Goal: Information Seeking & Learning: Learn about a topic

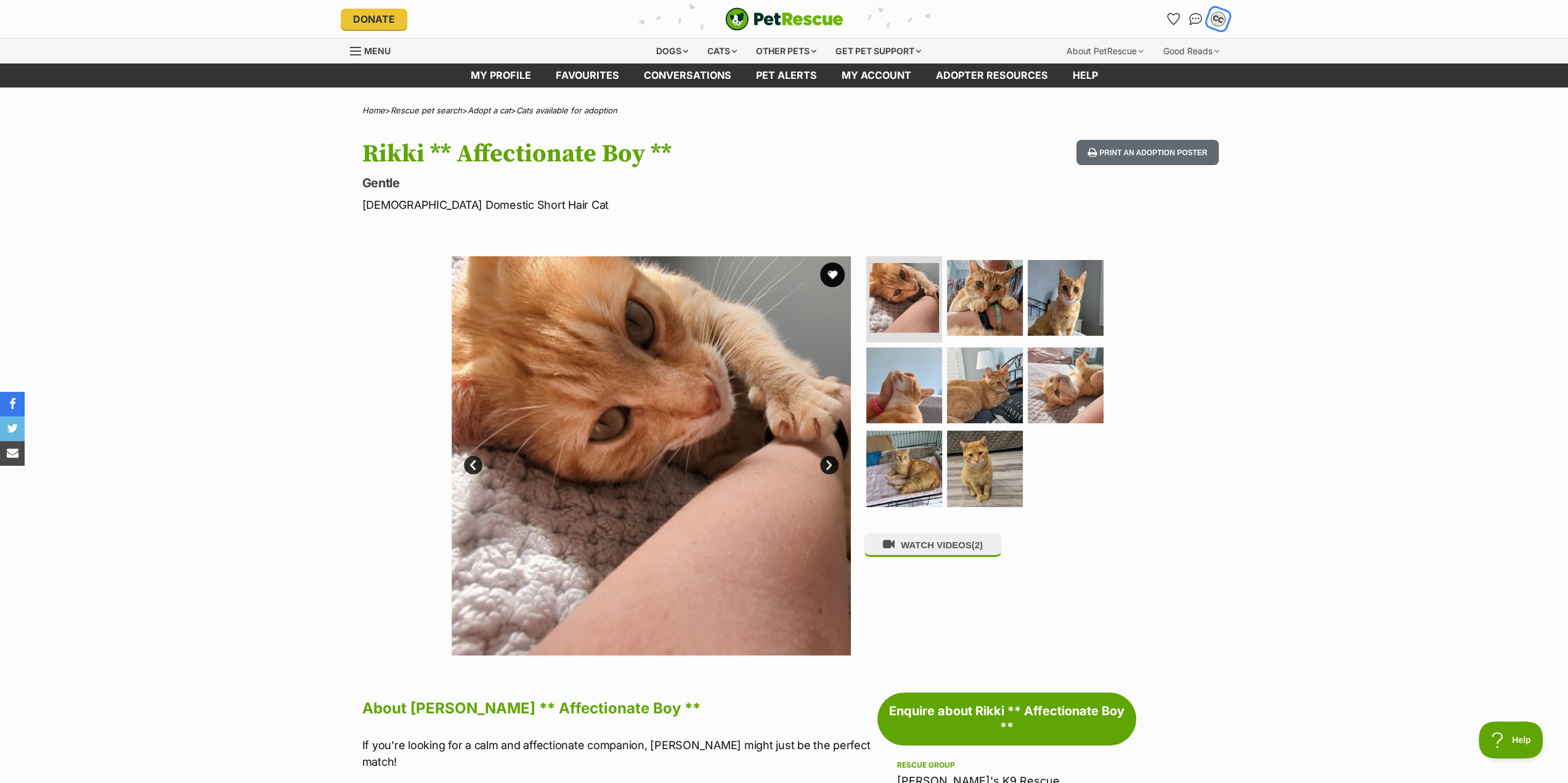
click at [1222, 18] on div "CC" at bounding box center [1218, 19] width 16 height 16
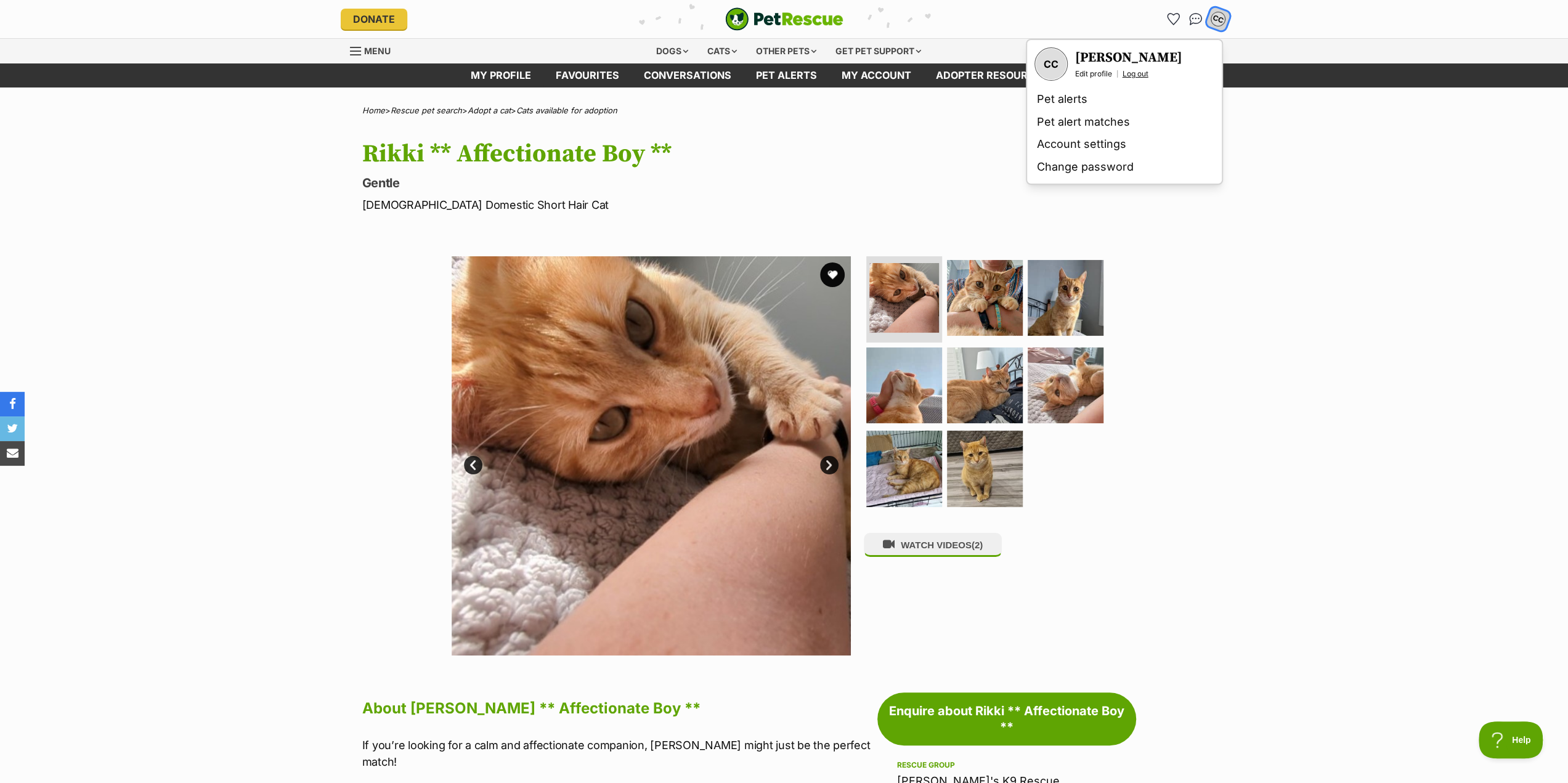
click at [1140, 74] on link "Log out" at bounding box center [1135, 74] width 26 height 10
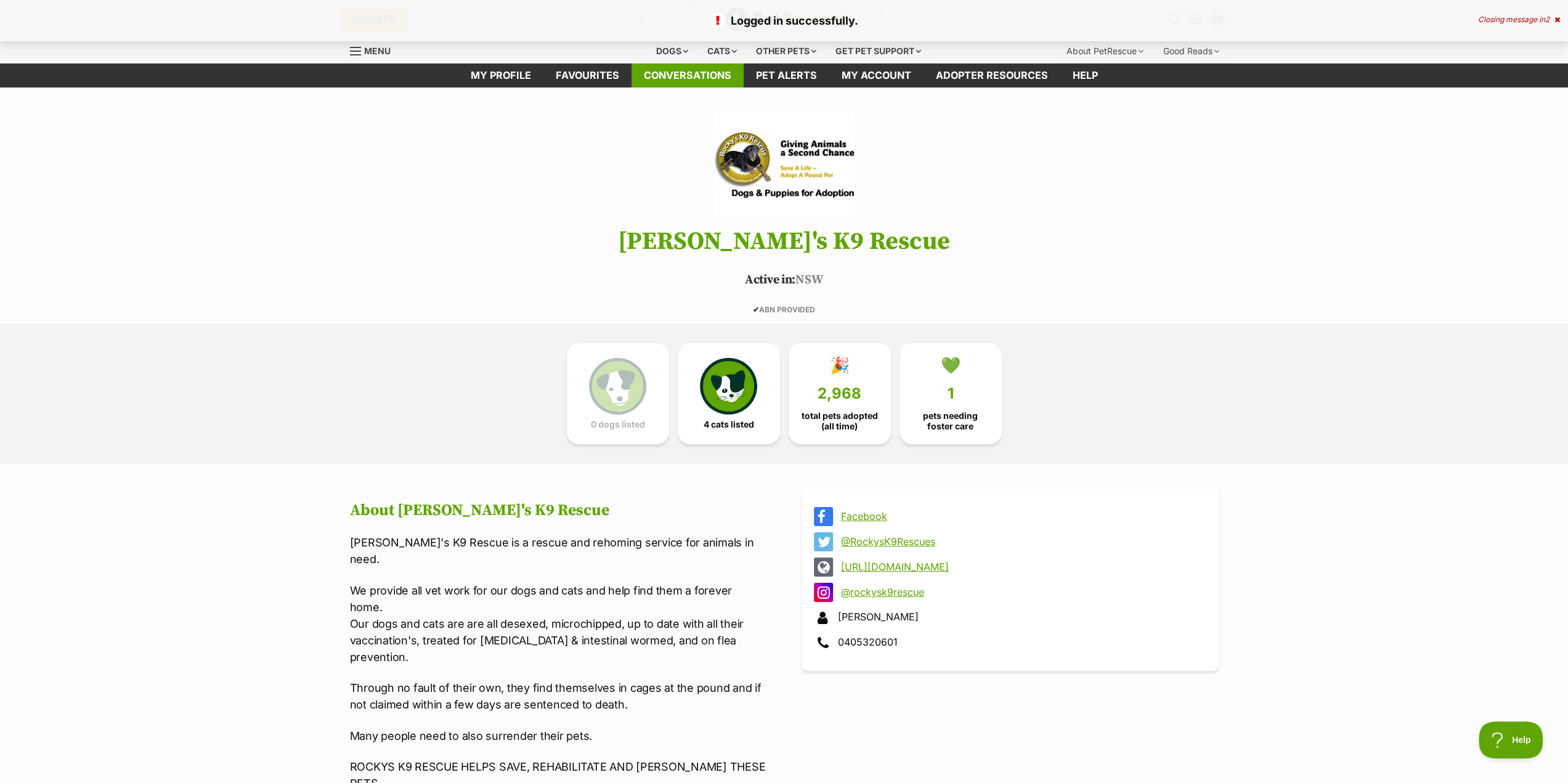
click at [683, 71] on link "Conversations" at bounding box center [688, 76] width 112 height 24
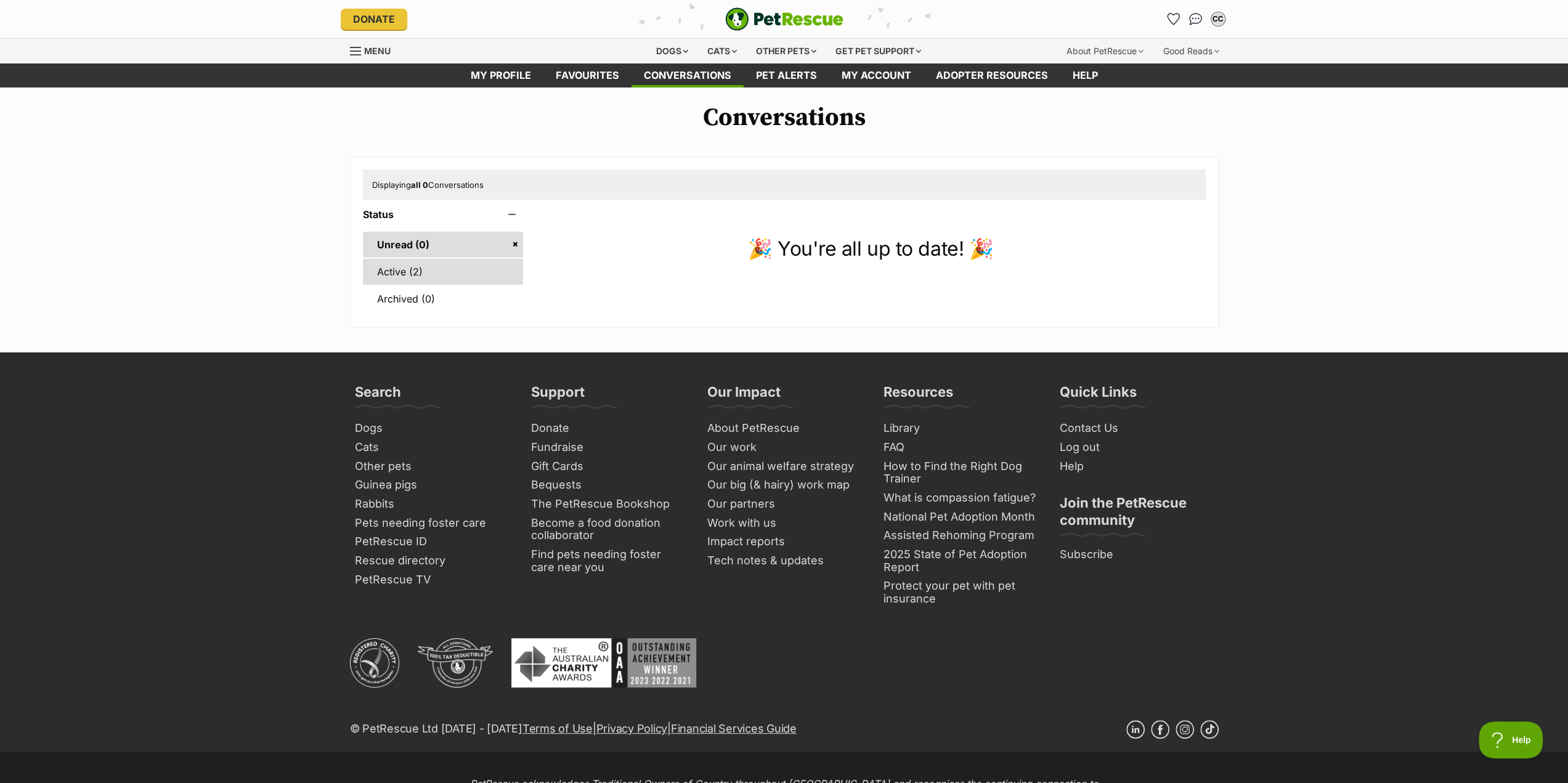
click at [479, 275] on link "Active (2)" at bounding box center [443, 272] width 161 height 26
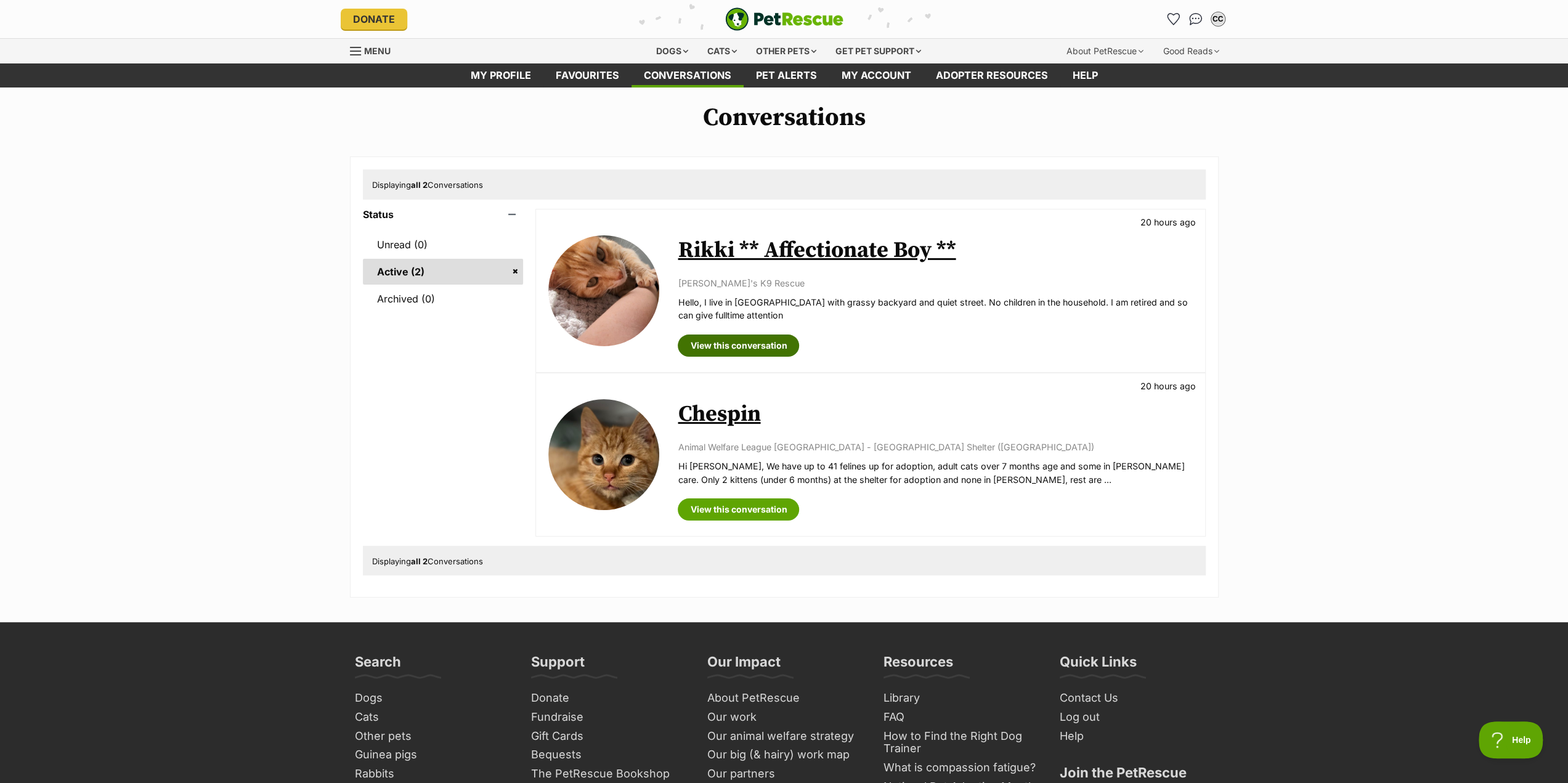
click at [777, 341] on link "View this conversation" at bounding box center [738, 346] width 122 height 22
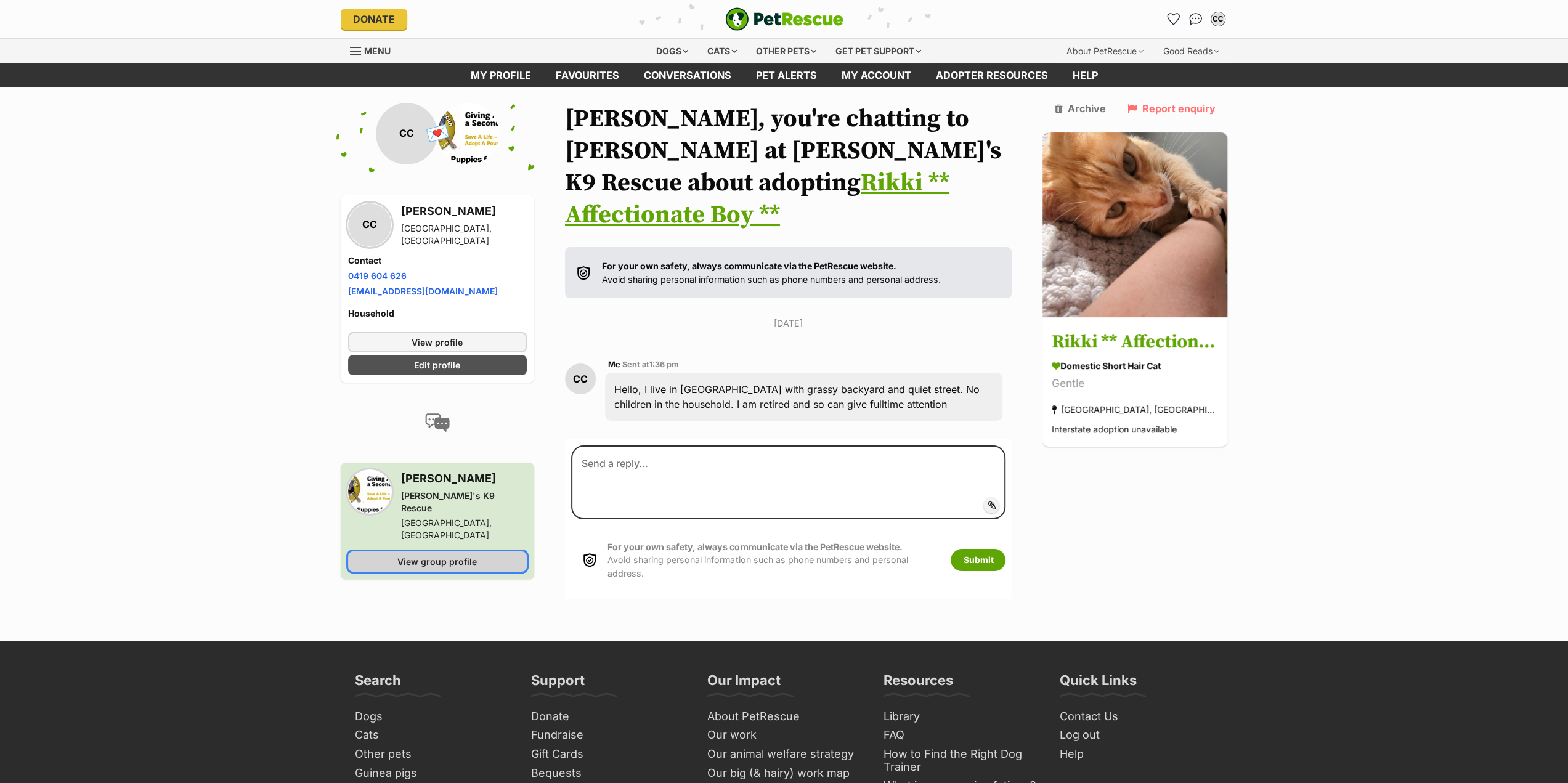
click at [444, 555] on span "View group profile" at bounding box center [437, 562] width 79 height 13
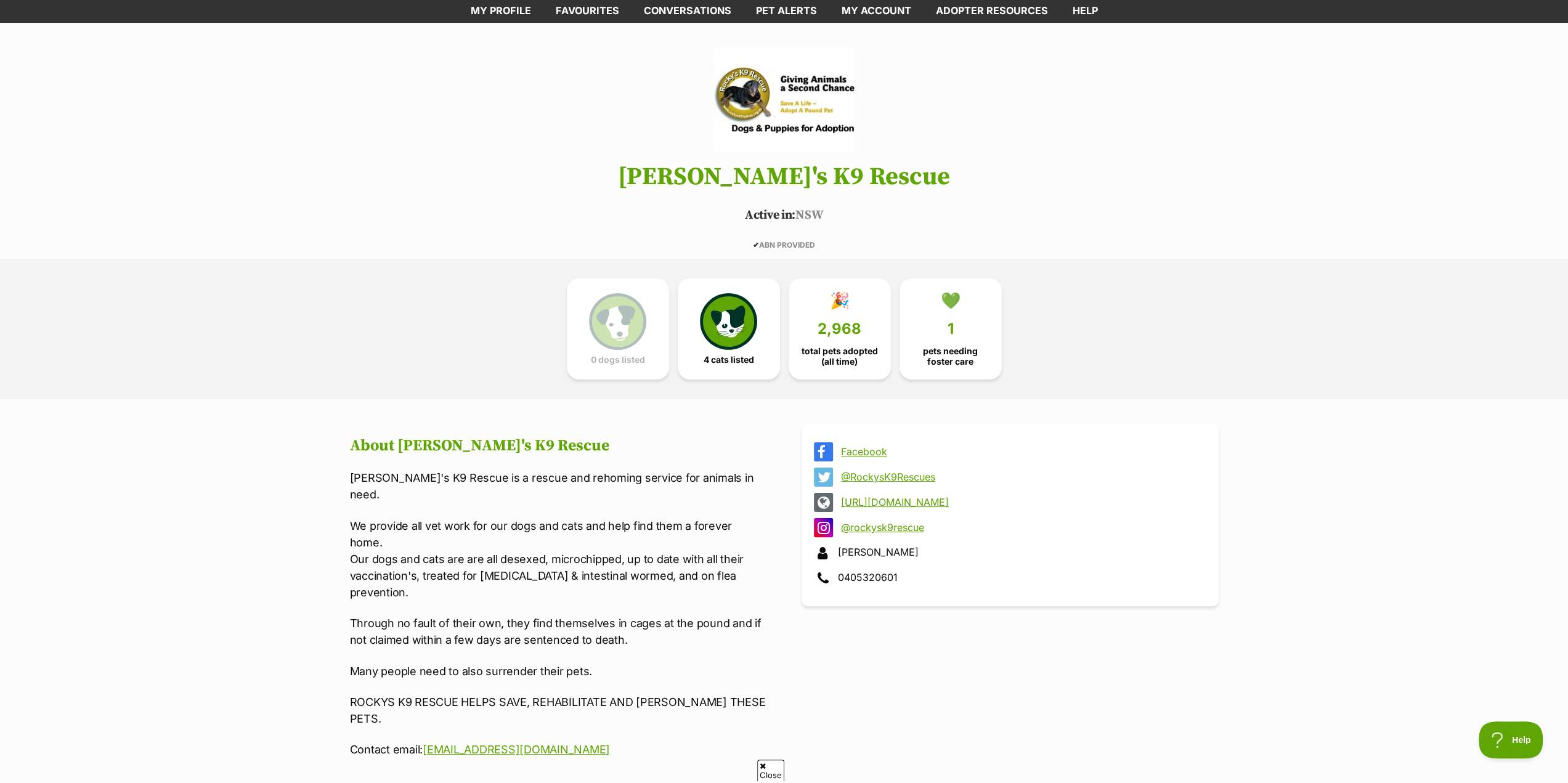
scroll to position [62, 0]
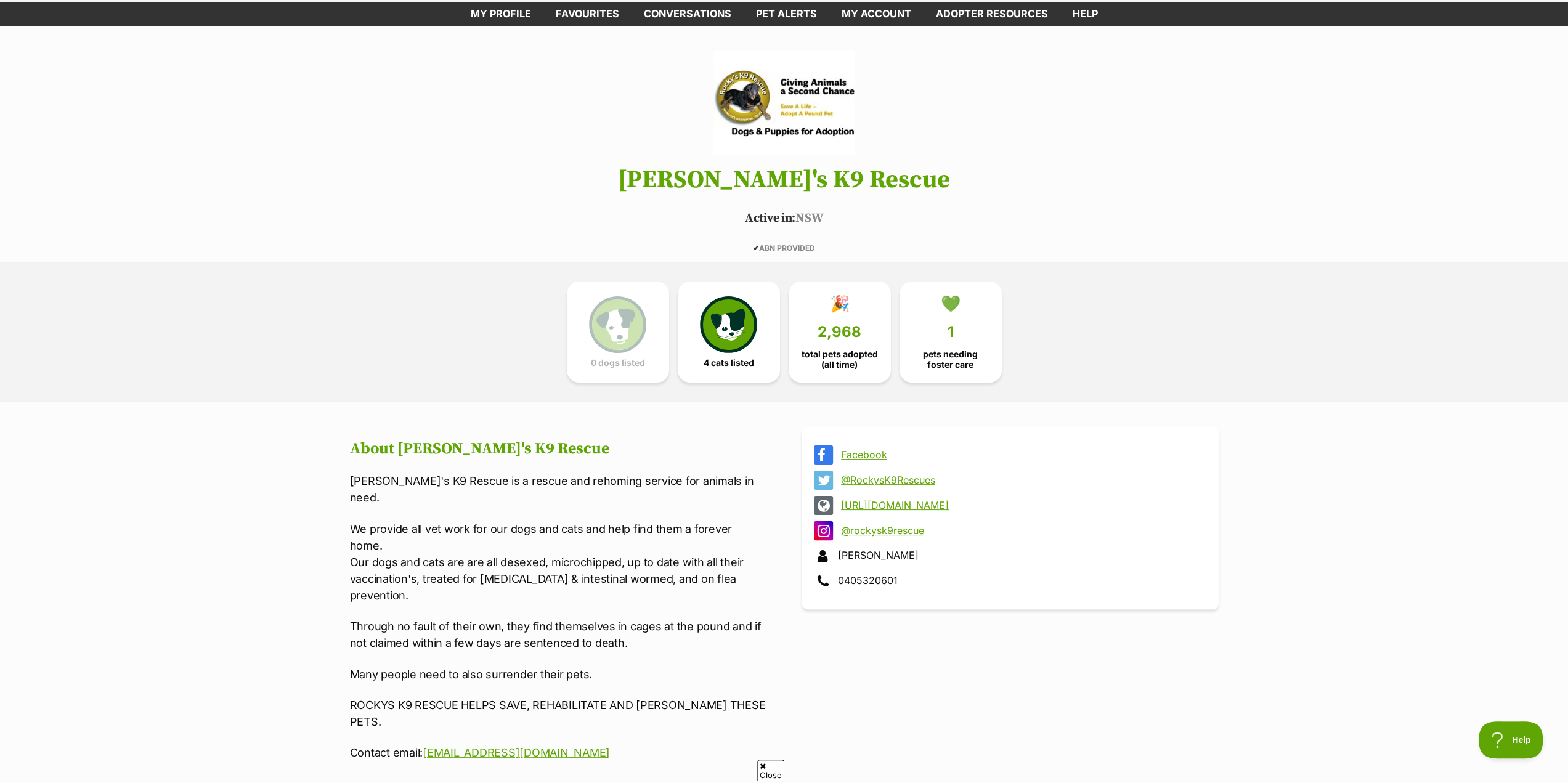
click at [972, 508] on link "https://www.rockysk9rescue.org.au" at bounding box center [1021, 505] width 360 height 11
click at [858, 454] on link "Facebook" at bounding box center [1021, 454] width 360 height 11
click at [872, 484] on link "@RockysK9Rescues" at bounding box center [1021, 480] width 360 height 11
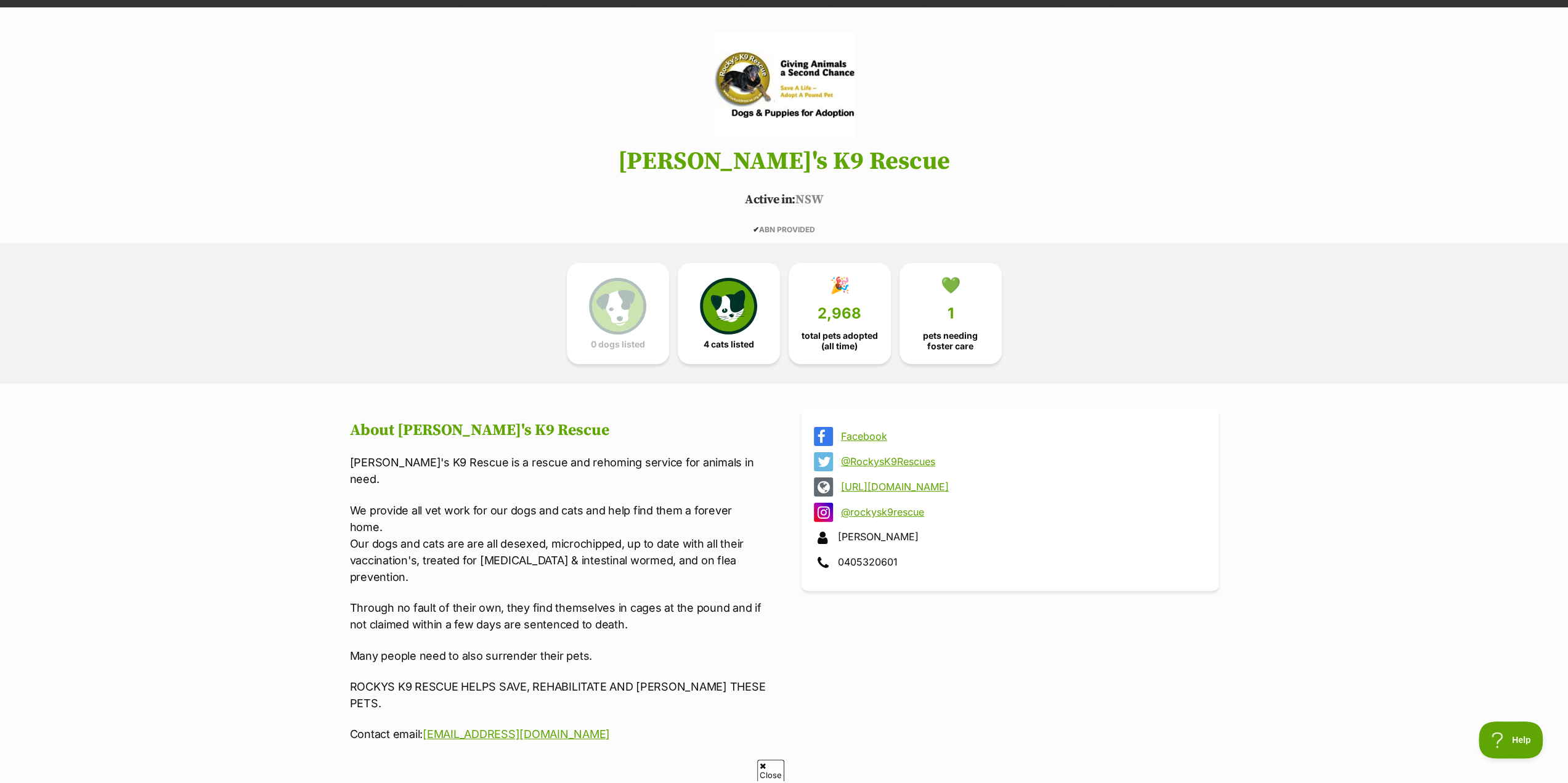
scroll to position [0, 0]
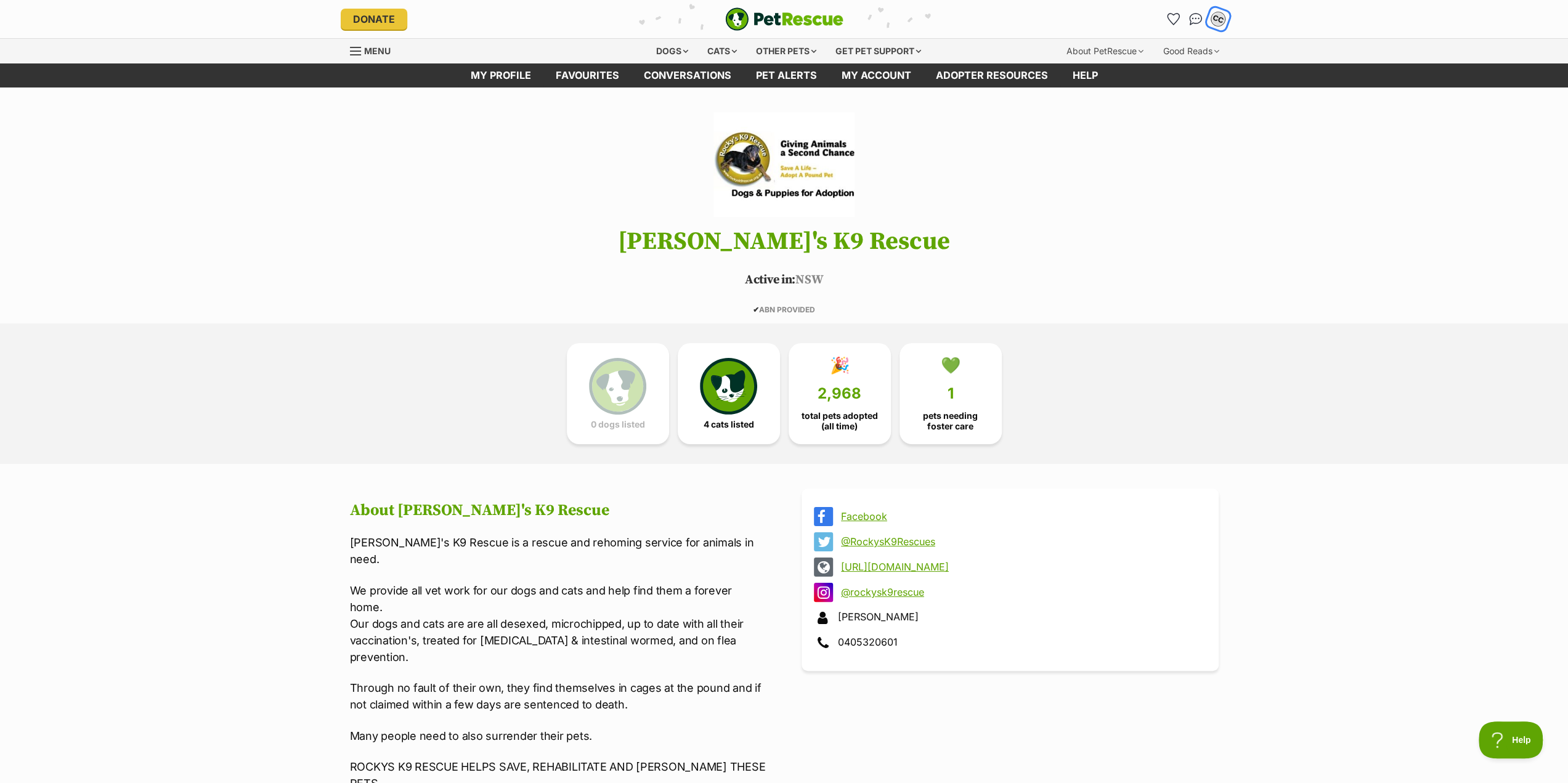
click at [1221, 18] on div "CC" at bounding box center [1218, 19] width 16 height 16
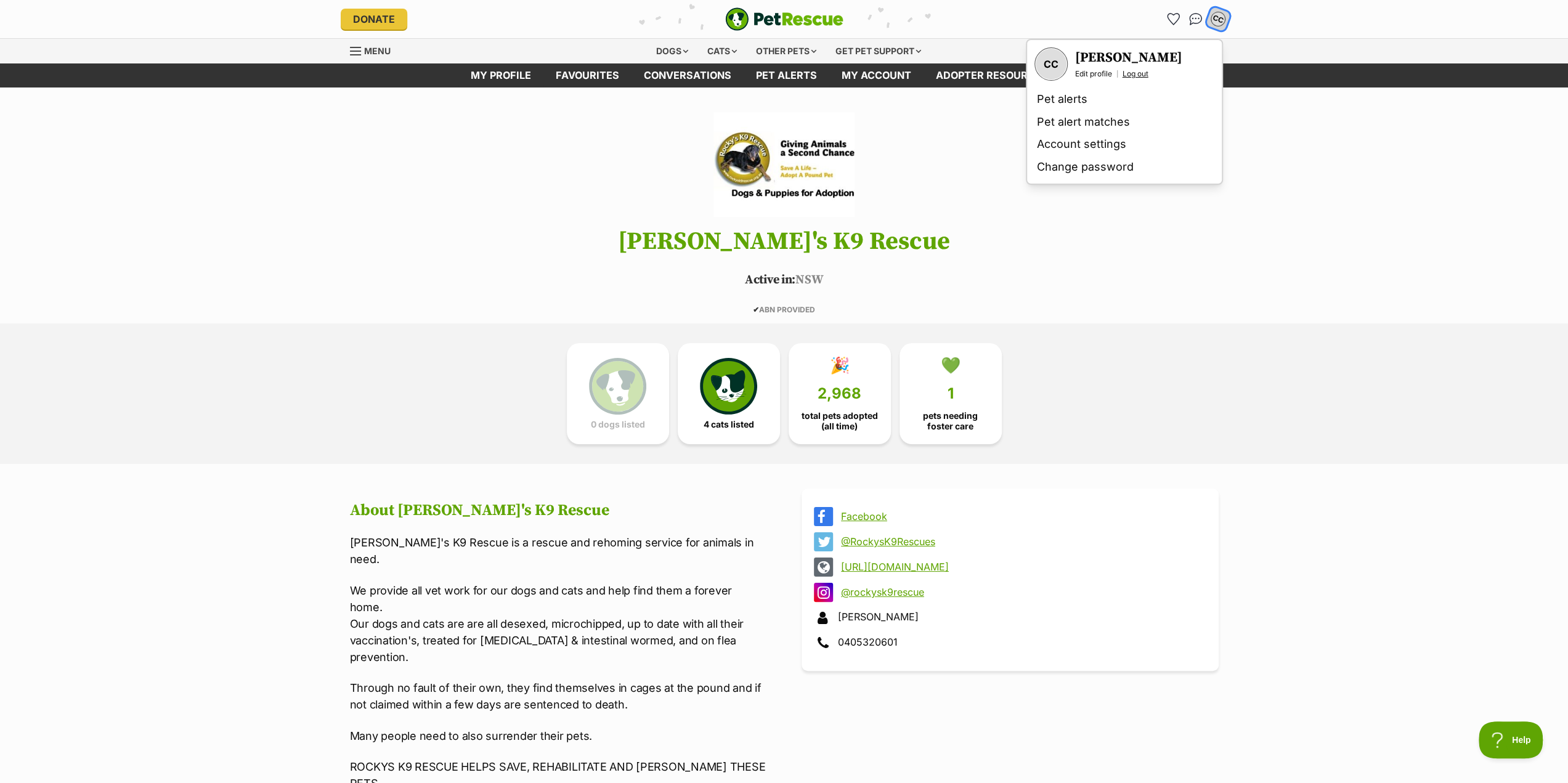
click at [1143, 74] on link "Log out" at bounding box center [1135, 74] width 26 height 10
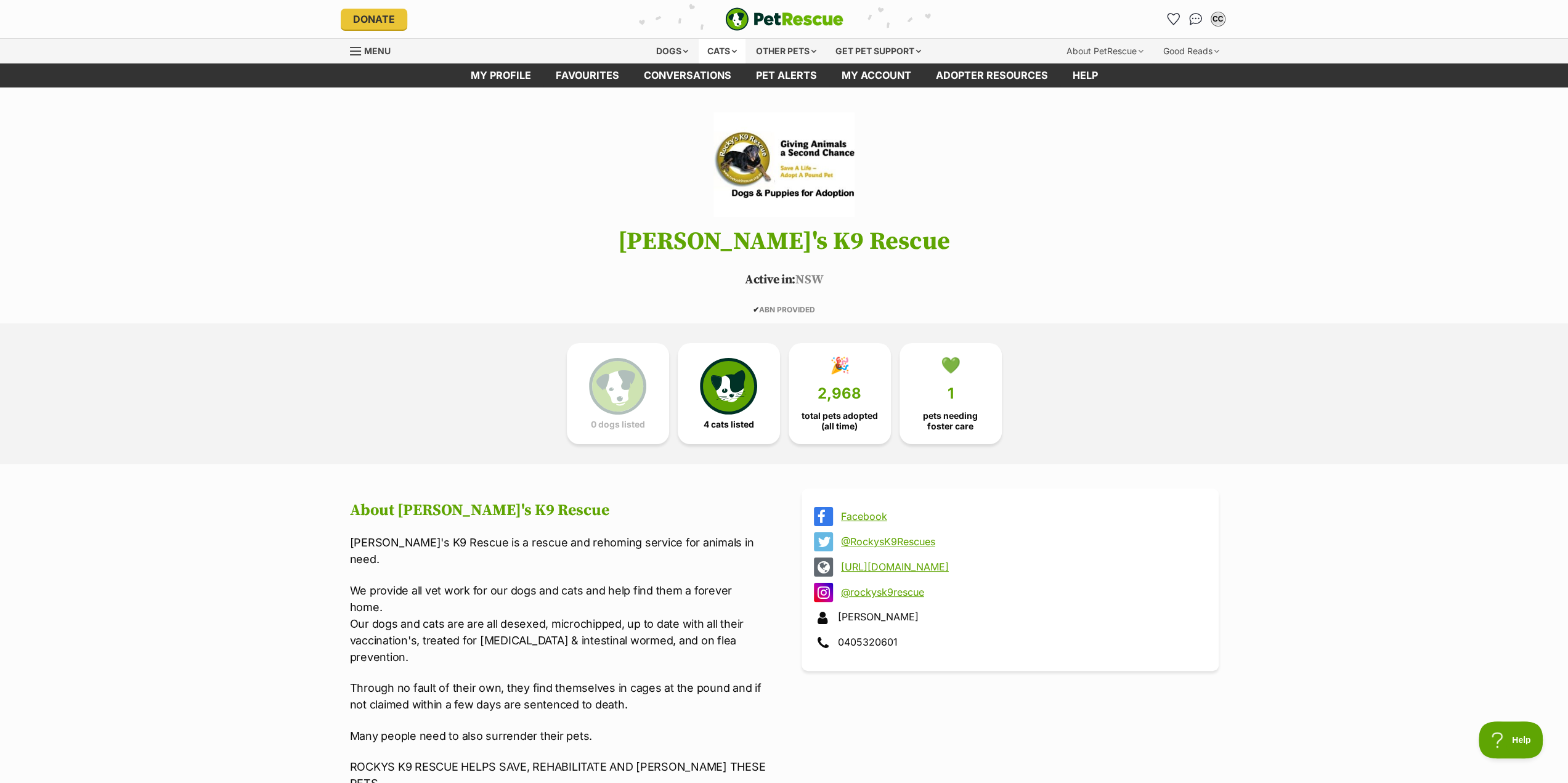
click at [720, 51] on div "Cats" at bounding box center [722, 51] width 47 height 25
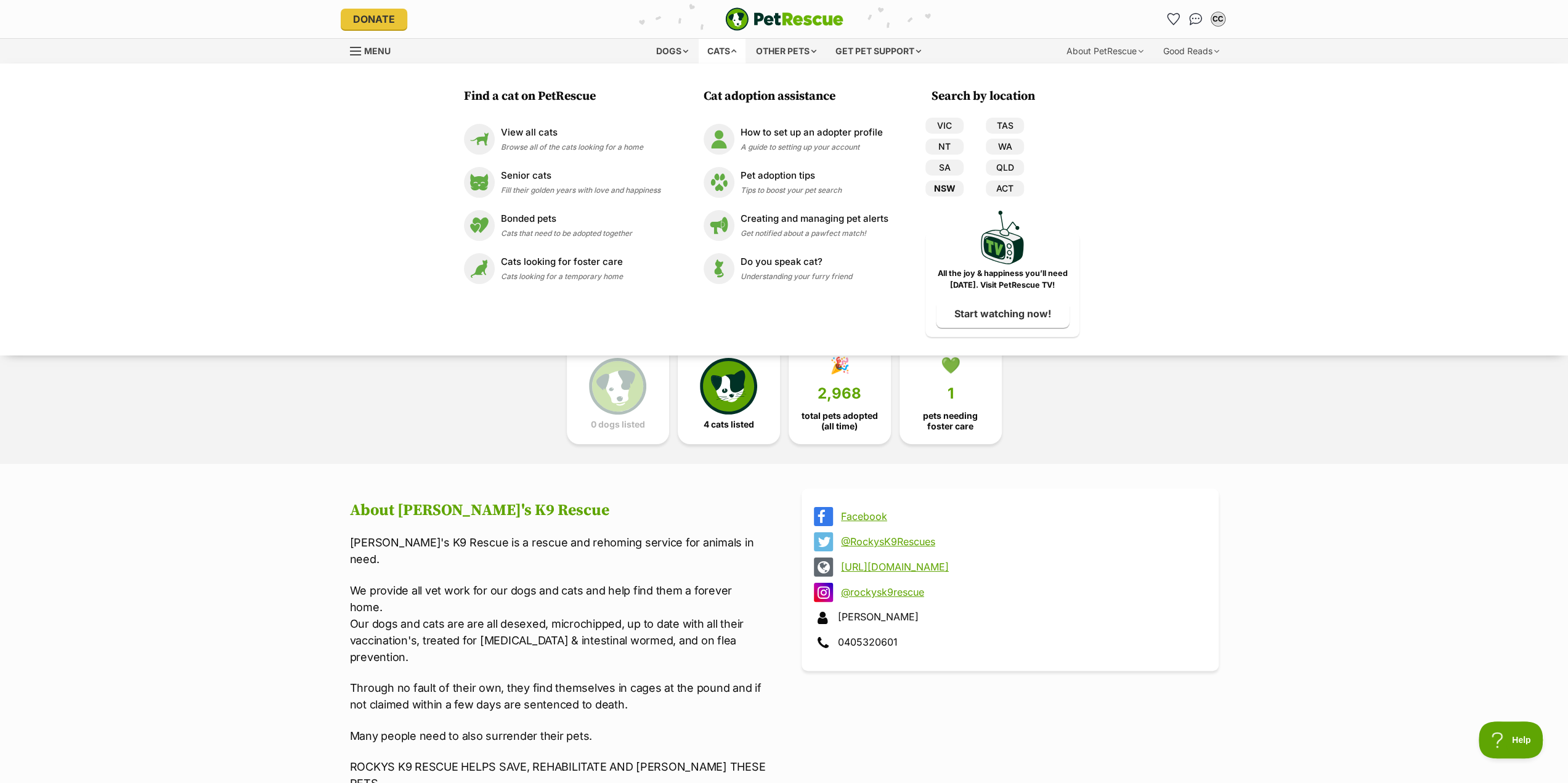
click at [950, 190] on link "NSW" at bounding box center [944, 188] width 38 height 16
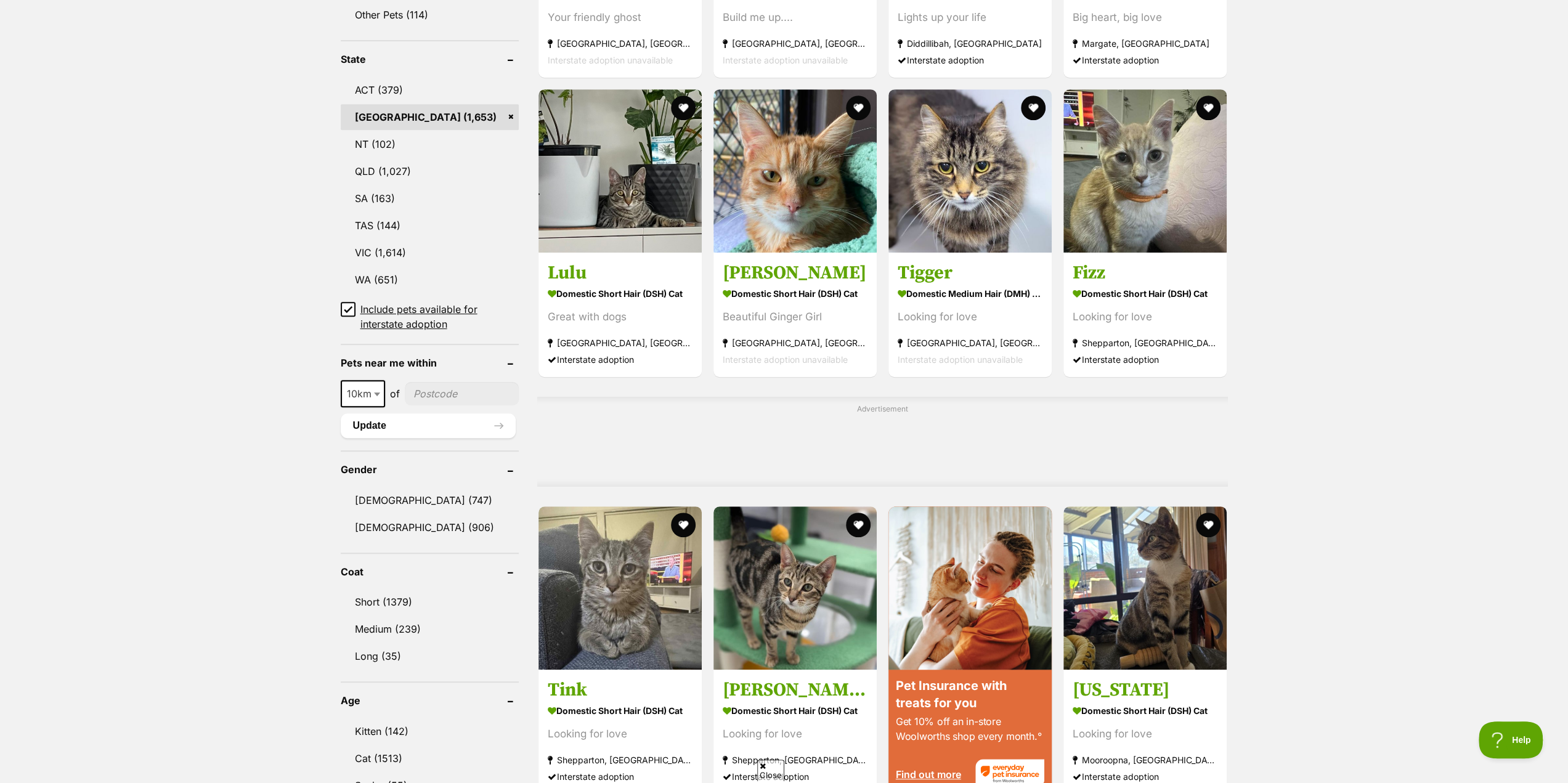
scroll to position [616, 0]
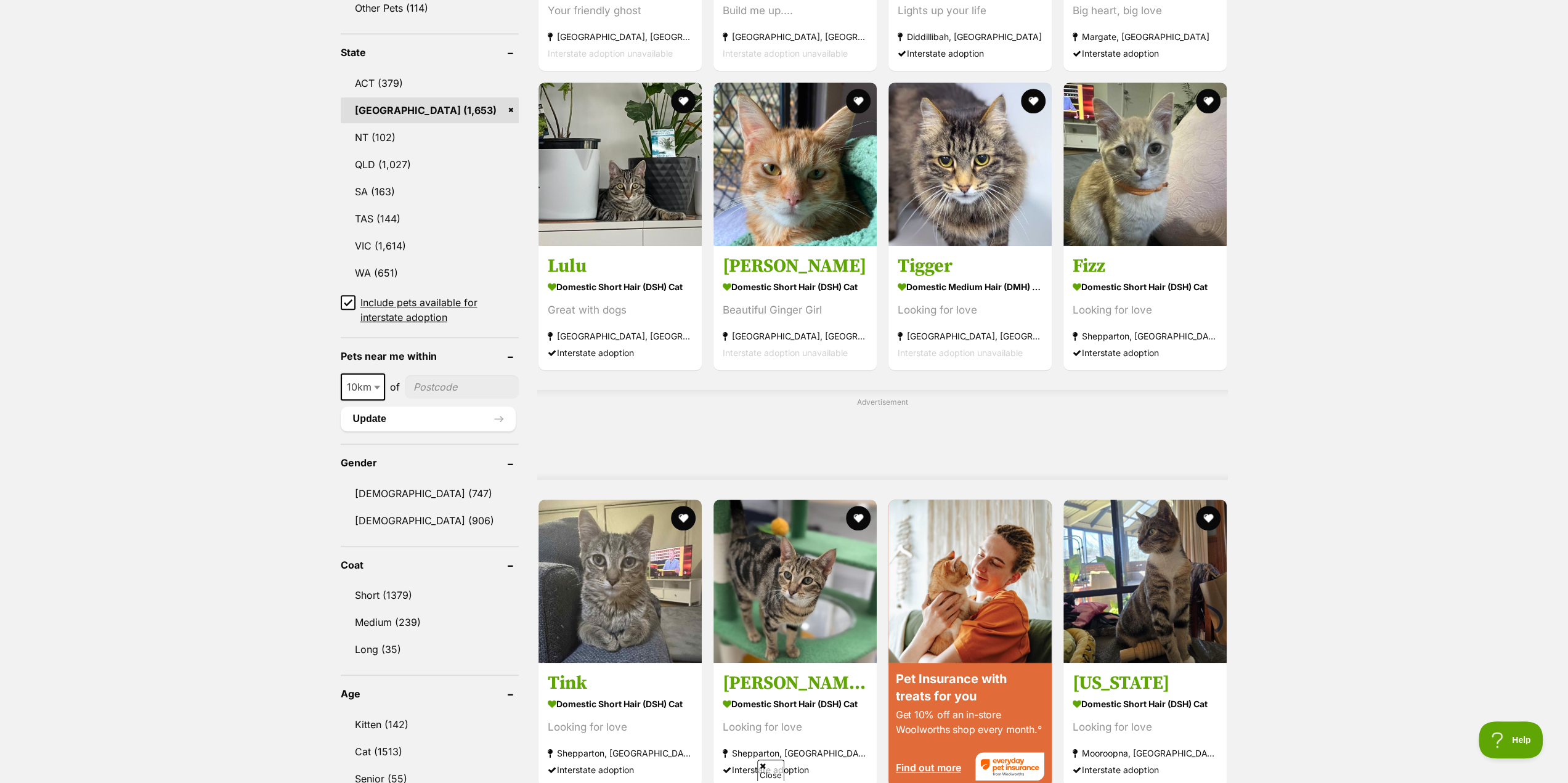
click at [446, 389] on input"] "postcode" at bounding box center [461, 387] width 114 height 23
type input"] "2795"
click at [394, 424] on button "Update" at bounding box center [428, 419] width 175 height 25
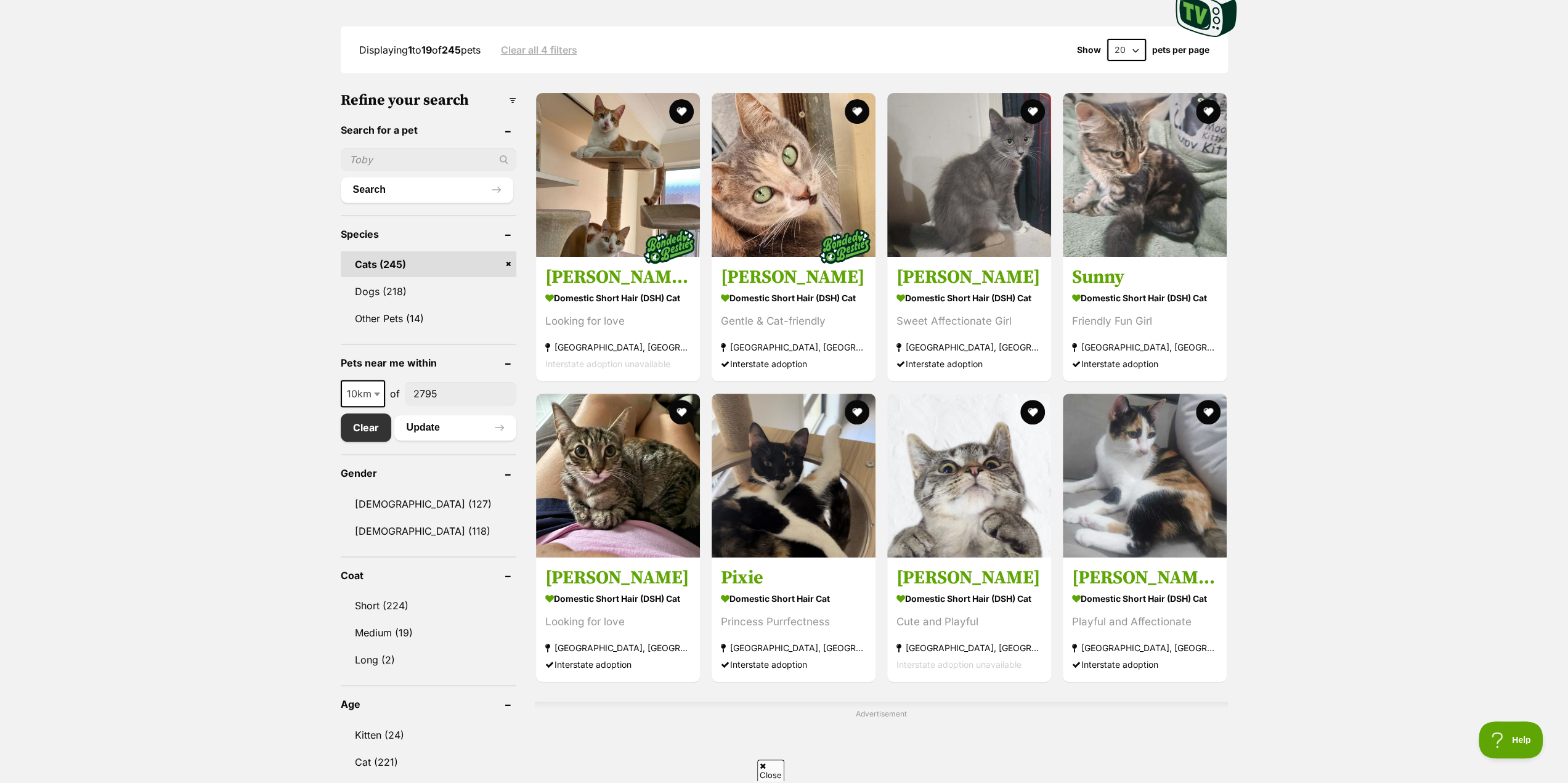
scroll to position [308, 0]
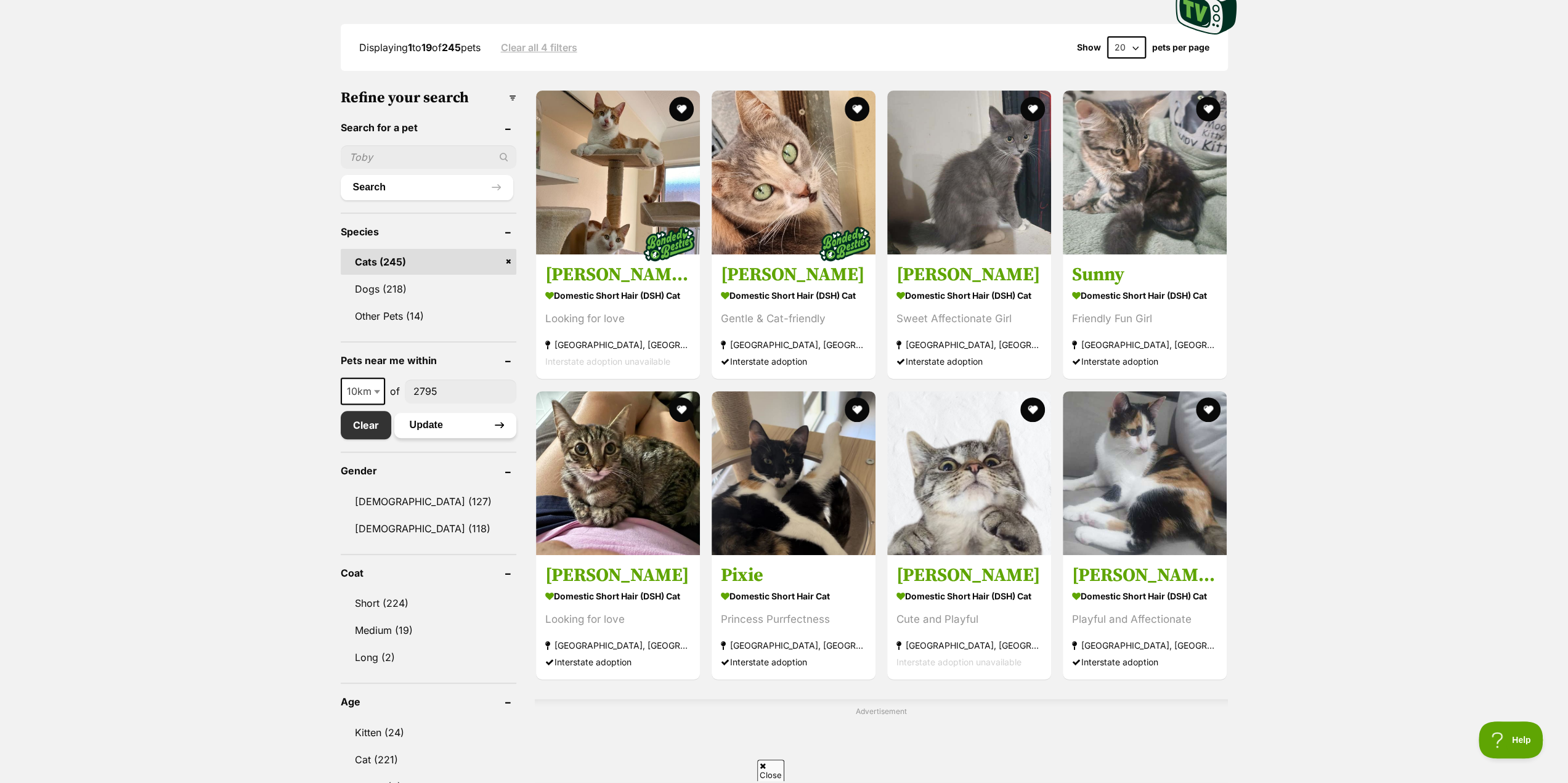
click at [442, 424] on button "Update" at bounding box center [455, 425] width 122 height 25
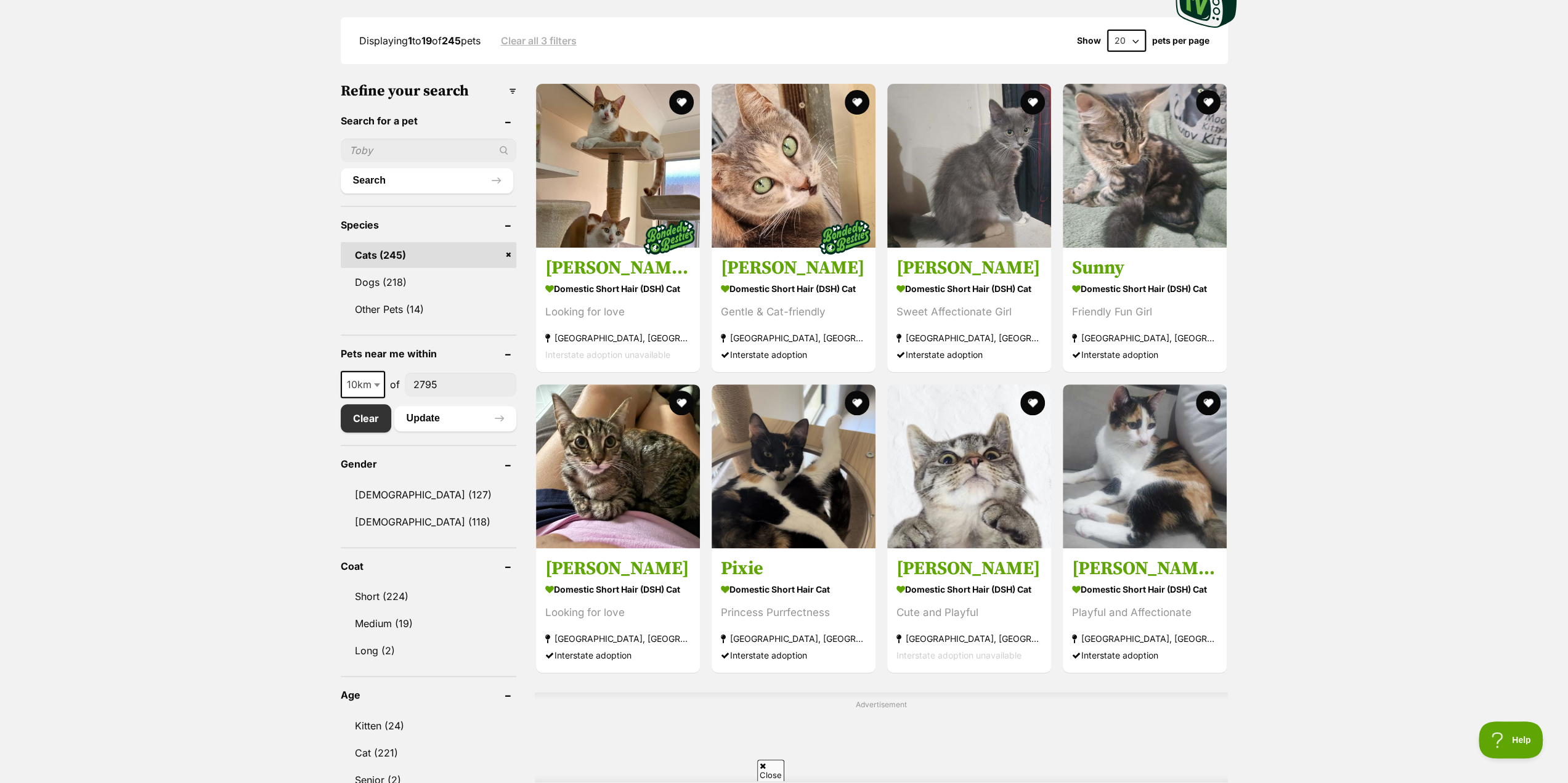
scroll to position [370, 0]
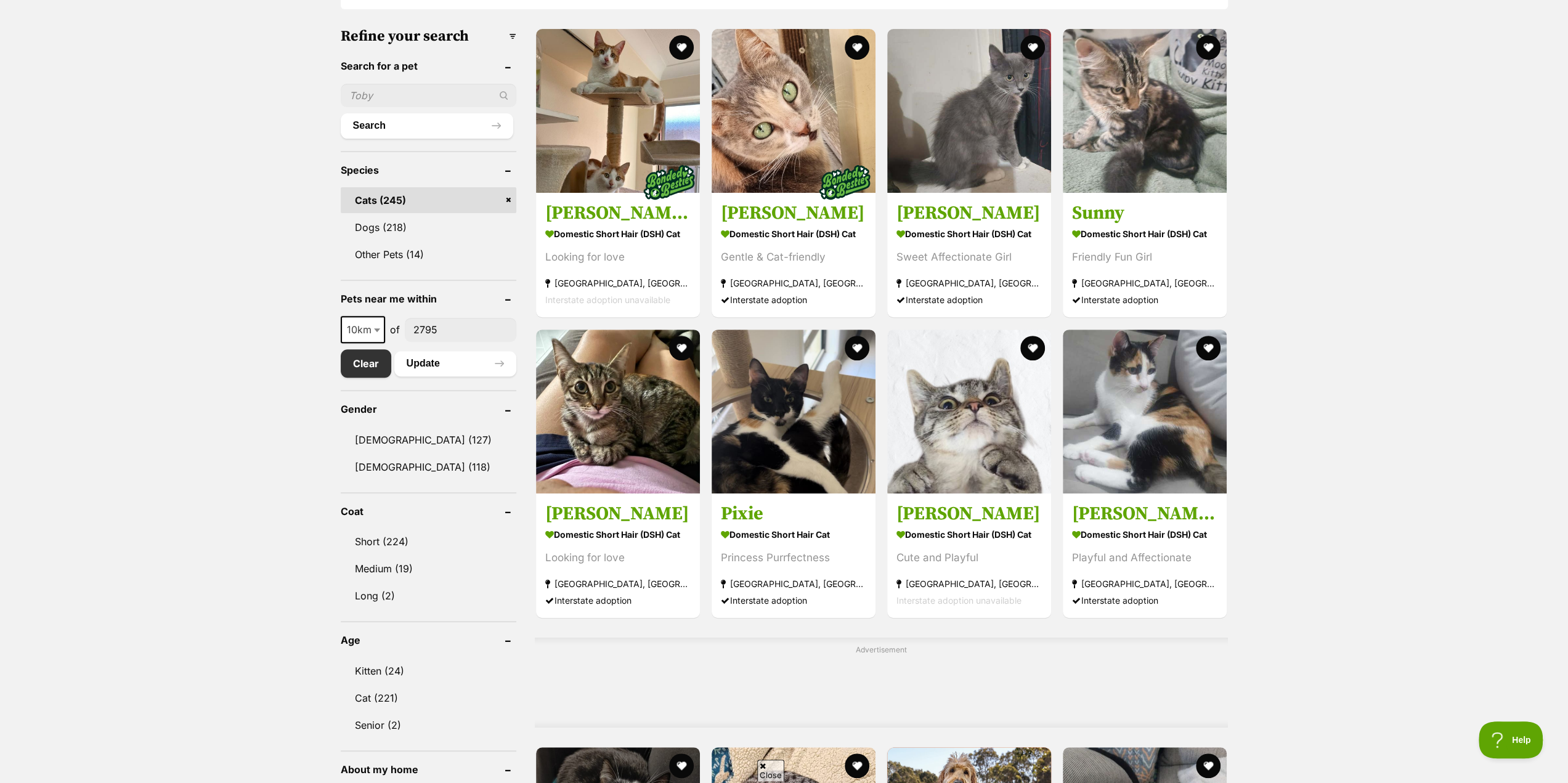
click at [446, 332] on input"] "2795" at bounding box center [460, 330] width 111 height 23
drag, startPoint x: 431, startPoint y: 330, endPoint x: 452, endPoint y: 339, distance: 22.8
click at [452, 339] on input"] "2795" at bounding box center [460, 330] width 111 height 23
type input"] "2790"
click at [431, 364] on button "Update" at bounding box center [455, 364] width 122 height 25
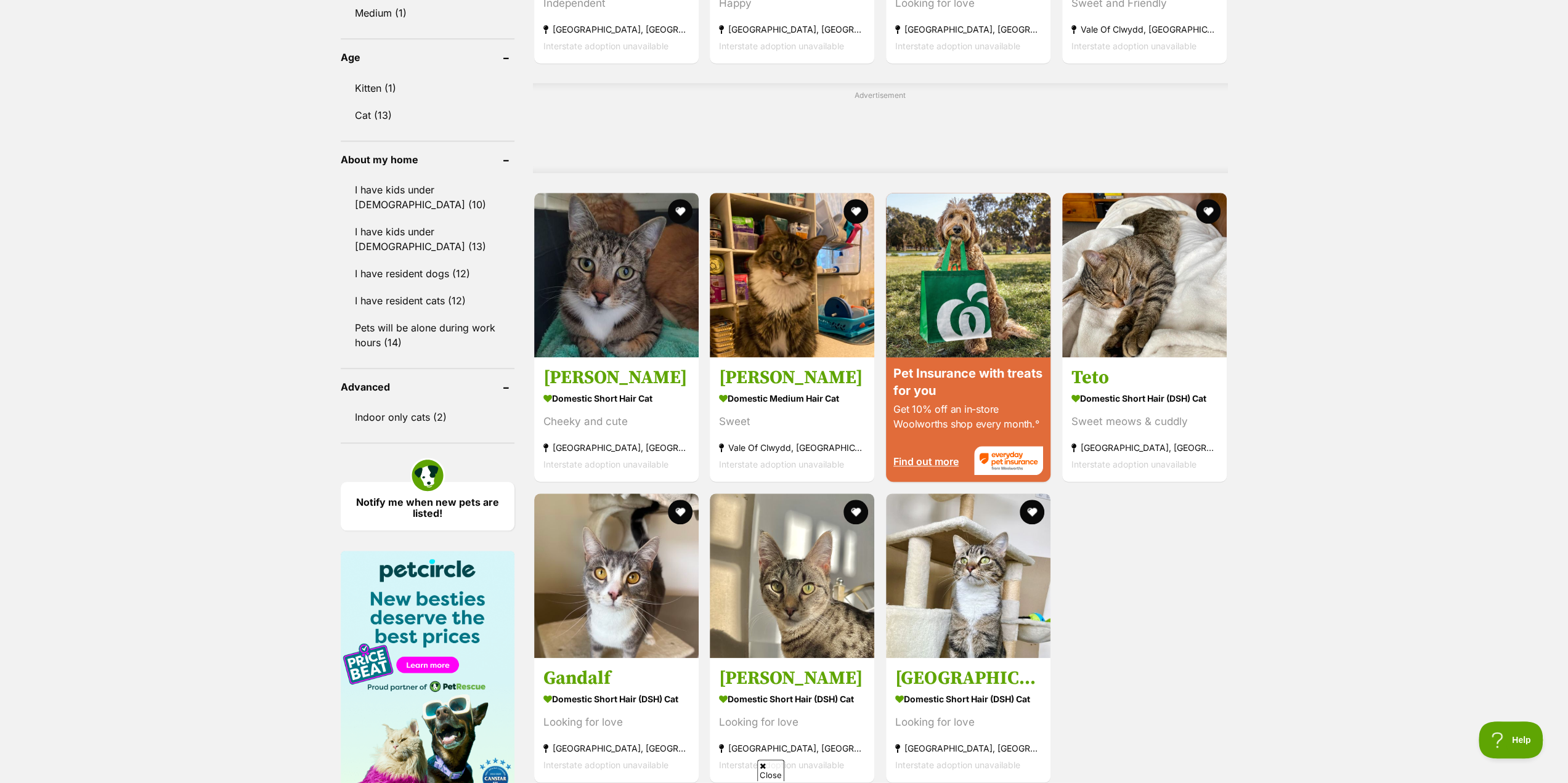
scroll to position [924, 0]
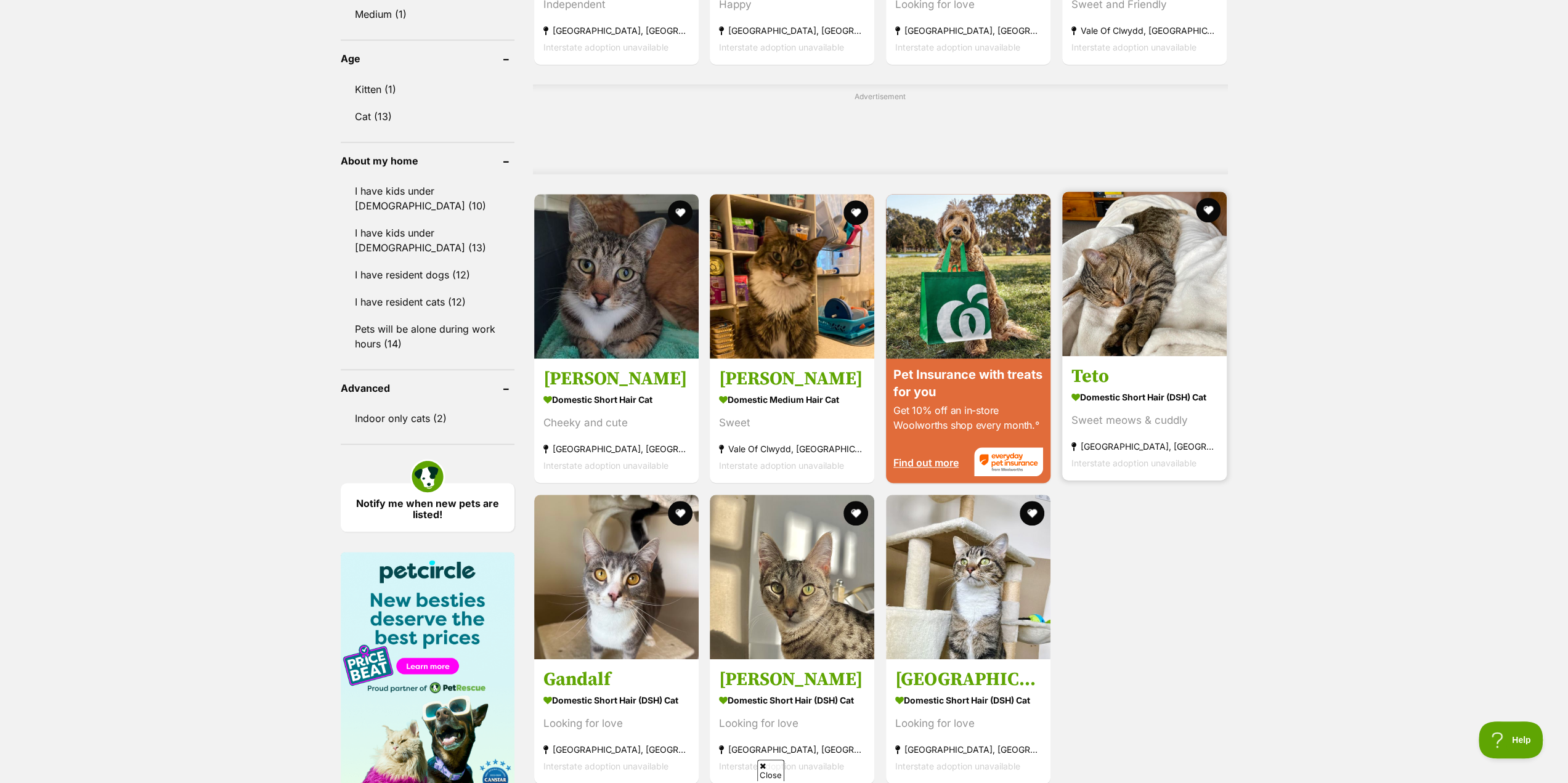
click at [1150, 318] on img at bounding box center [1144, 273] width 165 height 165
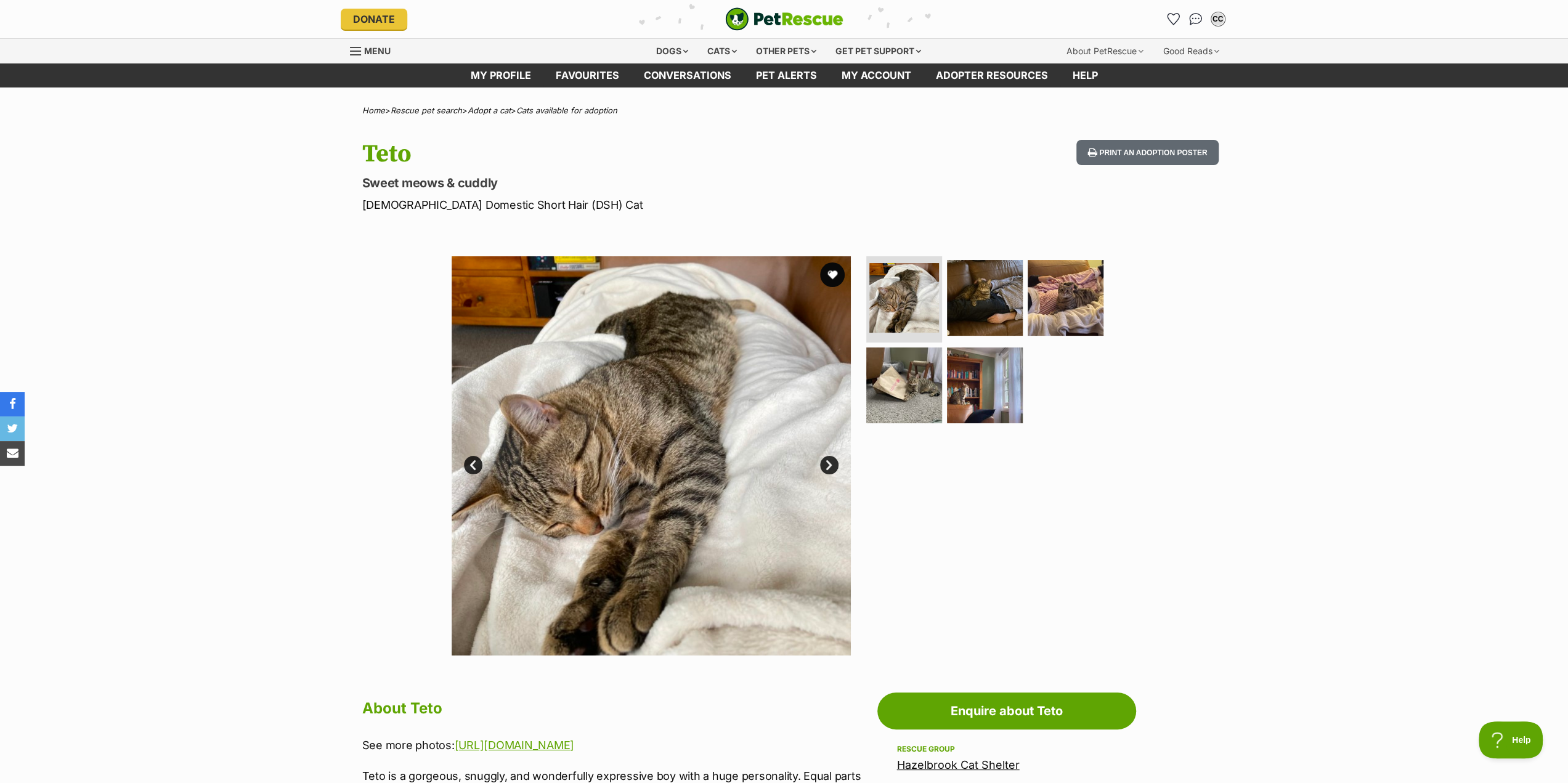
click at [827, 465] on link "Next" at bounding box center [829, 465] width 18 height 18
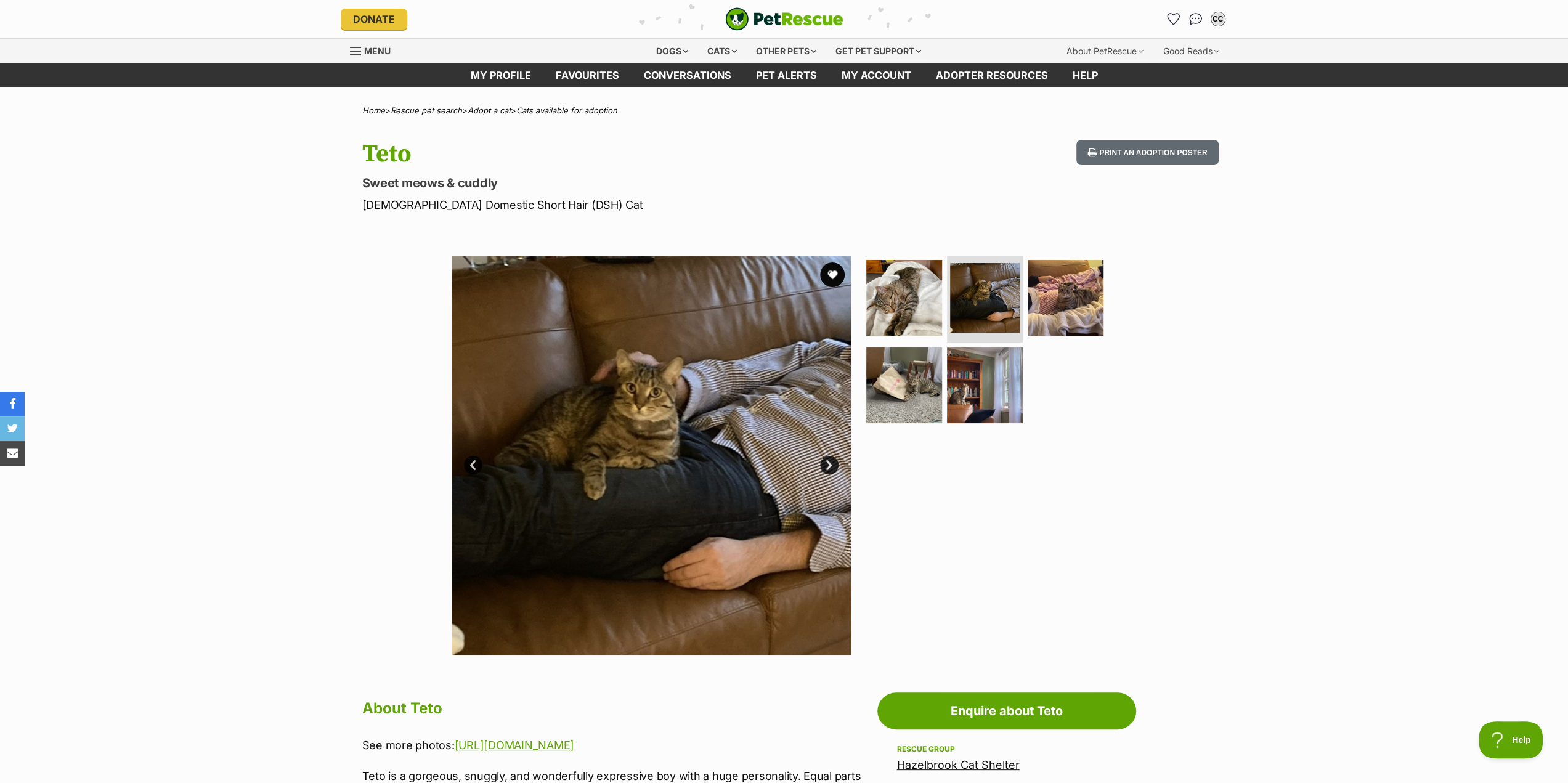
click at [827, 465] on link "Next" at bounding box center [829, 465] width 18 height 18
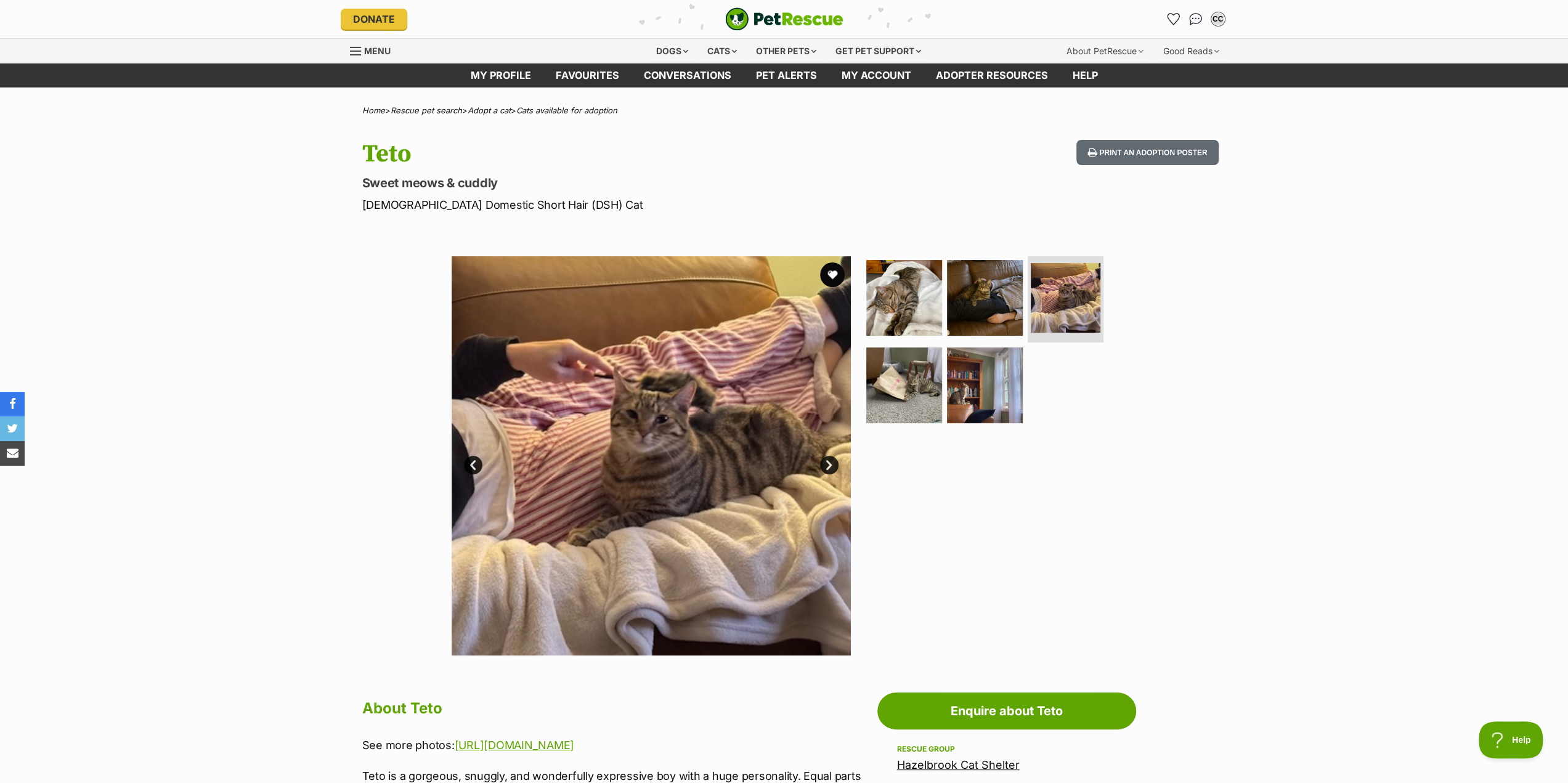
click at [827, 465] on link "Next" at bounding box center [829, 465] width 18 height 18
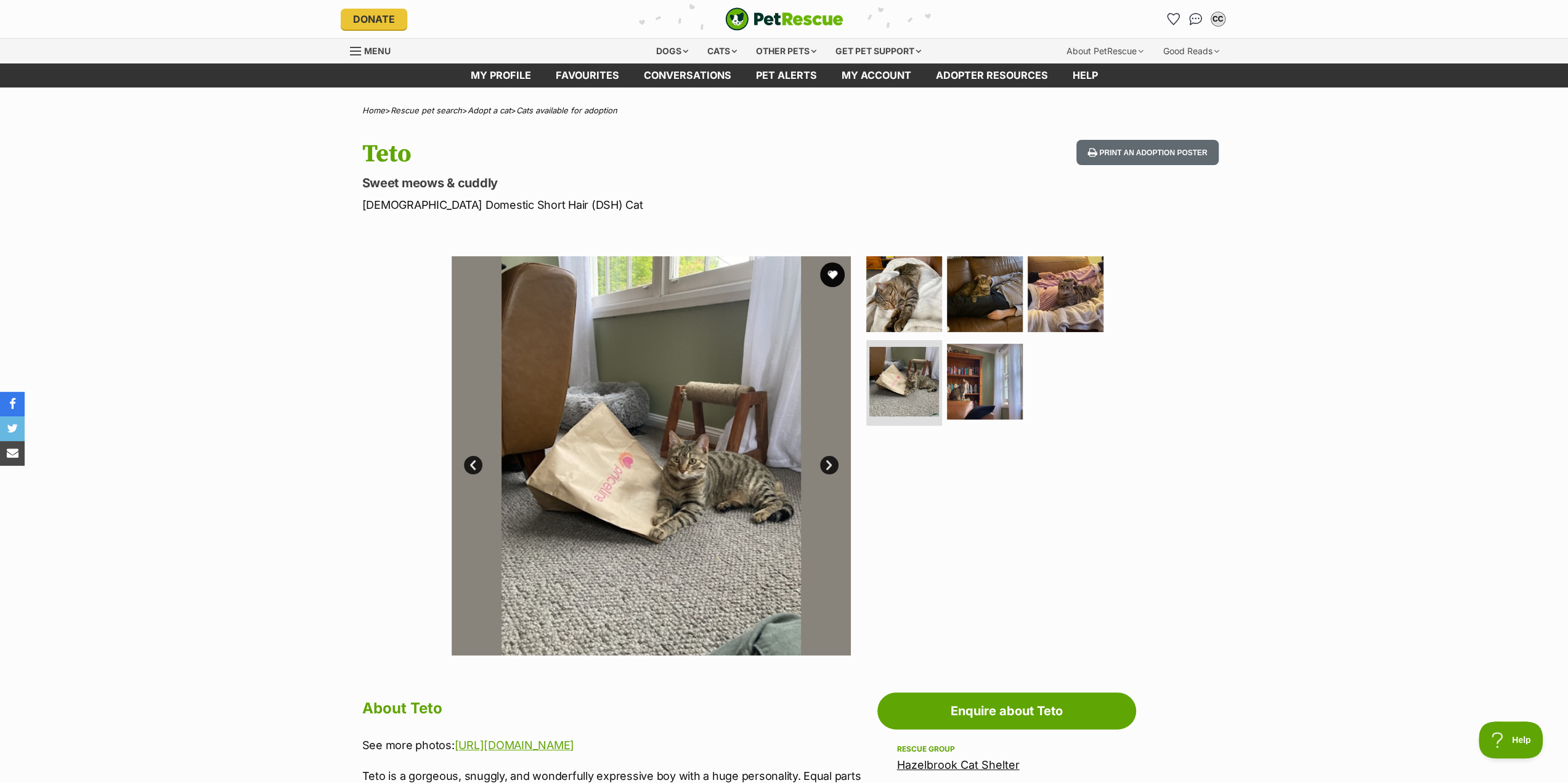
click at [827, 465] on link "Next" at bounding box center [829, 465] width 18 height 18
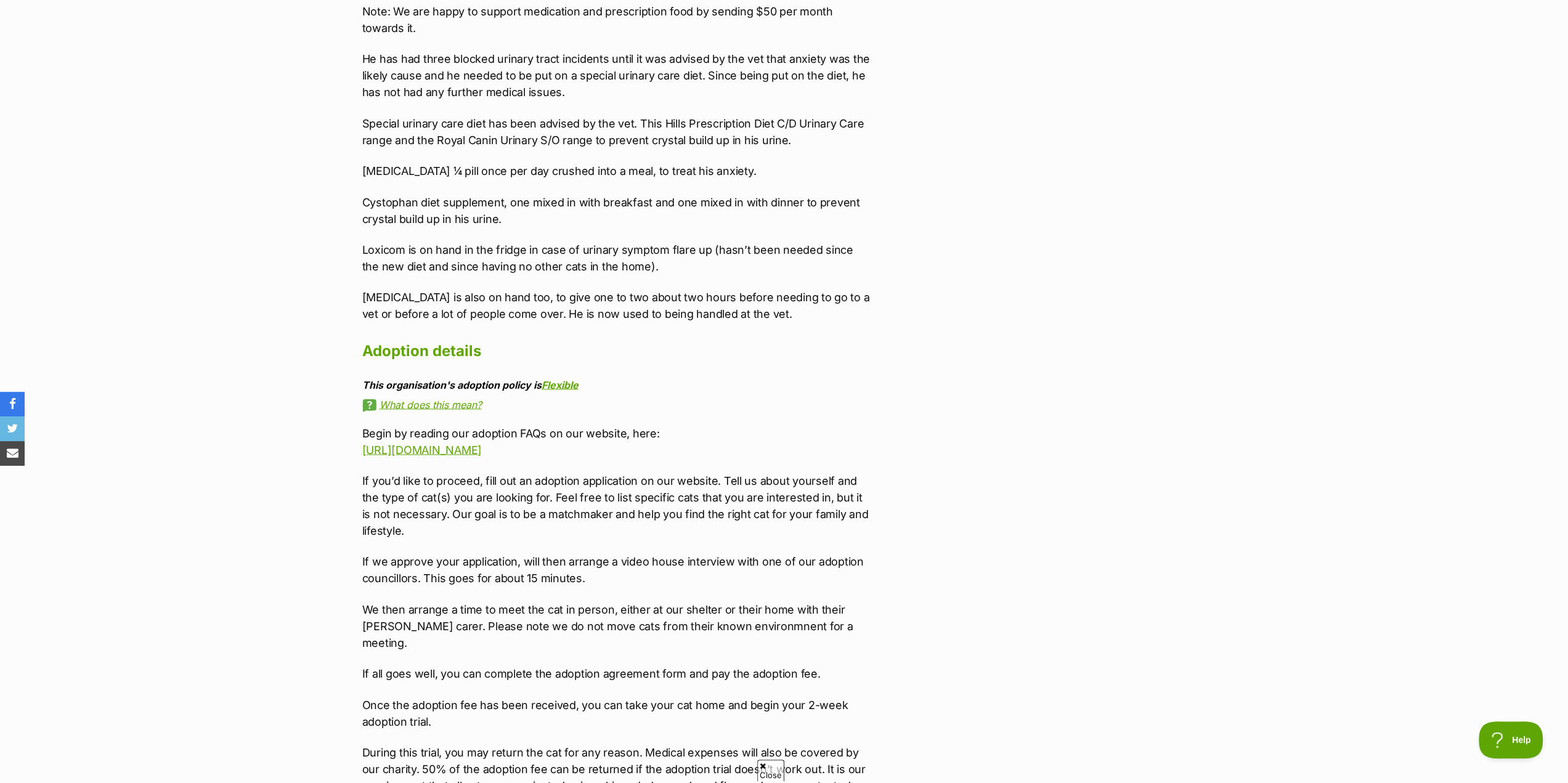
scroll to position [2034, 0]
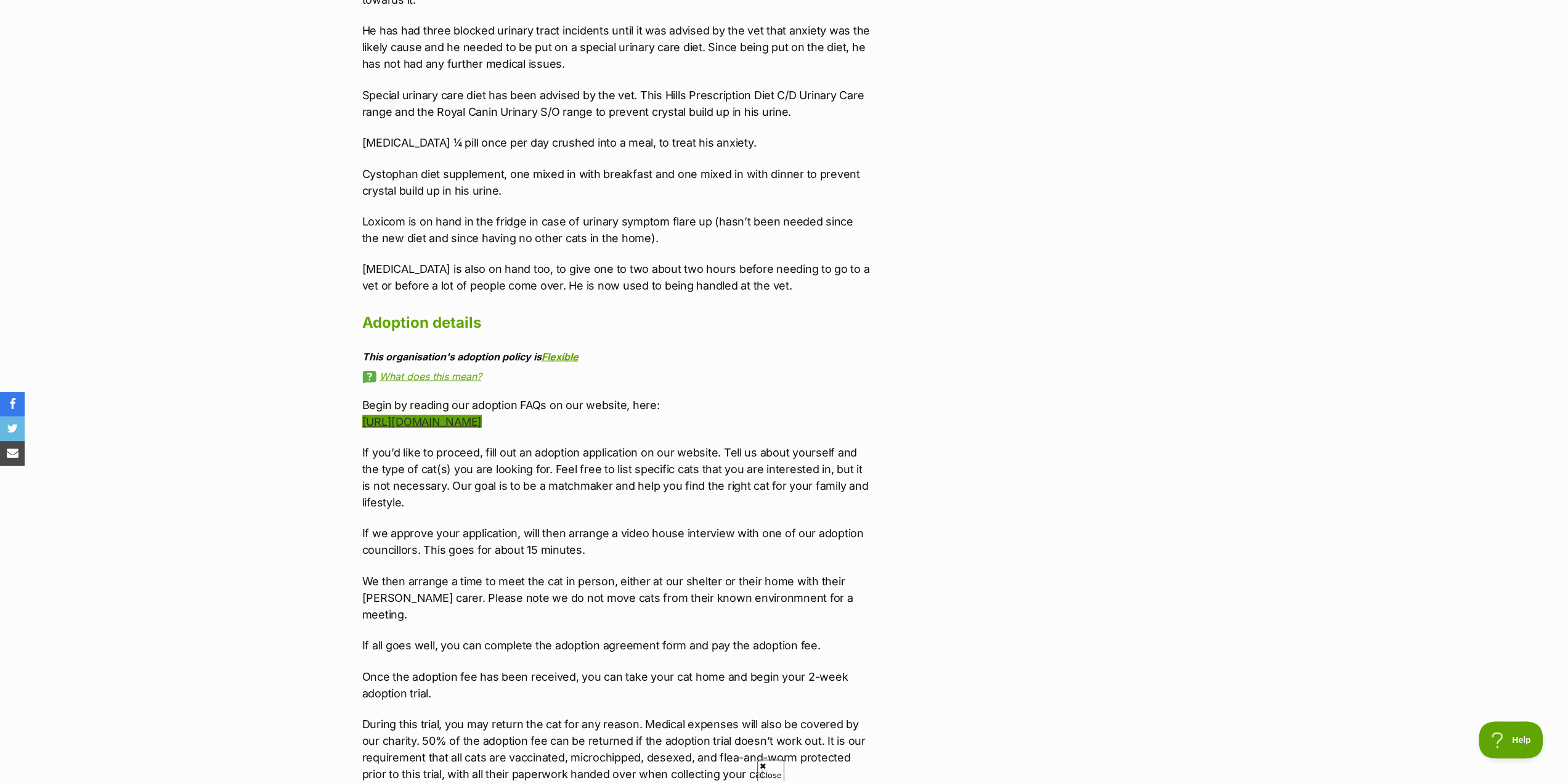
click at [481, 415] on link "https://hazelbrookcatshelter.com.au" at bounding box center [422, 421] width 120 height 13
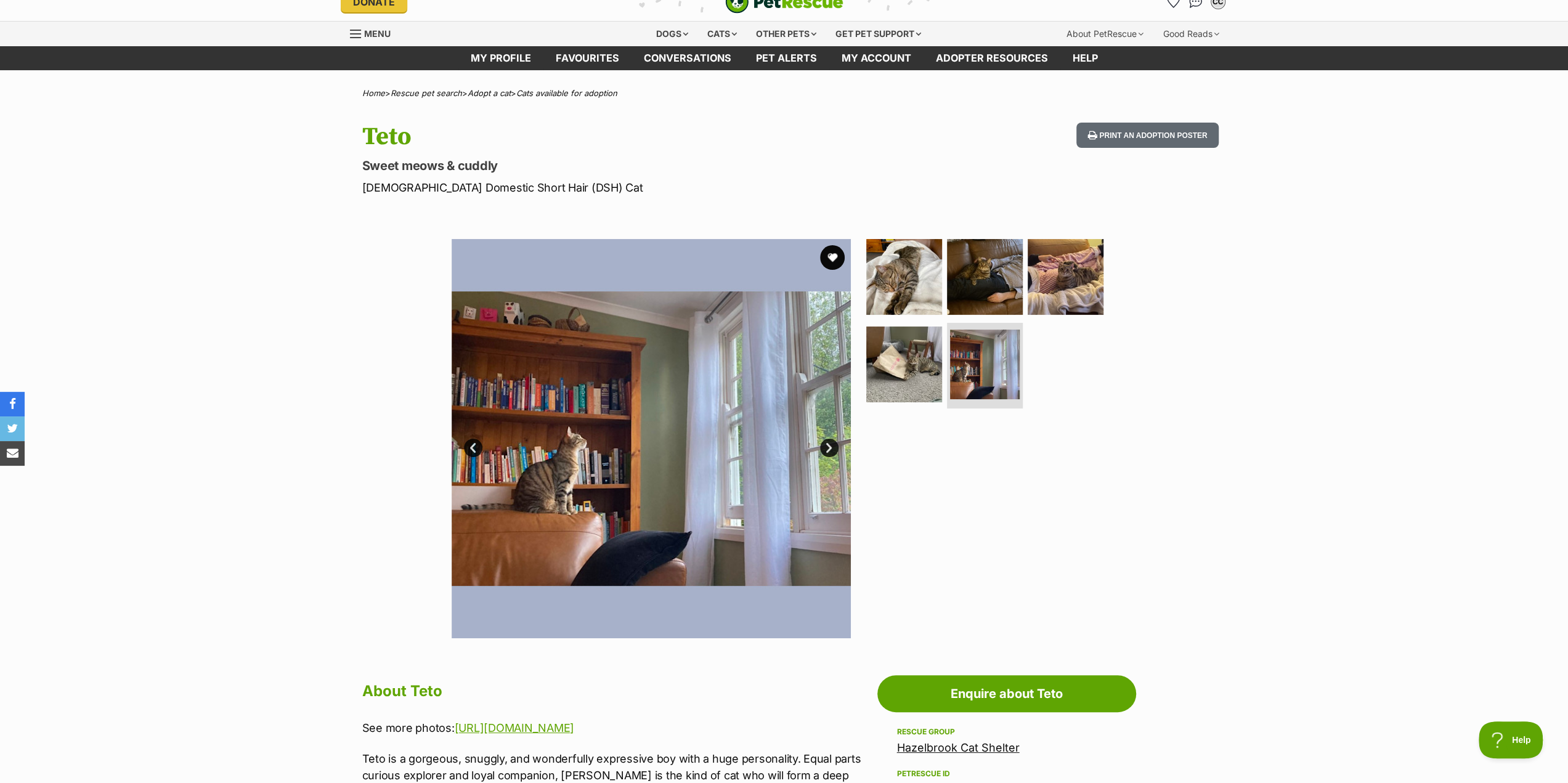
scroll to position [0, 0]
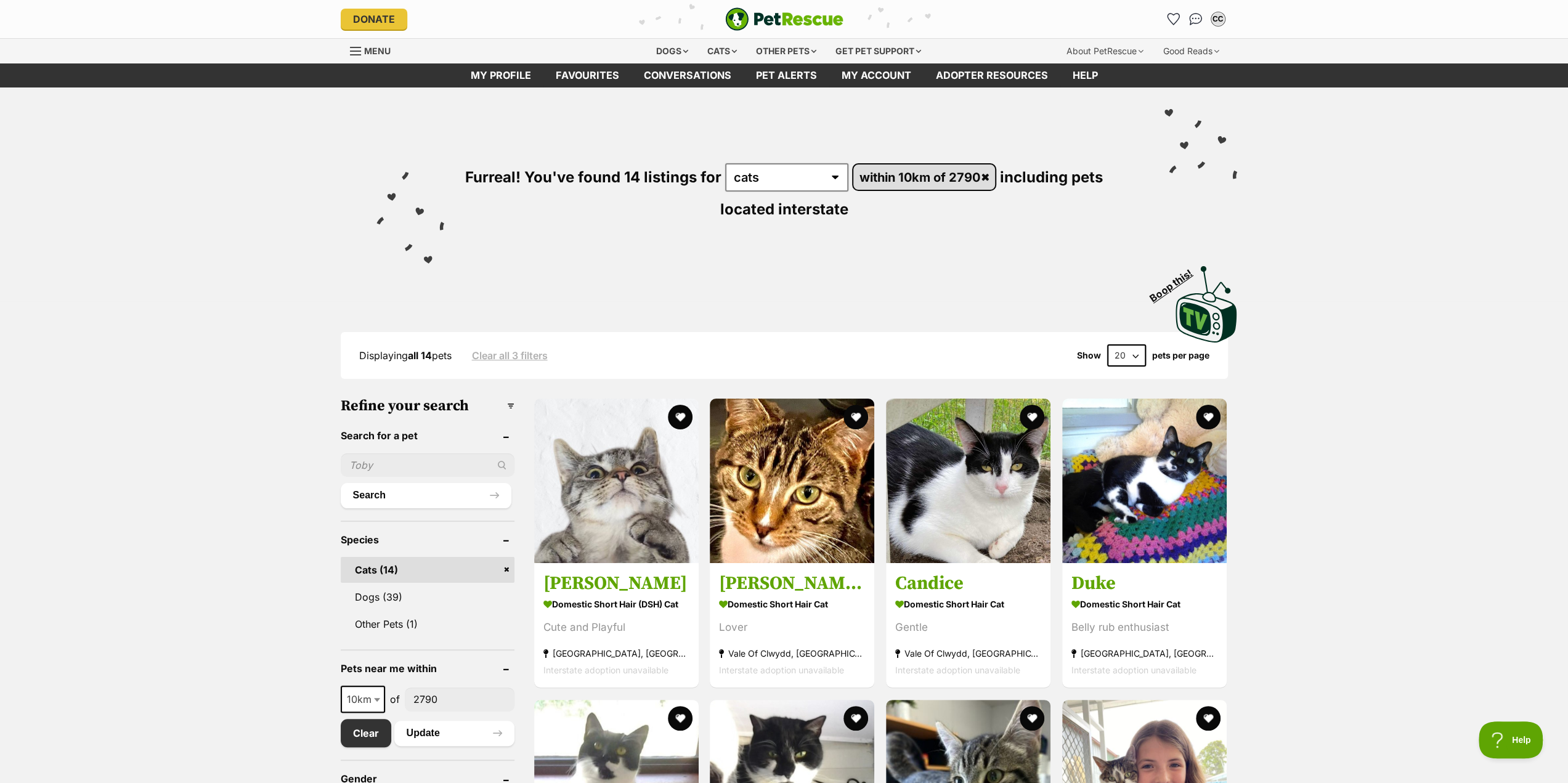
click at [987, 176] on link "within 10km of 2790" at bounding box center [924, 177] width 142 height 25
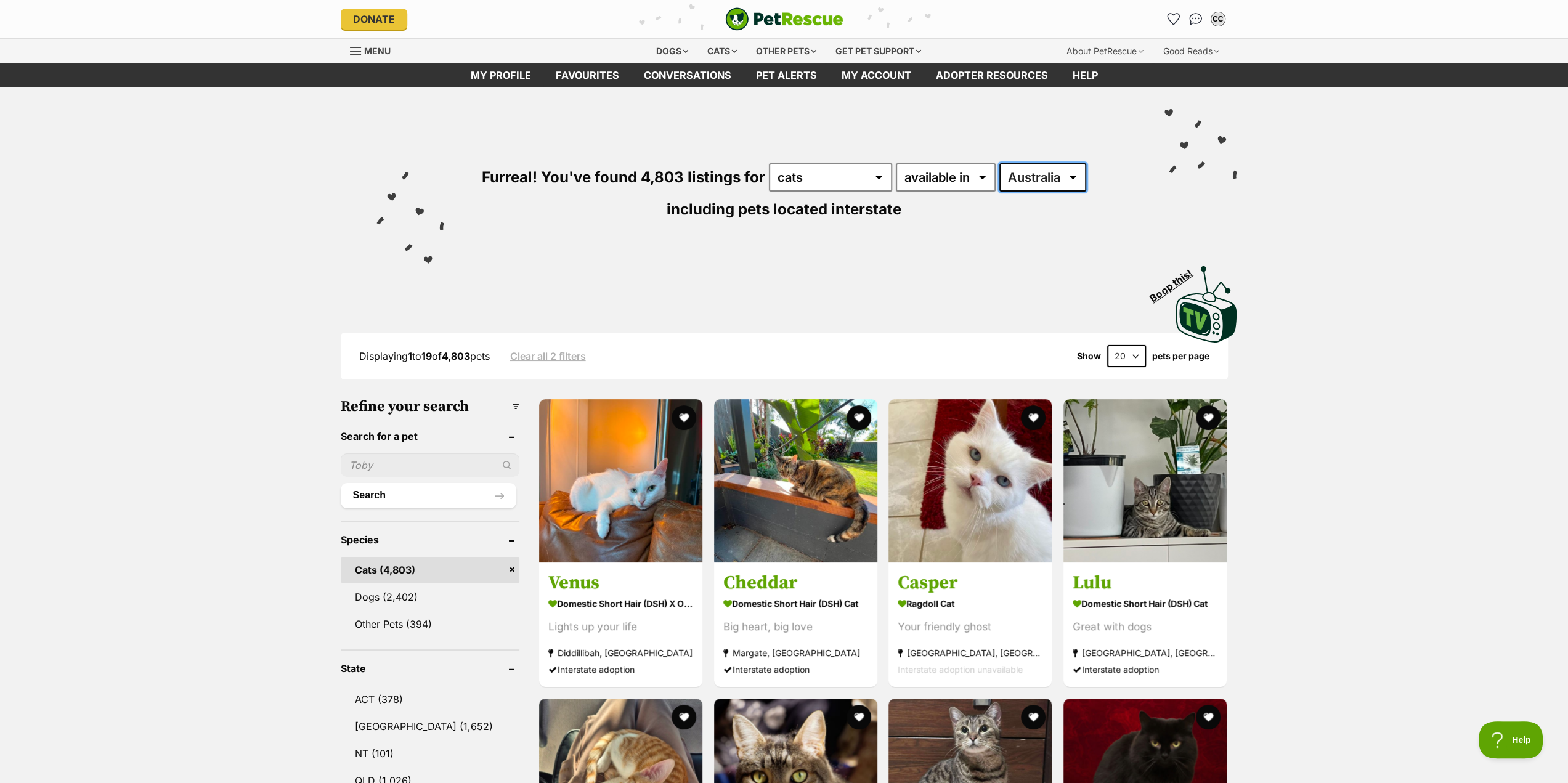
click at [1064, 172] on select "Australia ACT NSW NT QLD SA TAS VIC WA" at bounding box center [1043, 178] width 87 height 29
select select "NSW"
click at [999, 163] on select "Australia ACT NSW NT QLD SA TAS VIC WA" at bounding box center [1043, 178] width 87 height 29
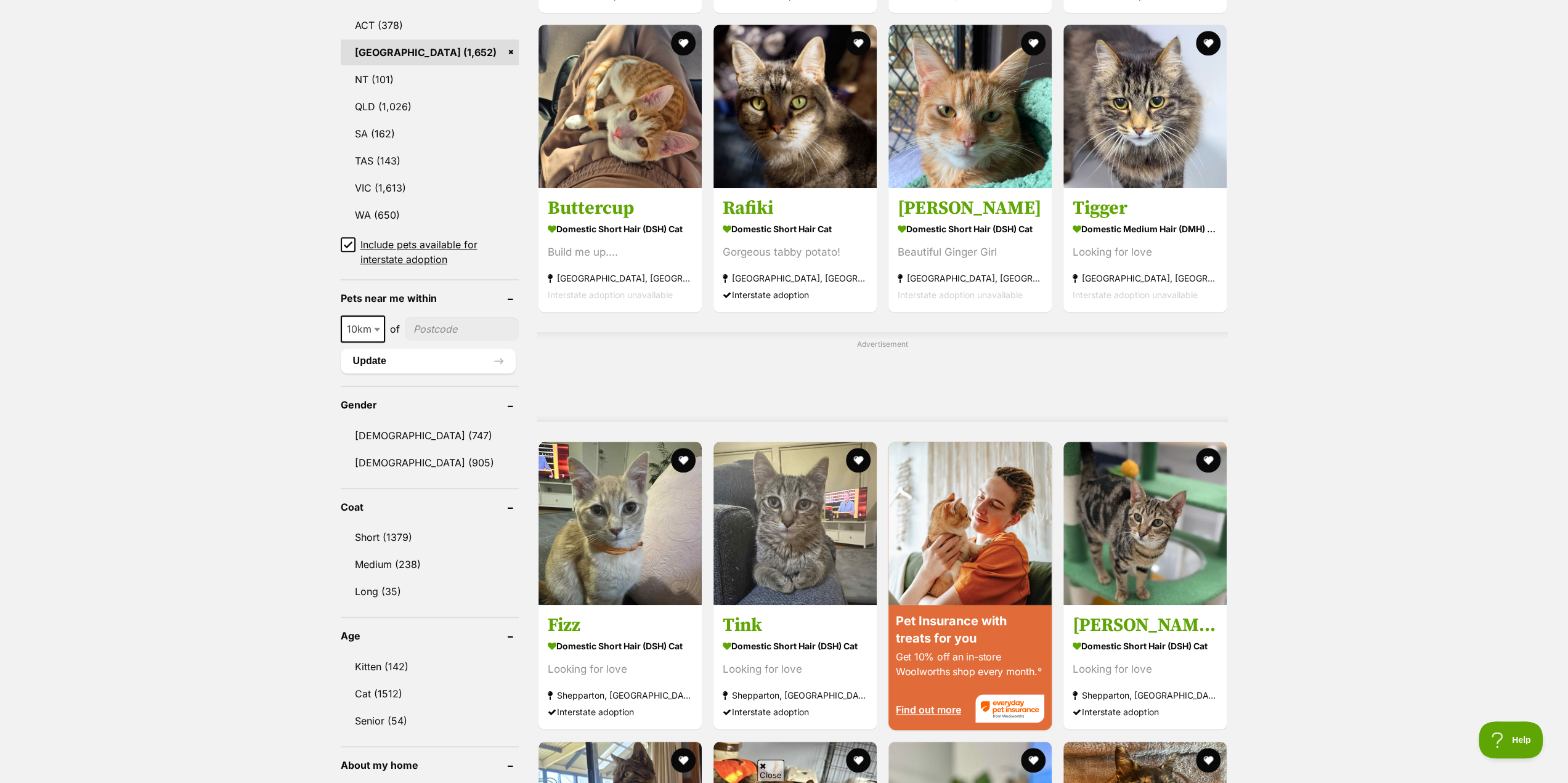
scroll to position [678, 0]
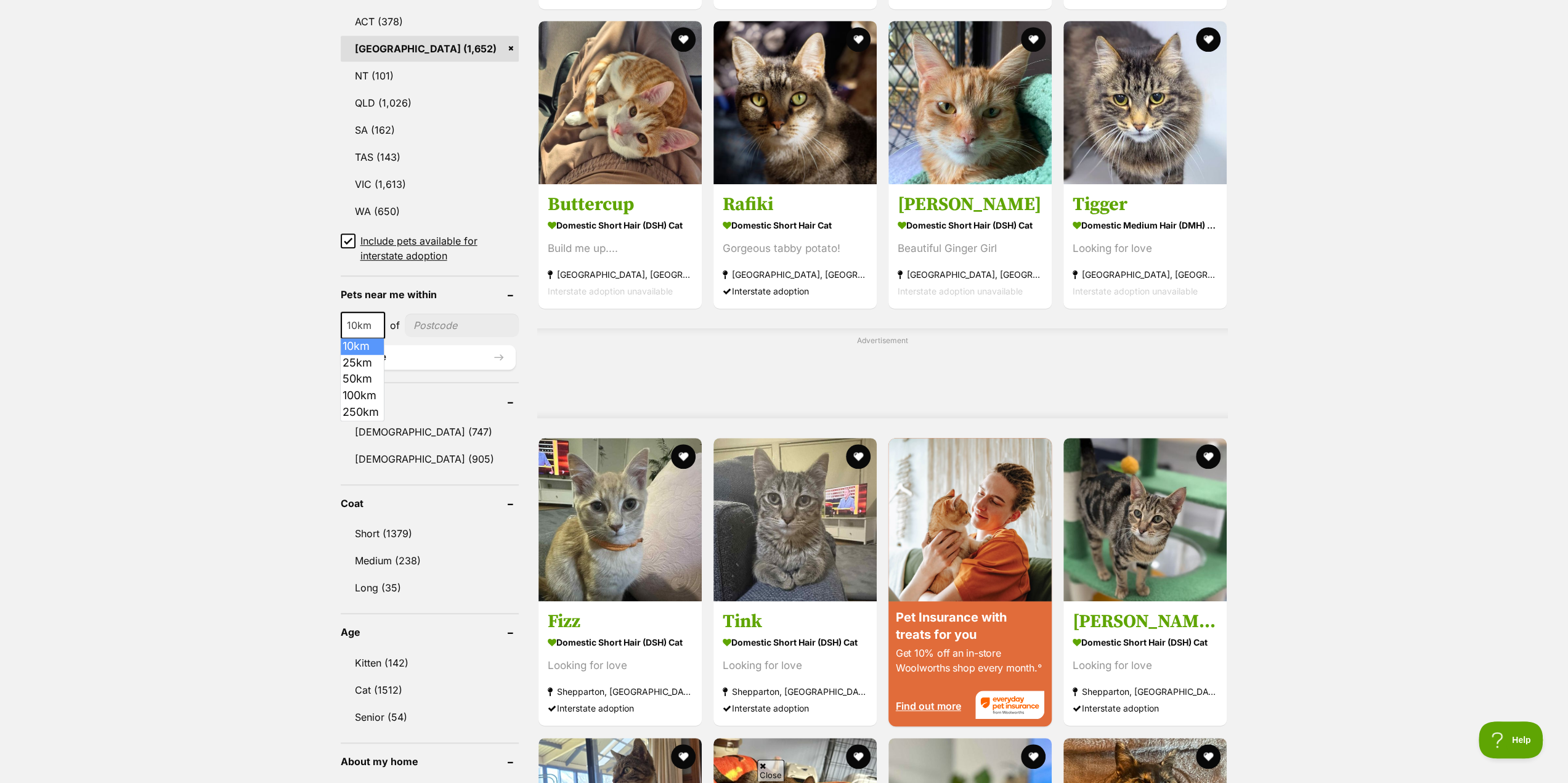
click at [377, 325] on b at bounding box center [377, 326] width 6 height 4
select select "50"
click at [441, 327] on input"] "postcode" at bounding box center [463, 325] width 112 height 23
type input"] "2780"
click at [375, 361] on button "Update" at bounding box center [428, 357] width 175 height 25
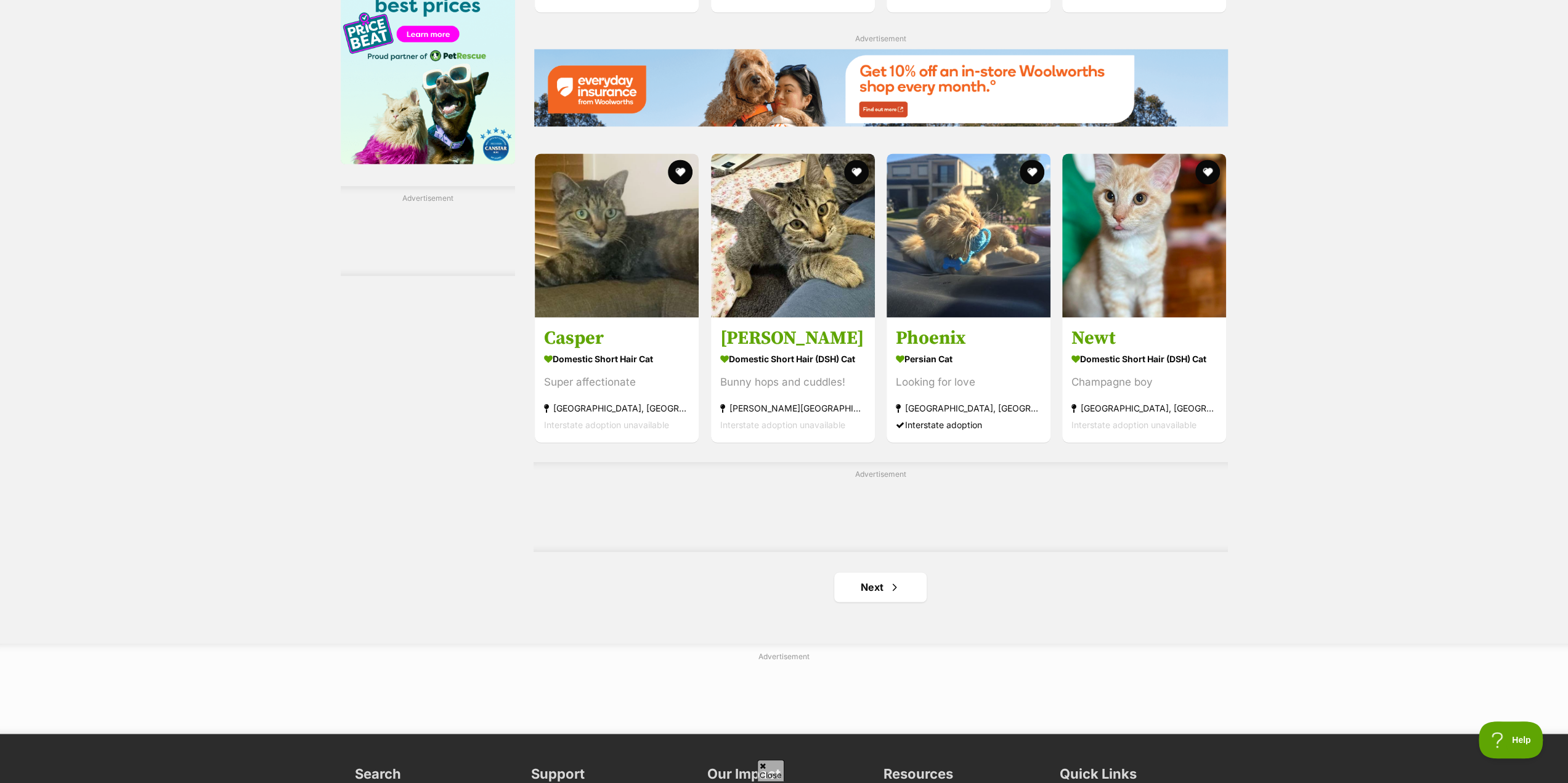
scroll to position [1725, 0]
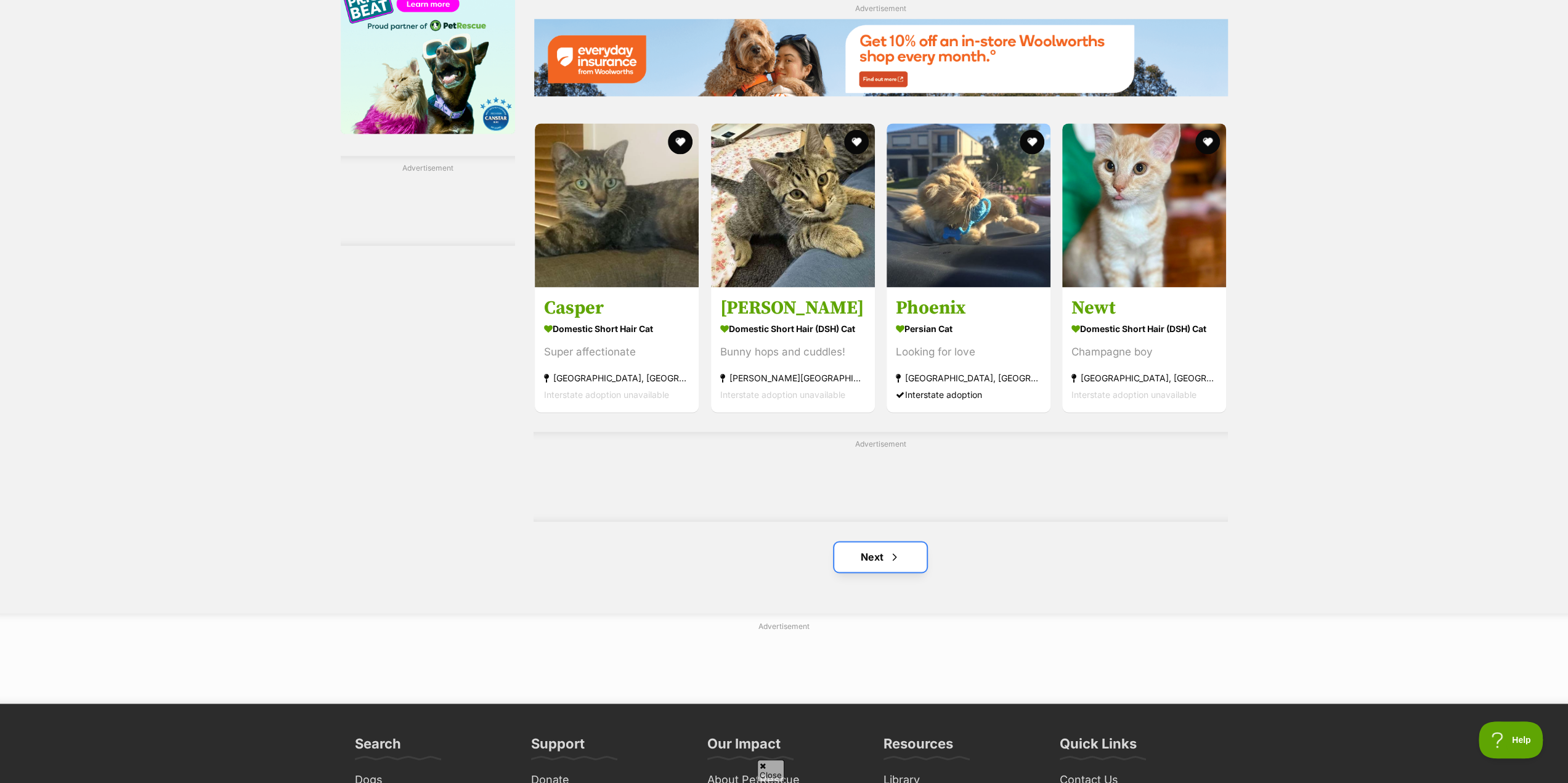
click at [893, 559] on span "Next page" at bounding box center [894, 557] width 12 height 15
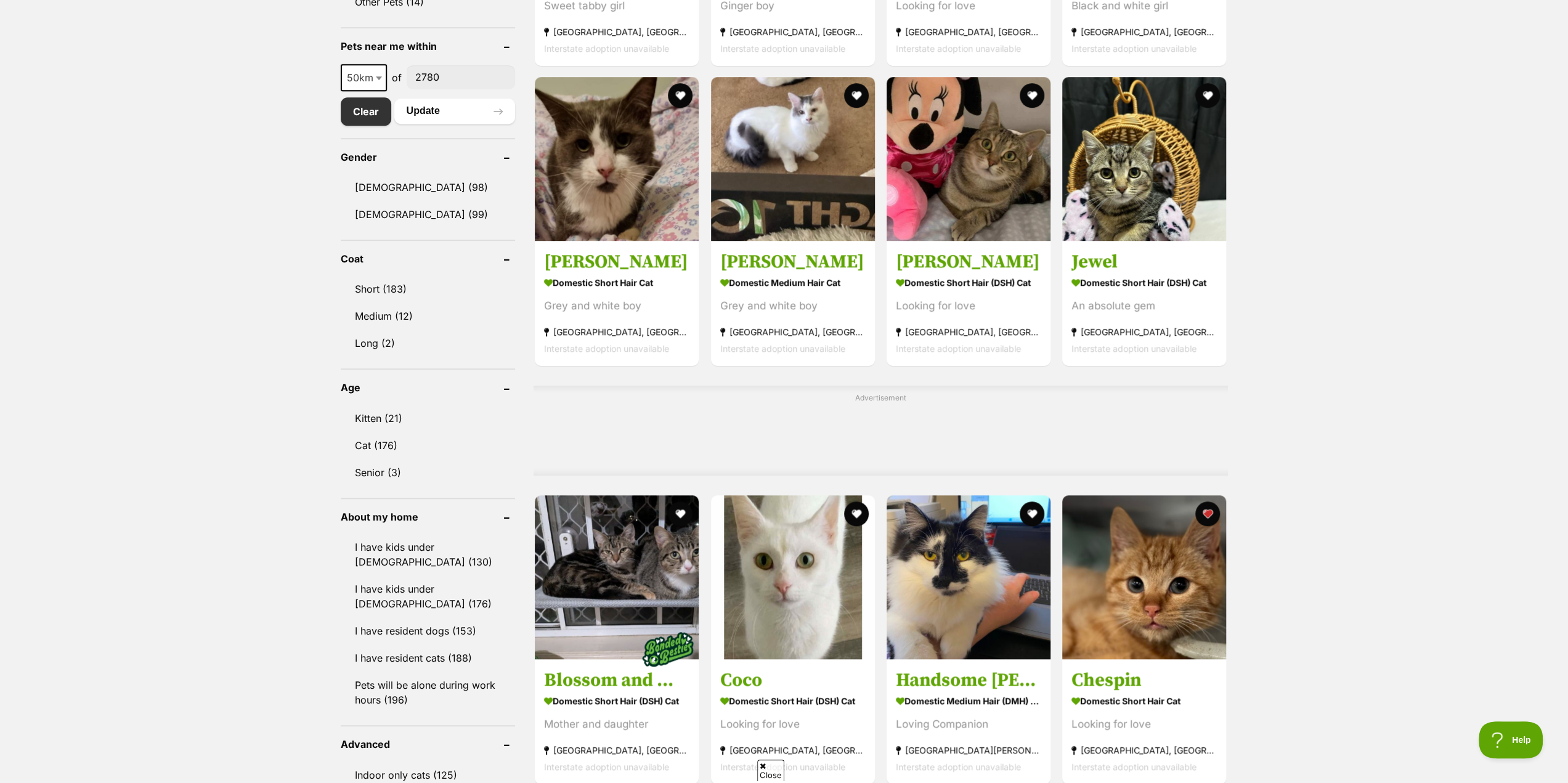
scroll to position [739, 0]
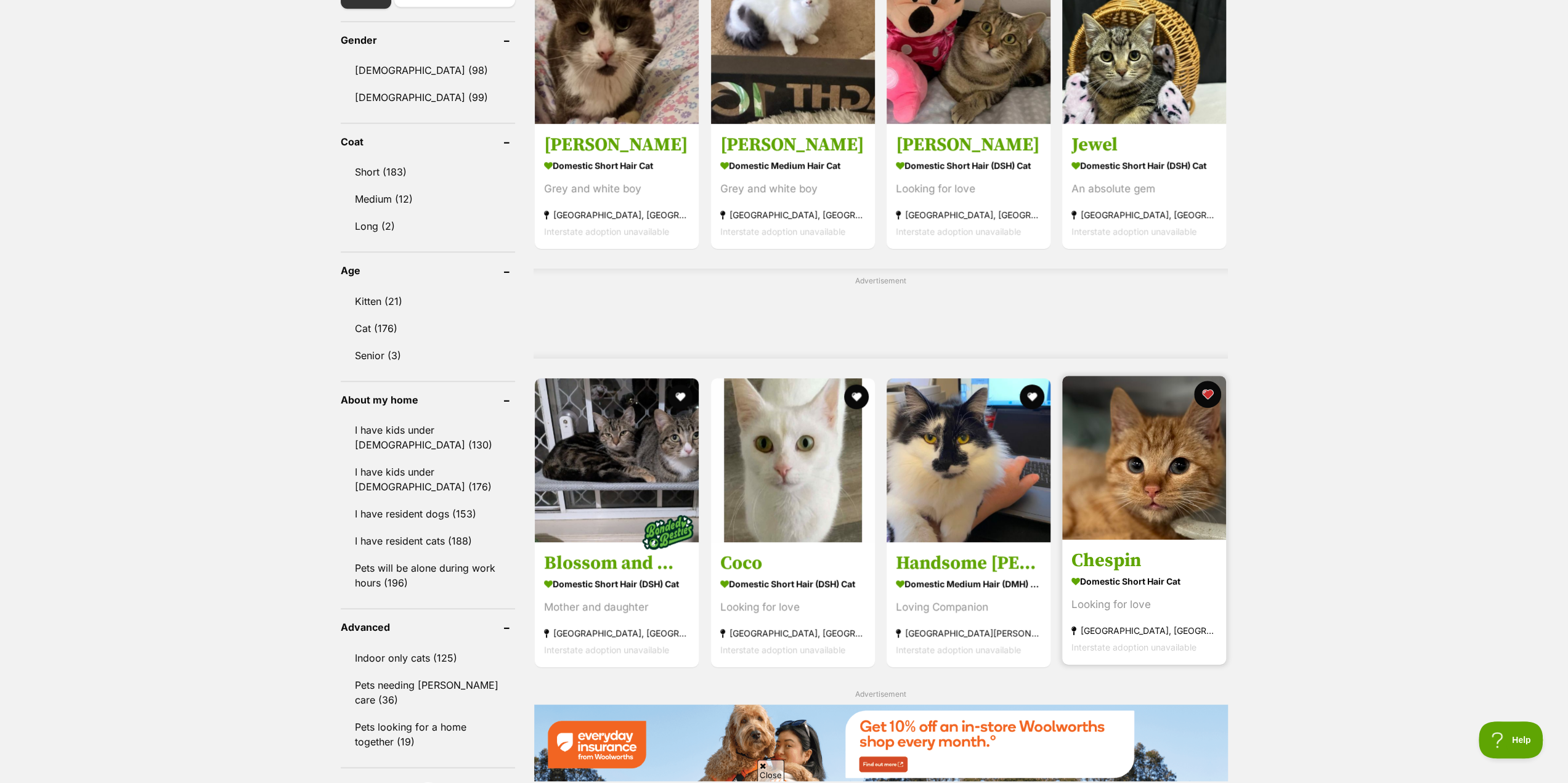
click at [1211, 395] on button "favourite" at bounding box center [1208, 394] width 27 height 27
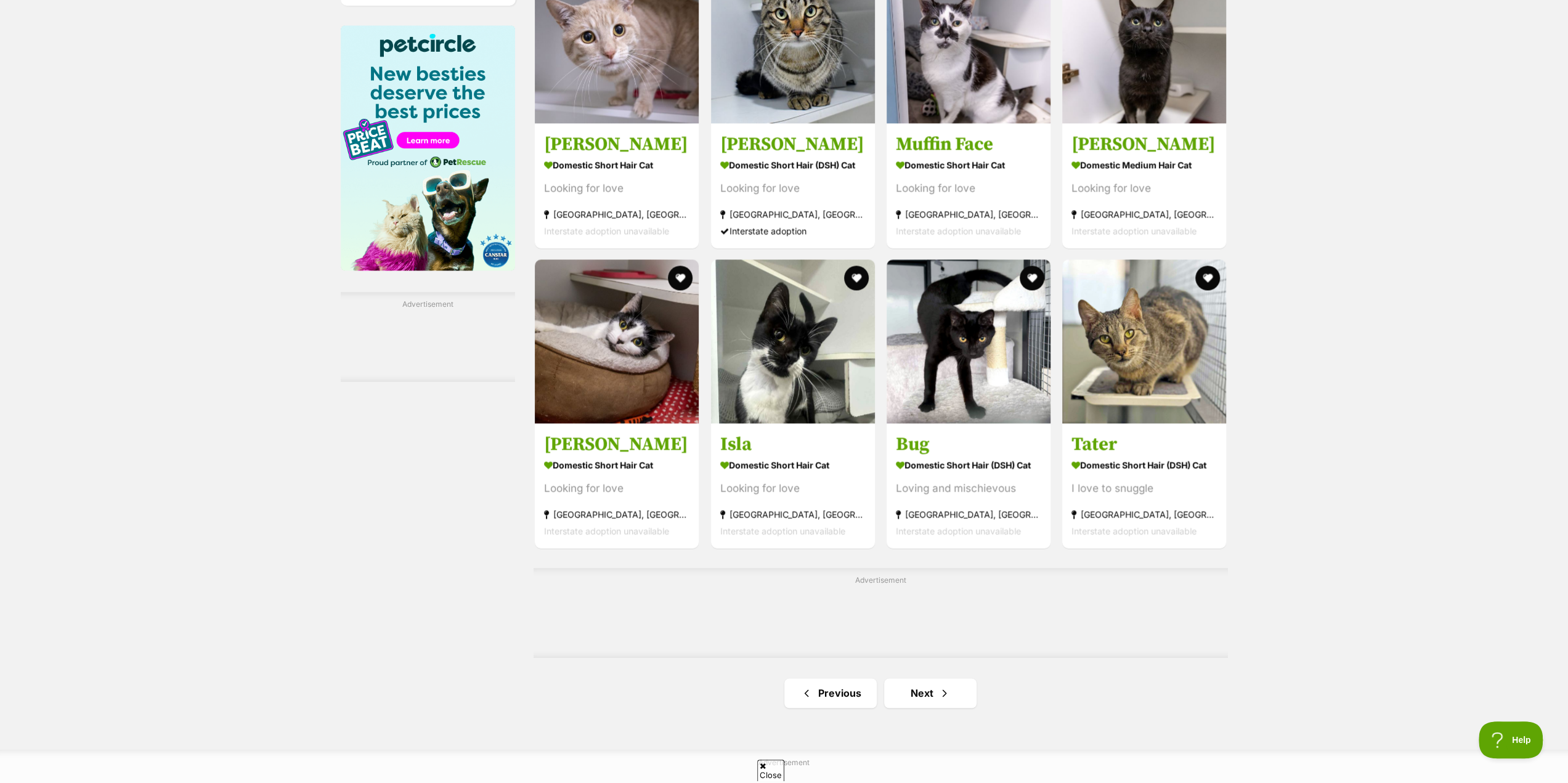
scroll to position [1725, 0]
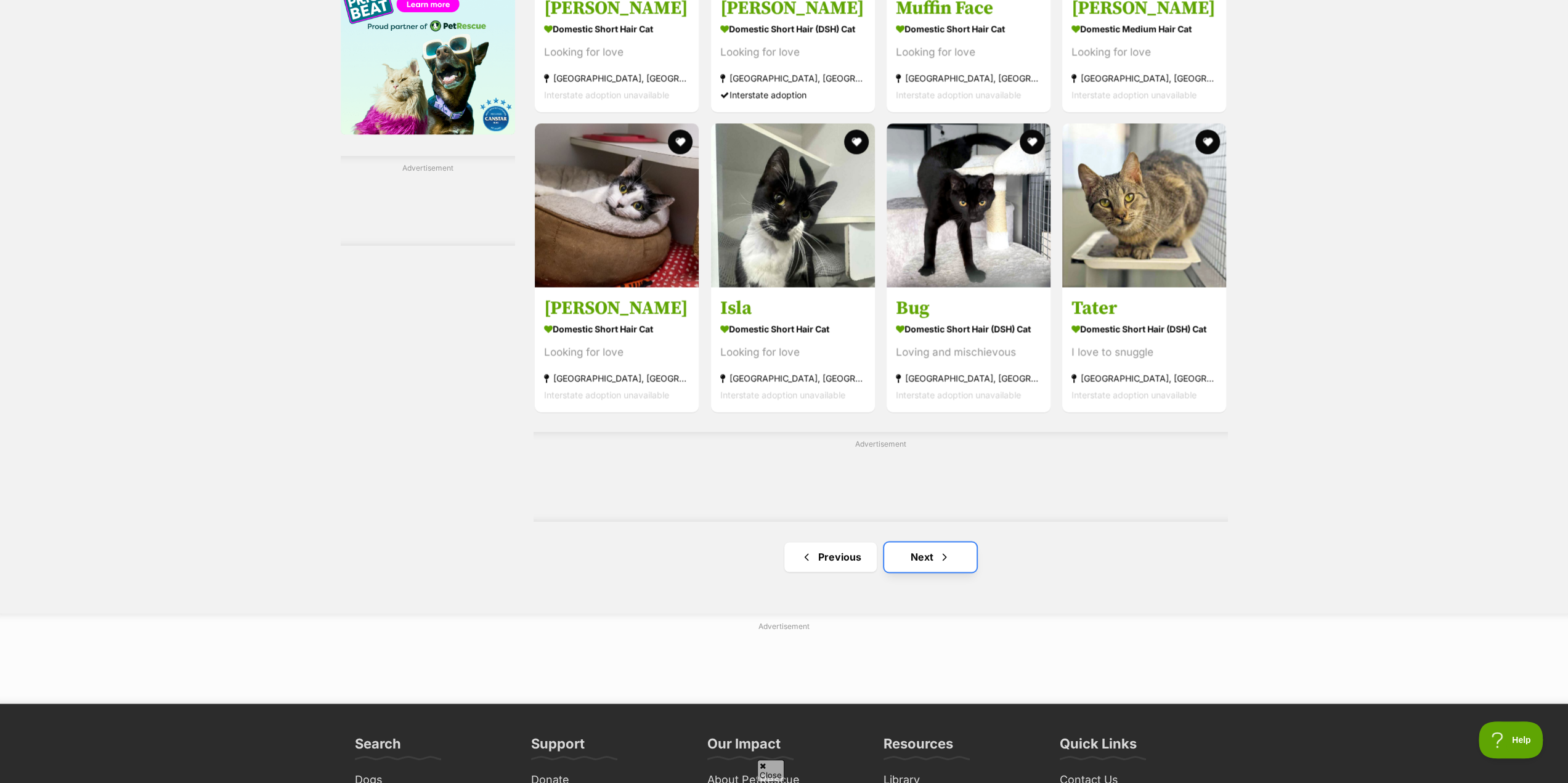
click at [924, 560] on link "Next" at bounding box center [930, 556] width 92 height 29
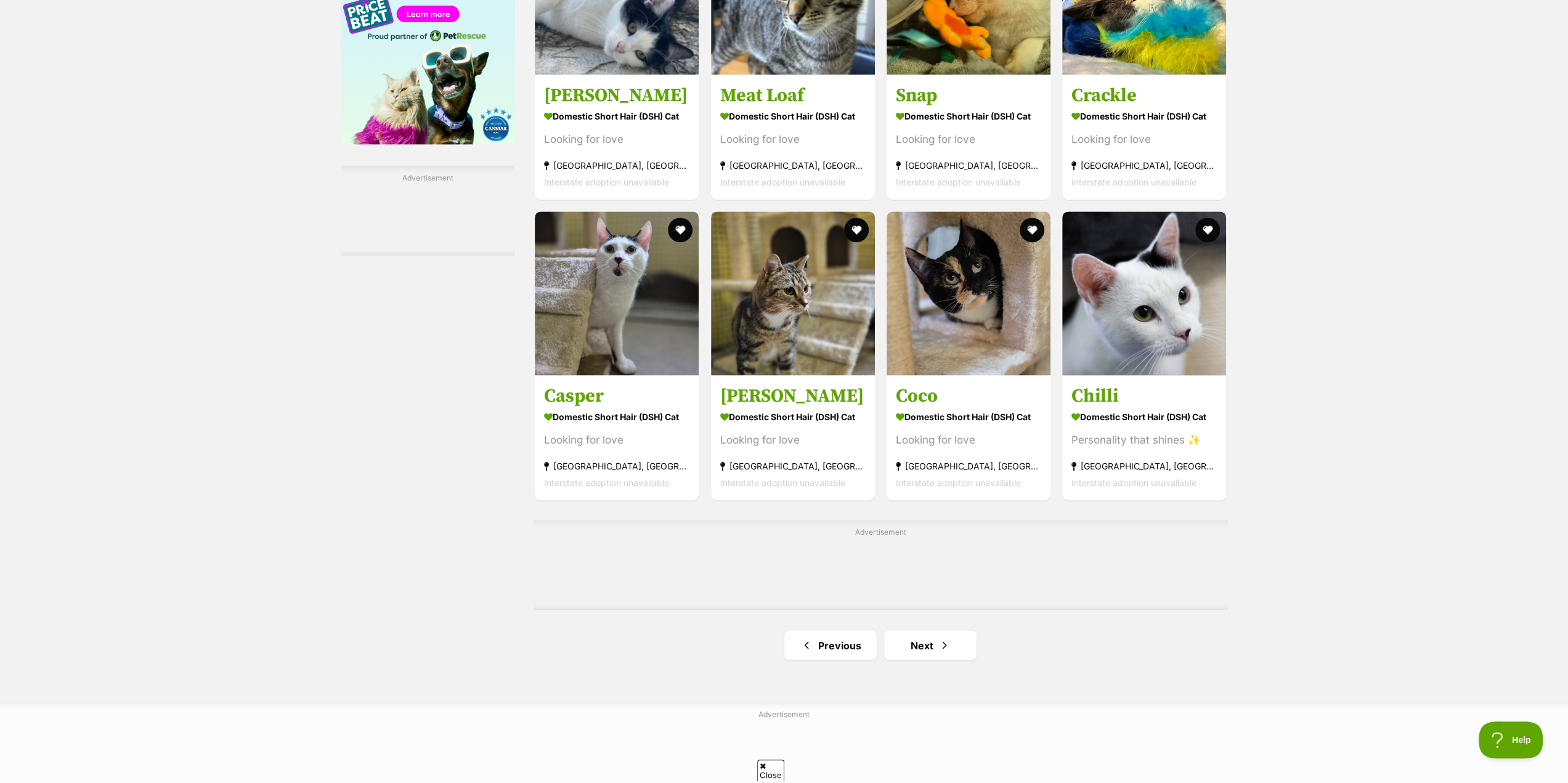
scroll to position [1725, 0]
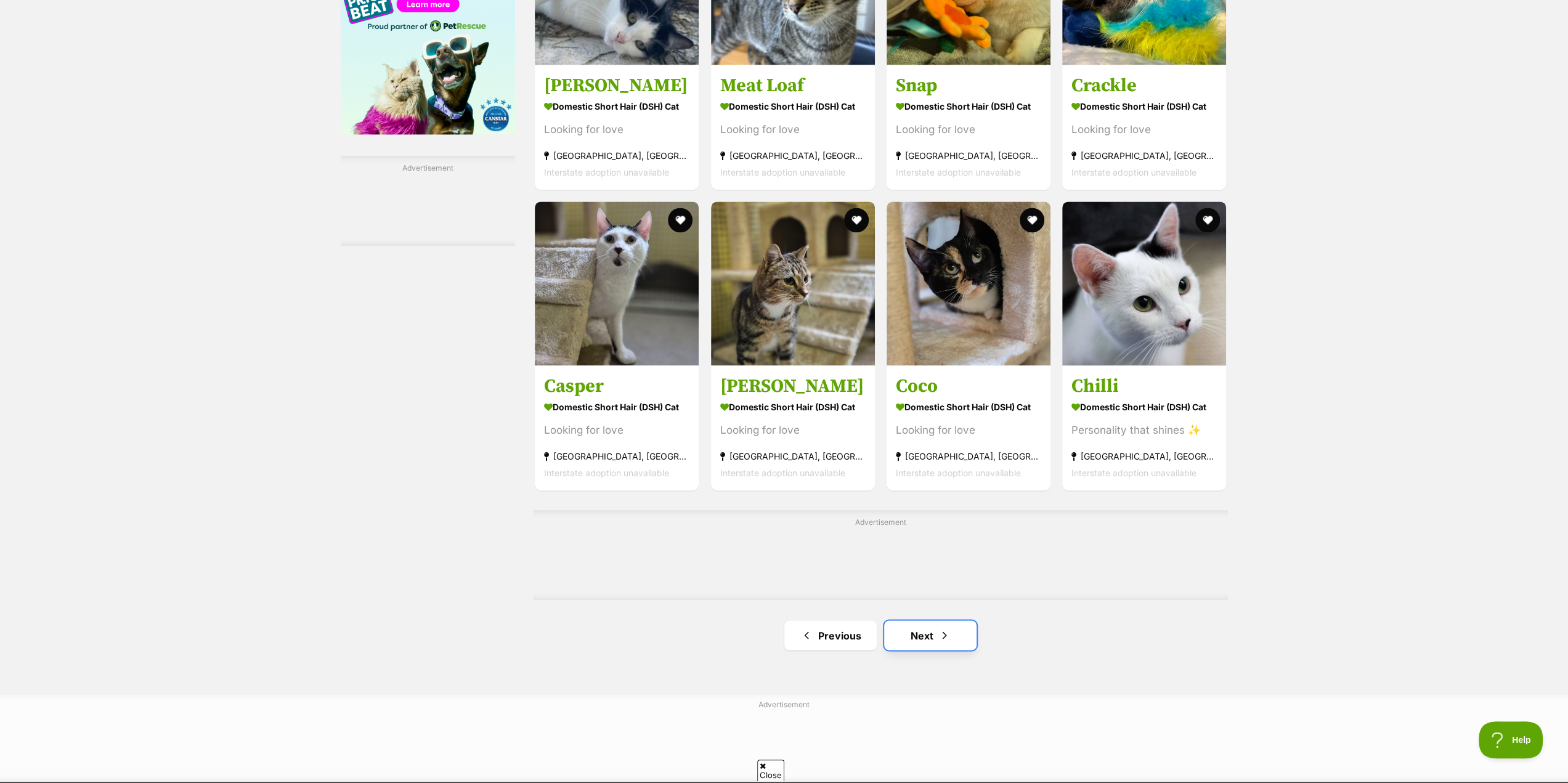
click at [925, 638] on link "Next" at bounding box center [930, 635] width 92 height 29
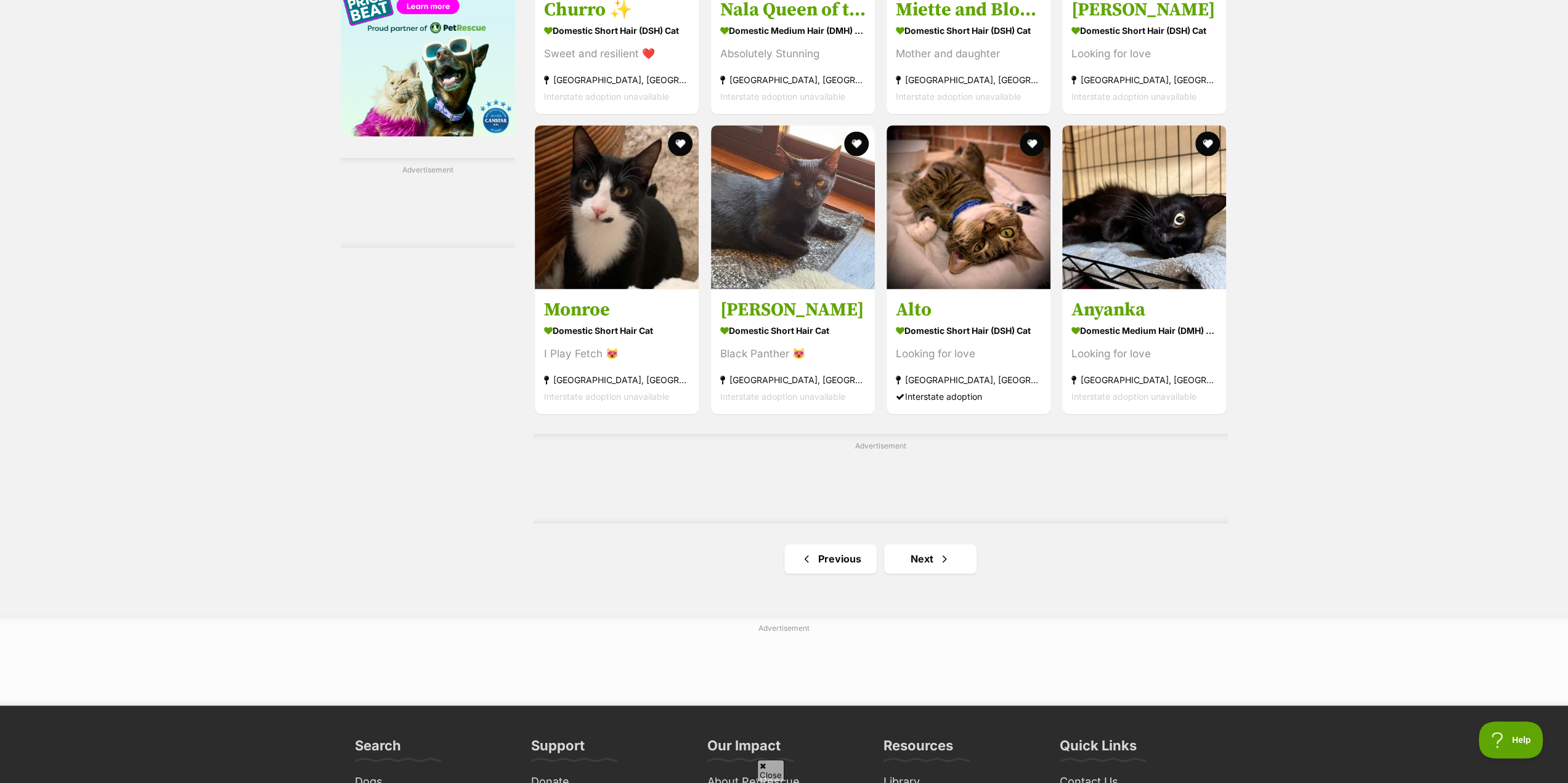
scroll to position [1725, 0]
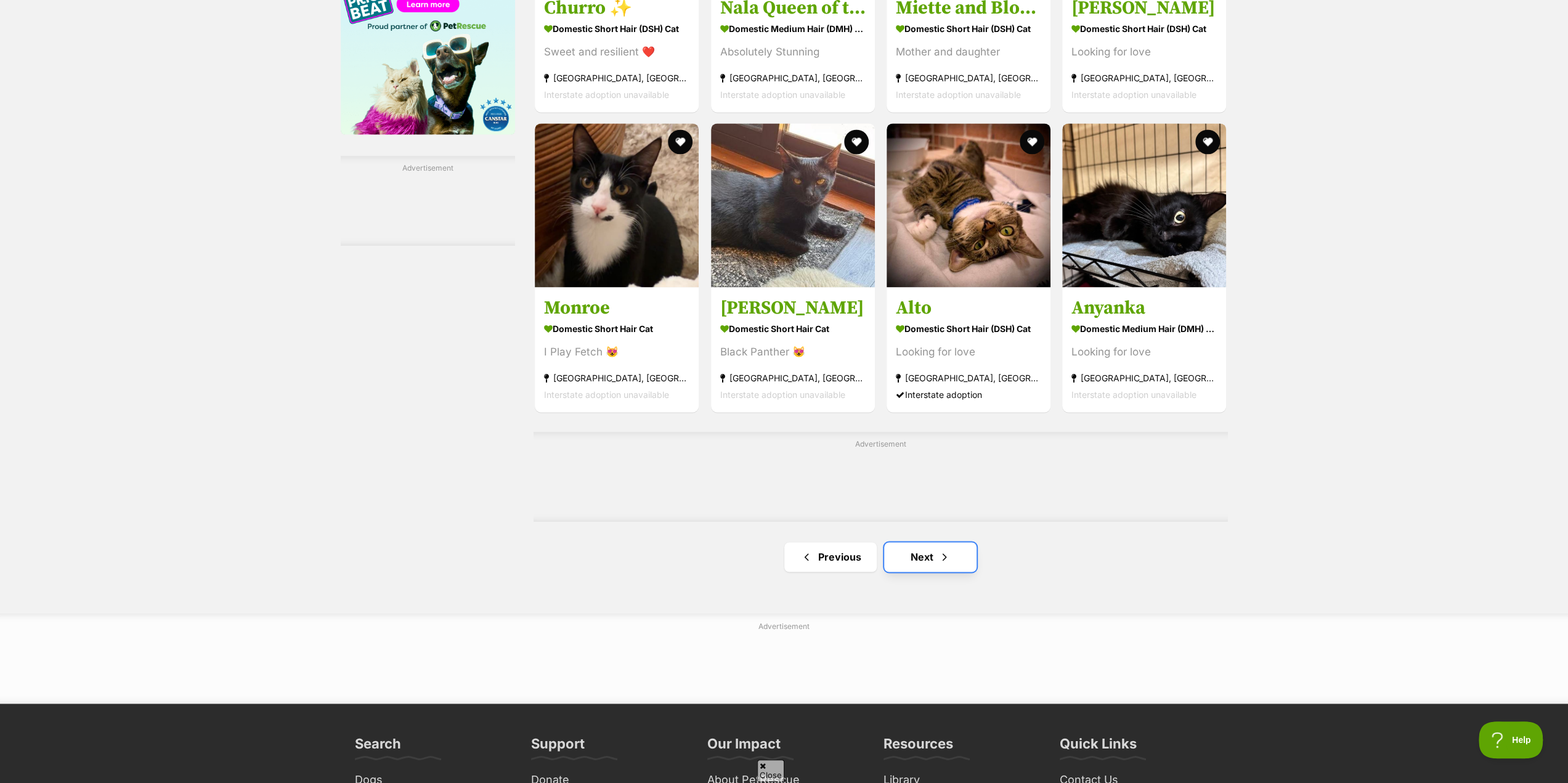
click at [928, 565] on link "Next" at bounding box center [930, 556] width 92 height 29
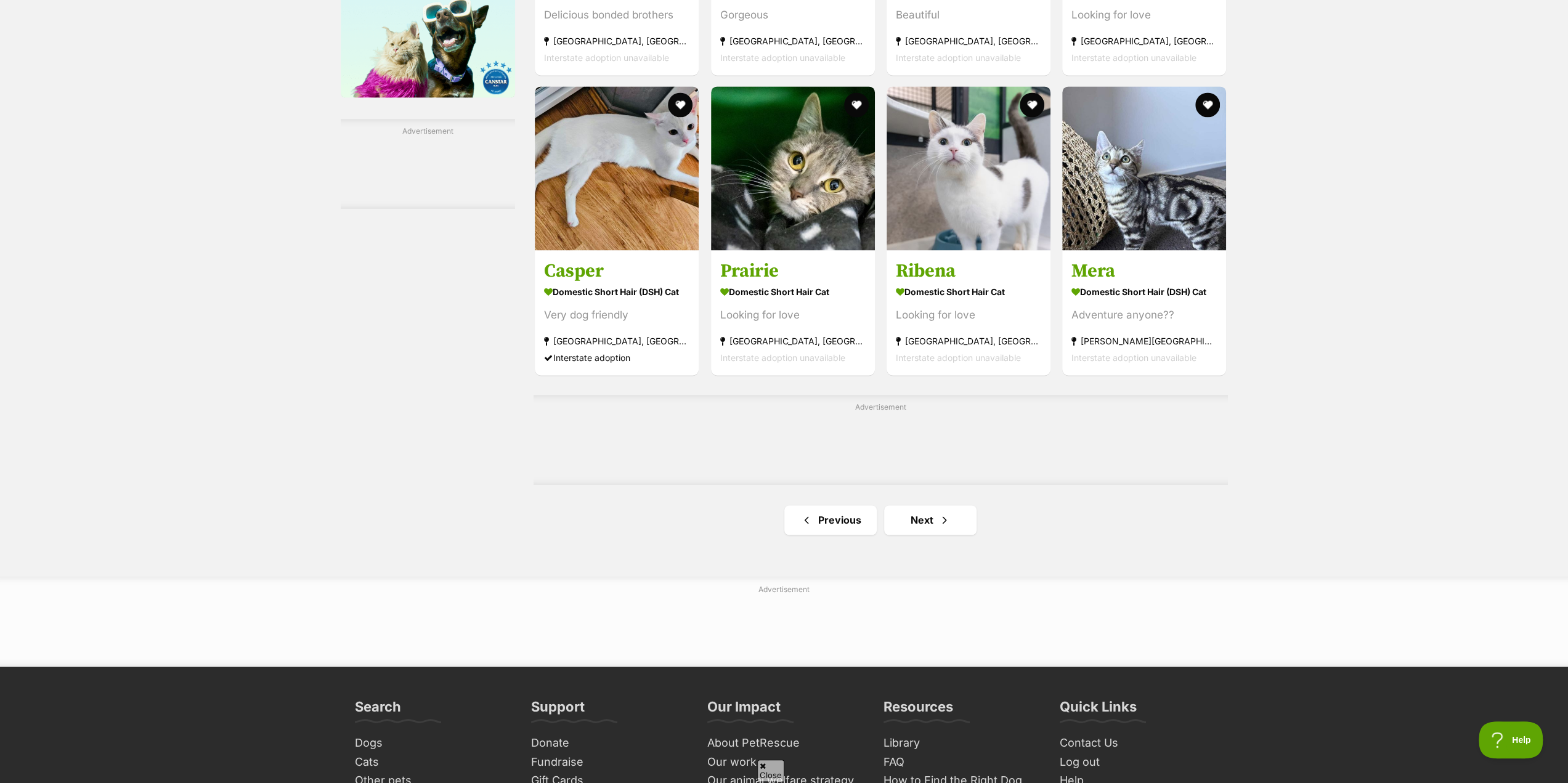
scroll to position [1787, 0]
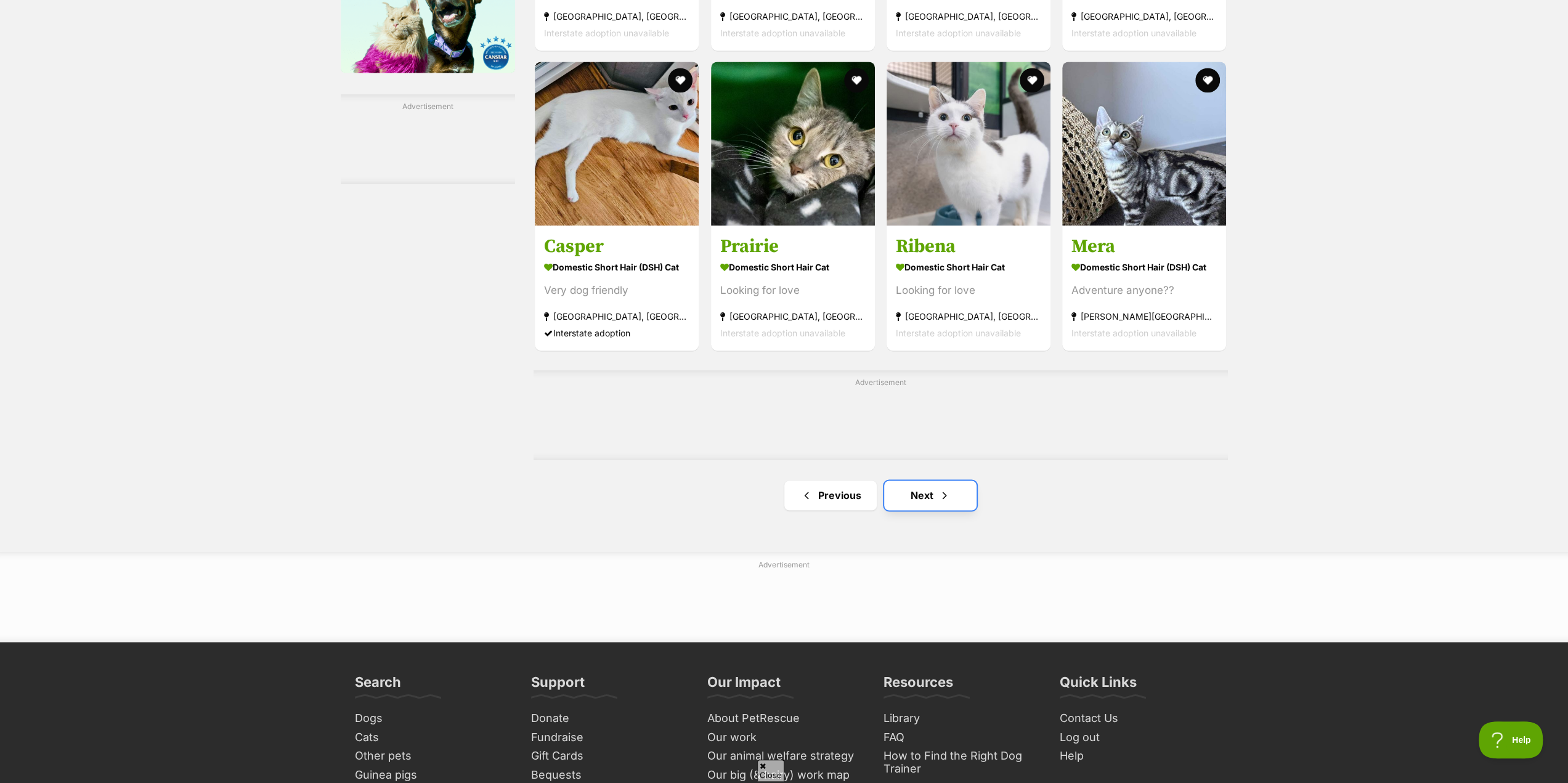
click at [926, 497] on link "Next" at bounding box center [930, 495] width 92 height 29
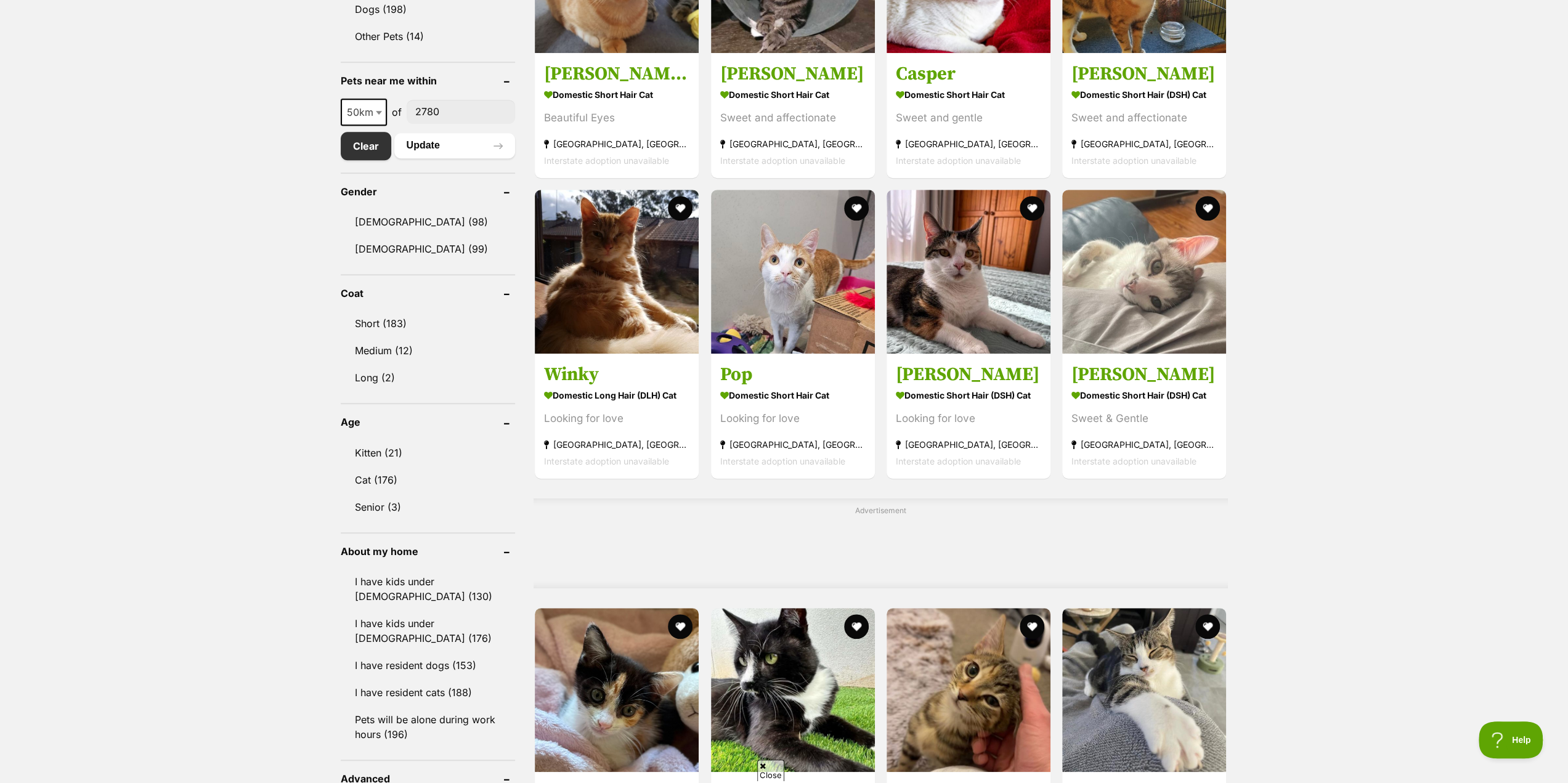
scroll to position [555, 0]
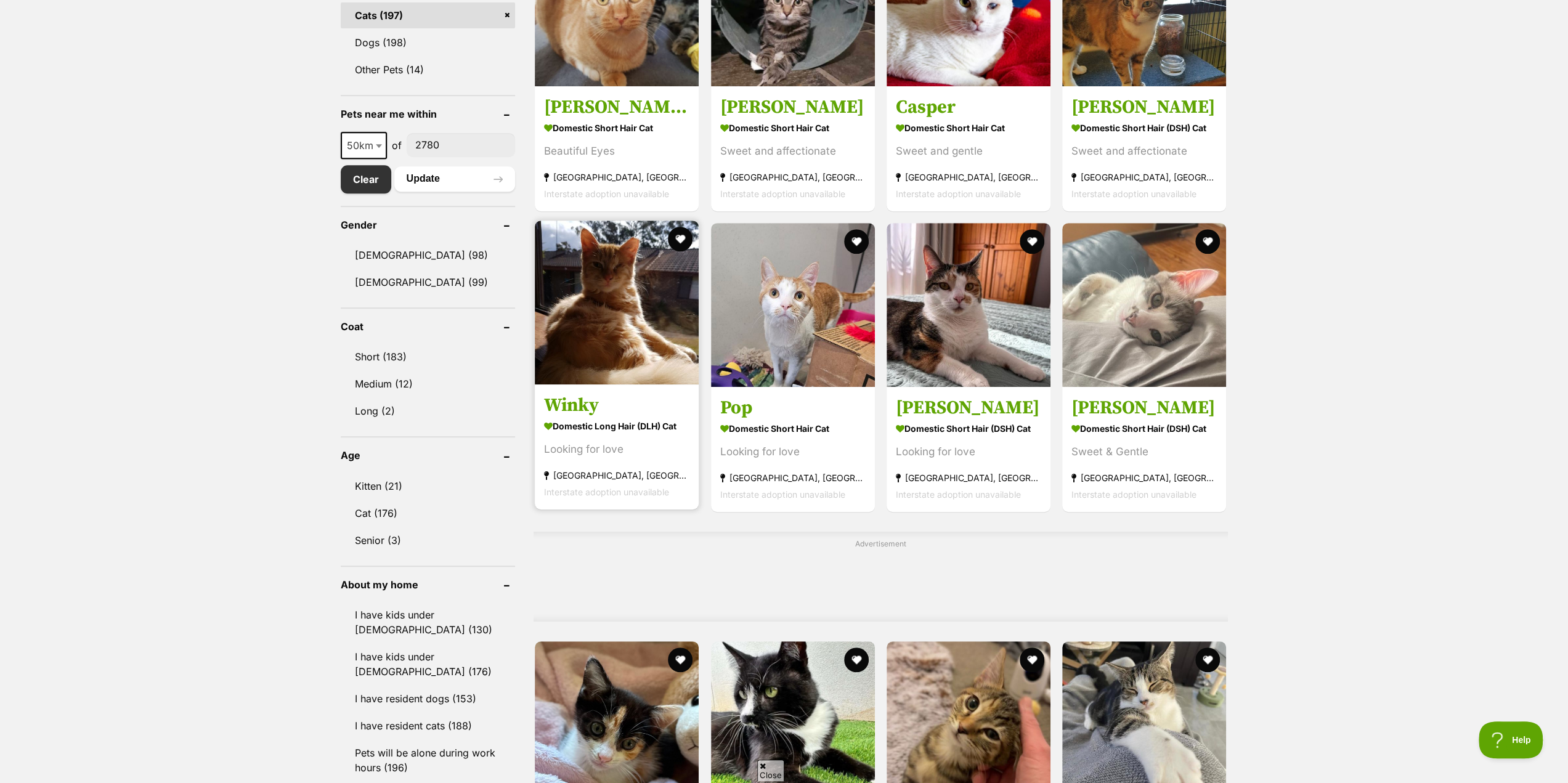
click at [594, 366] on img at bounding box center [617, 303] width 164 height 164
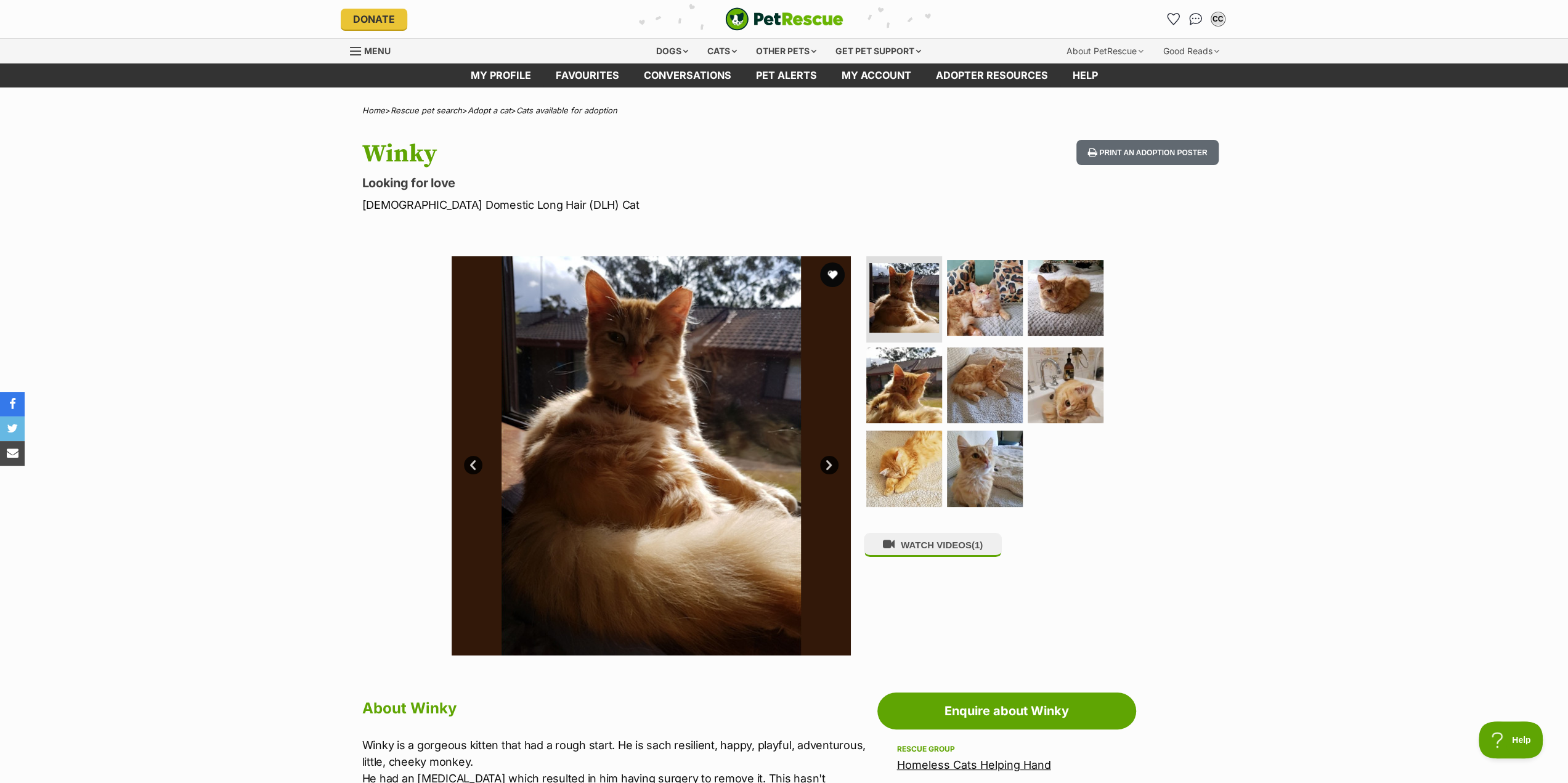
click at [824, 464] on link "Next" at bounding box center [829, 465] width 18 height 18
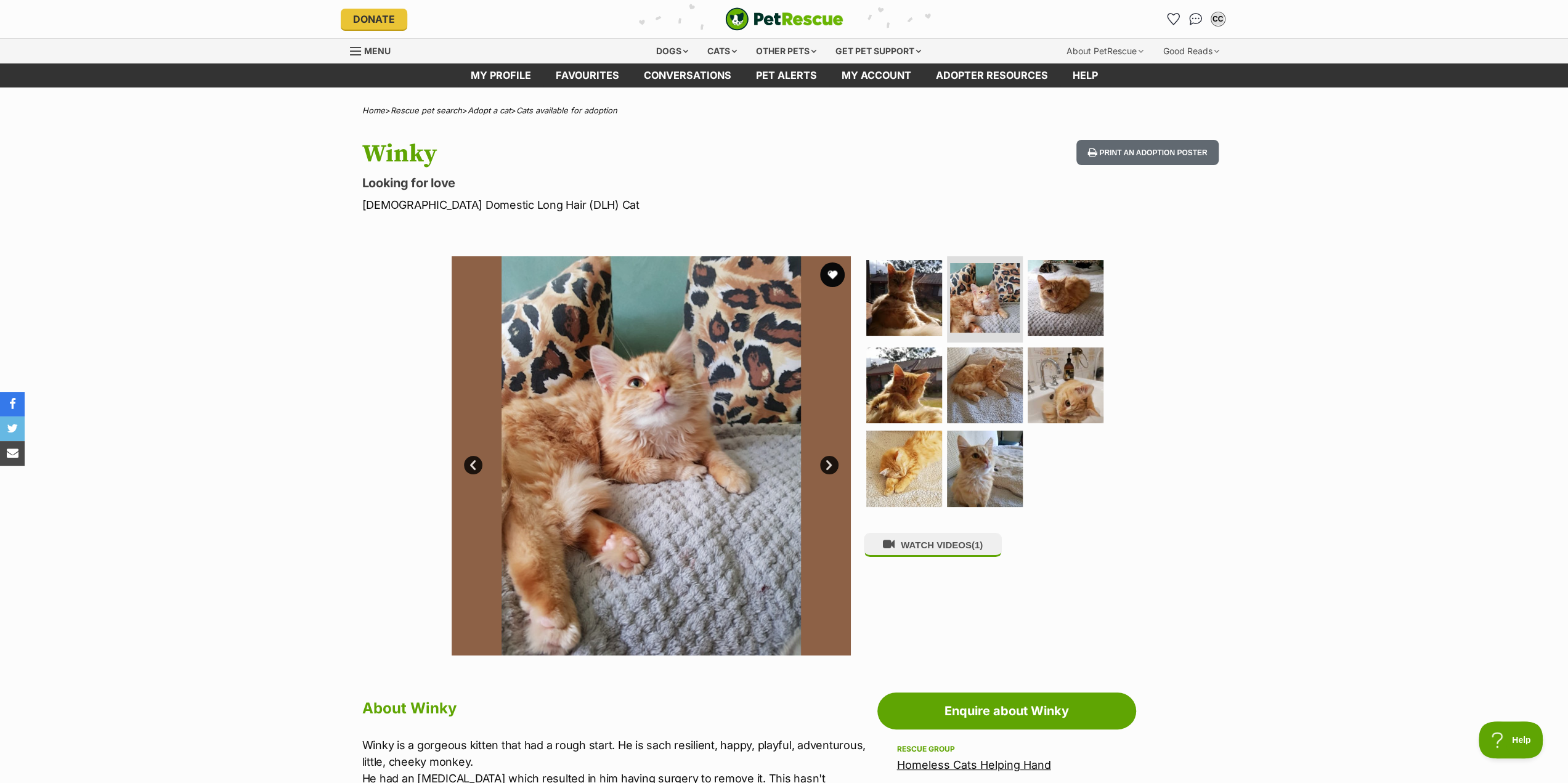
click at [824, 464] on link "Next" at bounding box center [829, 465] width 18 height 18
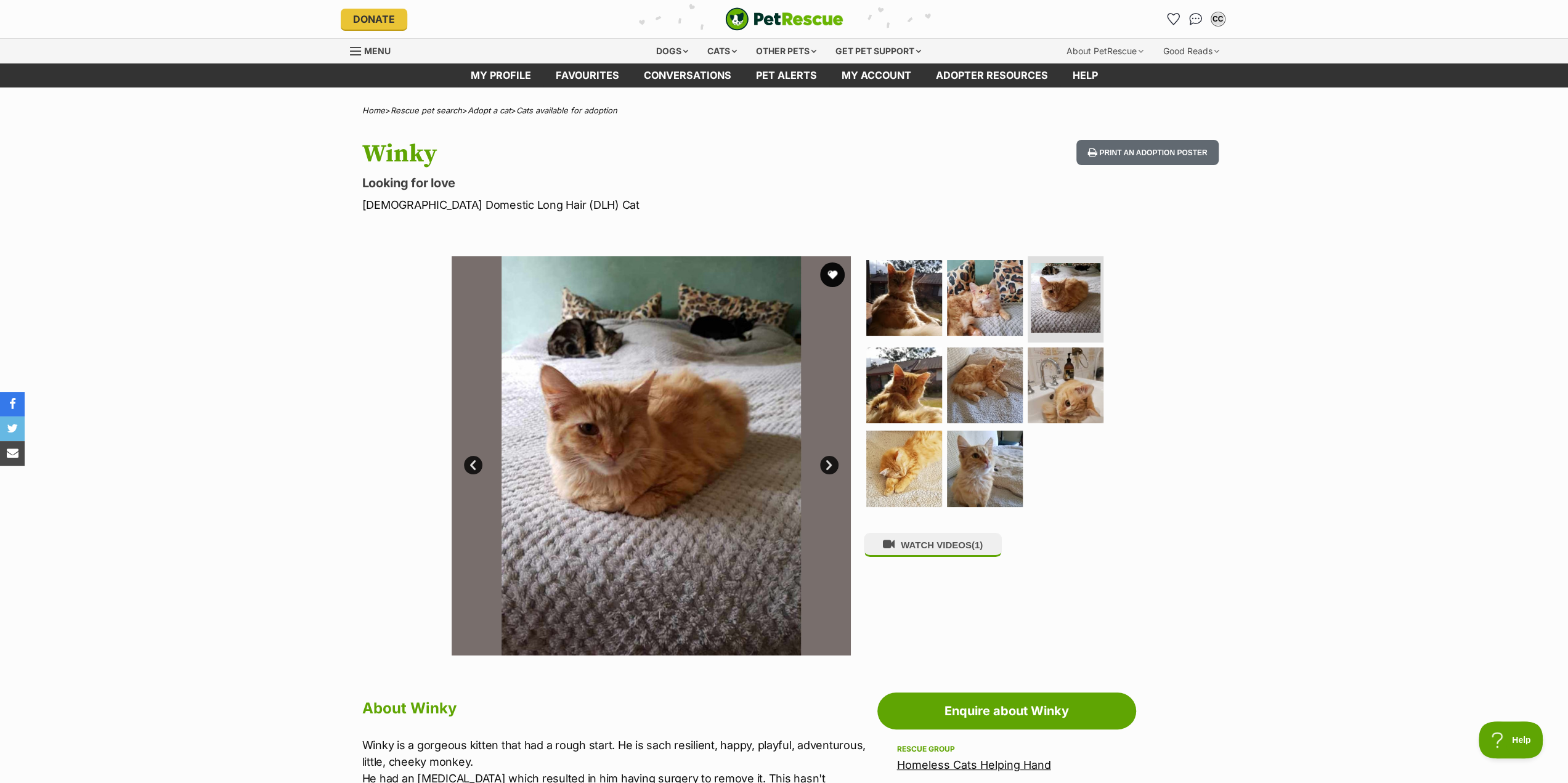
click at [829, 463] on link "Next" at bounding box center [829, 465] width 18 height 18
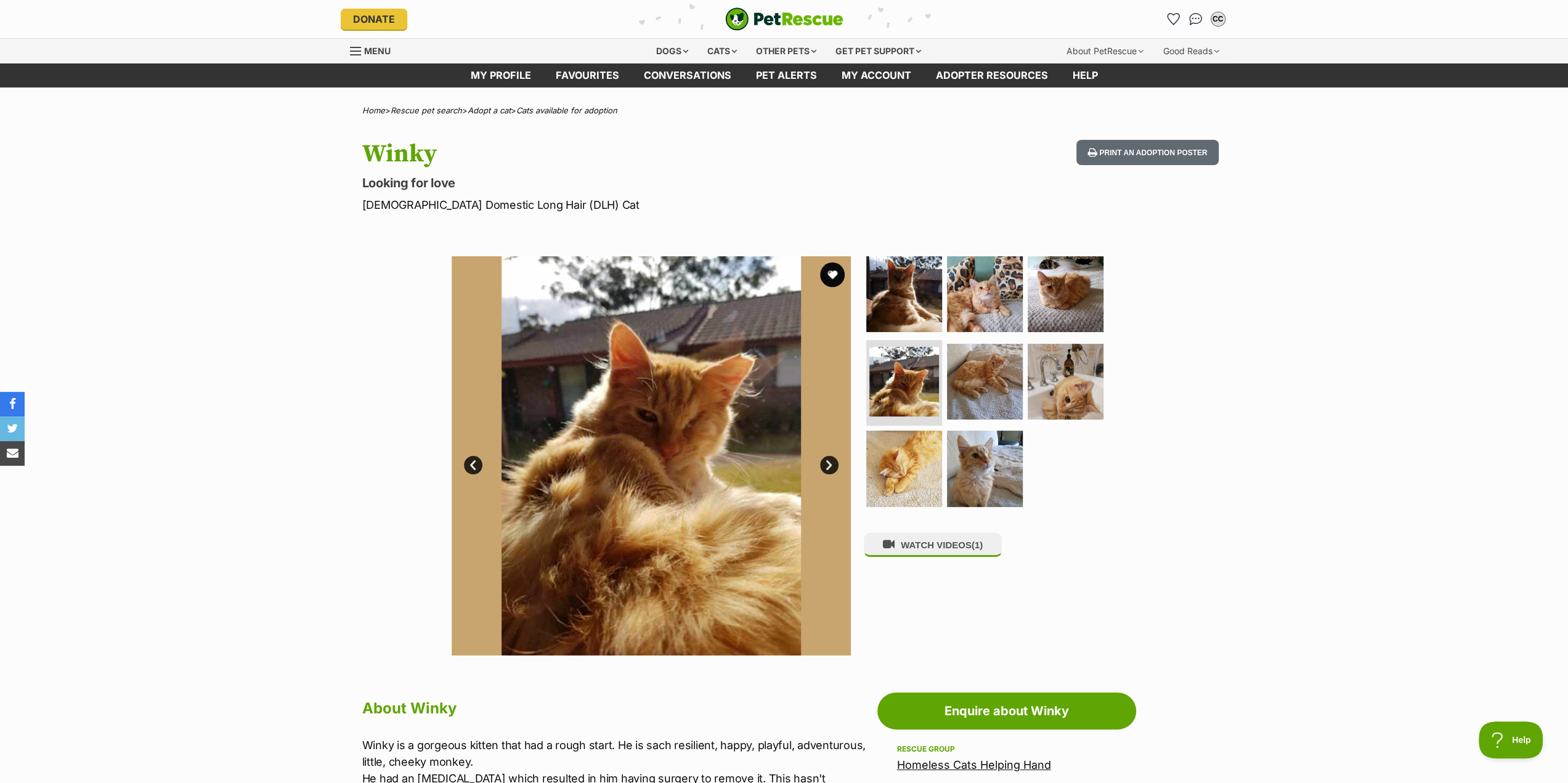
click at [829, 463] on link "Next" at bounding box center [829, 465] width 18 height 18
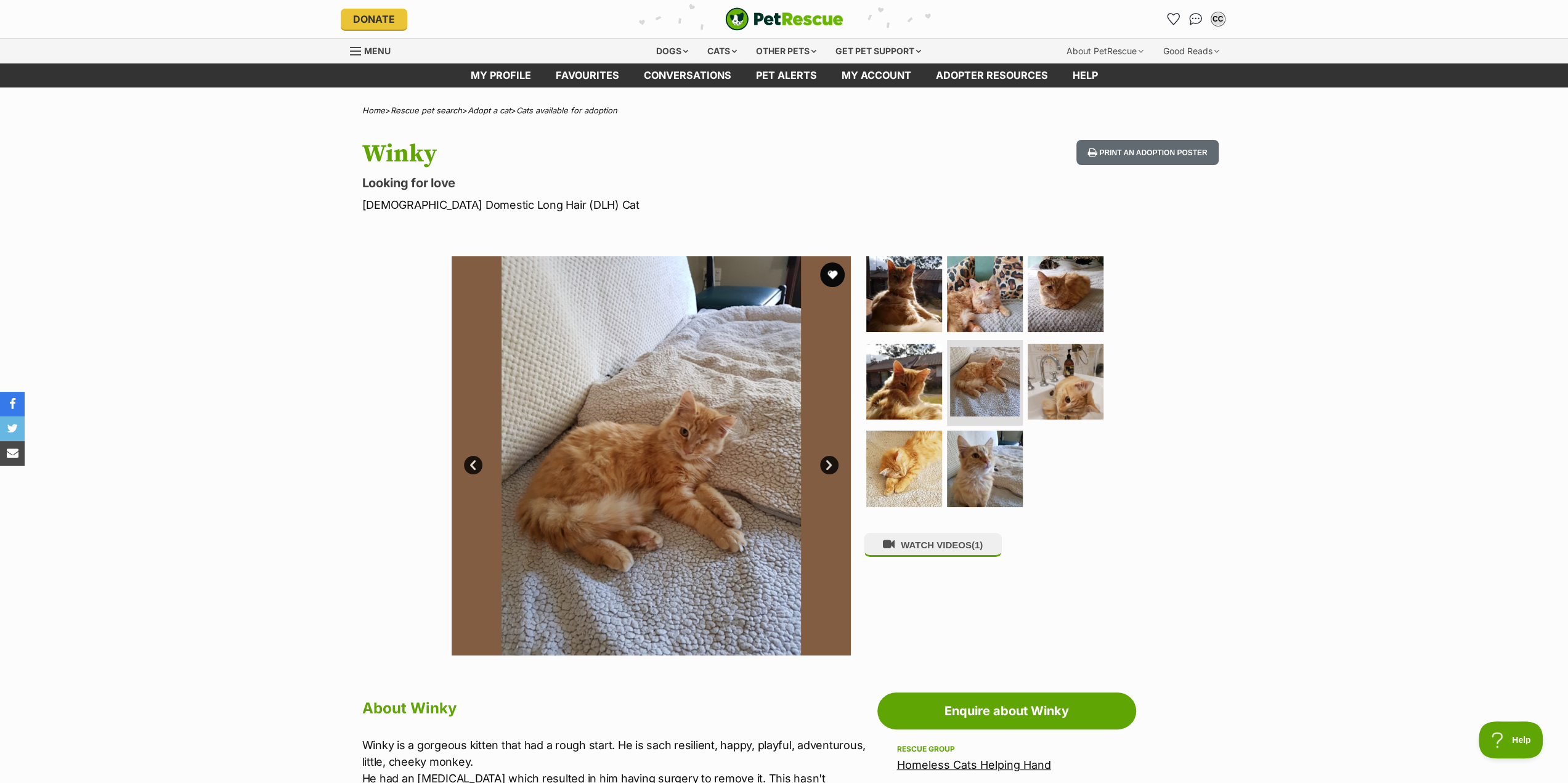
click at [829, 463] on link "Next" at bounding box center [829, 465] width 18 height 18
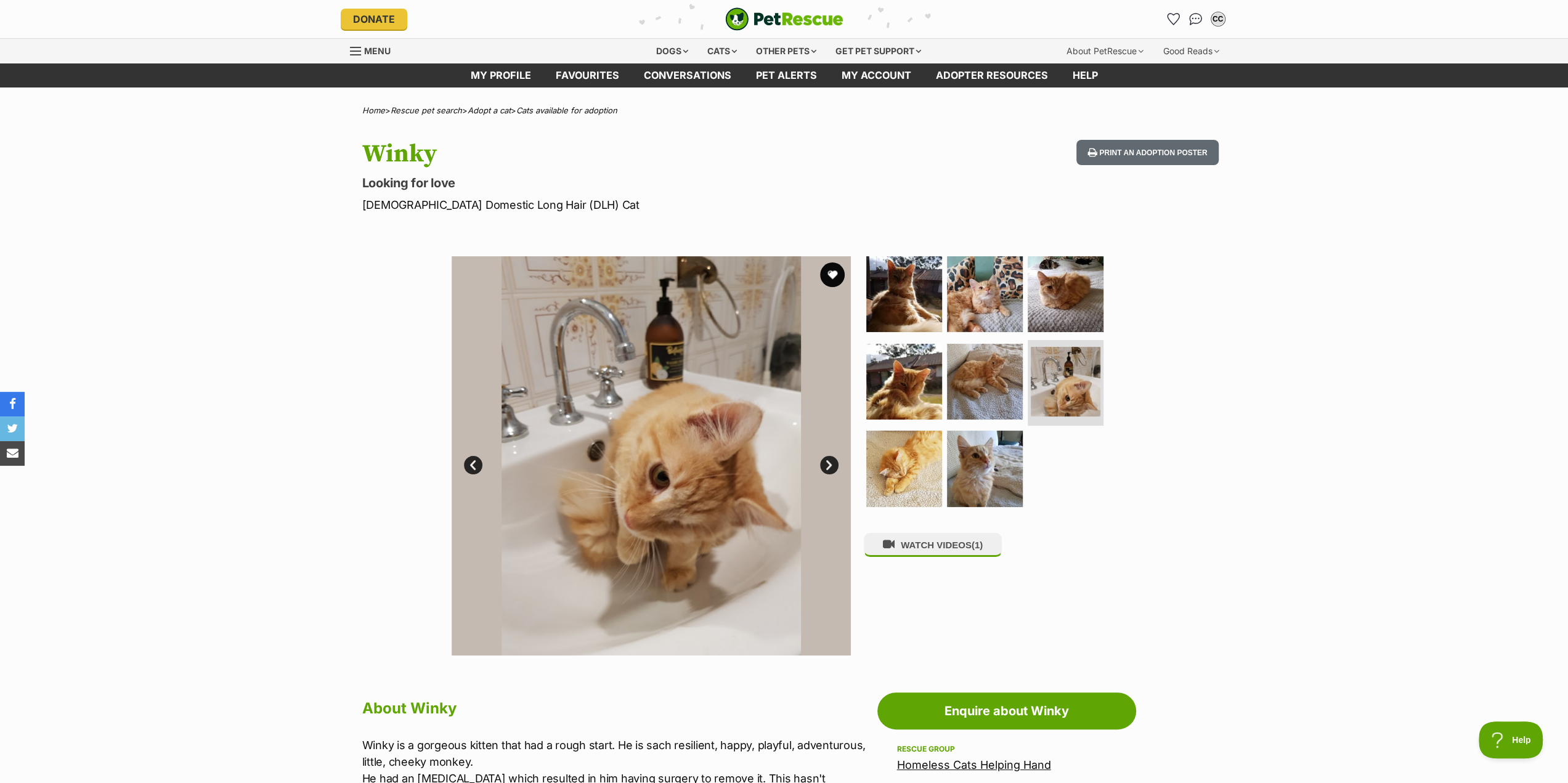
click at [829, 463] on link "Next" at bounding box center [829, 465] width 18 height 18
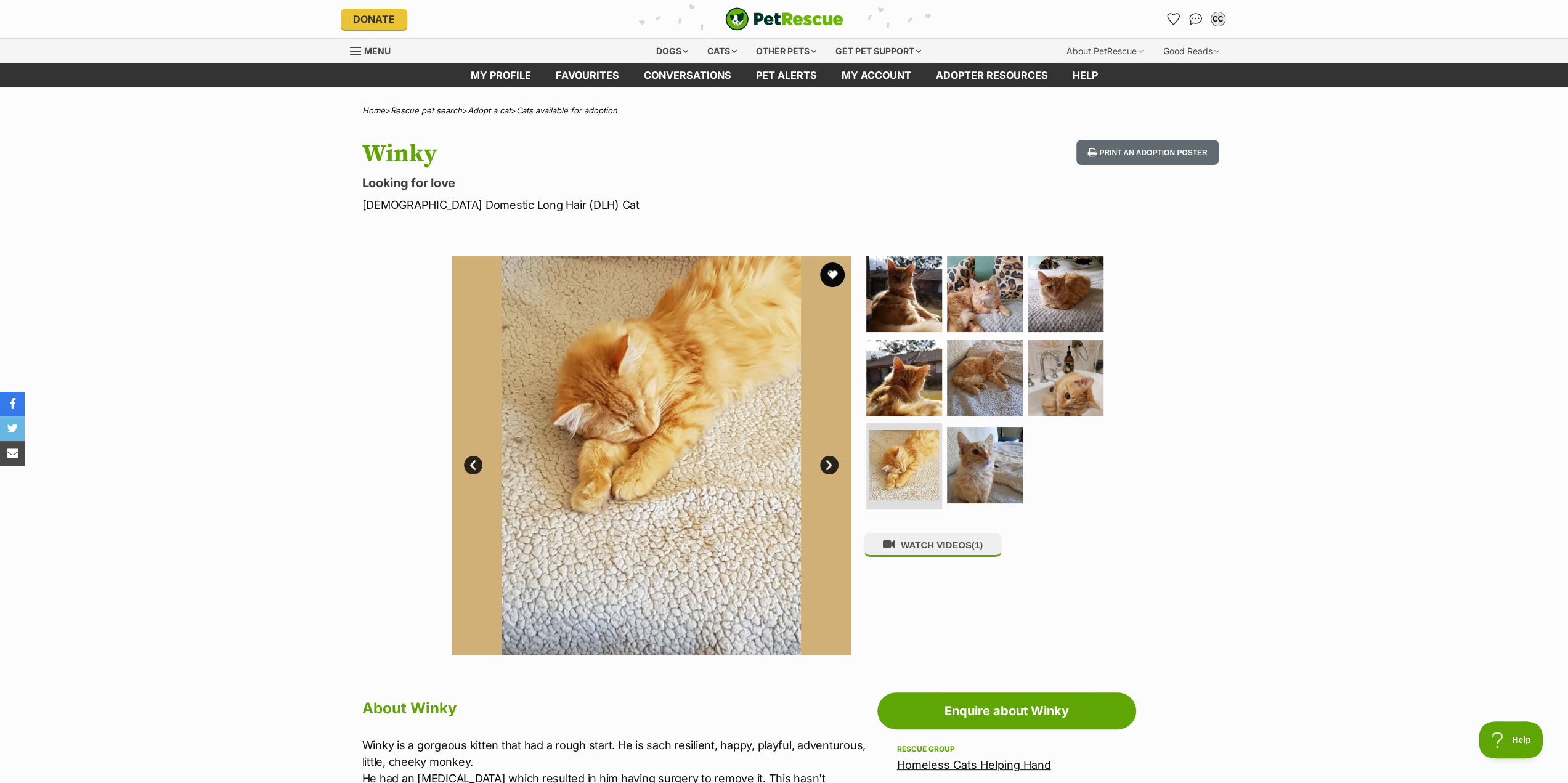
click at [829, 463] on link "Next" at bounding box center [829, 465] width 18 height 18
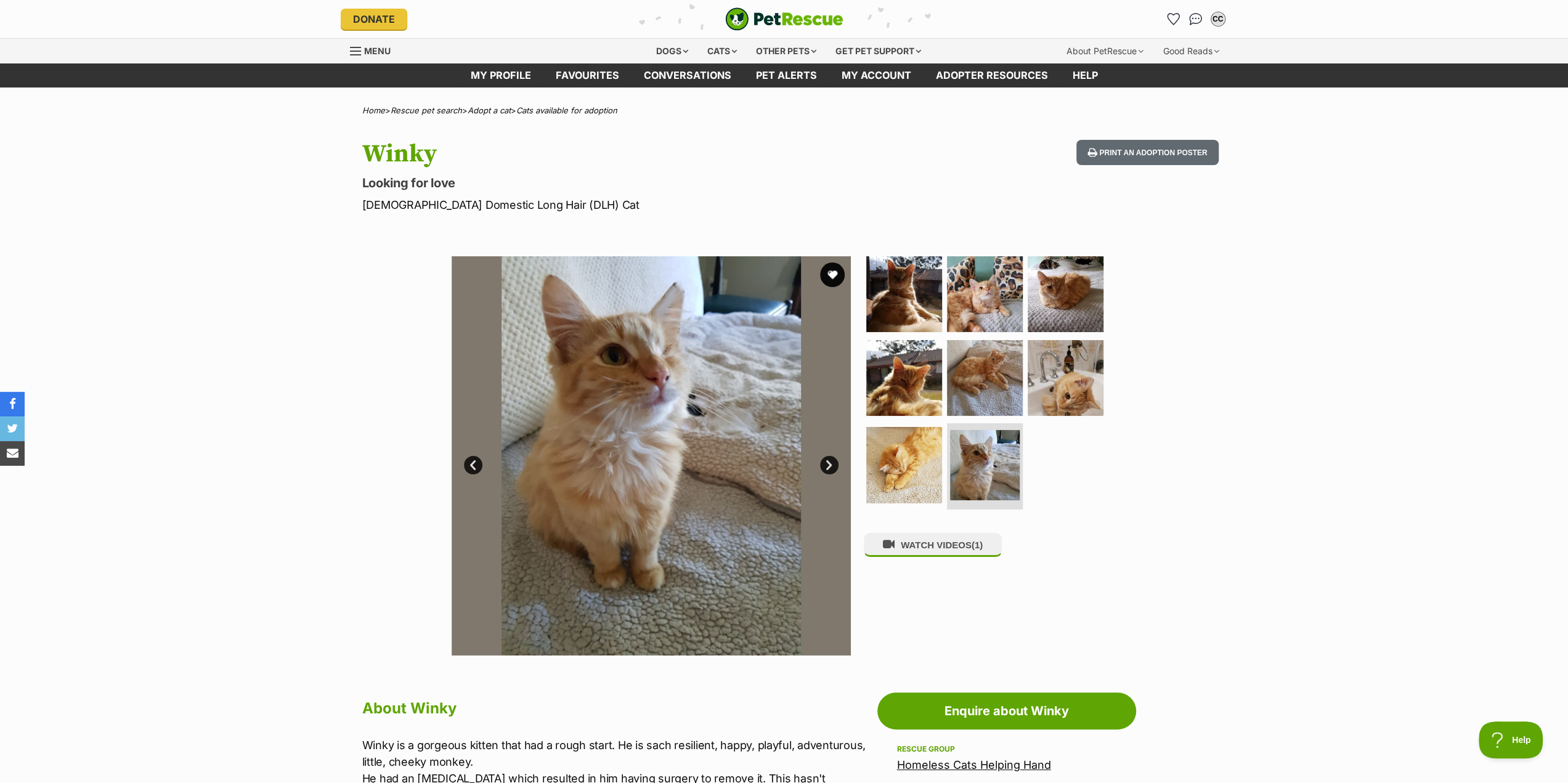
click at [829, 463] on link "Next" at bounding box center [829, 465] width 18 height 18
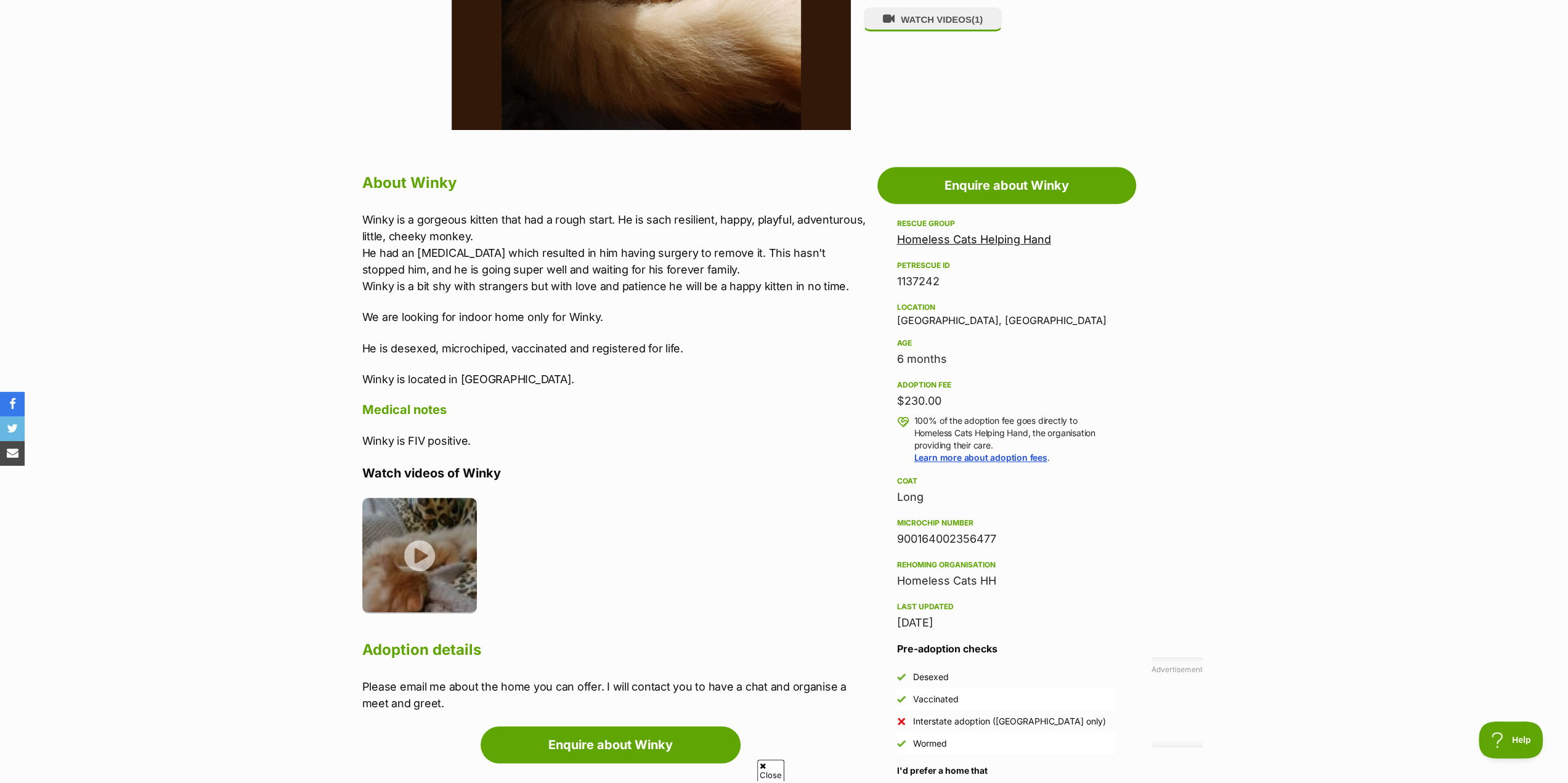
scroll to position [555, 0]
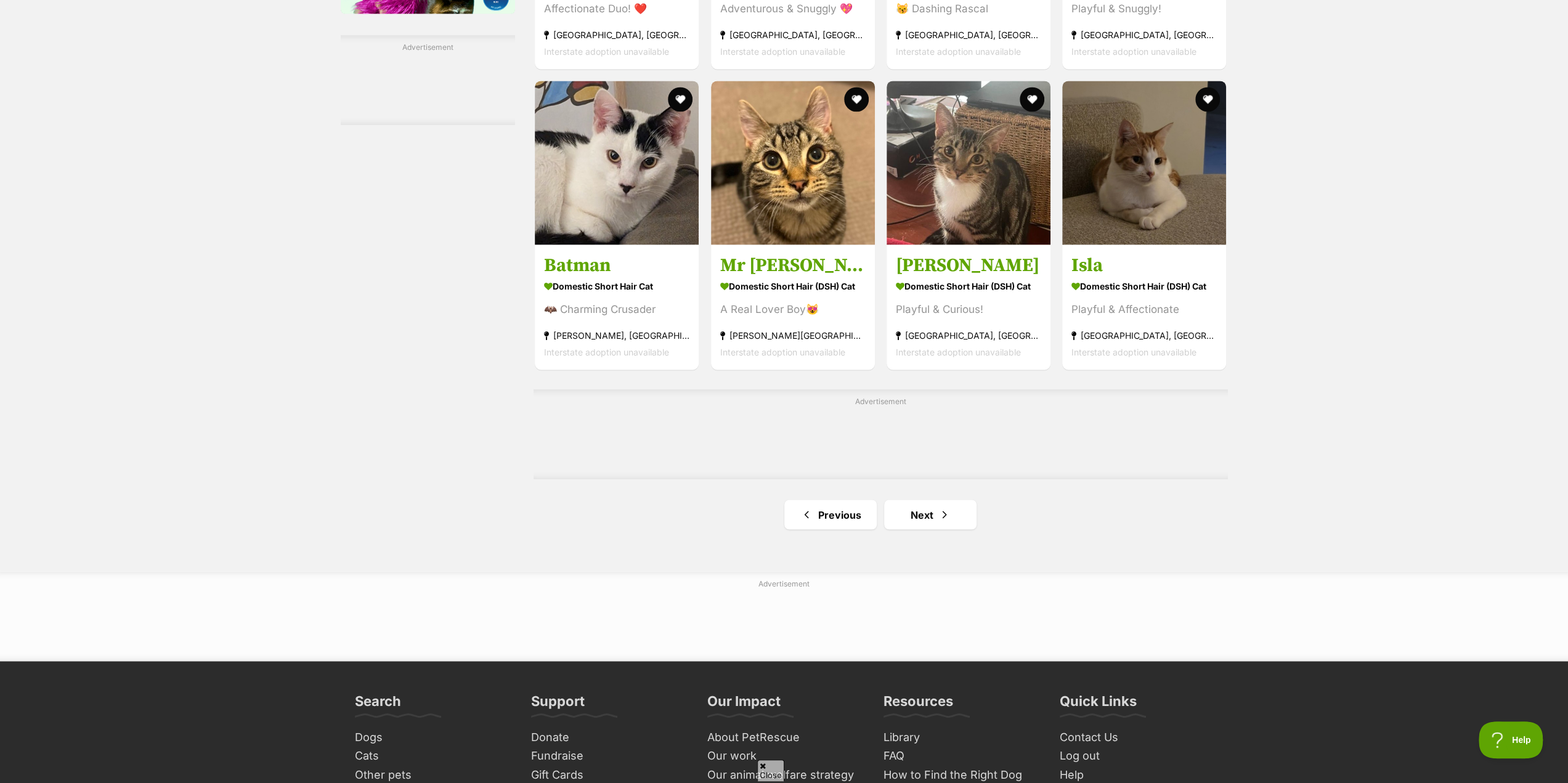
scroll to position [1849, 0]
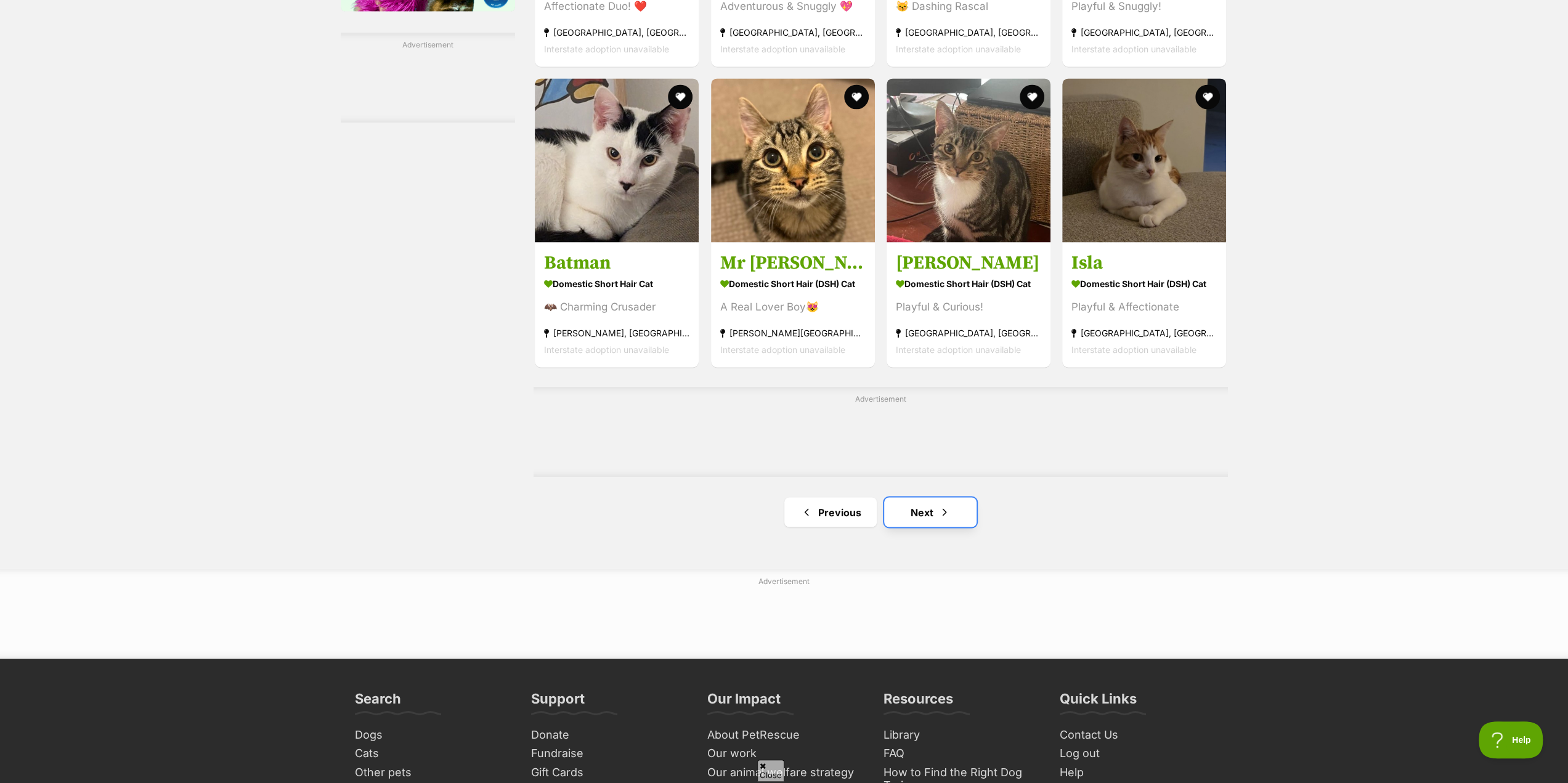
click at [943, 515] on span "Next page" at bounding box center [944, 512] width 12 height 15
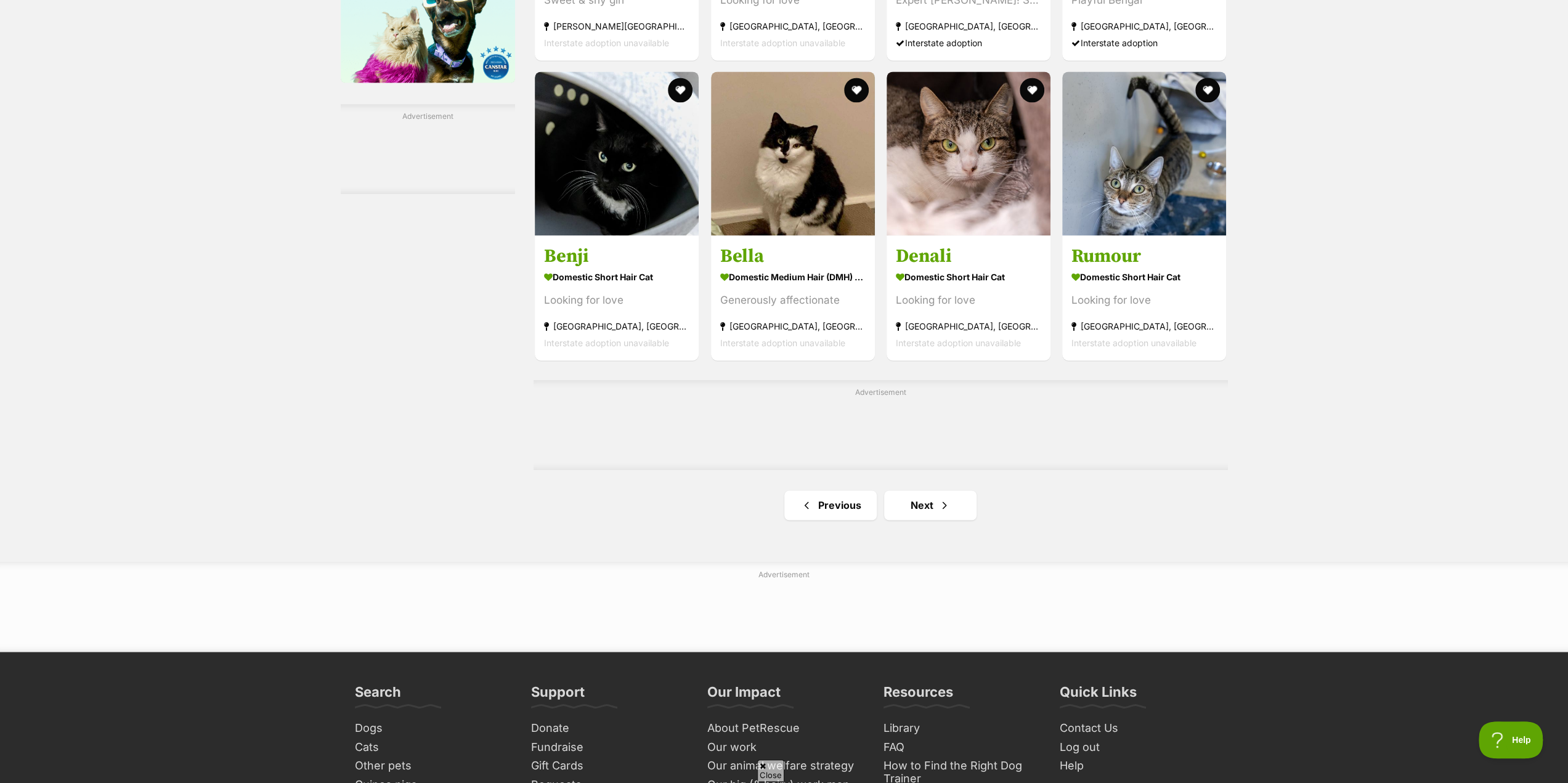
scroll to position [1849, 0]
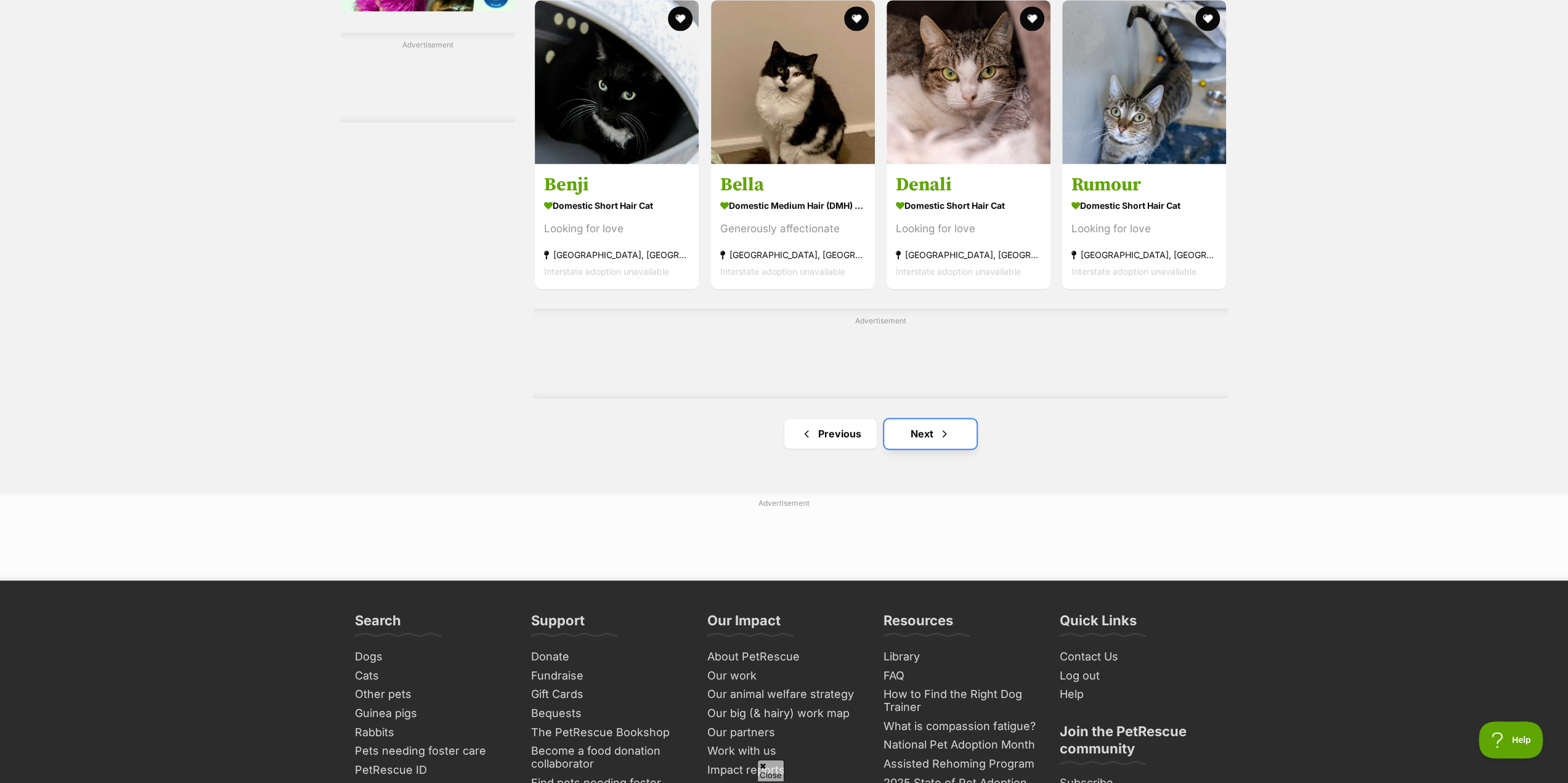
click at [941, 439] on span "Next page" at bounding box center [944, 433] width 12 height 15
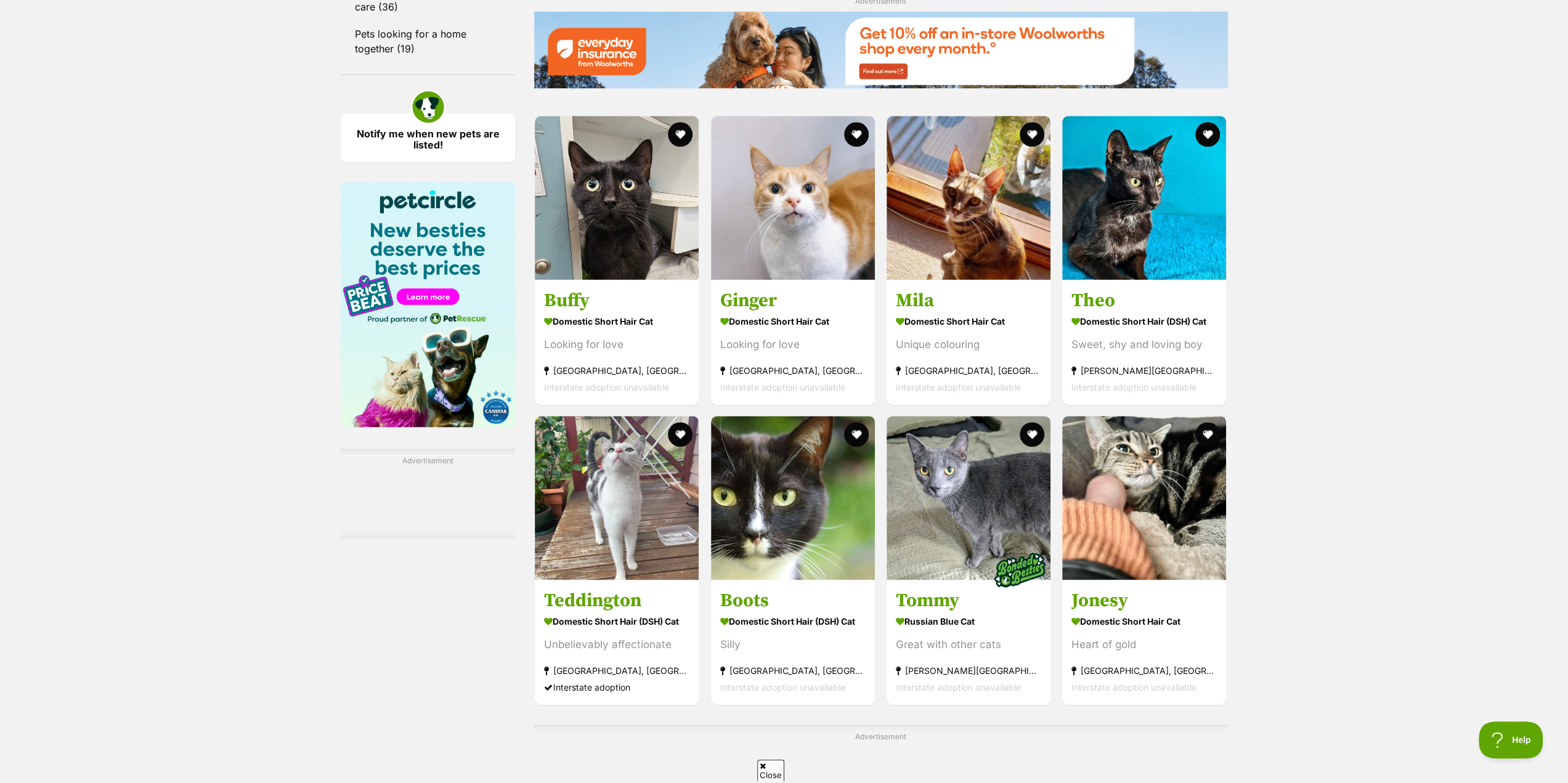
scroll to position [1479, 0]
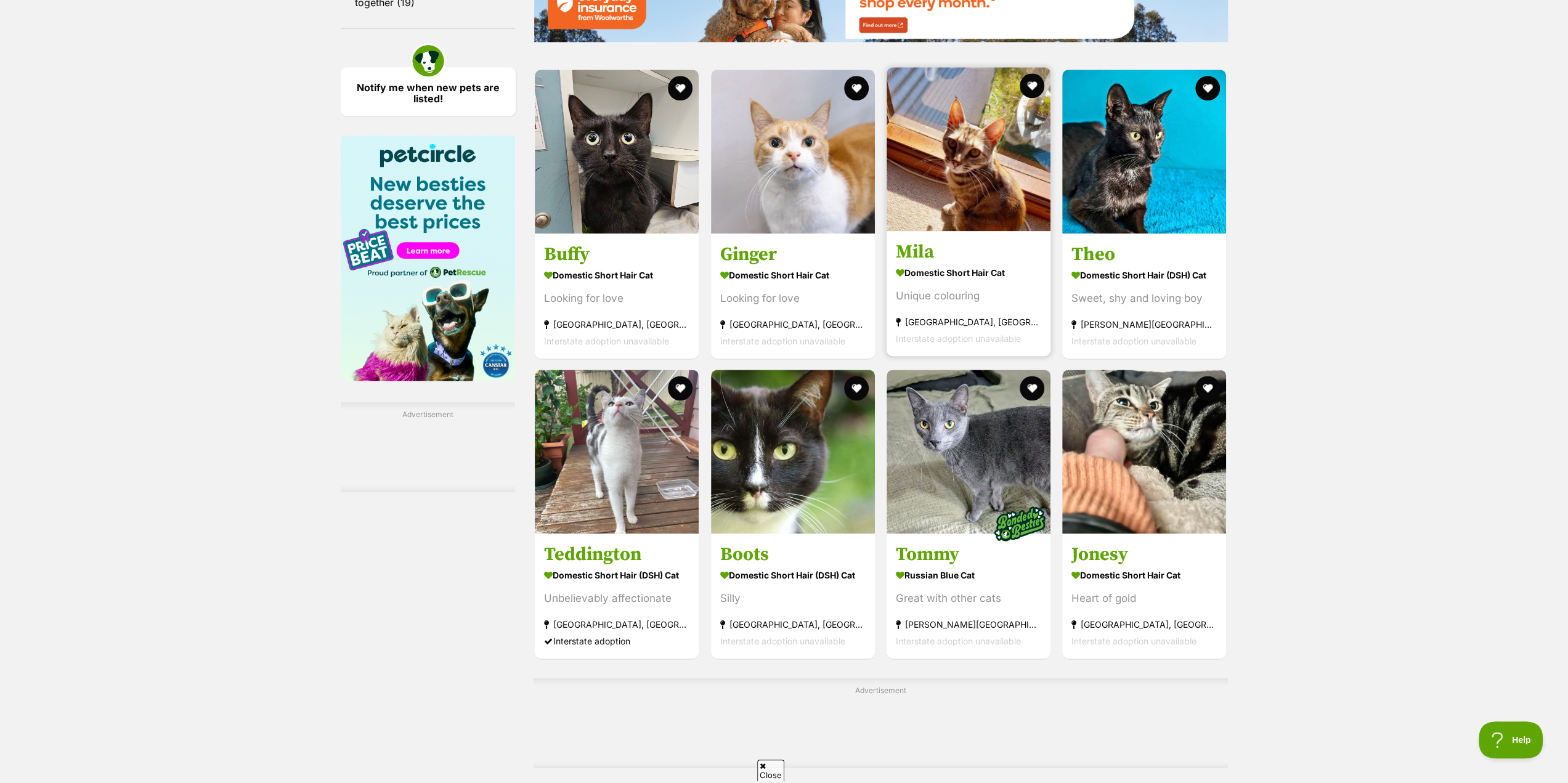
click at [931, 266] on strong "Domestic Short Hair Cat" at bounding box center [968, 271] width 145 height 18
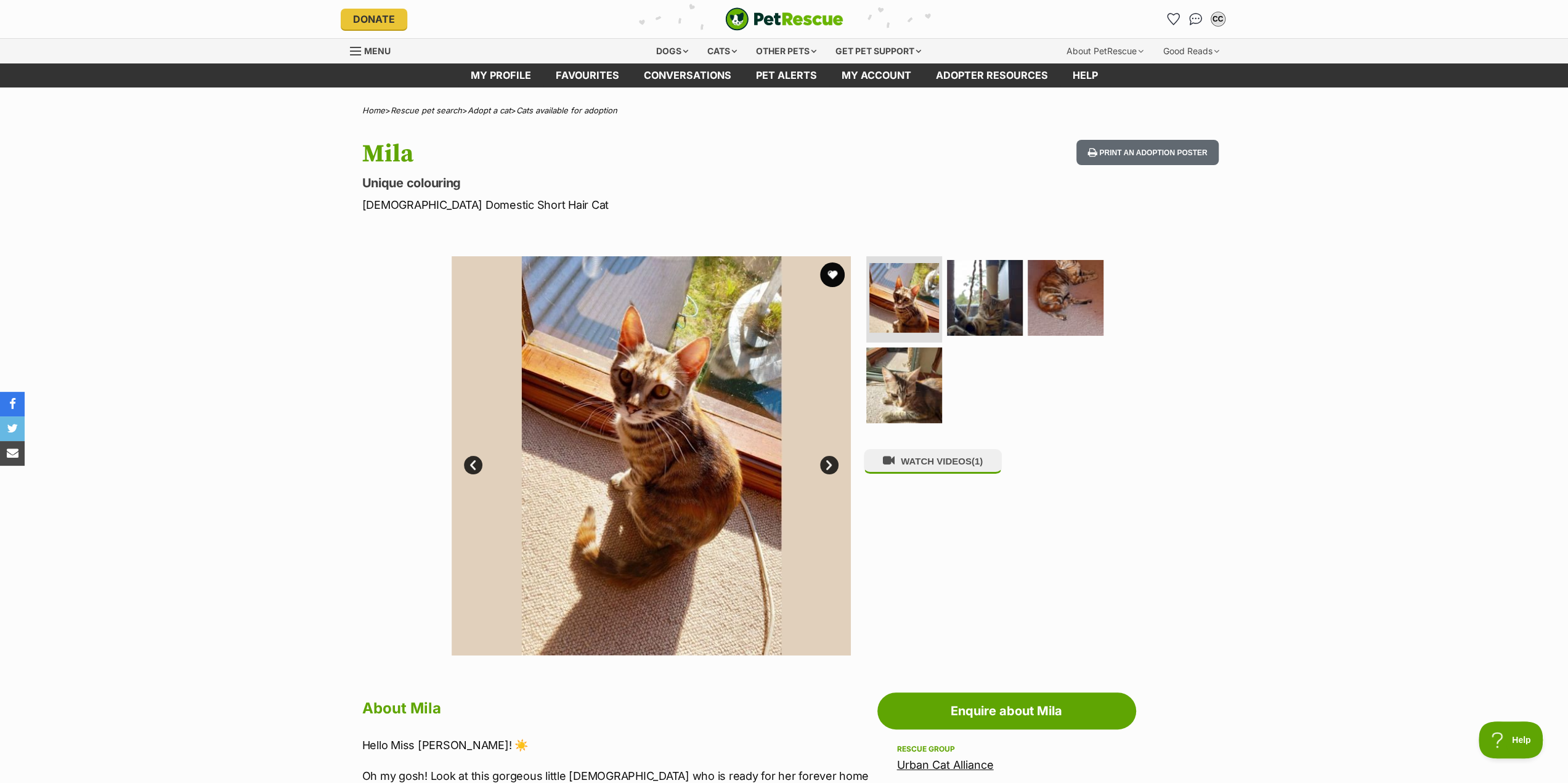
click at [833, 464] on link "Next" at bounding box center [829, 465] width 18 height 18
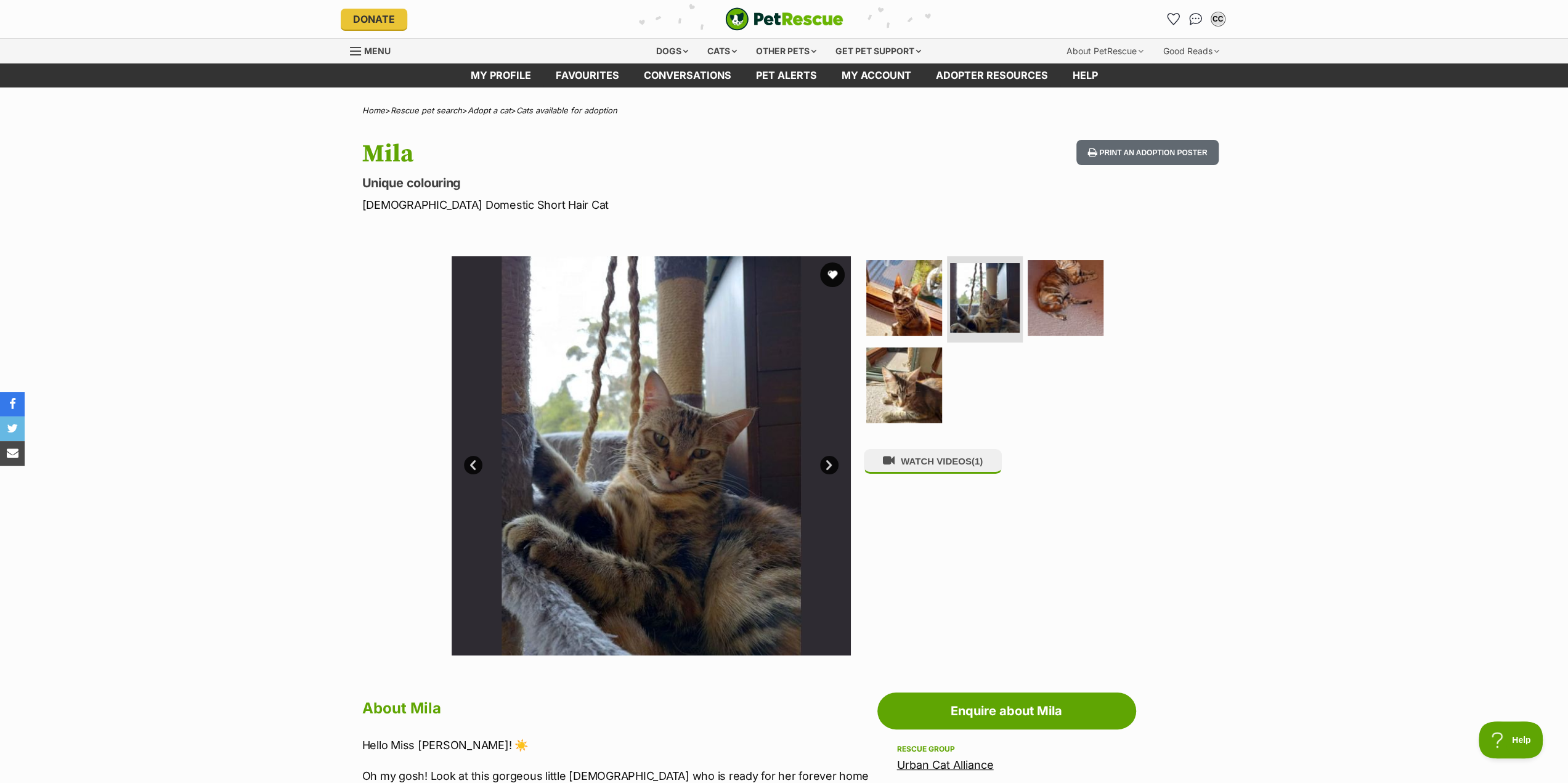
click at [830, 464] on link "Next" at bounding box center [829, 465] width 18 height 18
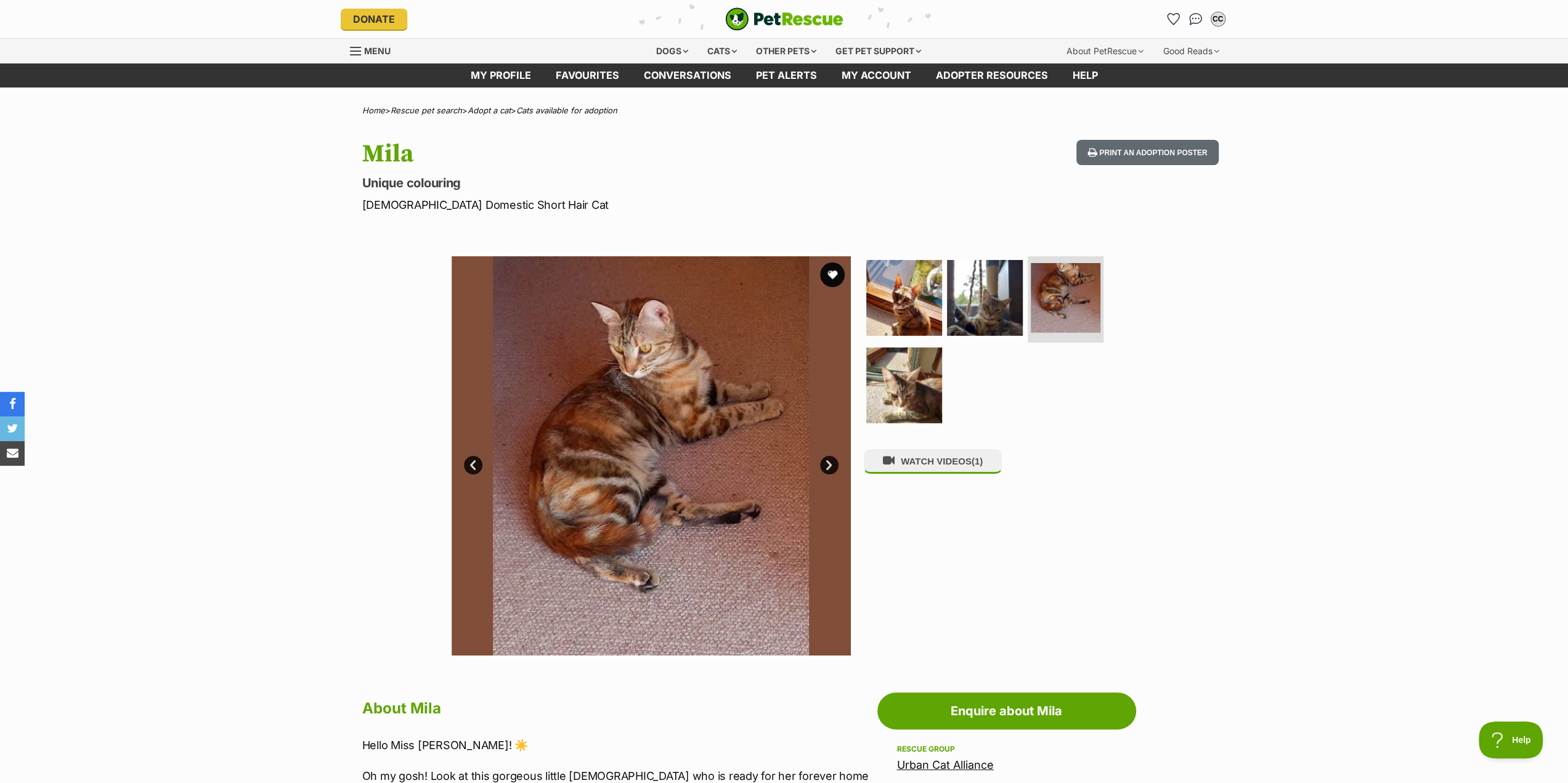
click at [830, 464] on link "Next" at bounding box center [829, 465] width 18 height 18
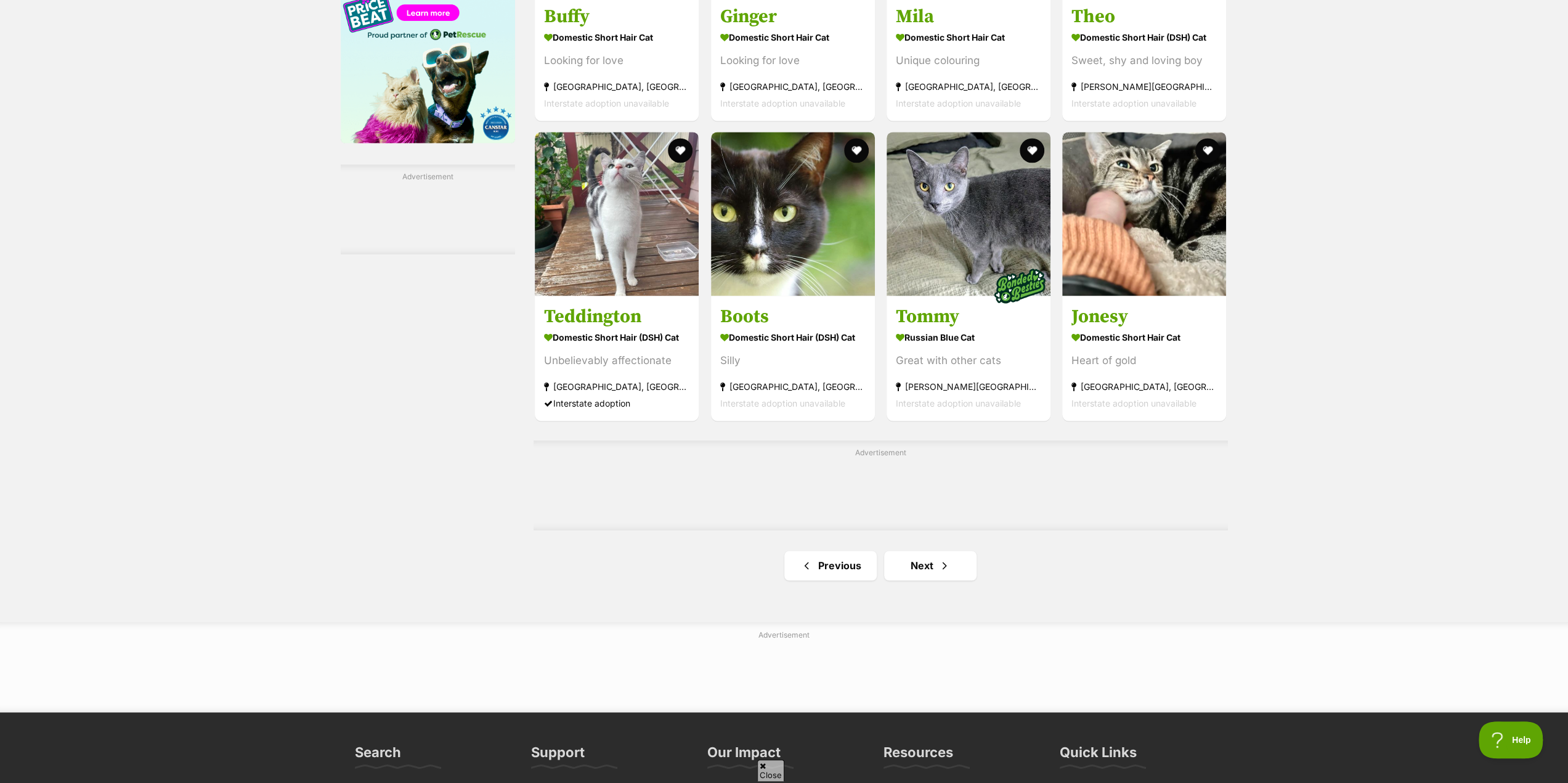
scroll to position [1725, 0]
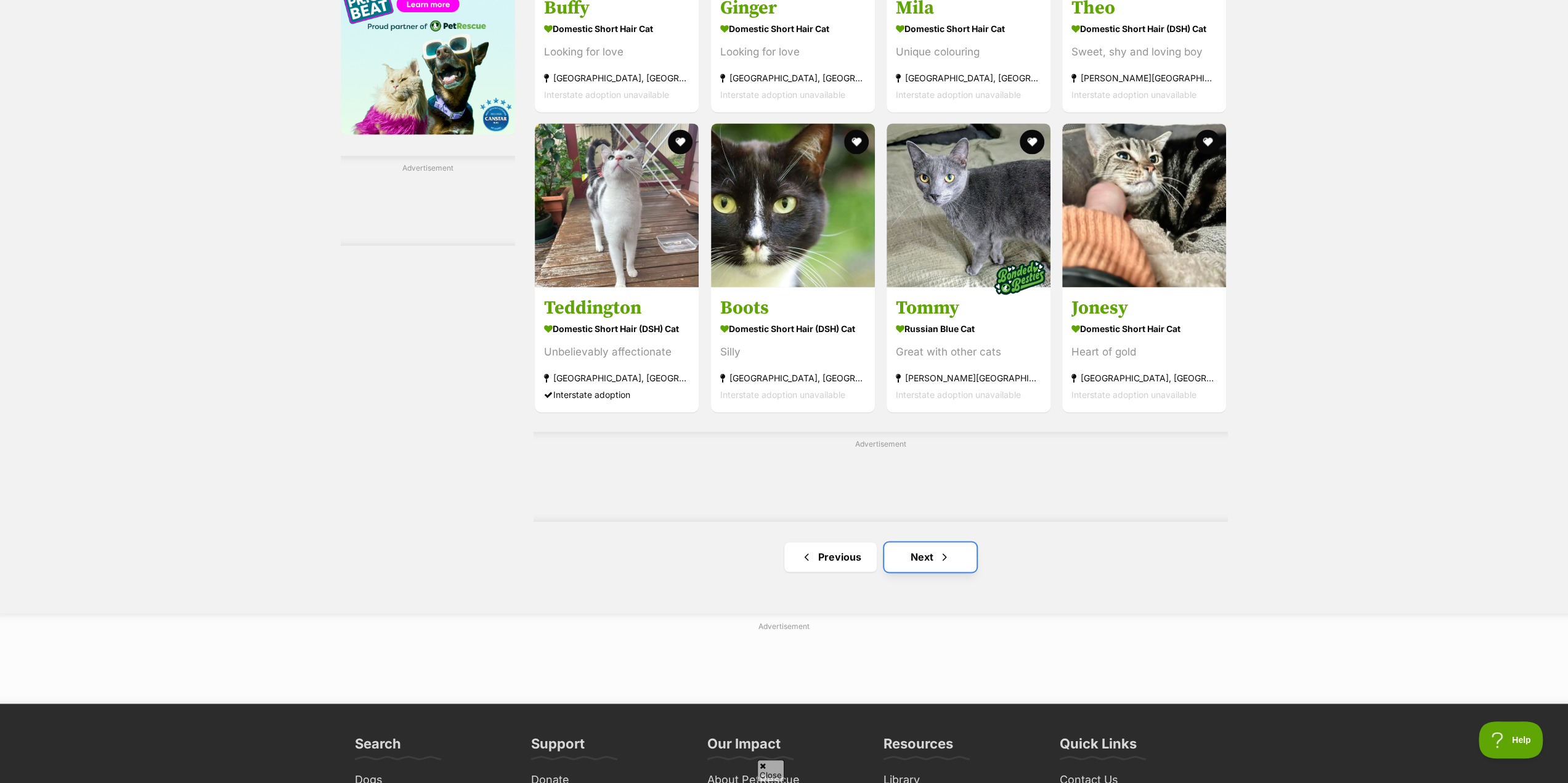
click at [921, 558] on link "Next" at bounding box center [930, 556] width 92 height 29
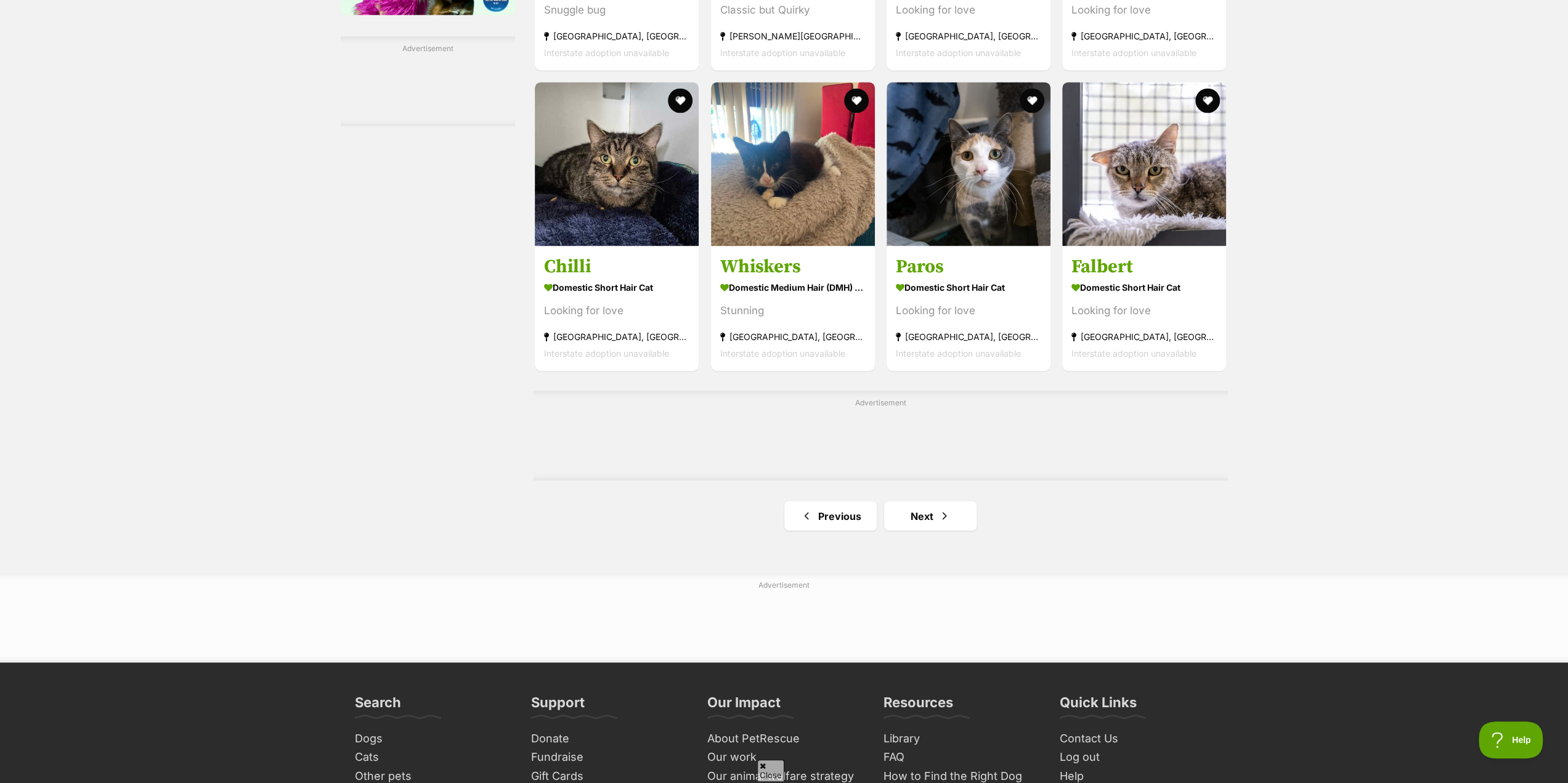
scroll to position [1849, 0]
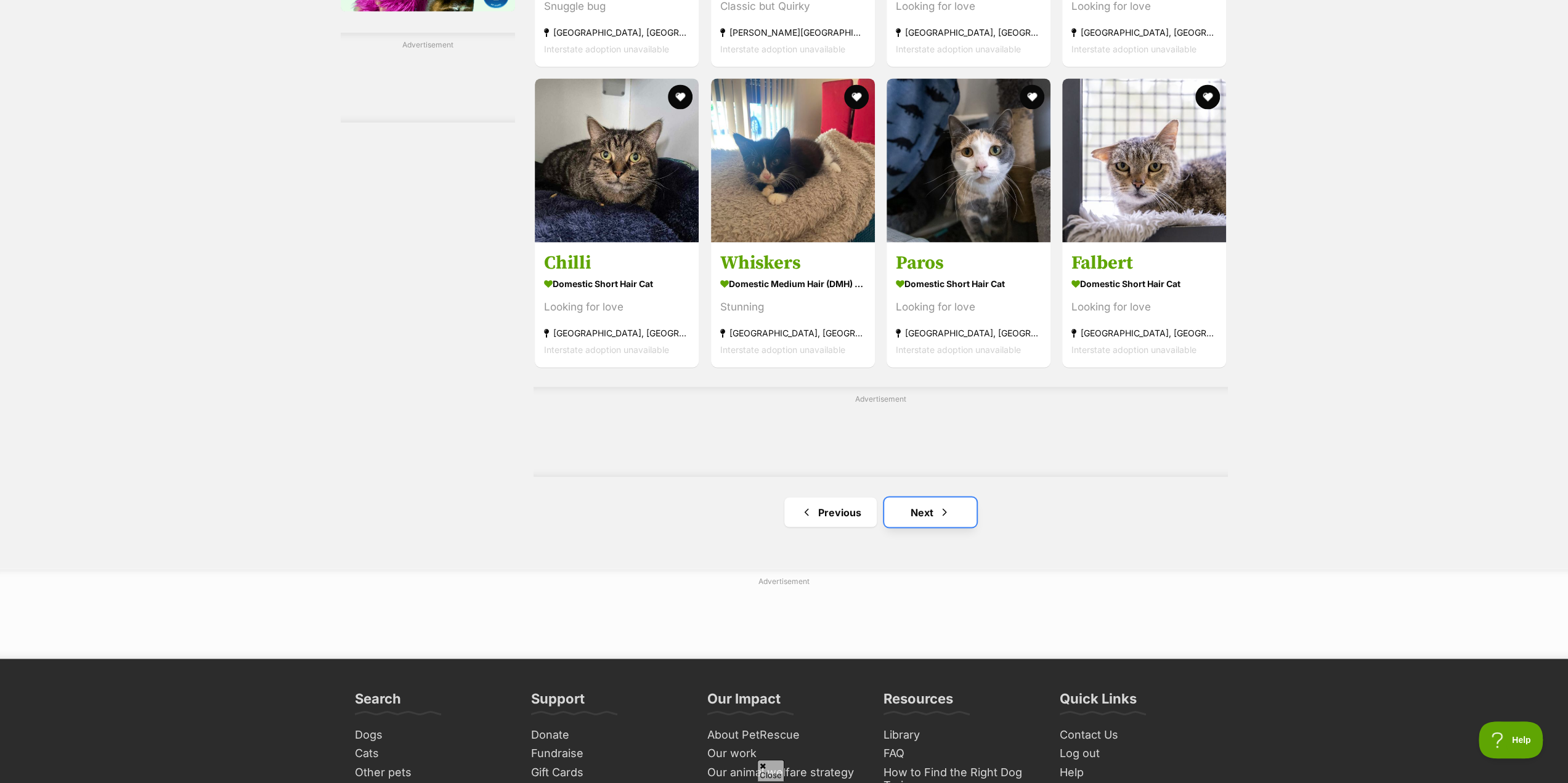
click at [932, 517] on link "Next" at bounding box center [930, 512] width 92 height 29
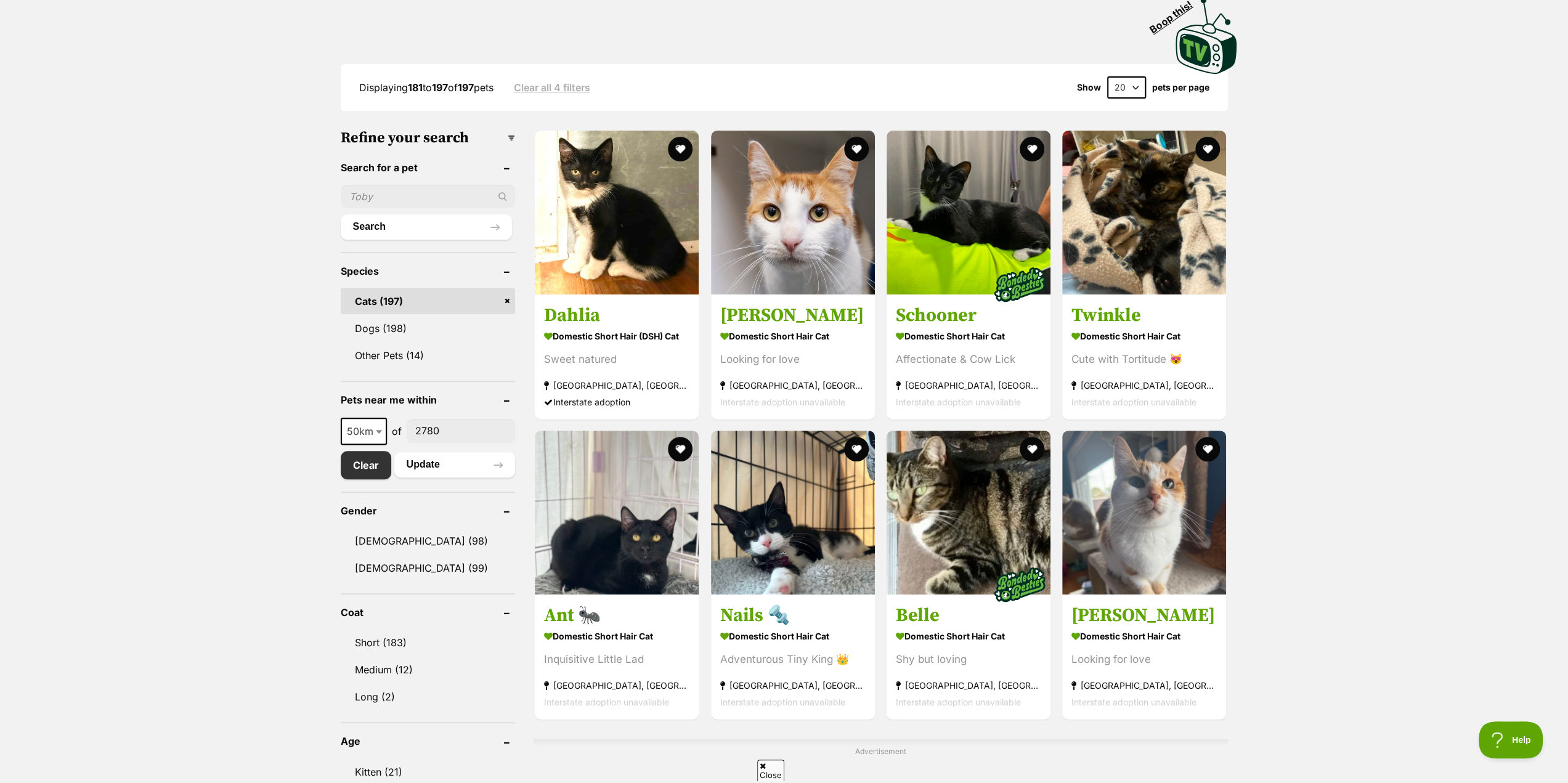
scroll to position [247, 0]
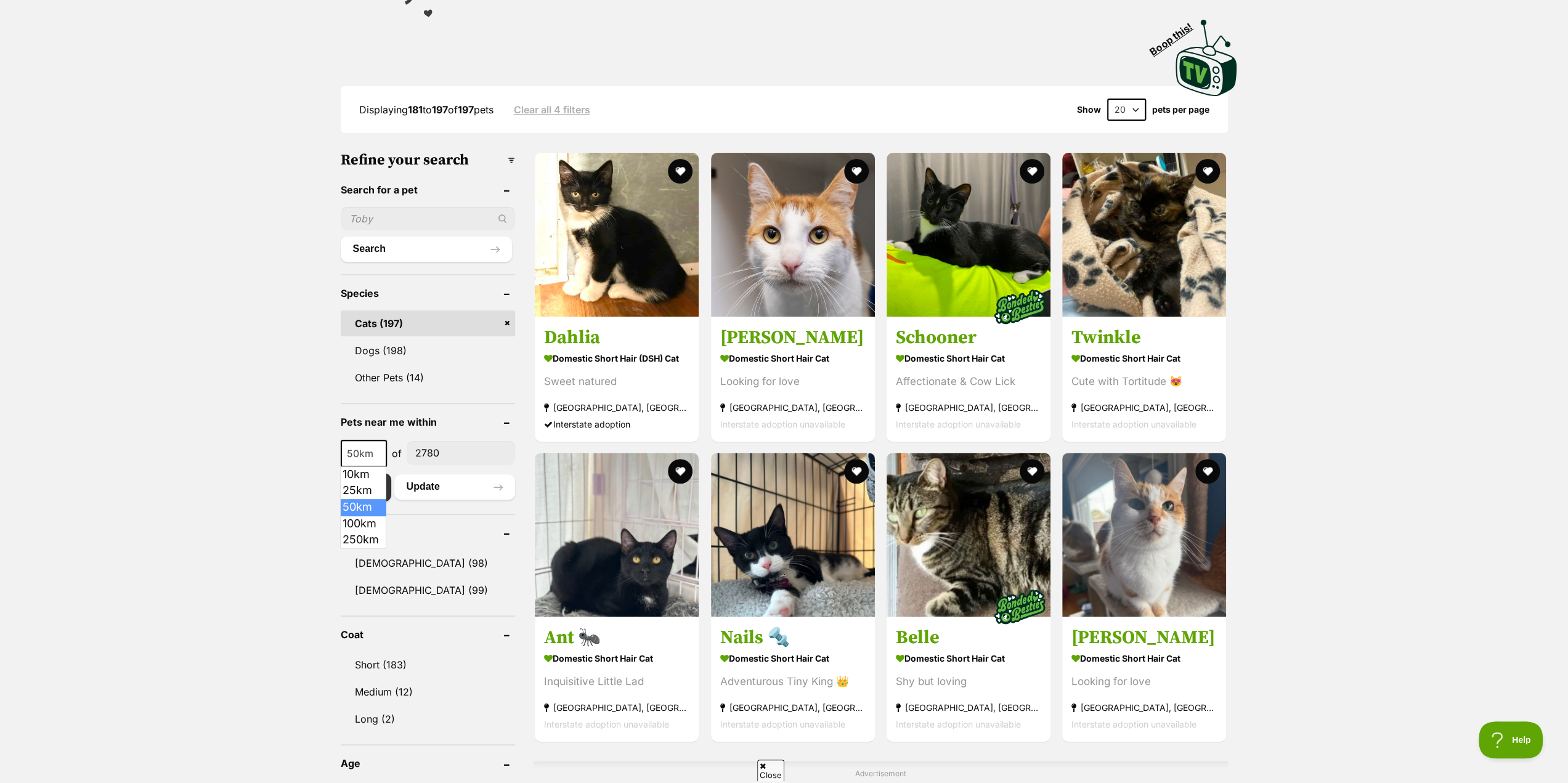
click at [362, 451] on span "50km" at bounding box center [364, 454] width 44 height 18
select select "100"
click at [427, 489] on button "Update" at bounding box center [455, 487] width 122 height 25
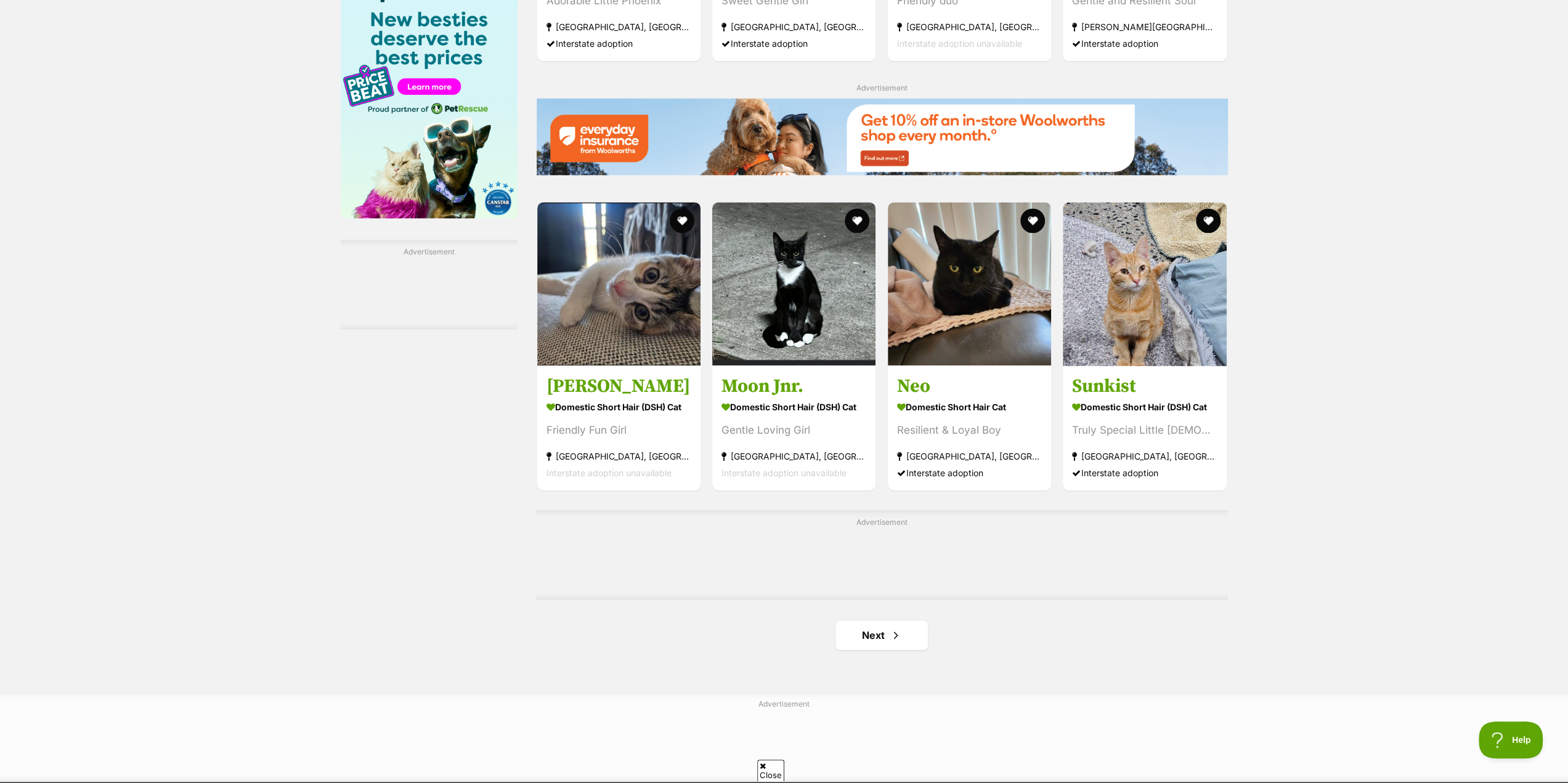
scroll to position [1664, 0]
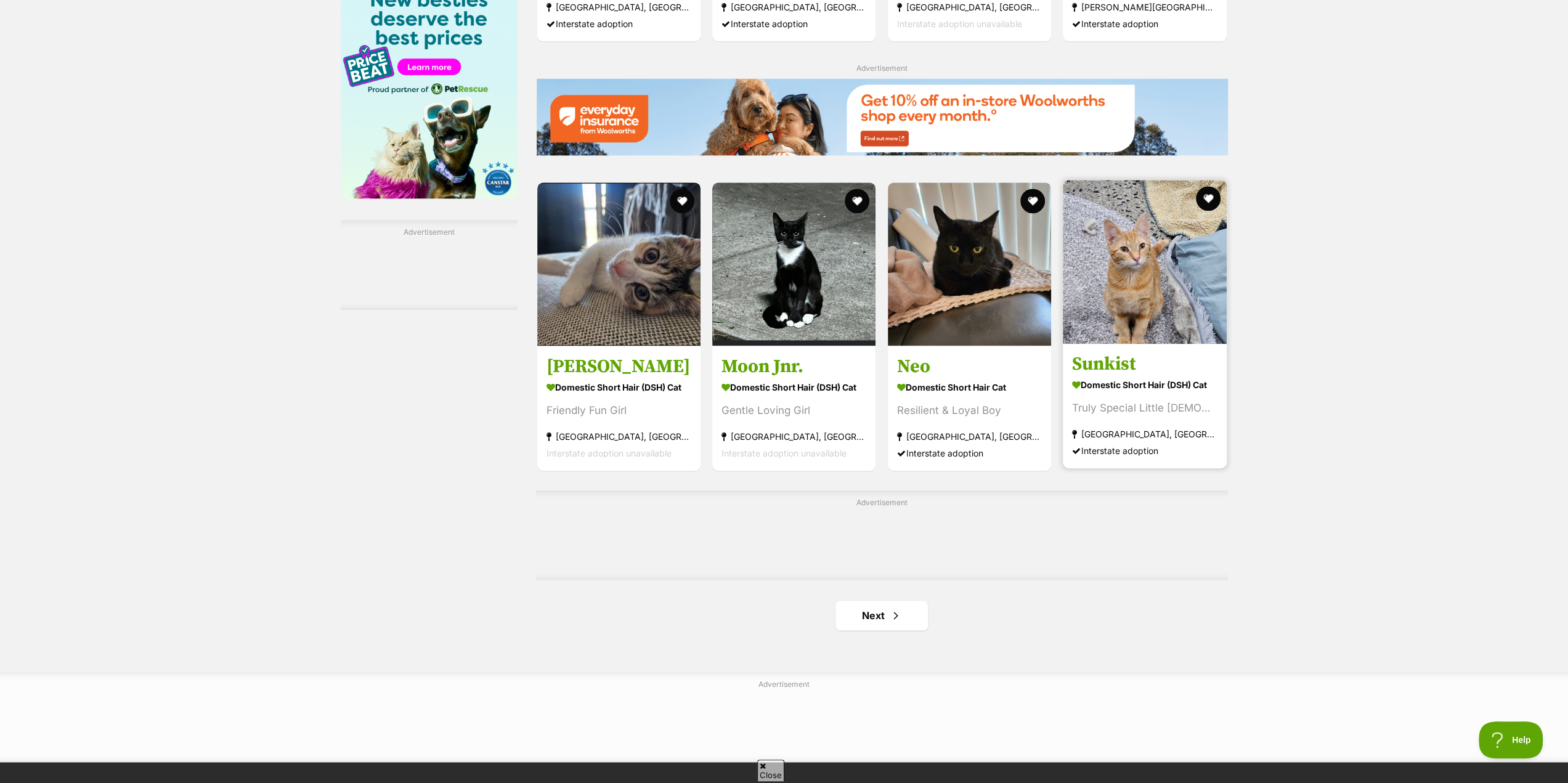
click at [1135, 323] on img at bounding box center [1144, 262] width 164 height 164
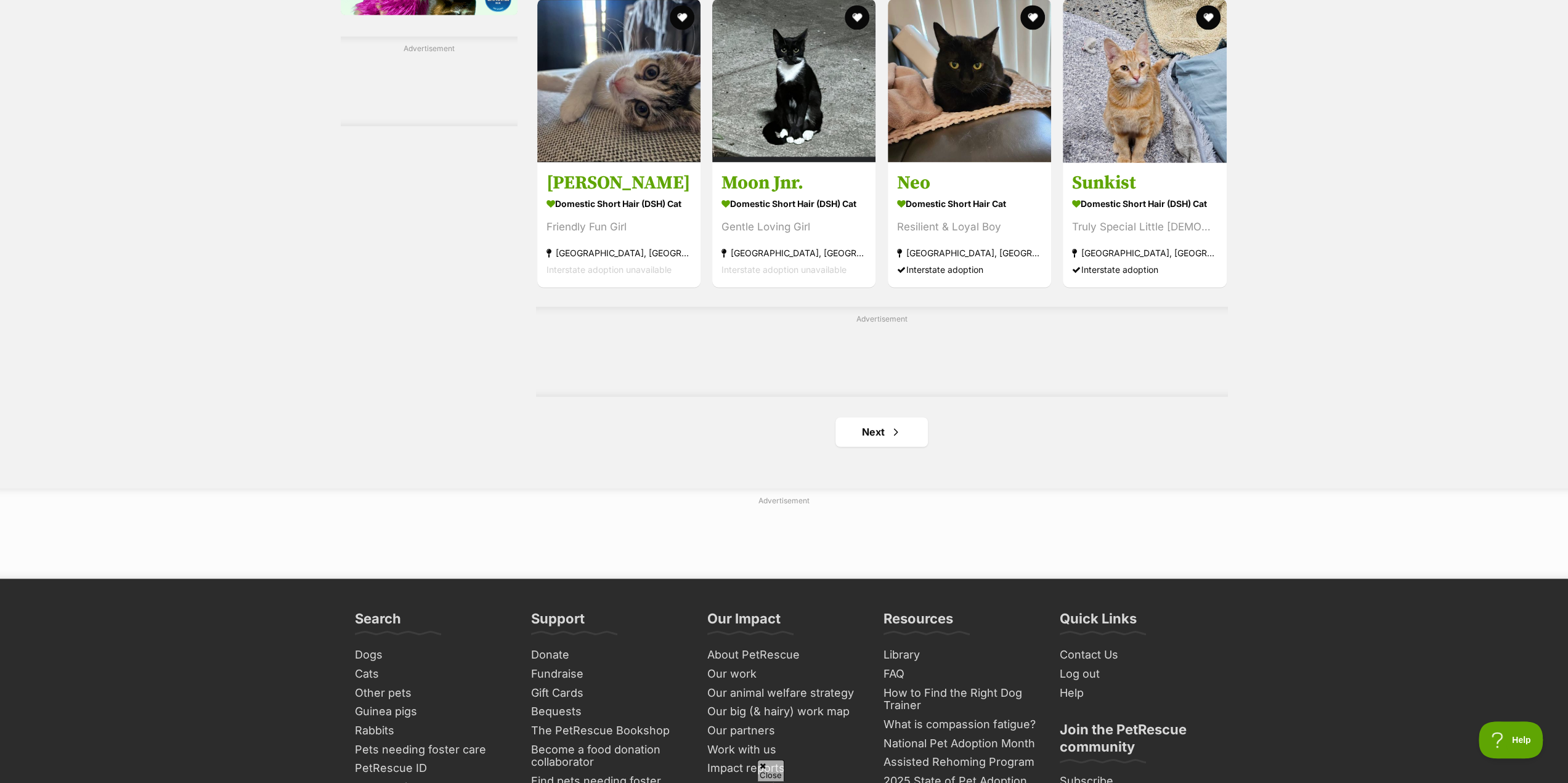
scroll to position [1849, 0]
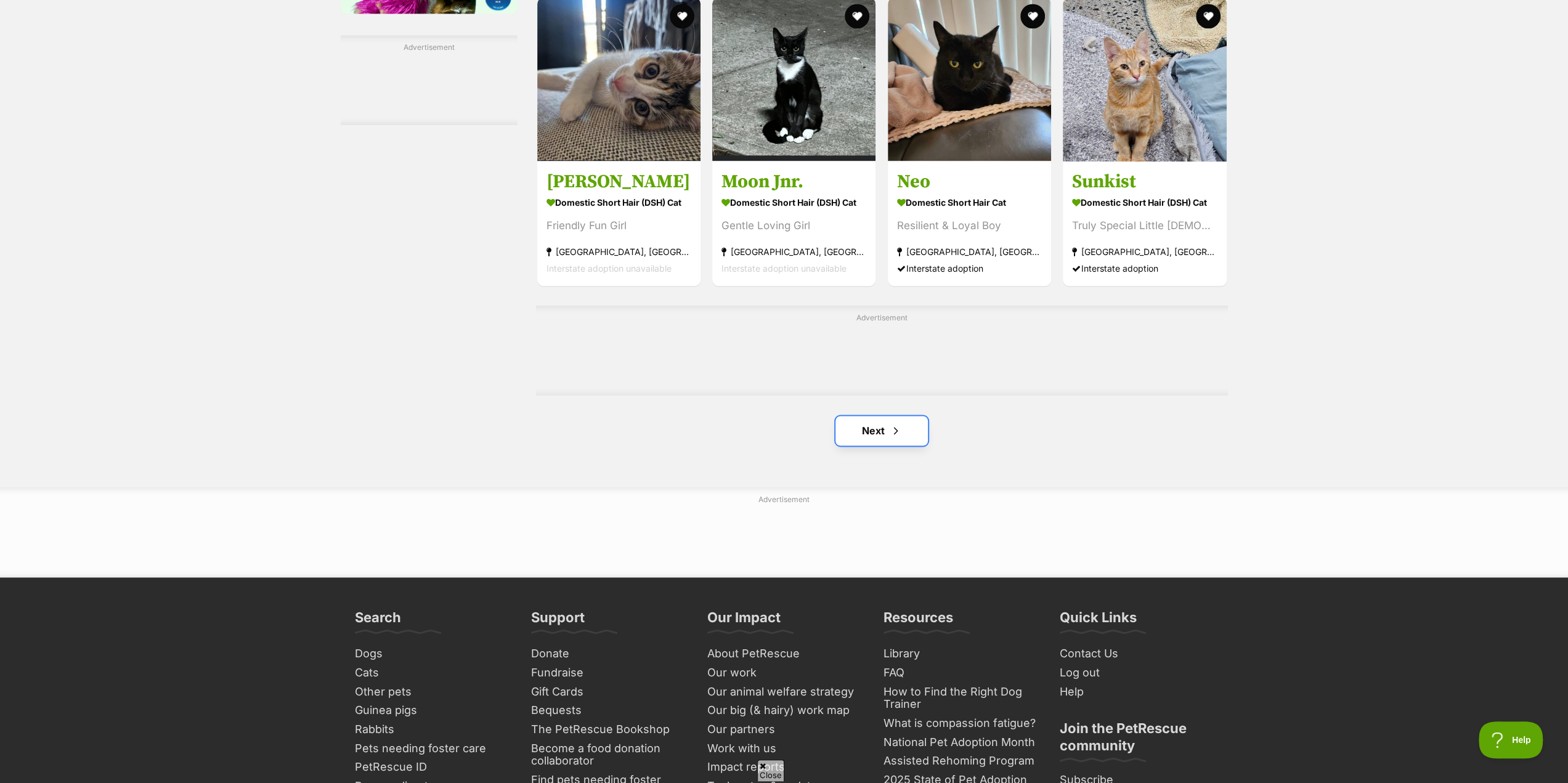
click at [872, 440] on link "Next" at bounding box center [882, 430] width 92 height 29
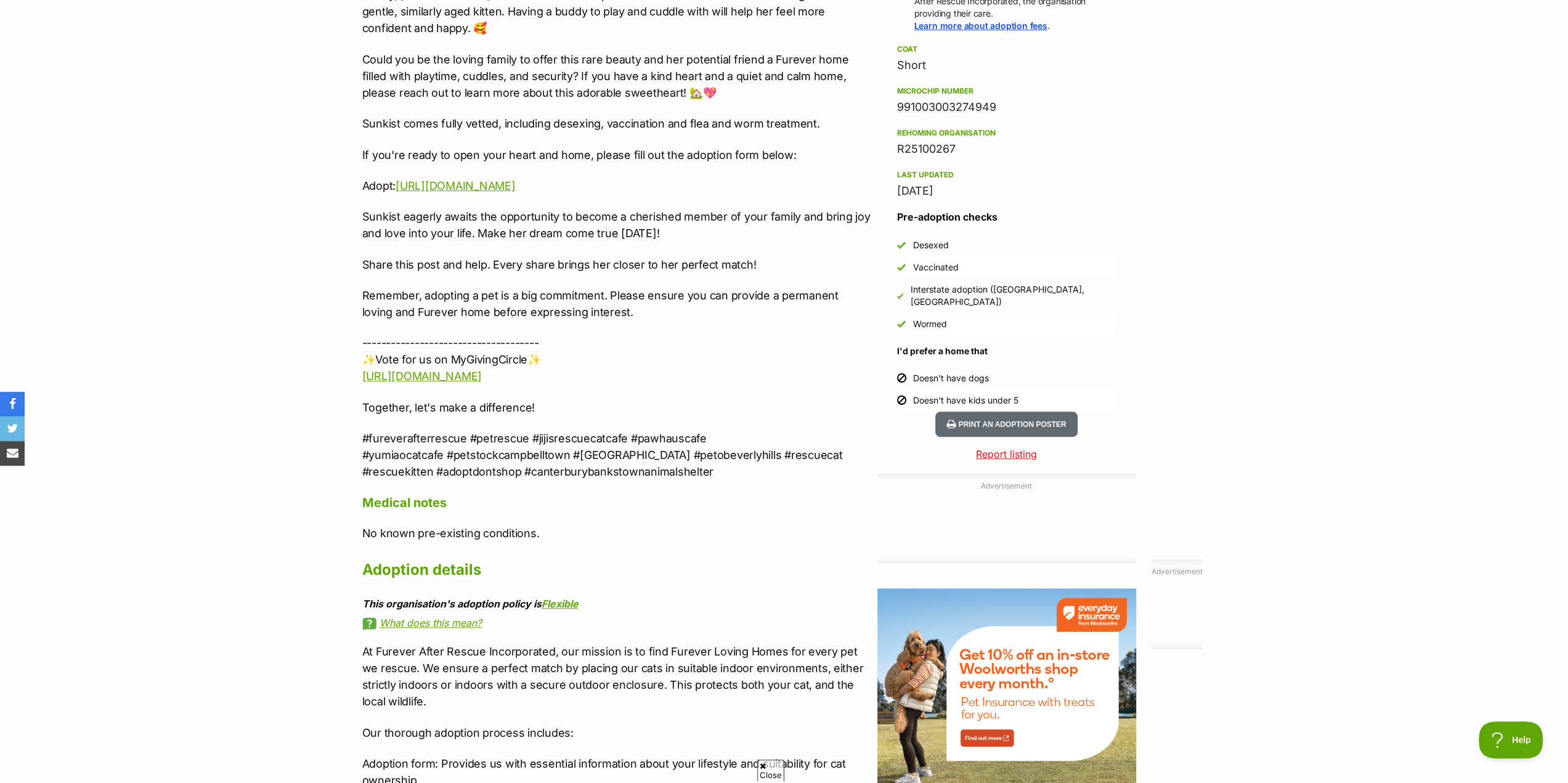
scroll to position [986, 0]
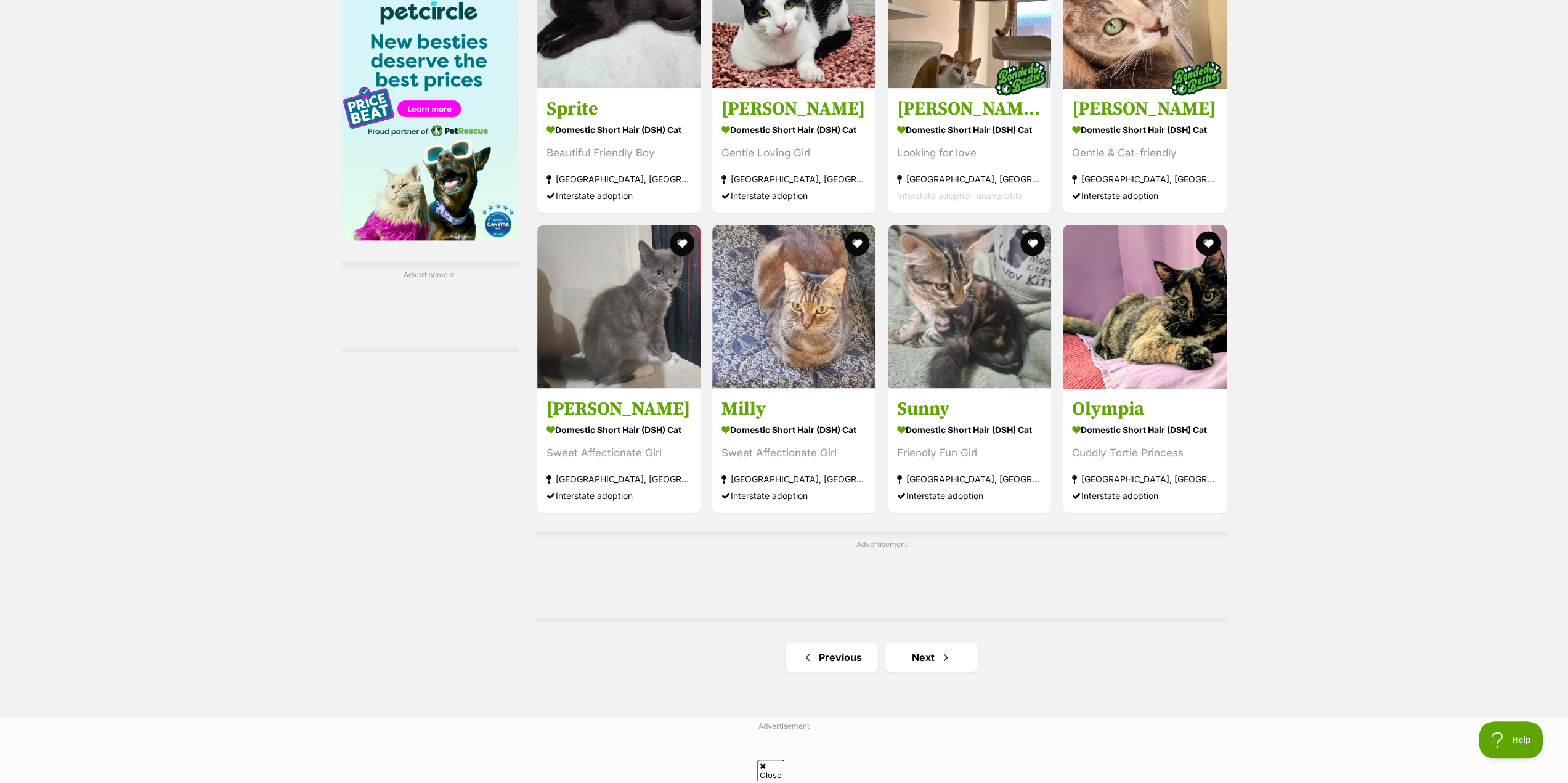
scroll to position [1664, 0]
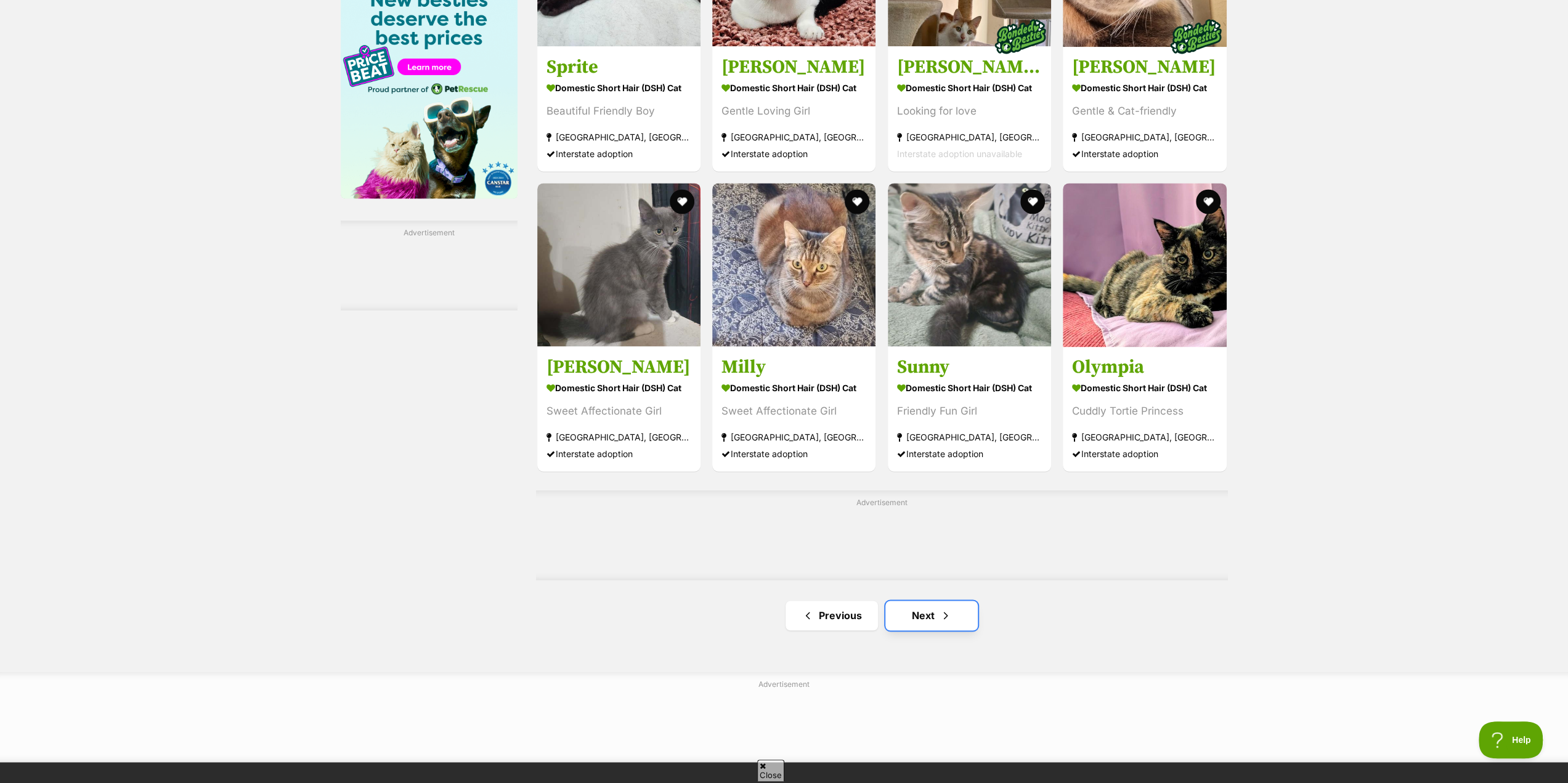
click at [933, 622] on link "Next" at bounding box center [932, 615] width 92 height 29
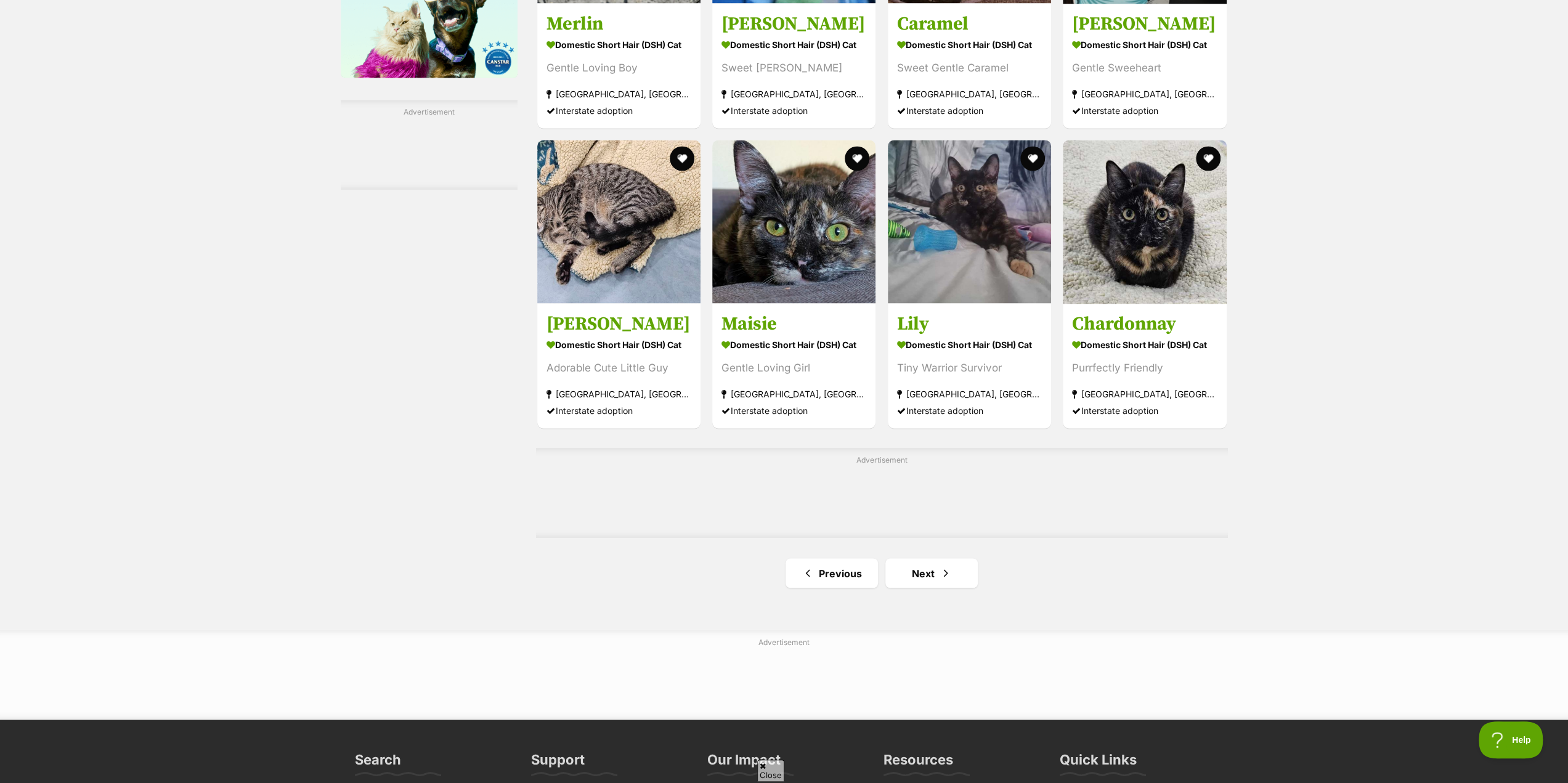
scroll to position [1787, 0]
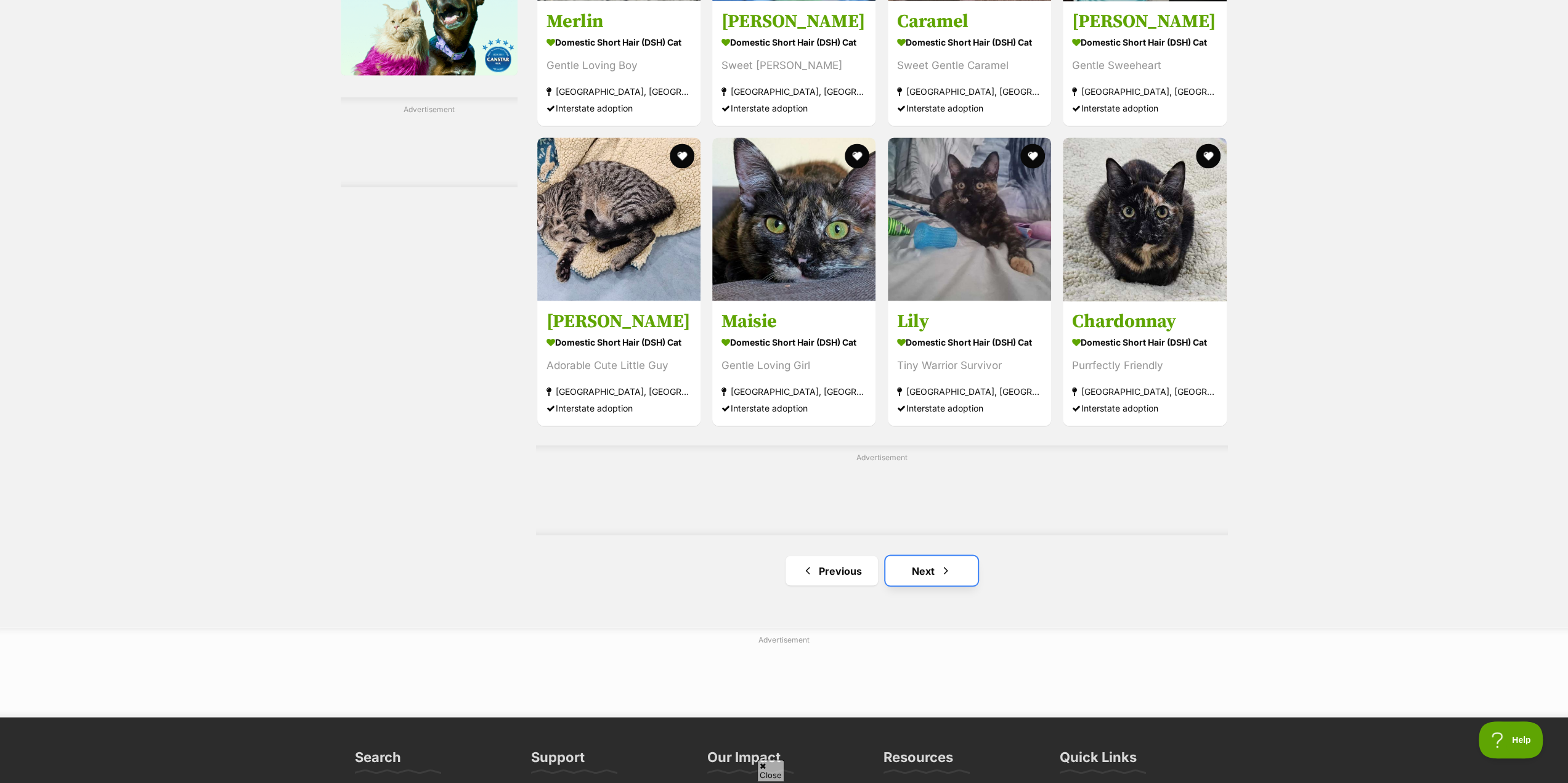
click at [925, 577] on link "Next" at bounding box center [932, 570] width 92 height 29
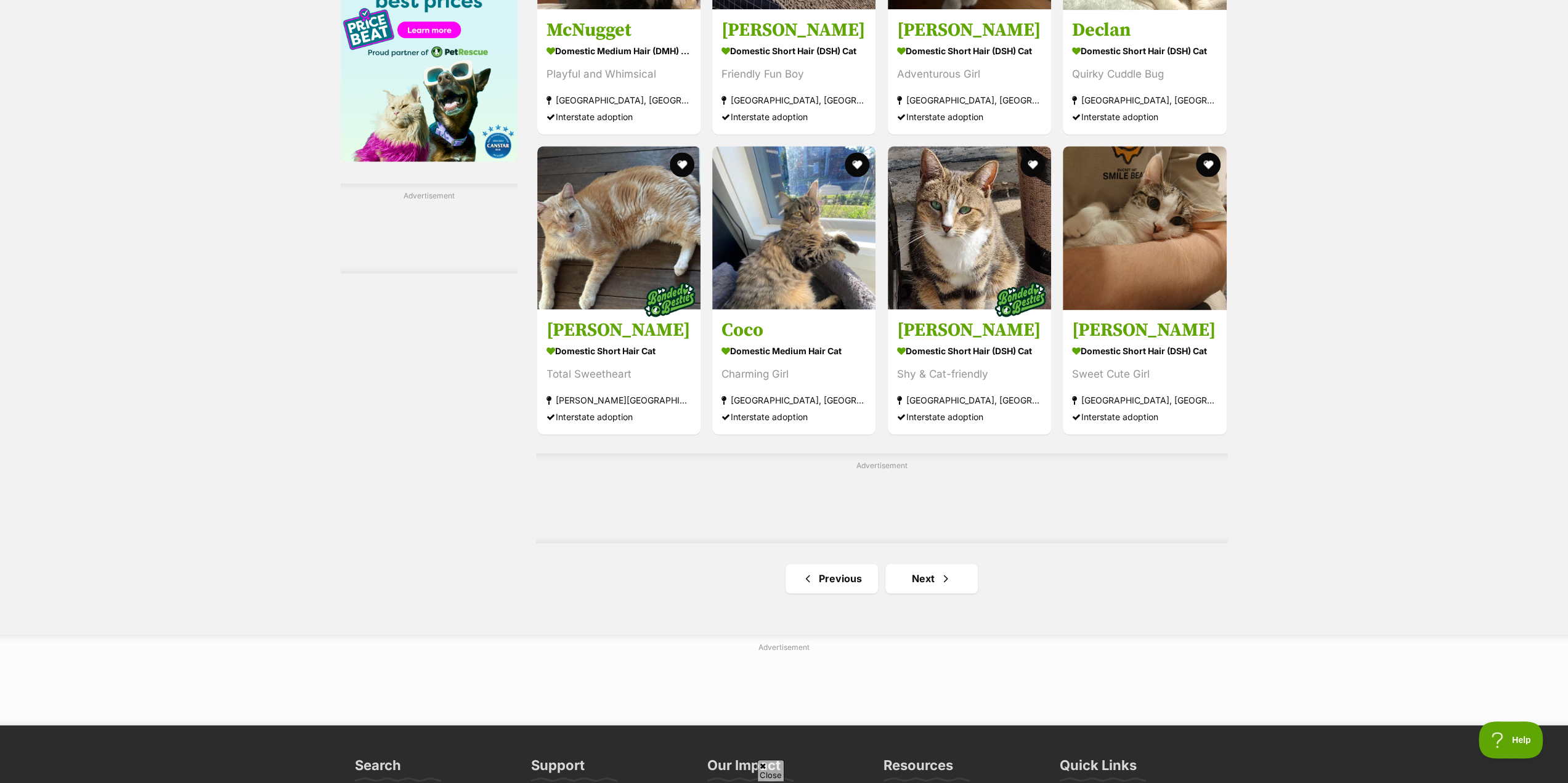
scroll to position [1725, 0]
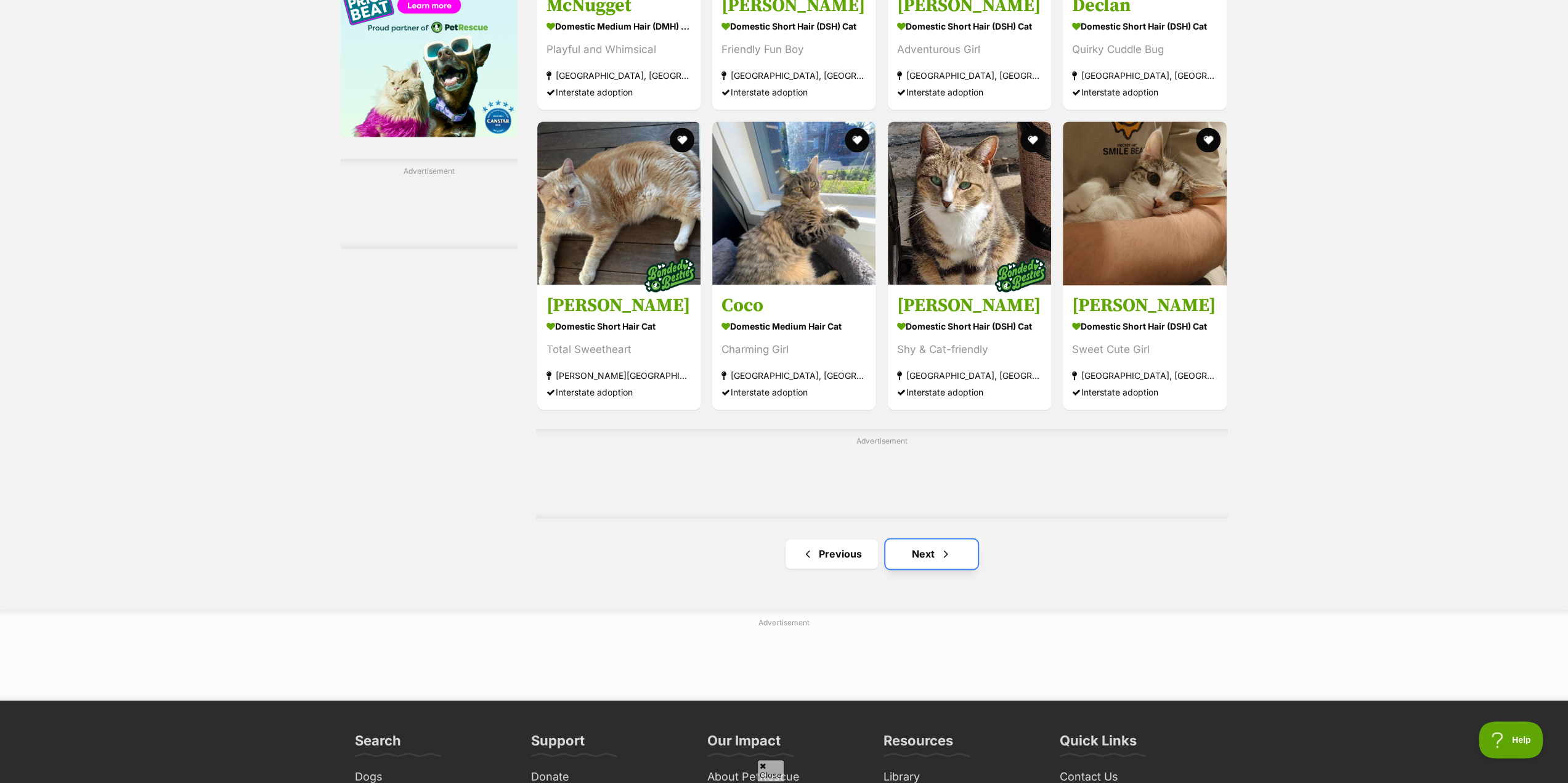
click at [939, 555] on span "Next page" at bounding box center [945, 554] width 12 height 15
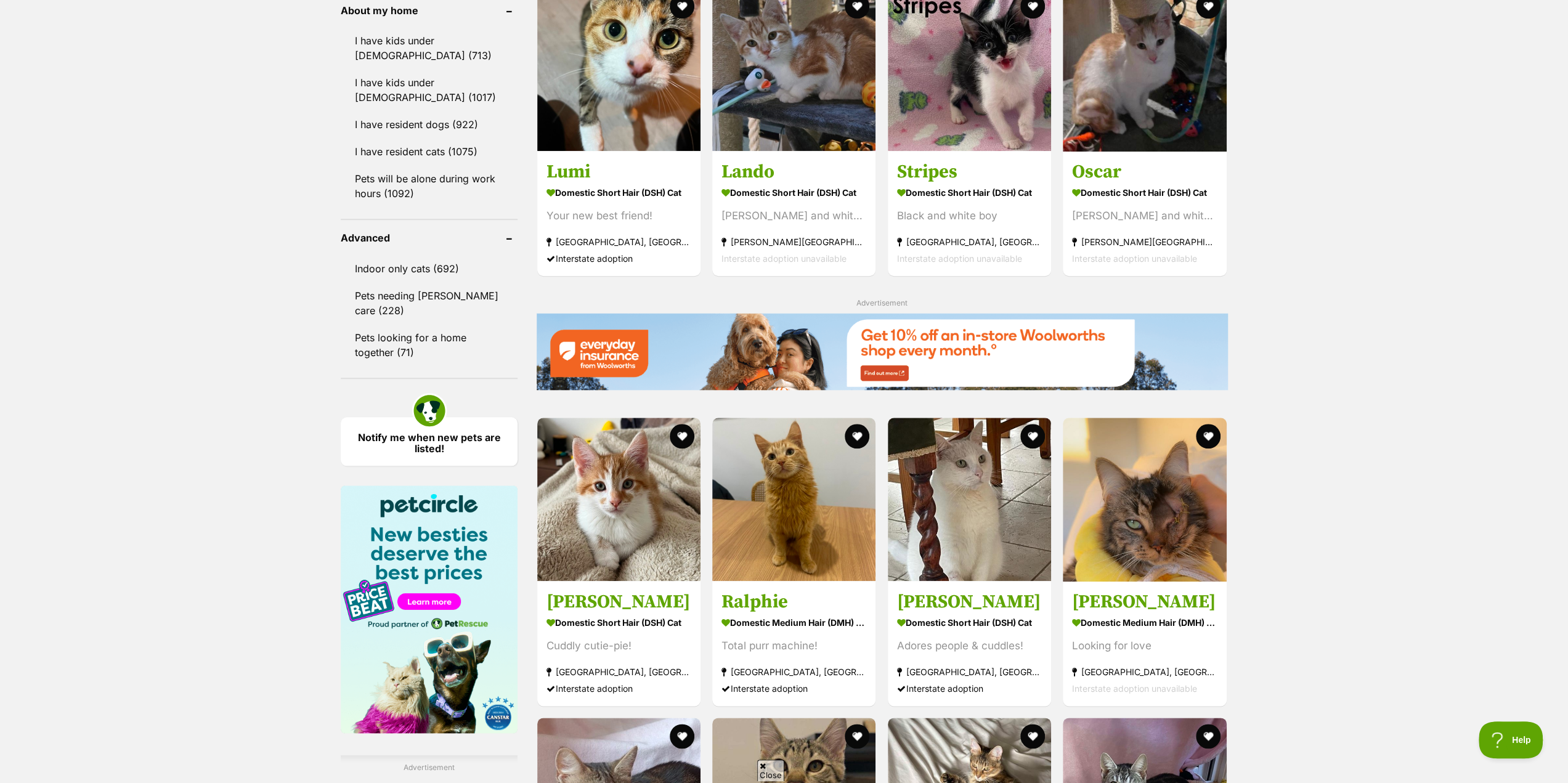
scroll to position [1171, 0]
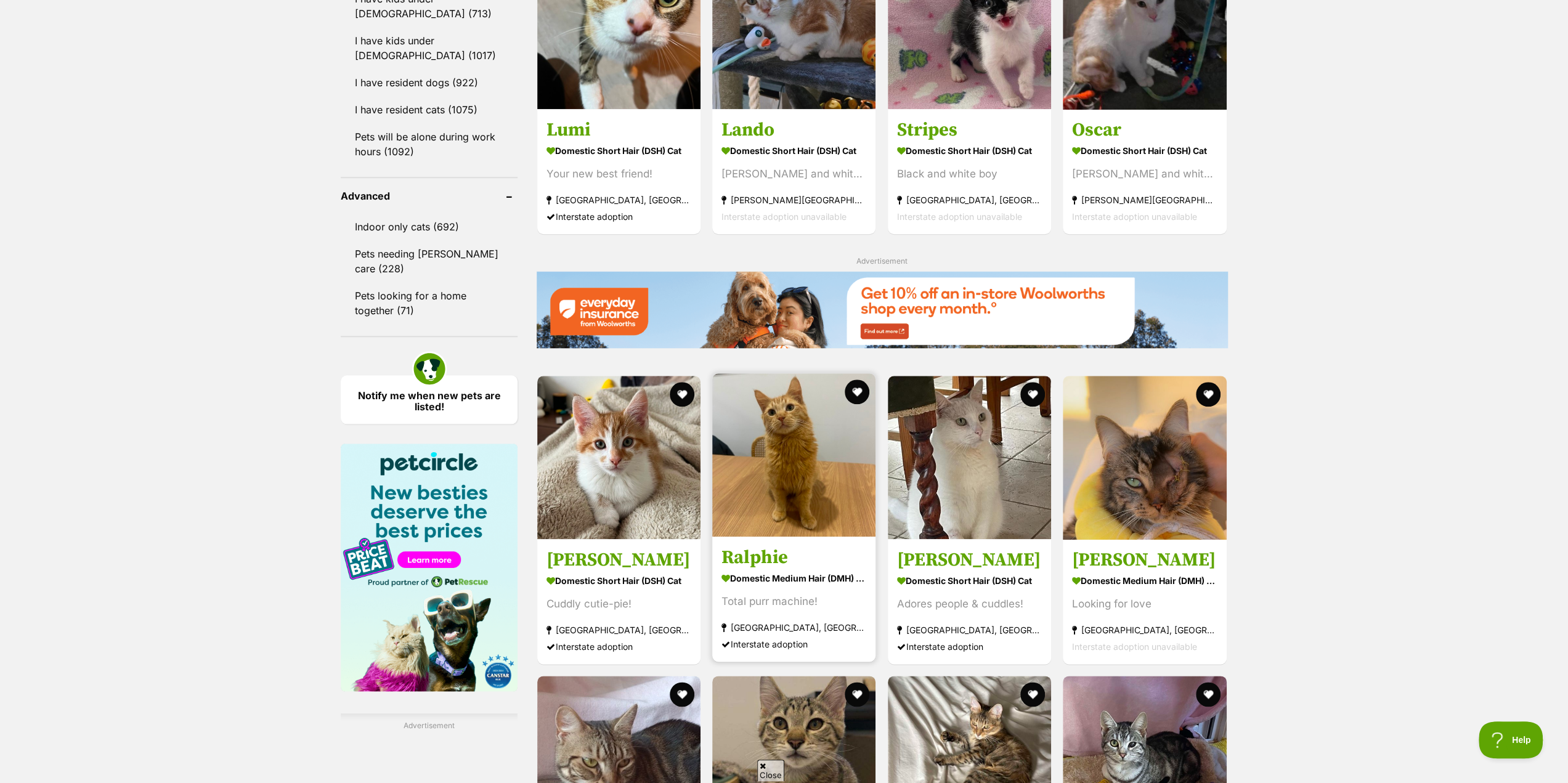
click at [779, 482] on img at bounding box center [794, 455] width 163 height 163
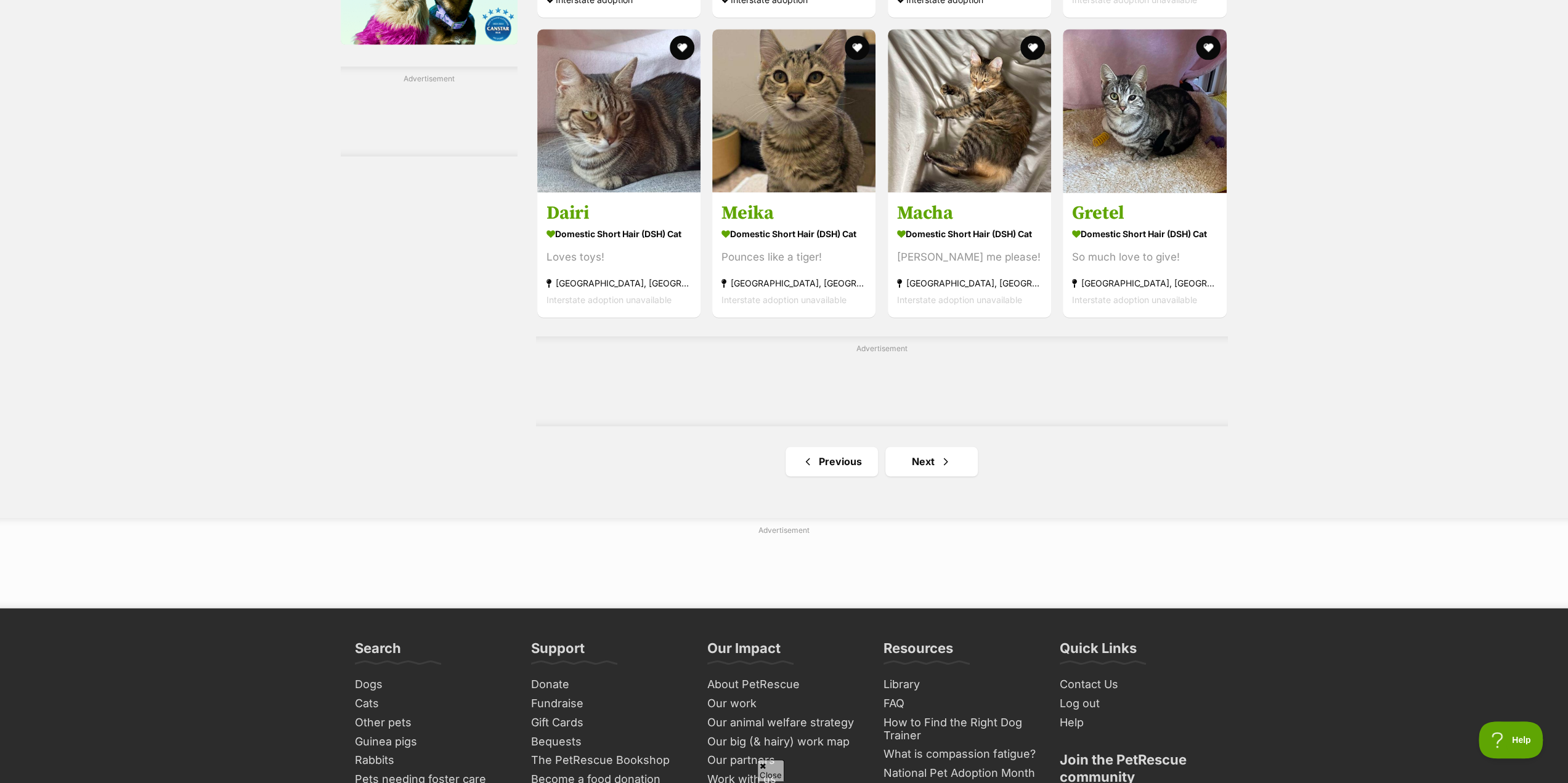
scroll to position [1849, 0]
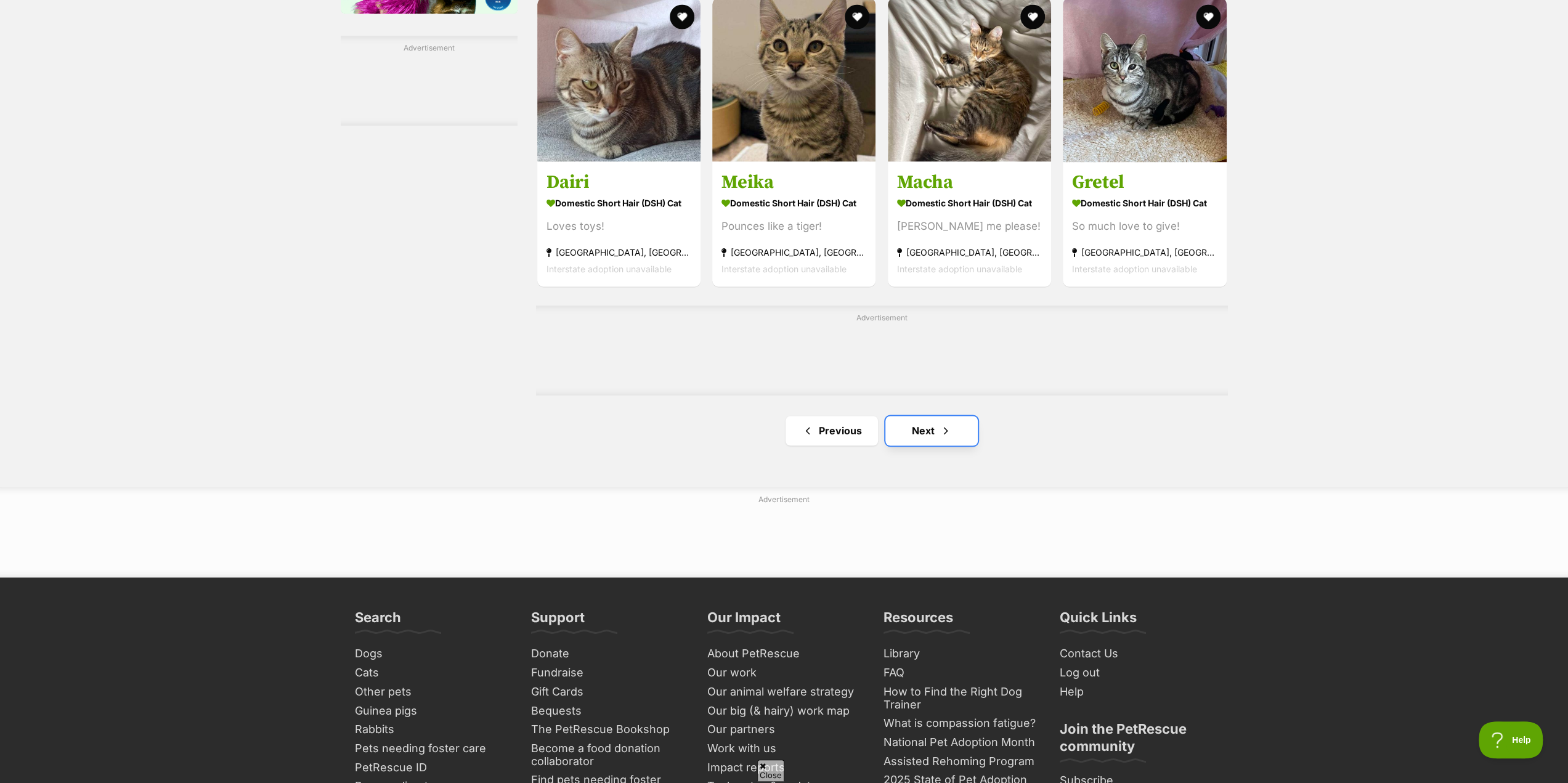
click at [926, 438] on link "Next" at bounding box center [932, 430] width 92 height 29
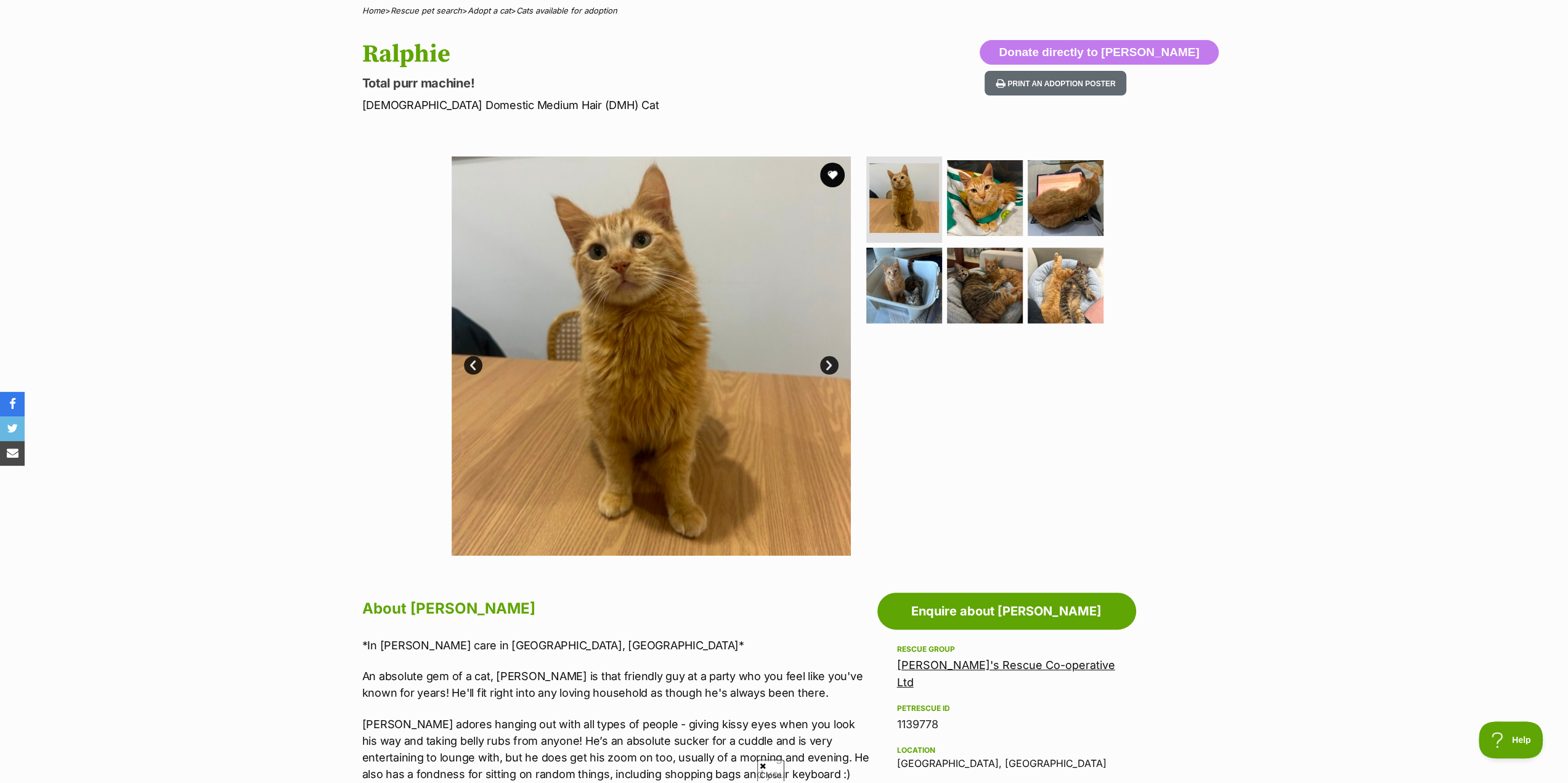
scroll to position [62, 0]
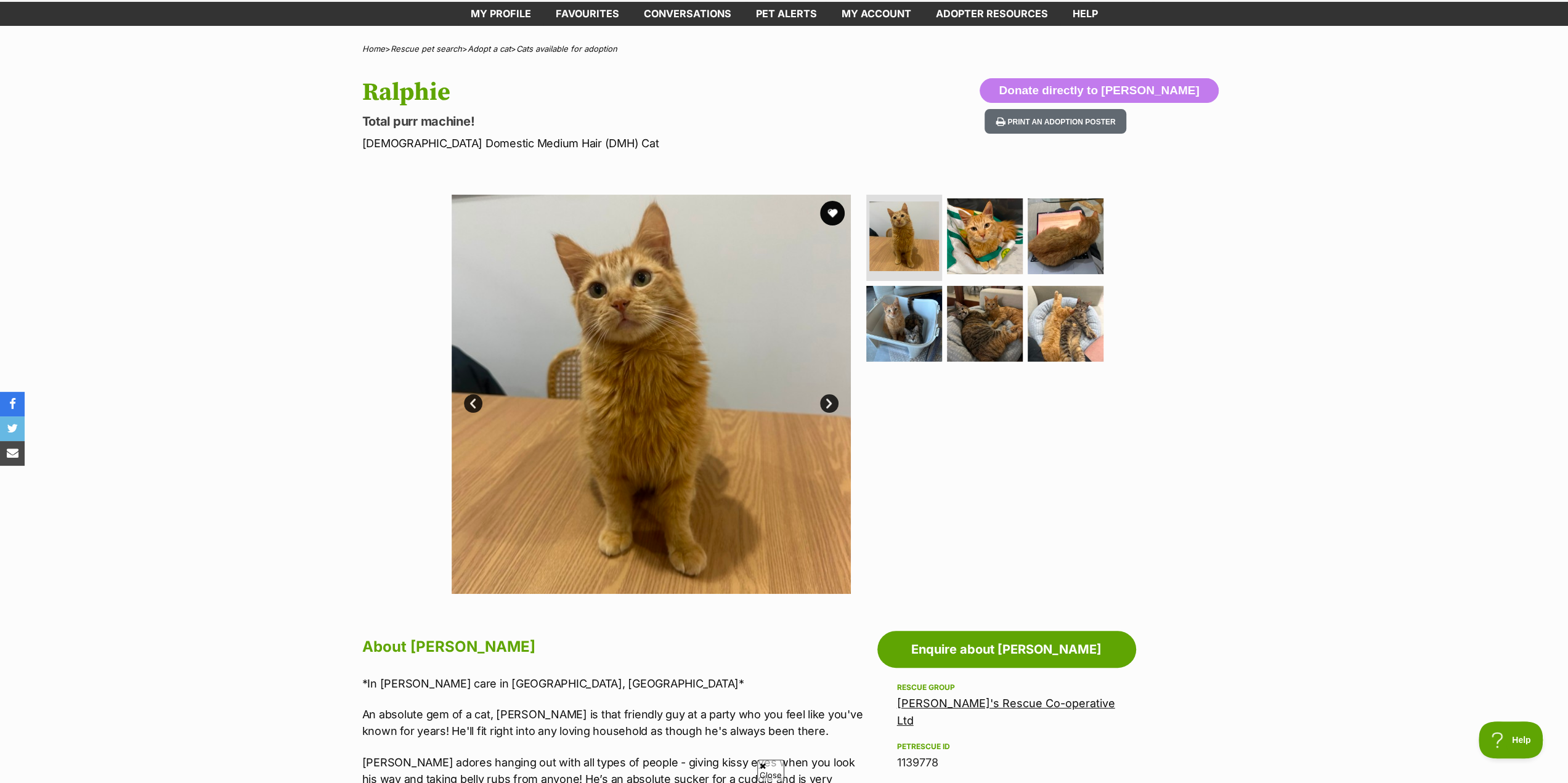
click at [829, 402] on link "Next" at bounding box center [829, 404] width 18 height 18
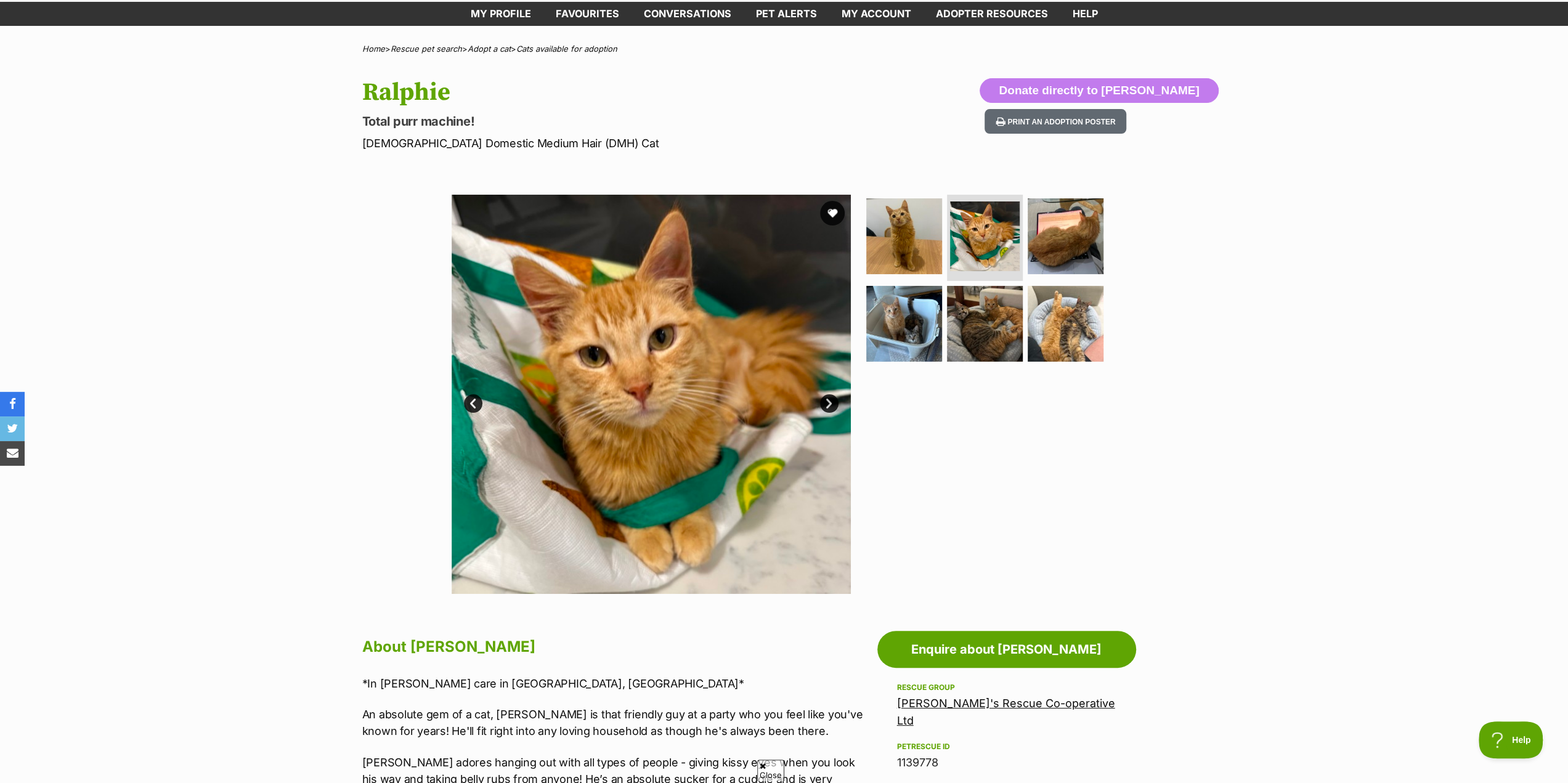
click at [829, 402] on link "Next" at bounding box center [829, 404] width 18 height 18
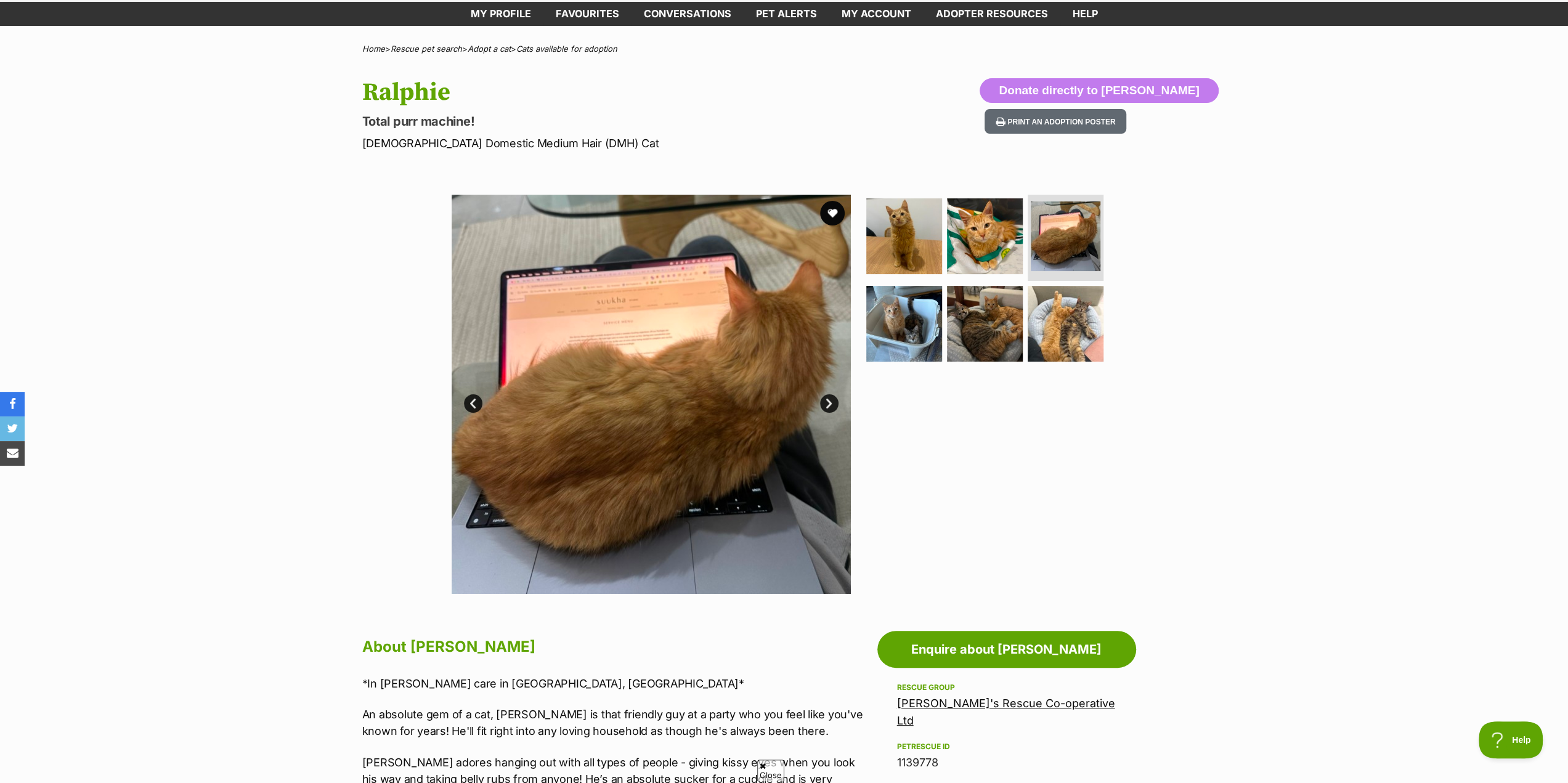
click at [829, 402] on link "Next" at bounding box center [829, 404] width 18 height 18
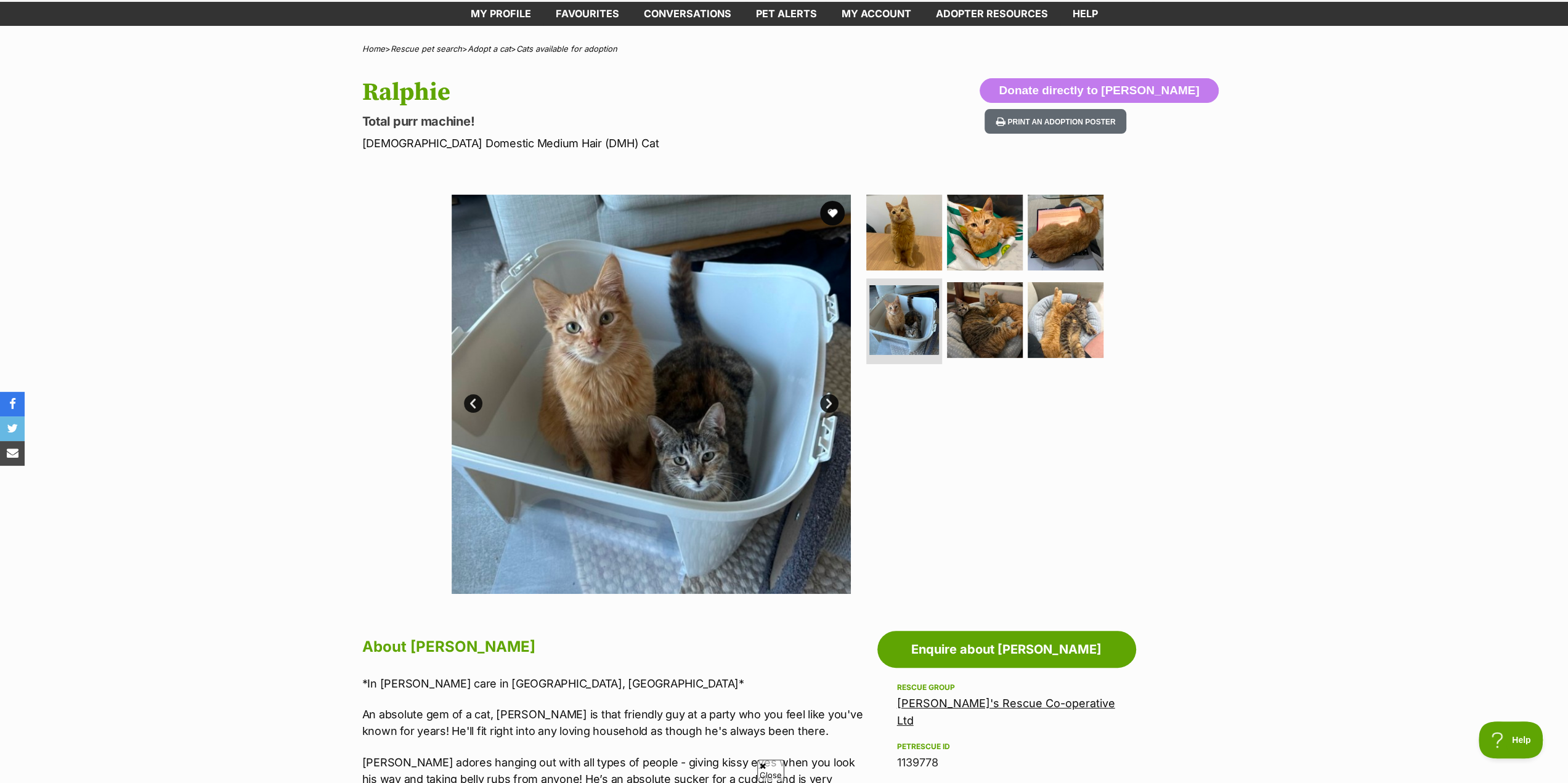
click at [829, 402] on link "Next" at bounding box center [829, 404] width 18 height 18
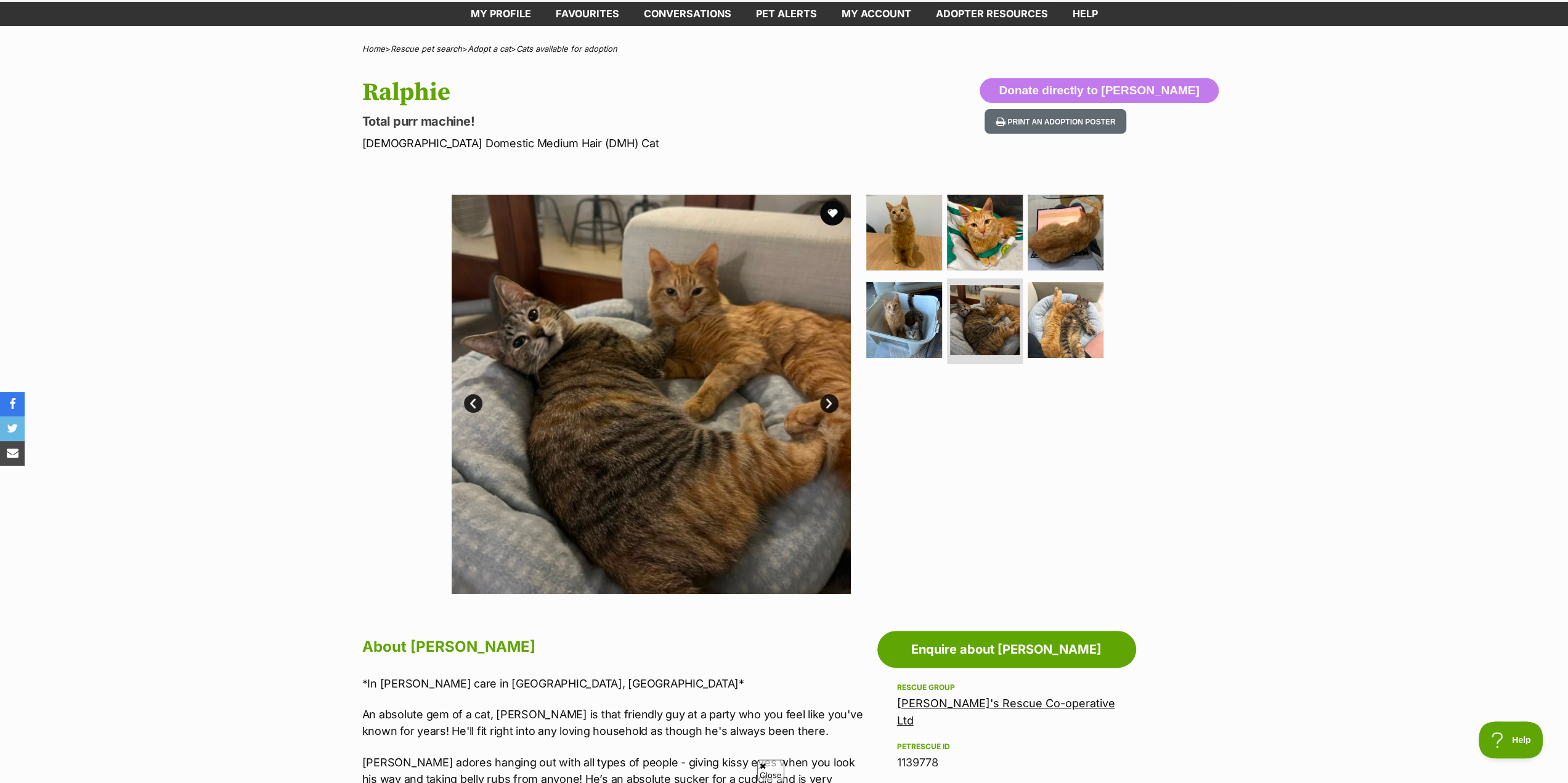
click at [829, 402] on link "Next" at bounding box center [829, 404] width 18 height 18
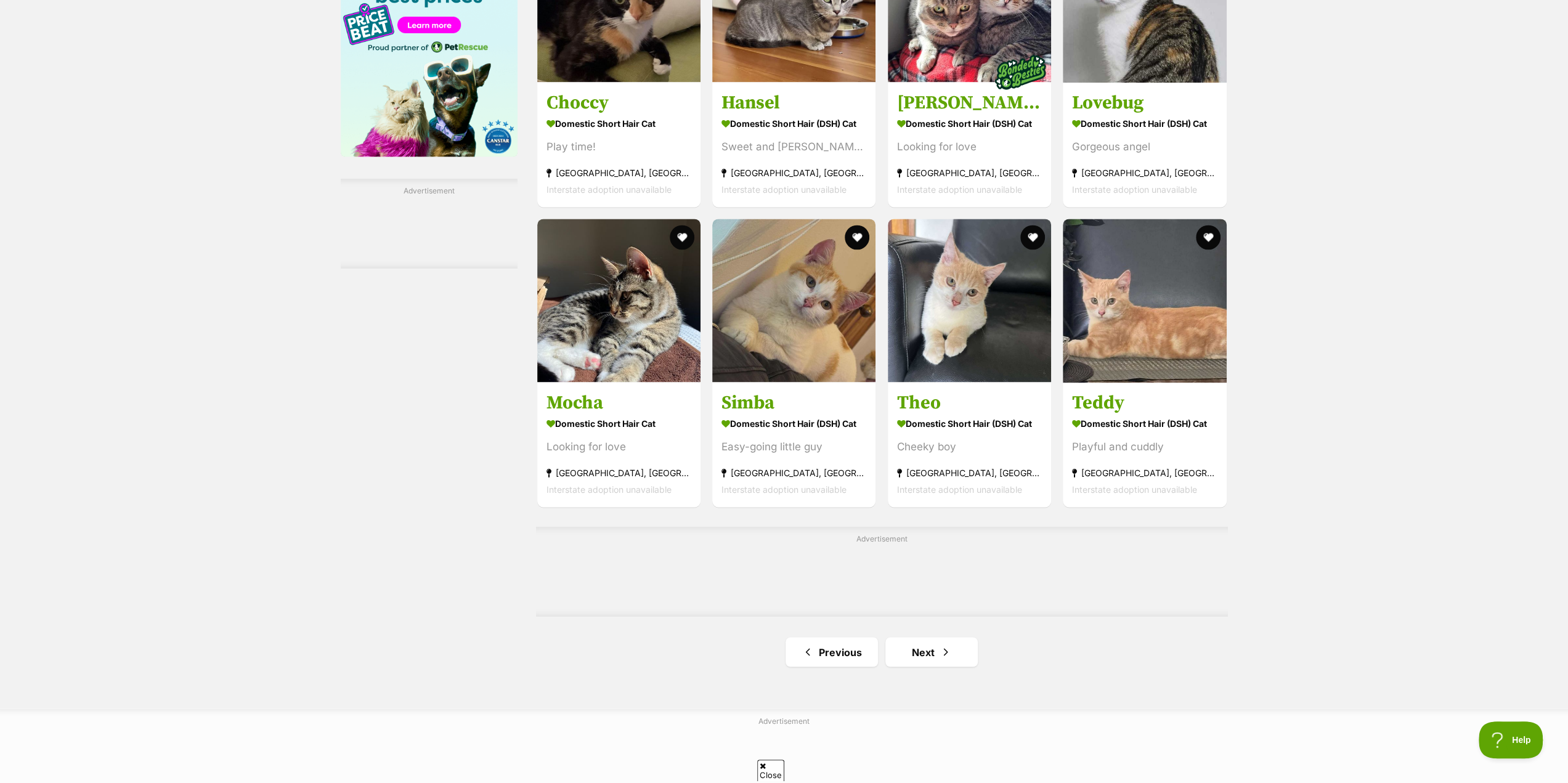
scroll to position [1725, 0]
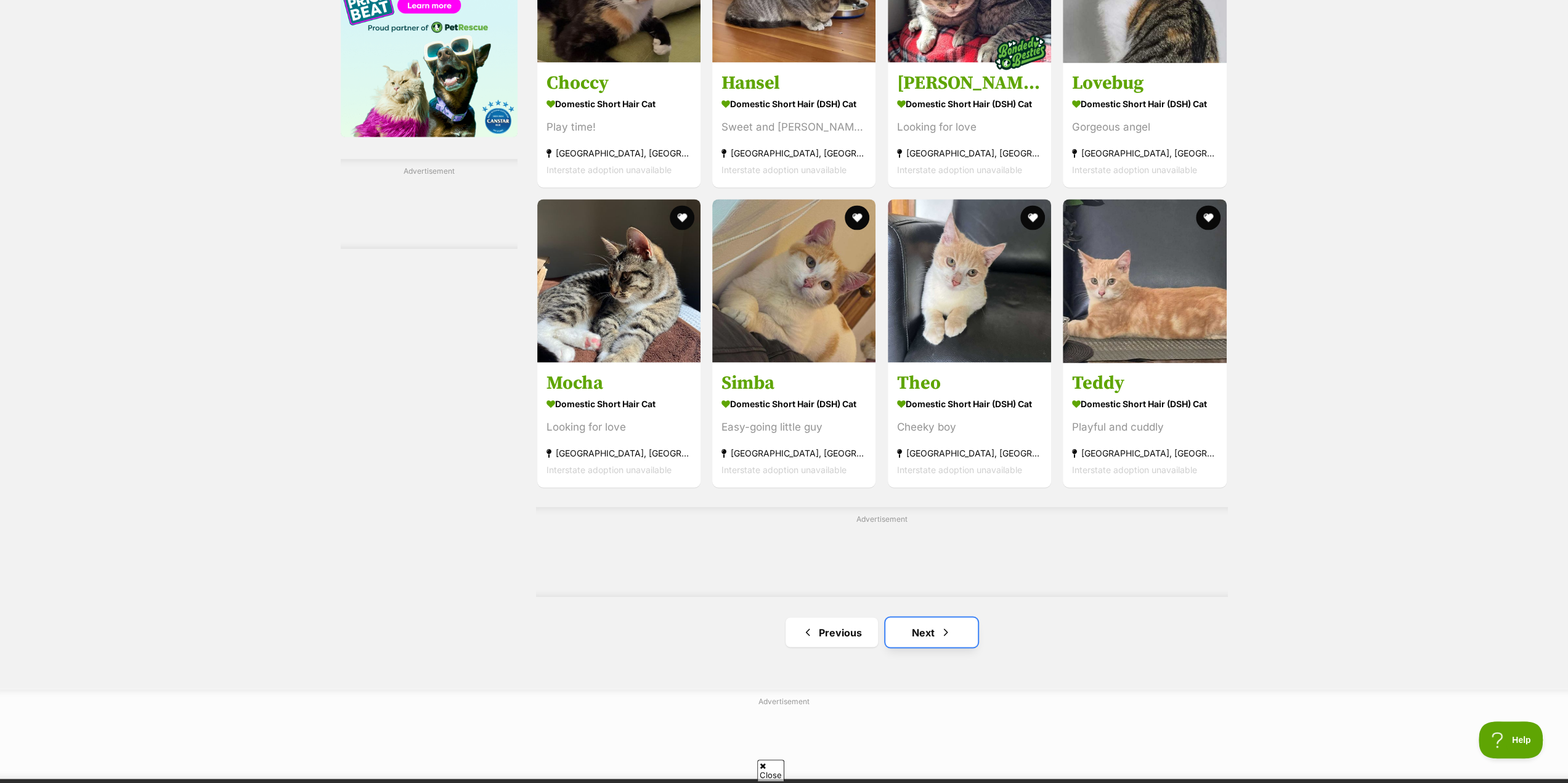
click at [923, 637] on link "Next" at bounding box center [932, 632] width 92 height 29
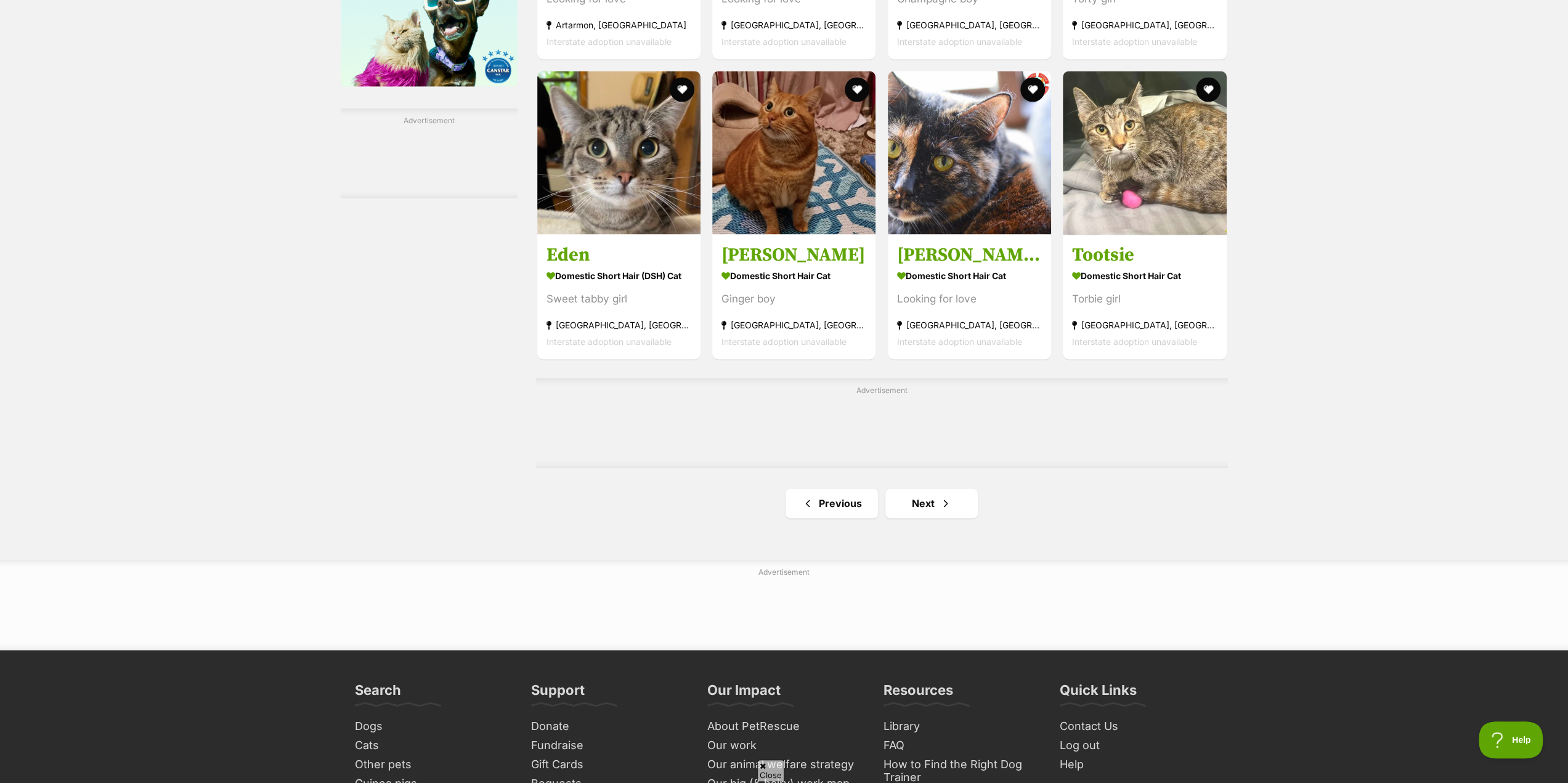
scroll to position [1787, 0]
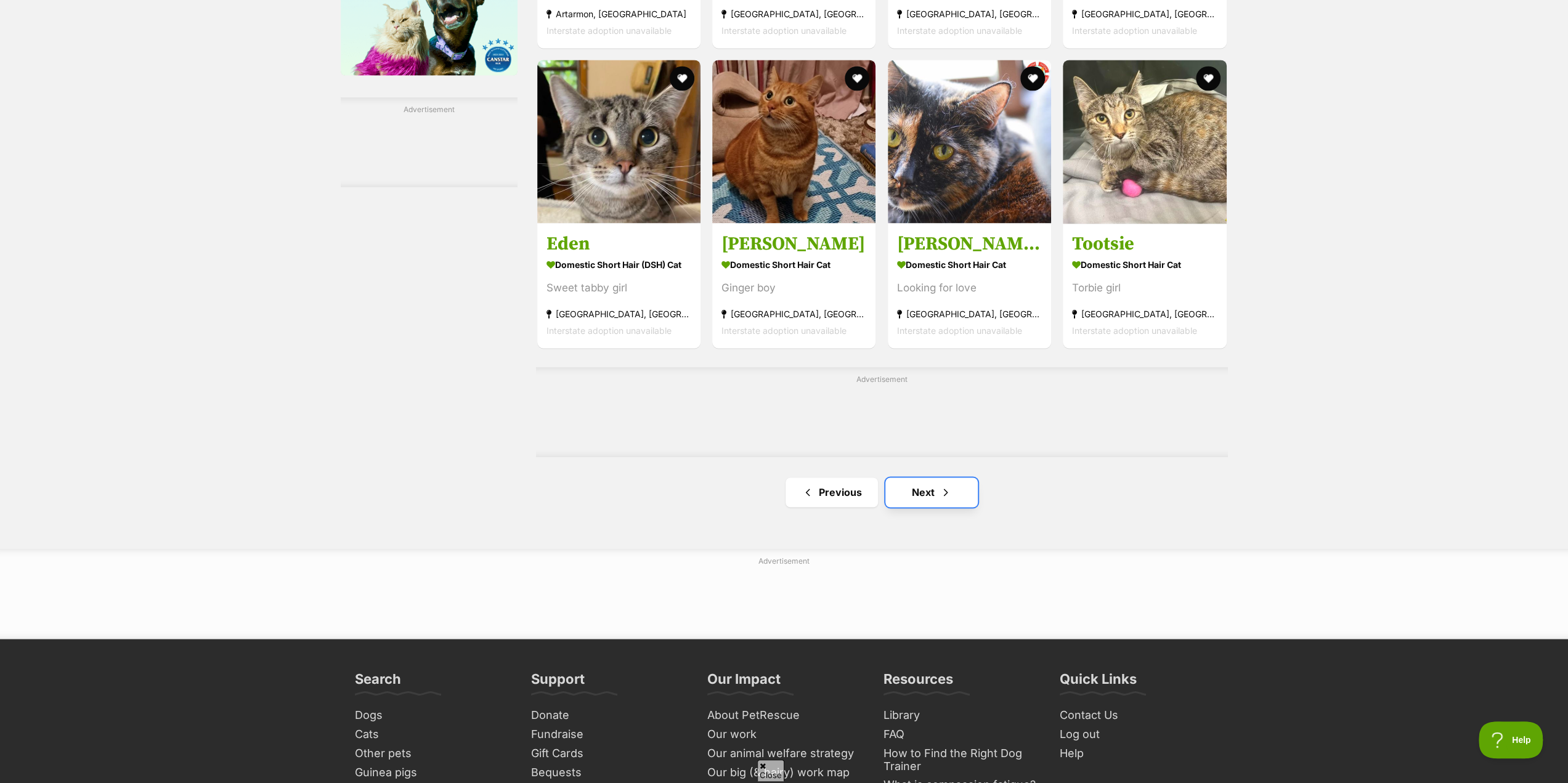
click at [908, 507] on link "Next" at bounding box center [932, 492] width 92 height 29
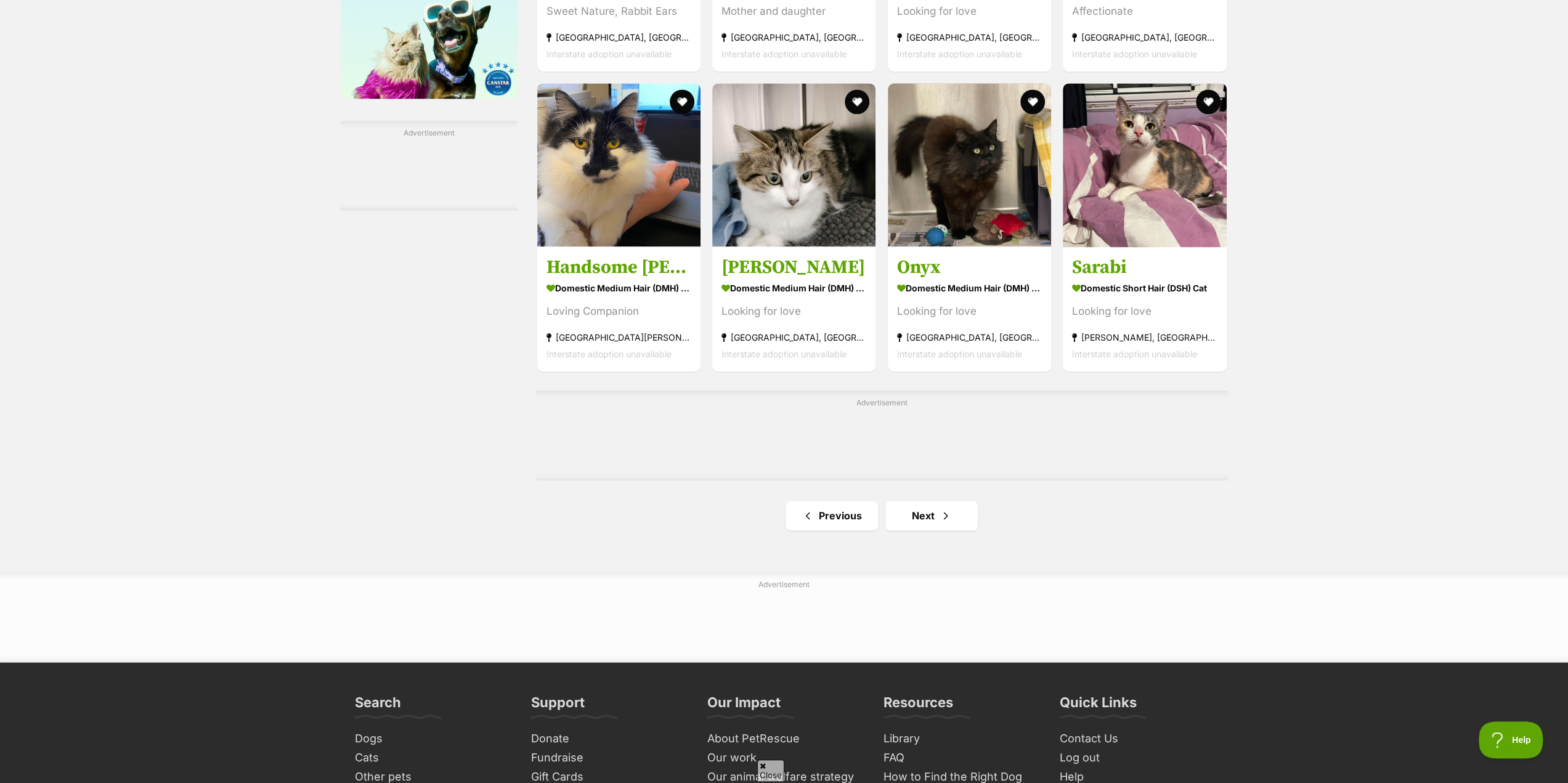
scroll to position [1787, 0]
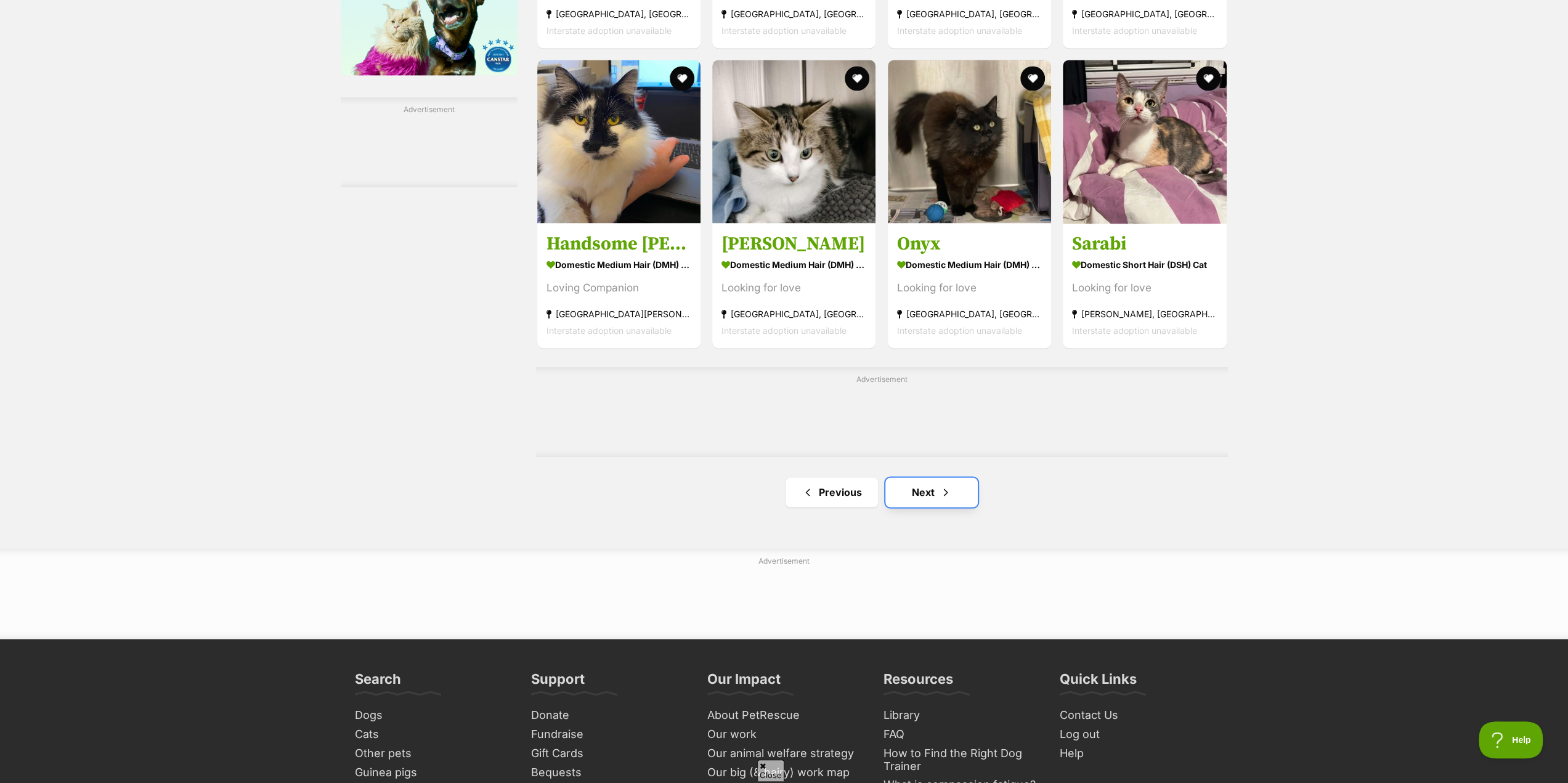
click at [923, 497] on link "Next" at bounding box center [932, 492] width 92 height 29
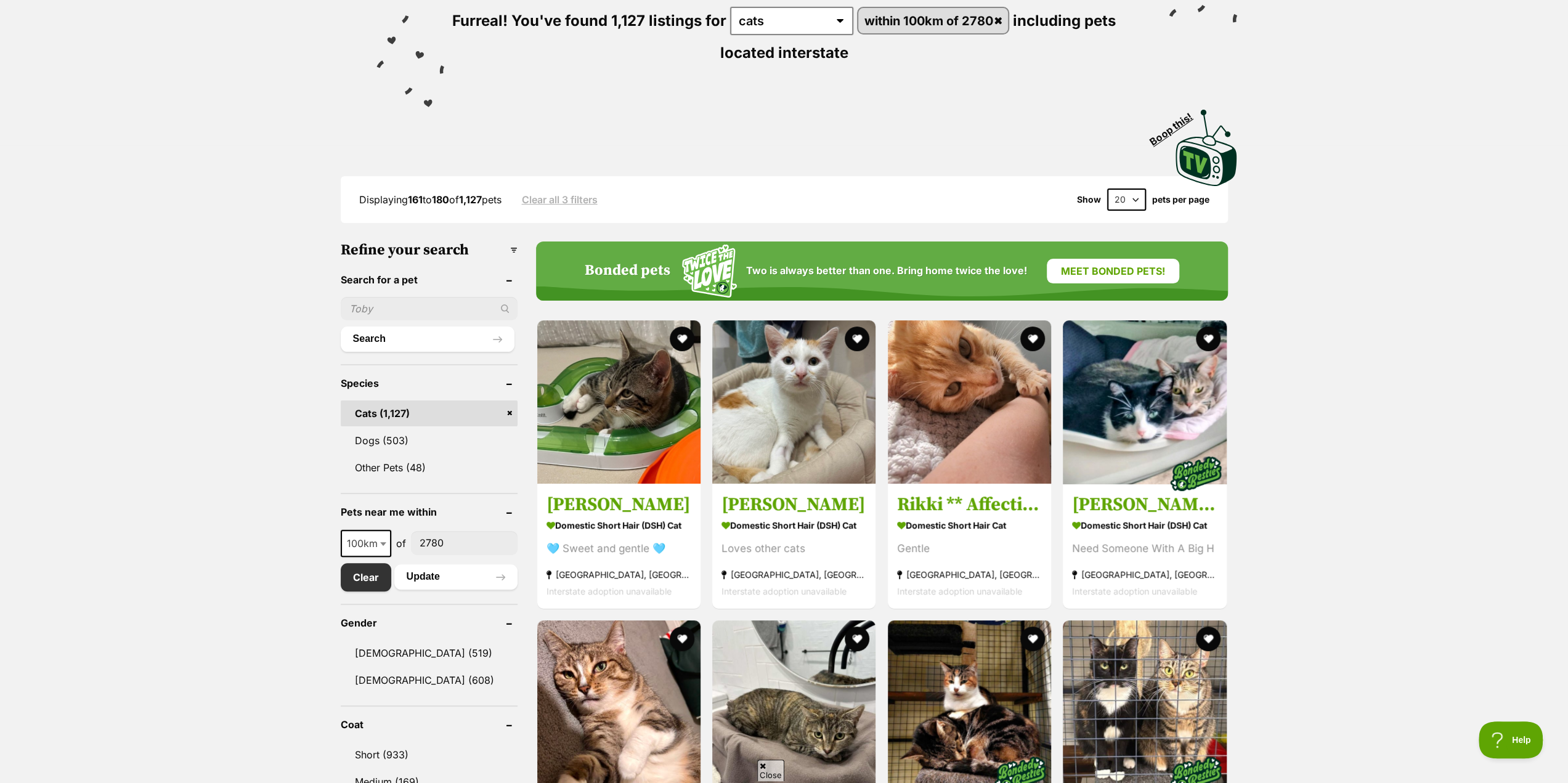
scroll to position [185, 0]
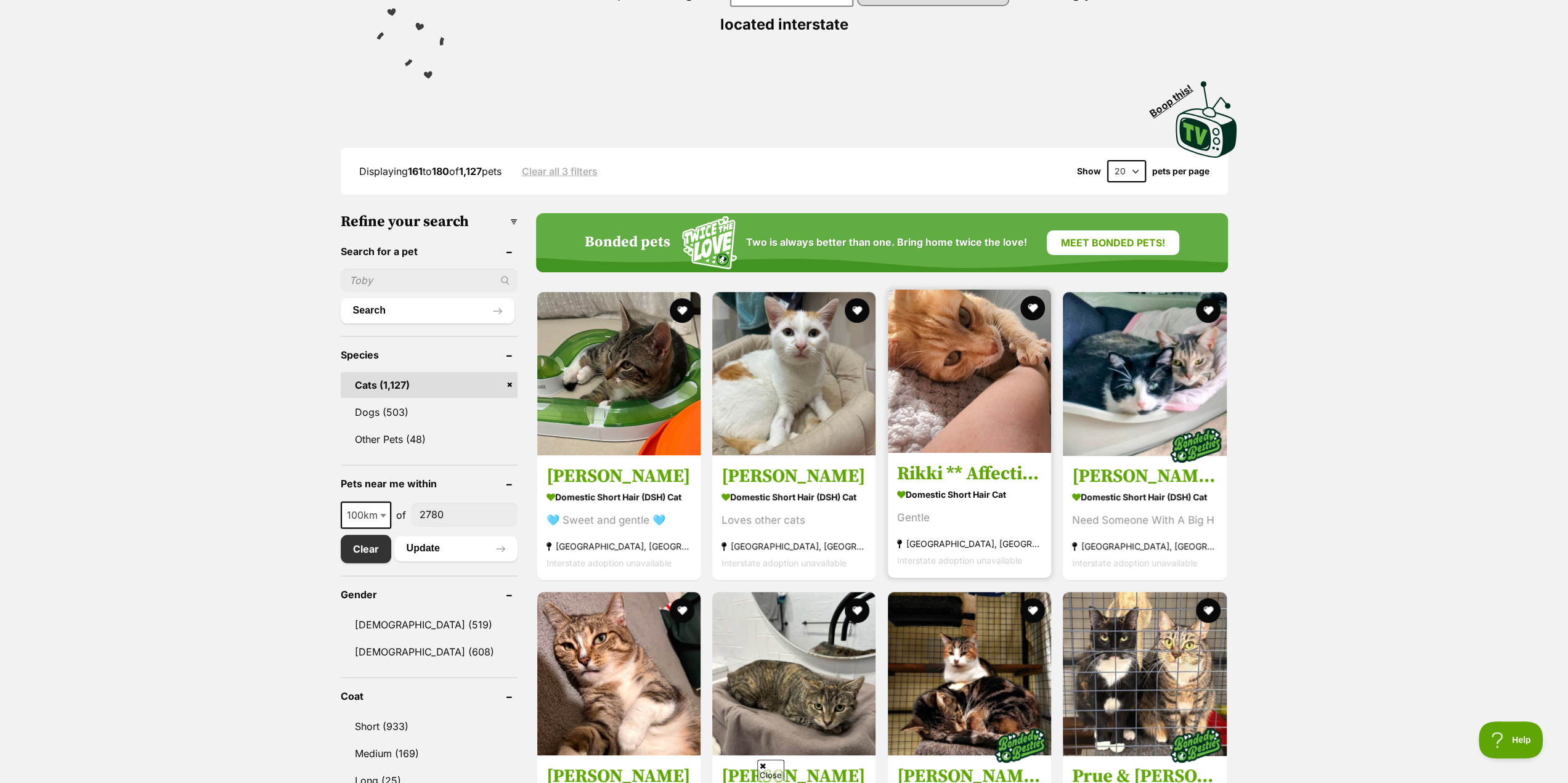
click at [945, 456] on link at bounding box center [969, 450] width 163 height 12
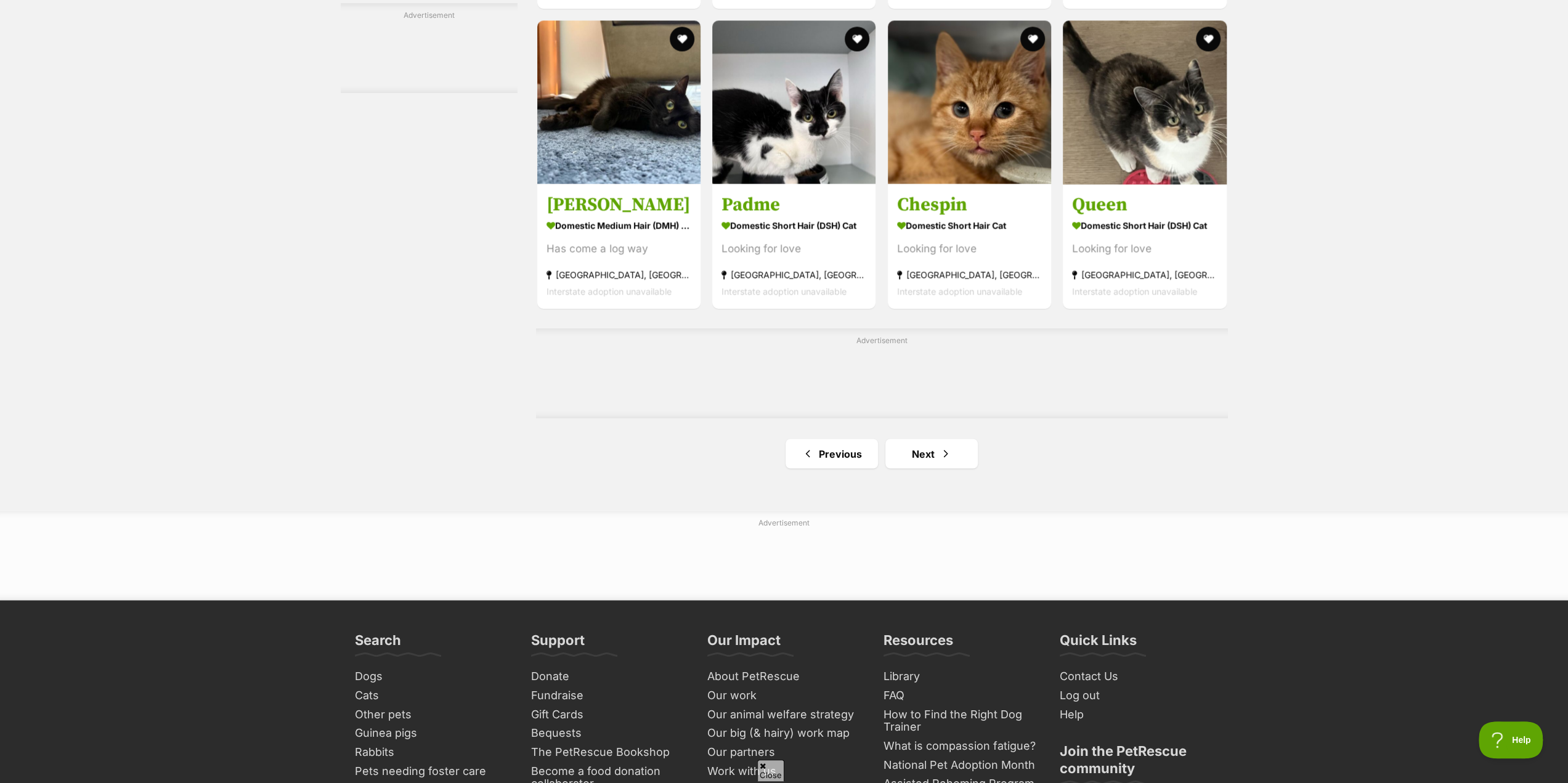
scroll to position [1972, 0]
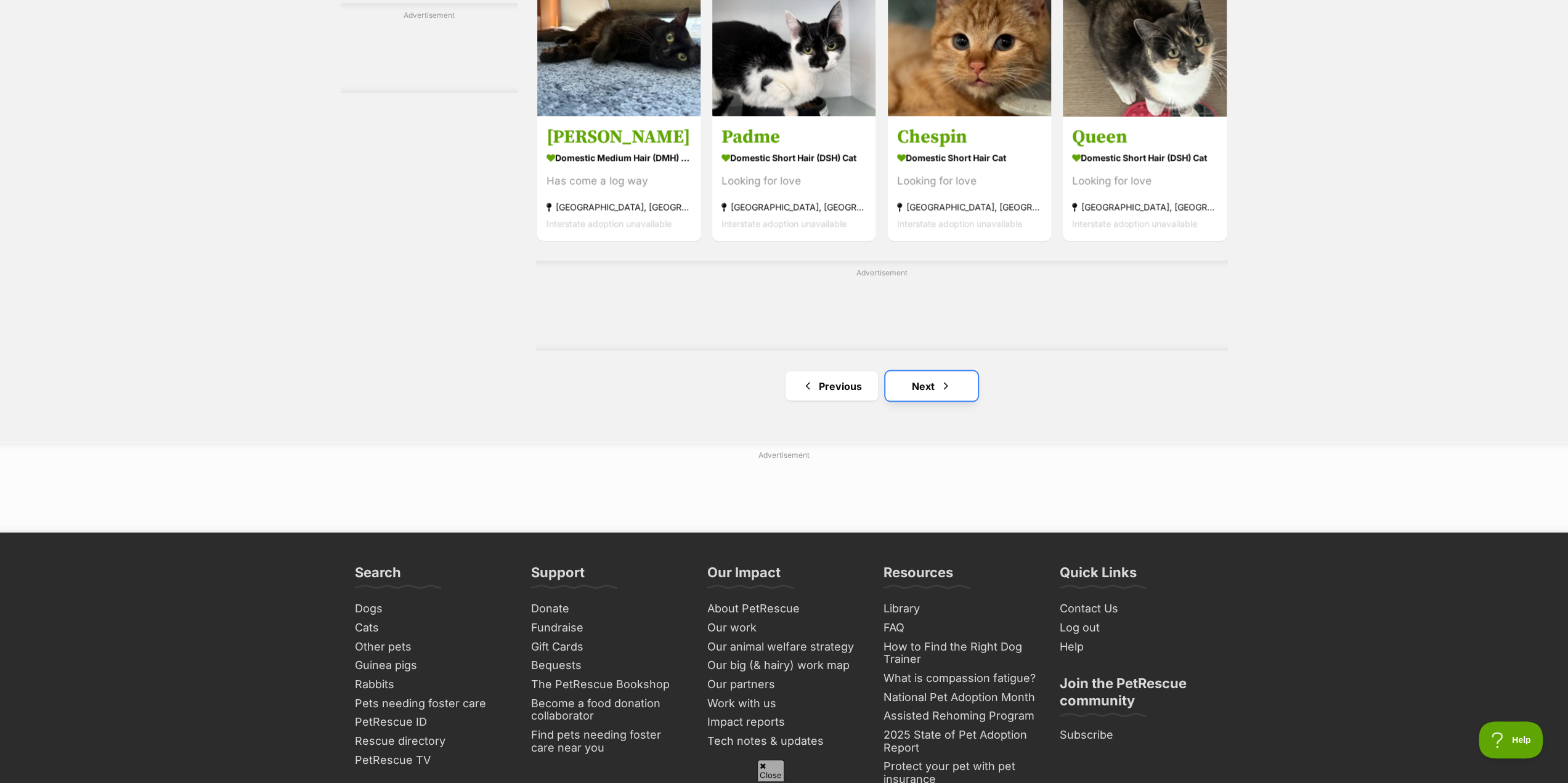
click at [925, 395] on link "Next" at bounding box center [932, 385] width 92 height 29
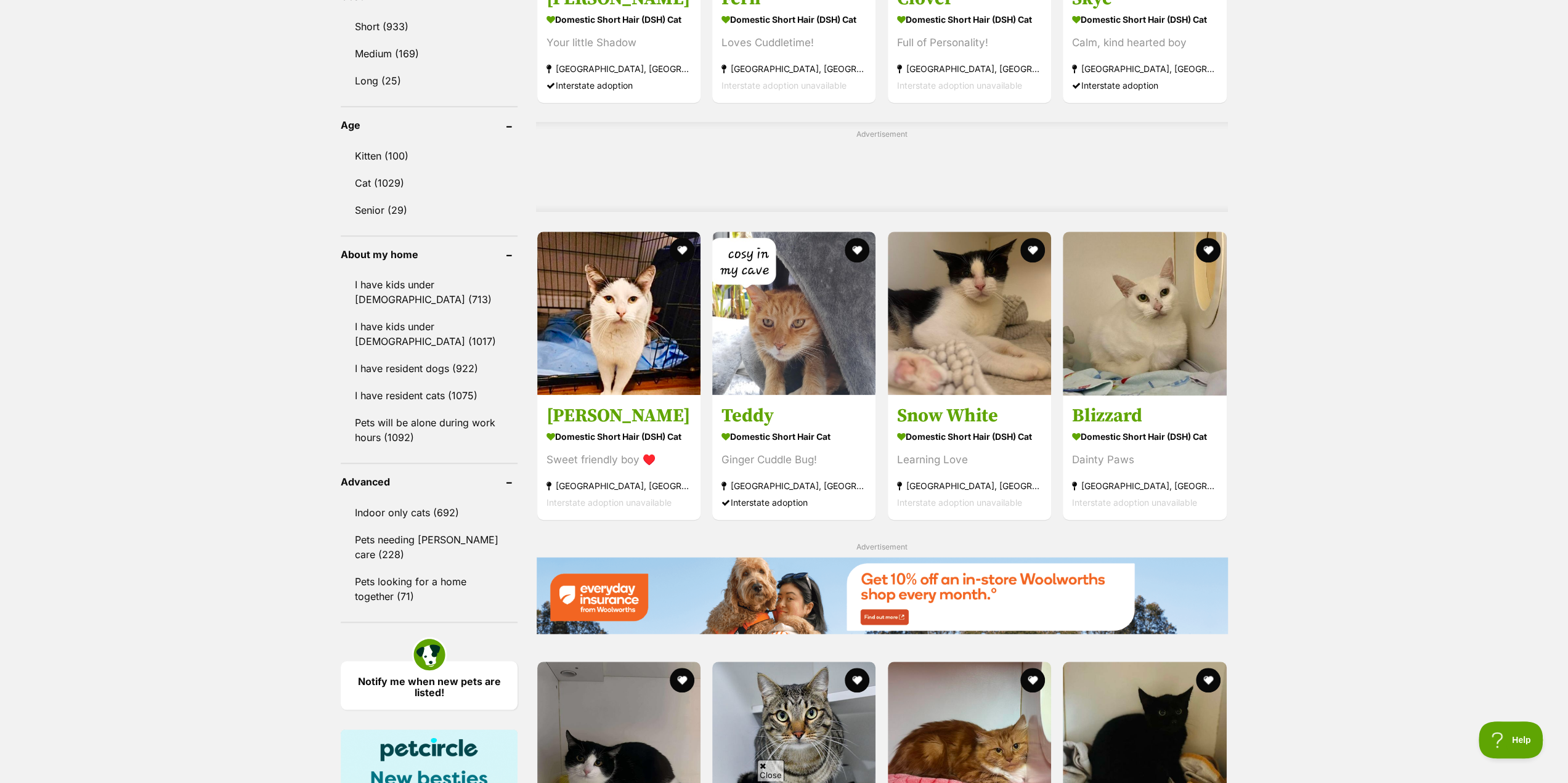
scroll to position [924, 0]
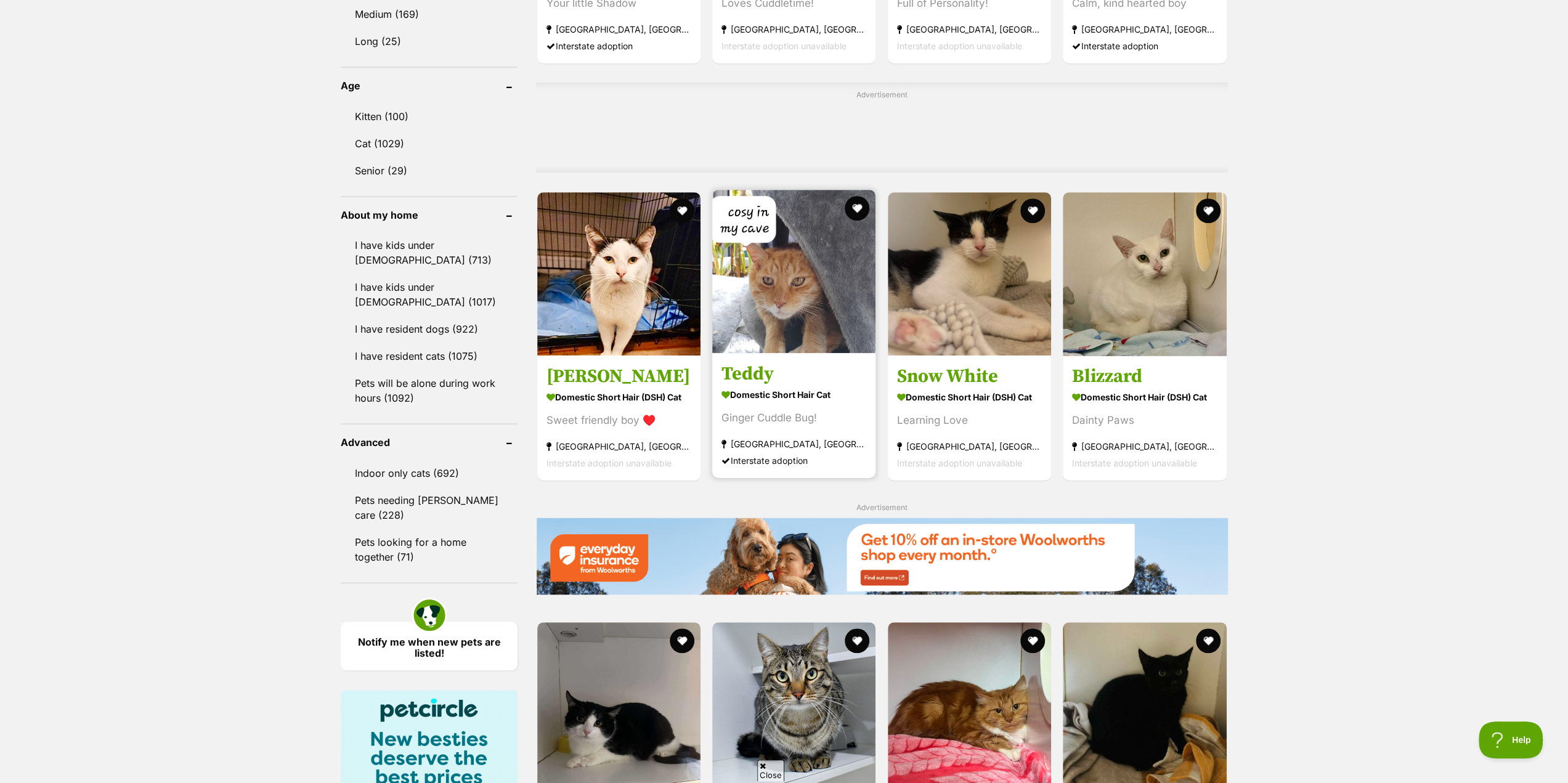
click at [778, 383] on h3 "Teddy" at bounding box center [794, 374] width 145 height 23
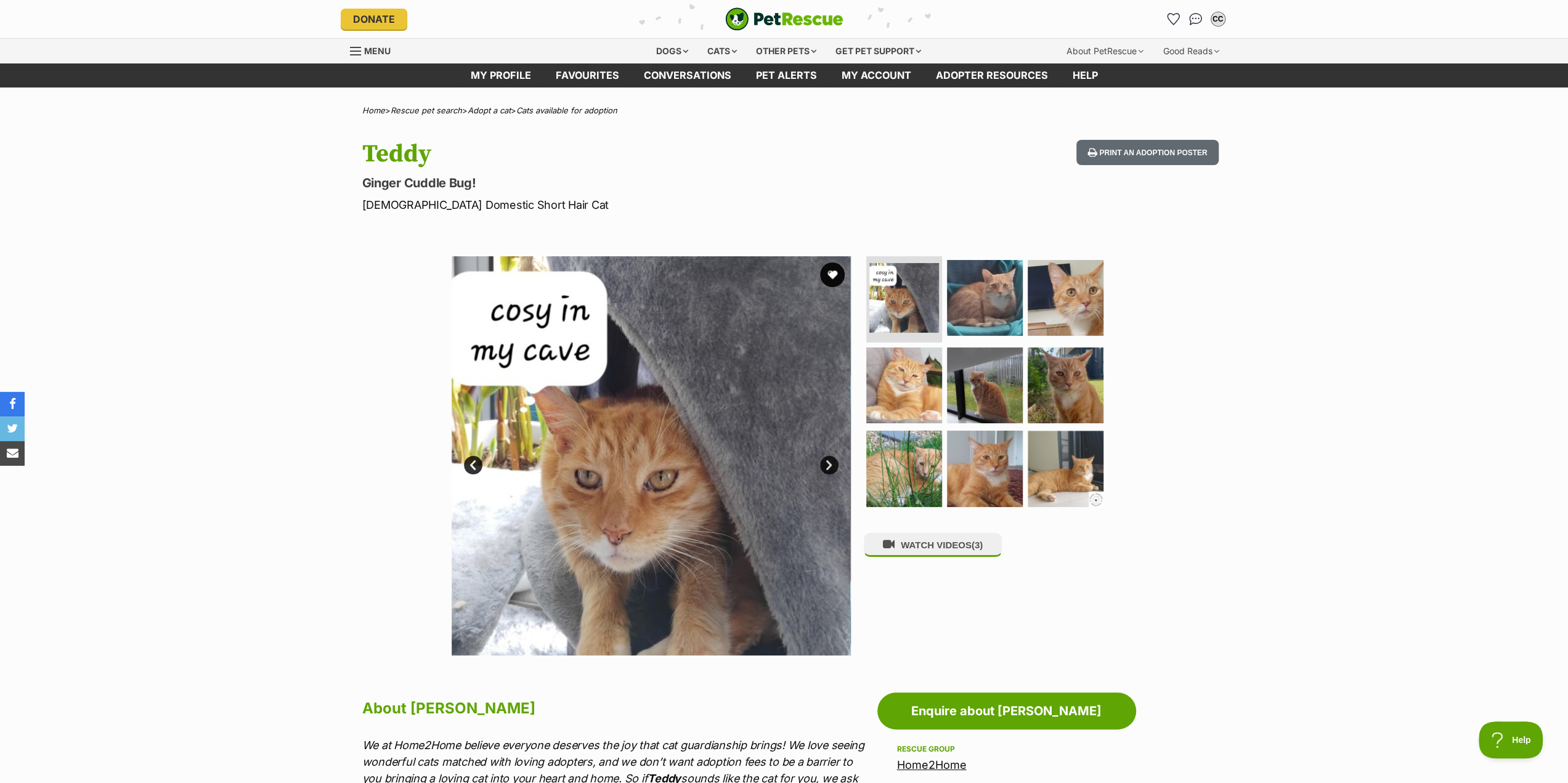
click at [830, 463] on link "Next" at bounding box center [829, 465] width 18 height 18
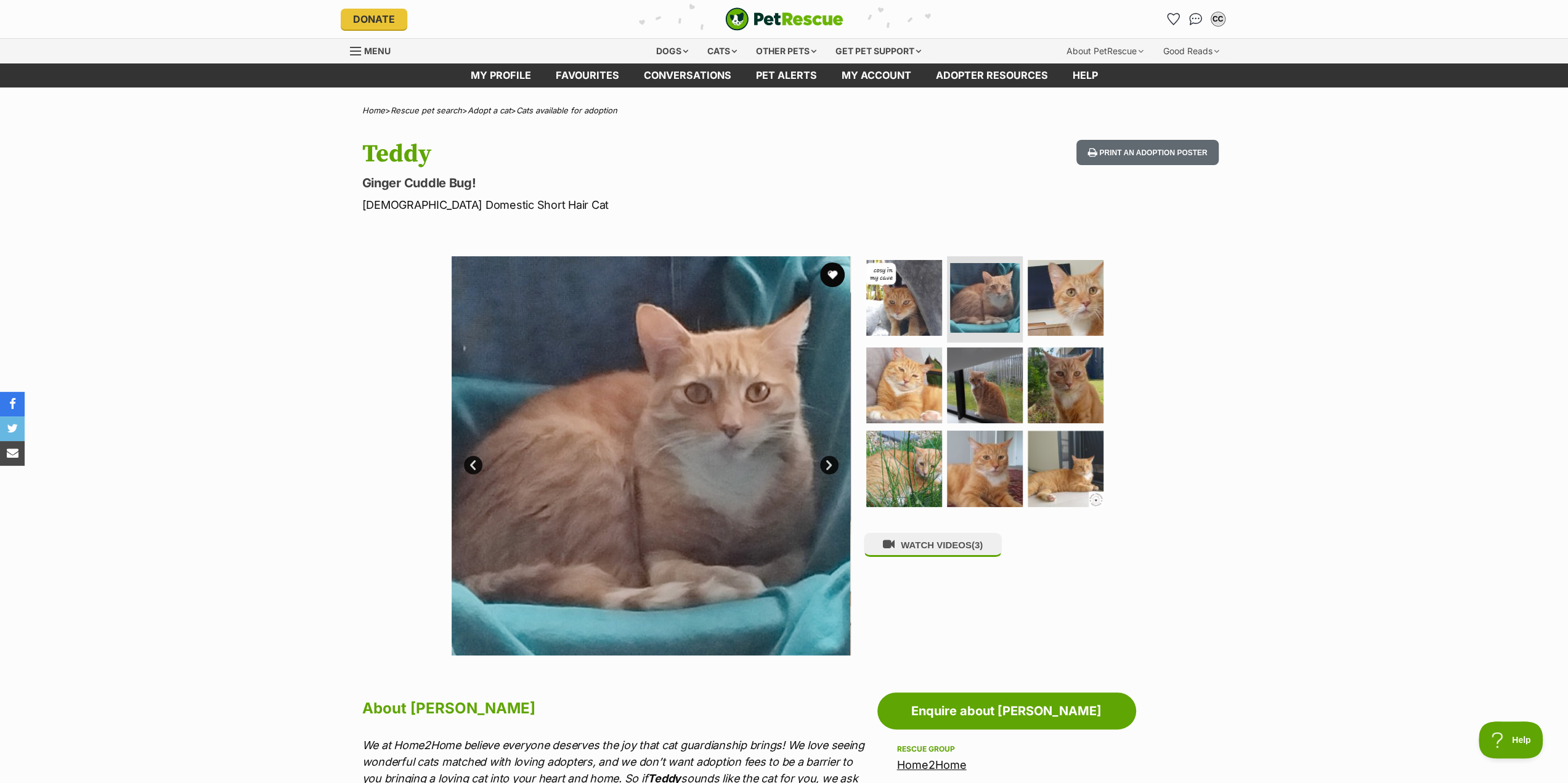
click at [830, 463] on link "Next" at bounding box center [829, 465] width 18 height 18
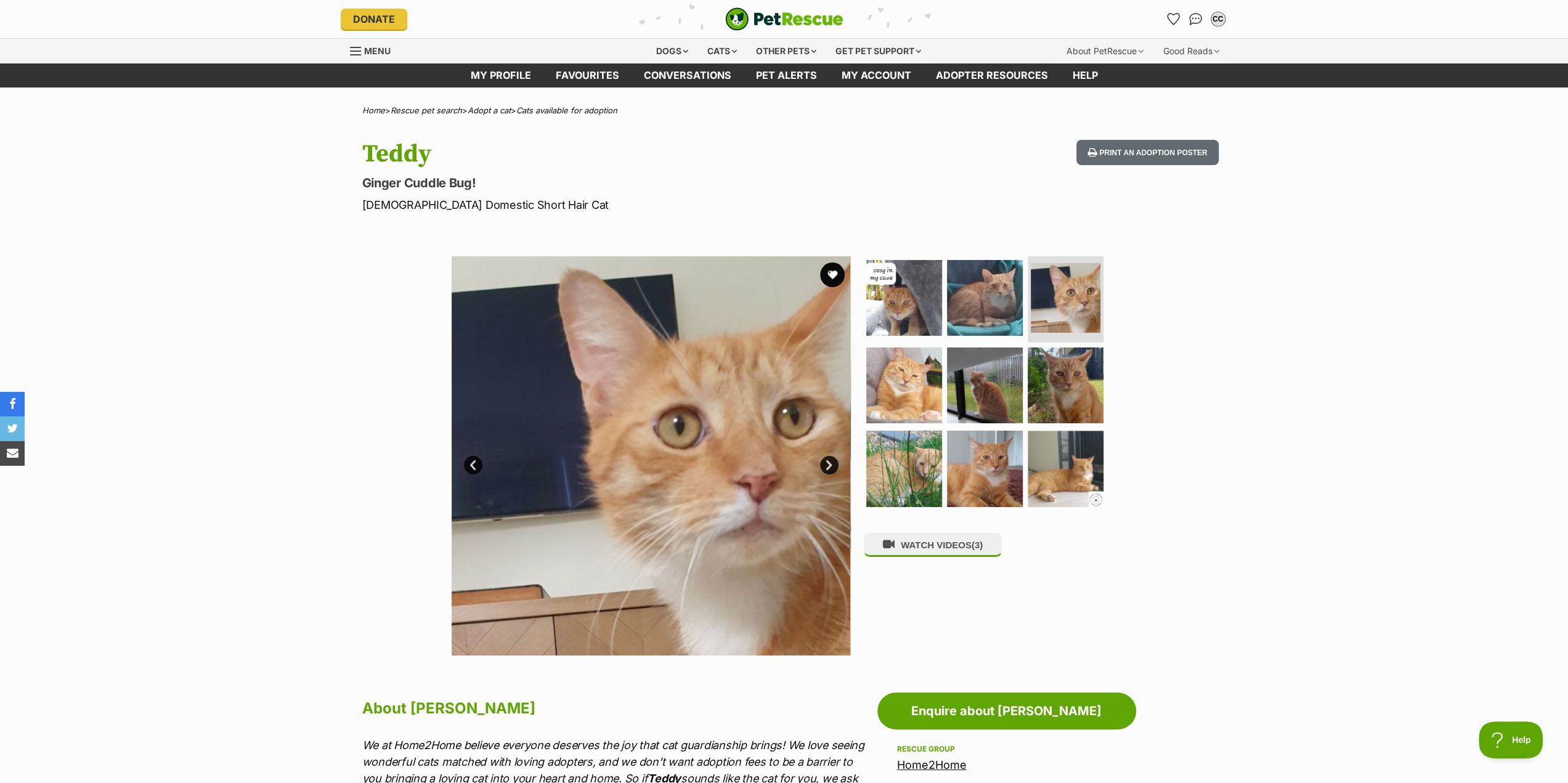
click at [830, 463] on link "Next" at bounding box center [829, 465] width 18 height 18
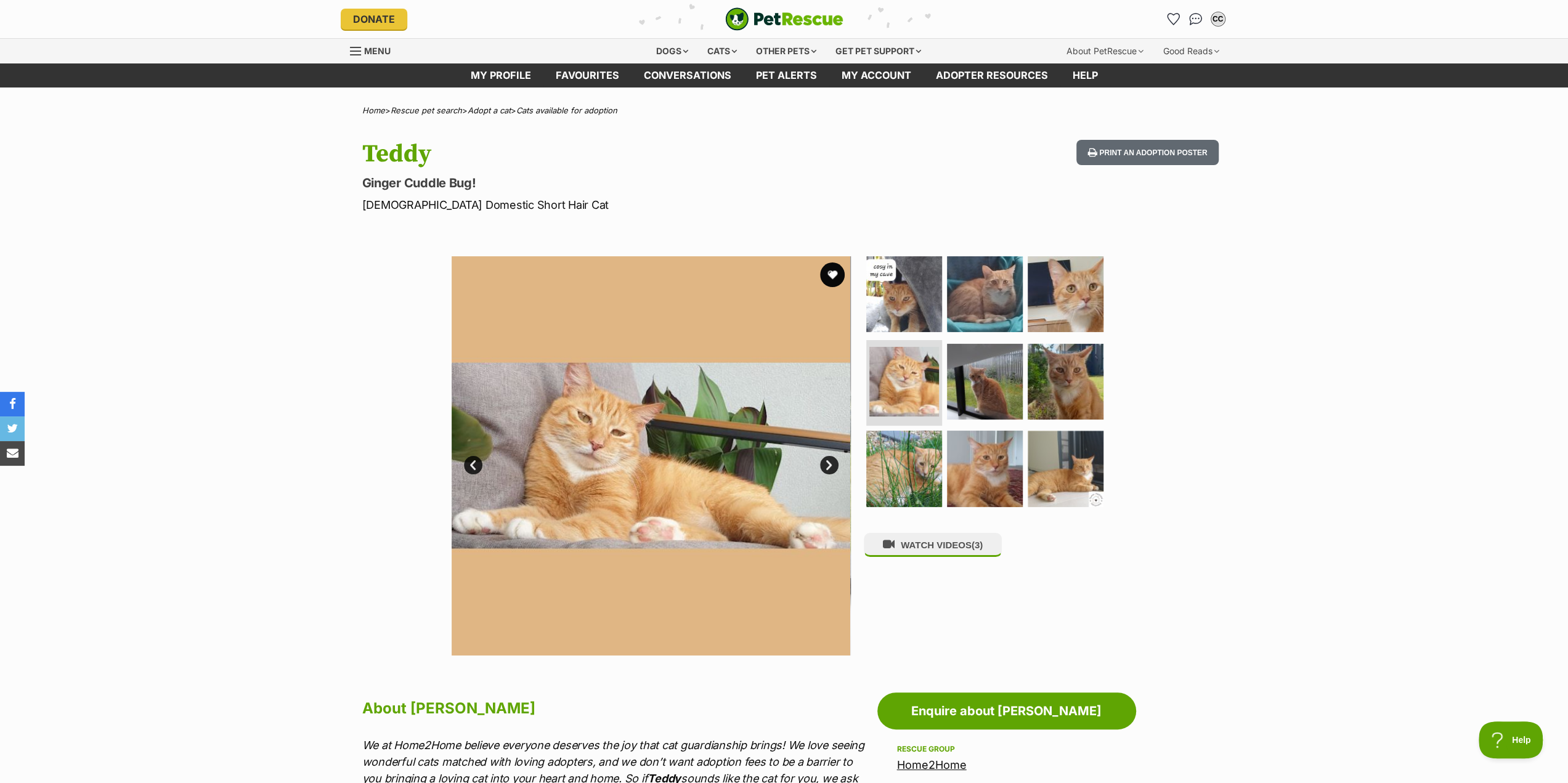
click at [830, 463] on link "Next" at bounding box center [829, 465] width 18 height 18
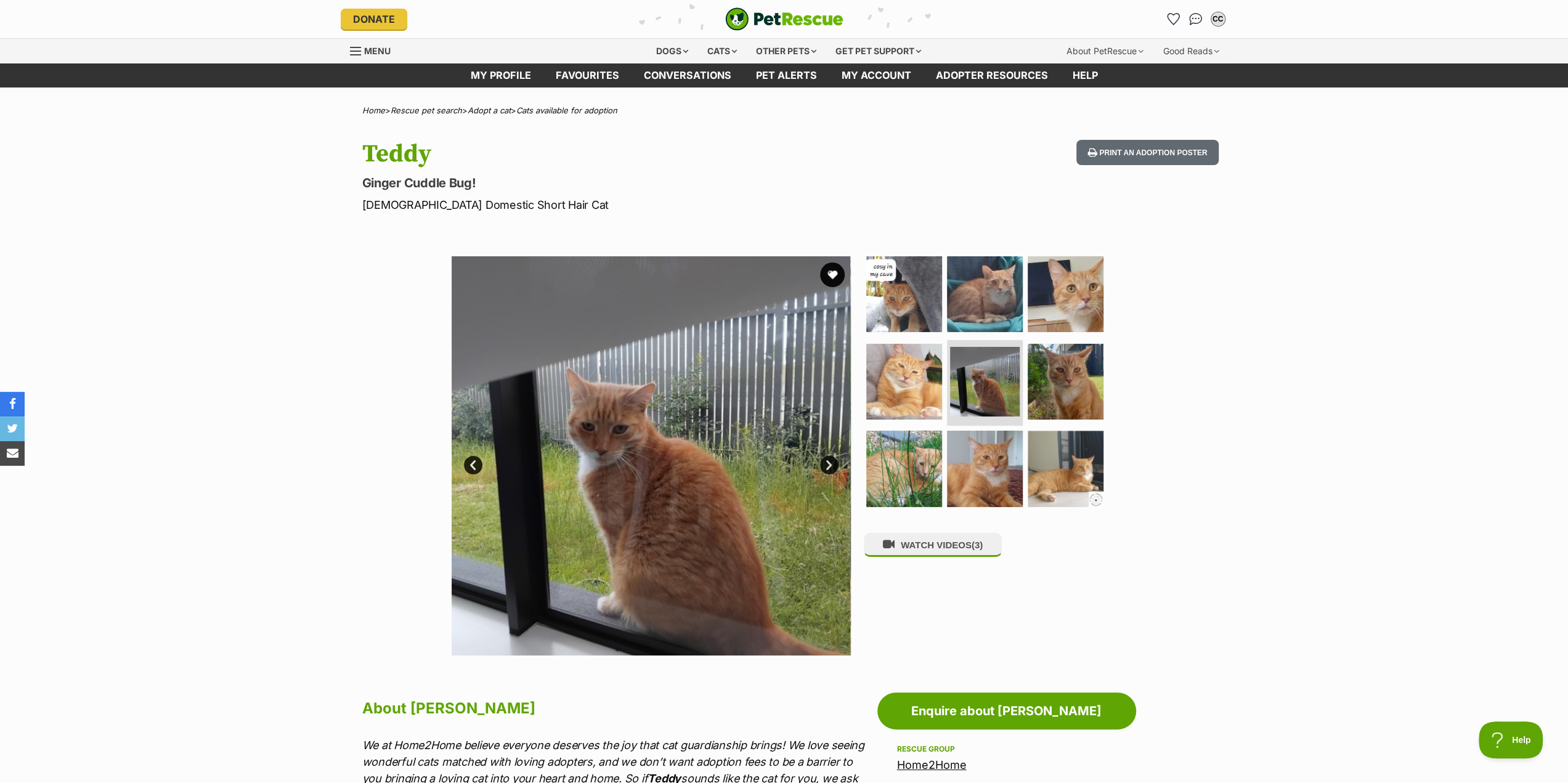
click at [830, 463] on link "Next" at bounding box center [829, 465] width 18 height 18
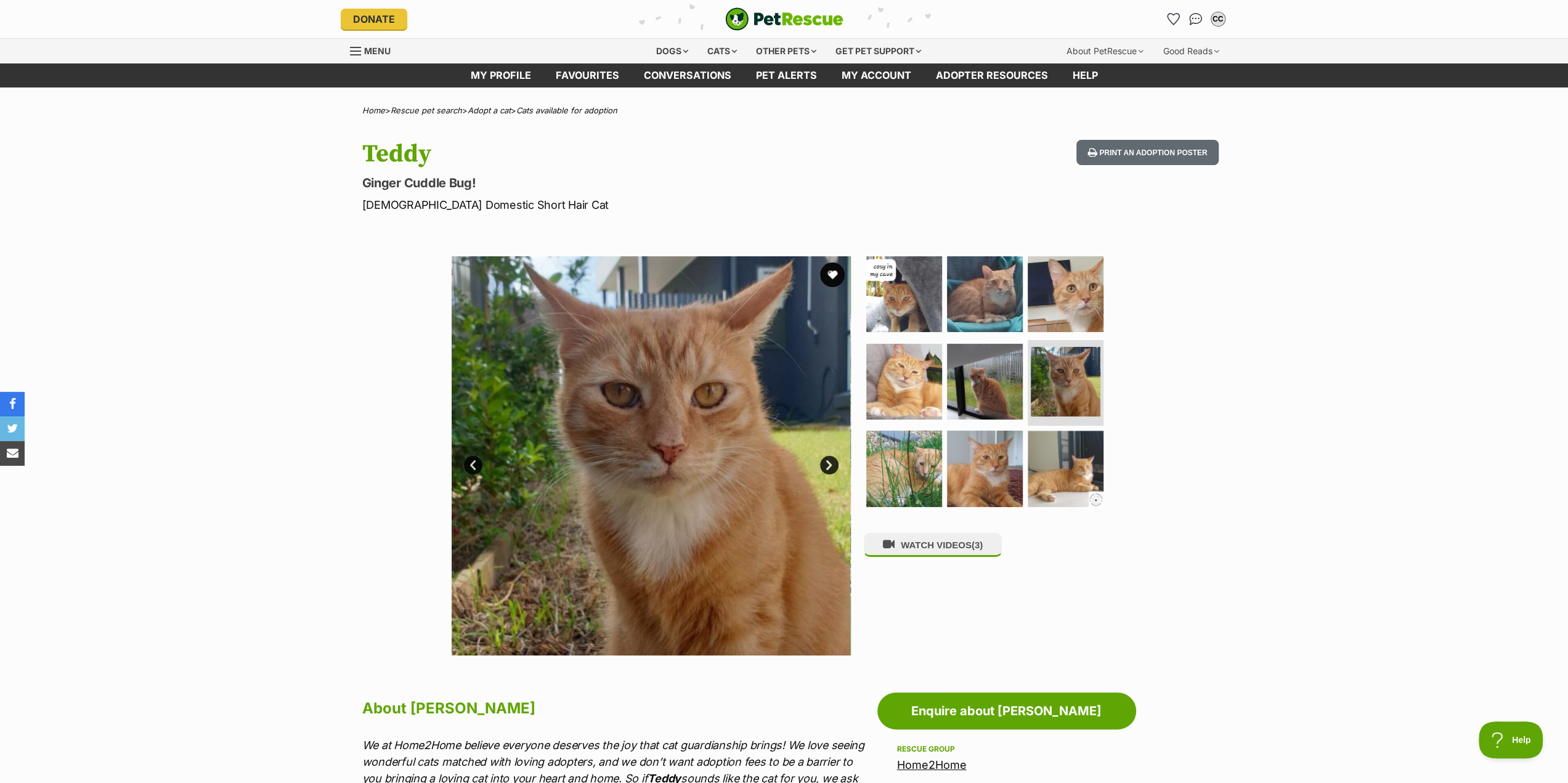
click at [830, 463] on link "Next" at bounding box center [829, 465] width 18 height 18
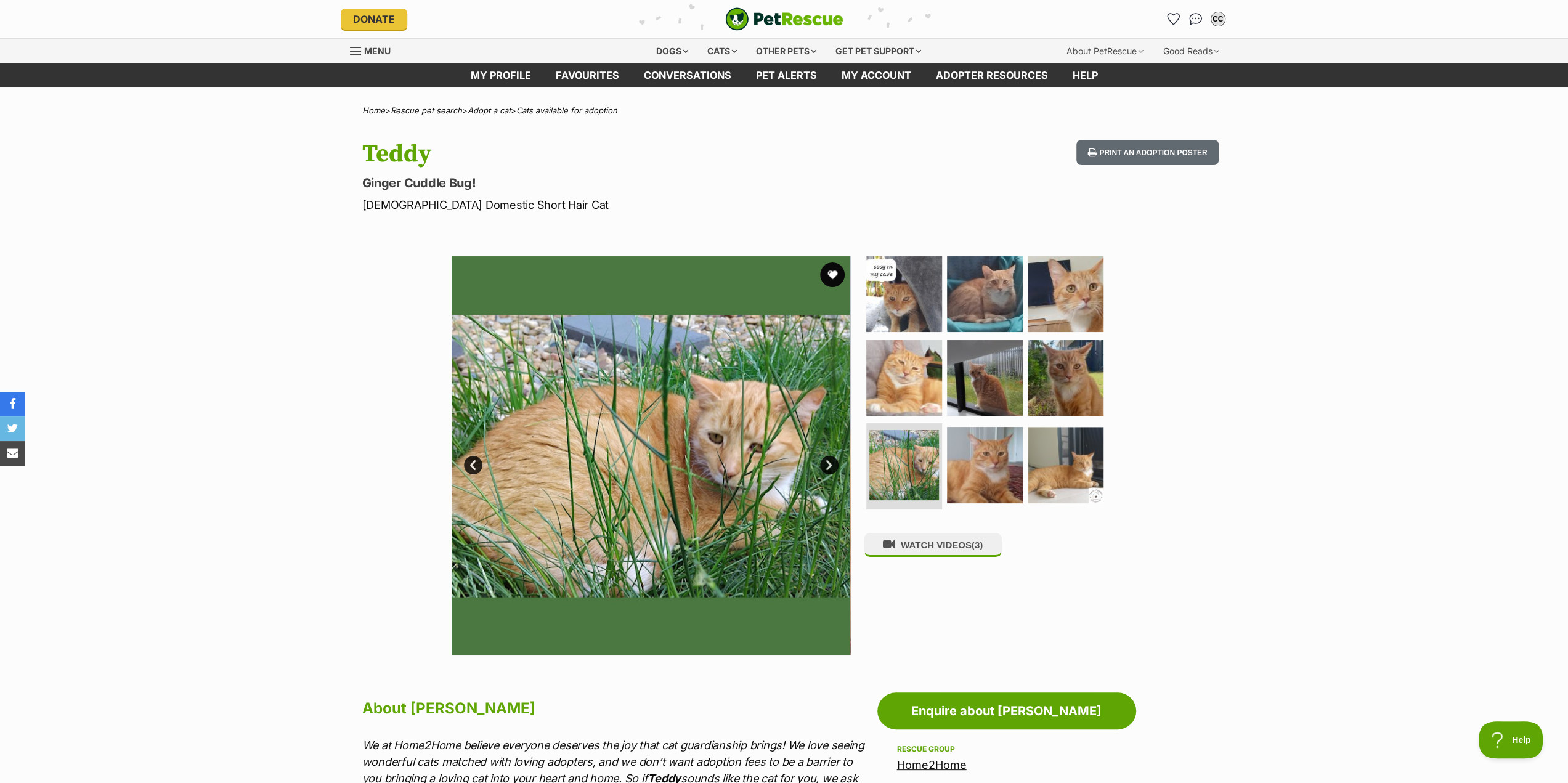
click at [830, 463] on link "Next" at bounding box center [829, 465] width 18 height 18
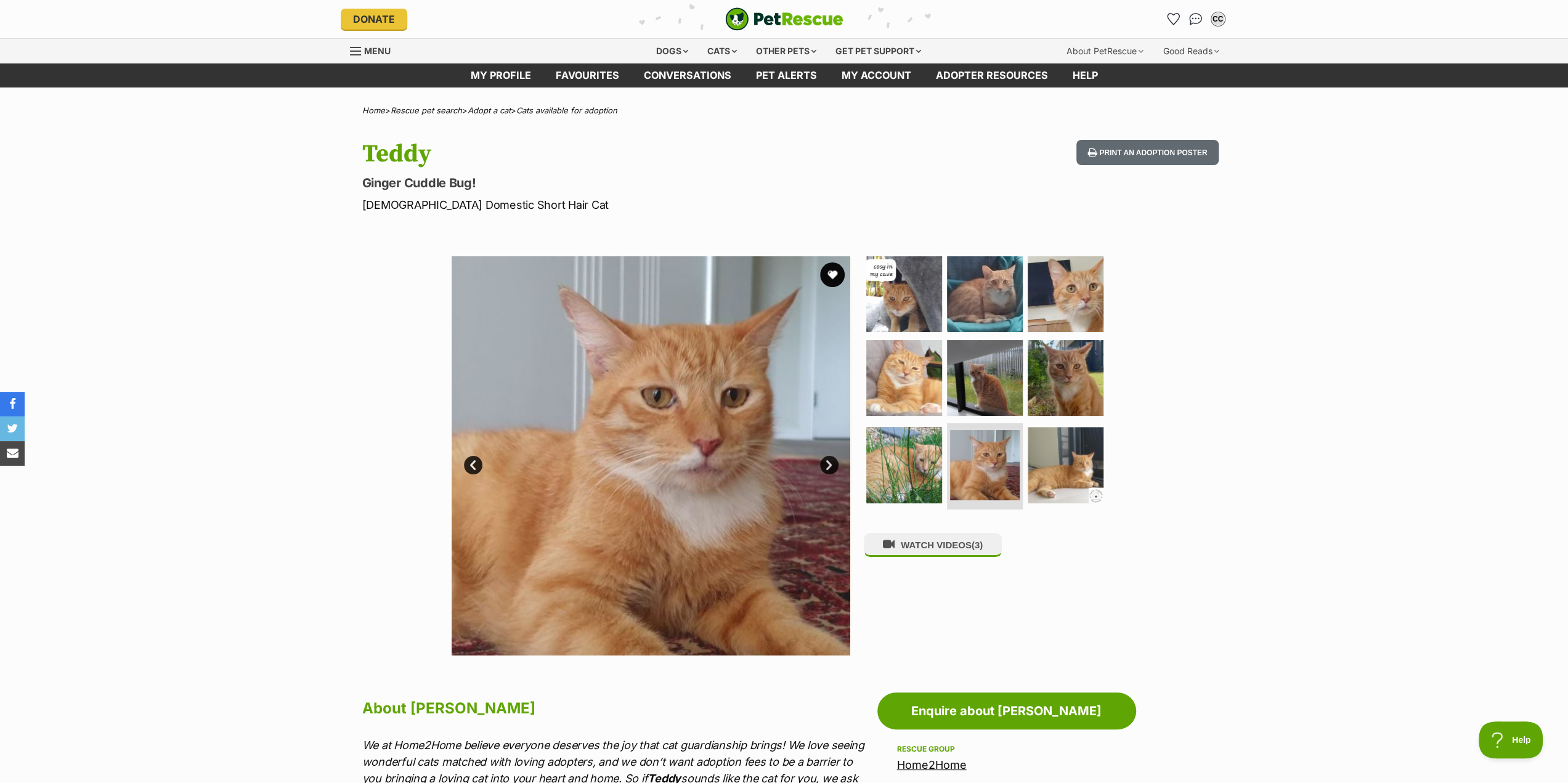
click at [830, 463] on link "Next" at bounding box center [829, 465] width 18 height 18
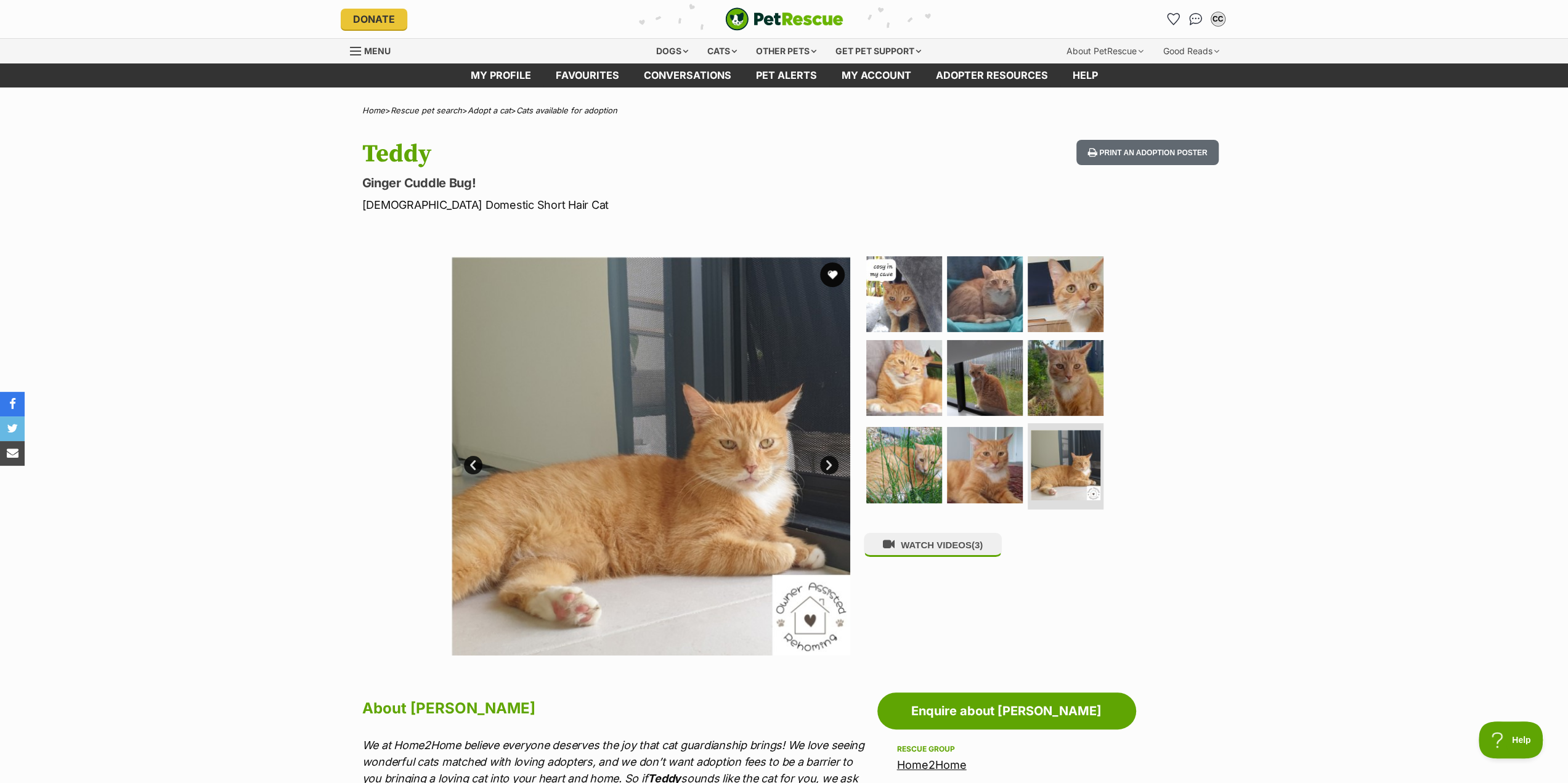
click at [830, 463] on link "Next" at bounding box center [829, 465] width 18 height 18
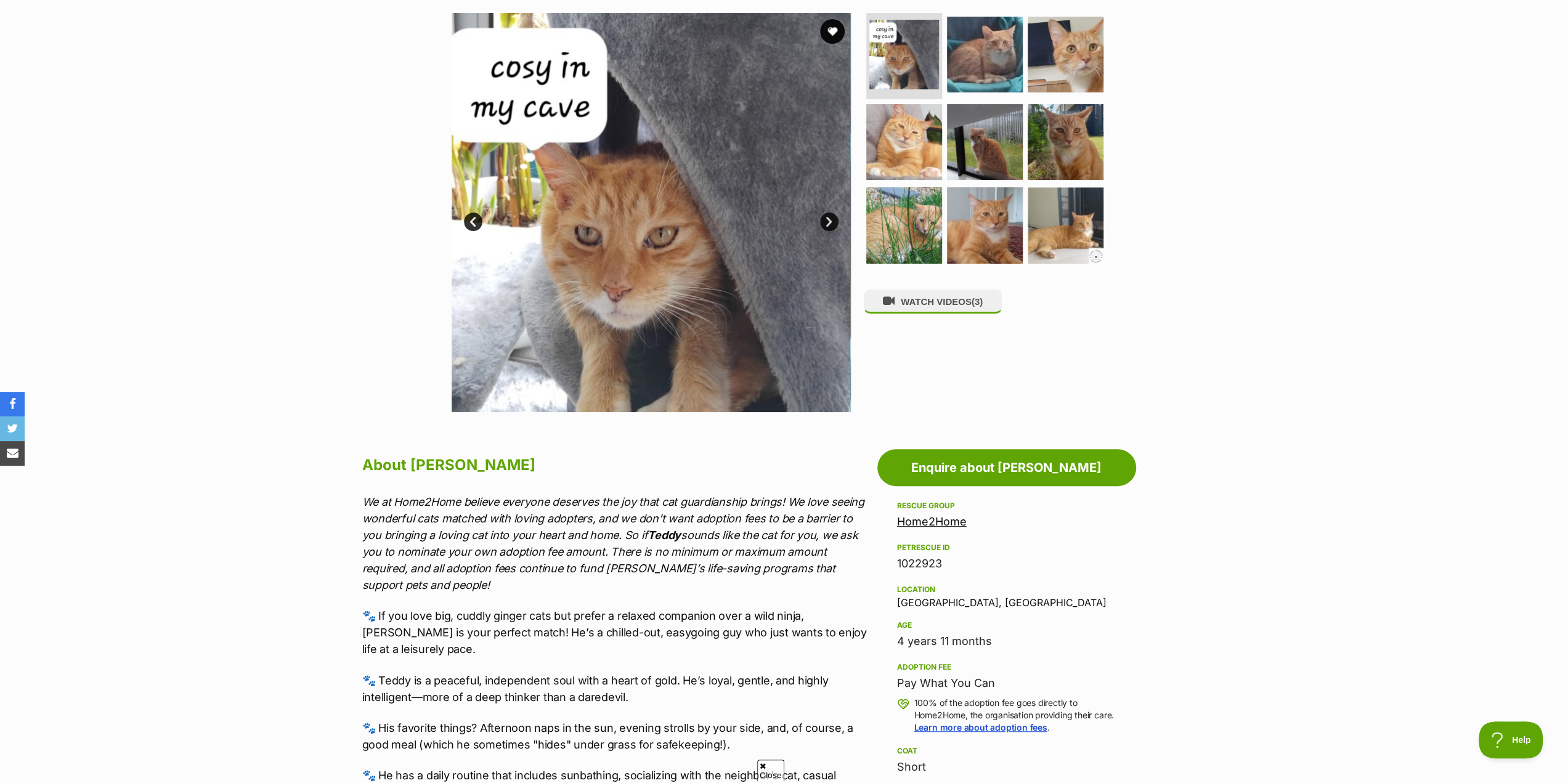
scroll to position [62, 0]
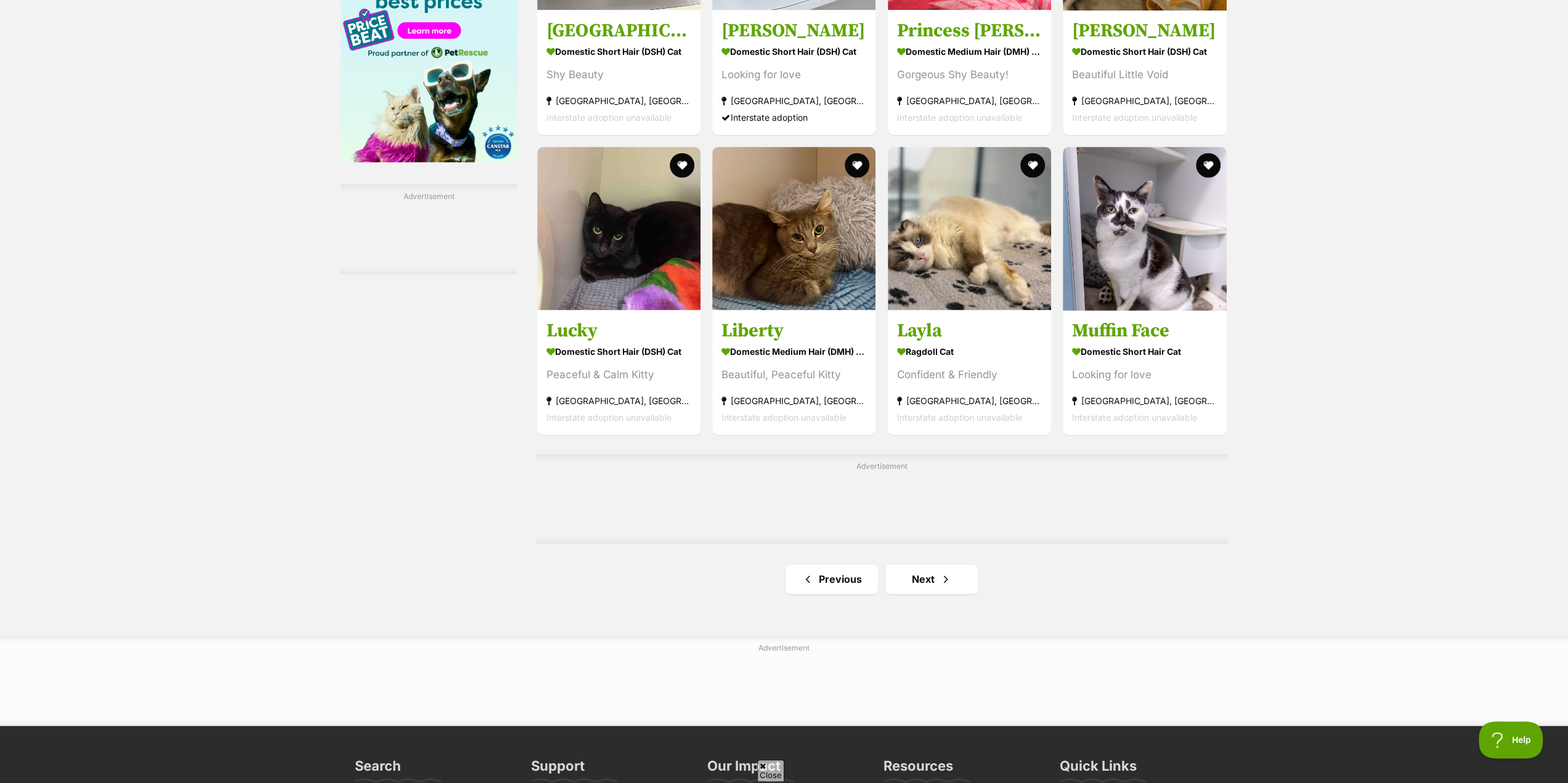
scroll to position [1725, 0]
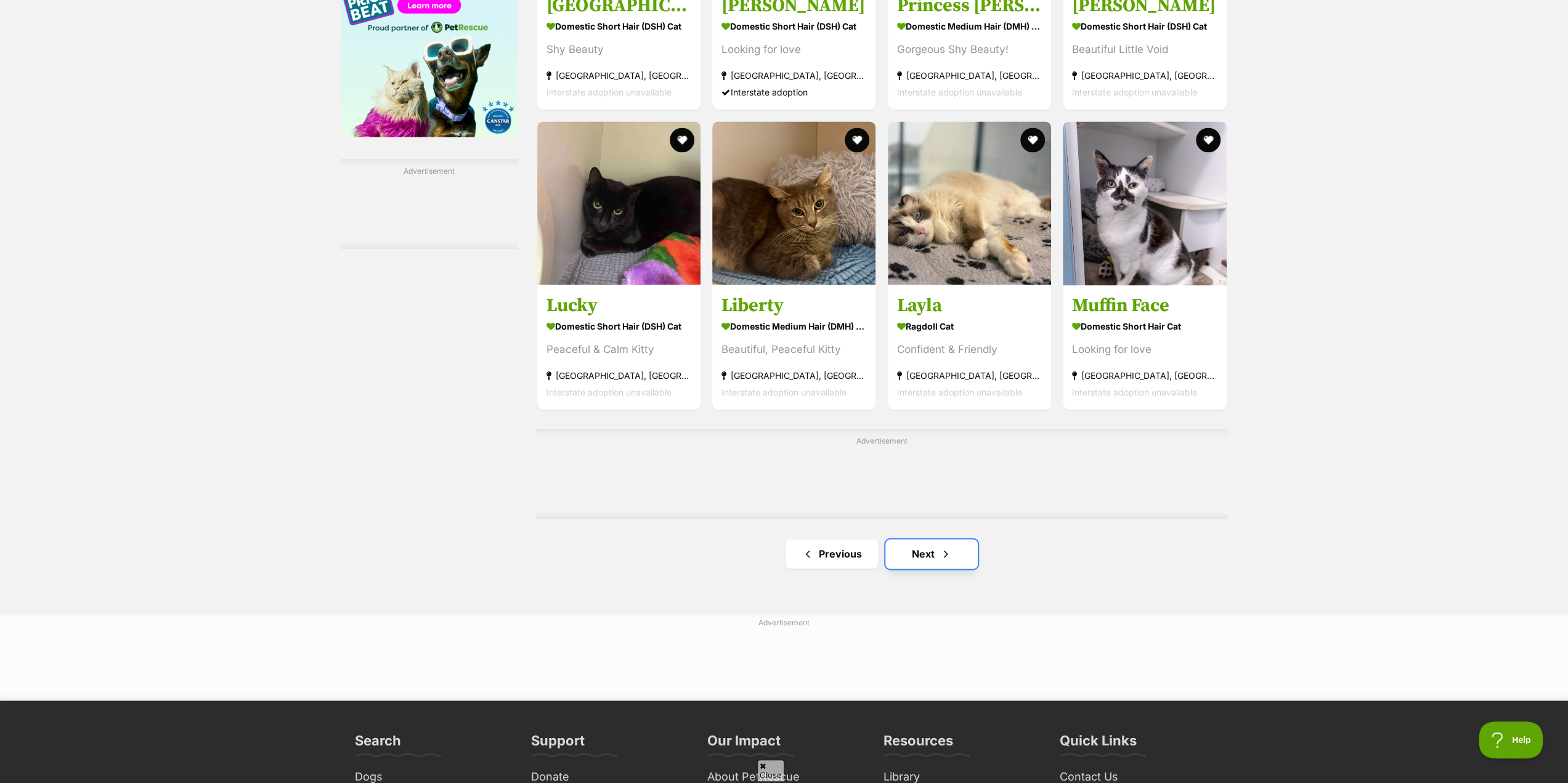
click at [928, 556] on link "Next" at bounding box center [932, 553] width 92 height 29
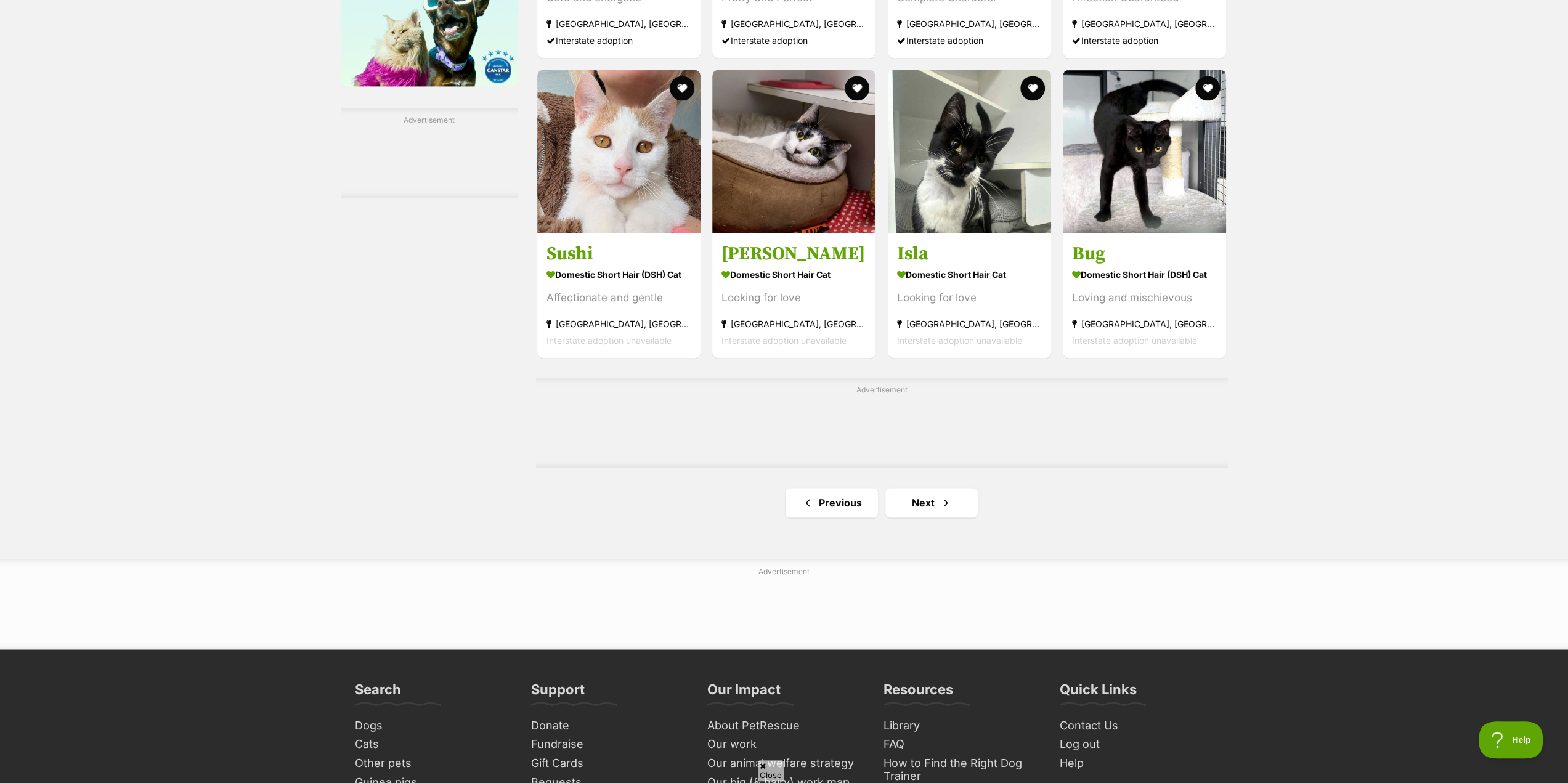
scroll to position [1787, 0]
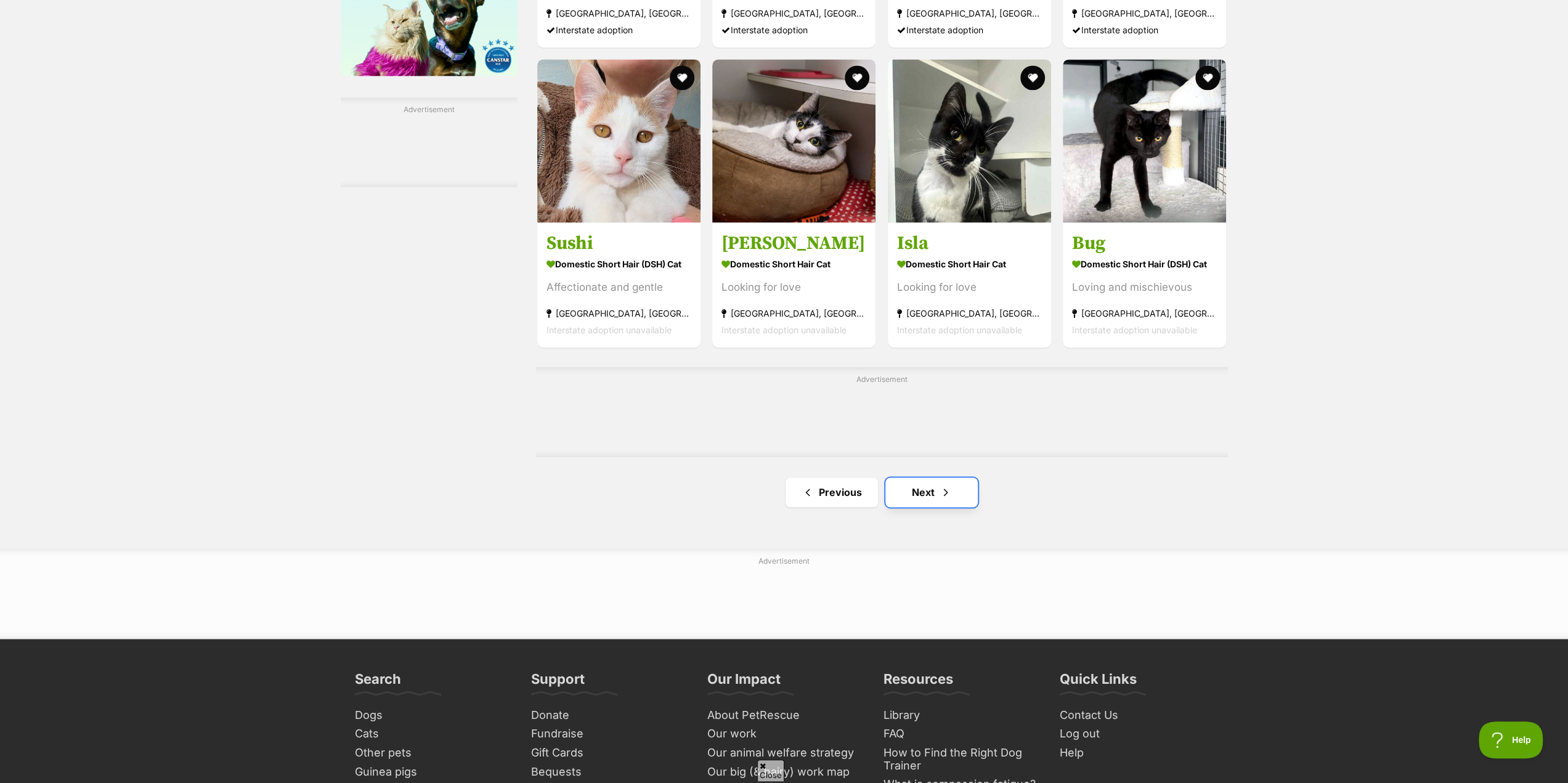
click at [934, 495] on link "Next" at bounding box center [932, 492] width 92 height 29
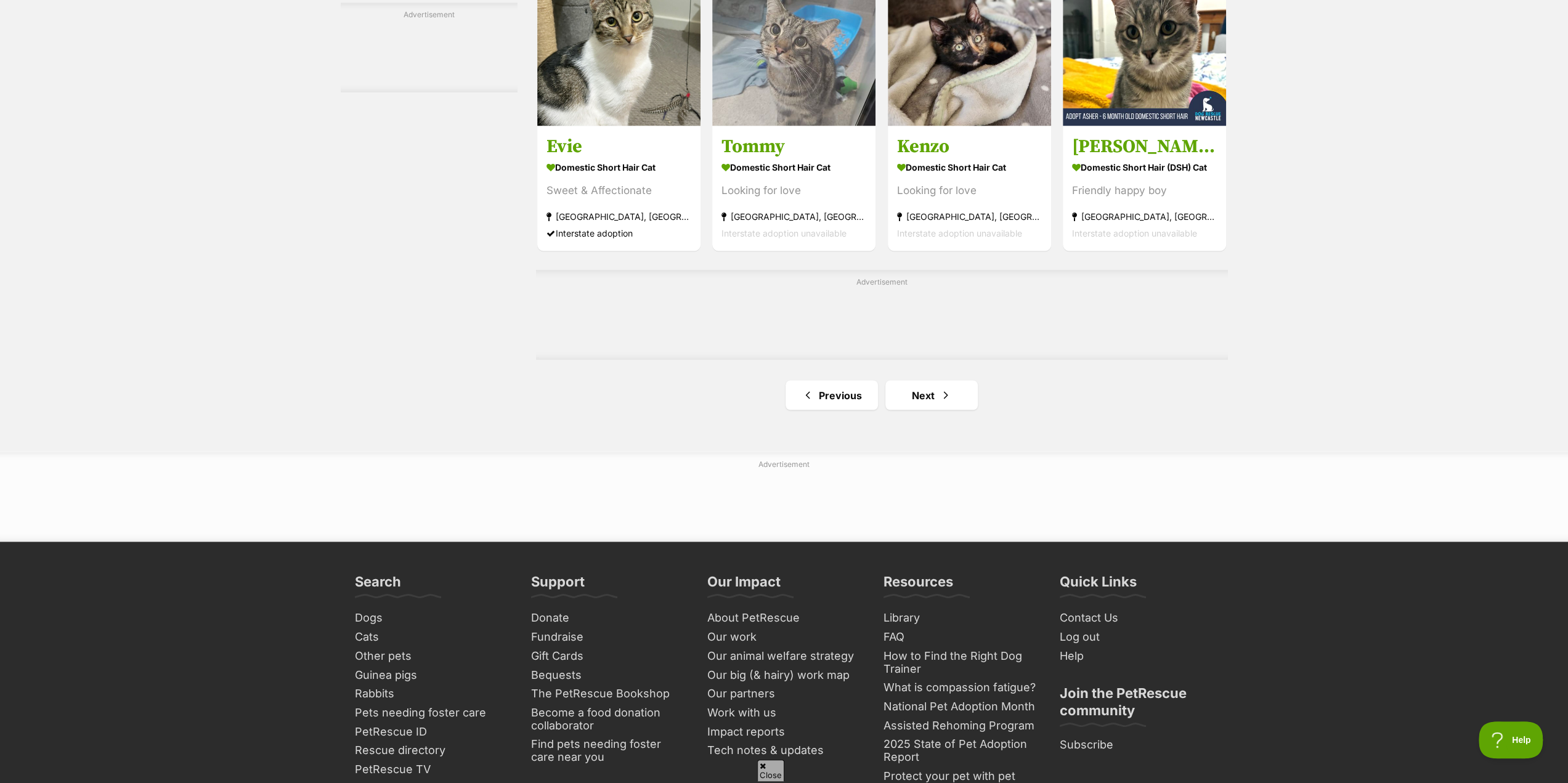
scroll to position [1972, 0]
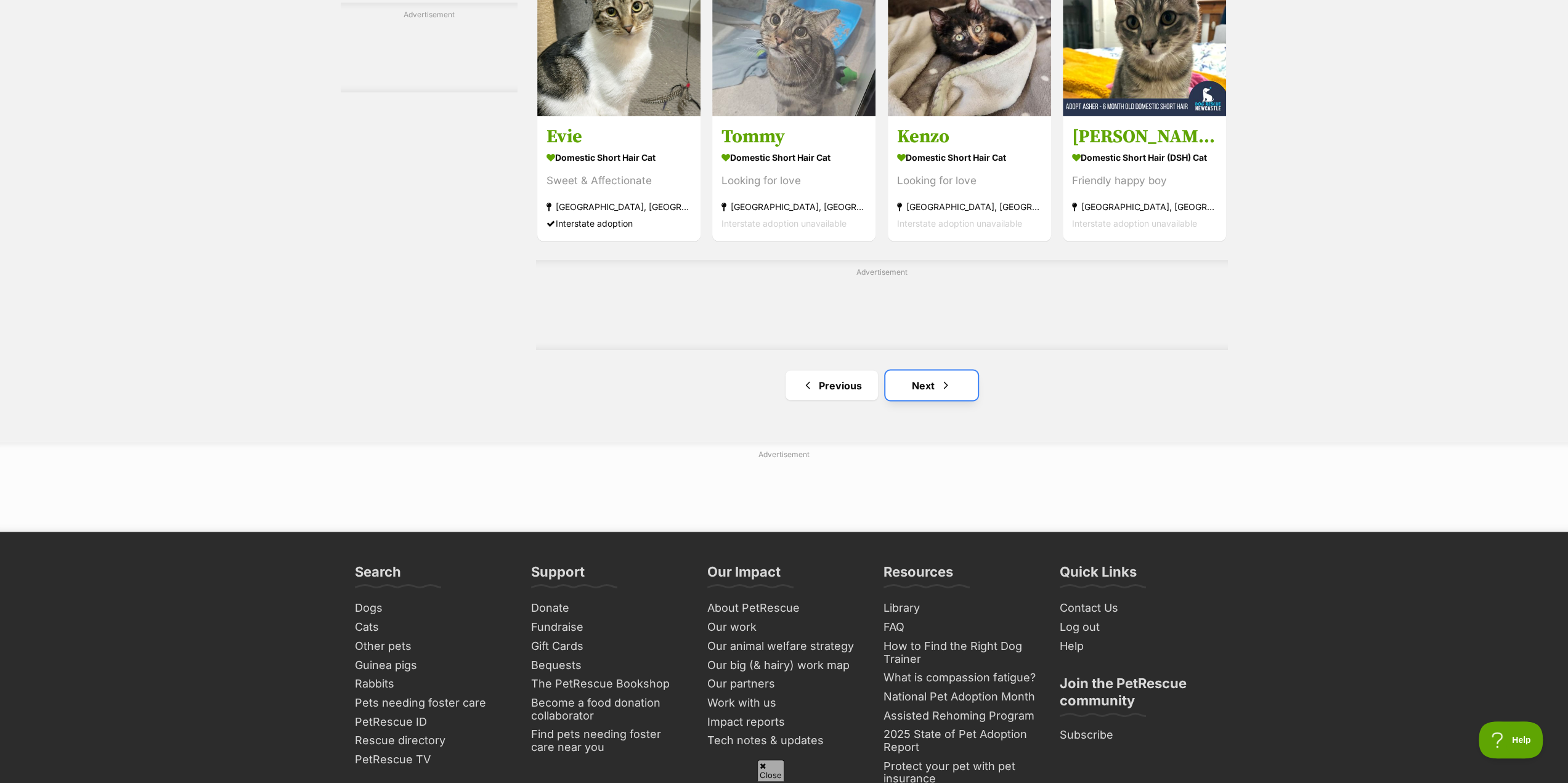
click at [935, 398] on link "Next" at bounding box center [932, 385] width 92 height 29
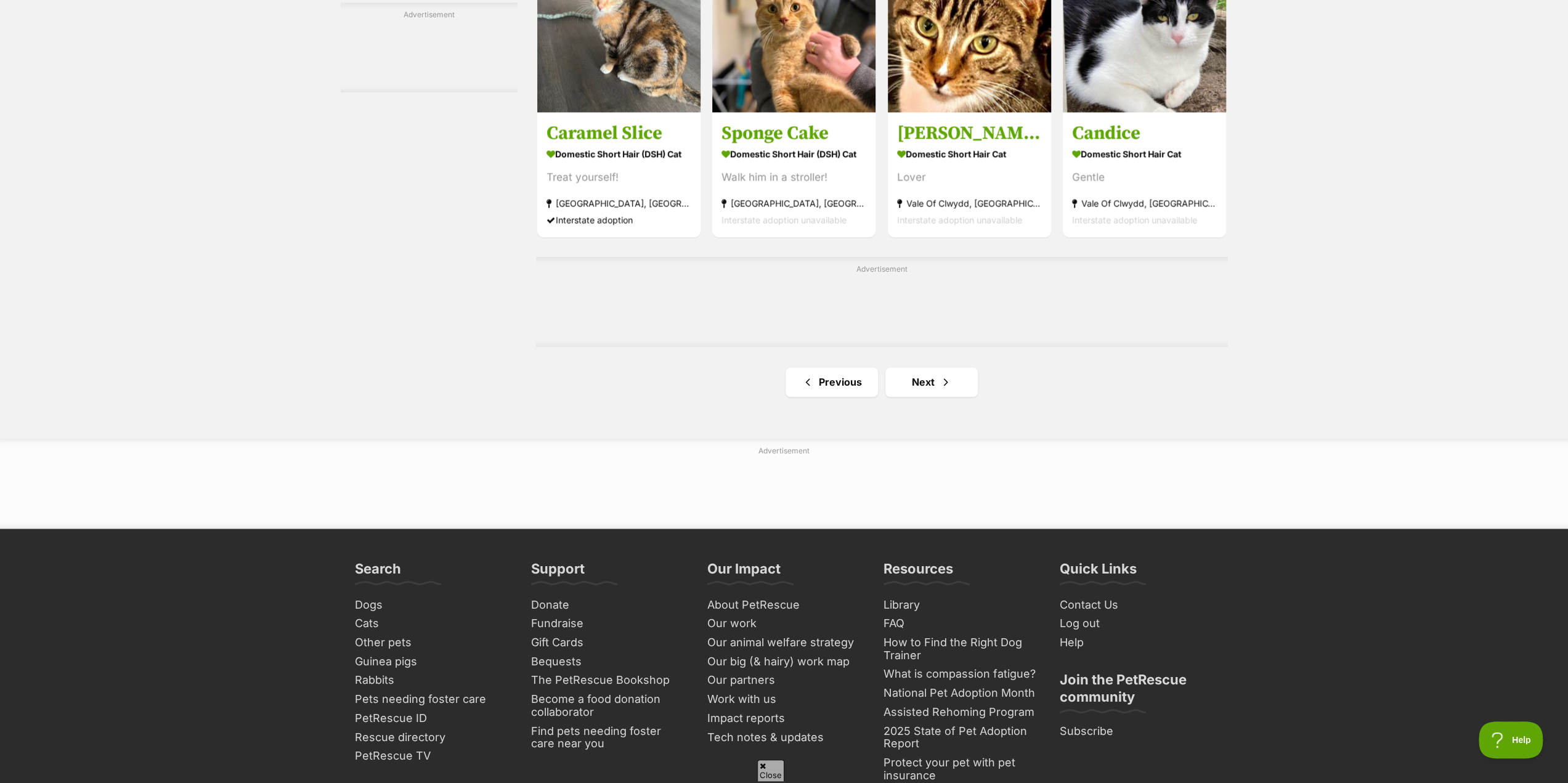
scroll to position [1910, 0]
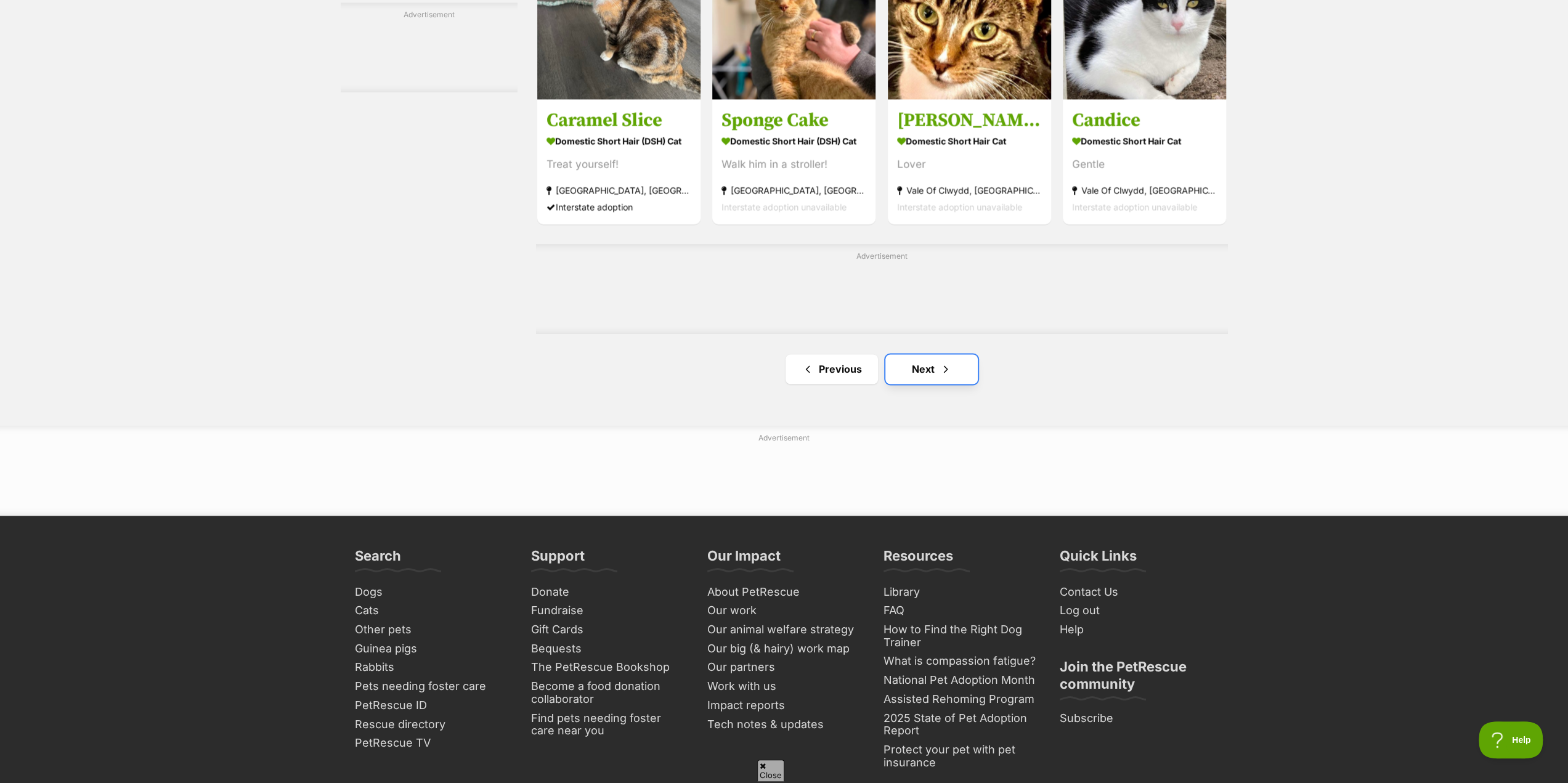
click at [953, 378] on link "Next" at bounding box center [932, 368] width 92 height 29
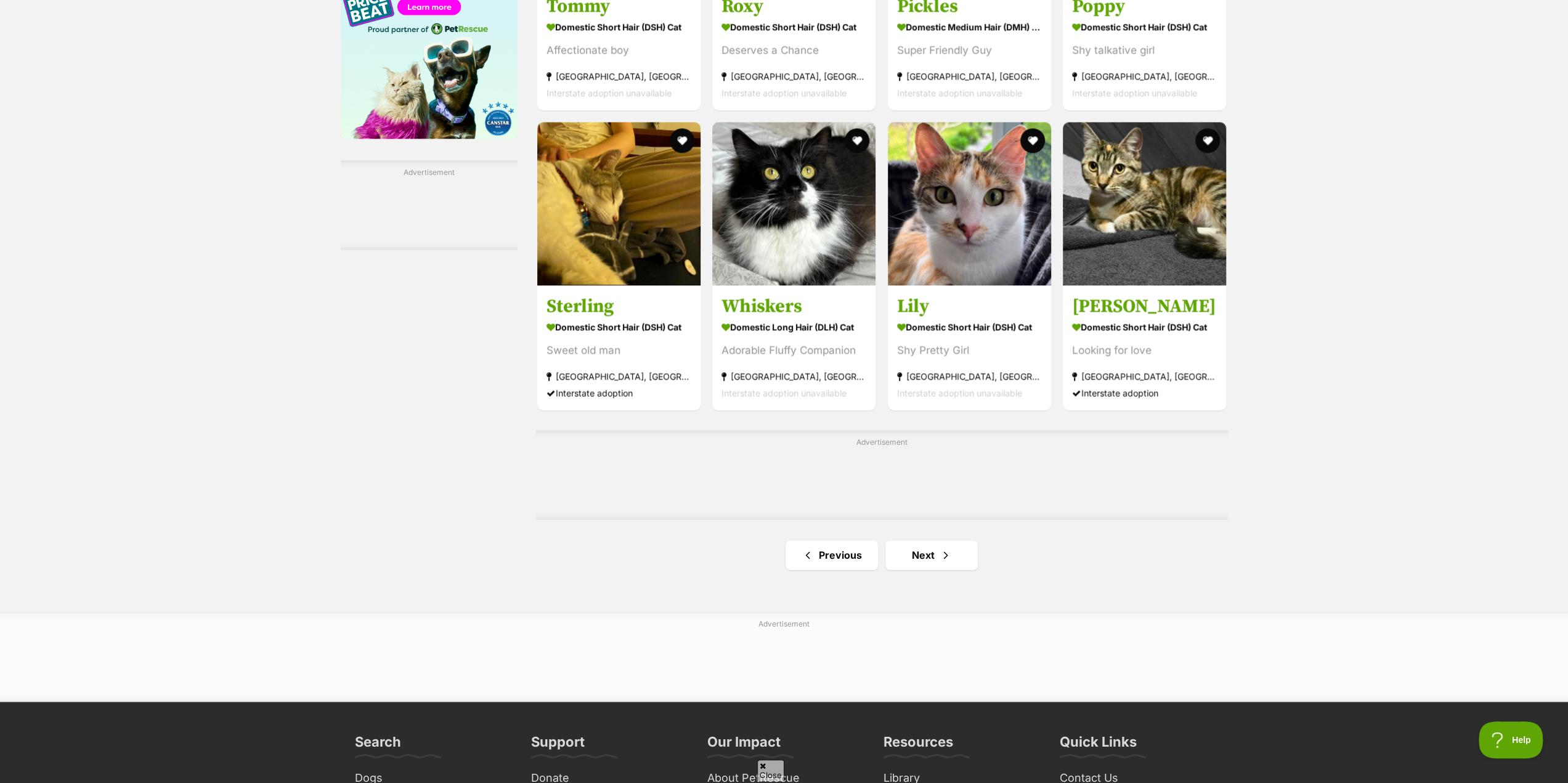
scroll to position [1725, 0]
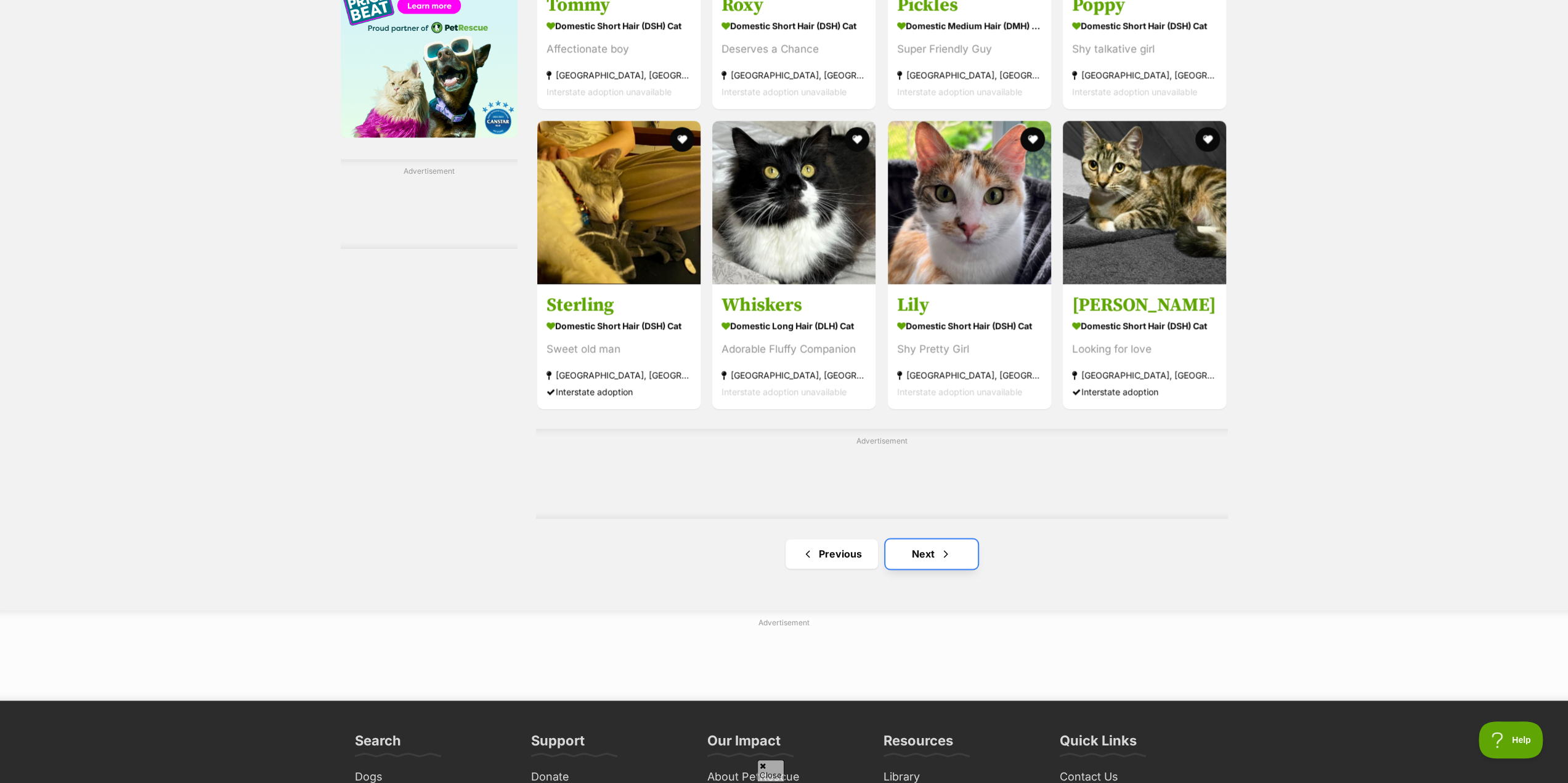
click at [926, 555] on link "Next" at bounding box center [932, 553] width 92 height 29
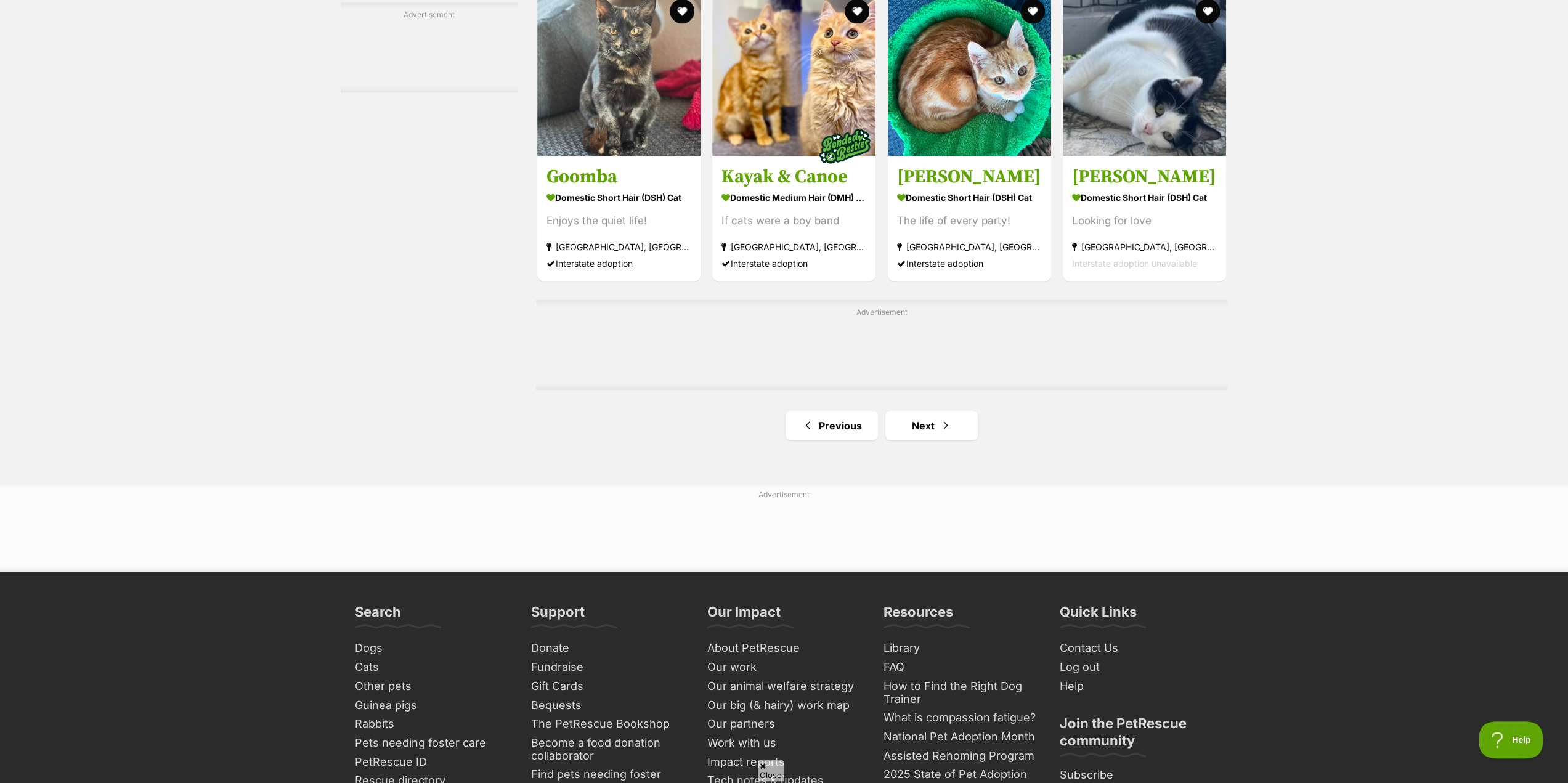
scroll to position [1972, 0]
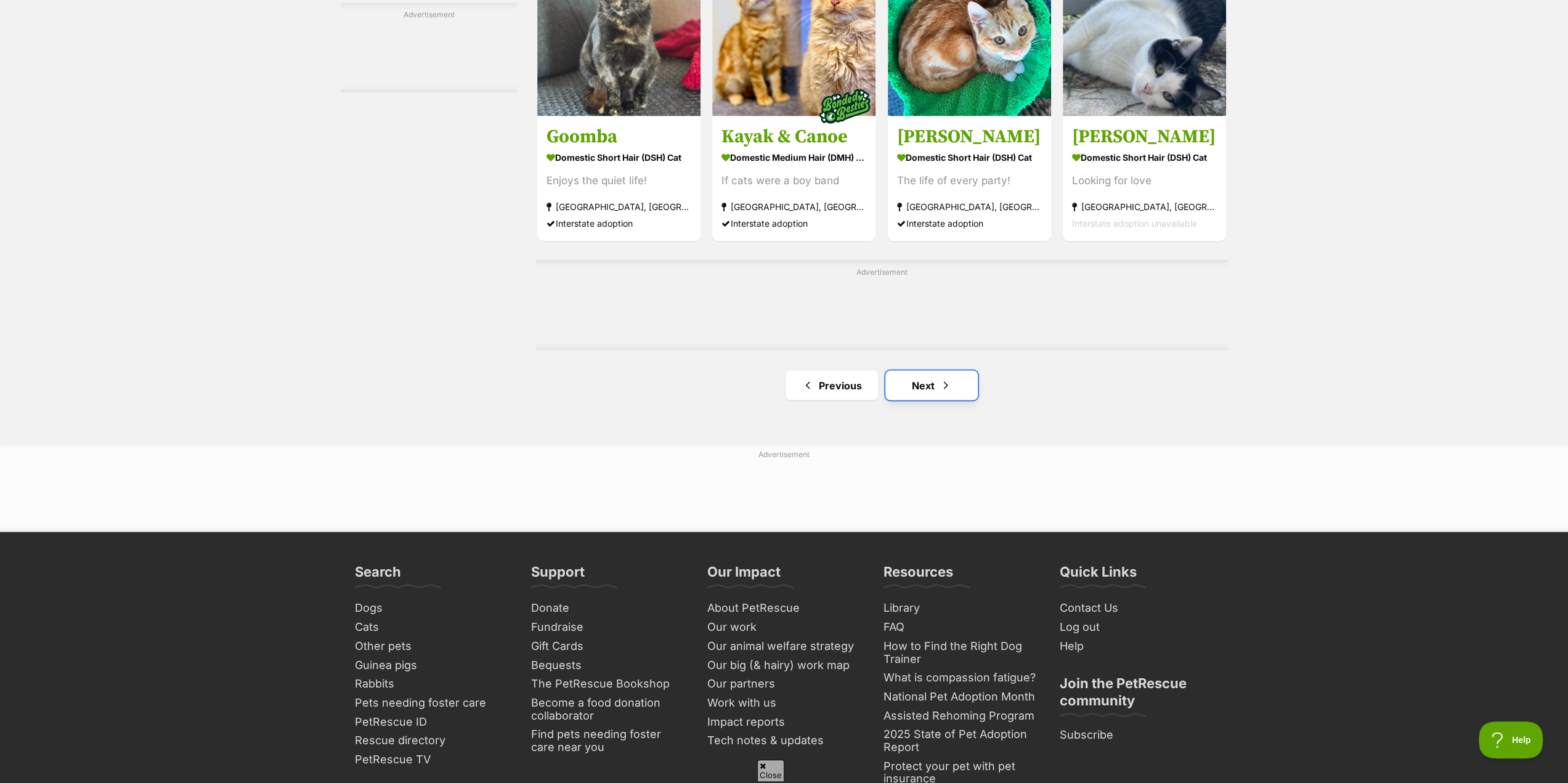
click at [925, 394] on link "Next" at bounding box center [932, 385] width 92 height 29
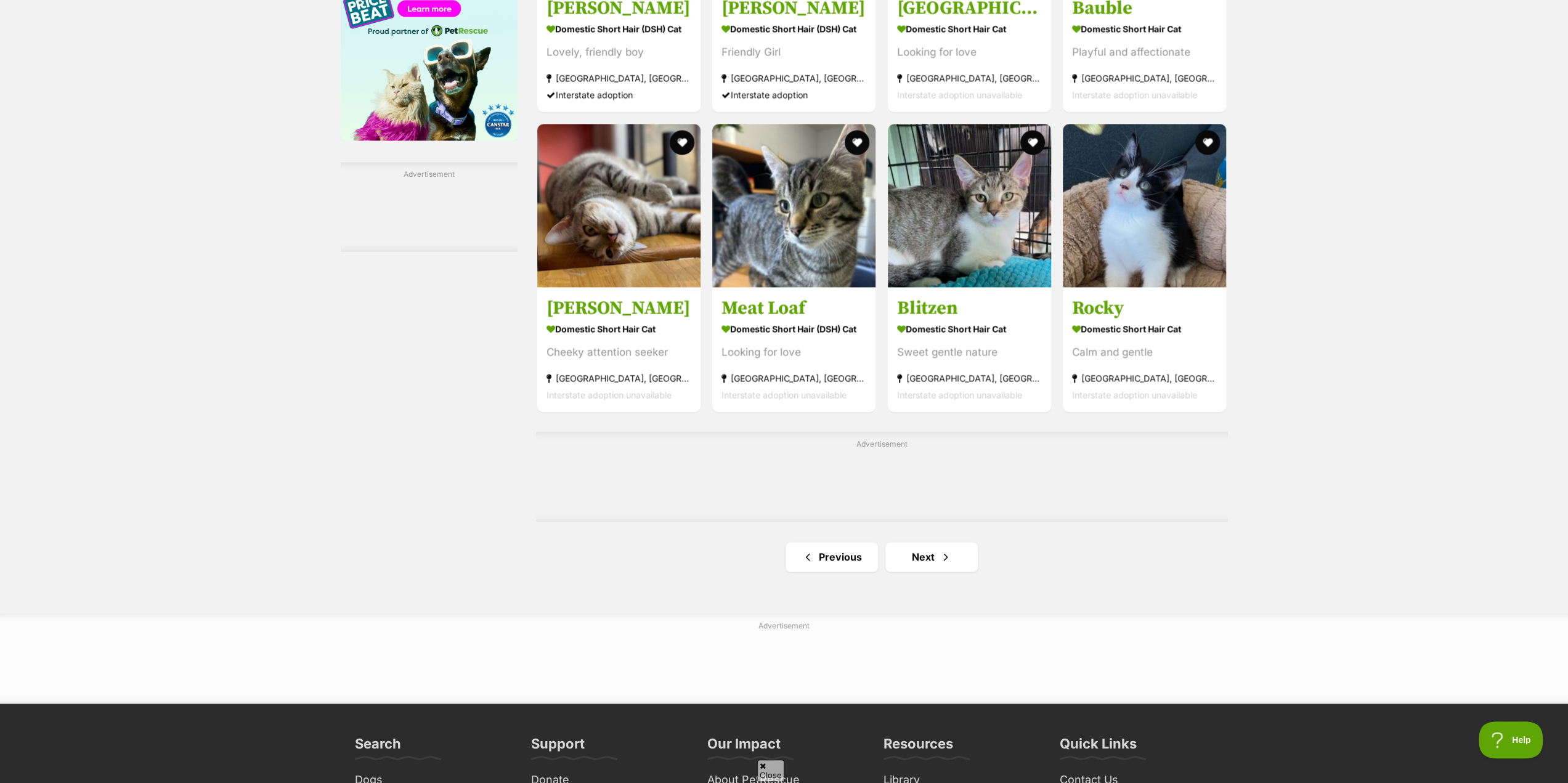
scroll to position [1725, 0]
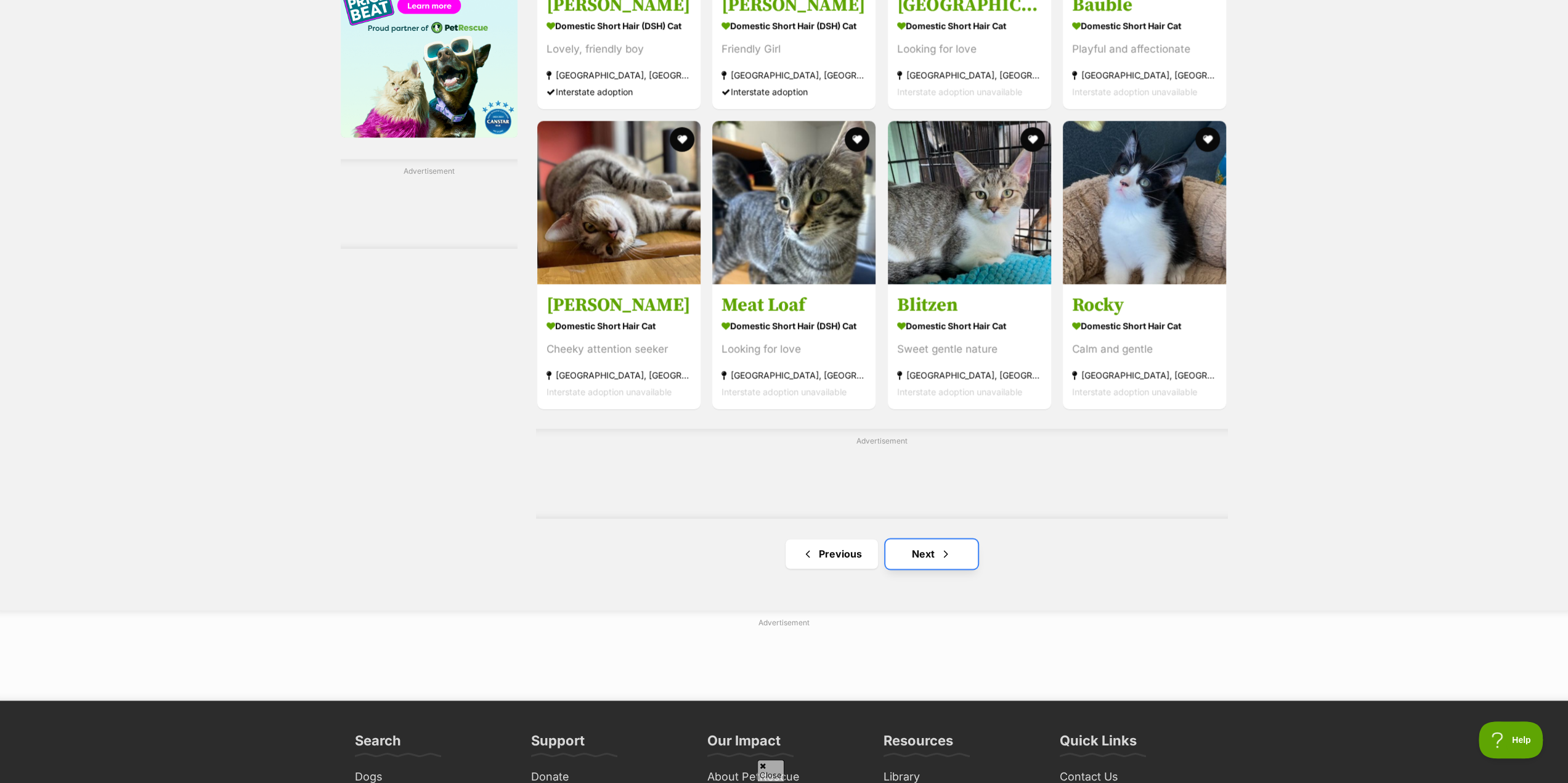
click at [916, 557] on link "Next" at bounding box center [932, 553] width 92 height 29
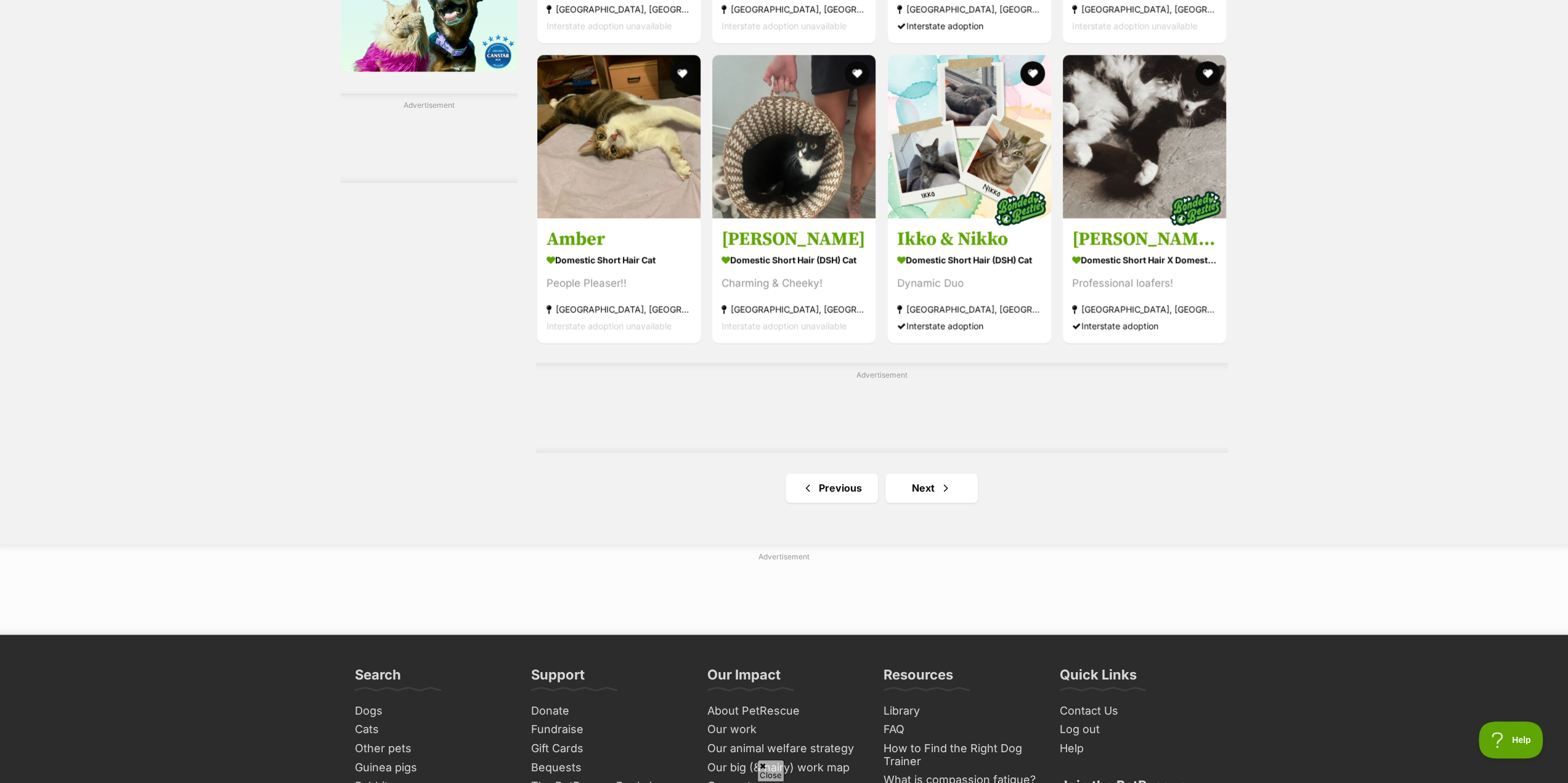
scroll to position [1910, 0]
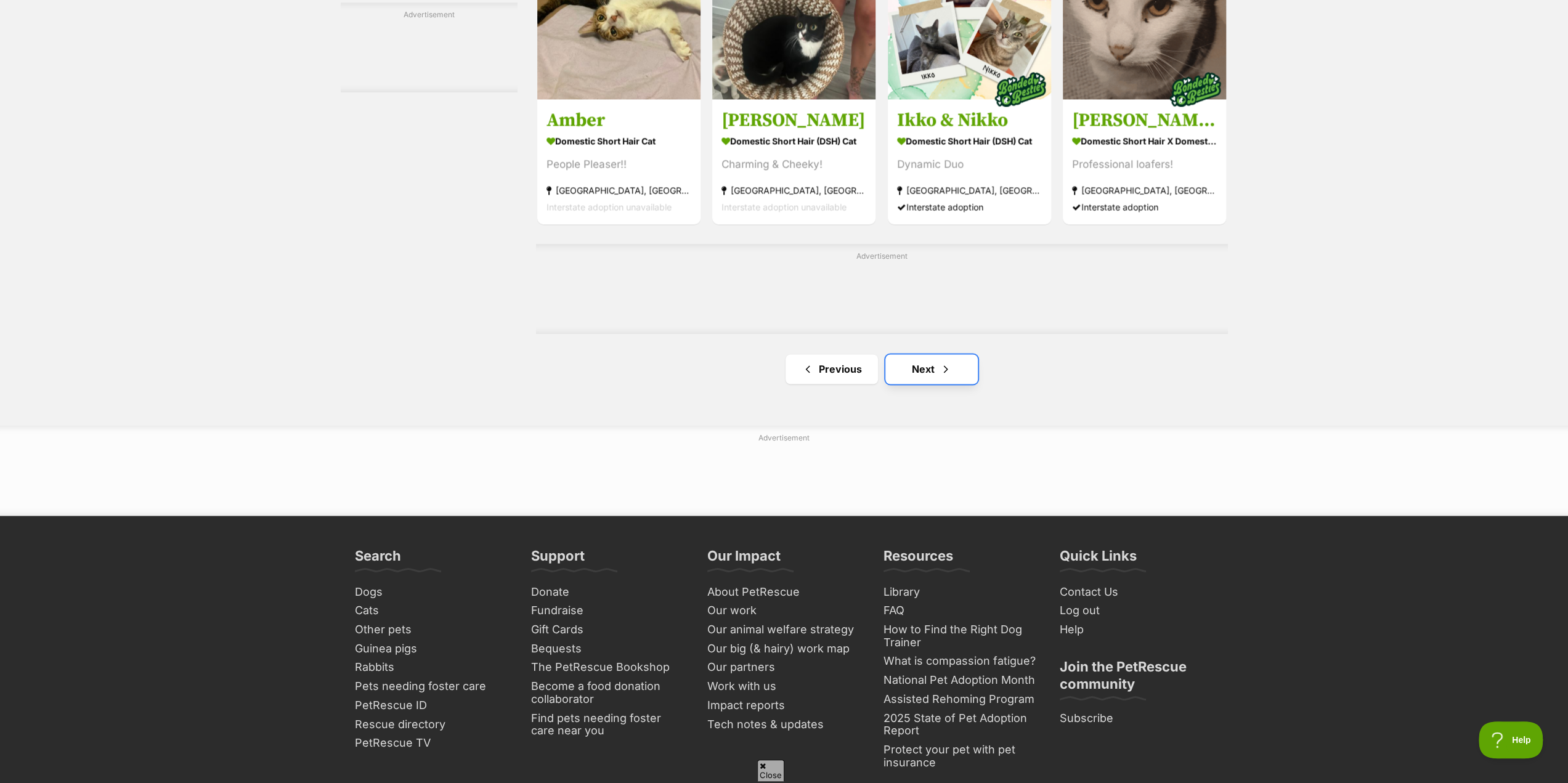
click at [939, 377] on span "Next page" at bounding box center [945, 369] width 12 height 15
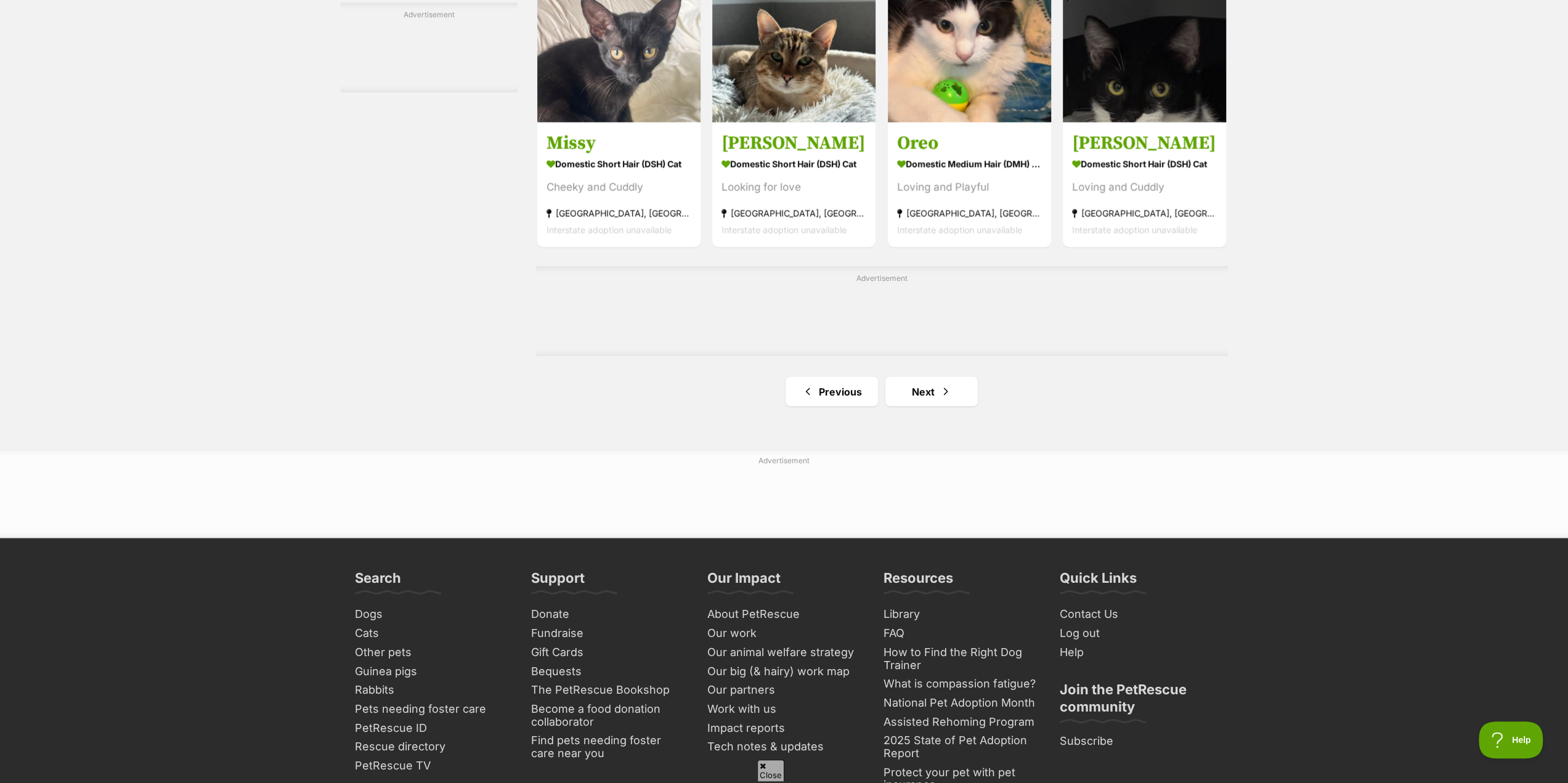
scroll to position [1972, 0]
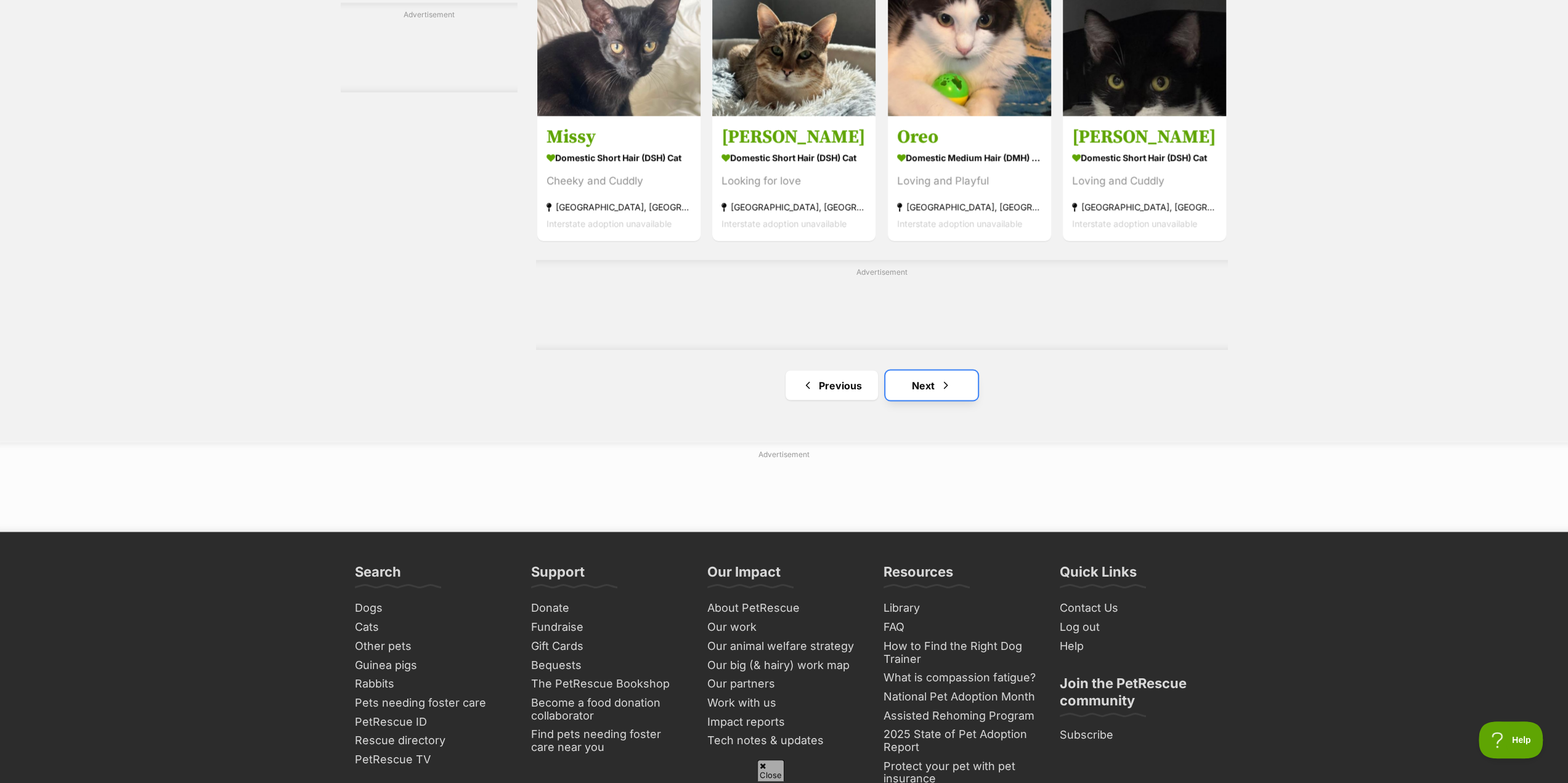
click at [927, 391] on link "Next" at bounding box center [932, 385] width 92 height 29
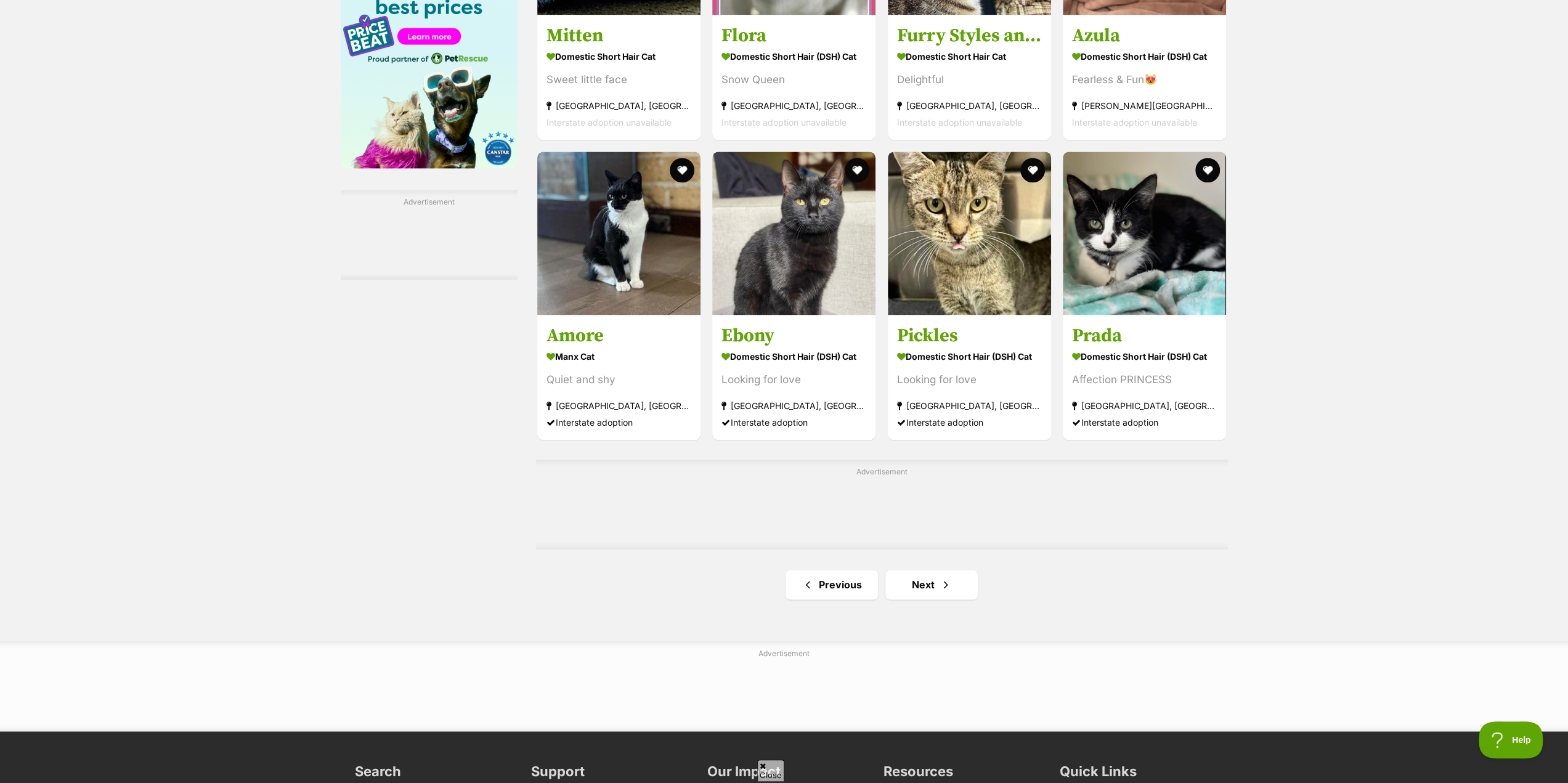
scroll to position [1725, 0]
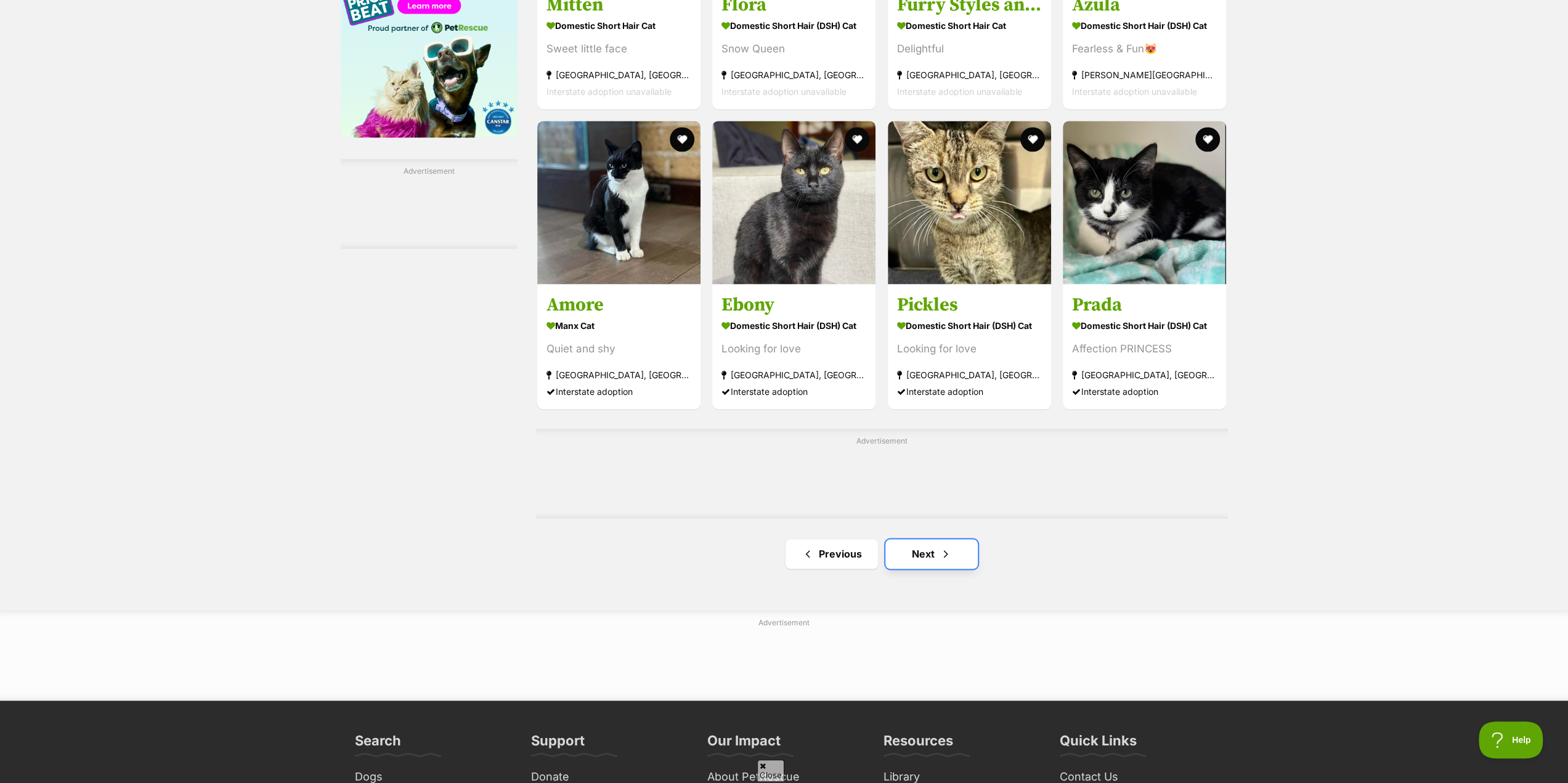
click at [936, 565] on link "Next" at bounding box center [932, 553] width 92 height 29
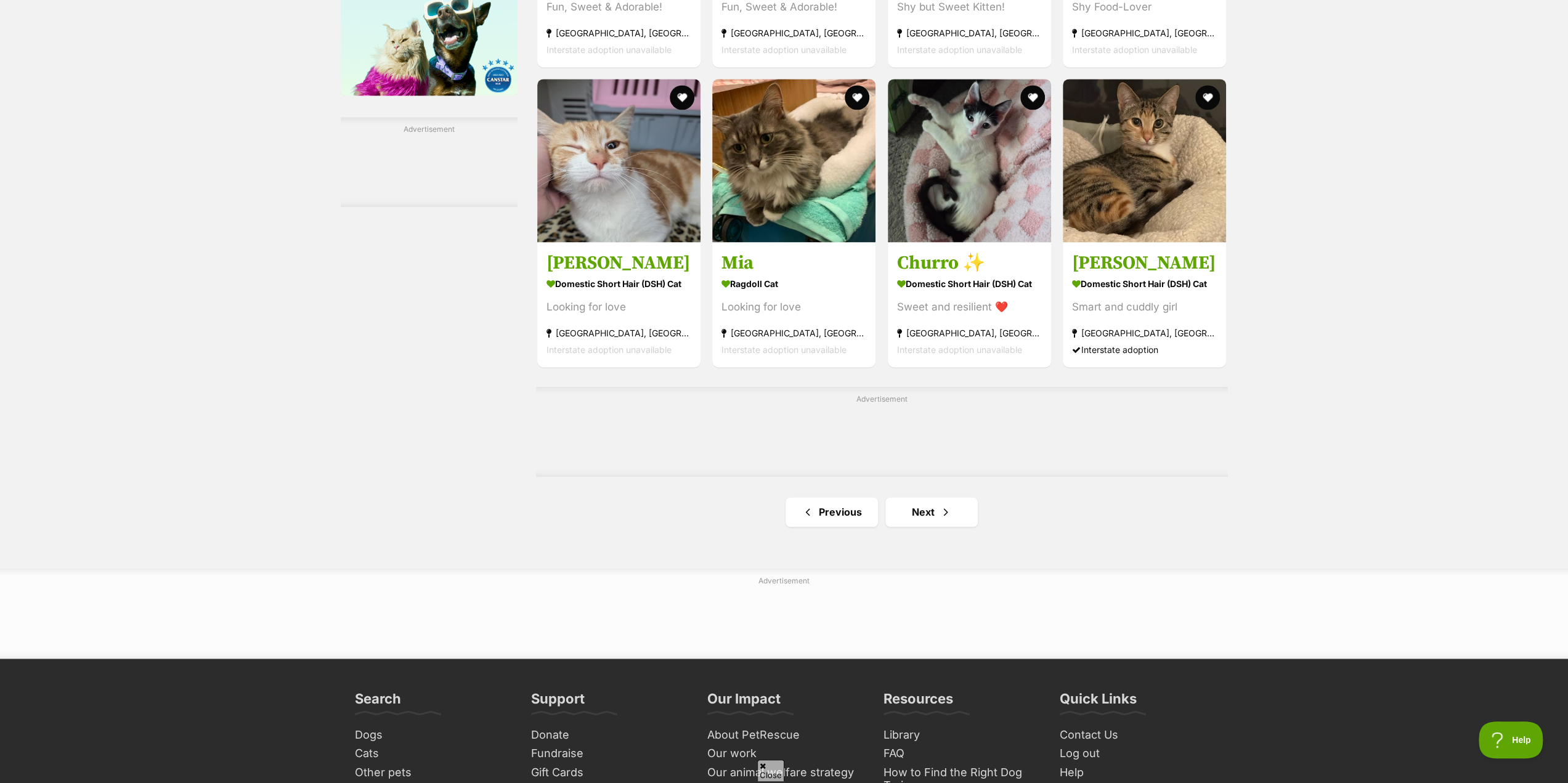
scroll to position [1787, 0]
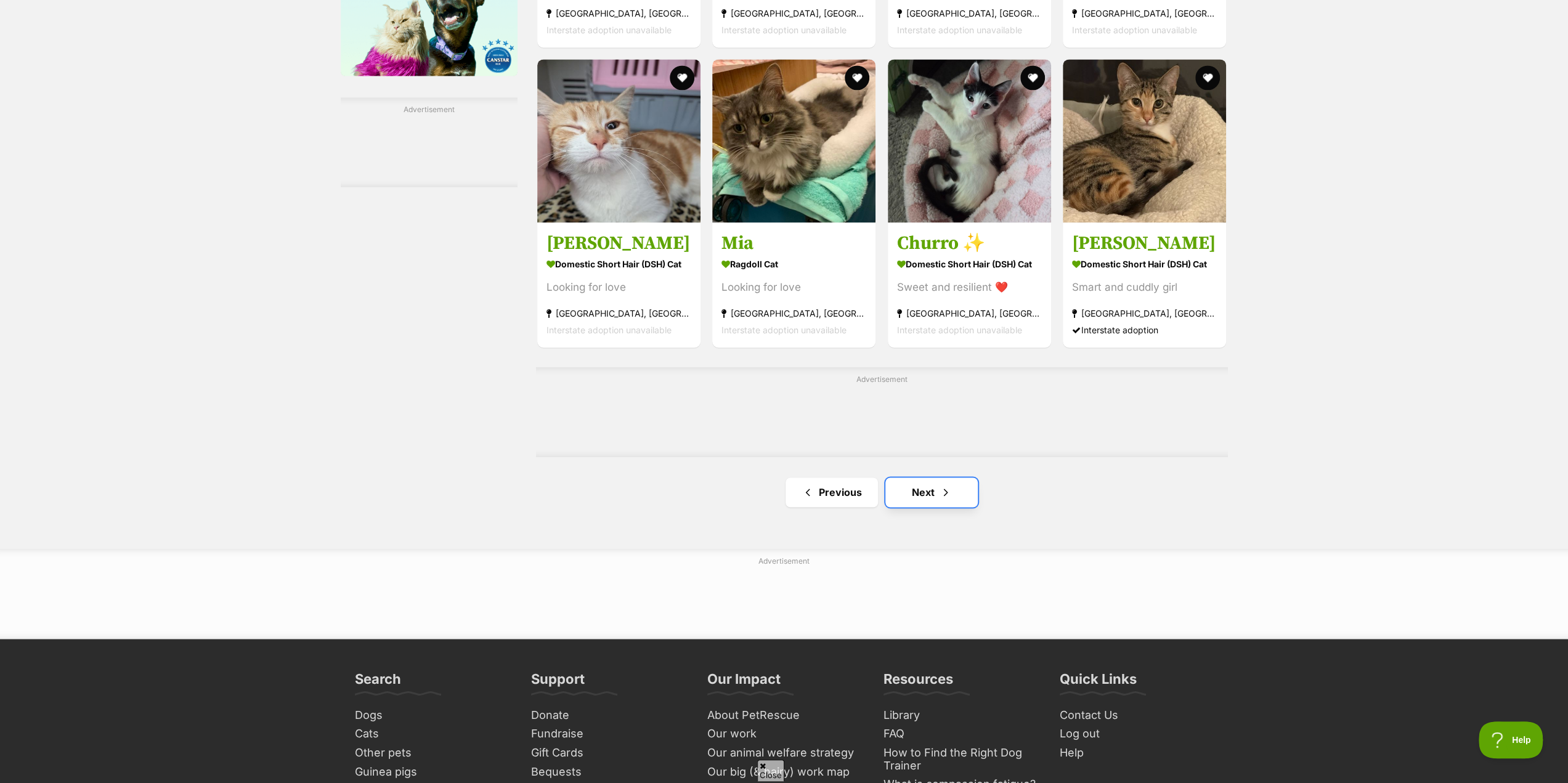
click at [940, 500] on span "Next page" at bounding box center [945, 492] width 12 height 15
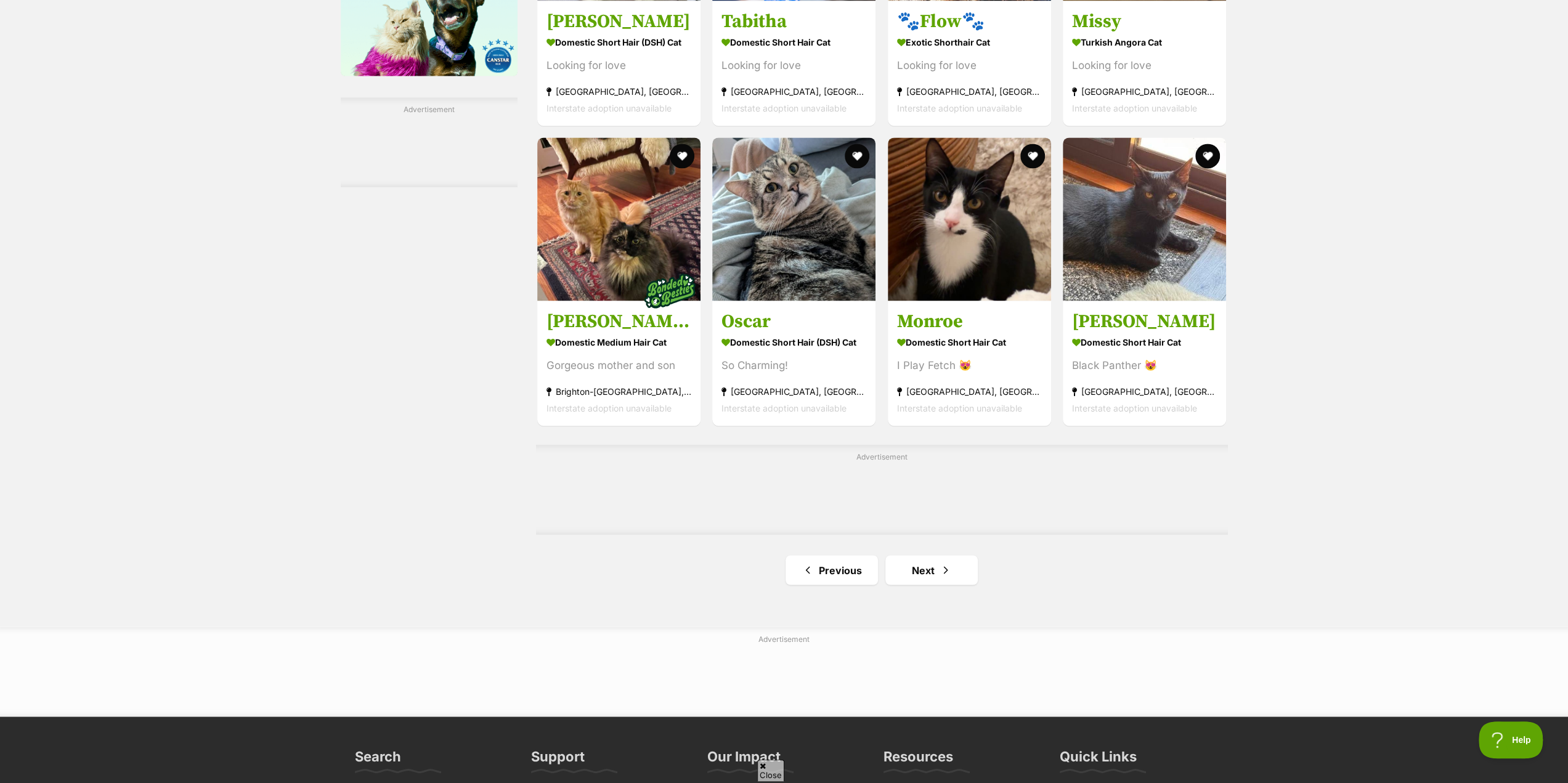
scroll to position [1849, 0]
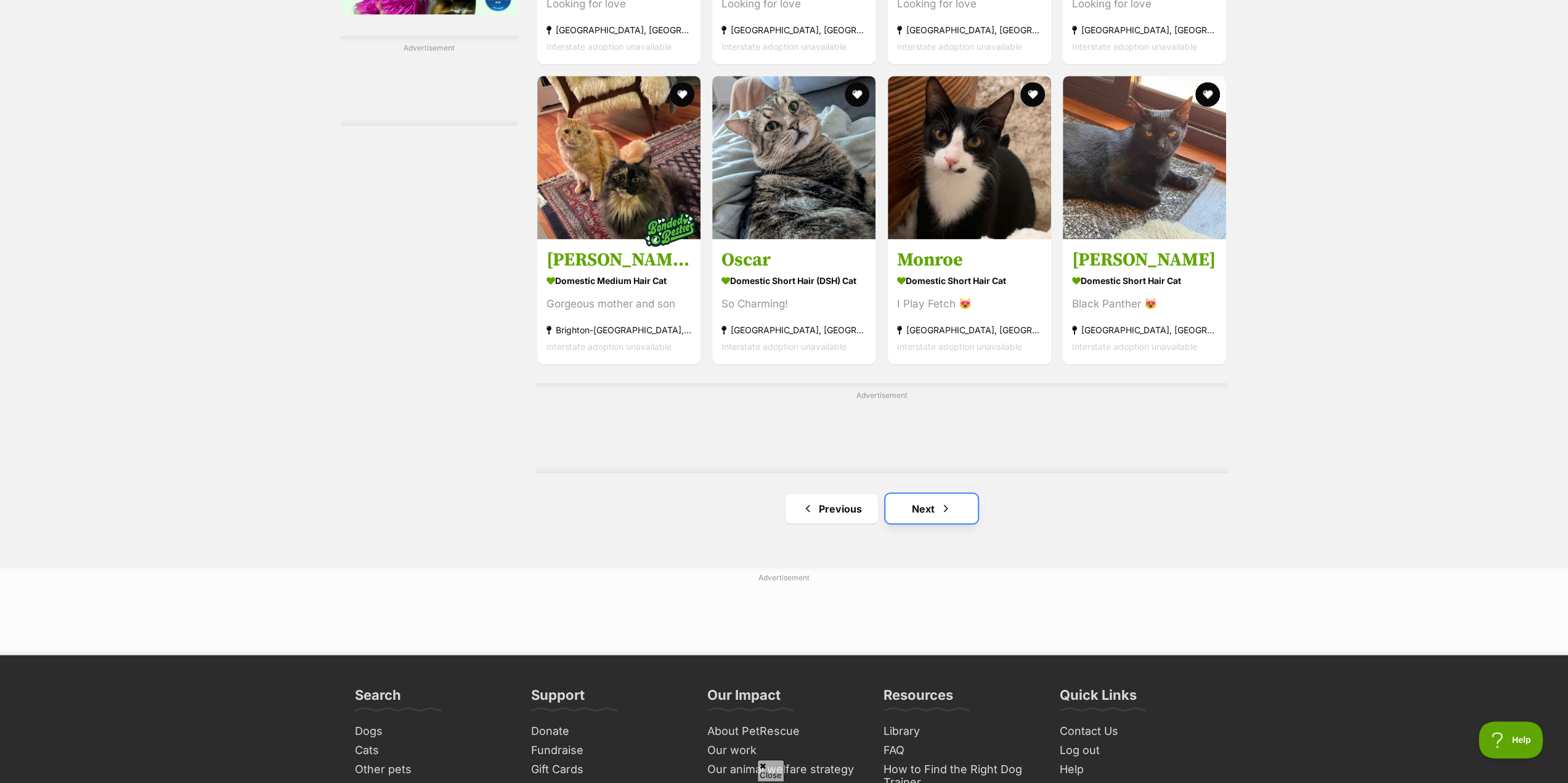
click at [926, 523] on link "Next" at bounding box center [932, 508] width 92 height 29
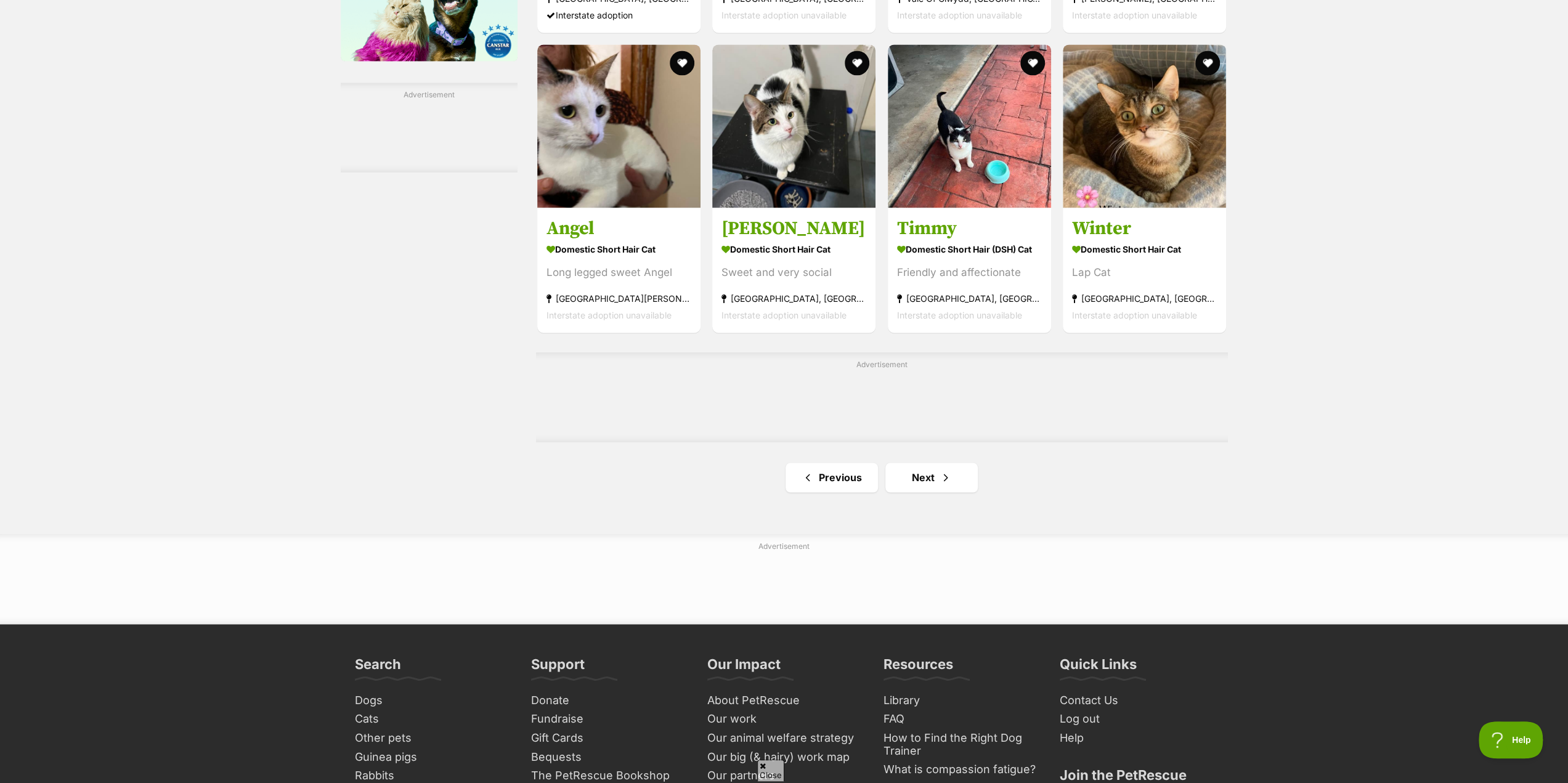
scroll to position [1849, 0]
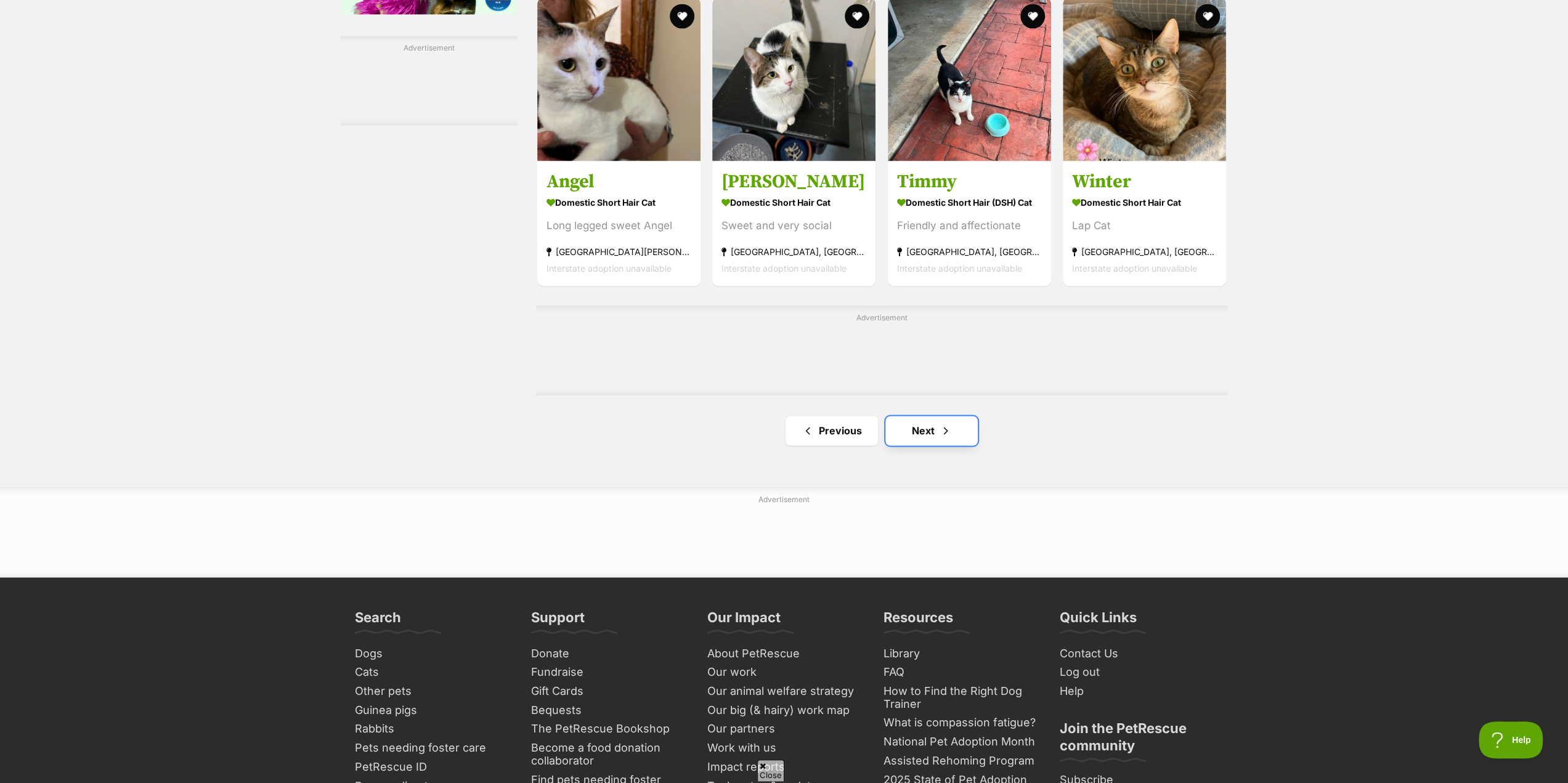
click at [928, 433] on link "Next" at bounding box center [932, 430] width 92 height 29
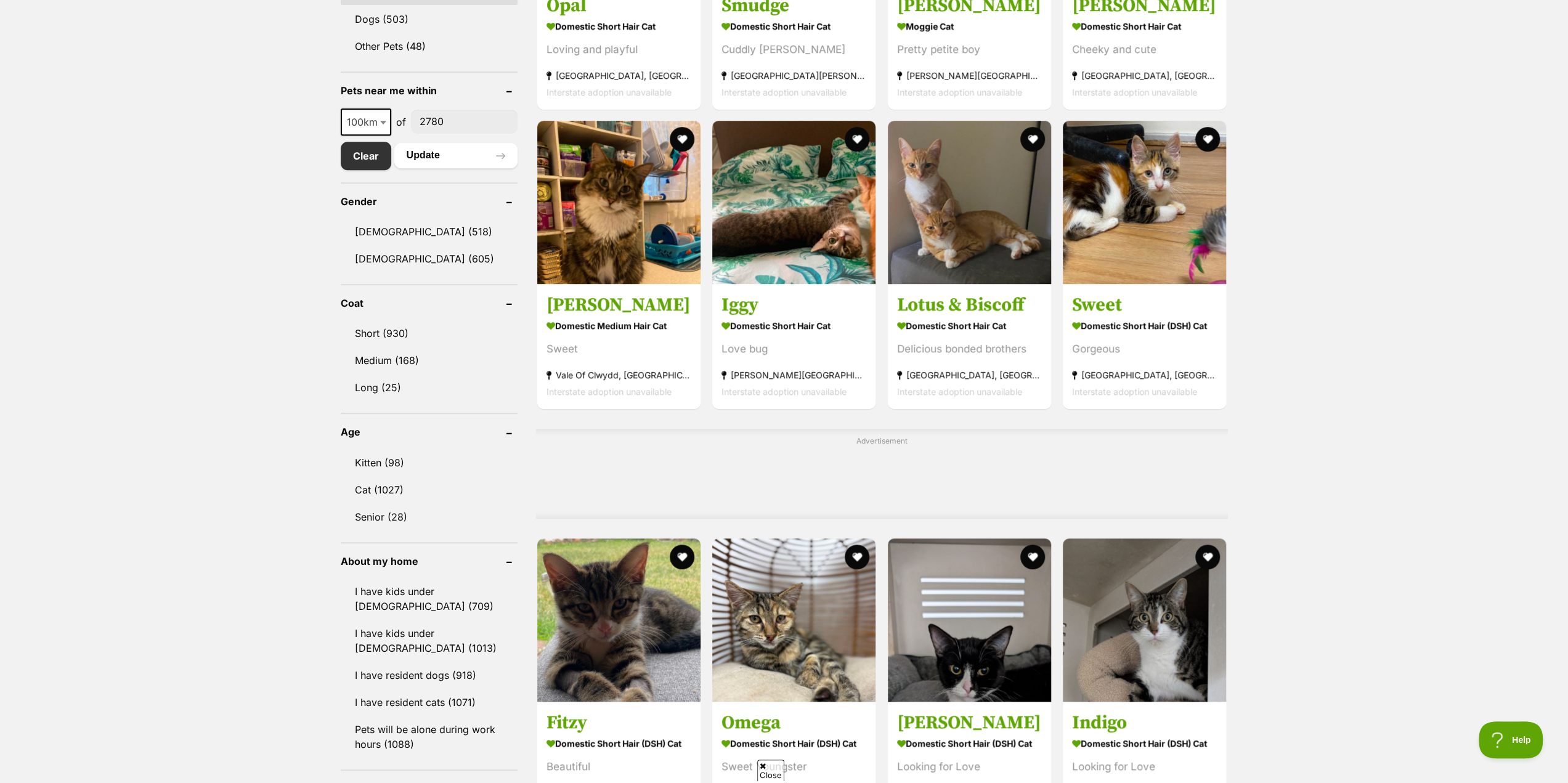
scroll to position [616, 0]
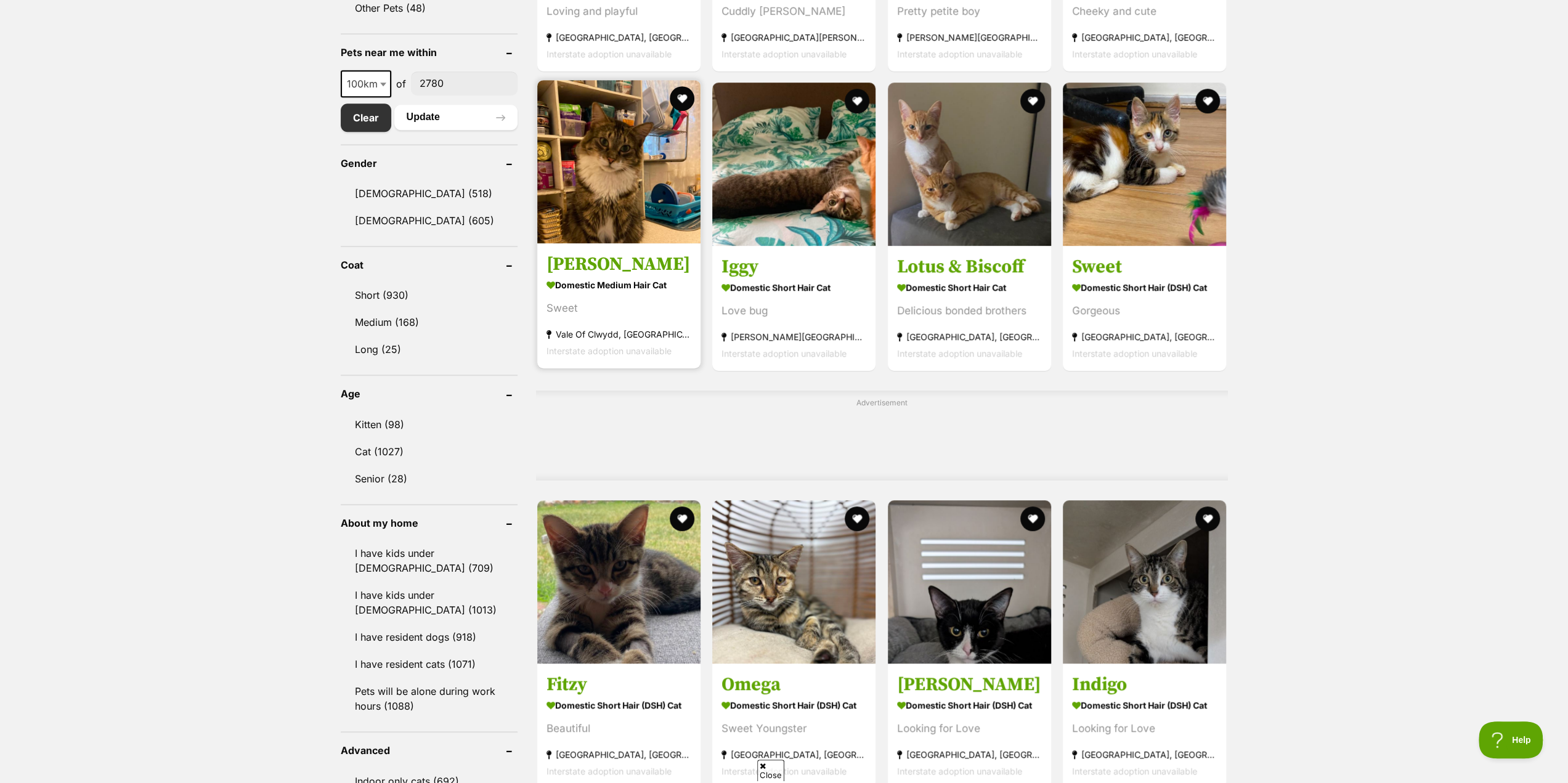
click at [592, 219] on img at bounding box center [619, 161] width 163 height 163
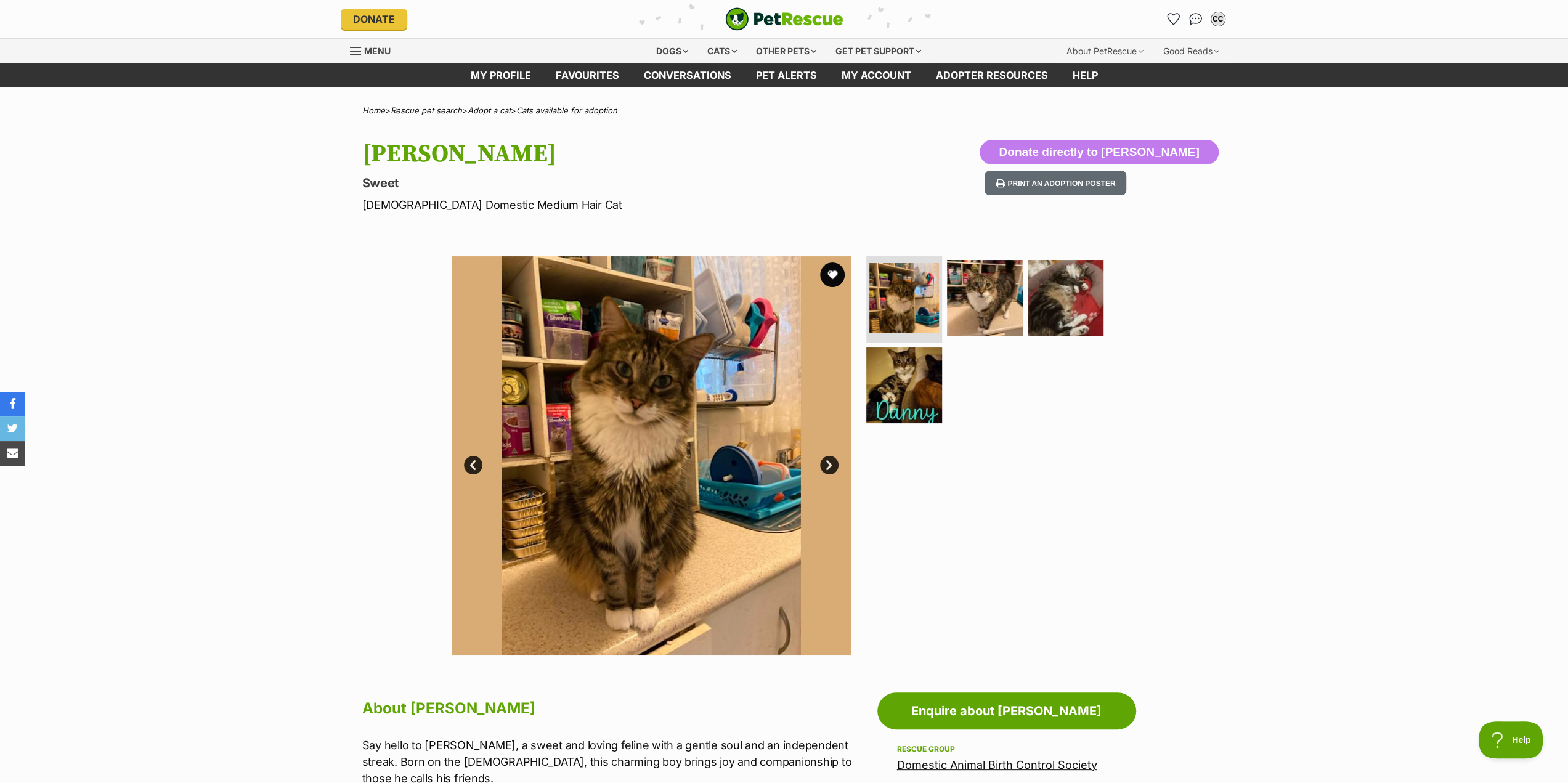
click at [828, 463] on link "Next" at bounding box center [829, 465] width 18 height 18
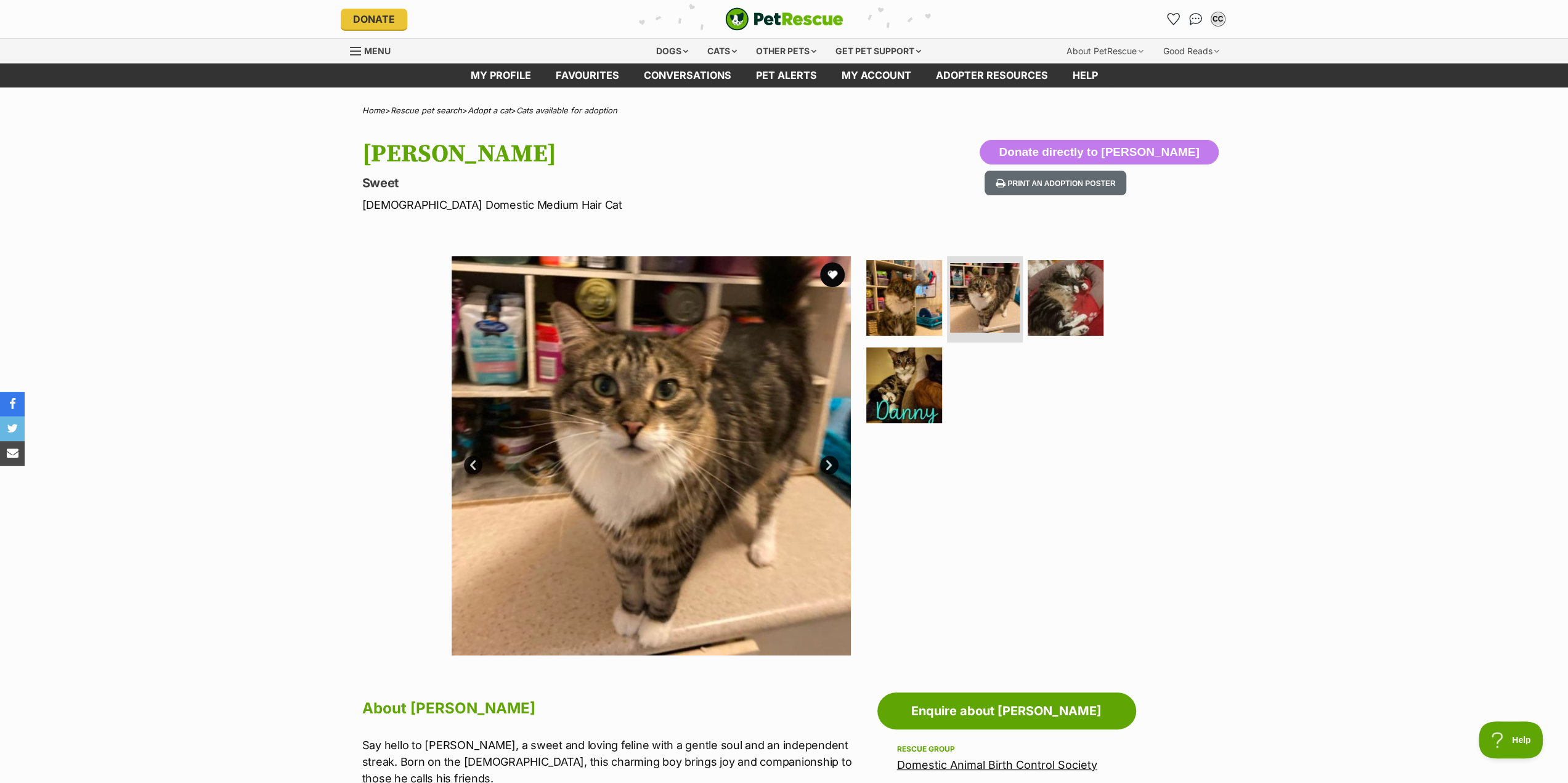
click at [828, 463] on link "Next" at bounding box center [829, 465] width 18 height 18
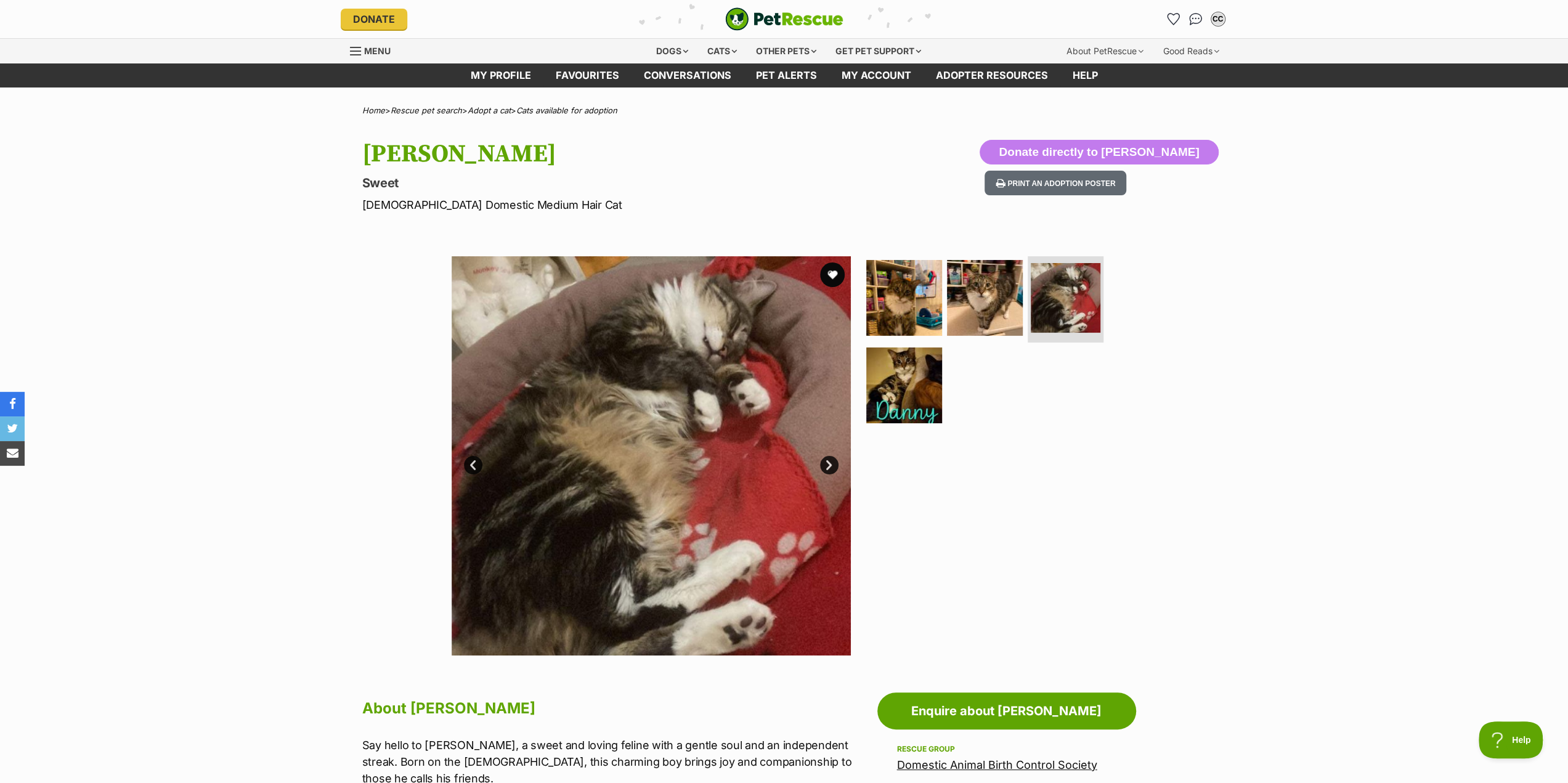
click at [824, 465] on link "Next" at bounding box center [829, 465] width 18 height 18
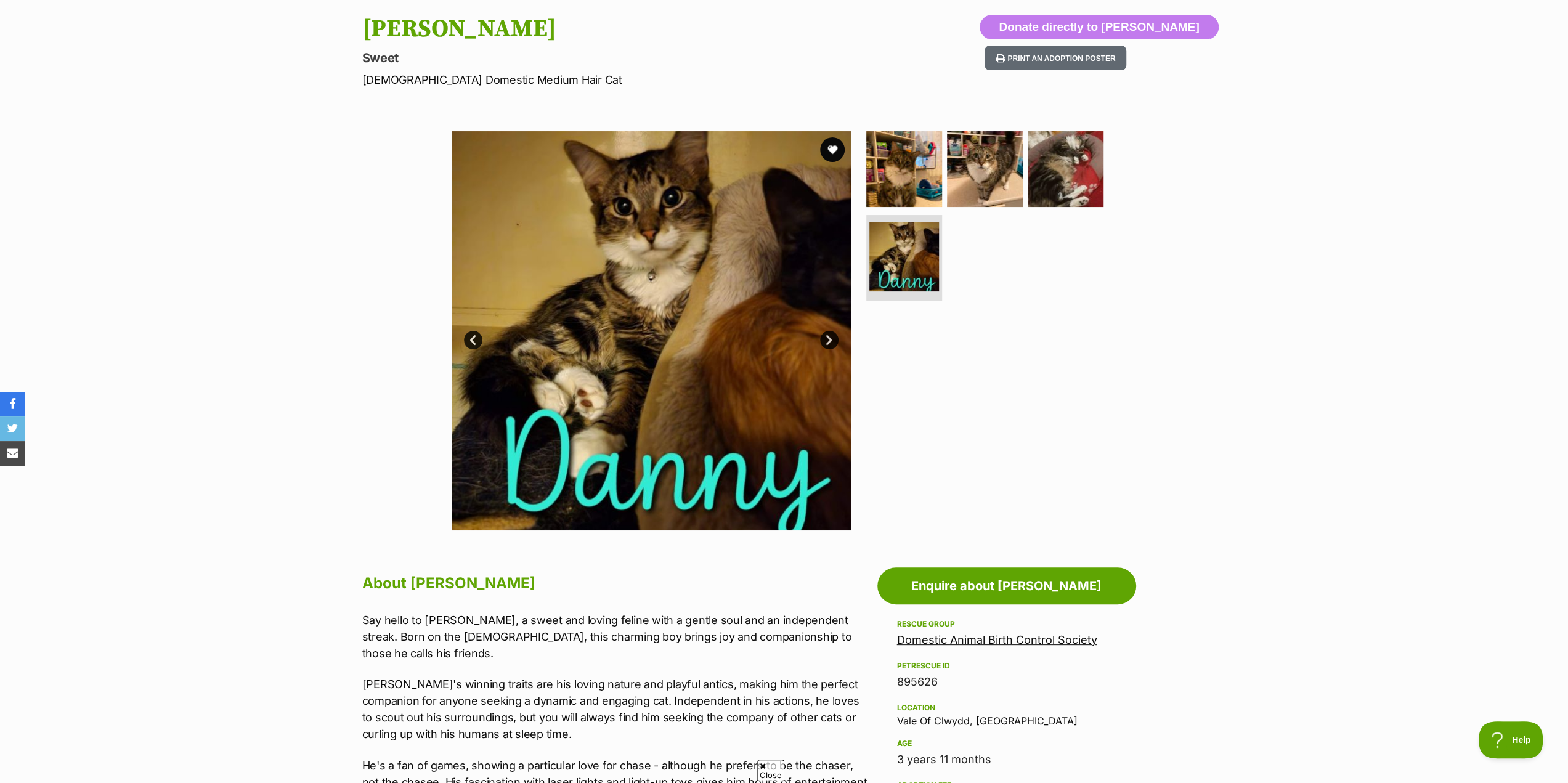
scroll to position [123, 0]
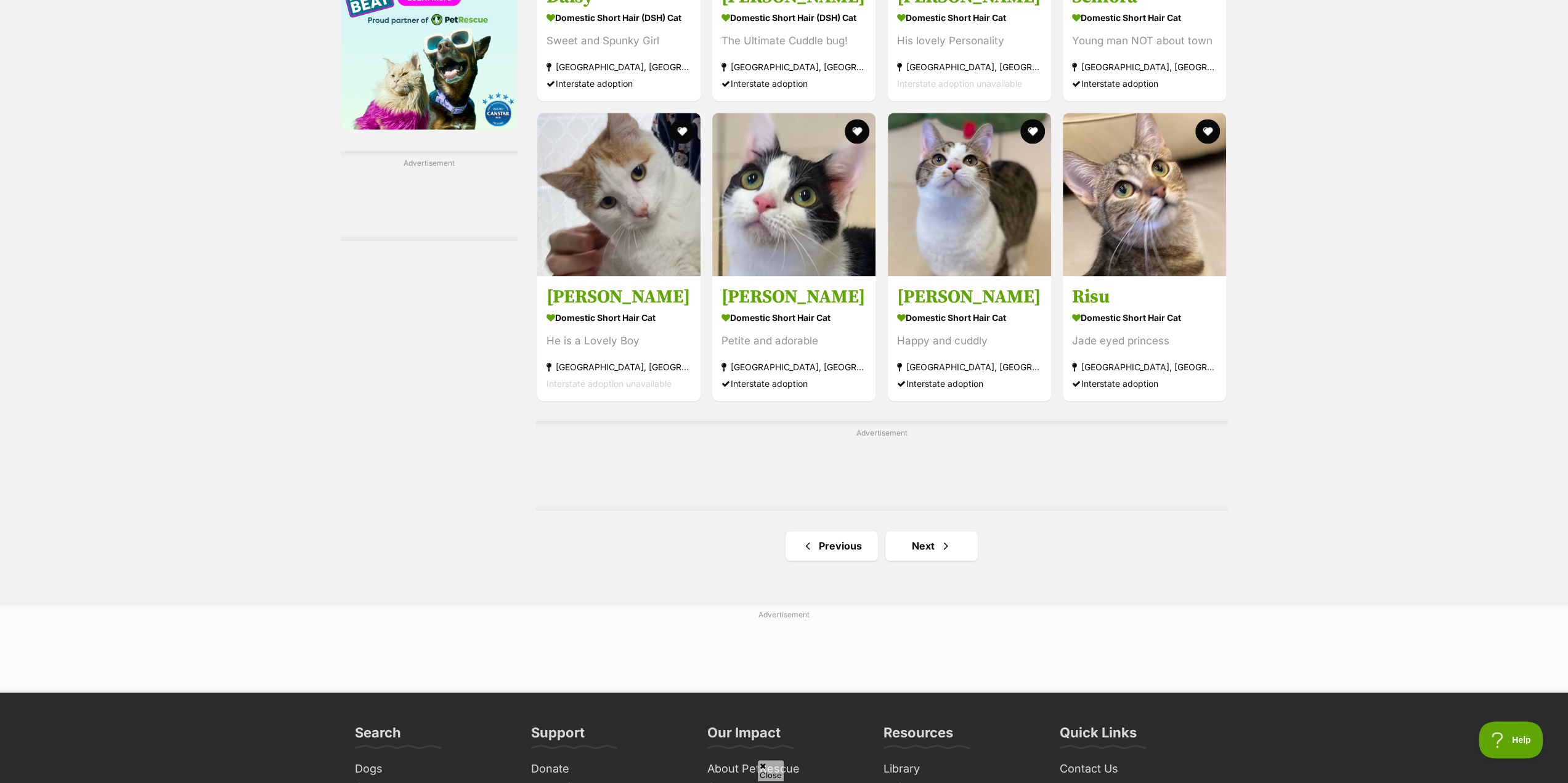
scroll to position [1787, 0]
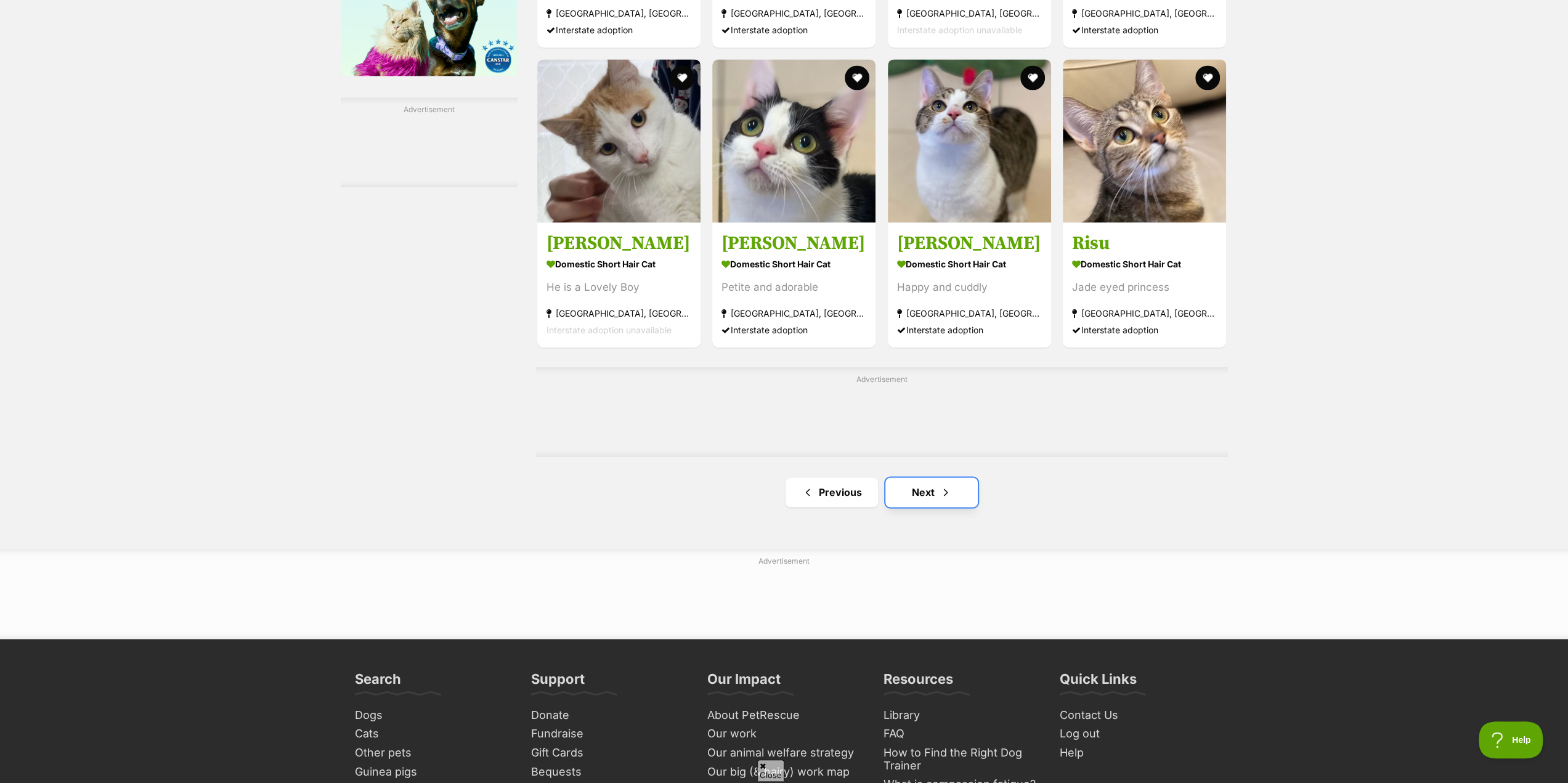
click at [917, 495] on link "Next" at bounding box center [932, 492] width 92 height 29
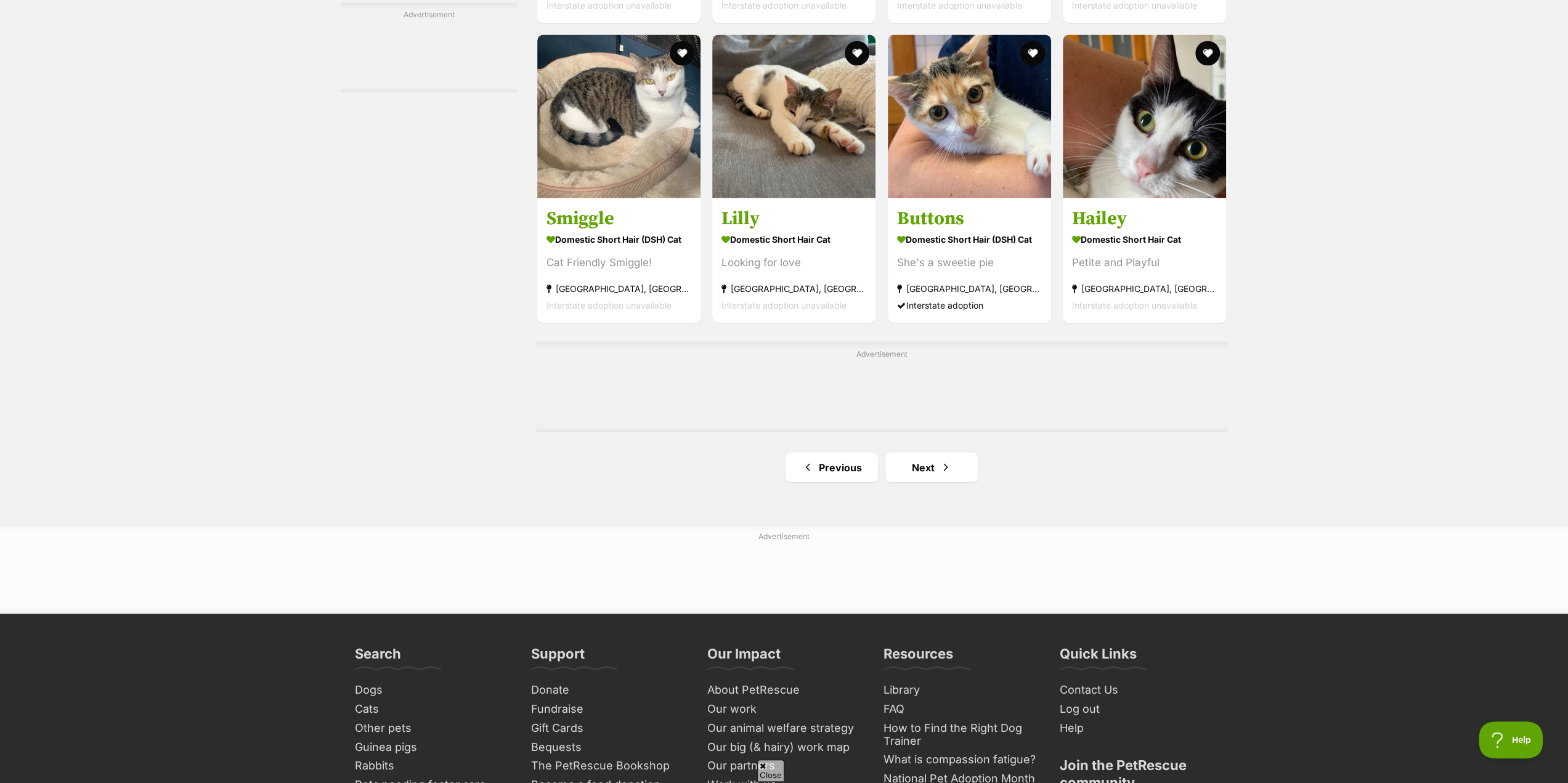
scroll to position [1910, 0]
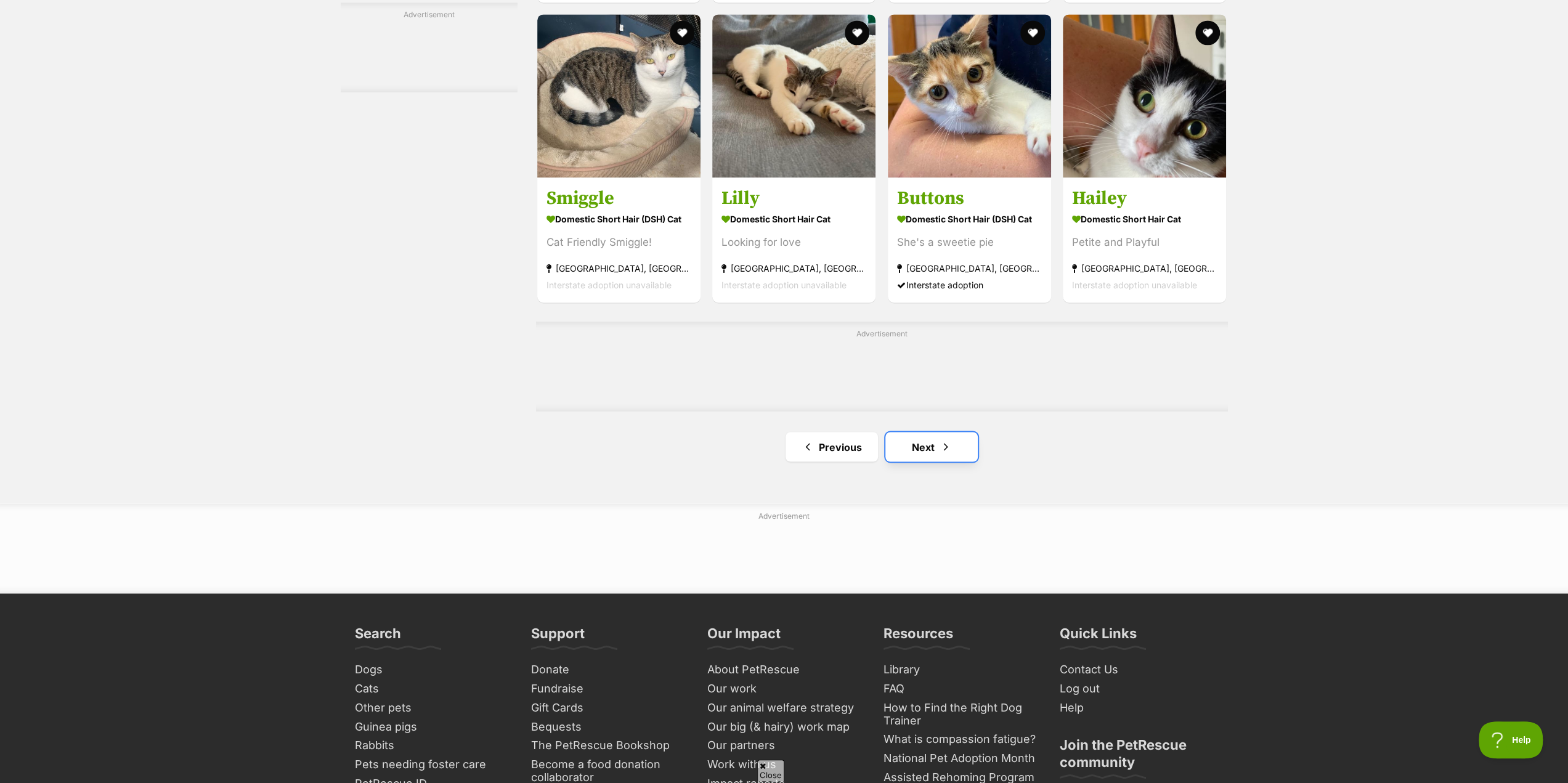
click at [908, 450] on link "Next" at bounding box center [932, 446] width 92 height 29
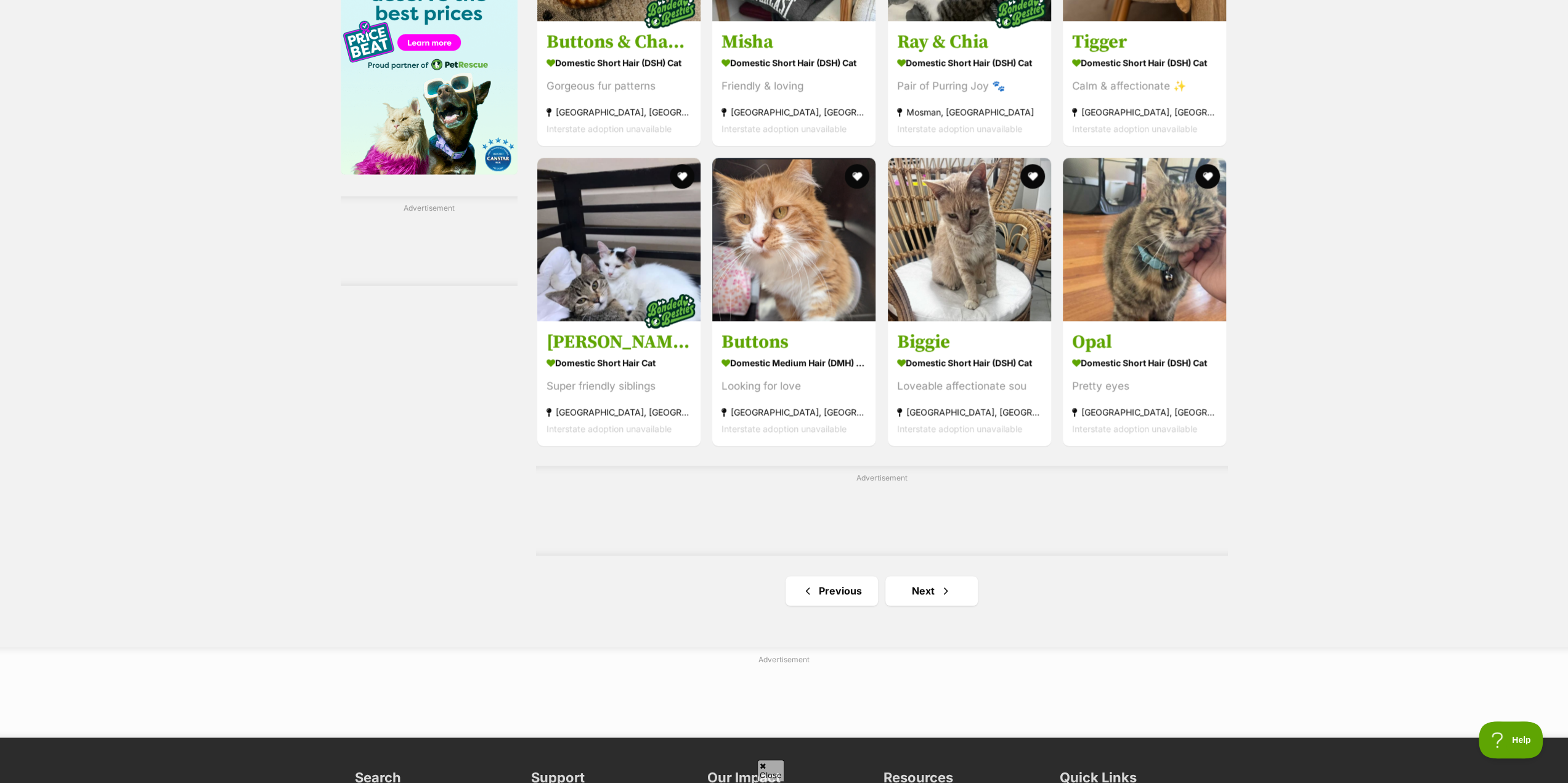
scroll to position [1787, 0]
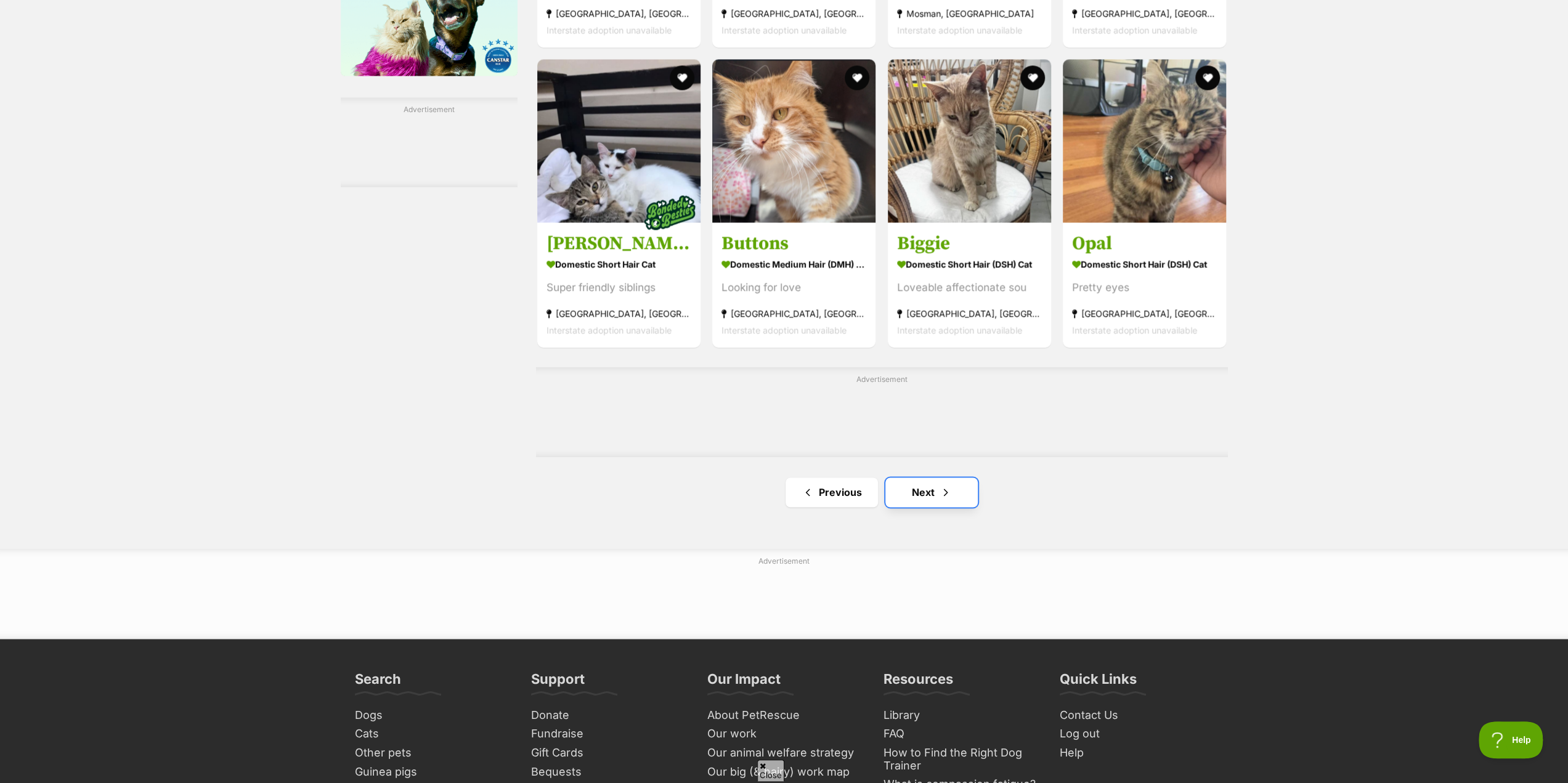
click at [918, 497] on link "Next" at bounding box center [932, 492] width 92 height 29
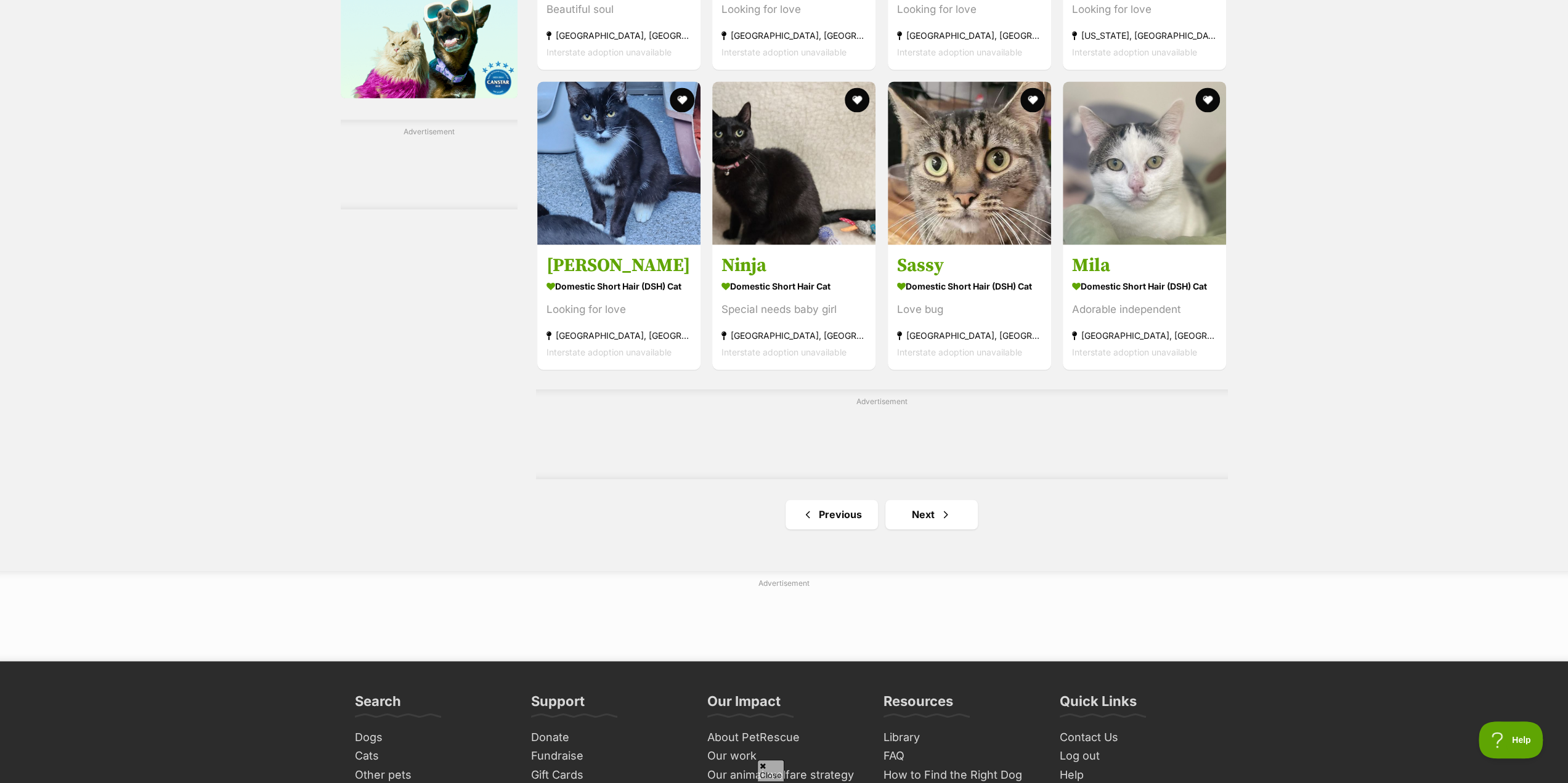
scroll to position [1787, 0]
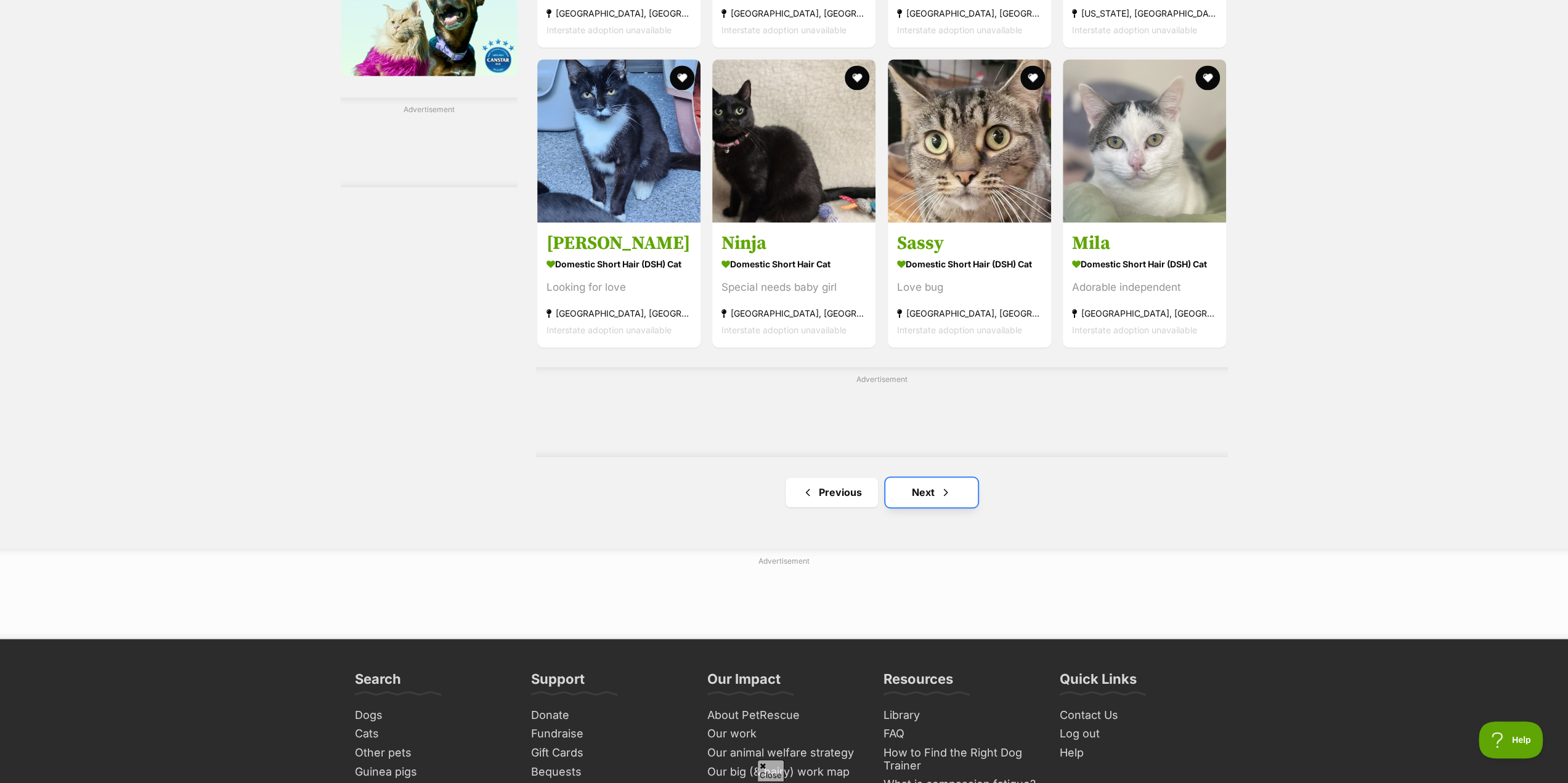
click at [926, 495] on link "Next" at bounding box center [932, 492] width 92 height 29
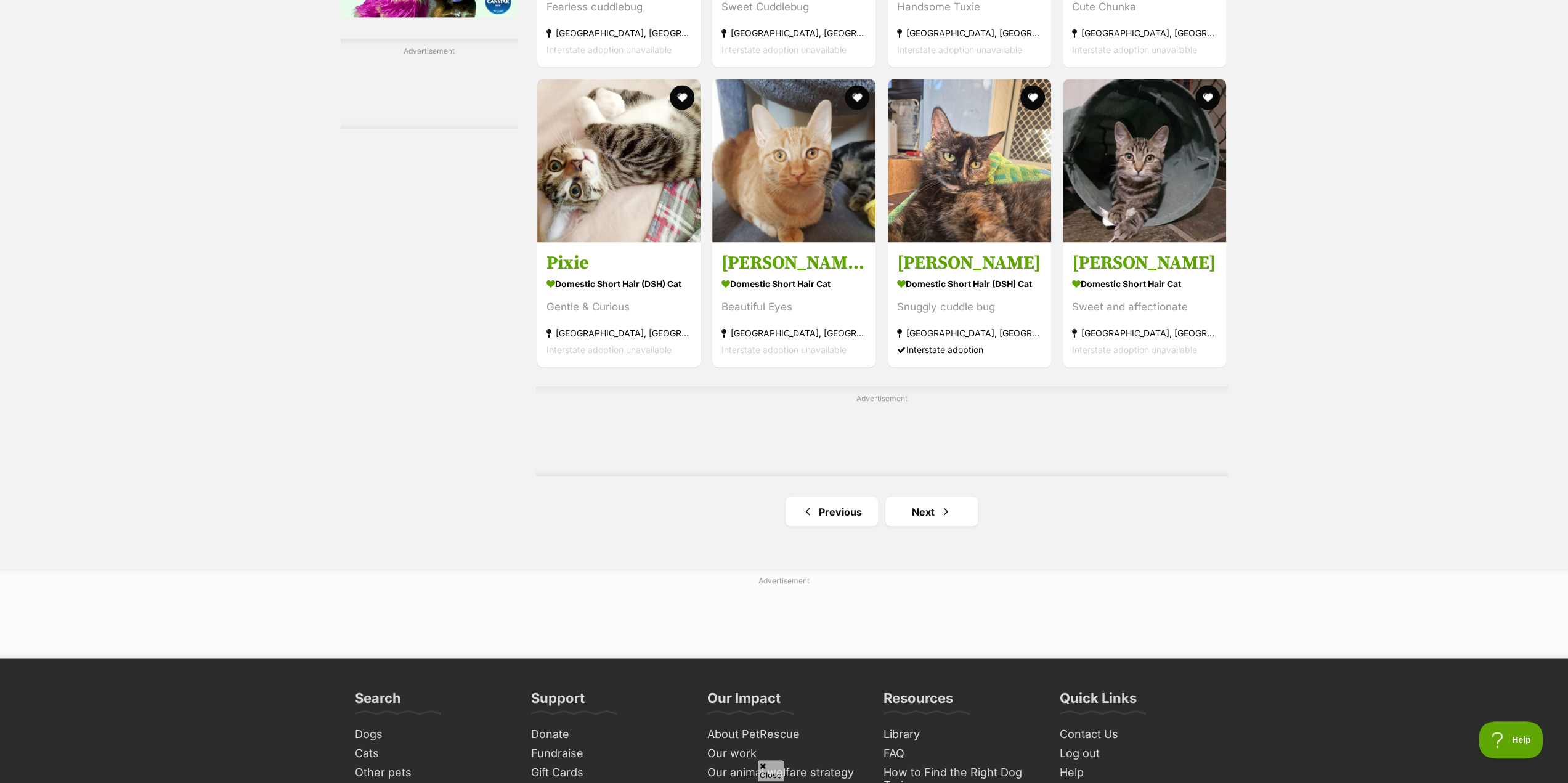
scroll to position [1849, 0]
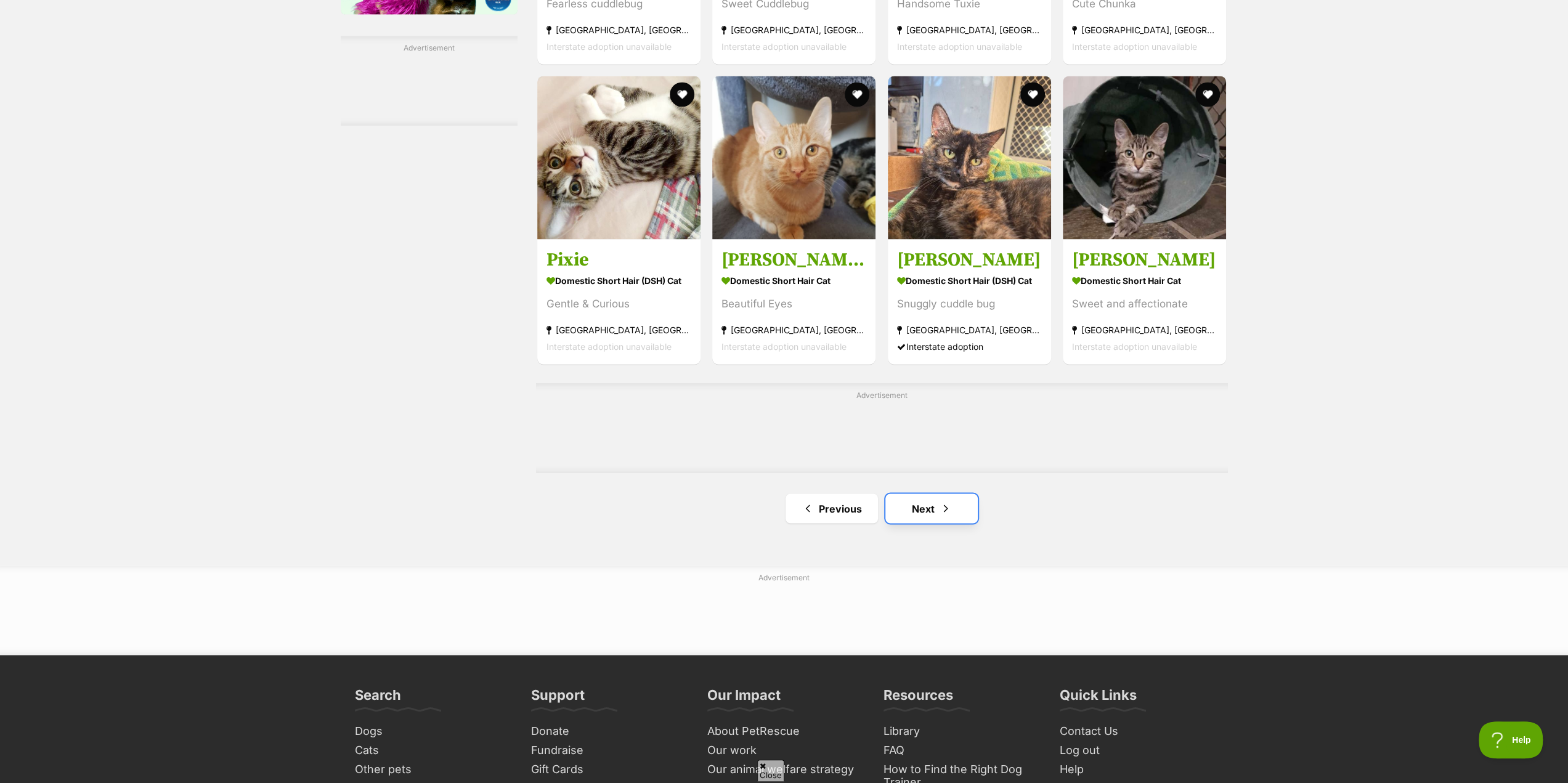
click at [921, 514] on link "Next" at bounding box center [932, 508] width 92 height 29
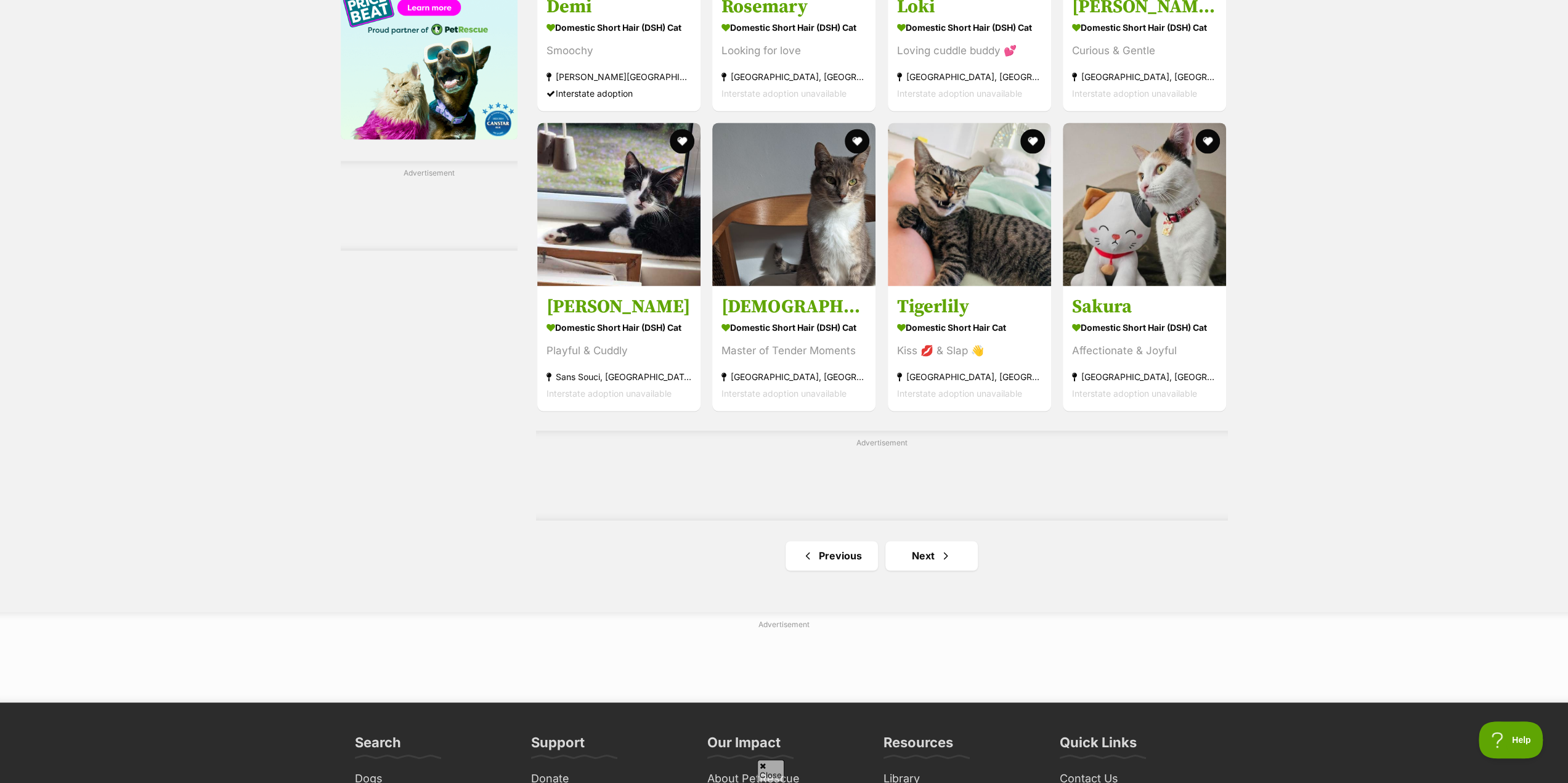
scroll to position [1725, 0]
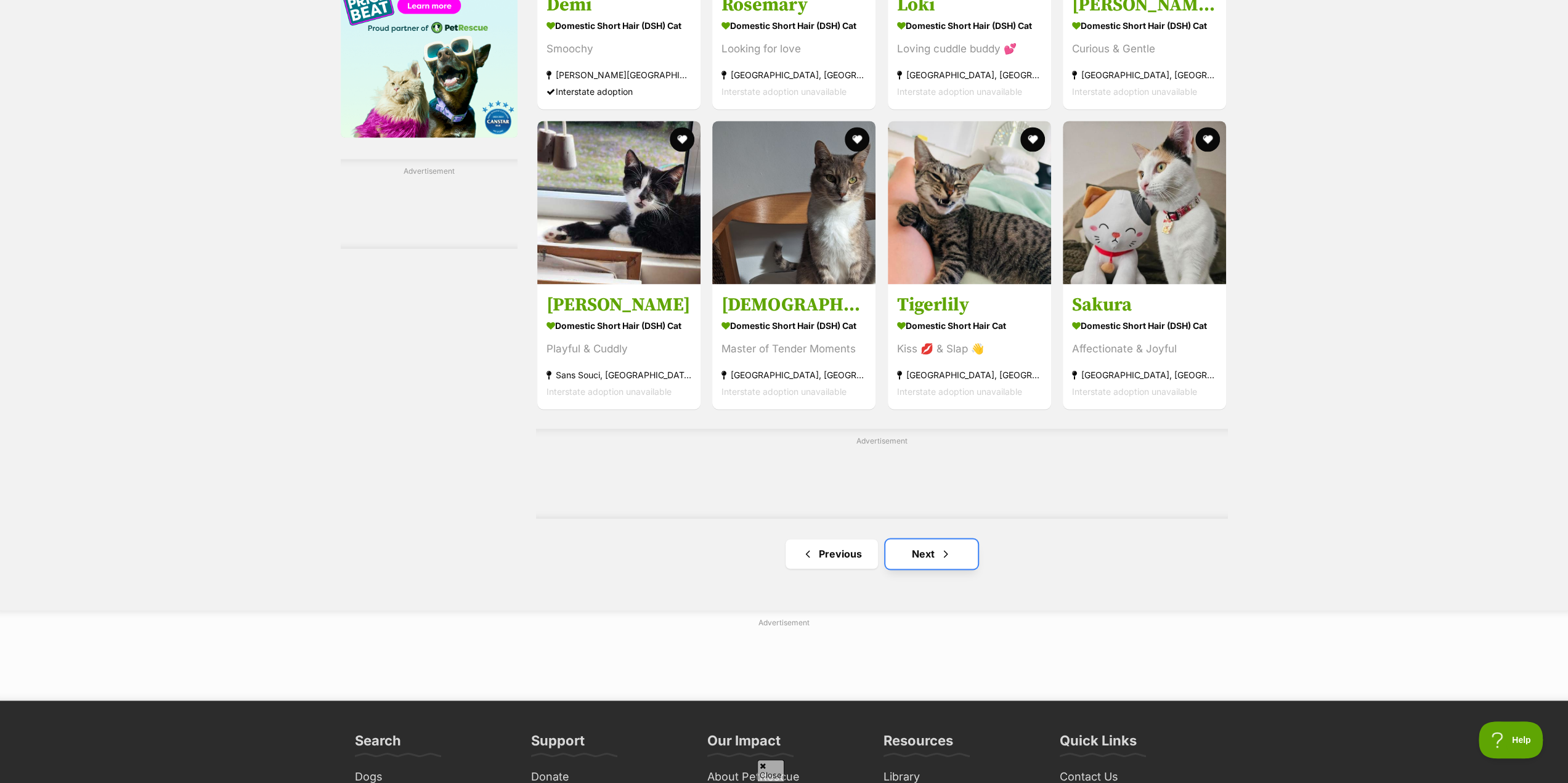
click at [923, 554] on link "Next" at bounding box center [932, 553] width 92 height 29
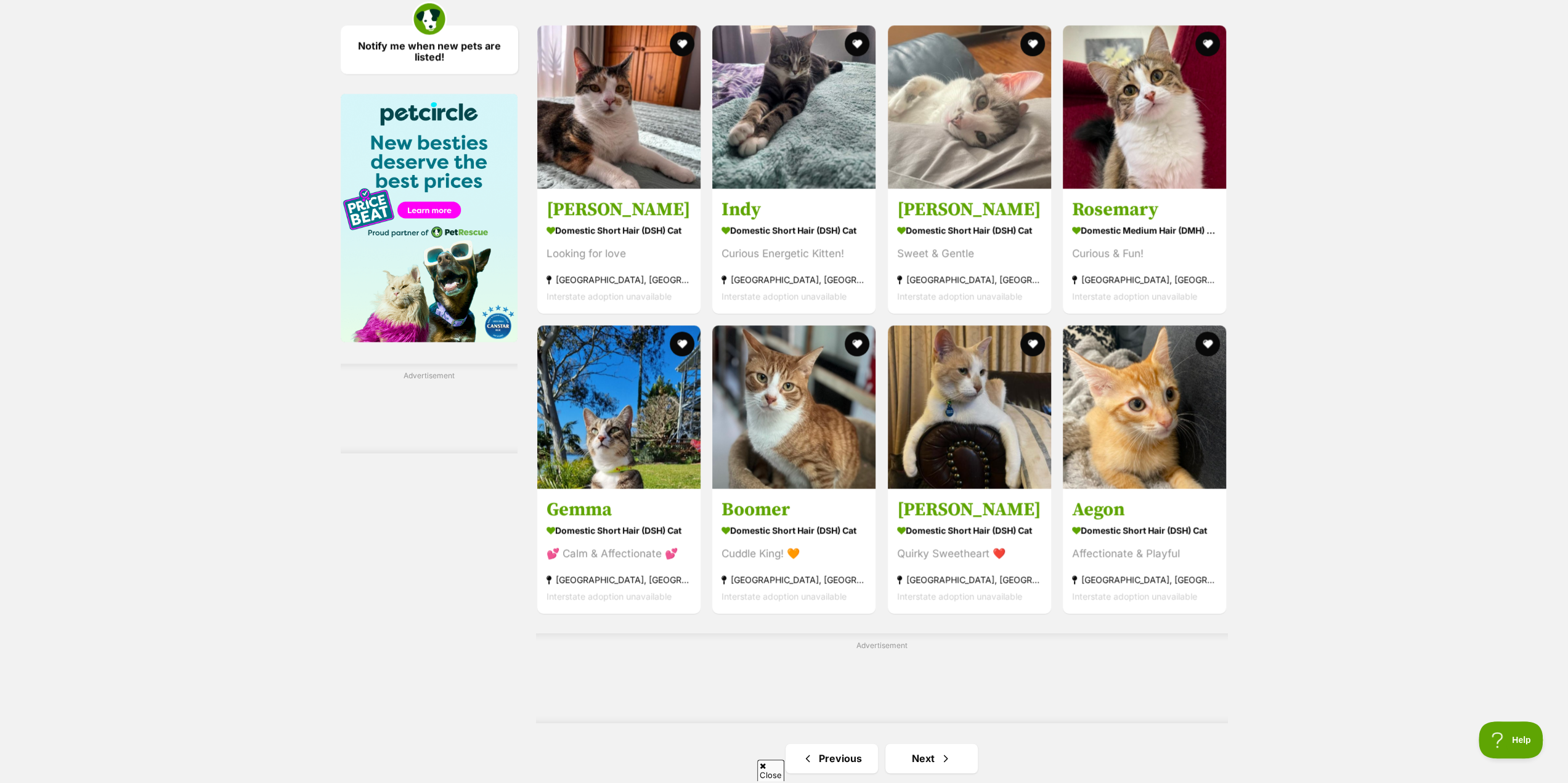
scroll to position [1541, 0]
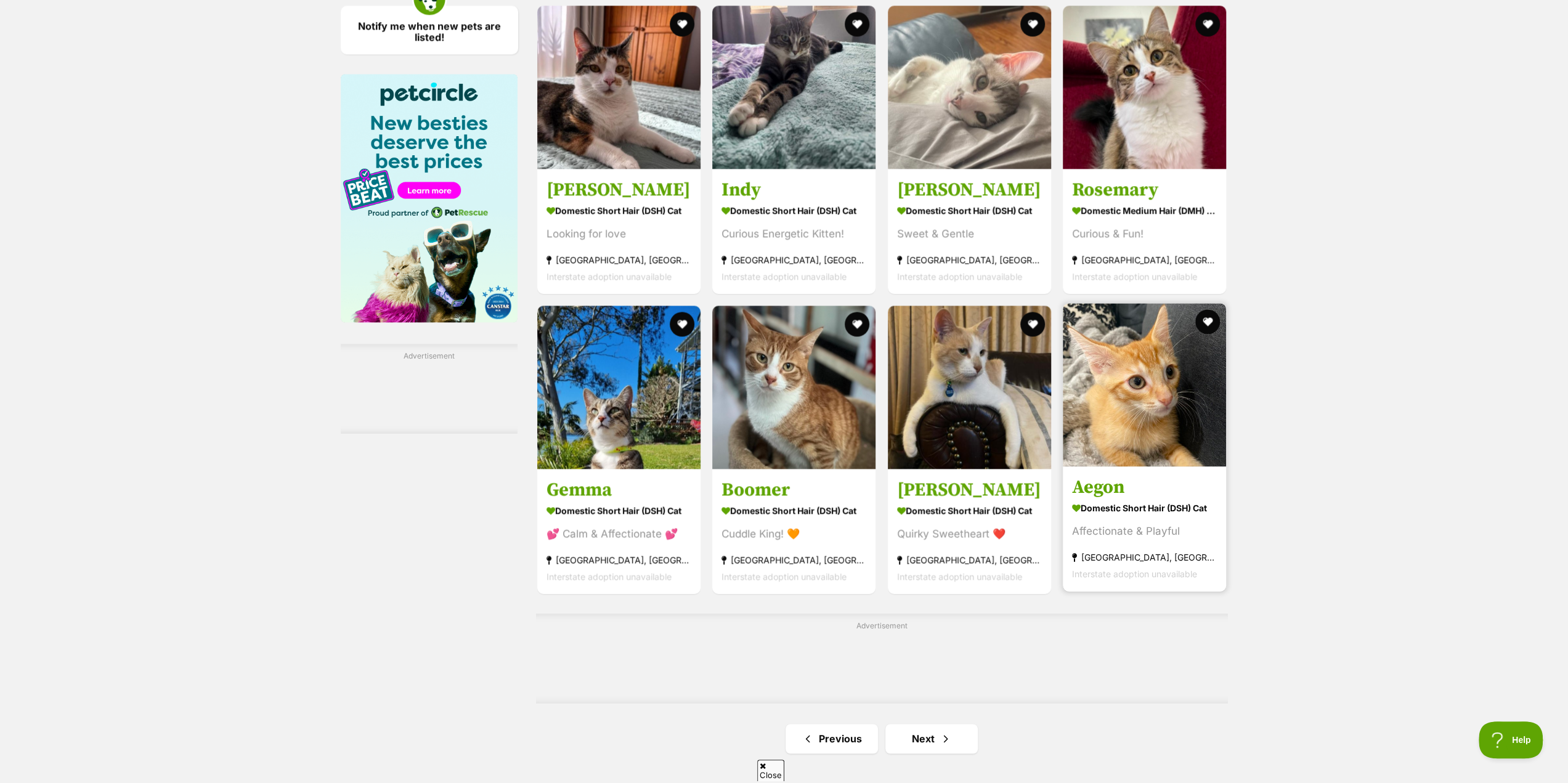
click at [1126, 513] on strong "Domestic Short Hair (DSH) Cat" at bounding box center [1144, 508] width 145 height 18
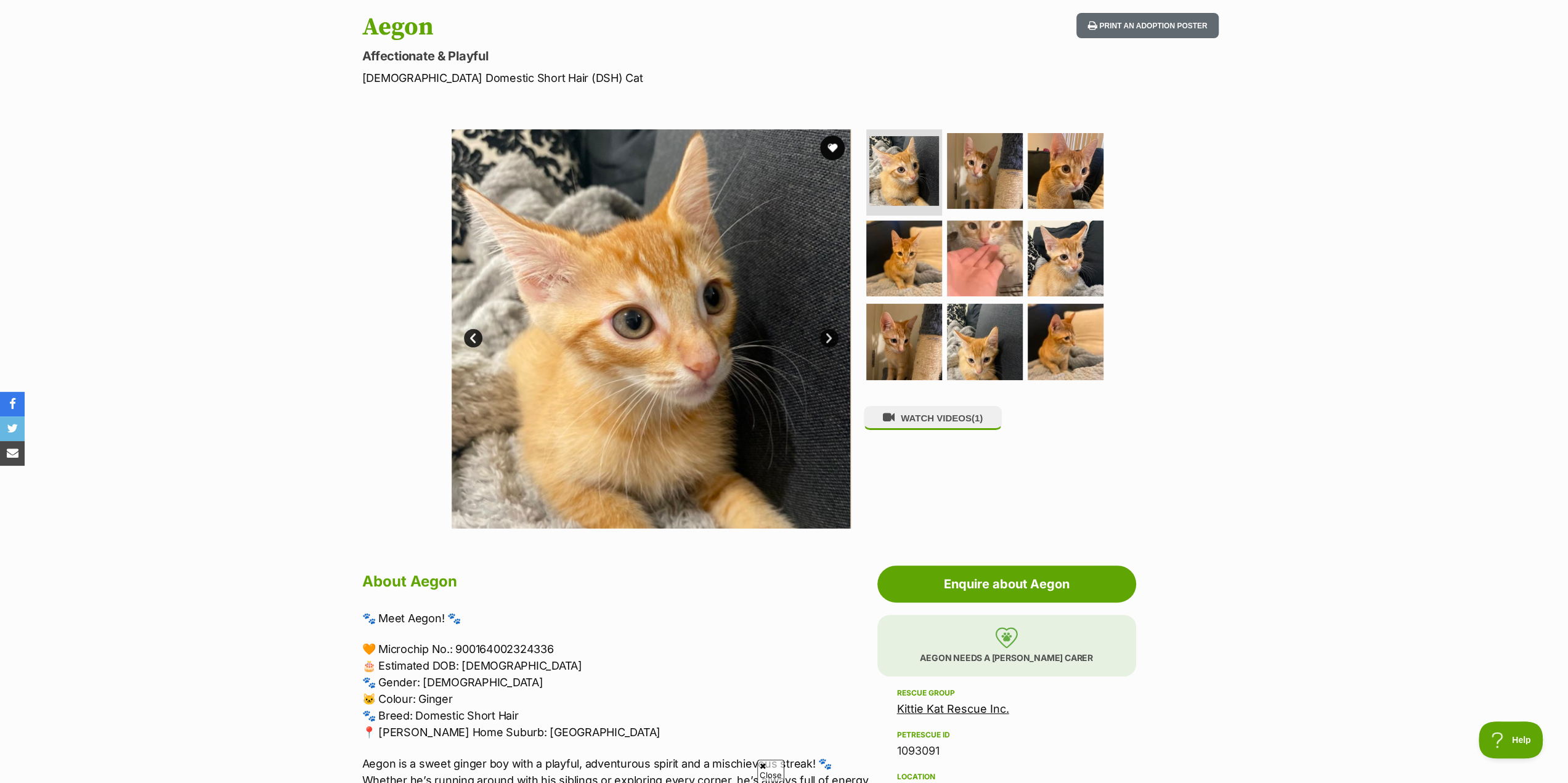
scroll to position [123, 0]
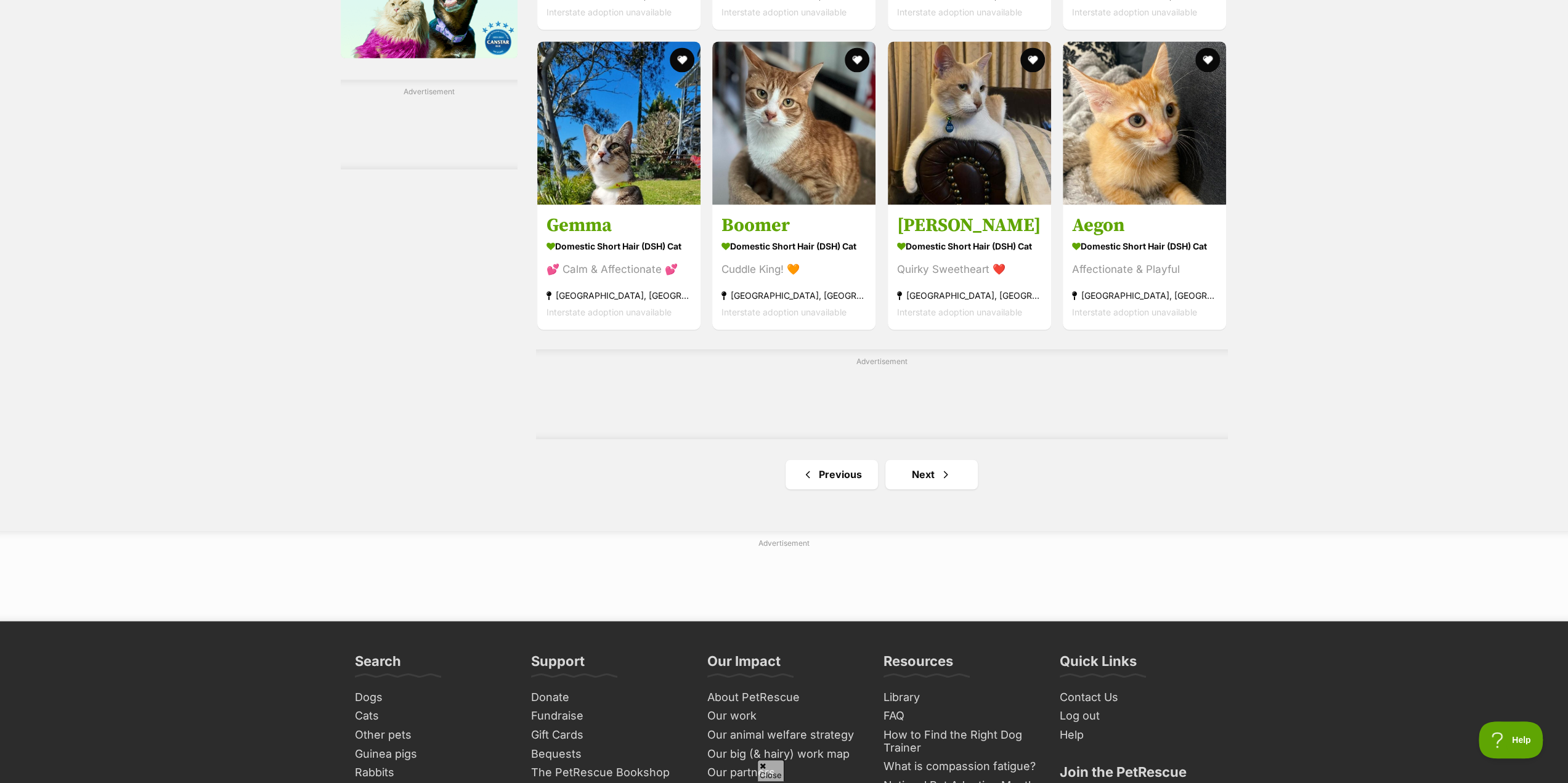
scroll to position [1849, 0]
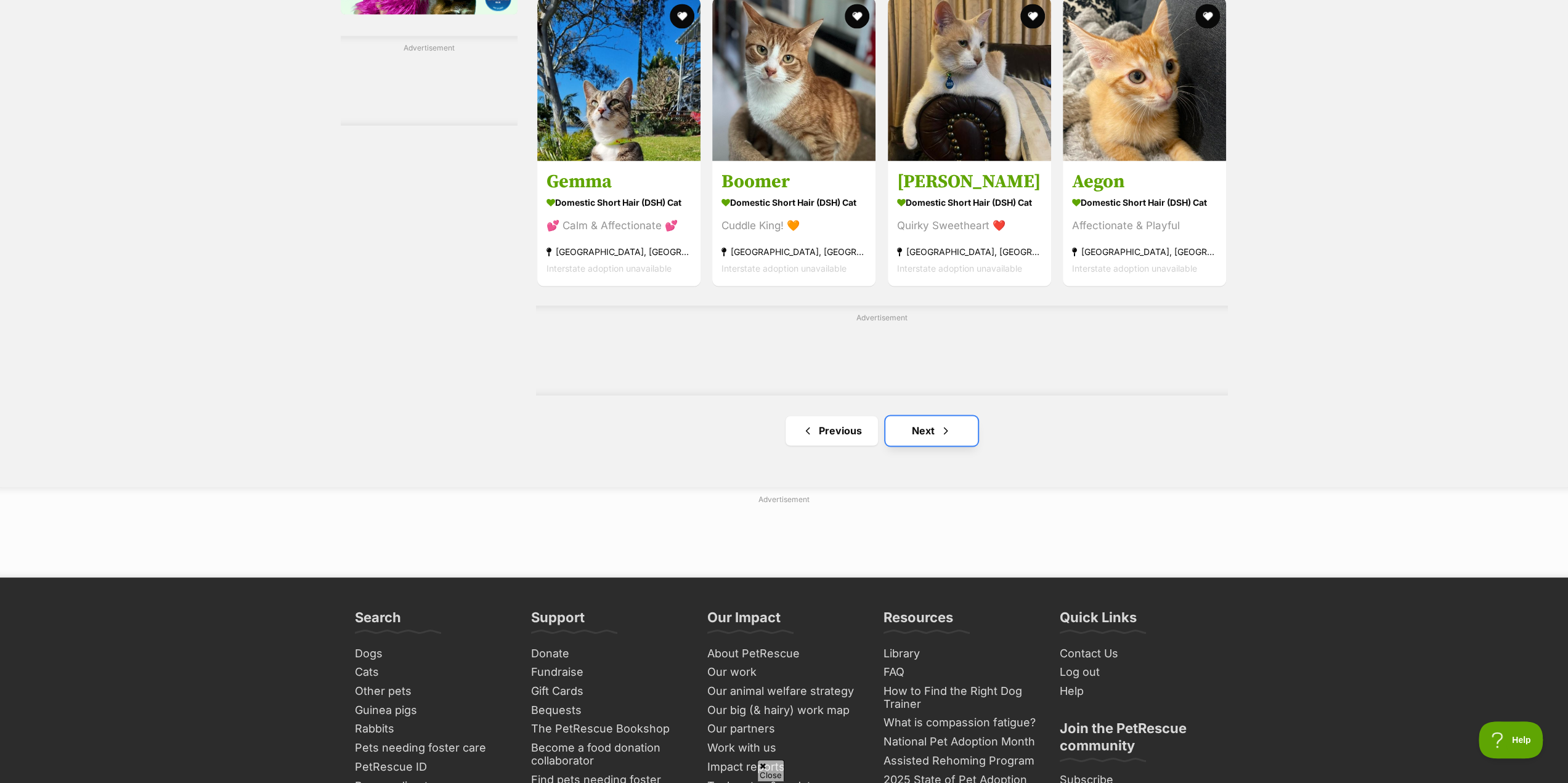
click at [919, 439] on link "Next" at bounding box center [932, 430] width 92 height 29
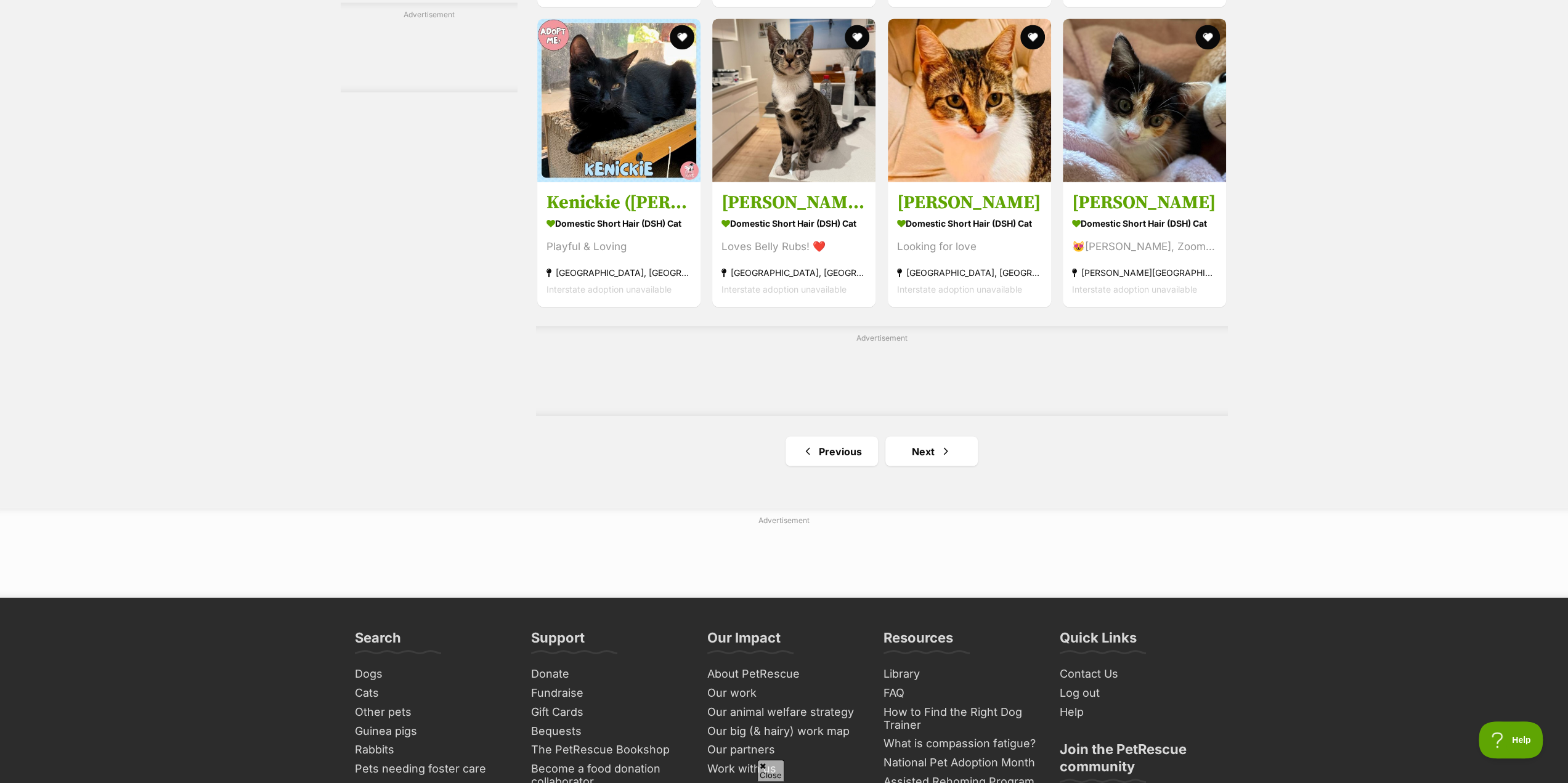
scroll to position [1910, 0]
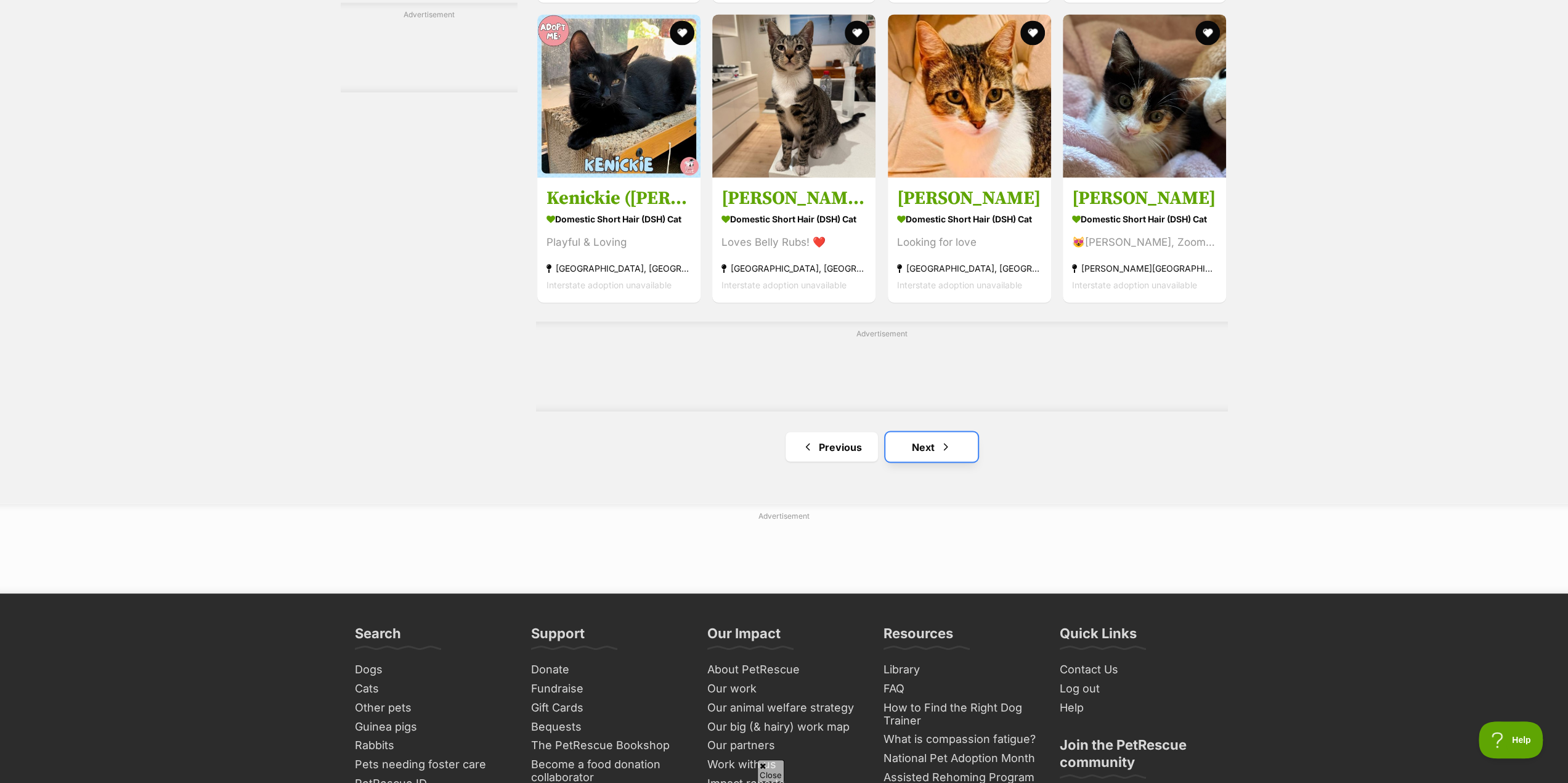
click at [918, 458] on link "Next" at bounding box center [932, 446] width 92 height 29
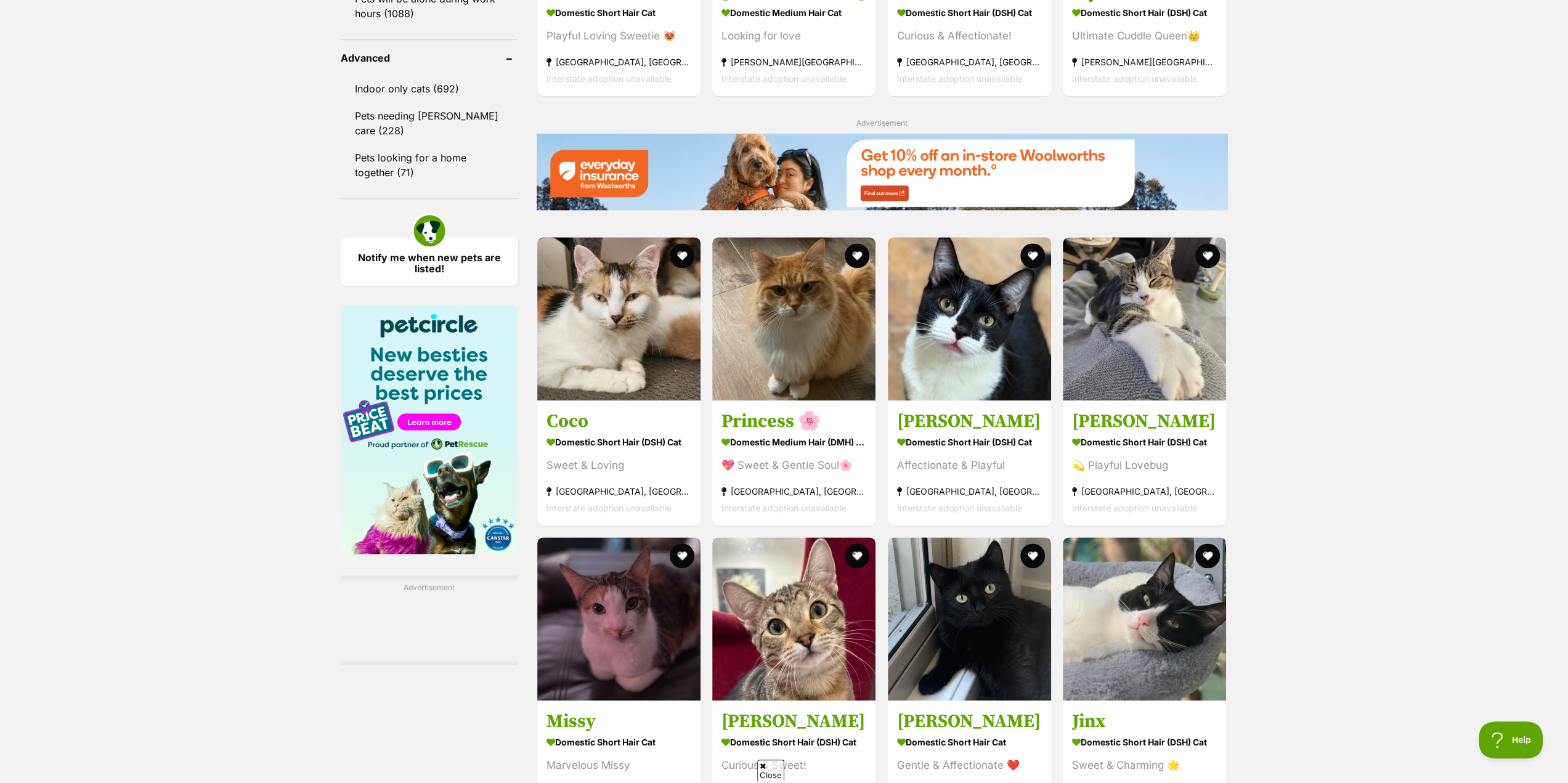
scroll to position [1356, 0]
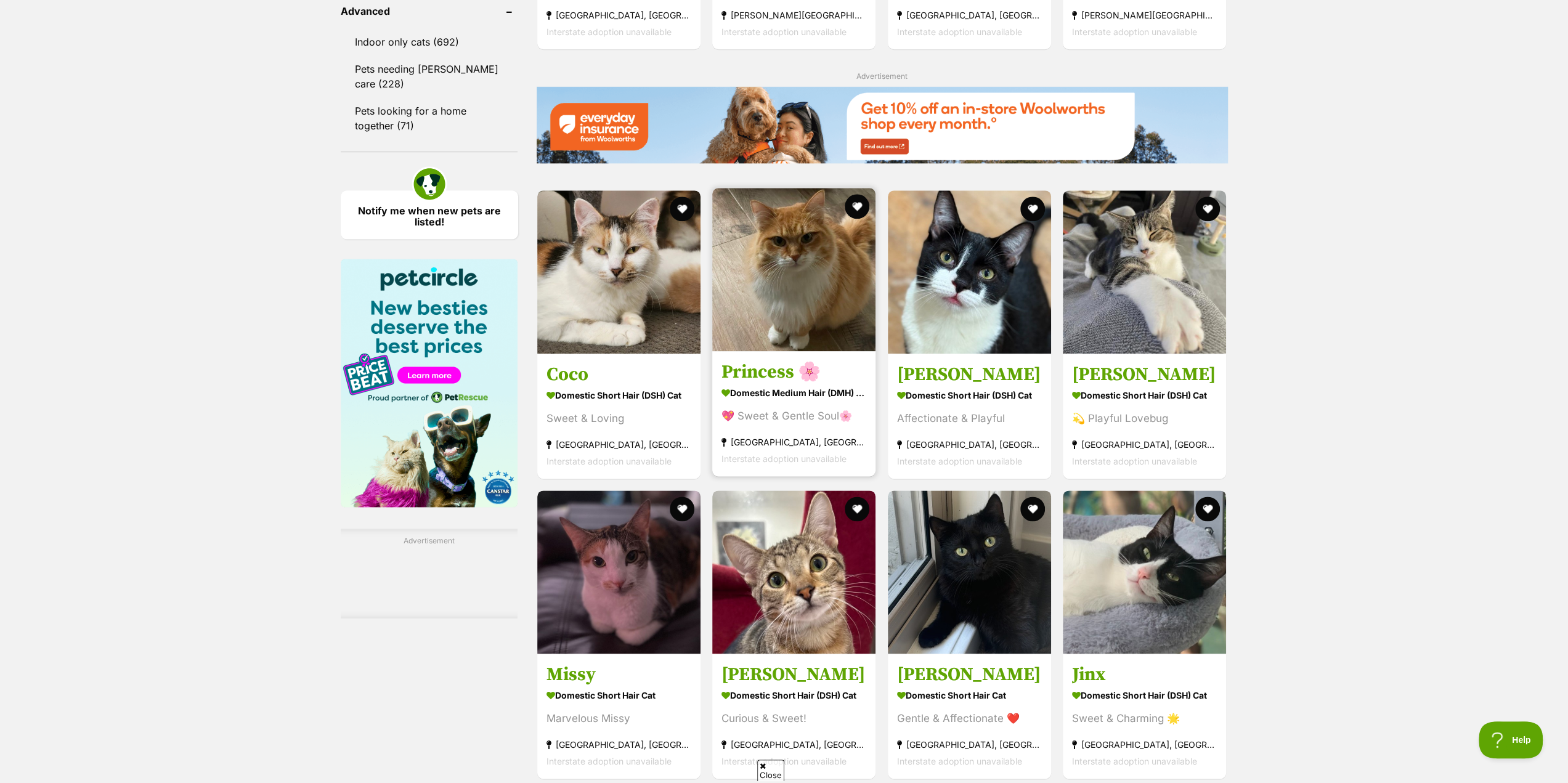
click at [807, 331] on img at bounding box center [794, 269] width 163 height 163
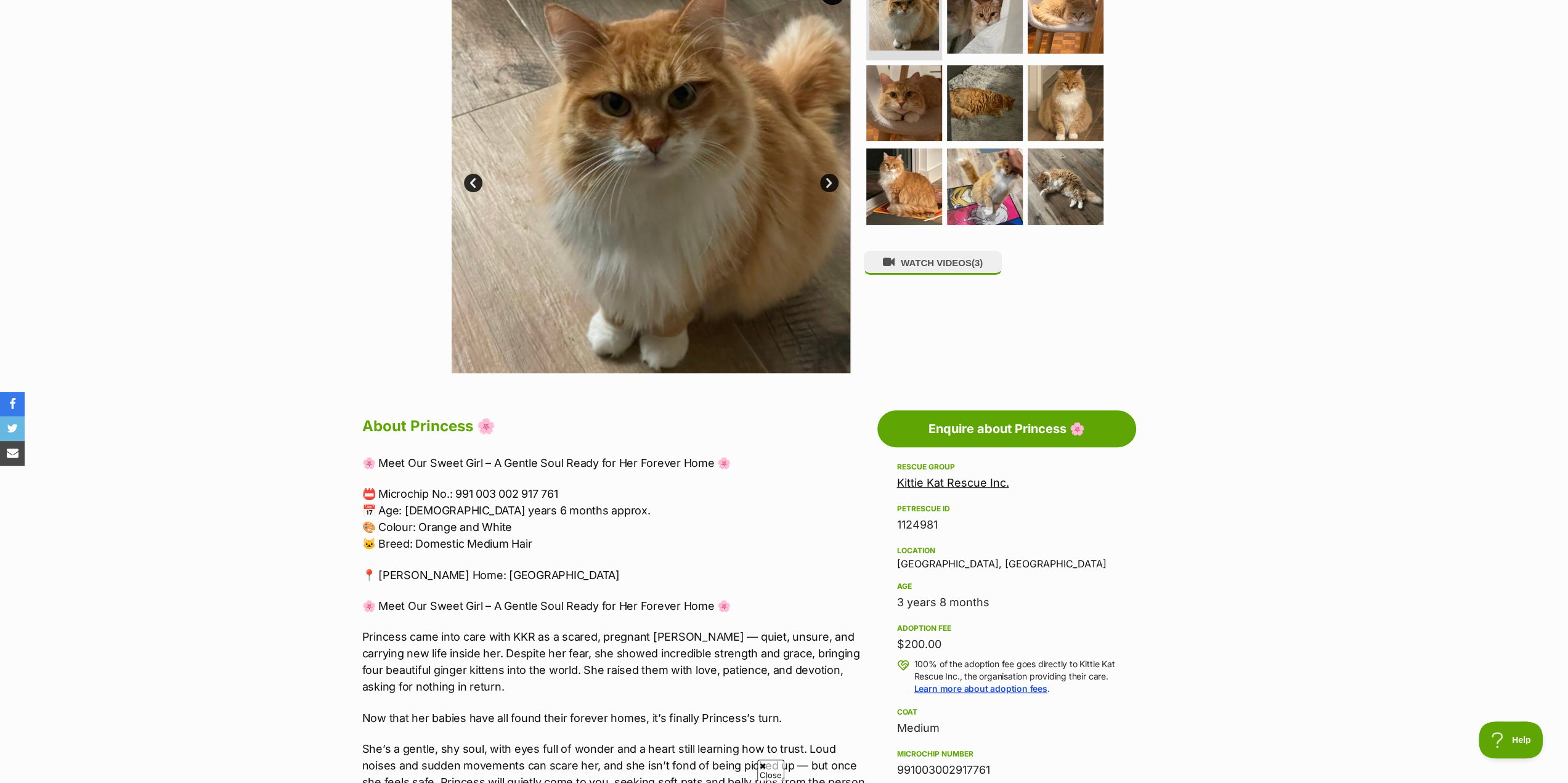
scroll to position [185, 0]
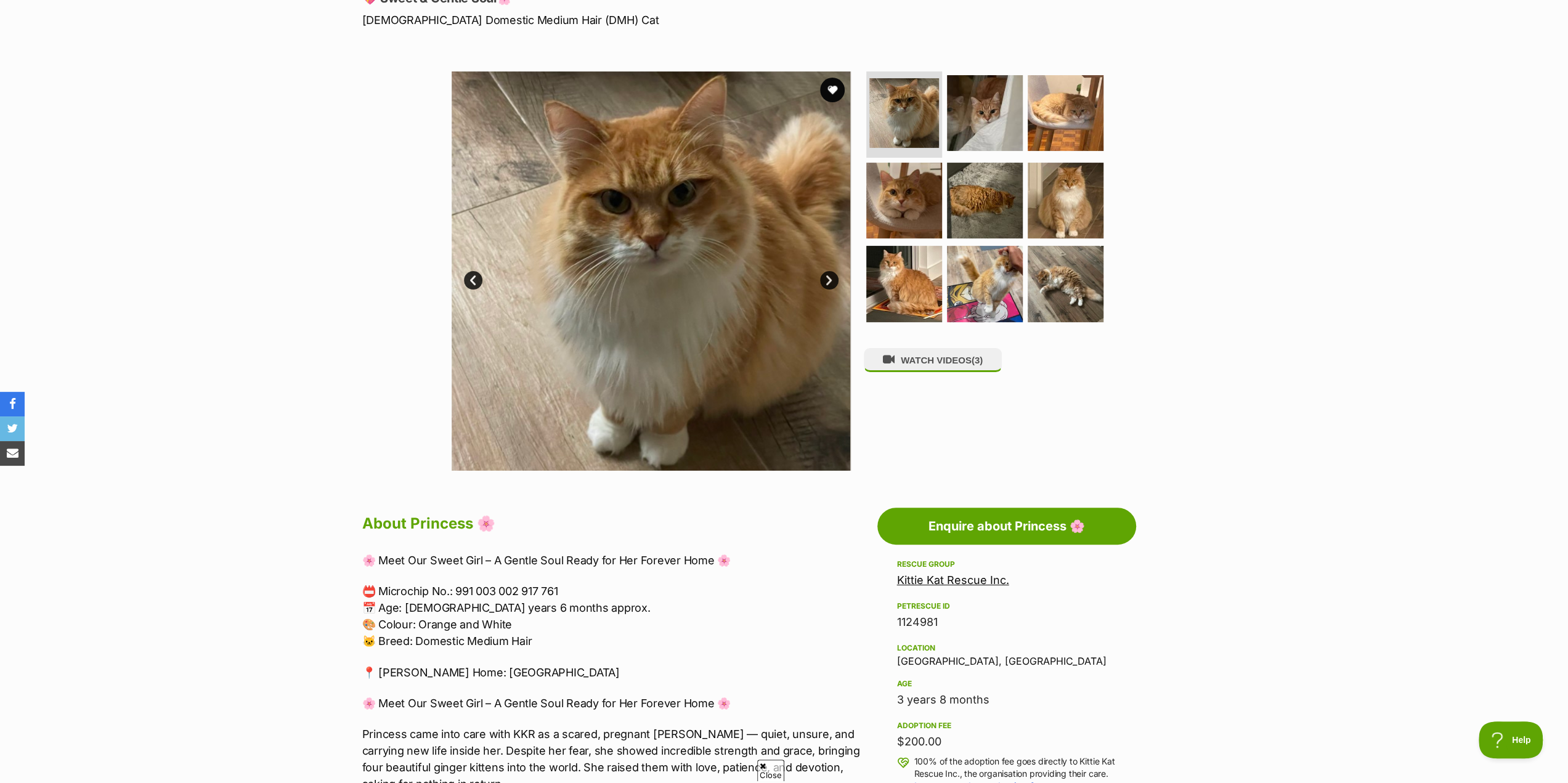
click at [829, 277] on link "Next" at bounding box center [829, 281] width 18 height 18
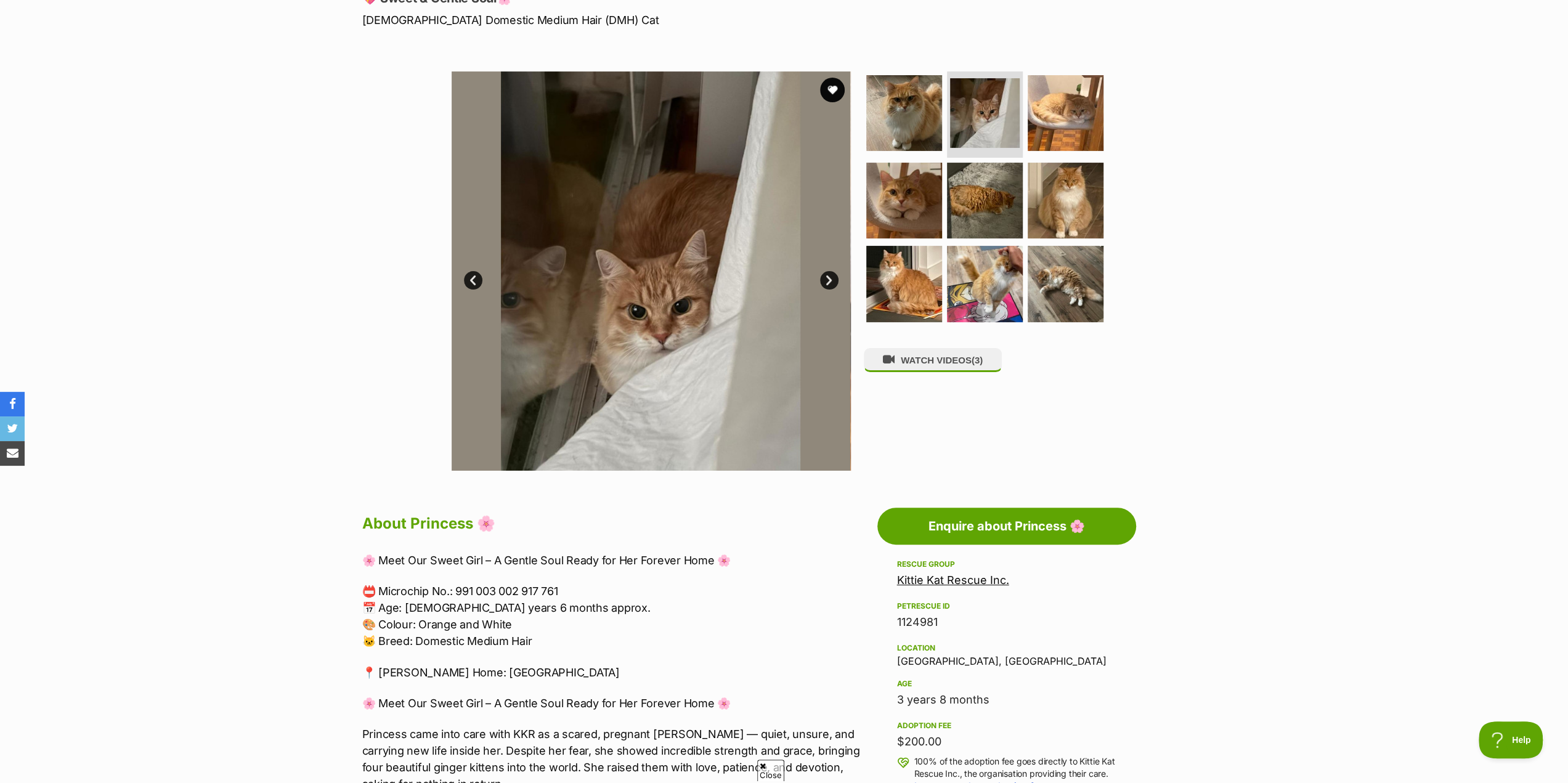
click at [829, 277] on link "Next" at bounding box center [829, 281] width 18 height 18
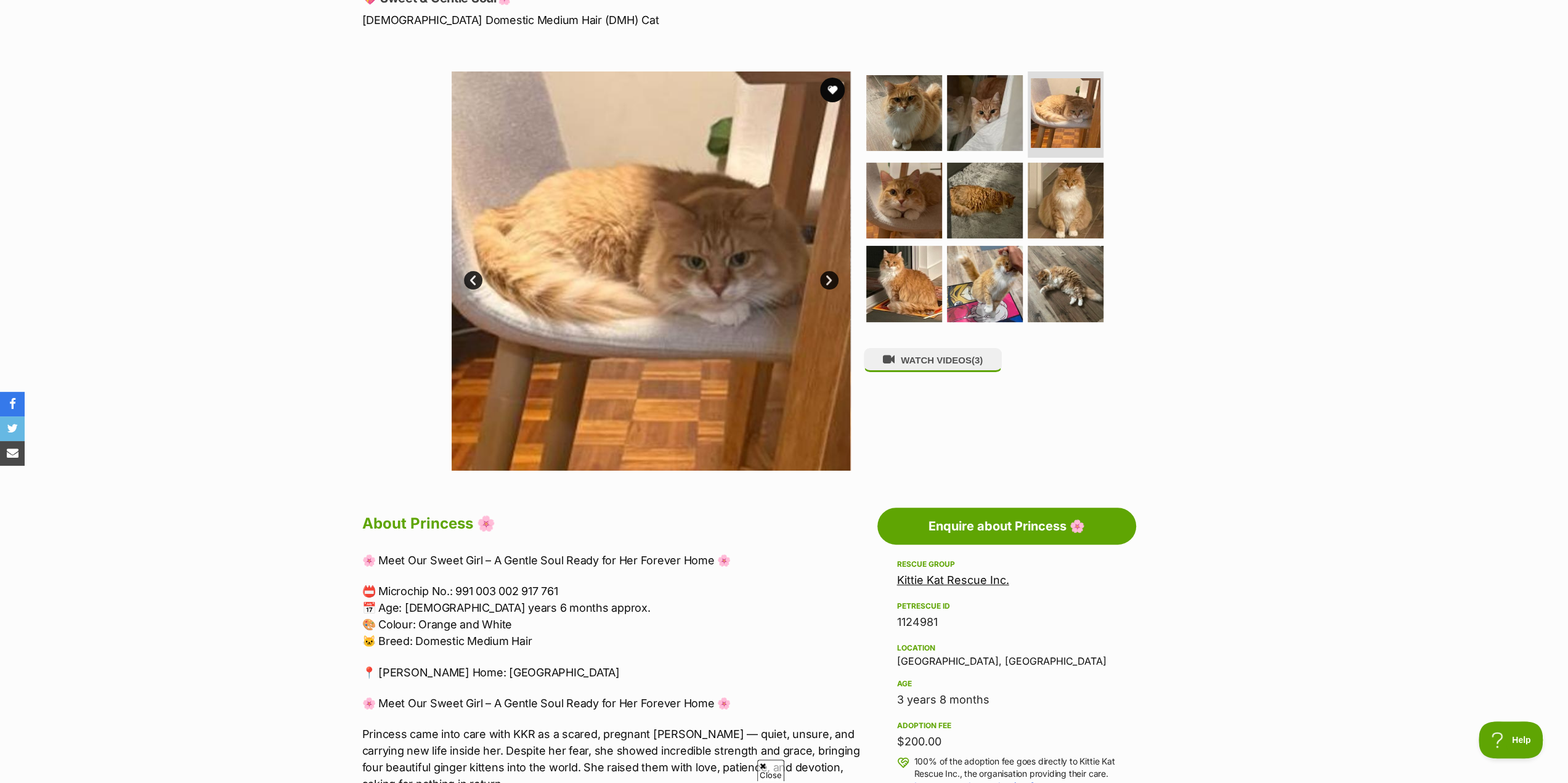
click at [829, 281] on link "Next" at bounding box center [829, 281] width 18 height 18
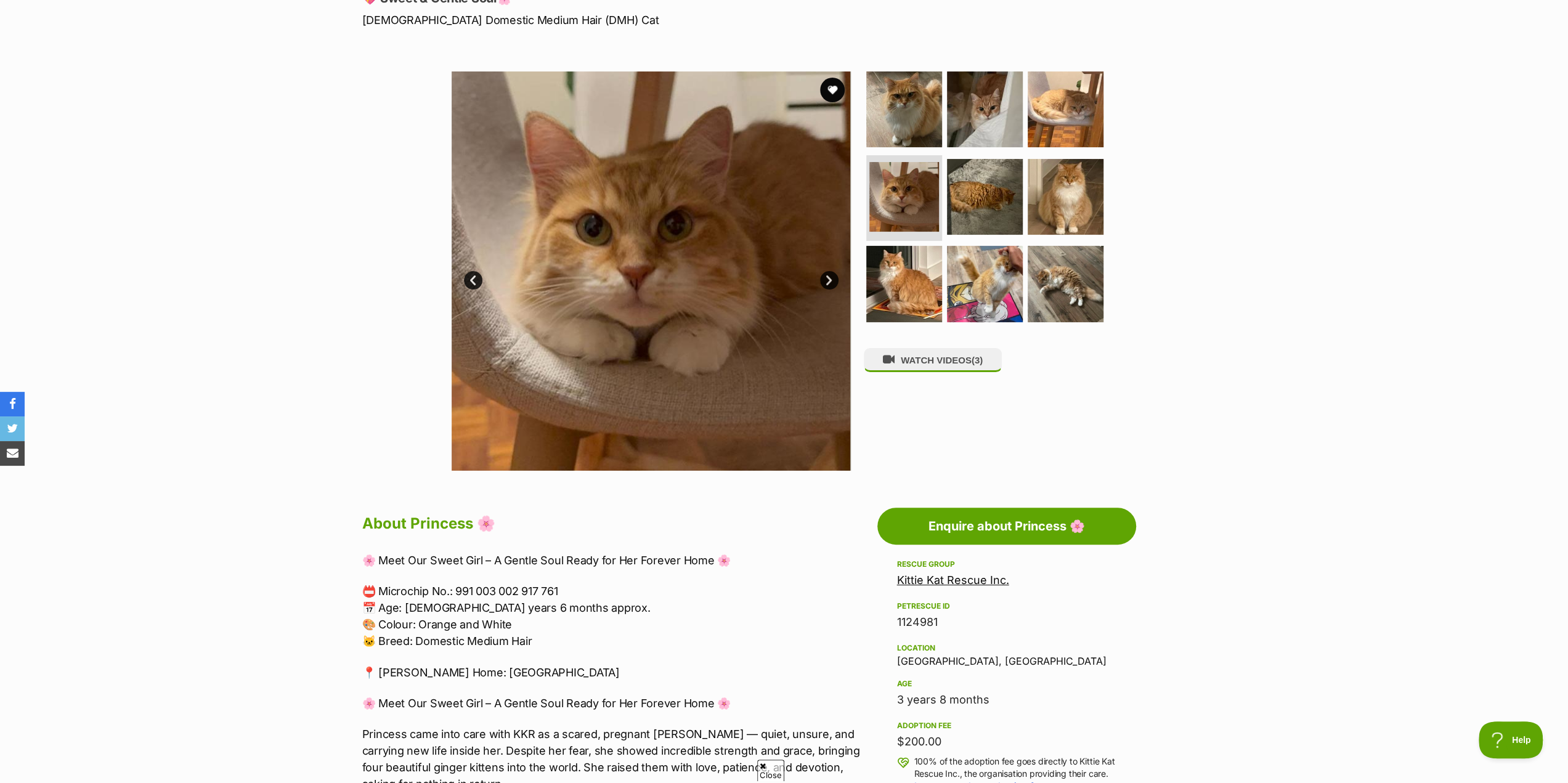
click at [829, 281] on link "Next" at bounding box center [829, 281] width 18 height 18
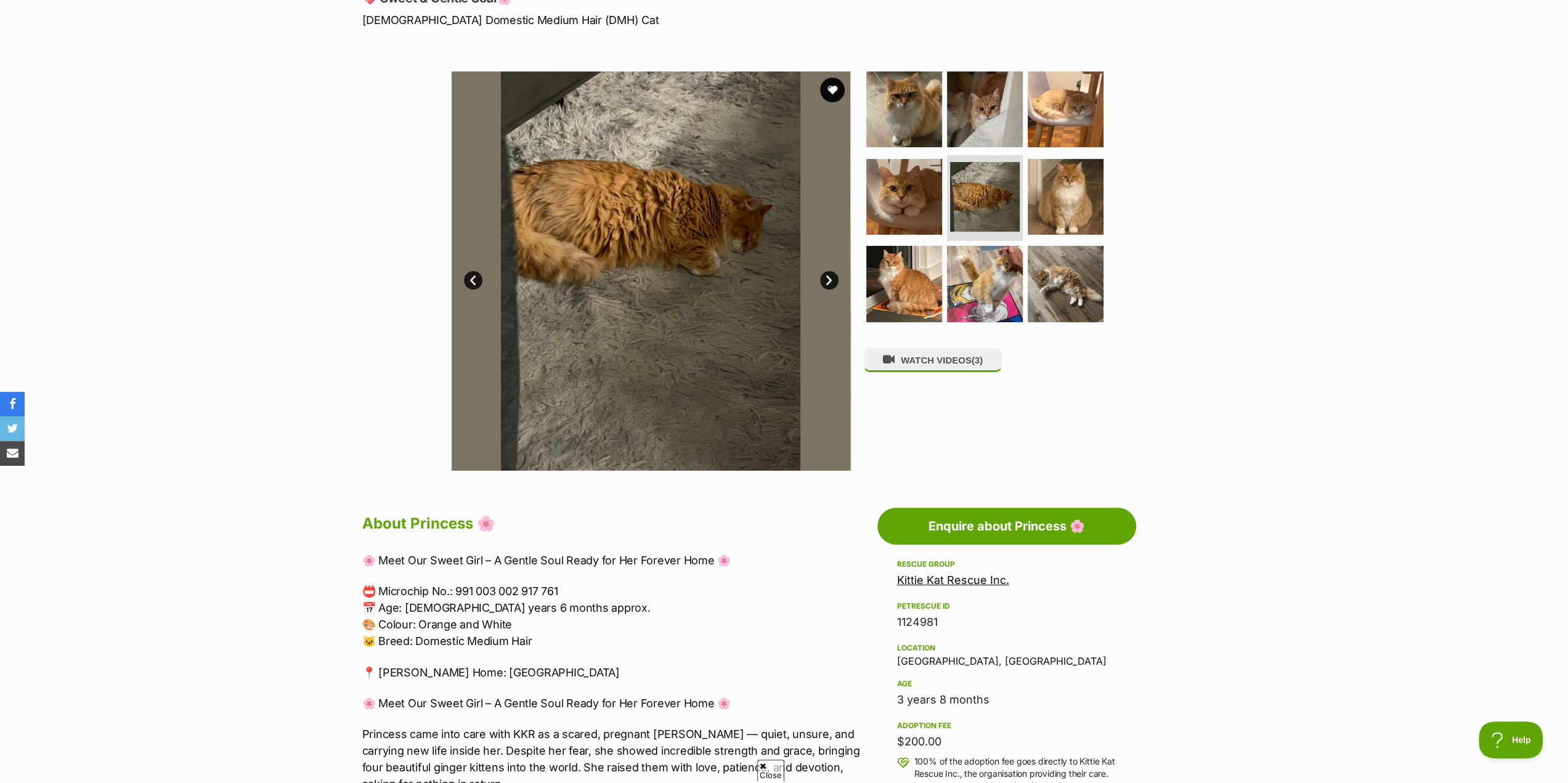
click at [829, 281] on link "Next" at bounding box center [829, 281] width 18 height 18
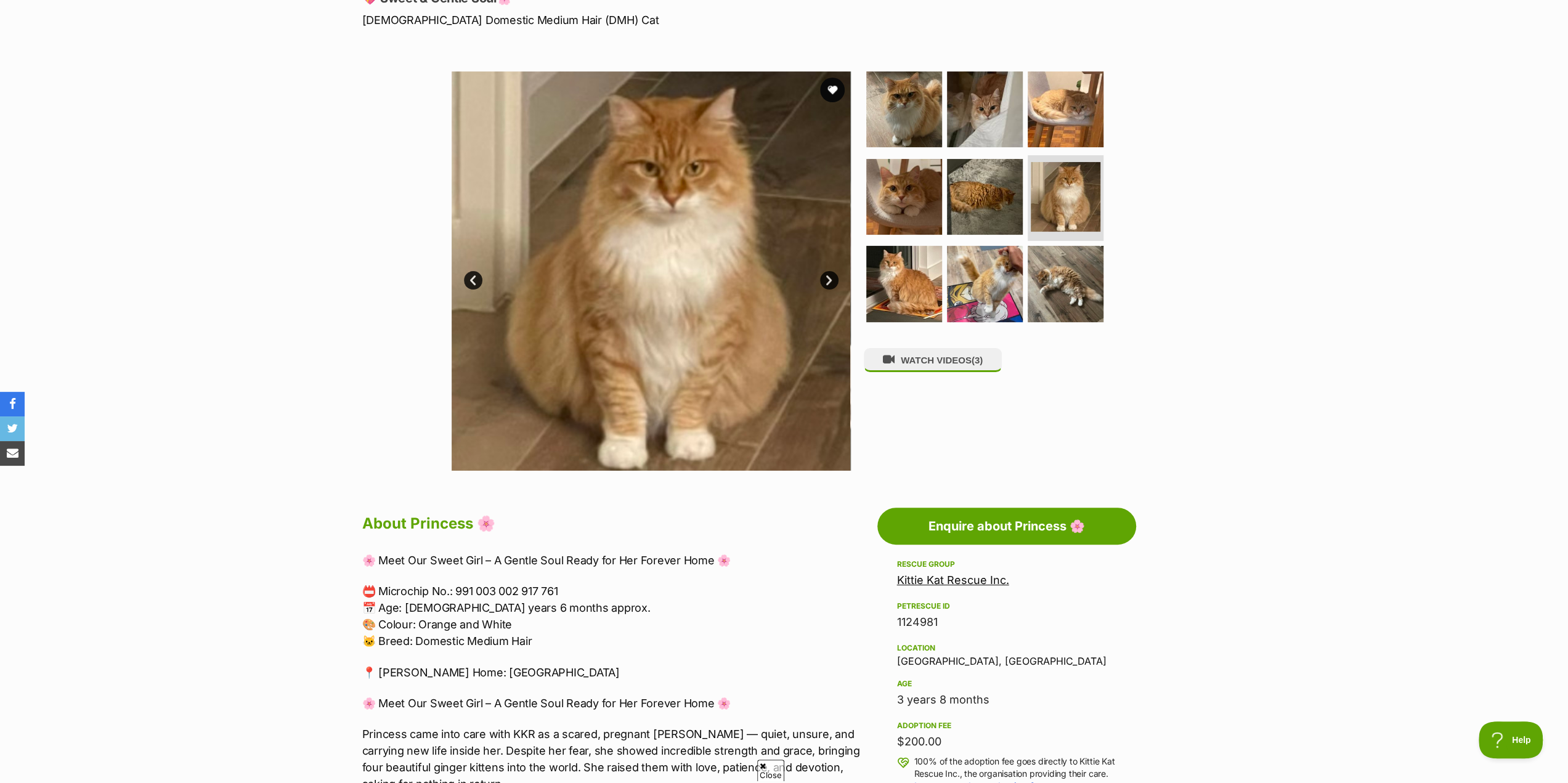
click at [829, 281] on link "Next" at bounding box center [829, 281] width 18 height 18
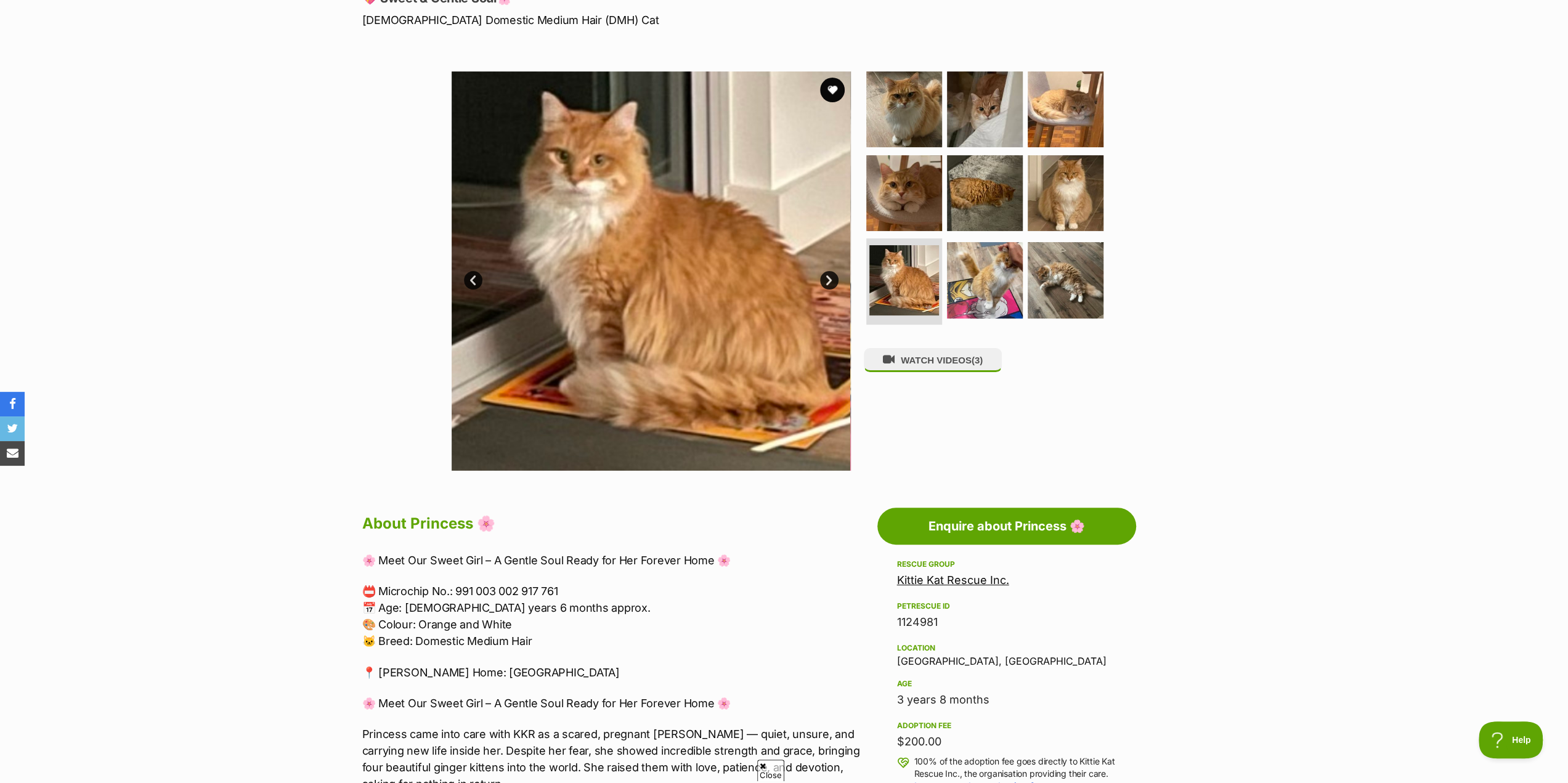
click at [829, 281] on link "Next" at bounding box center [829, 281] width 18 height 18
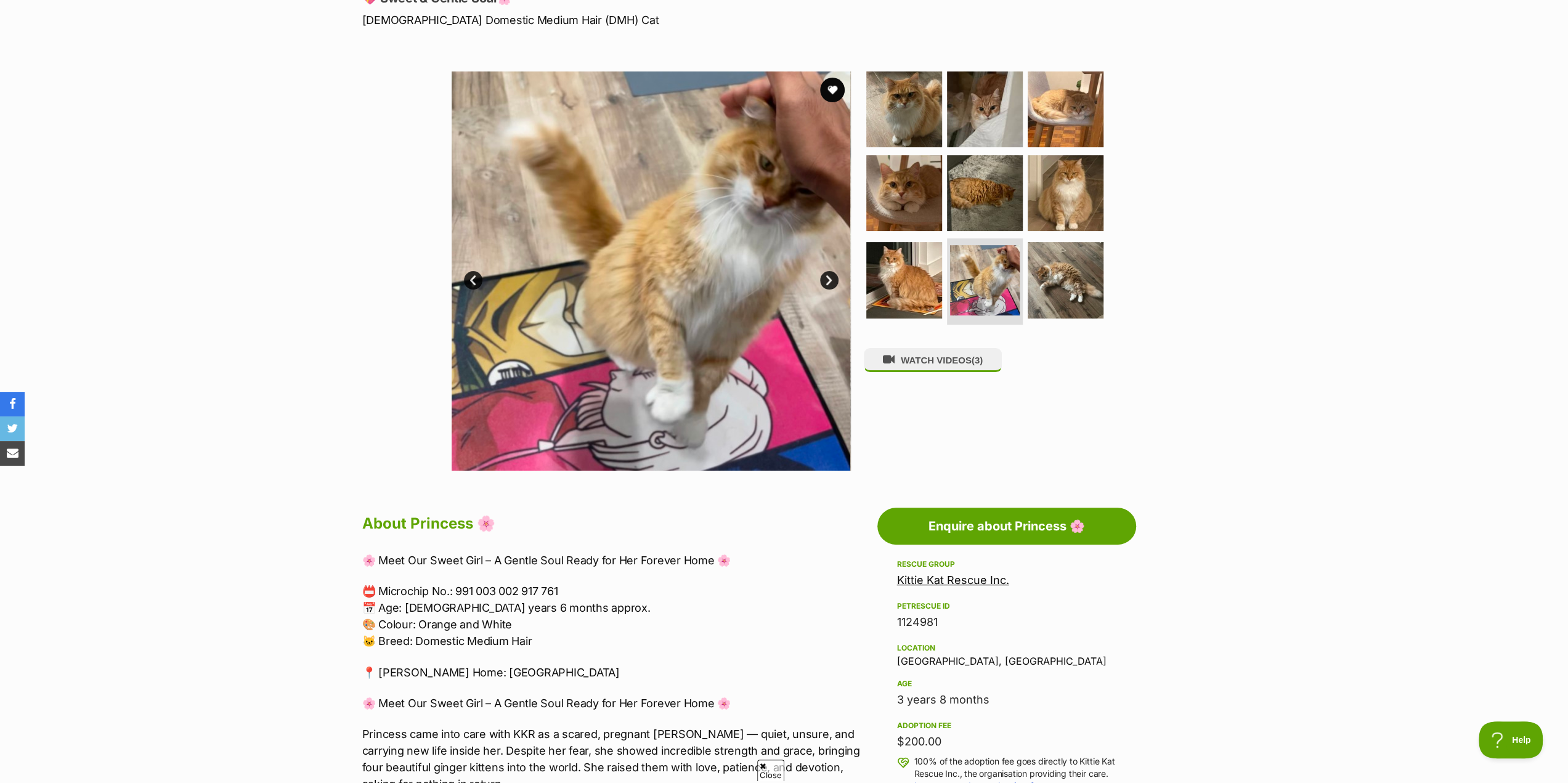
click at [829, 281] on link "Next" at bounding box center [829, 281] width 18 height 18
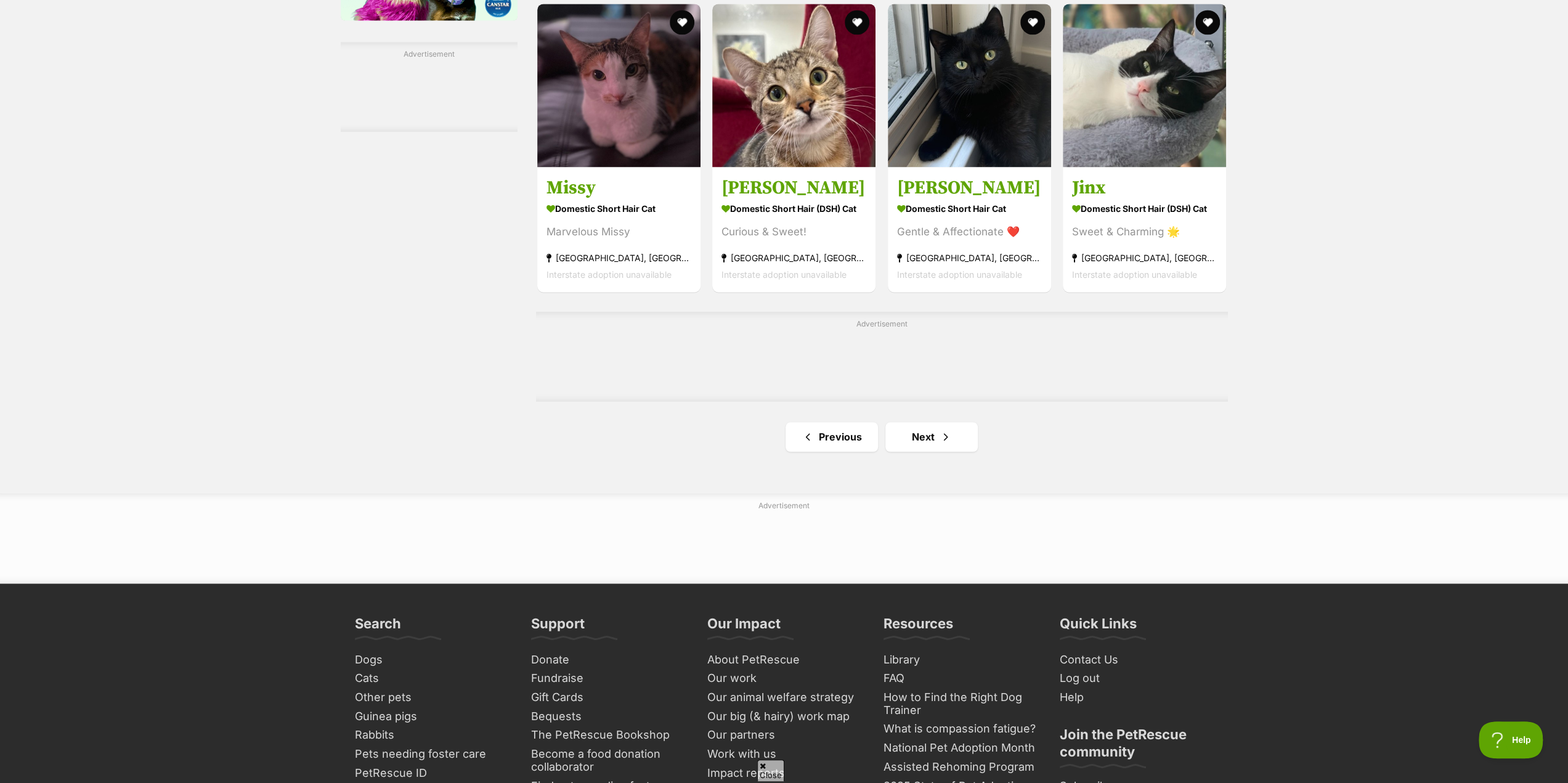
scroll to position [1849, 0]
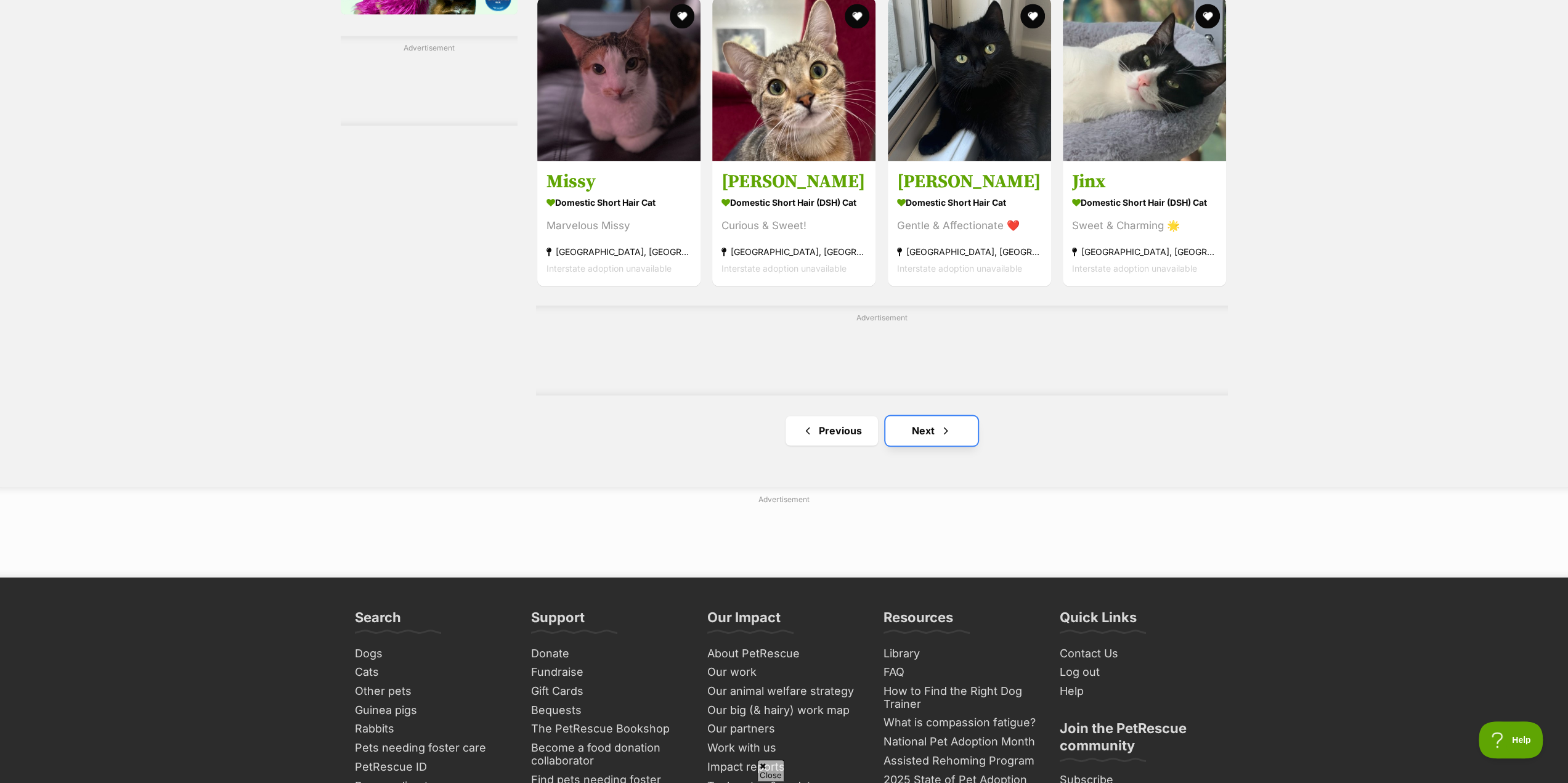
click at [936, 439] on link "Next" at bounding box center [932, 430] width 92 height 29
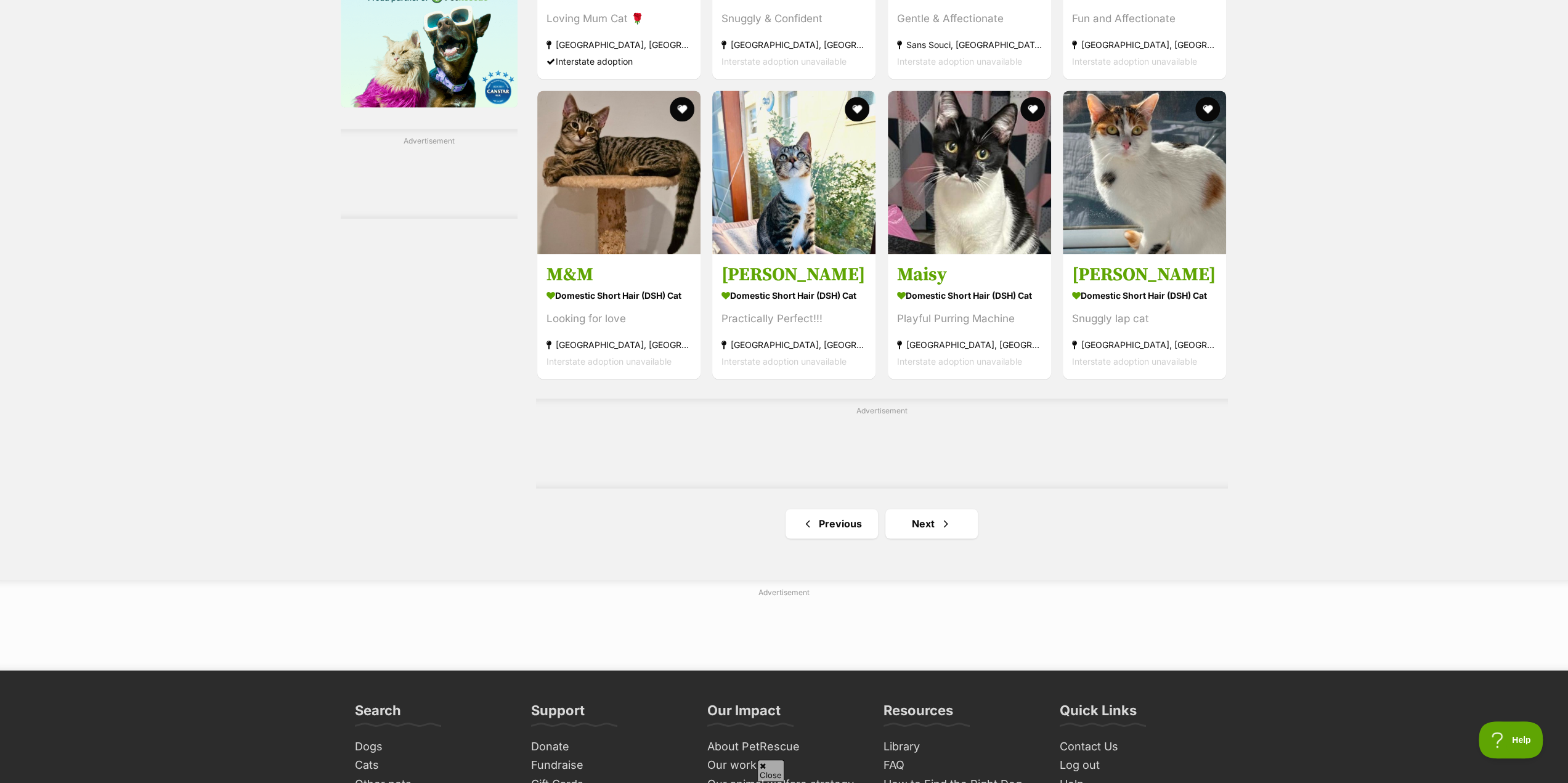
scroll to position [1787, 0]
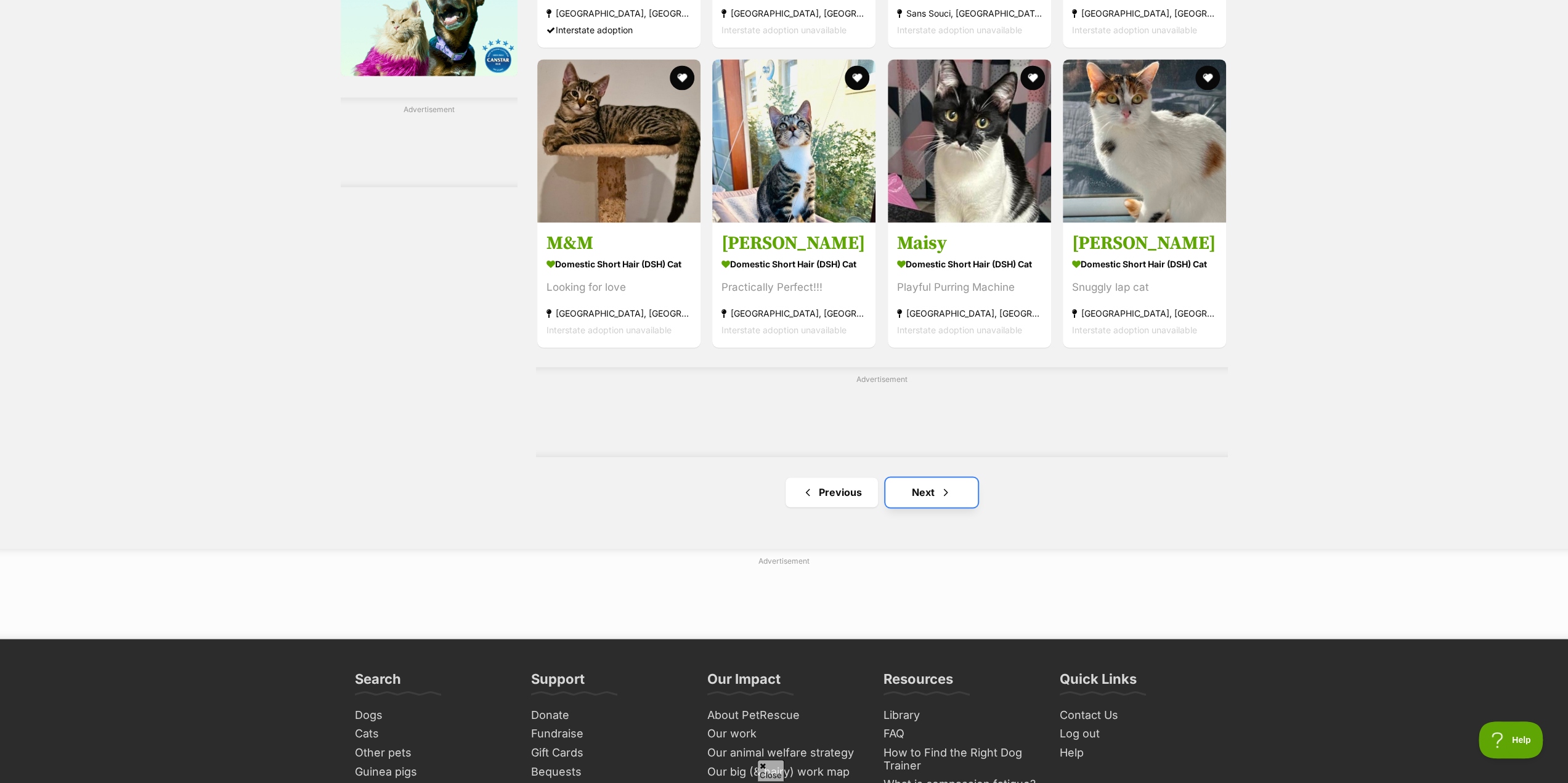
click at [926, 502] on link "Next" at bounding box center [932, 492] width 92 height 29
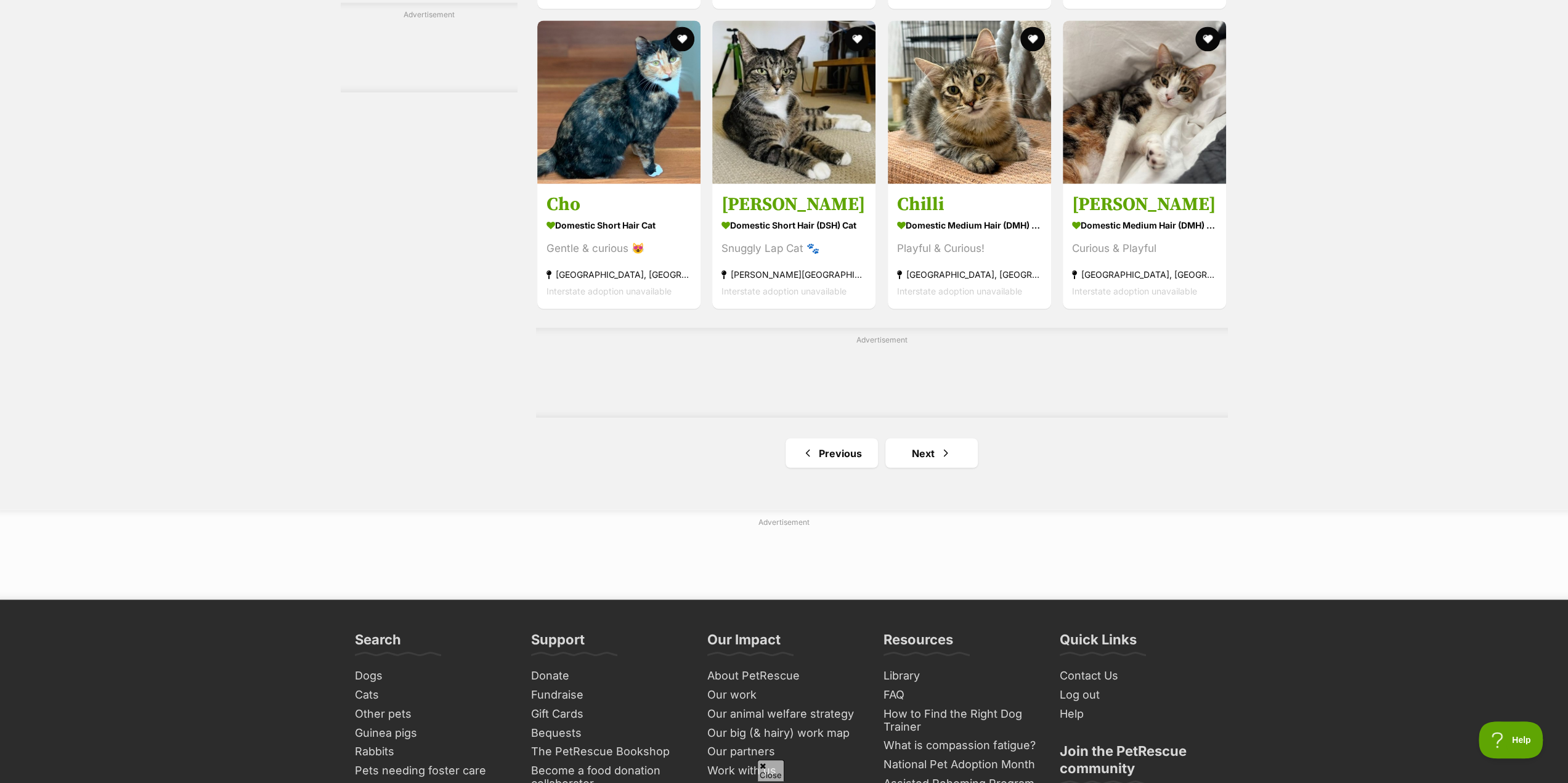
scroll to position [1910, 0]
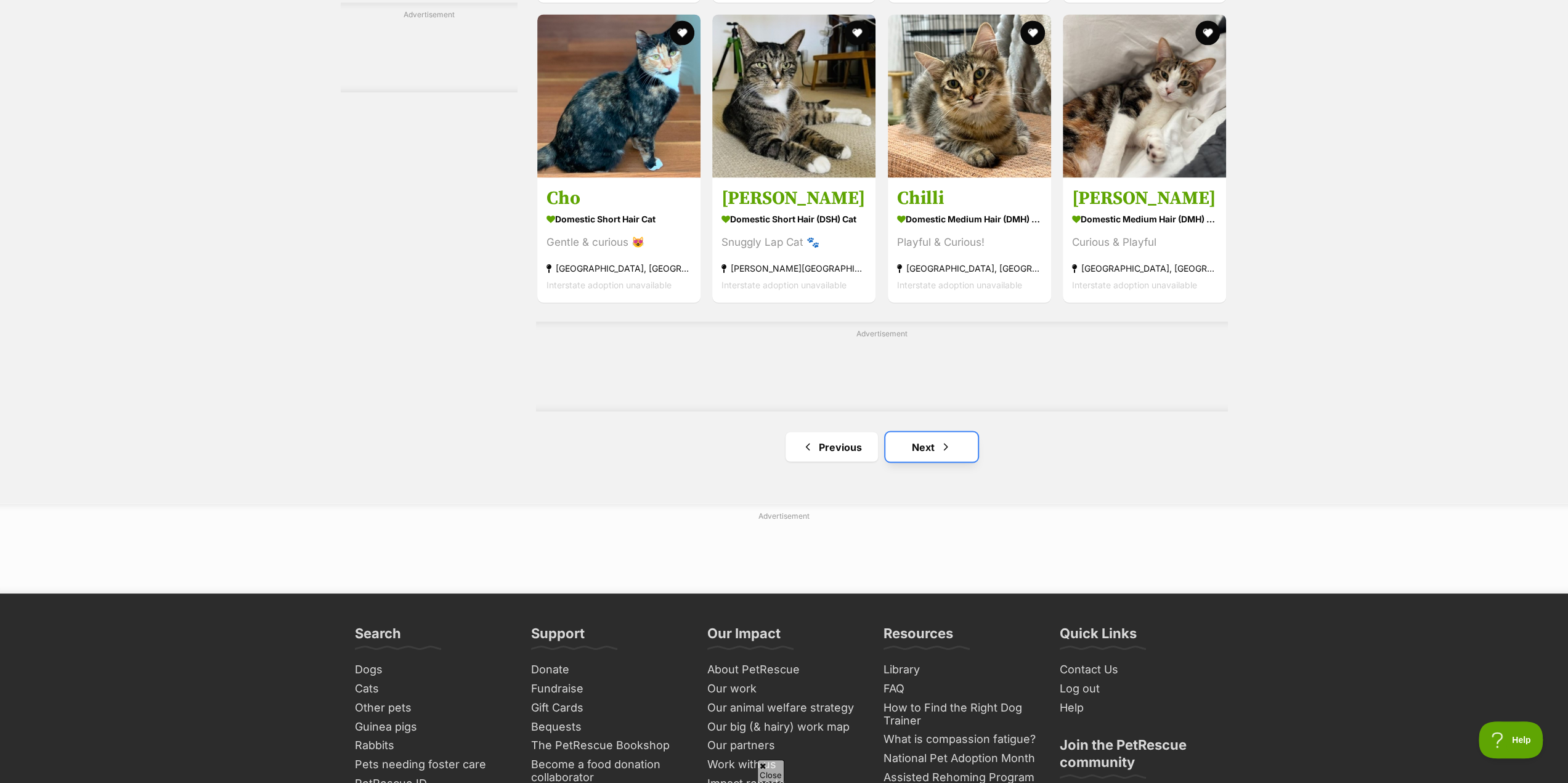
click at [933, 458] on link "Next" at bounding box center [932, 446] width 92 height 29
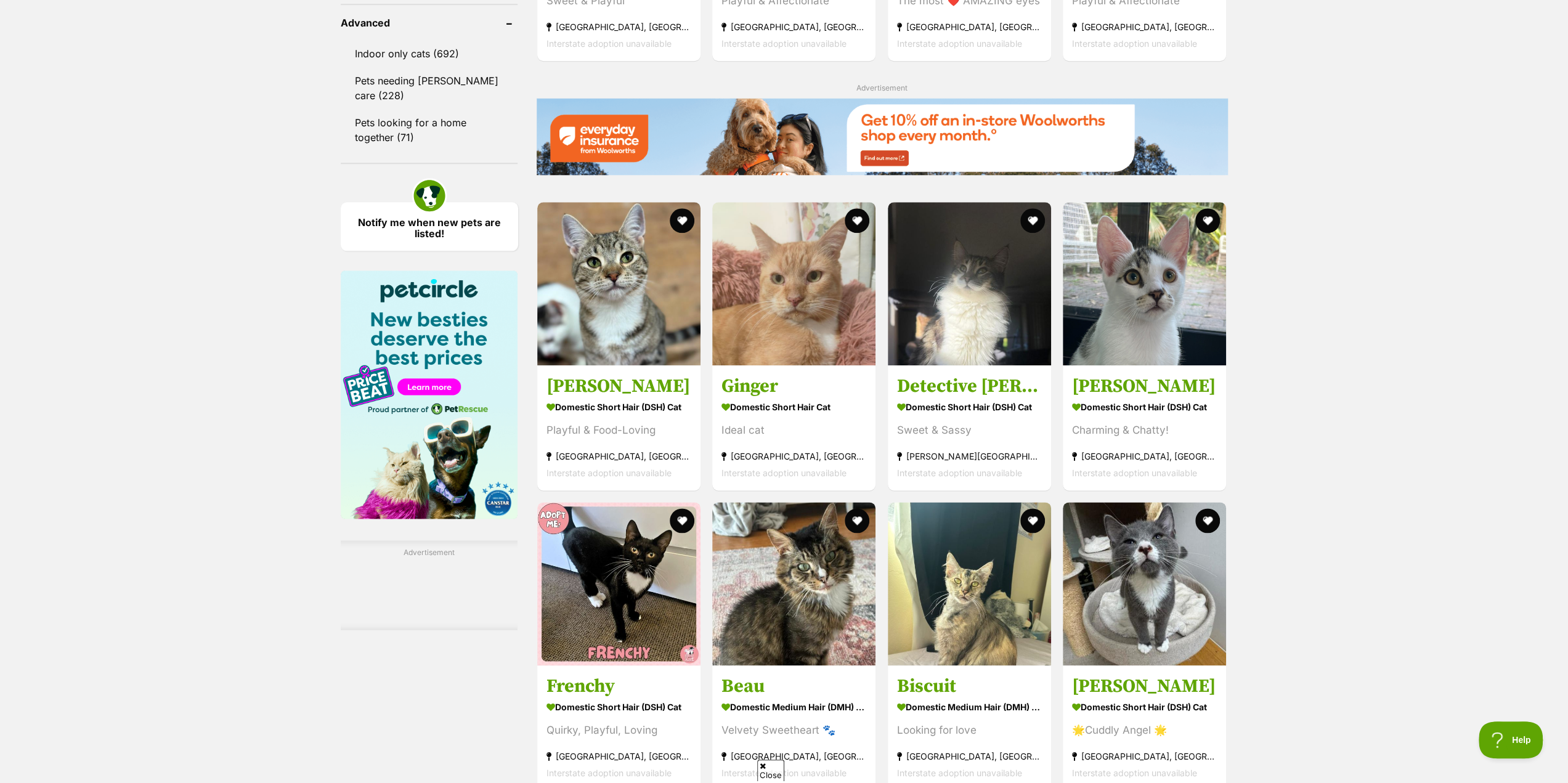
scroll to position [1356, 0]
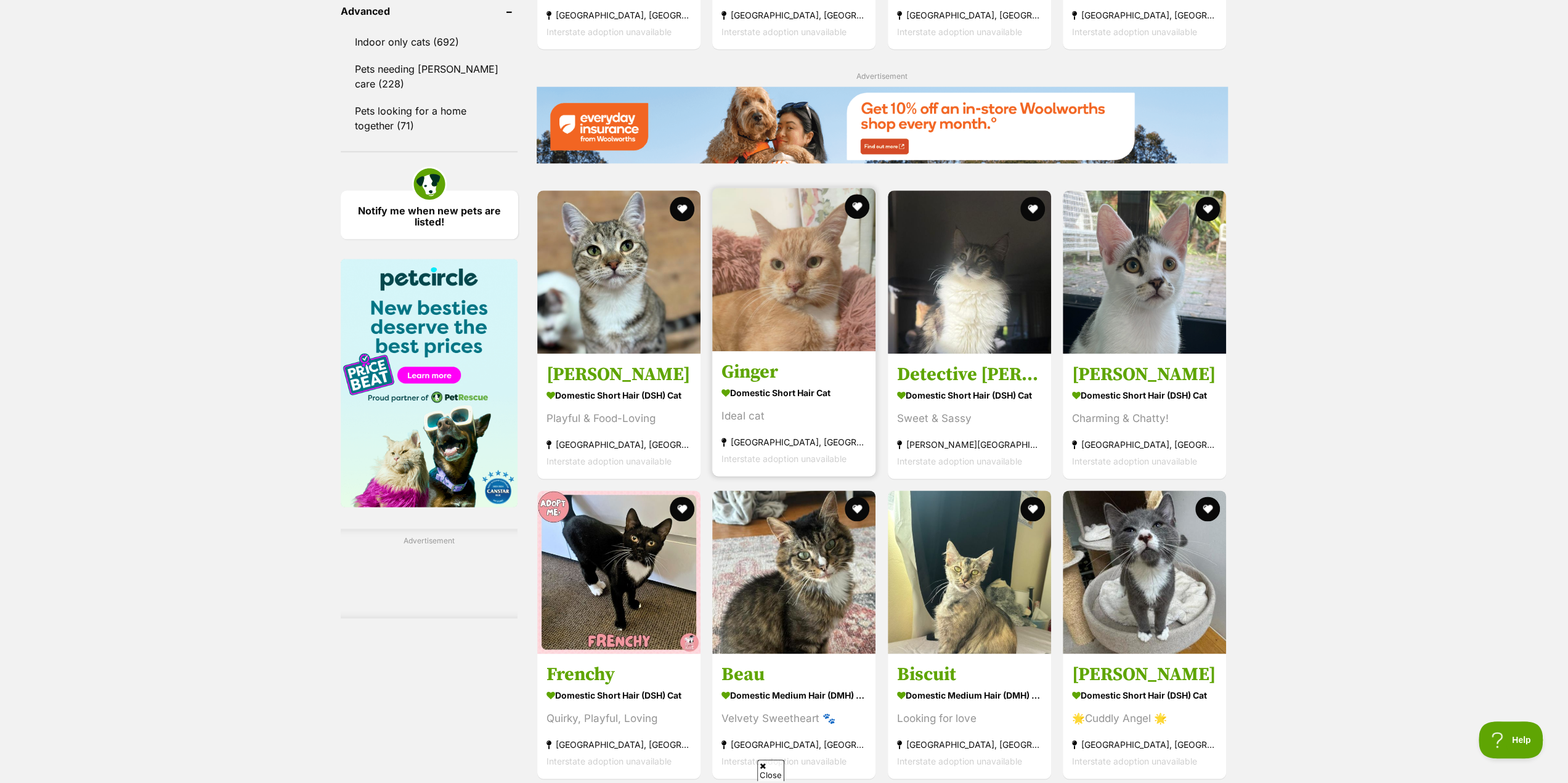
click at [750, 362] on link "Ginger Domestic Short Hair Cat Ideal cat Prestons, NSW Interstate adoption unav…" at bounding box center [794, 414] width 163 height 125
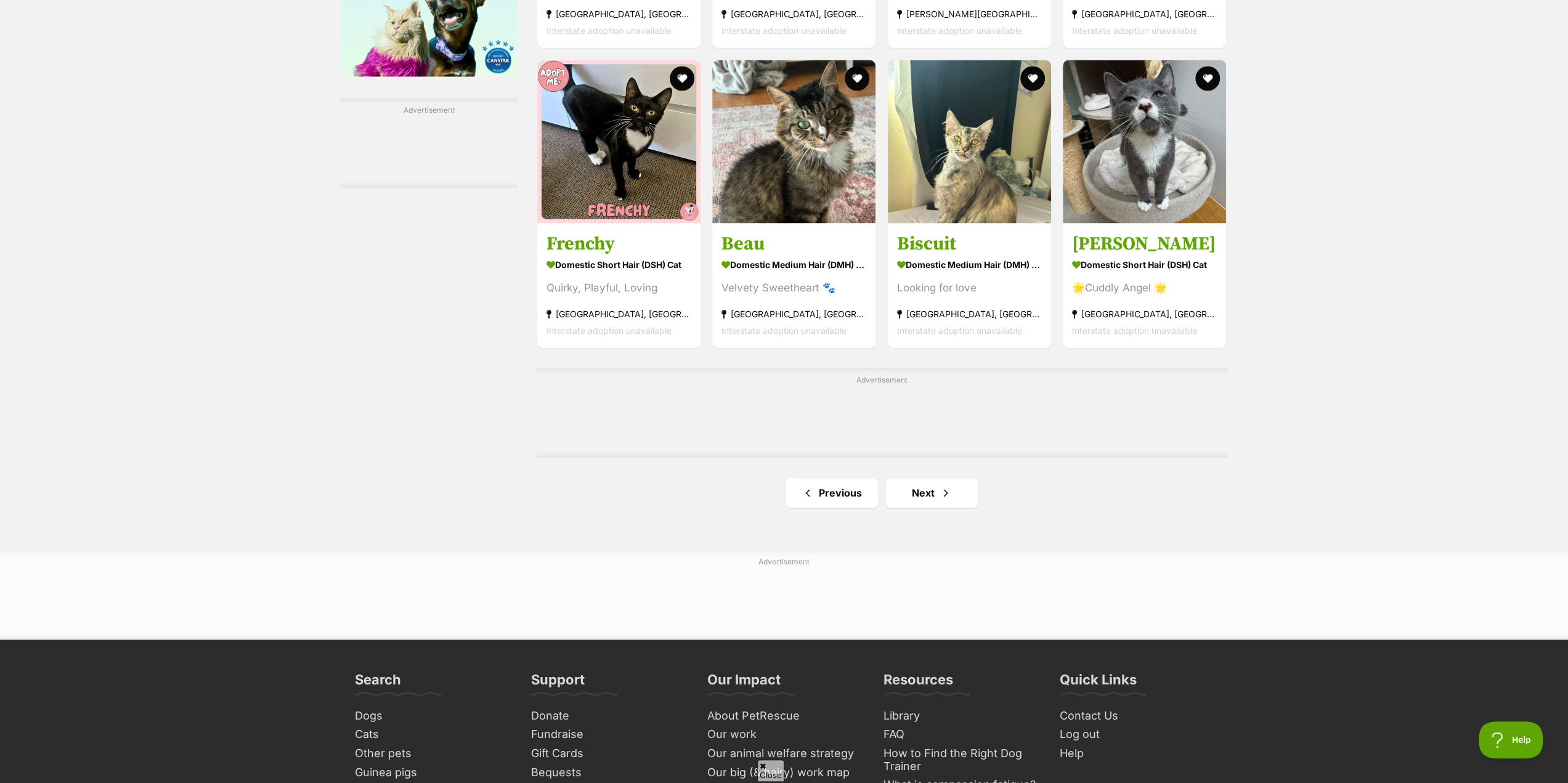
scroll to position [1787, 0]
click at [928, 496] on link "Next" at bounding box center [932, 492] width 92 height 29
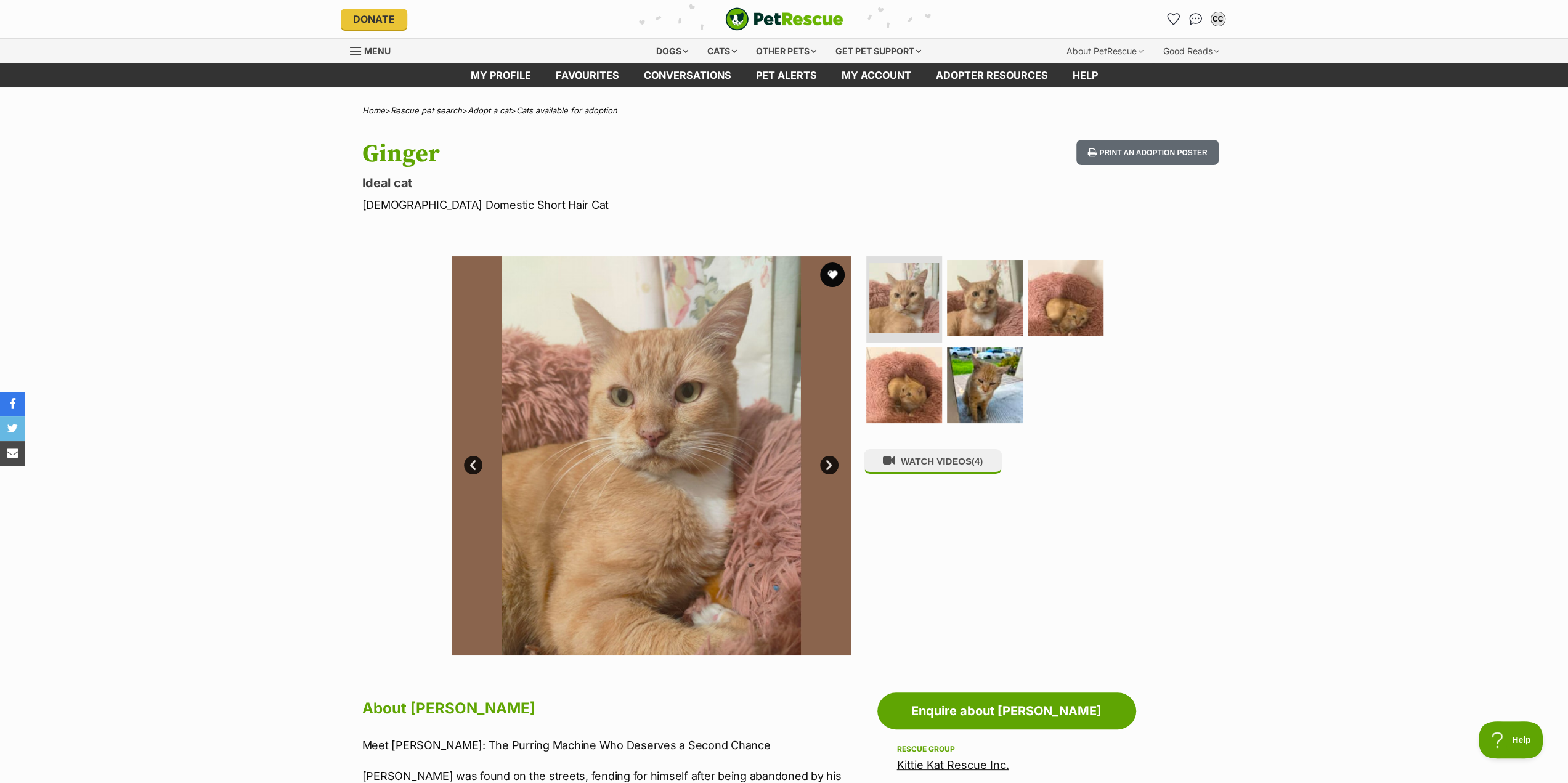
click at [830, 467] on link "Next" at bounding box center [829, 465] width 18 height 18
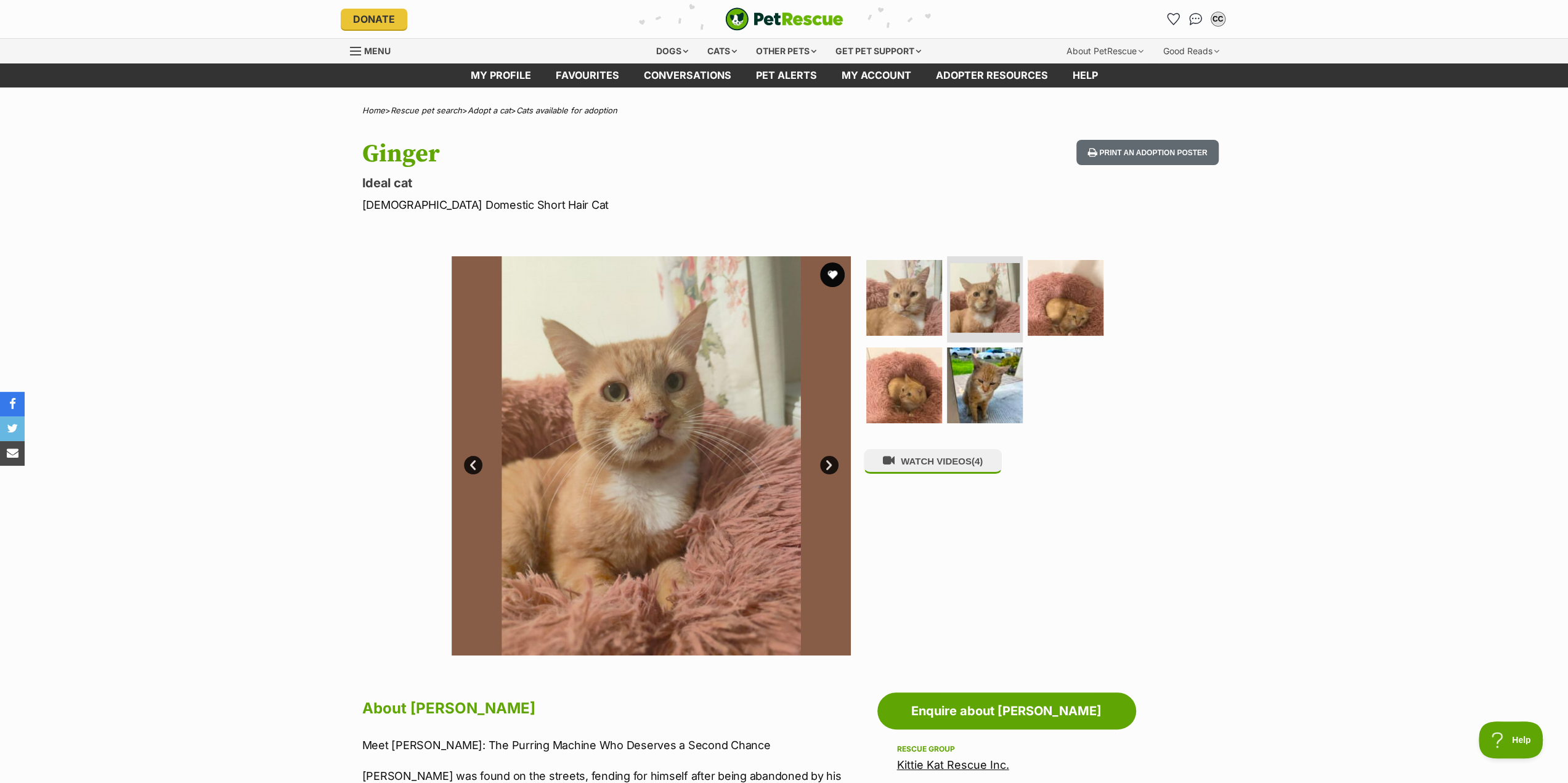
click at [830, 467] on link "Next" at bounding box center [829, 465] width 18 height 18
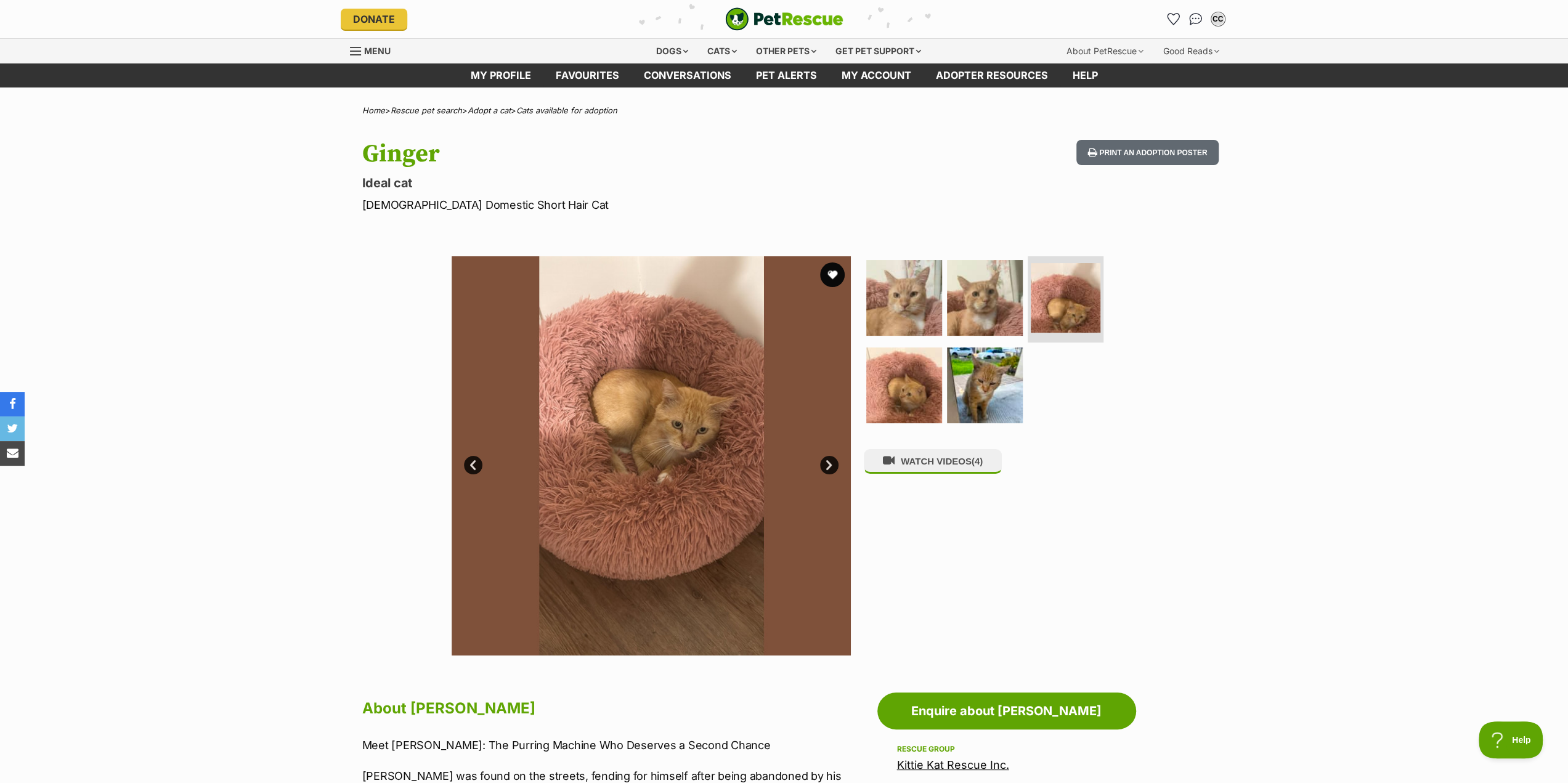
click at [830, 467] on link "Next" at bounding box center [829, 465] width 18 height 18
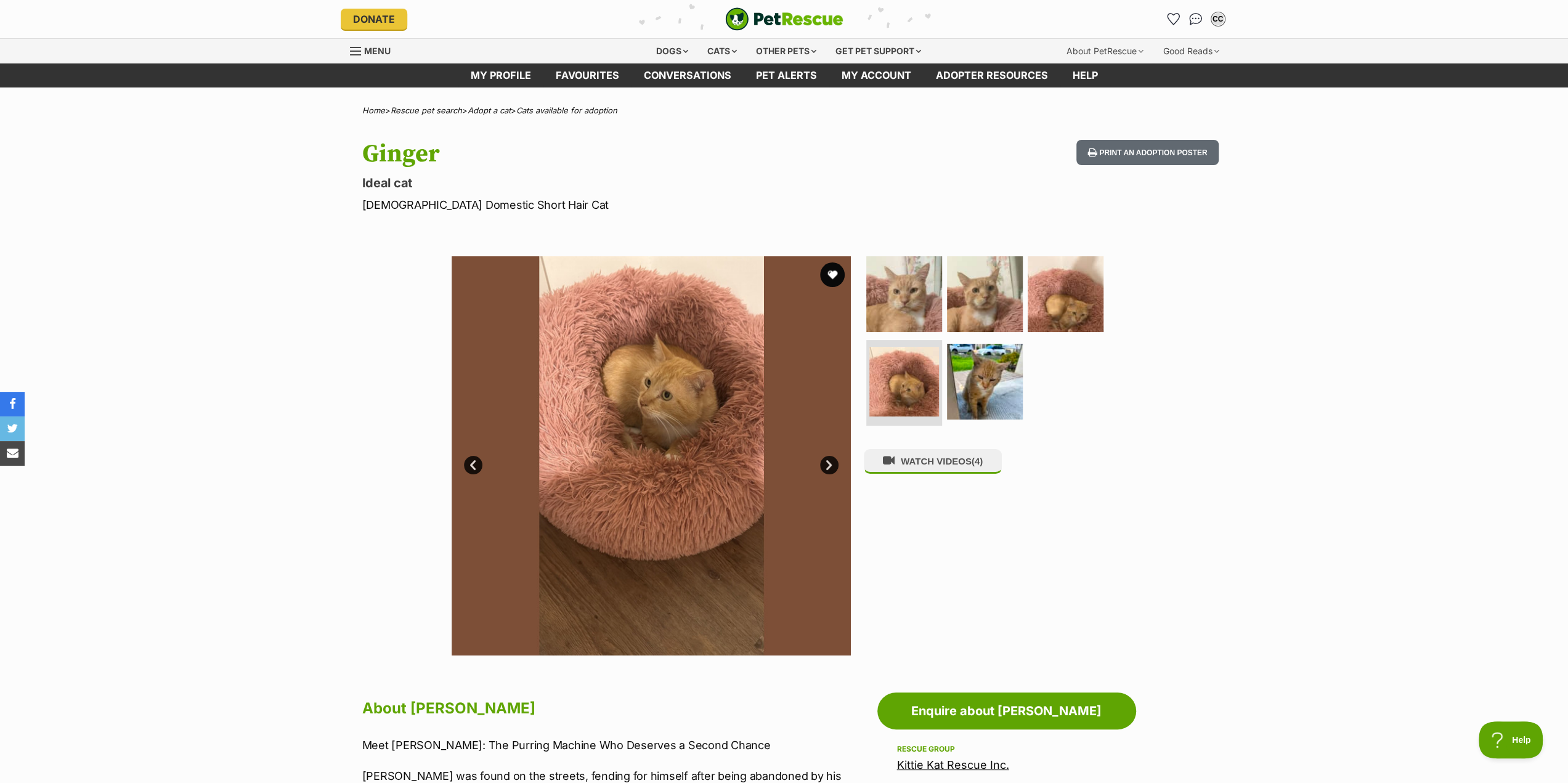
click at [830, 467] on link "Next" at bounding box center [829, 465] width 18 height 18
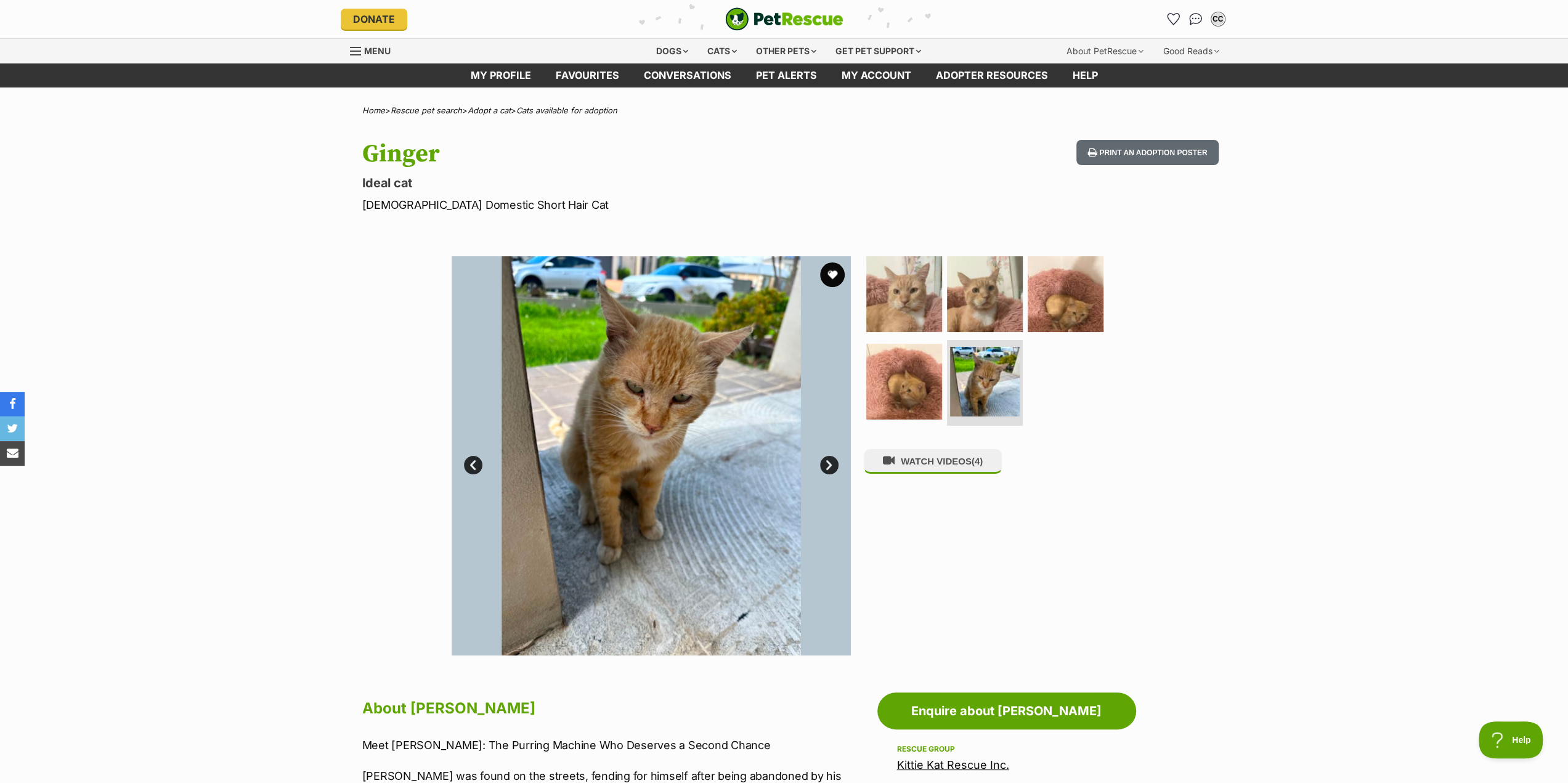
click at [830, 467] on link "Next" at bounding box center [829, 465] width 18 height 18
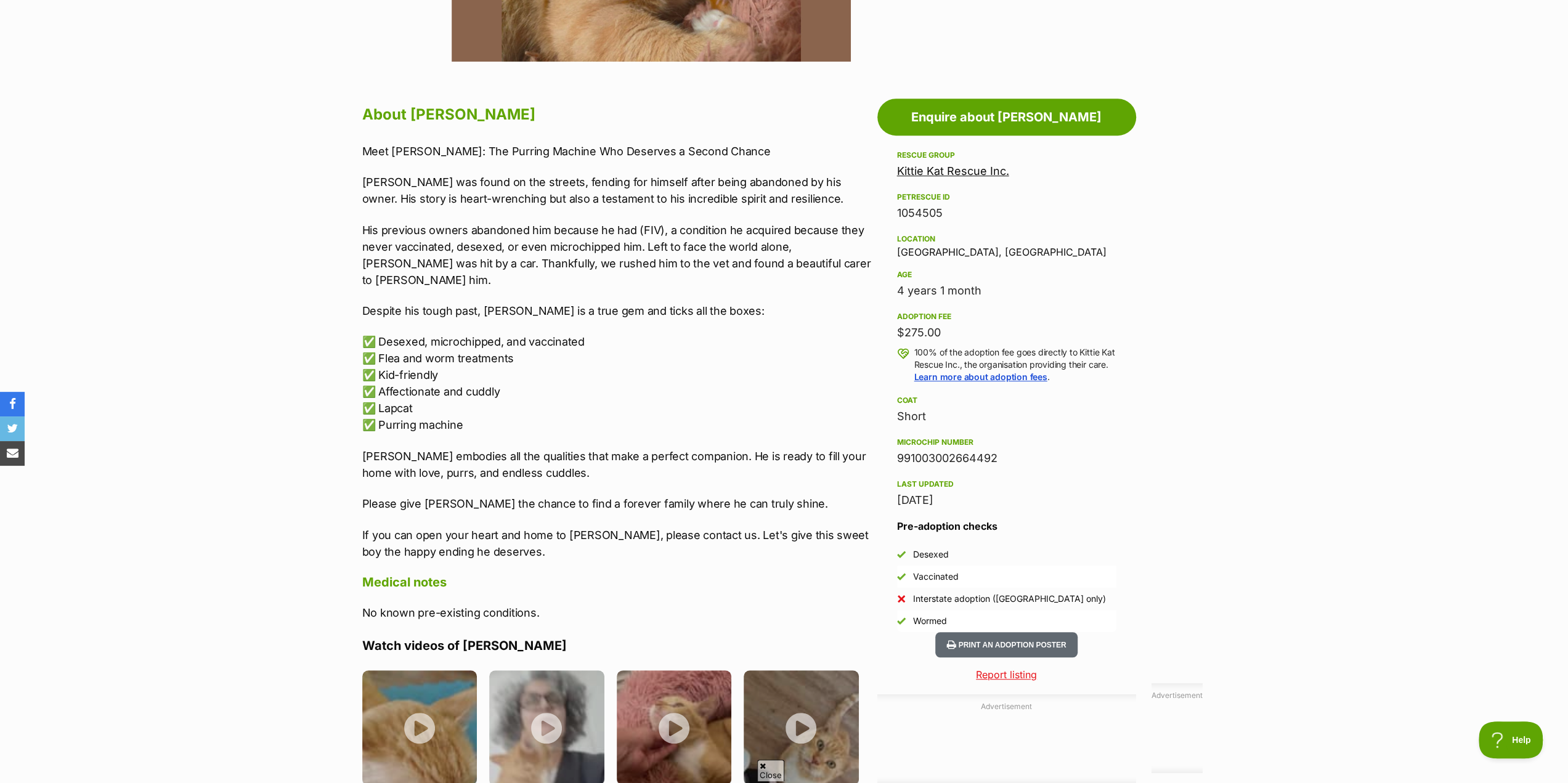
scroll to position [616, 0]
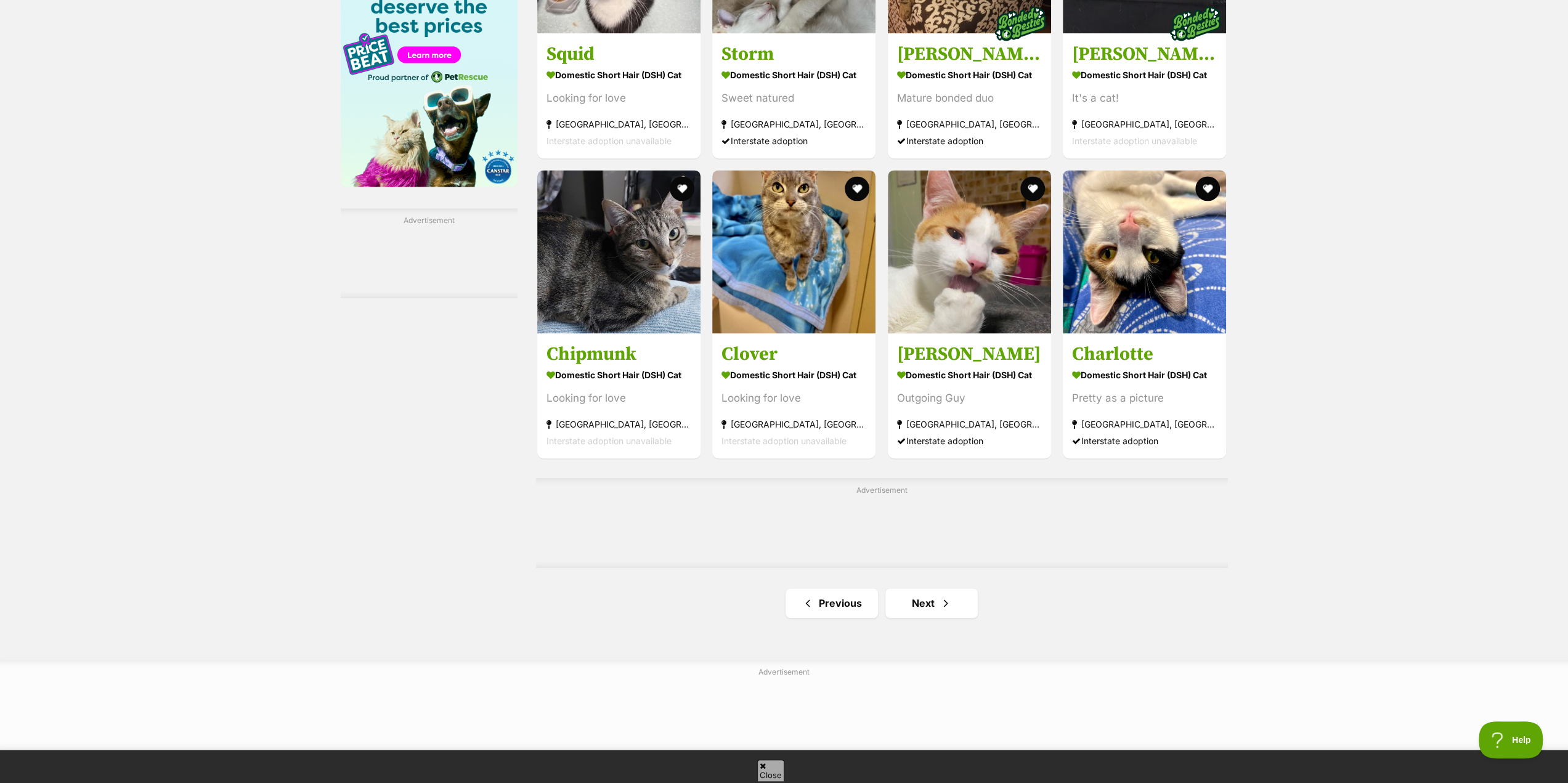
scroll to position [1725, 0]
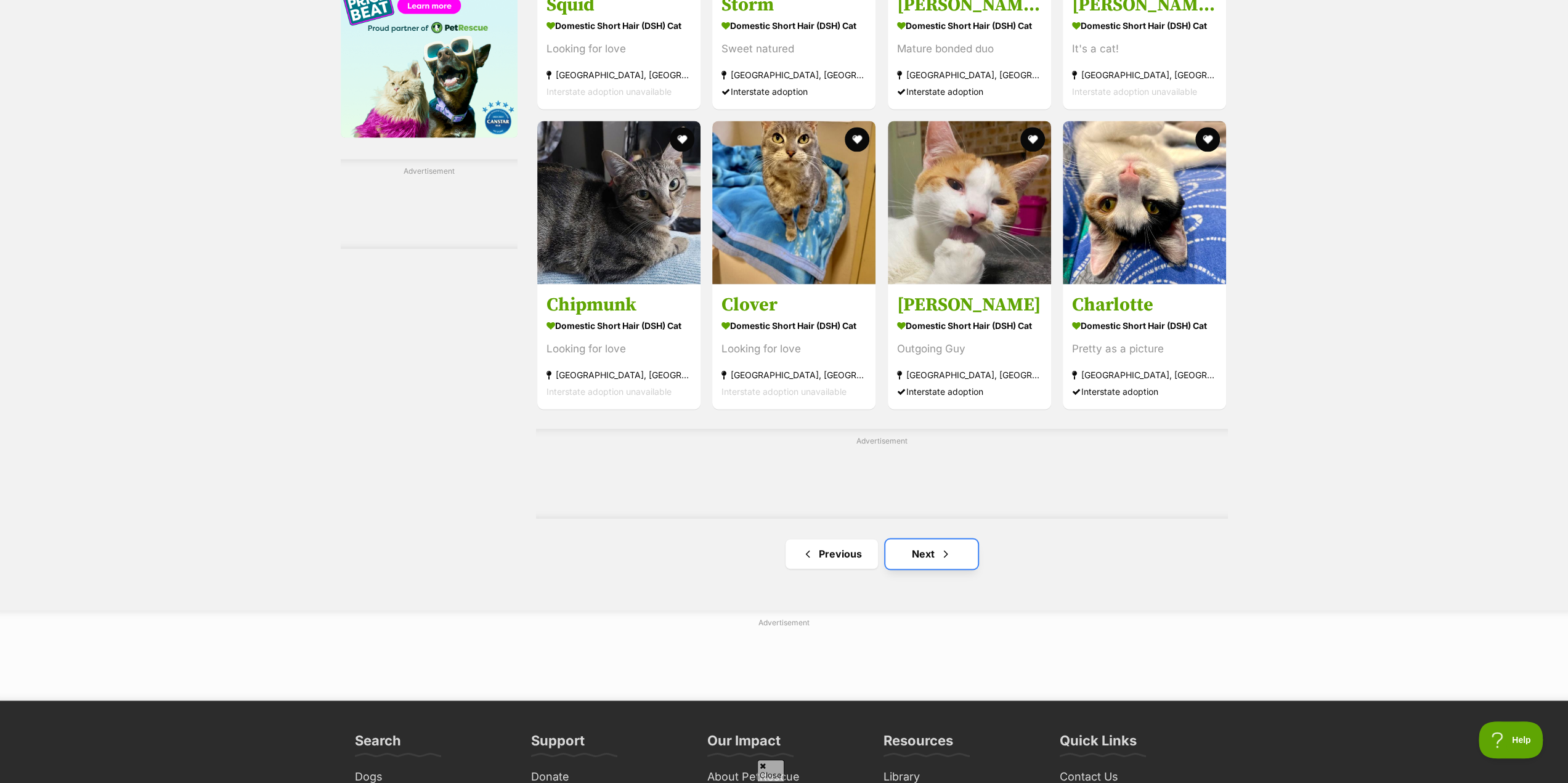
click at [917, 562] on link "Next" at bounding box center [932, 553] width 92 height 29
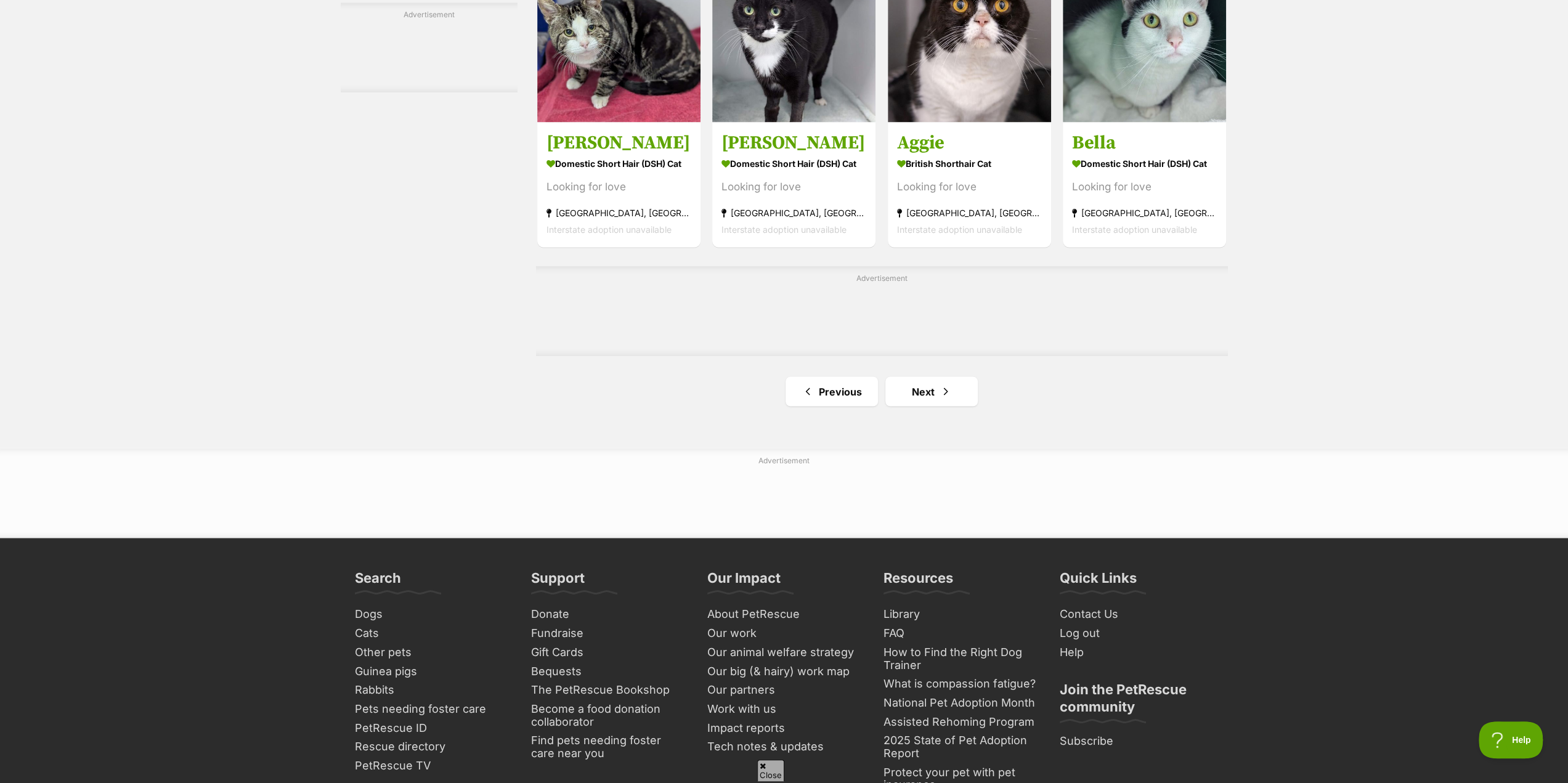
scroll to position [1972, 0]
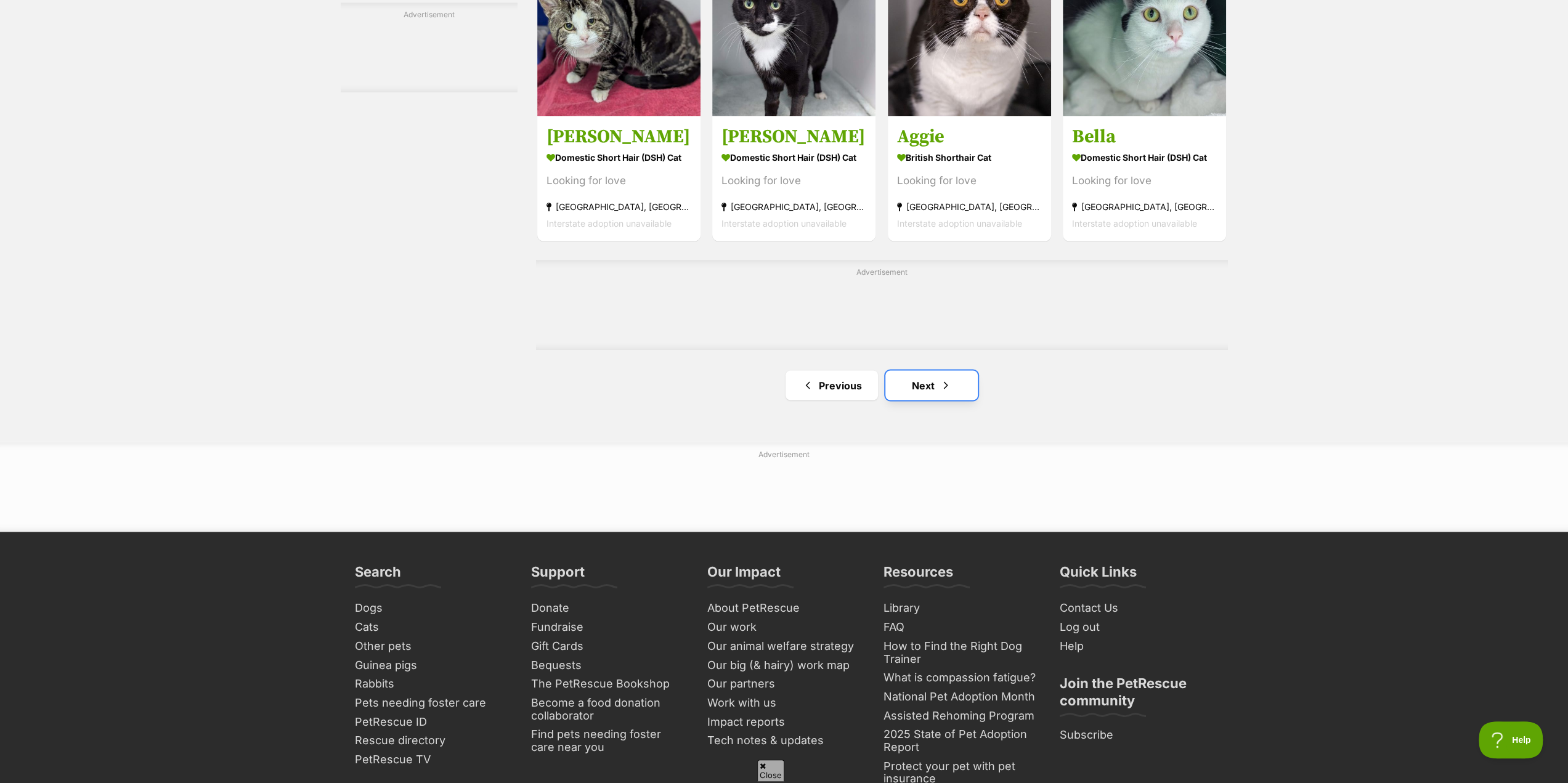
click at [915, 389] on link "Next" at bounding box center [932, 385] width 92 height 29
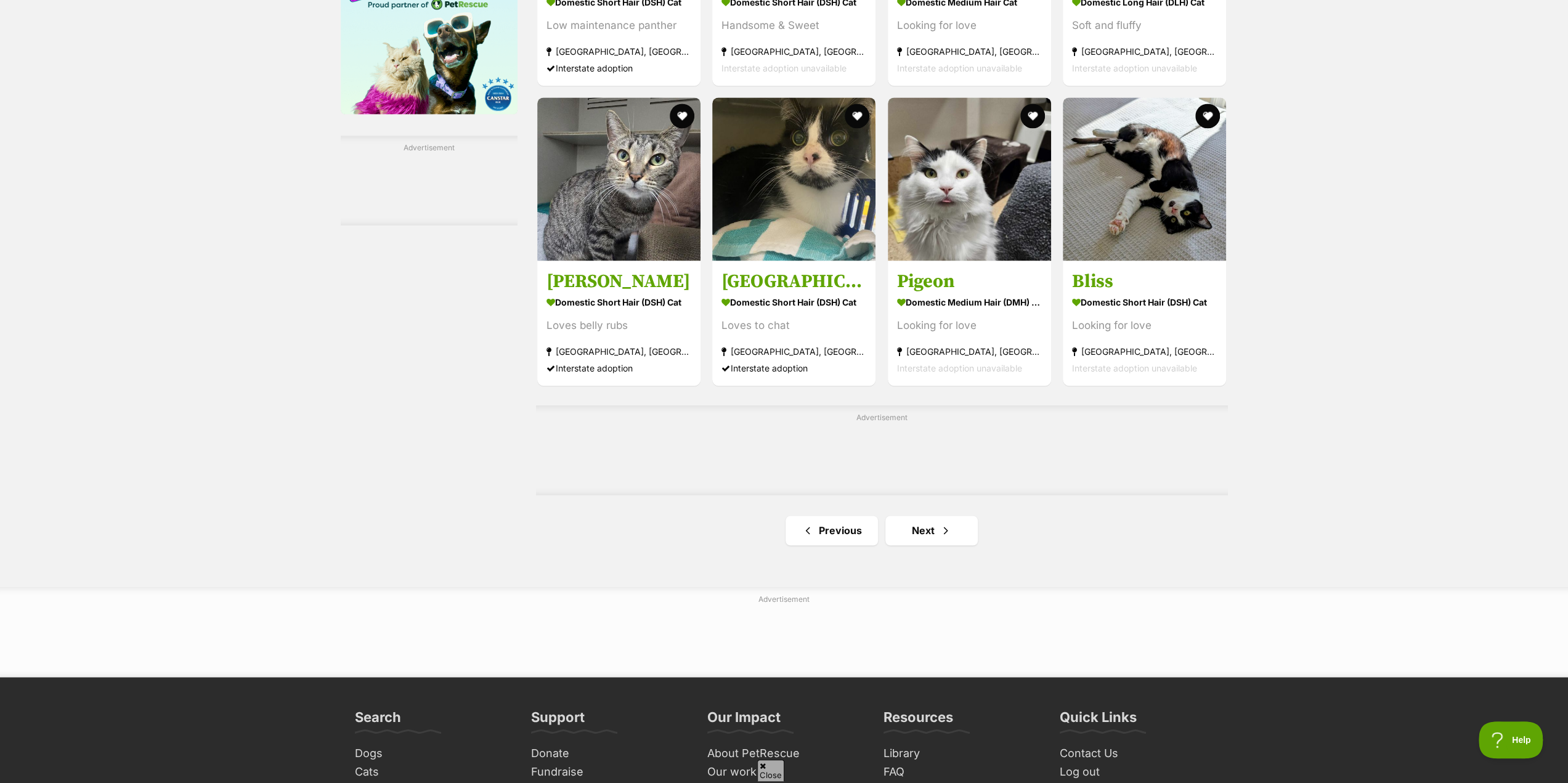
scroll to position [1787, 0]
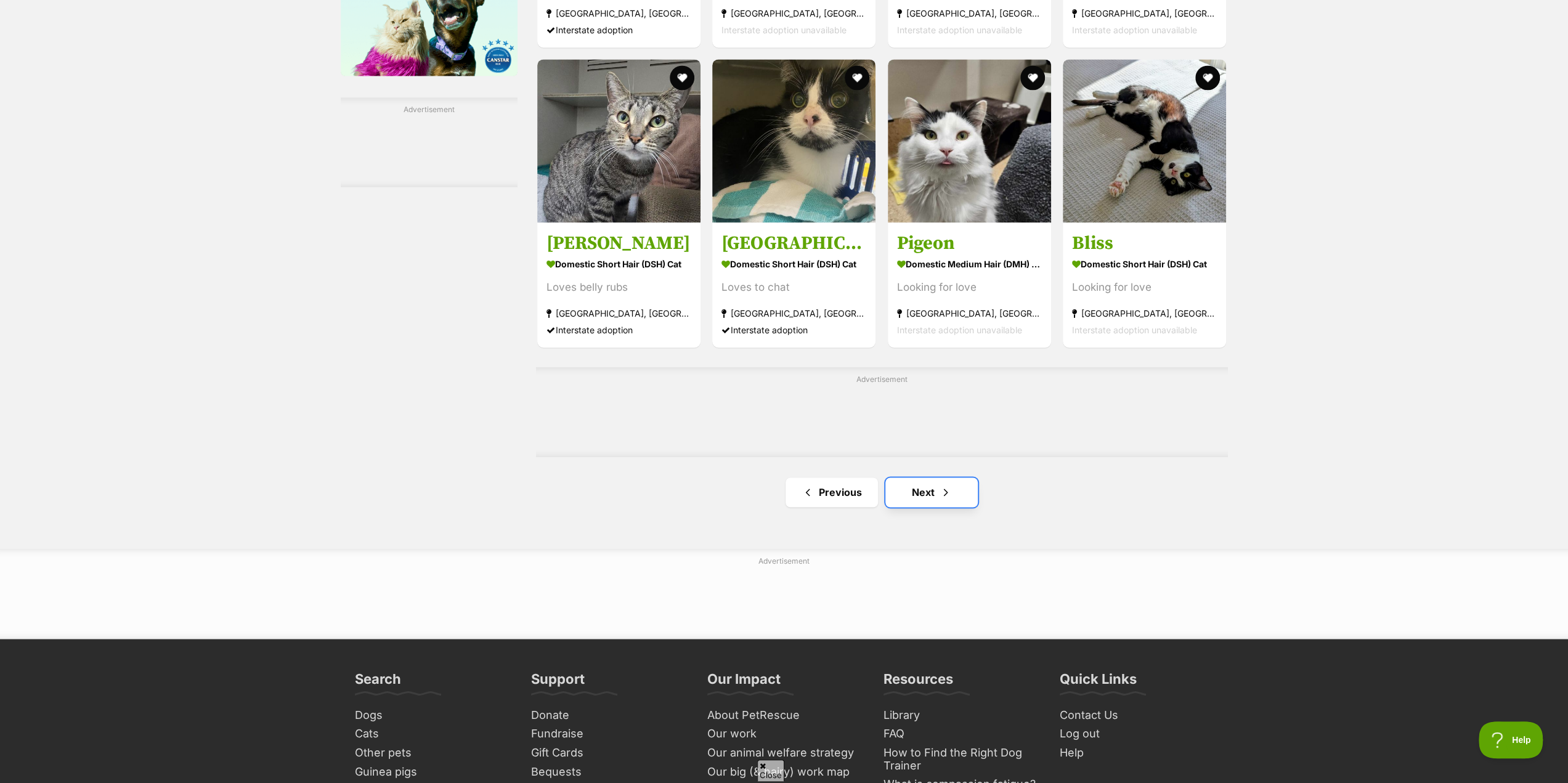
click at [920, 504] on link "Next" at bounding box center [932, 492] width 92 height 29
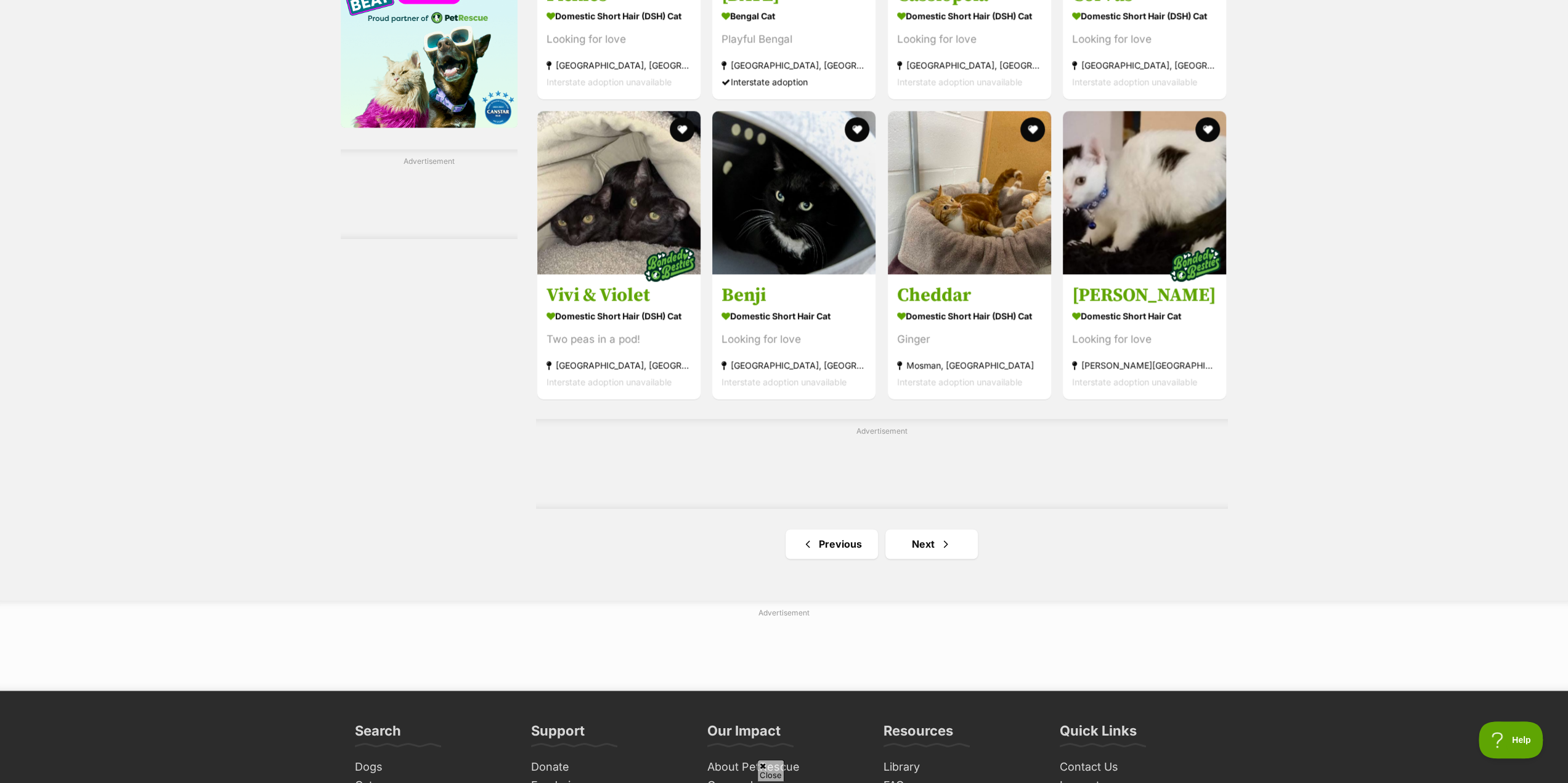
scroll to position [1787, 0]
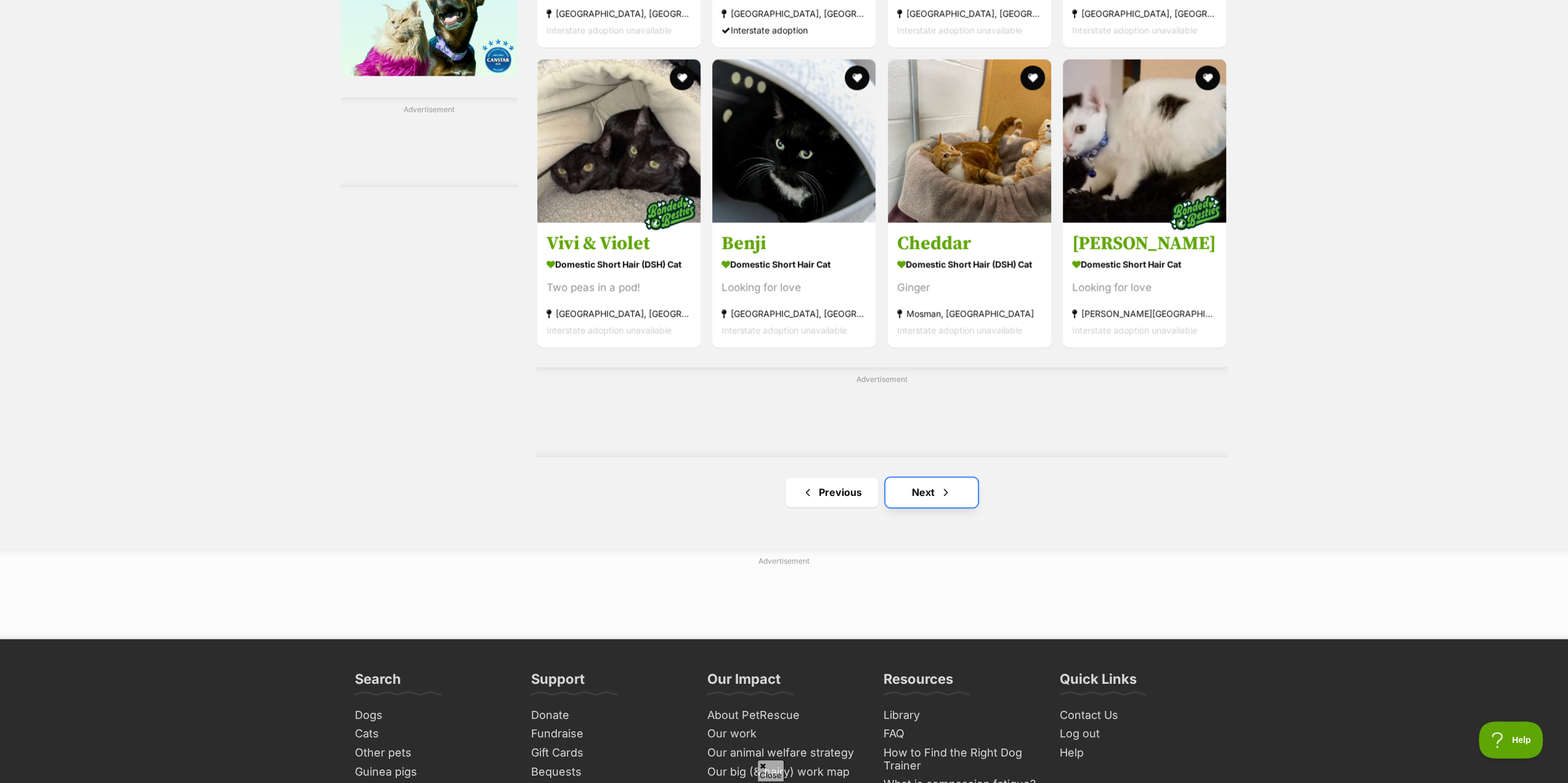
click at [934, 497] on link "Next" at bounding box center [932, 492] width 92 height 29
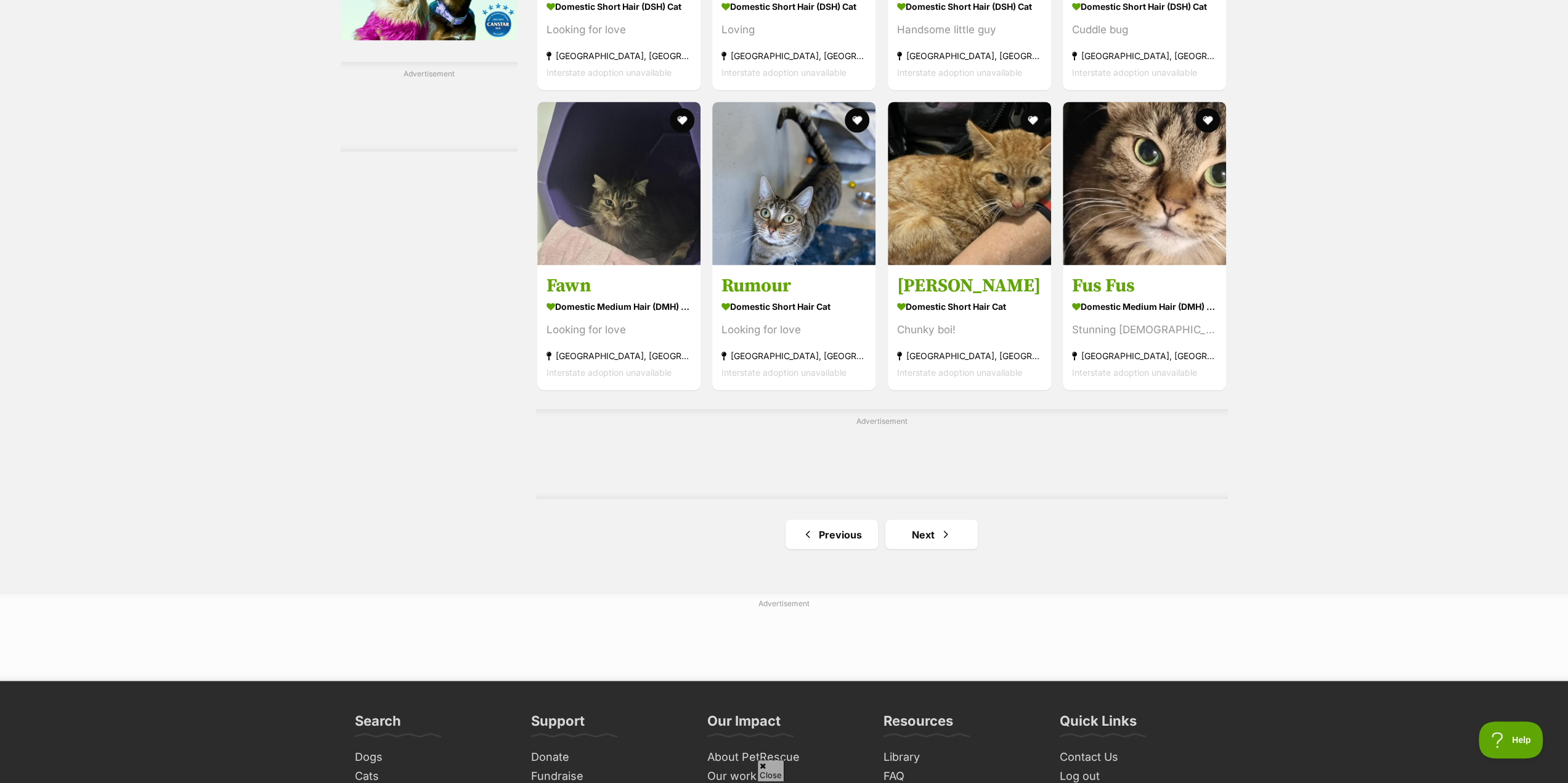
scroll to position [1849, 0]
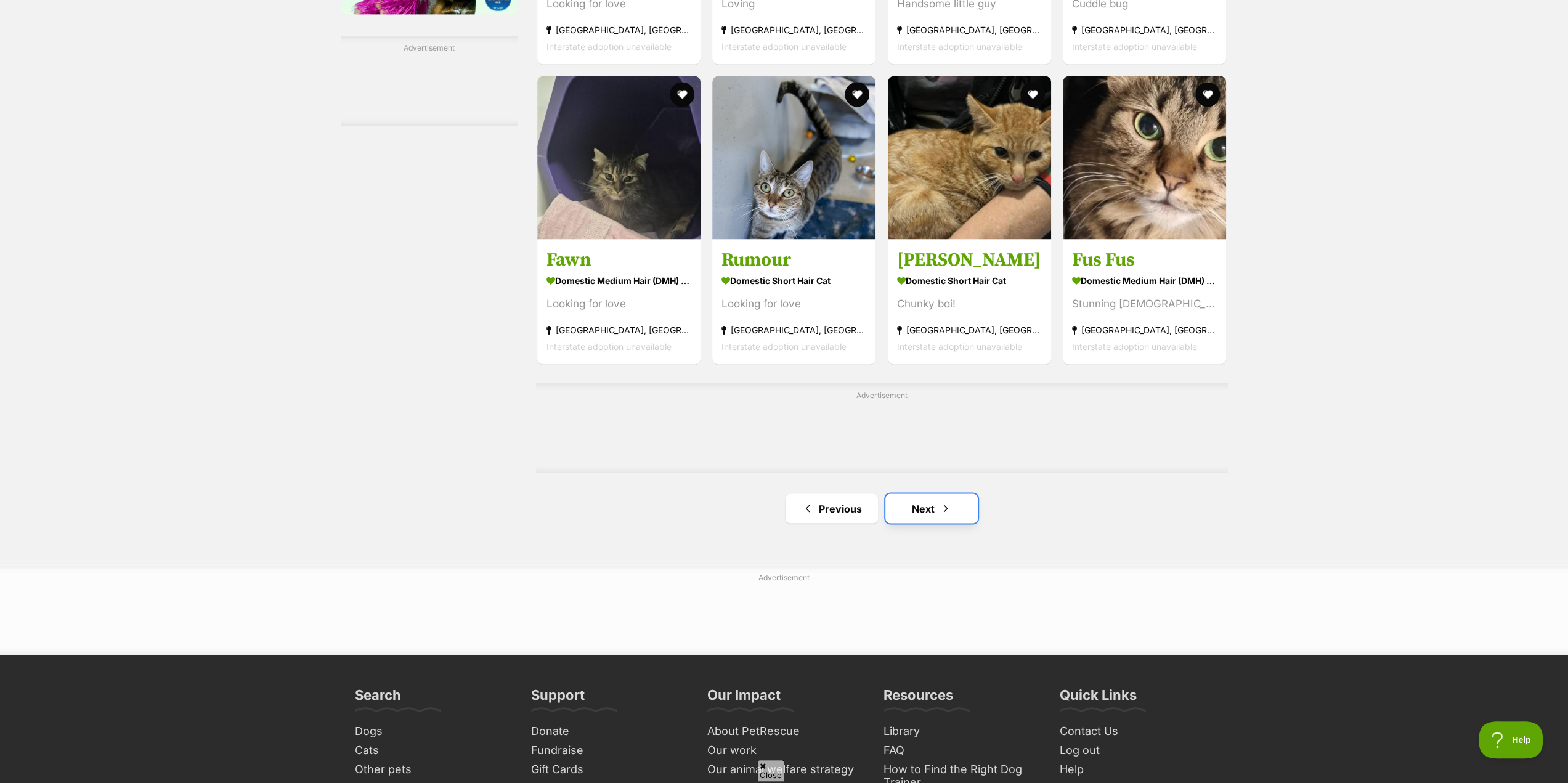
click at [918, 518] on link "Next" at bounding box center [932, 508] width 92 height 29
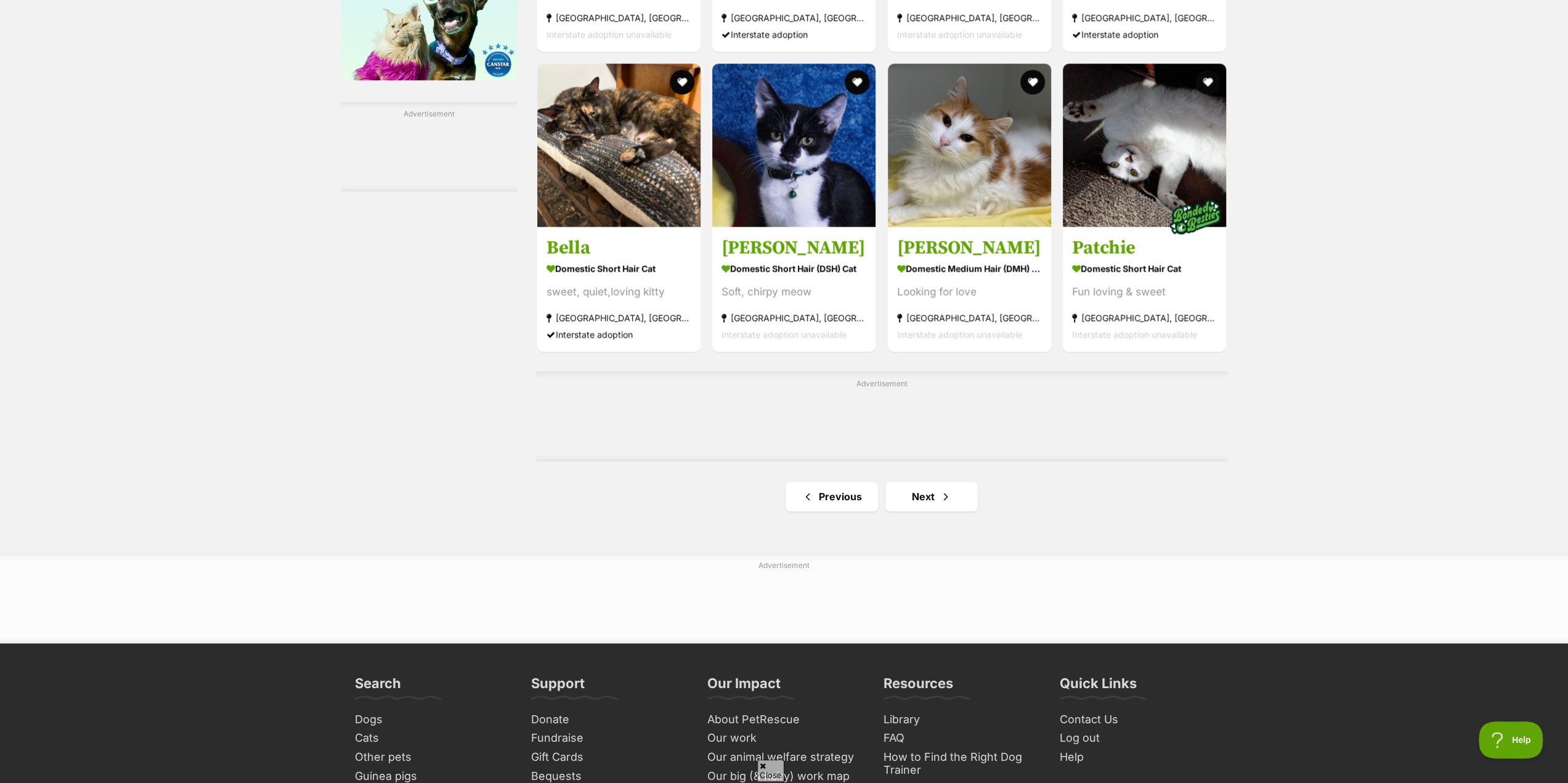
scroll to position [1787, 0]
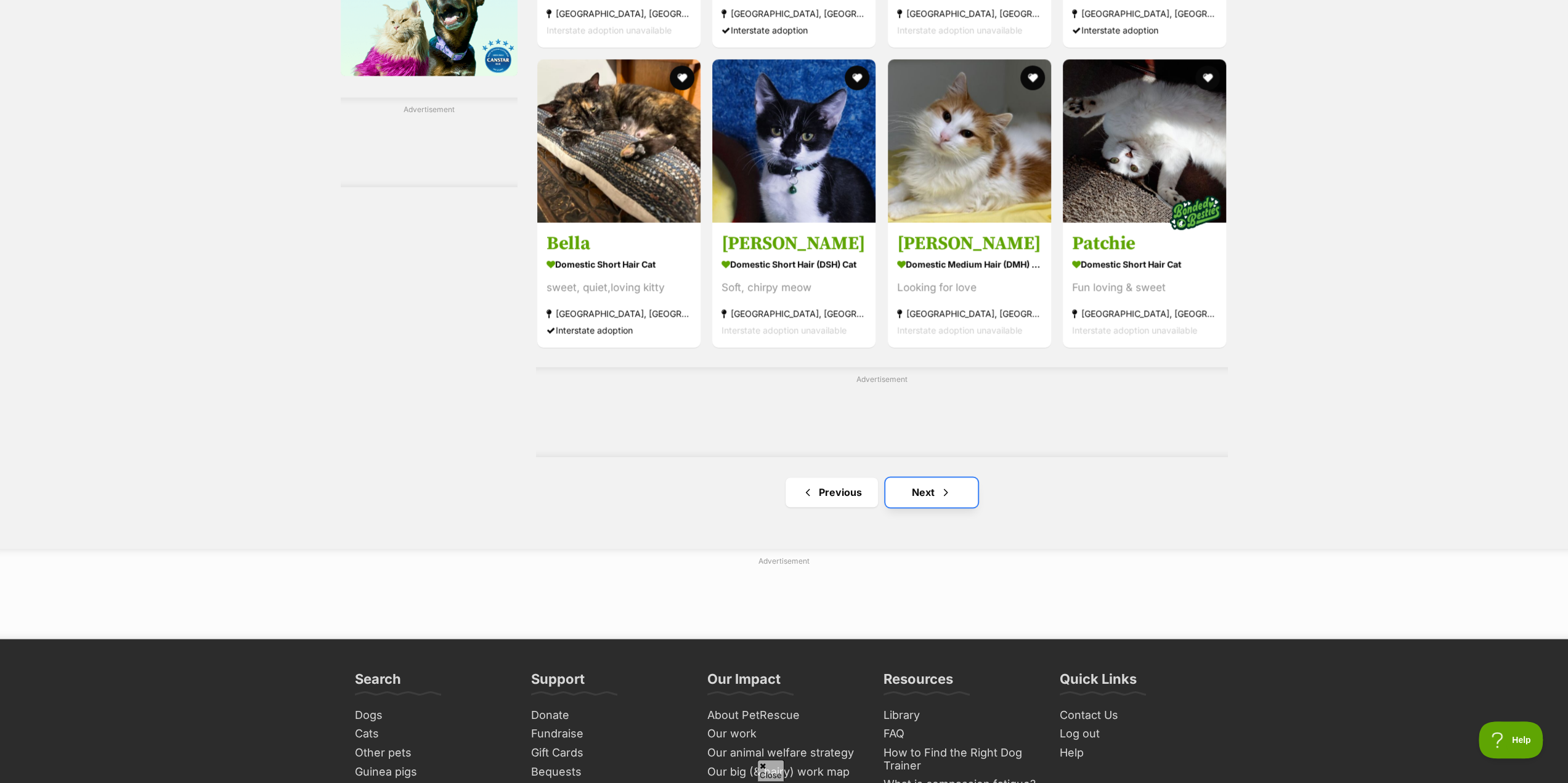
click at [921, 498] on link "Next" at bounding box center [932, 492] width 92 height 29
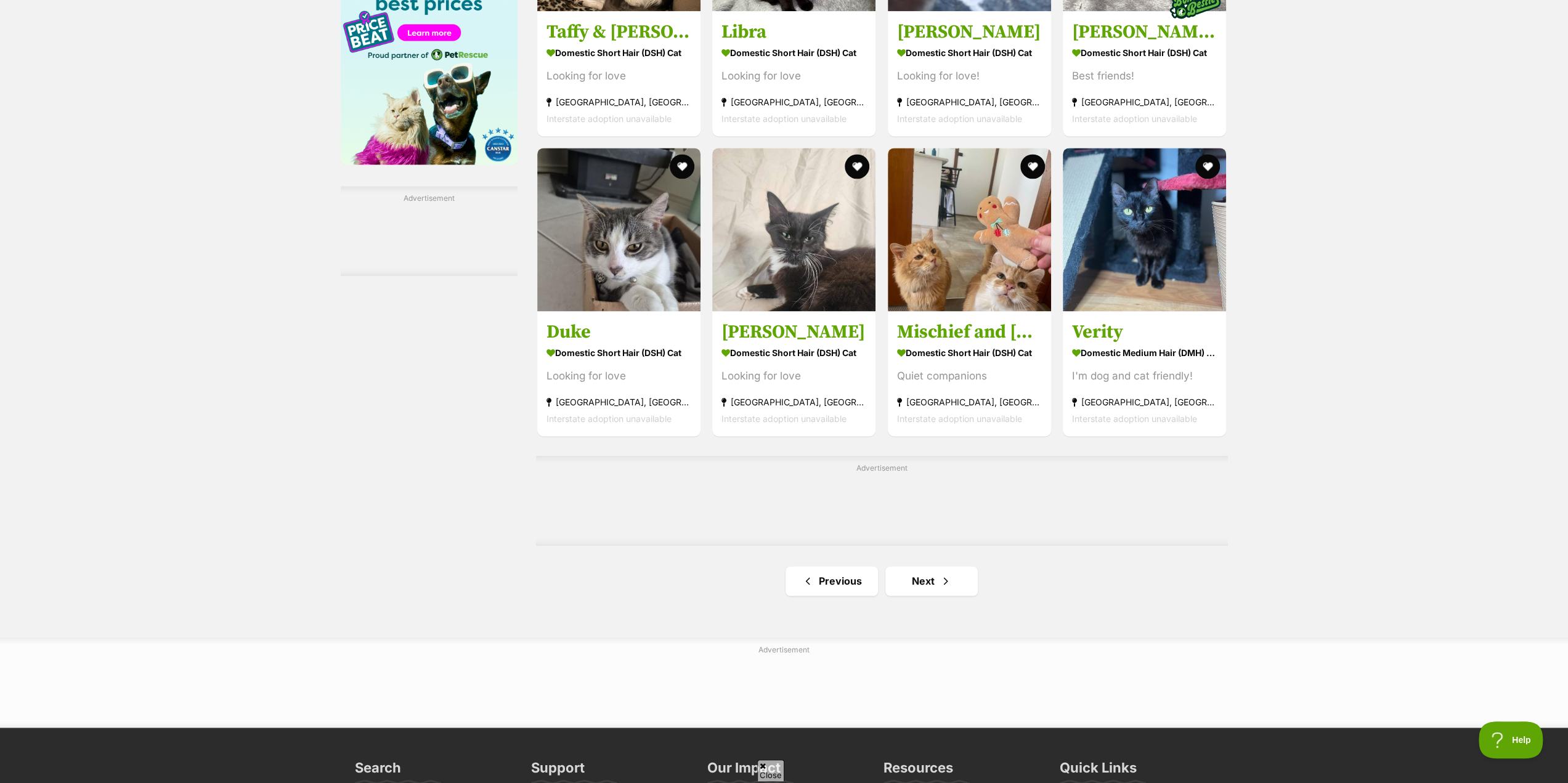
scroll to position [1849, 0]
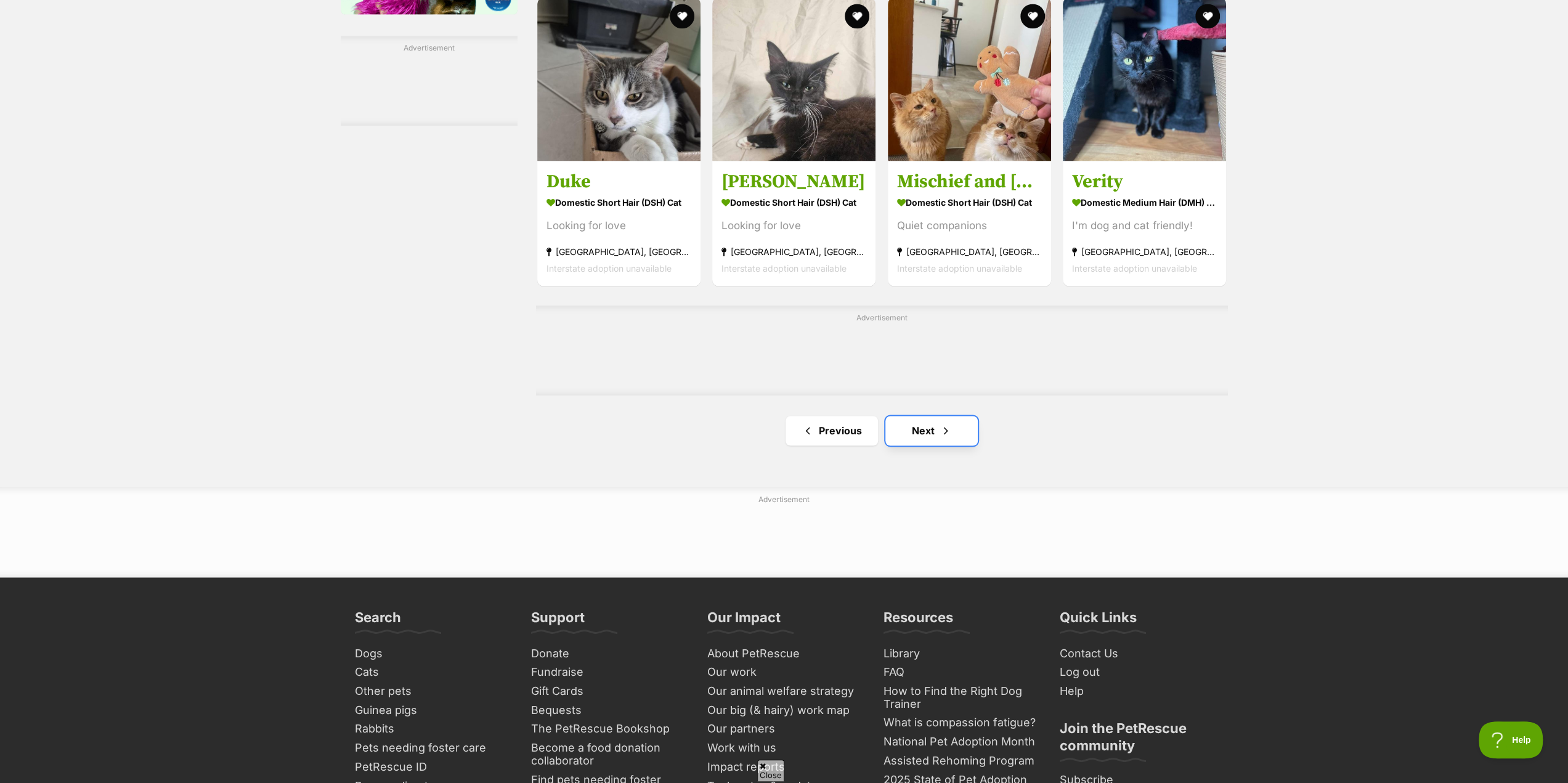
click at [921, 437] on link "Next" at bounding box center [932, 430] width 92 height 29
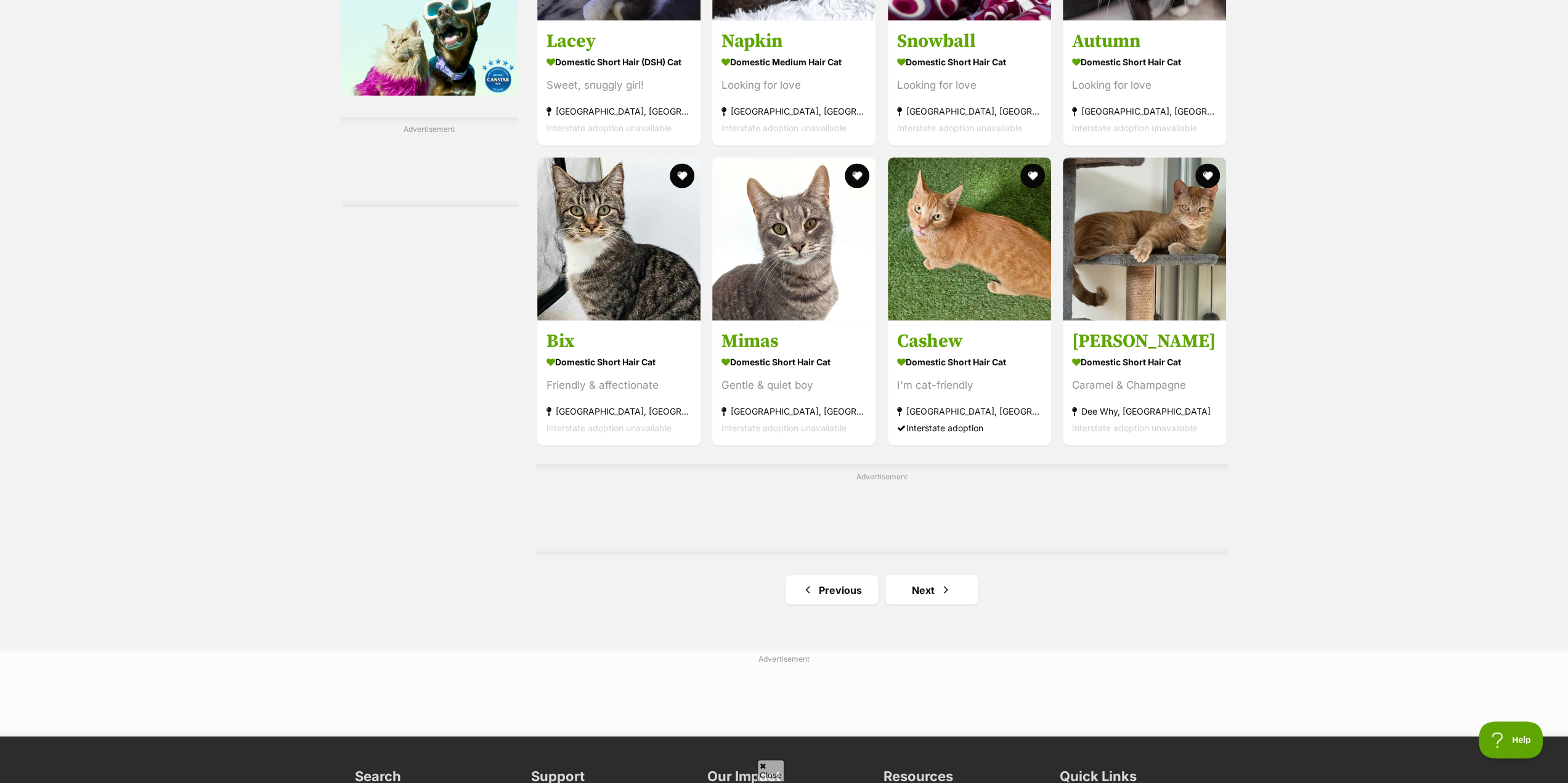
scroll to position [1787, 0]
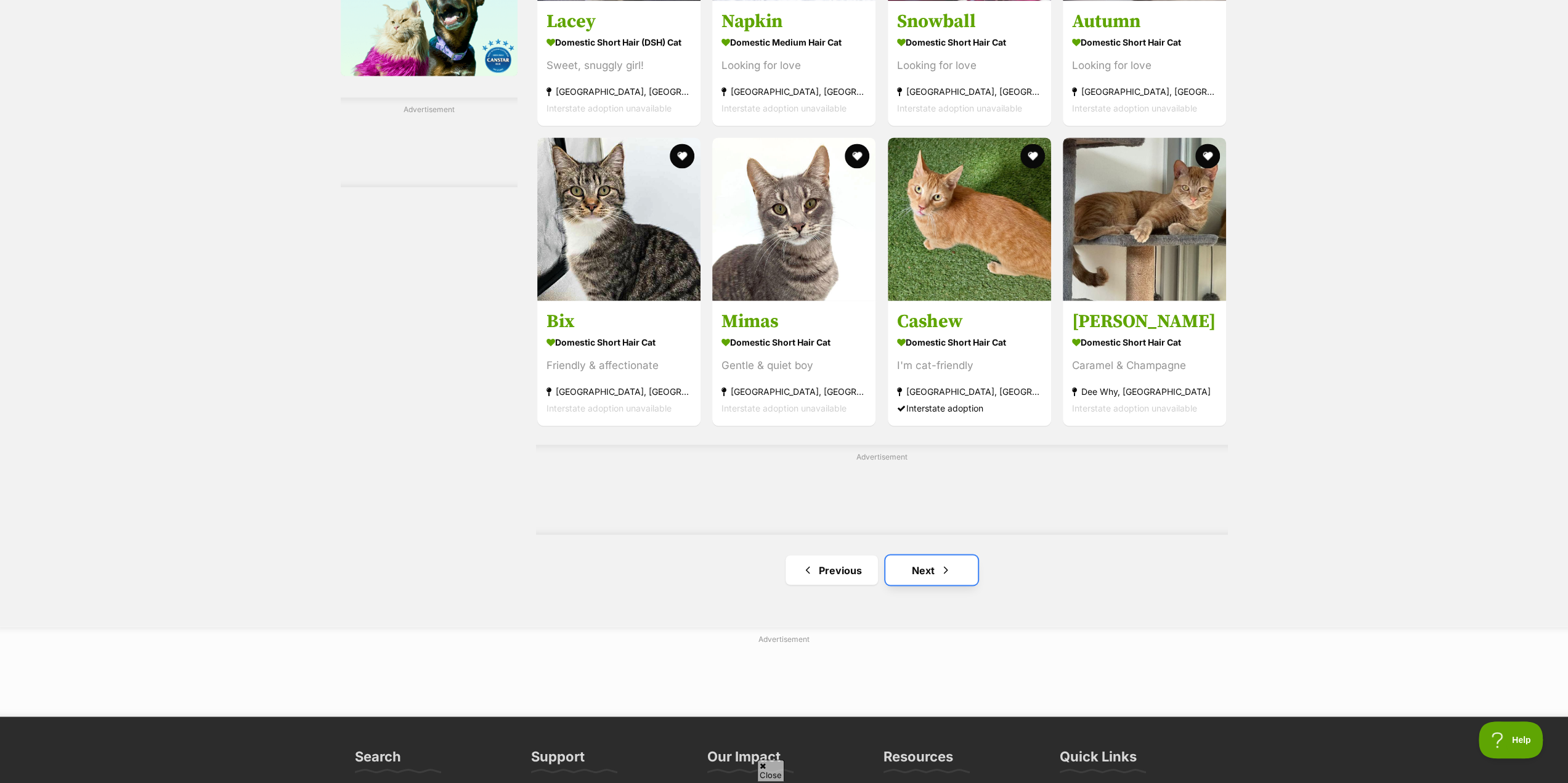
click at [932, 576] on link "Next" at bounding box center [932, 570] width 92 height 29
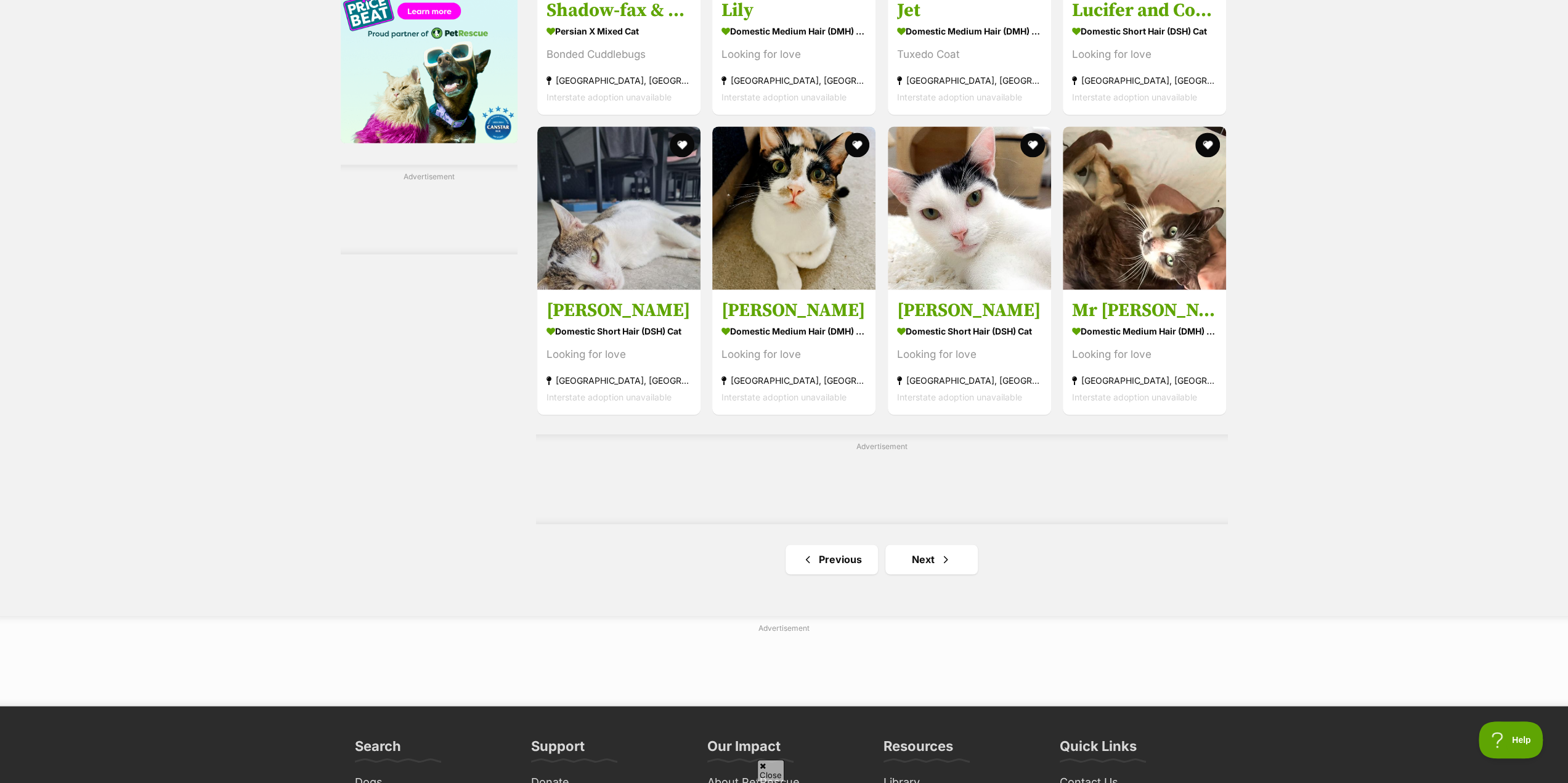
scroll to position [1725, 0]
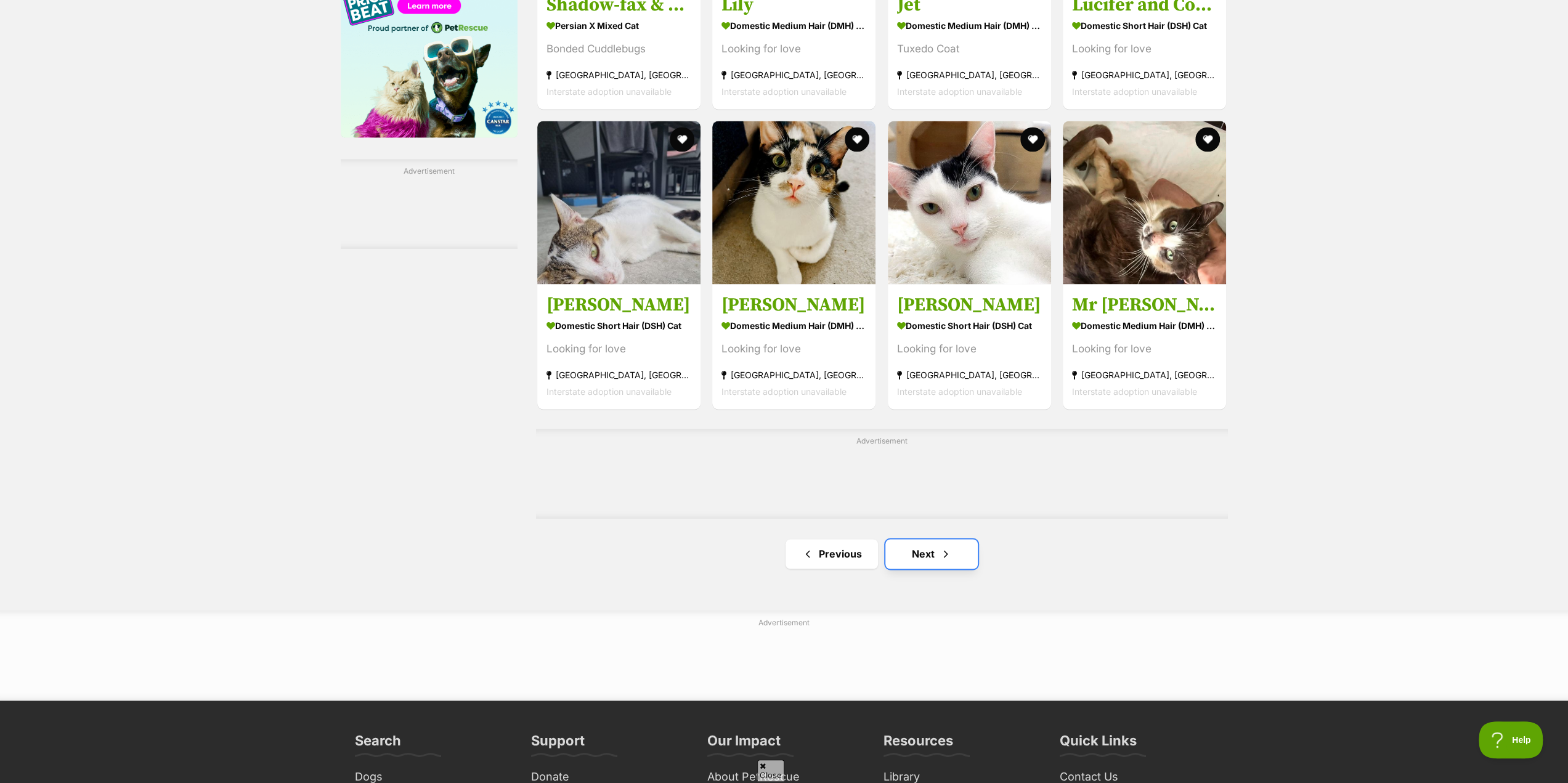
click at [918, 558] on link "Next" at bounding box center [932, 553] width 92 height 29
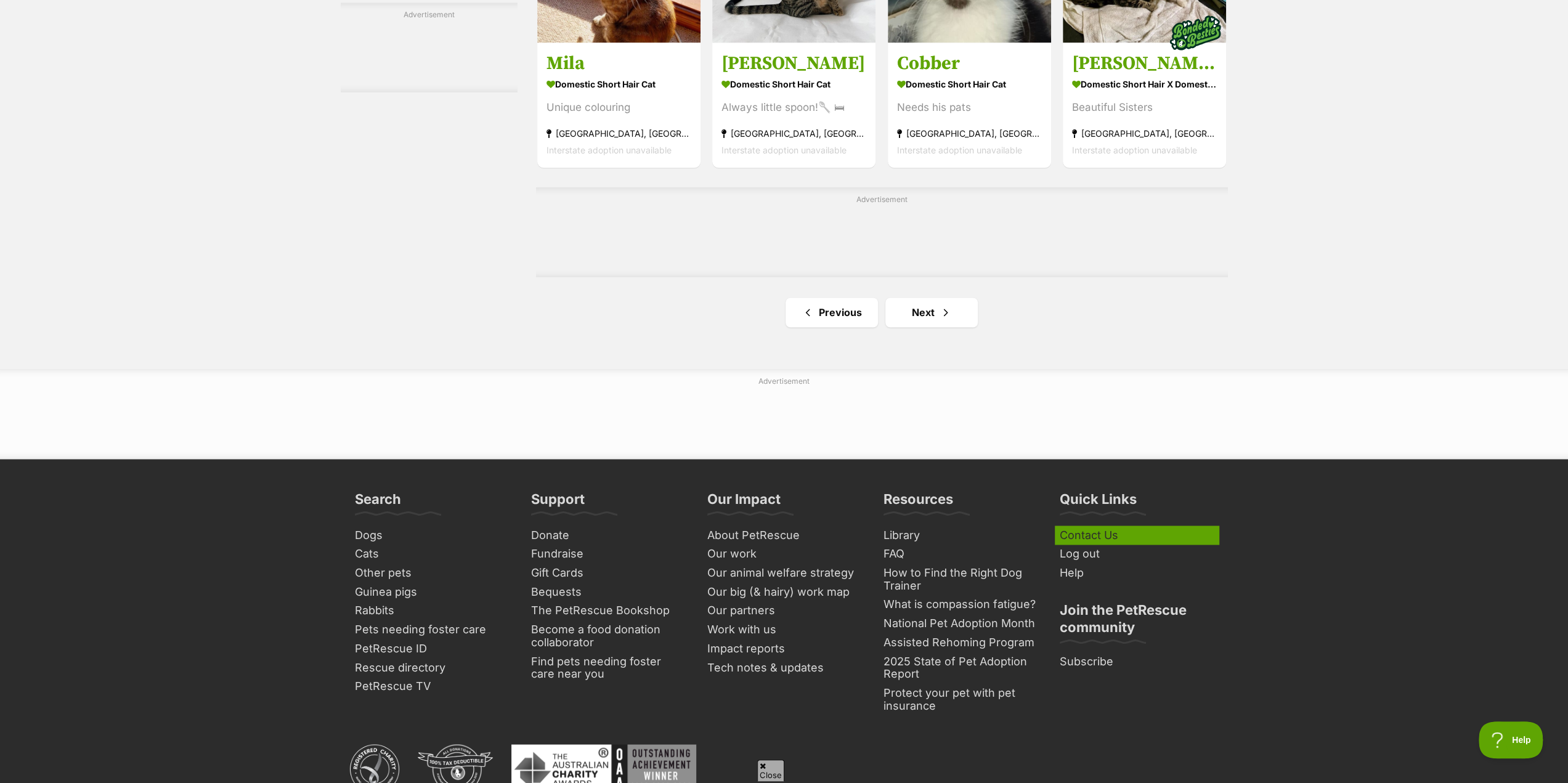
scroll to position [1972, 0]
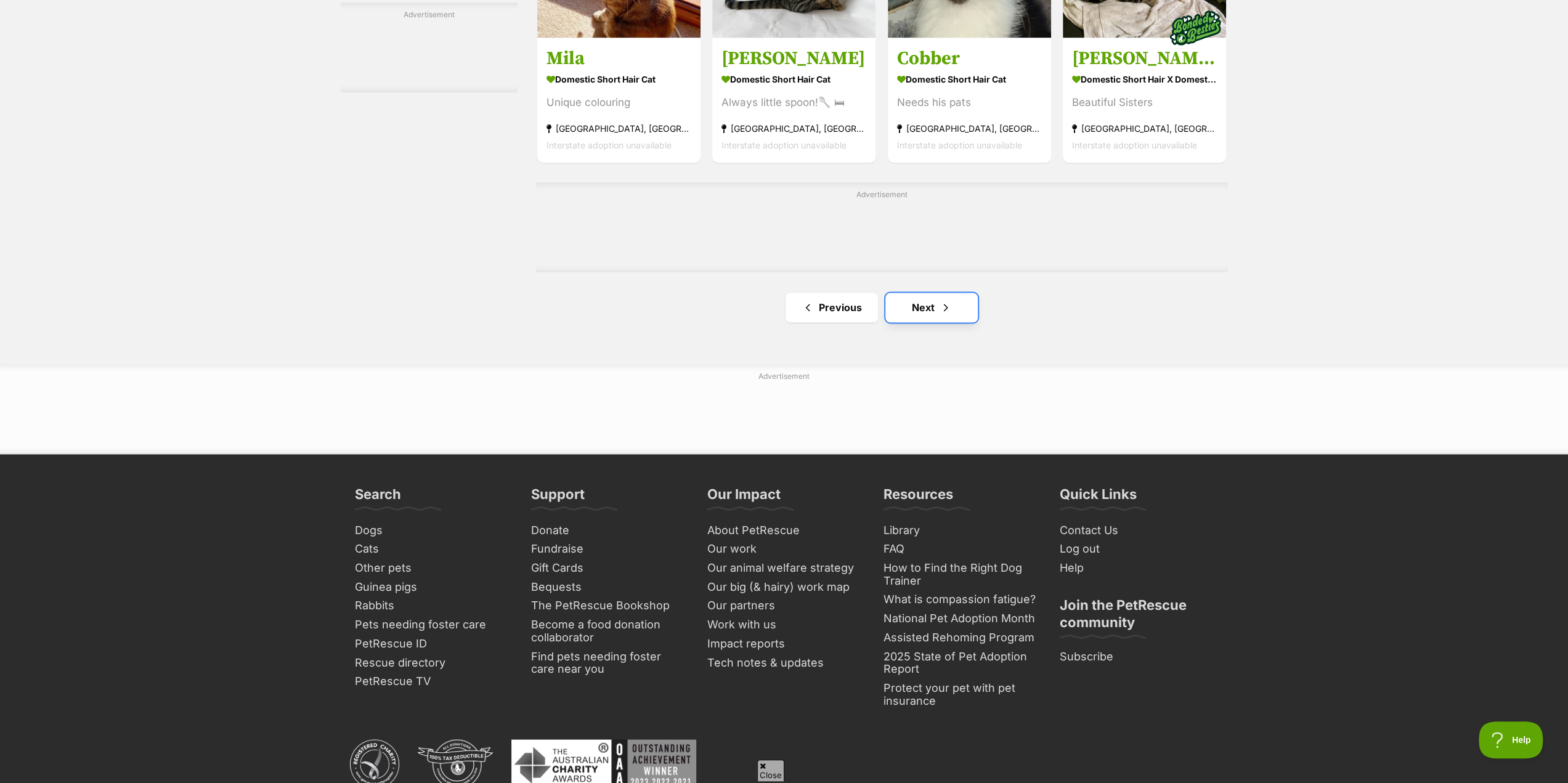
click at [927, 311] on link "Next" at bounding box center [932, 307] width 92 height 29
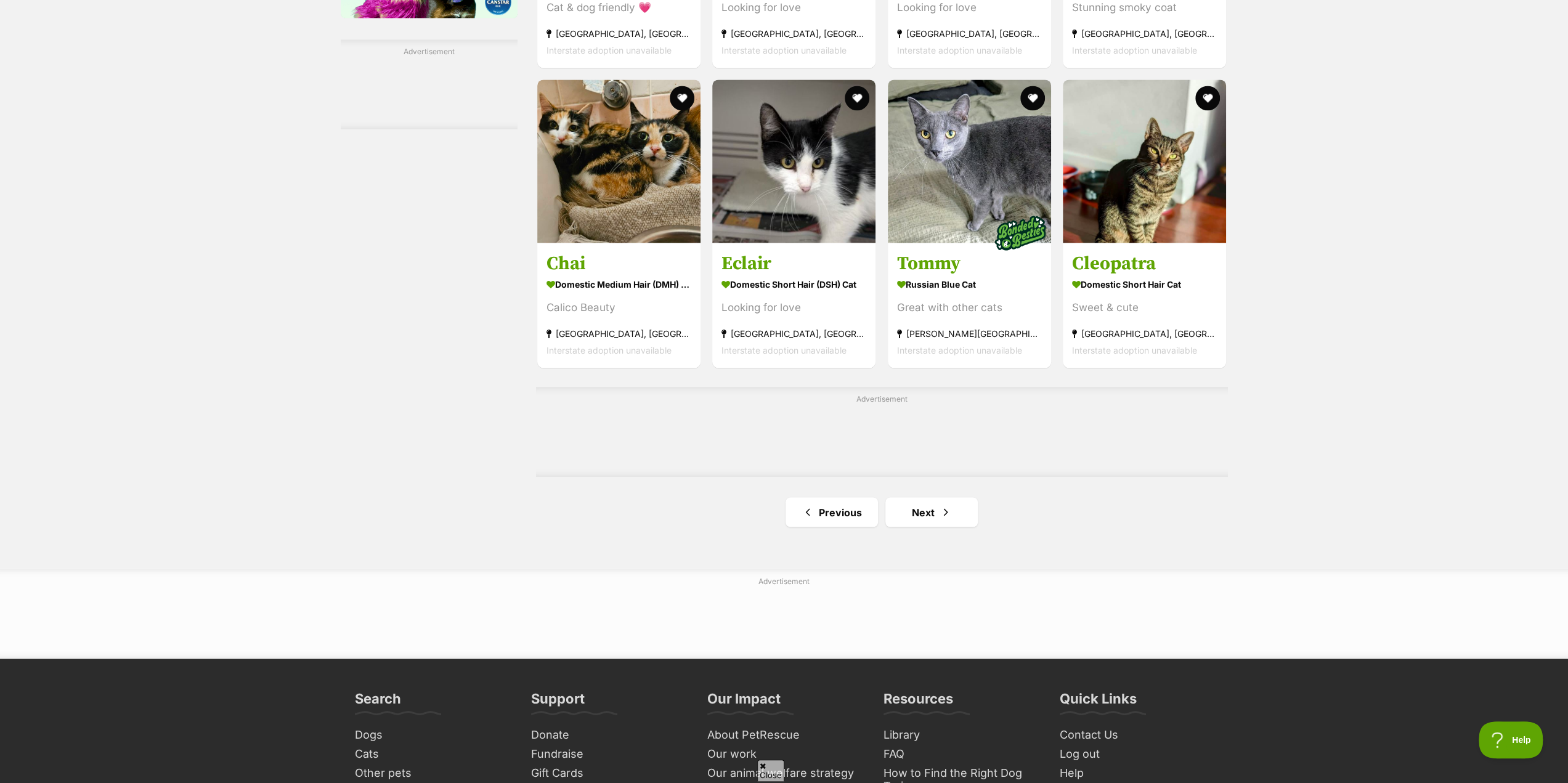
scroll to position [1849, 0]
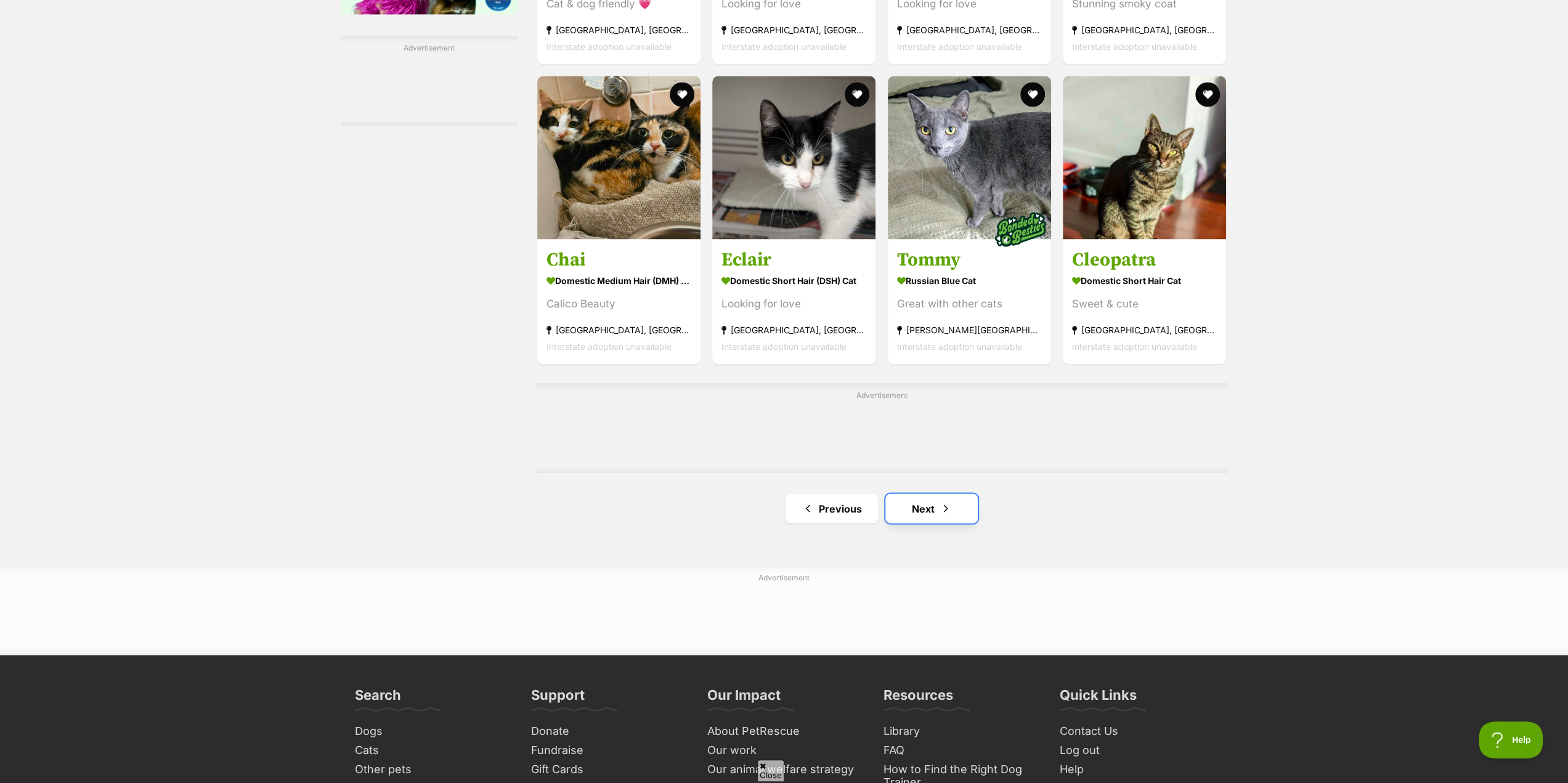
click at [921, 512] on link "Next" at bounding box center [932, 508] width 92 height 29
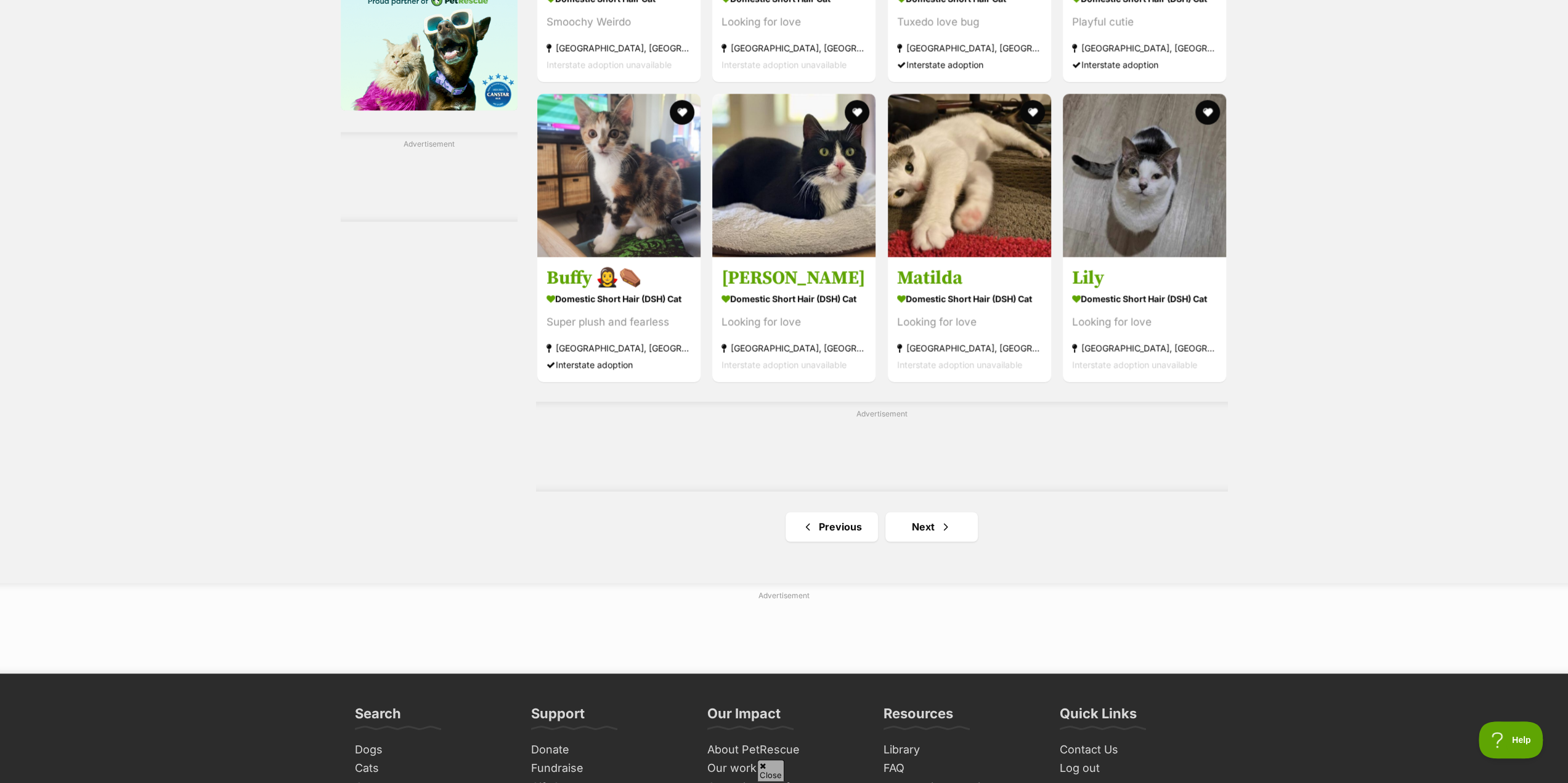
scroll to position [1787, 0]
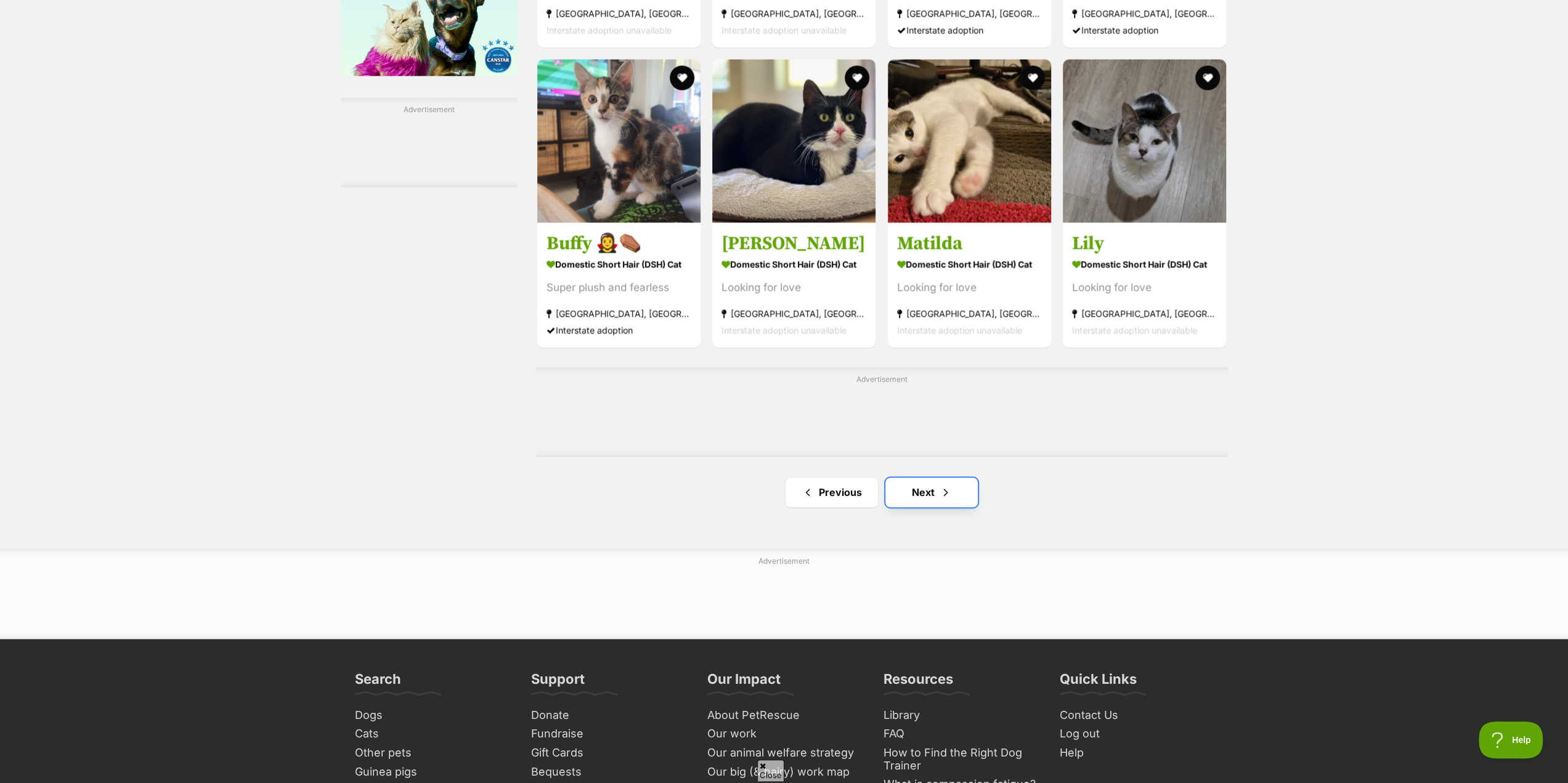
click at [930, 504] on link "Next" at bounding box center [932, 492] width 92 height 29
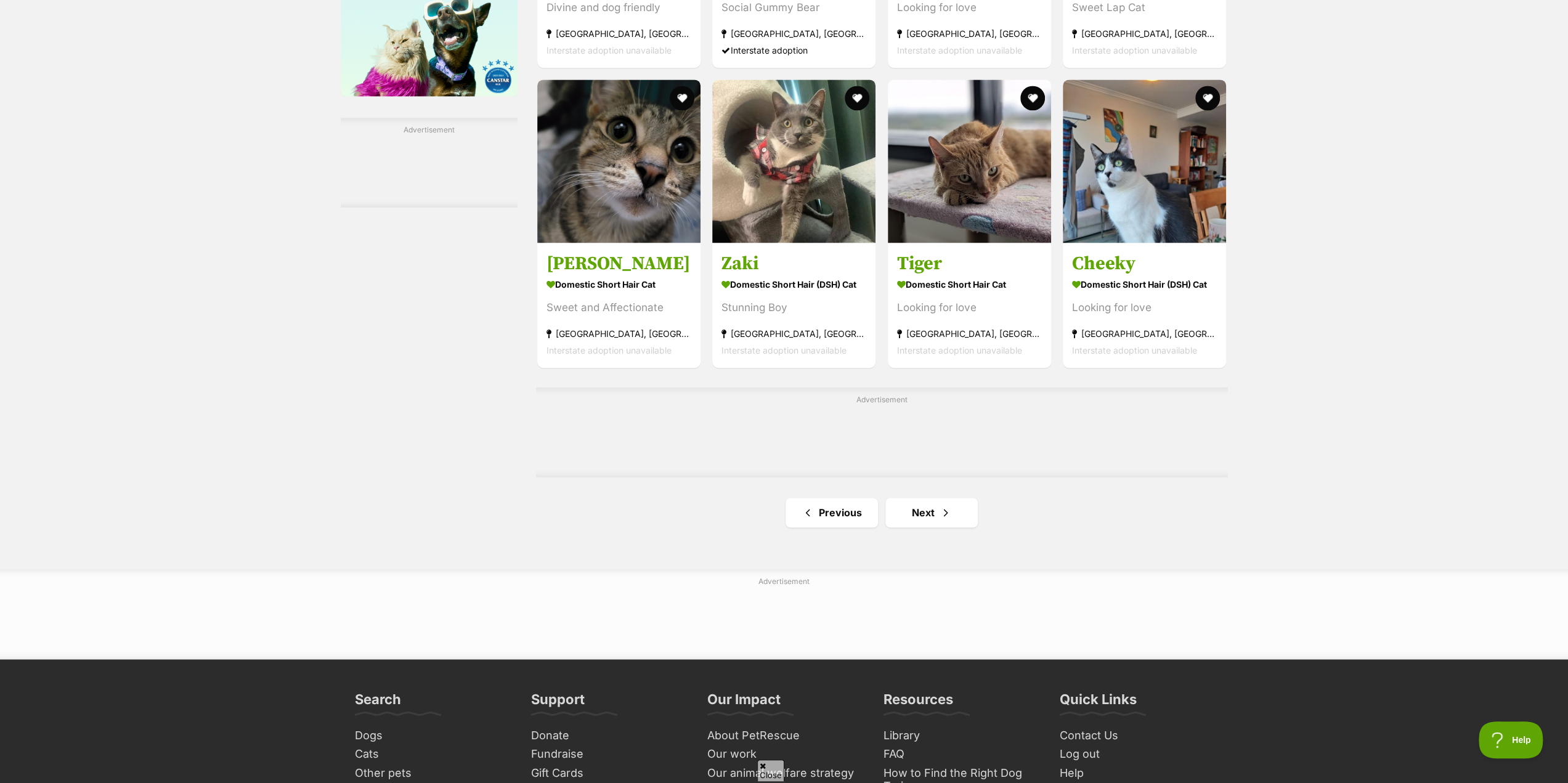
scroll to position [1787, 0]
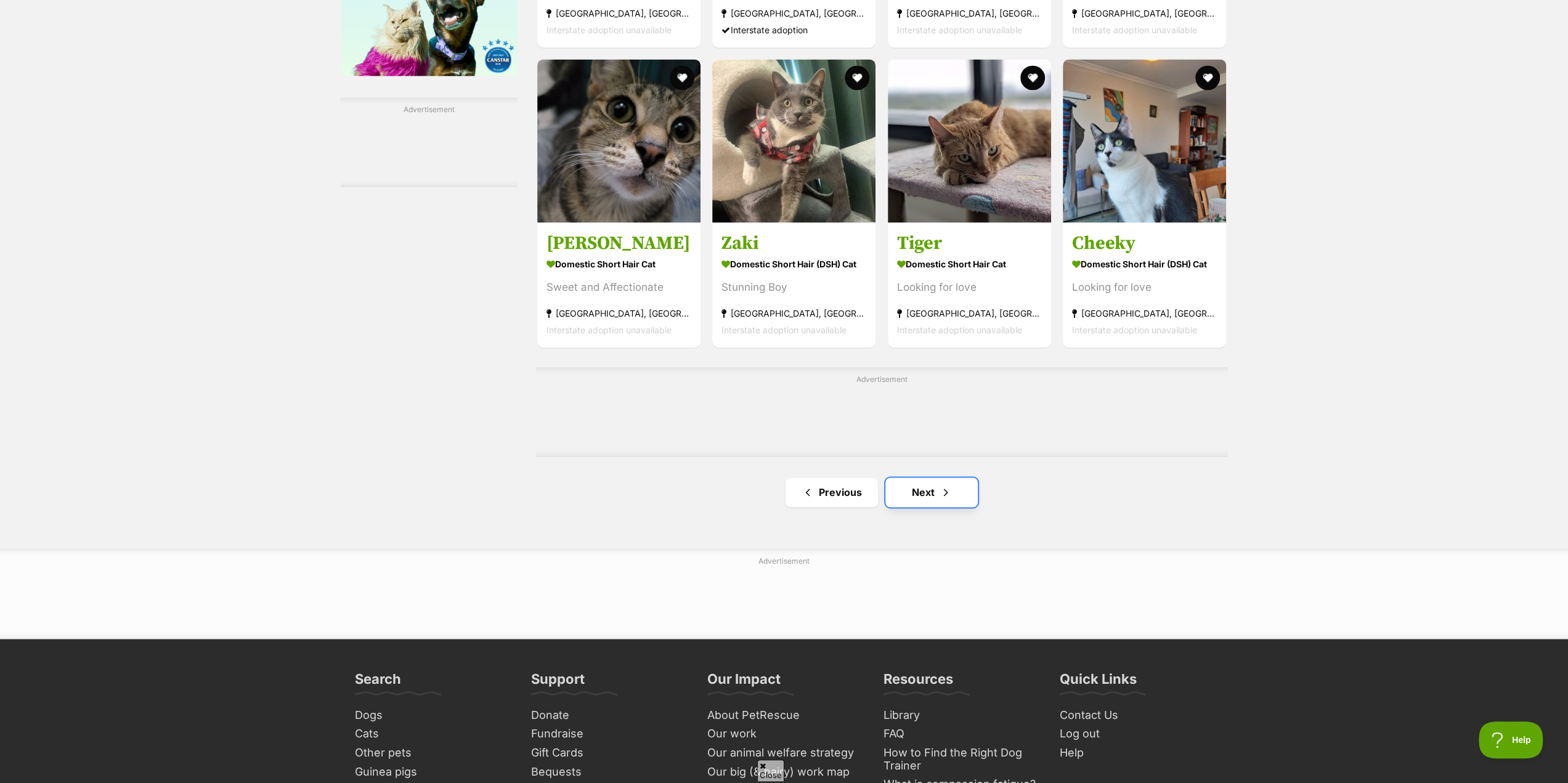
click at [923, 501] on link "Next" at bounding box center [932, 492] width 92 height 29
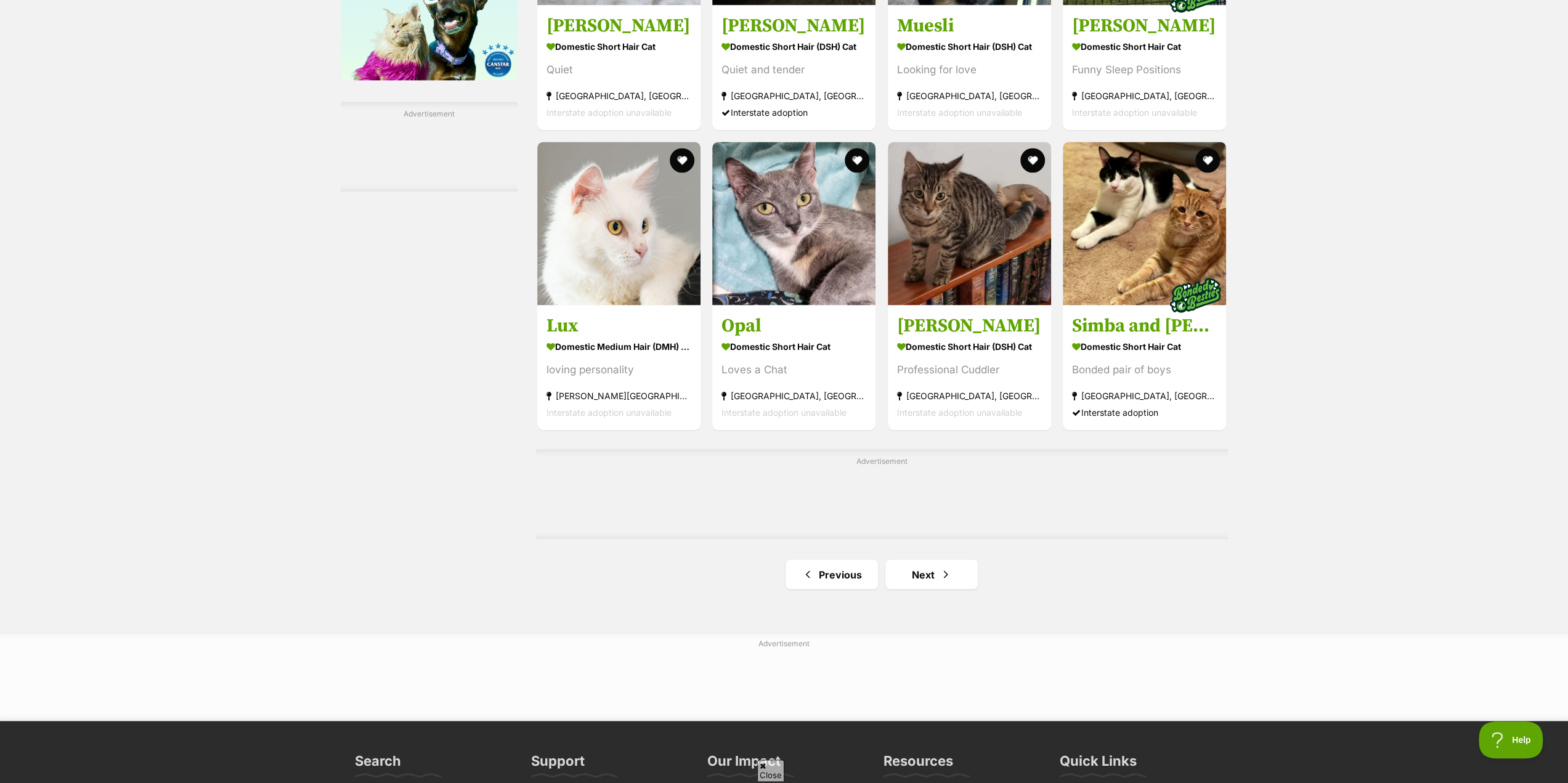
scroll to position [1787, 0]
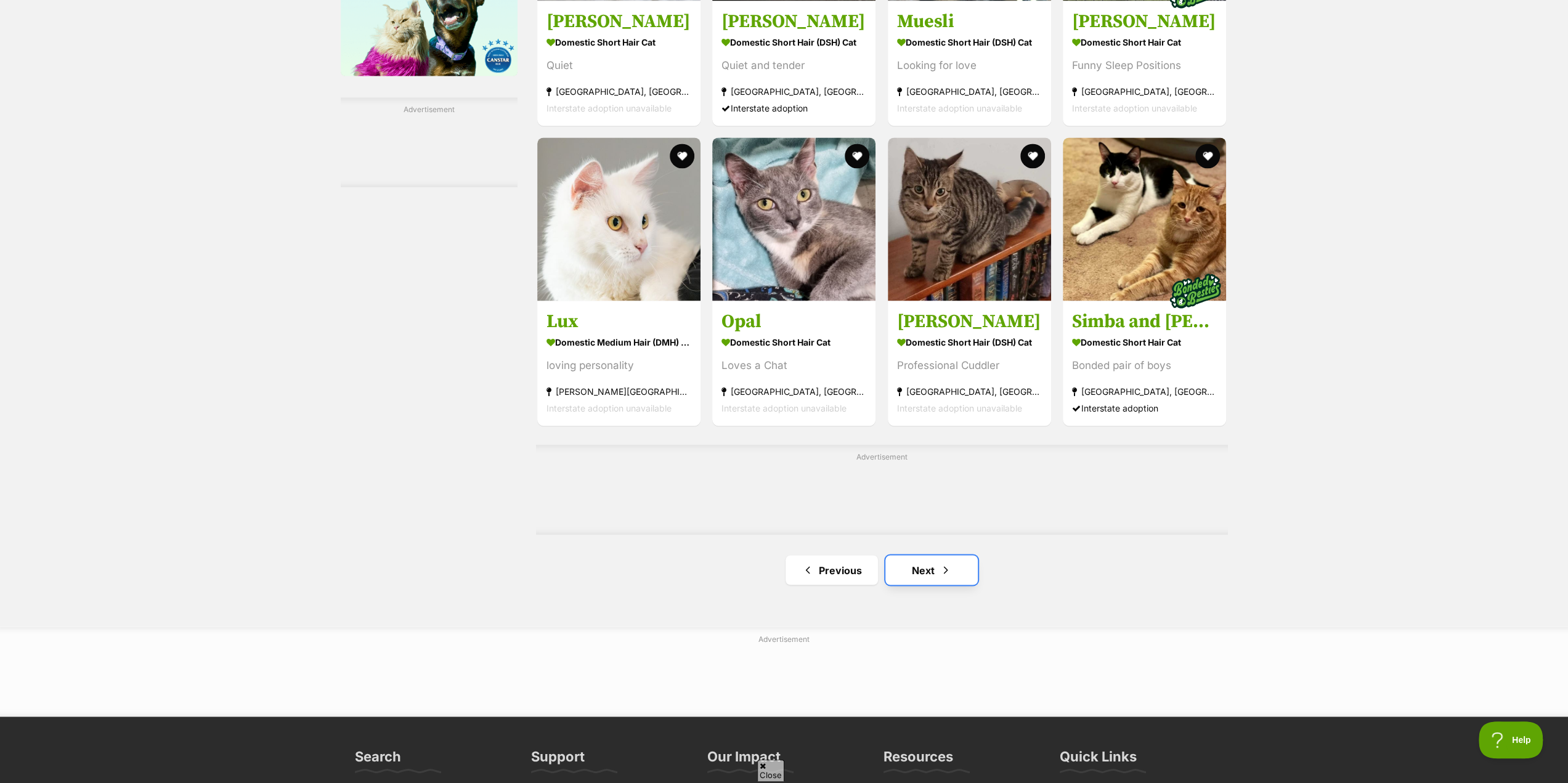
click at [925, 571] on link "Next" at bounding box center [932, 570] width 92 height 29
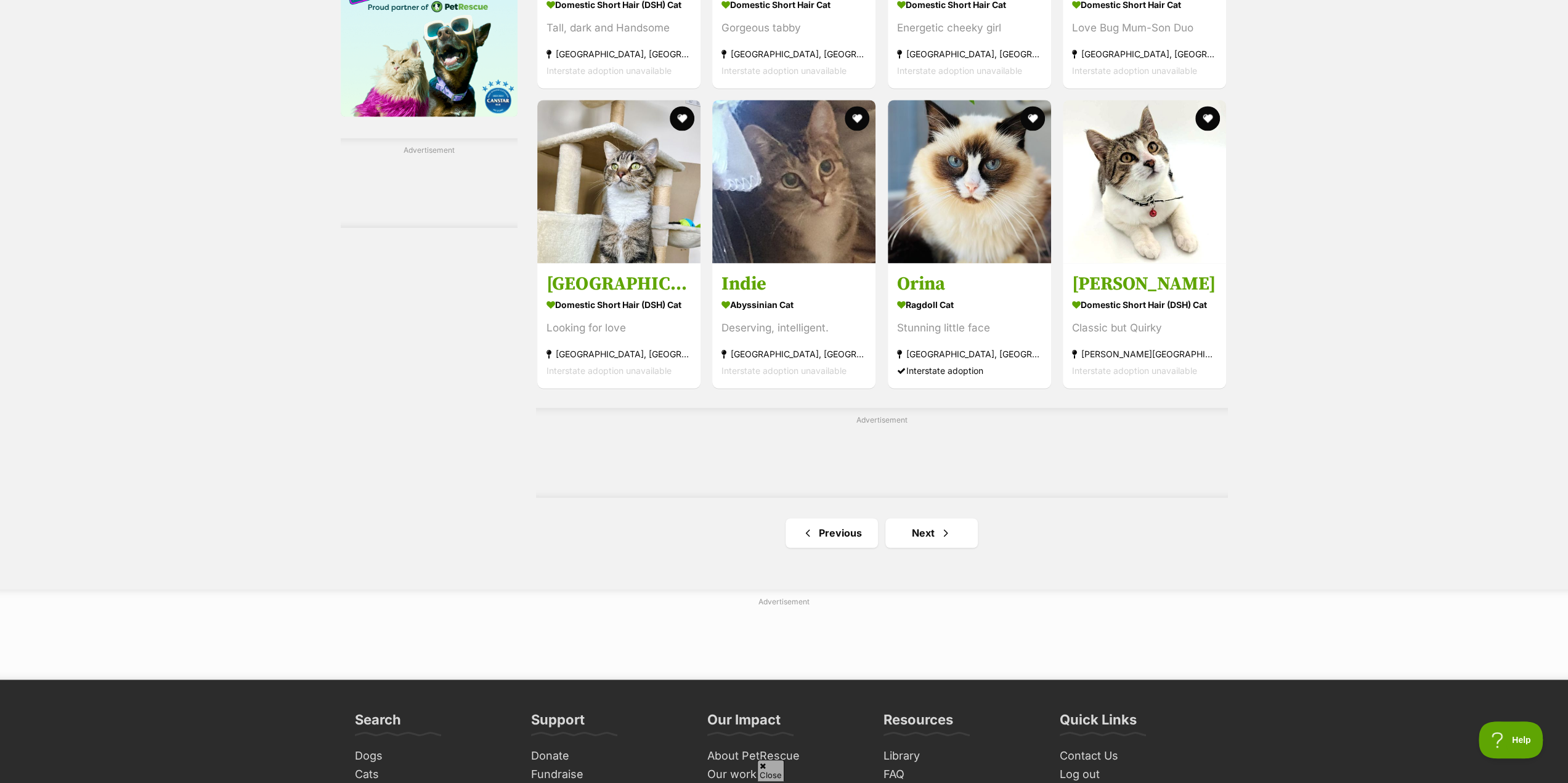
scroll to position [1787, 0]
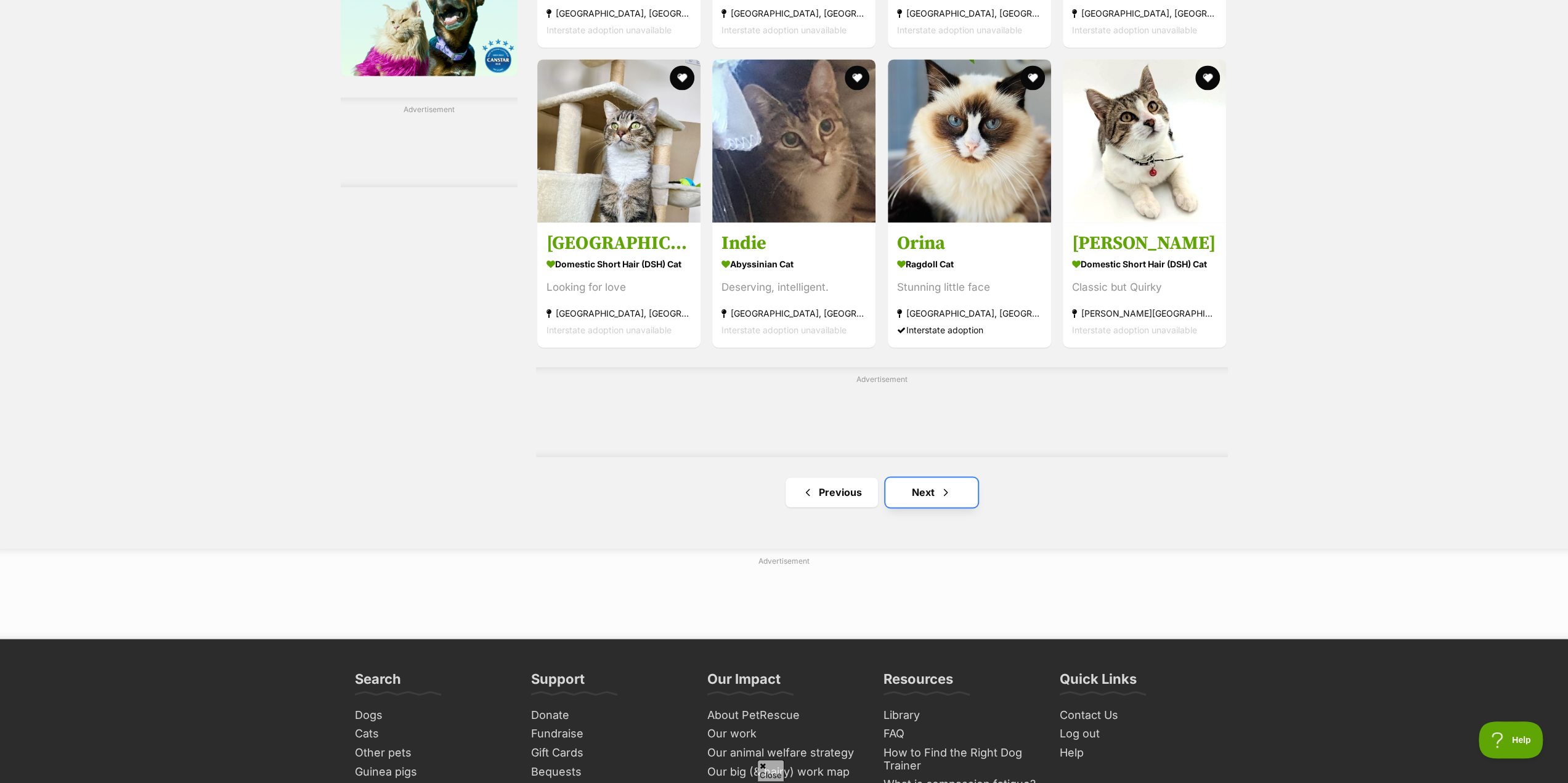
click at [923, 499] on link "Next" at bounding box center [932, 492] width 92 height 29
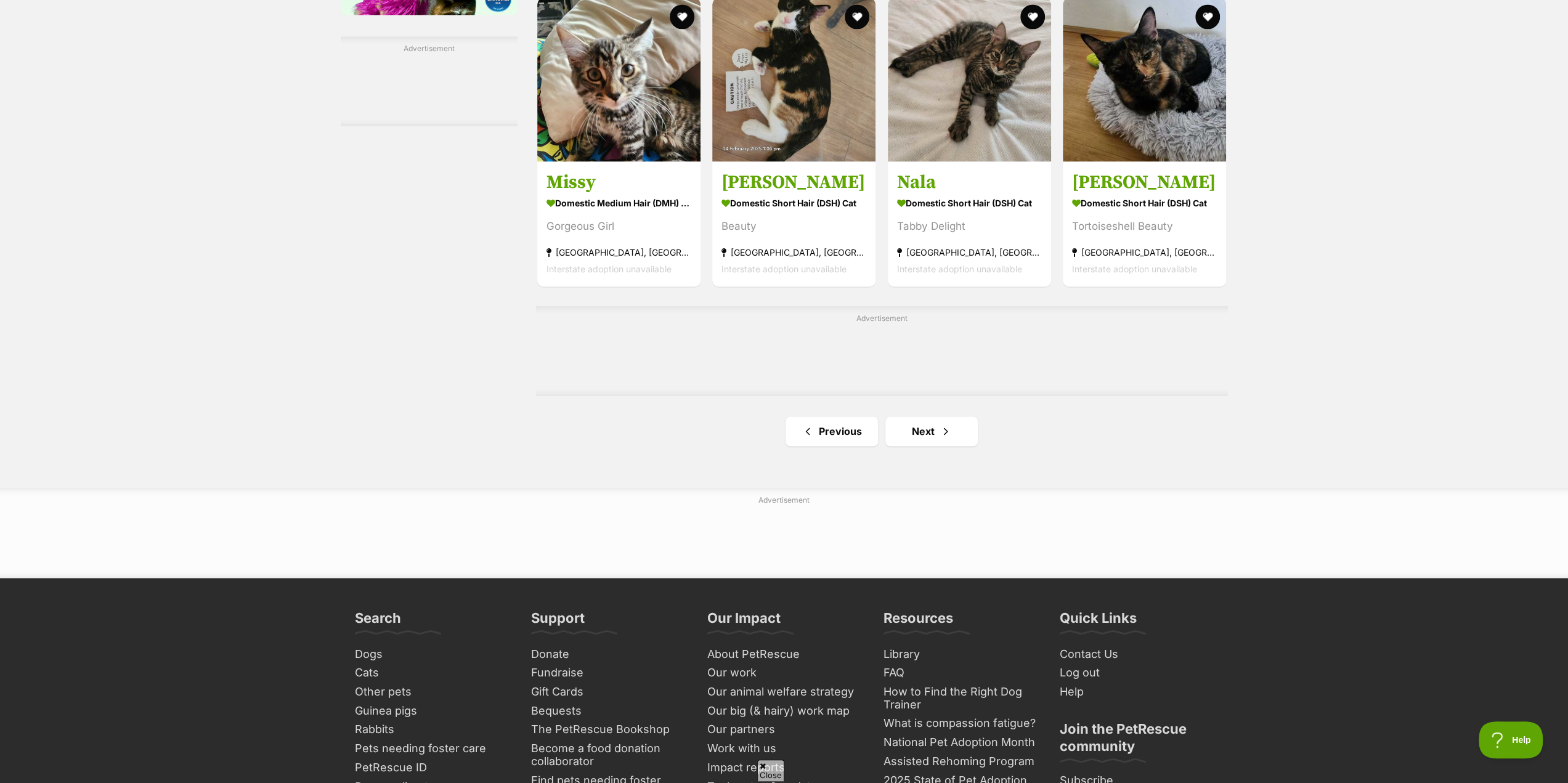
scroll to position [1849, 0]
click at [932, 431] on link "Next" at bounding box center [932, 430] width 92 height 29
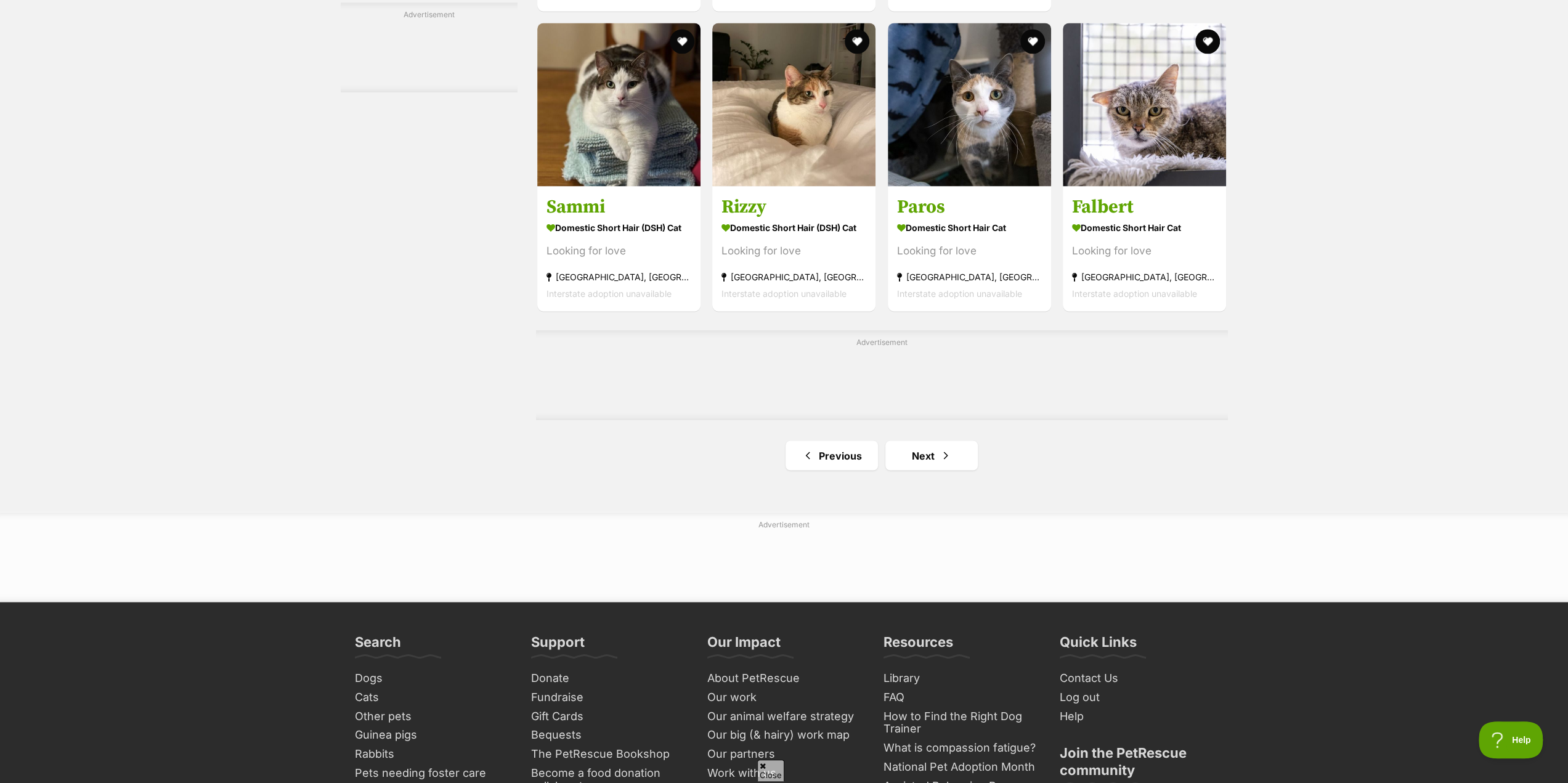
scroll to position [1910, 0]
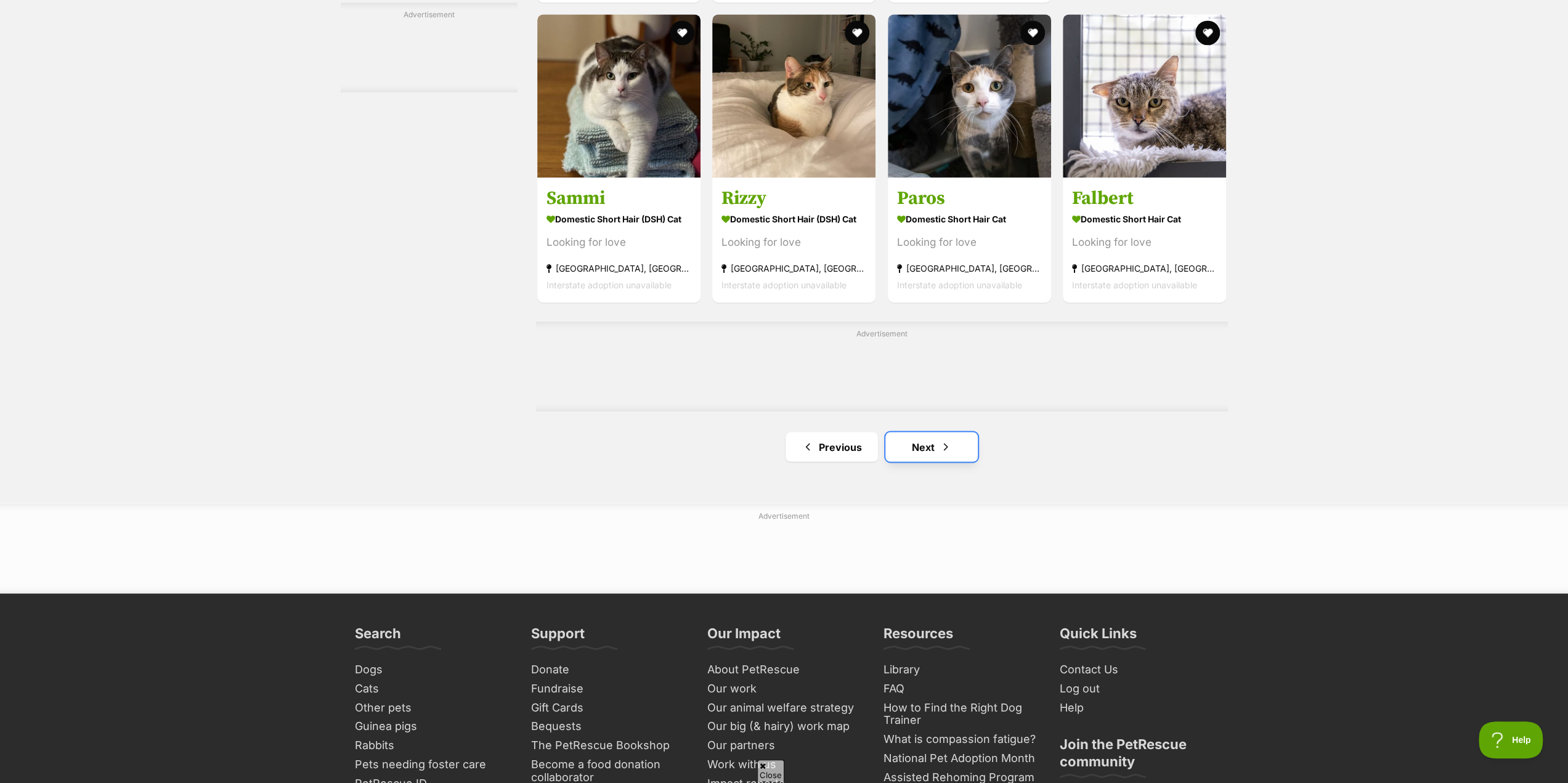
click at [932, 458] on link "Next" at bounding box center [932, 446] width 92 height 29
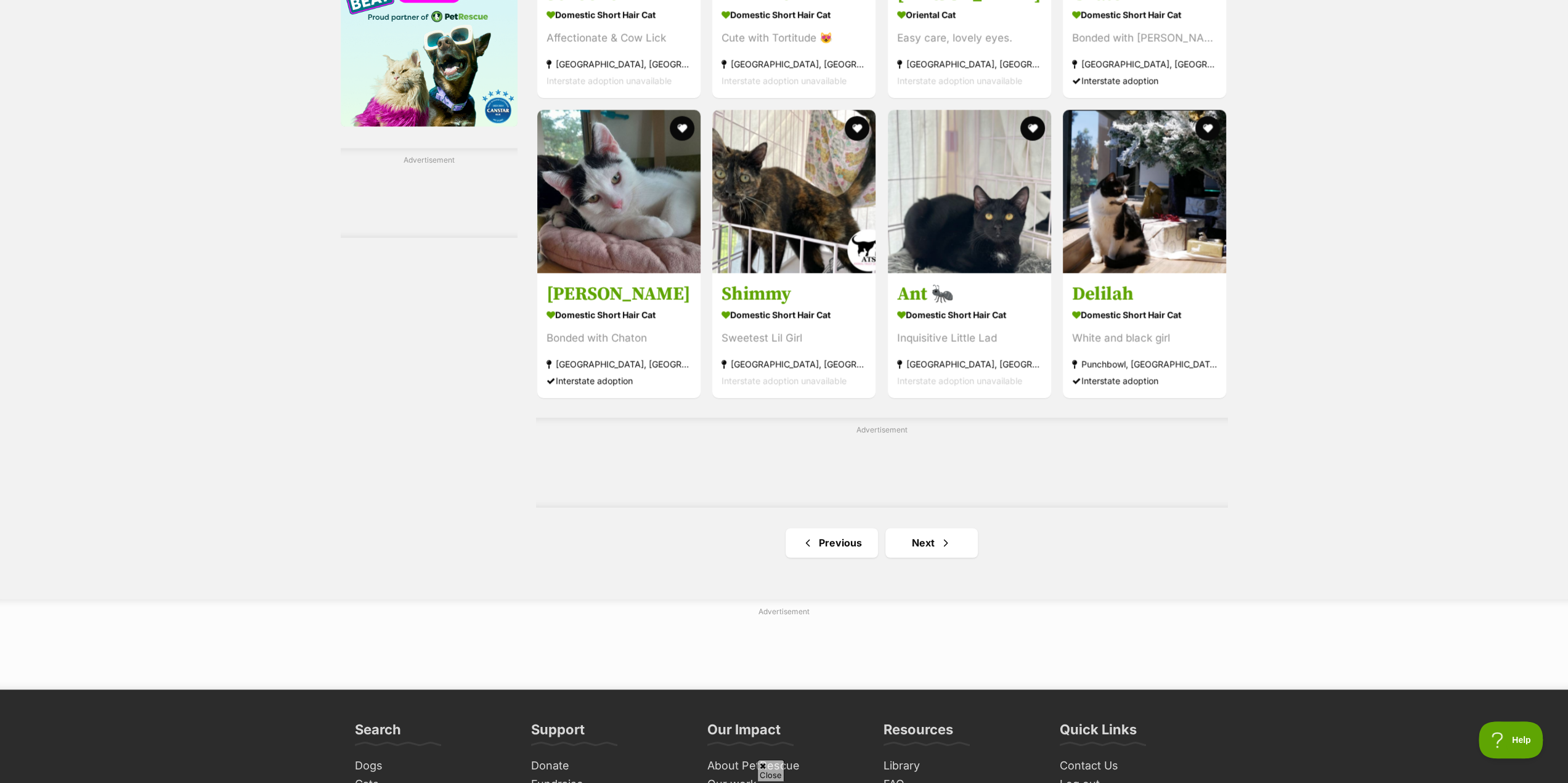
scroll to position [1787, 0]
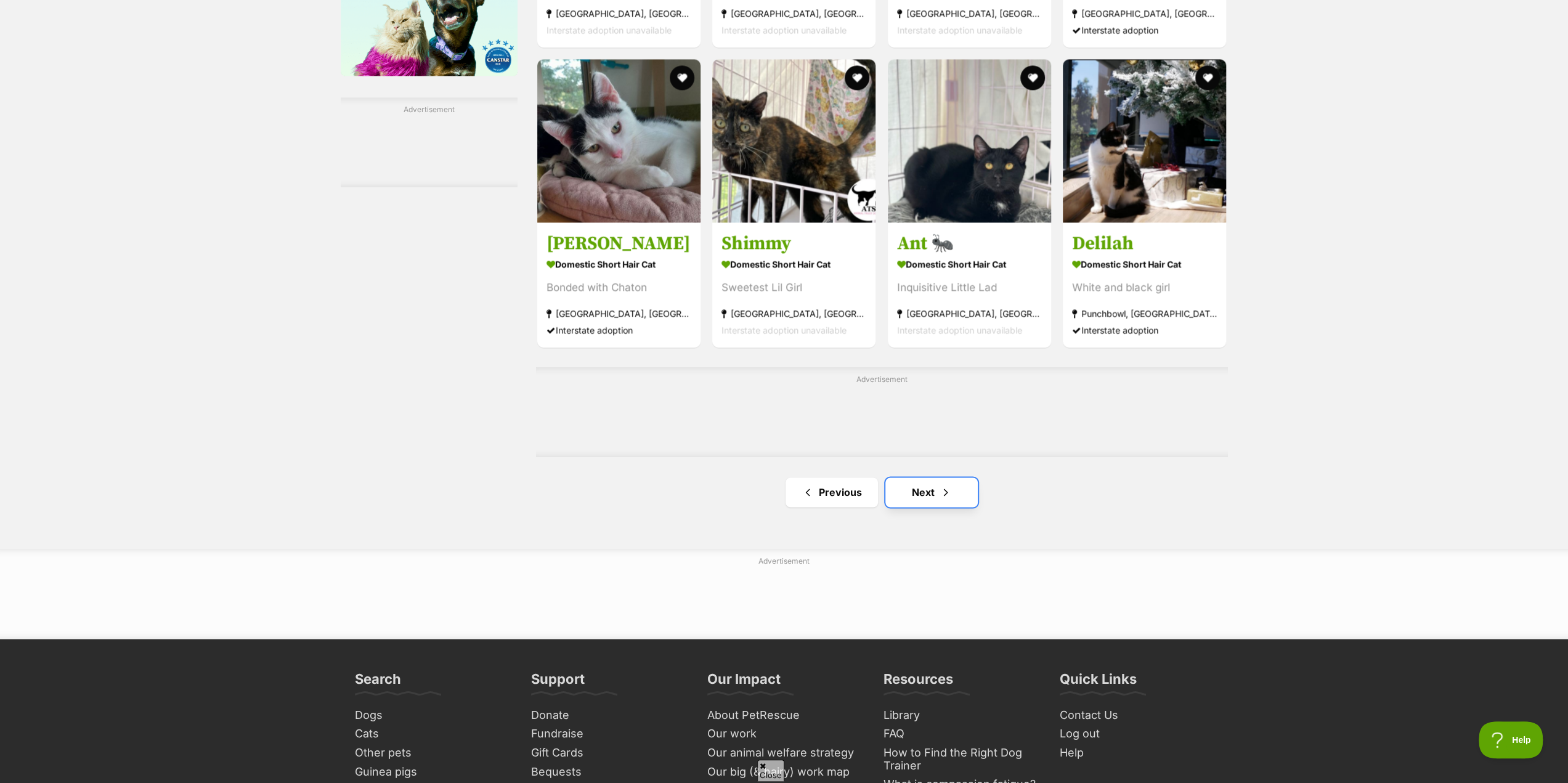
click at [923, 501] on link "Next" at bounding box center [932, 492] width 92 height 29
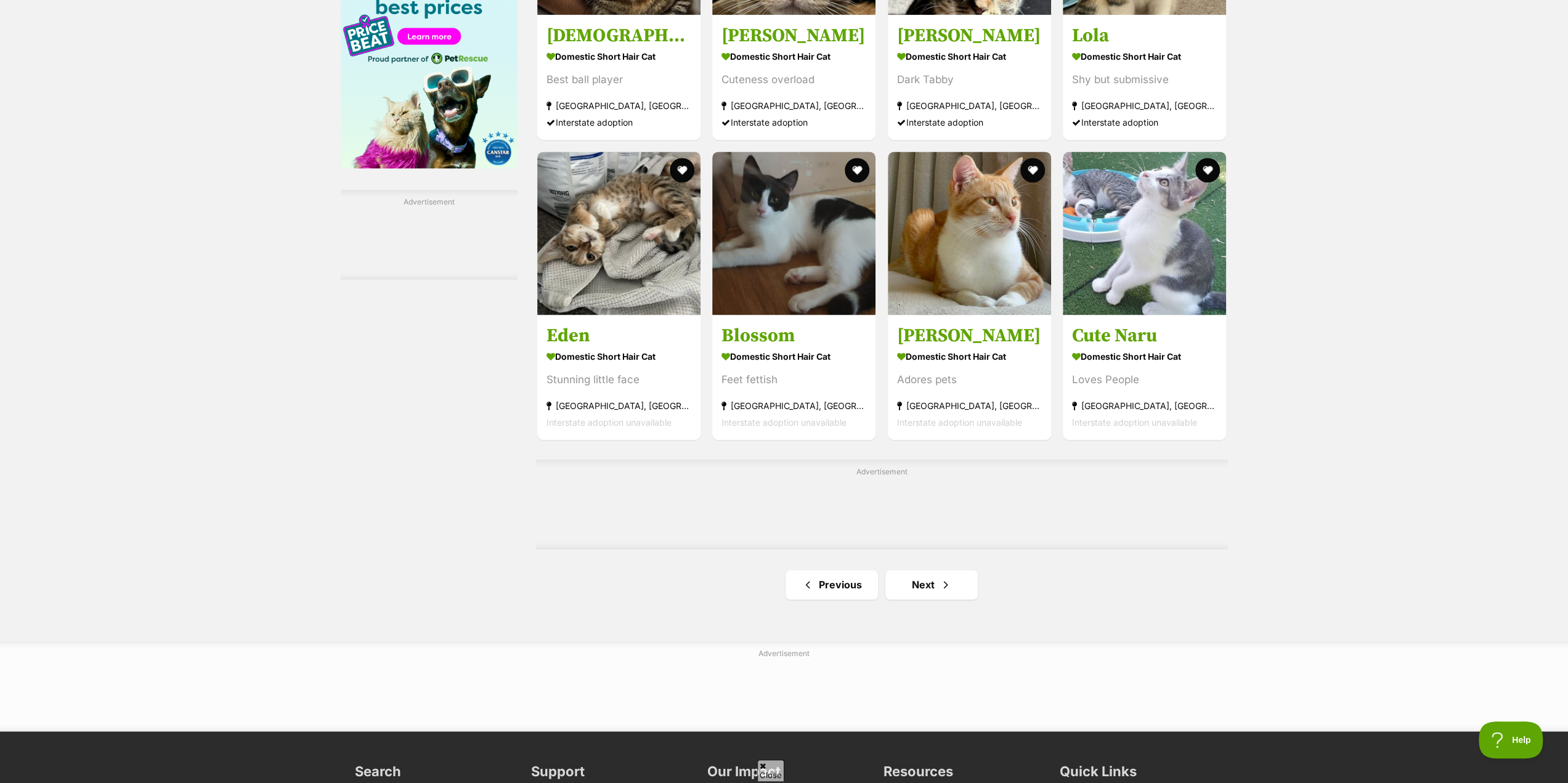
scroll to position [1787, 0]
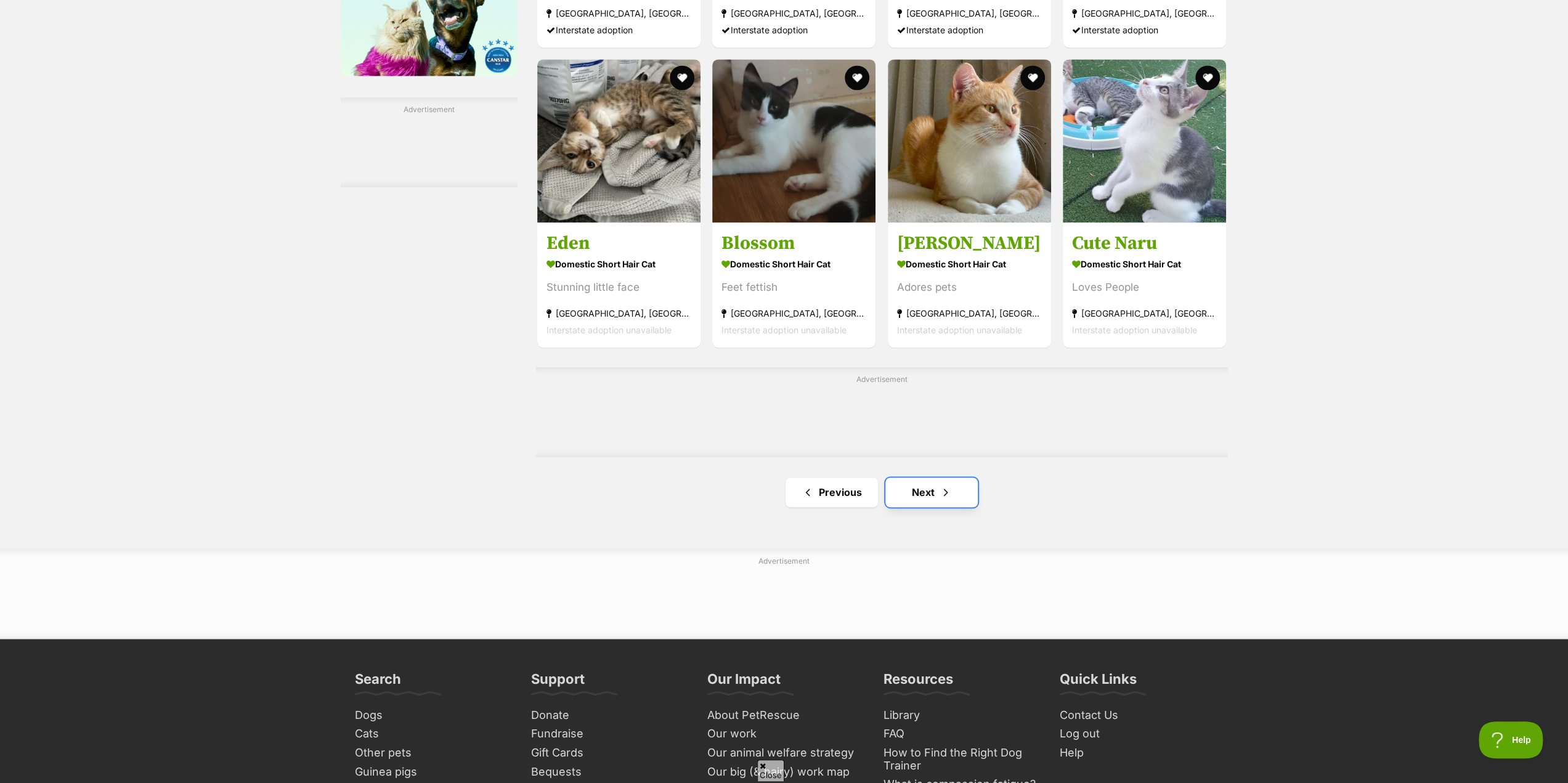
click at [918, 501] on link "Next" at bounding box center [932, 492] width 92 height 29
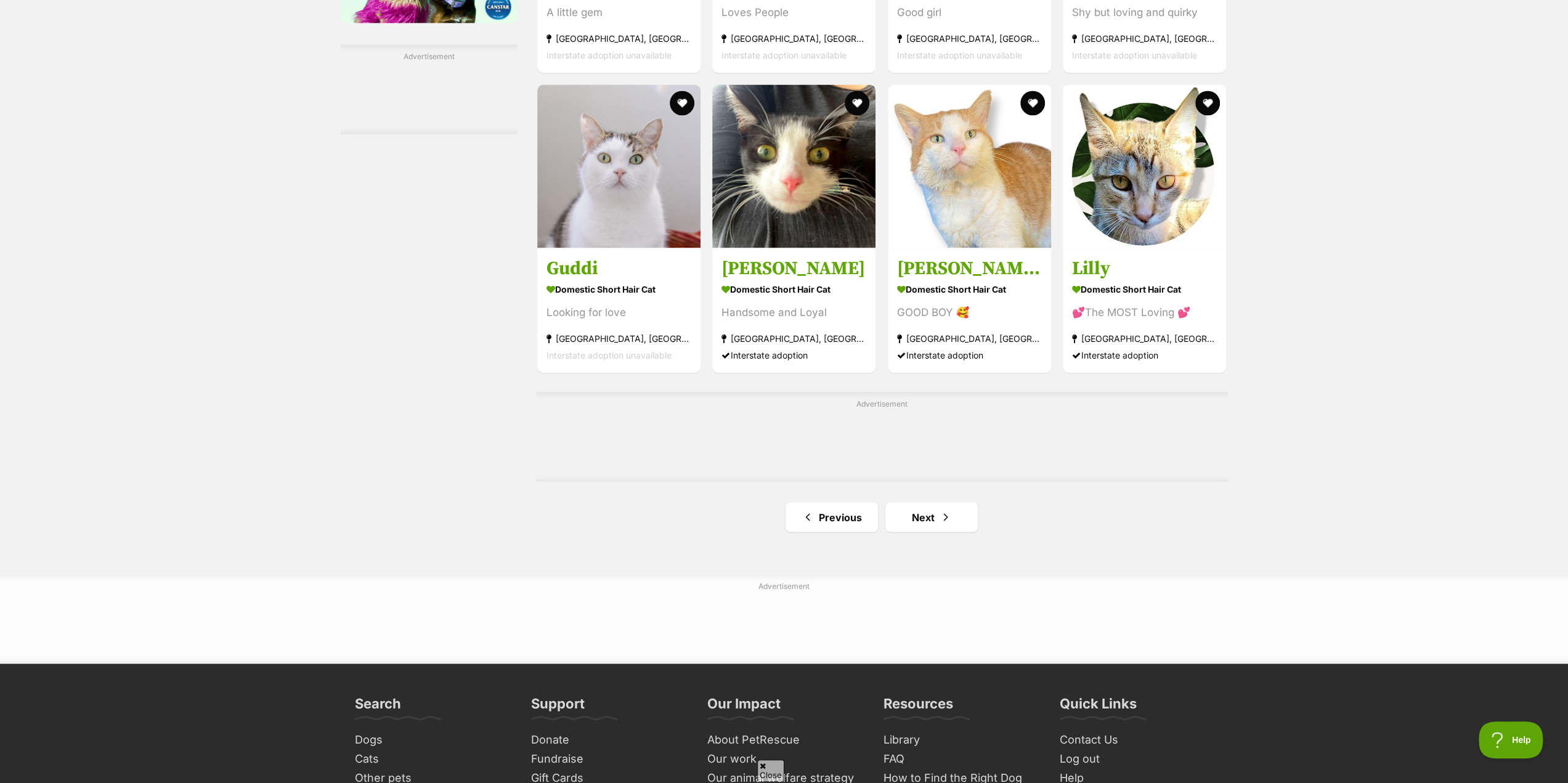
scroll to position [1849, 0]
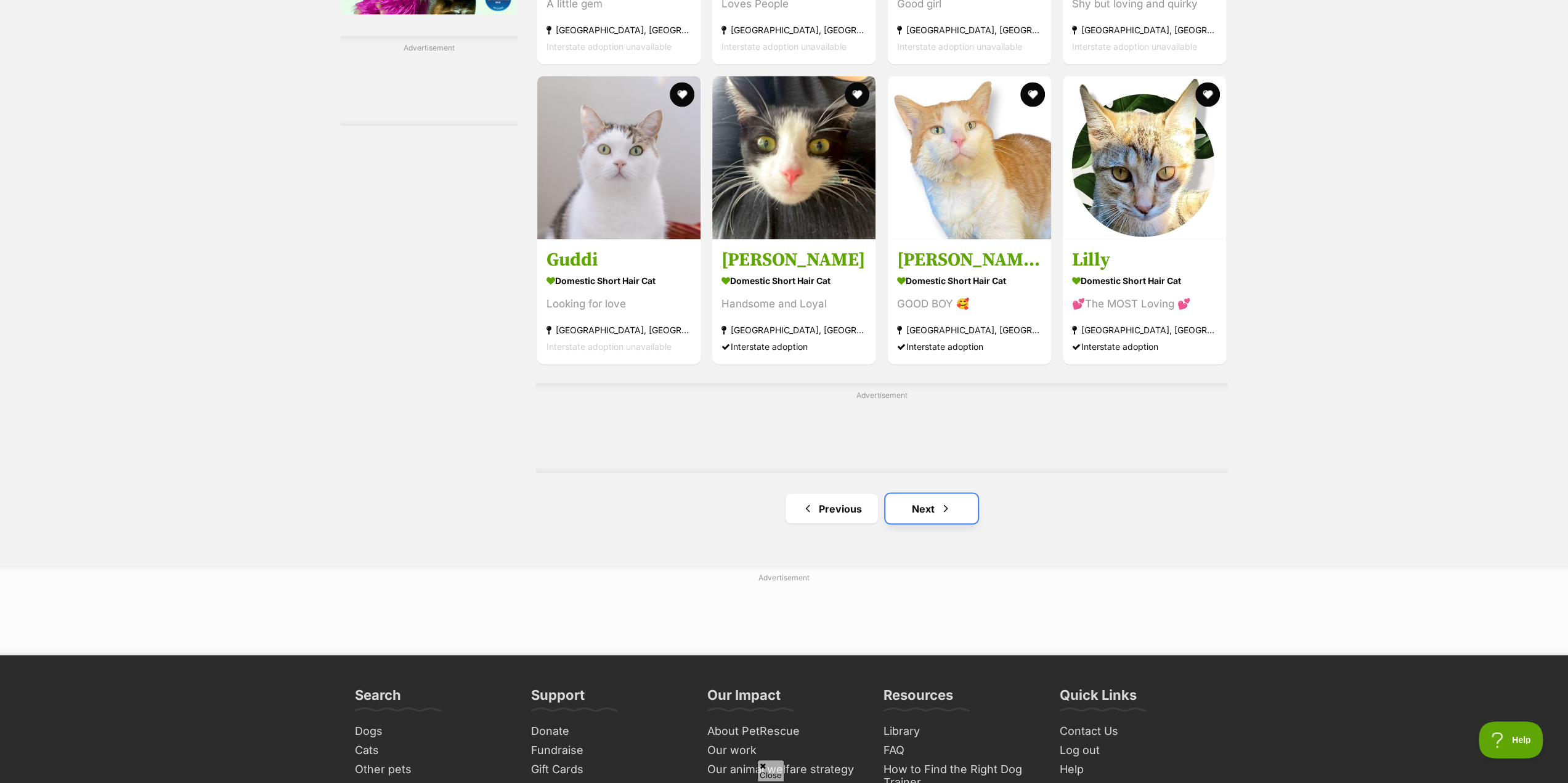
click at [929, 514] on link "Next" at bounding box center [932, 508] width 92 height 29
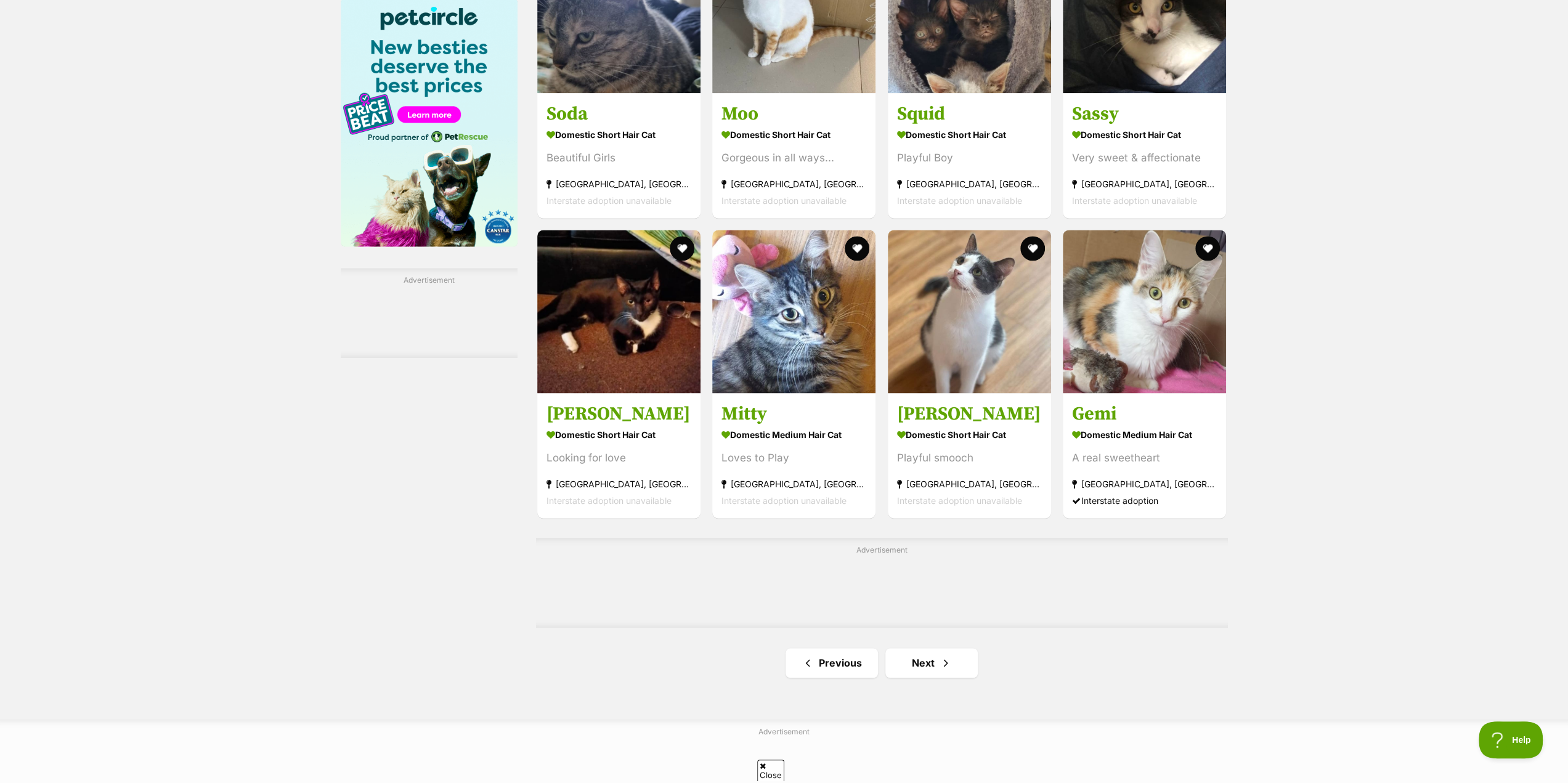
scroll to position [1787, 0]
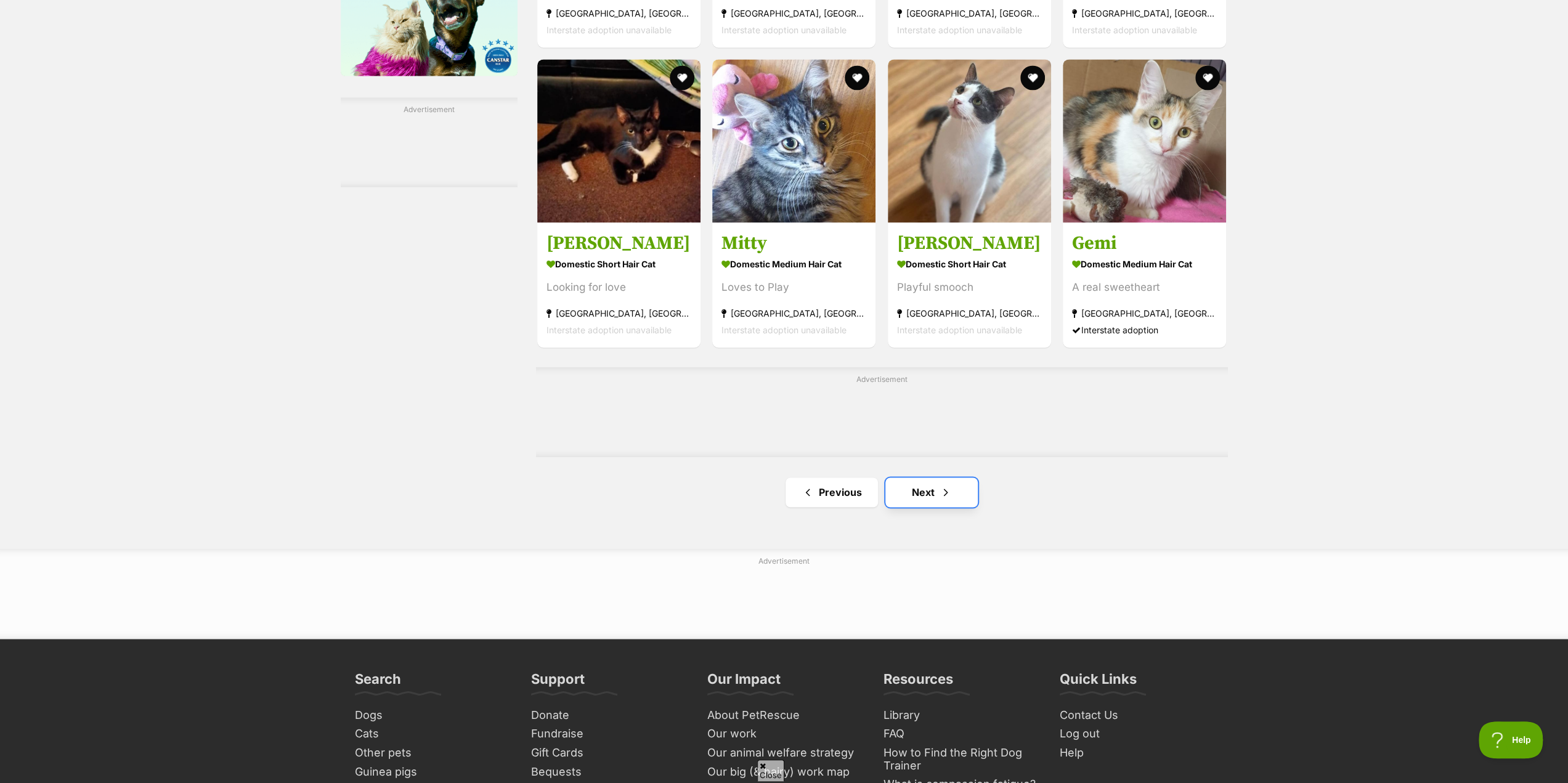
click at [932, 497] on link "Next" at bounding box center [932, 492] width 92 height 29
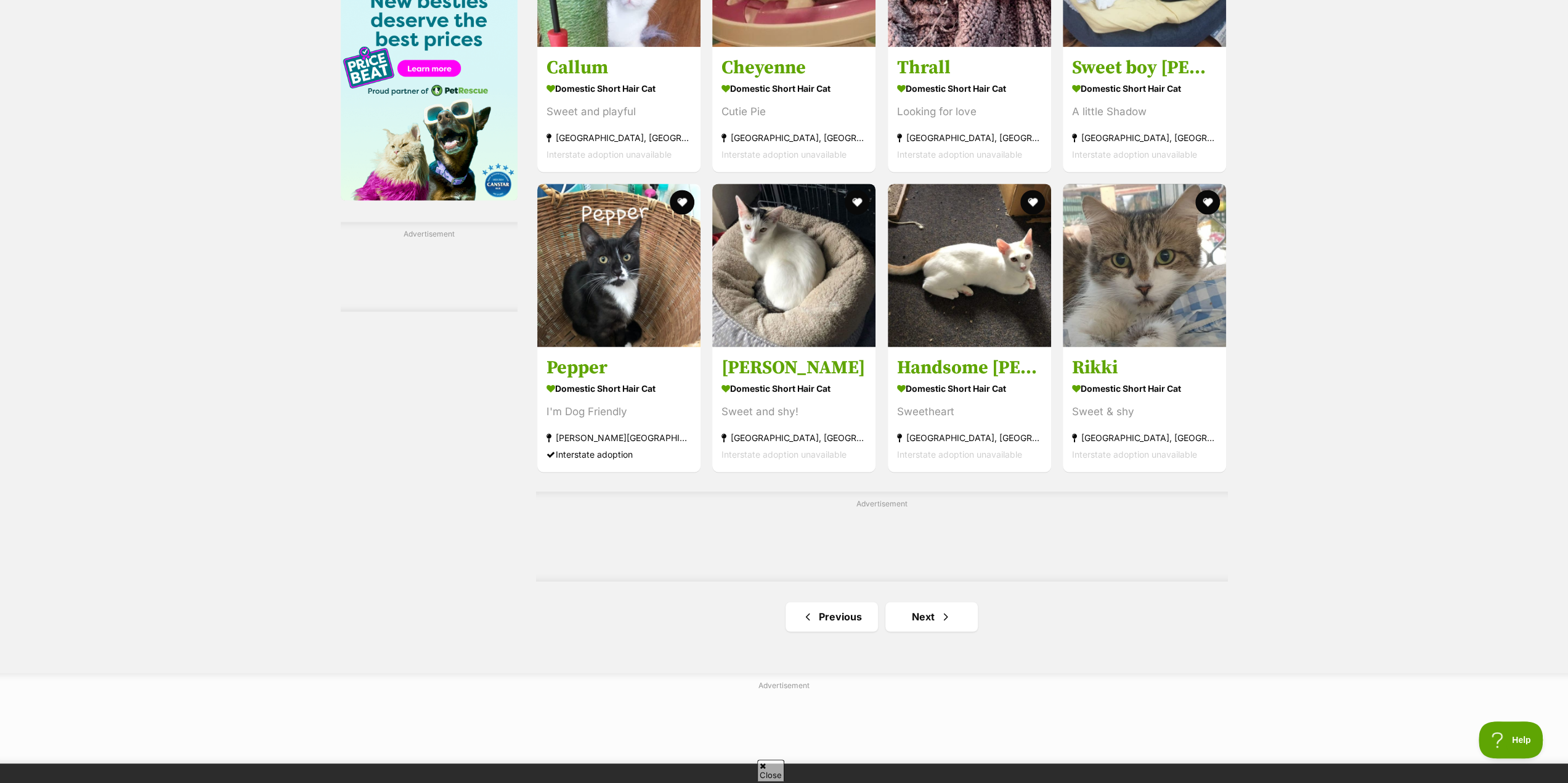
scroll to position [1664, 0]
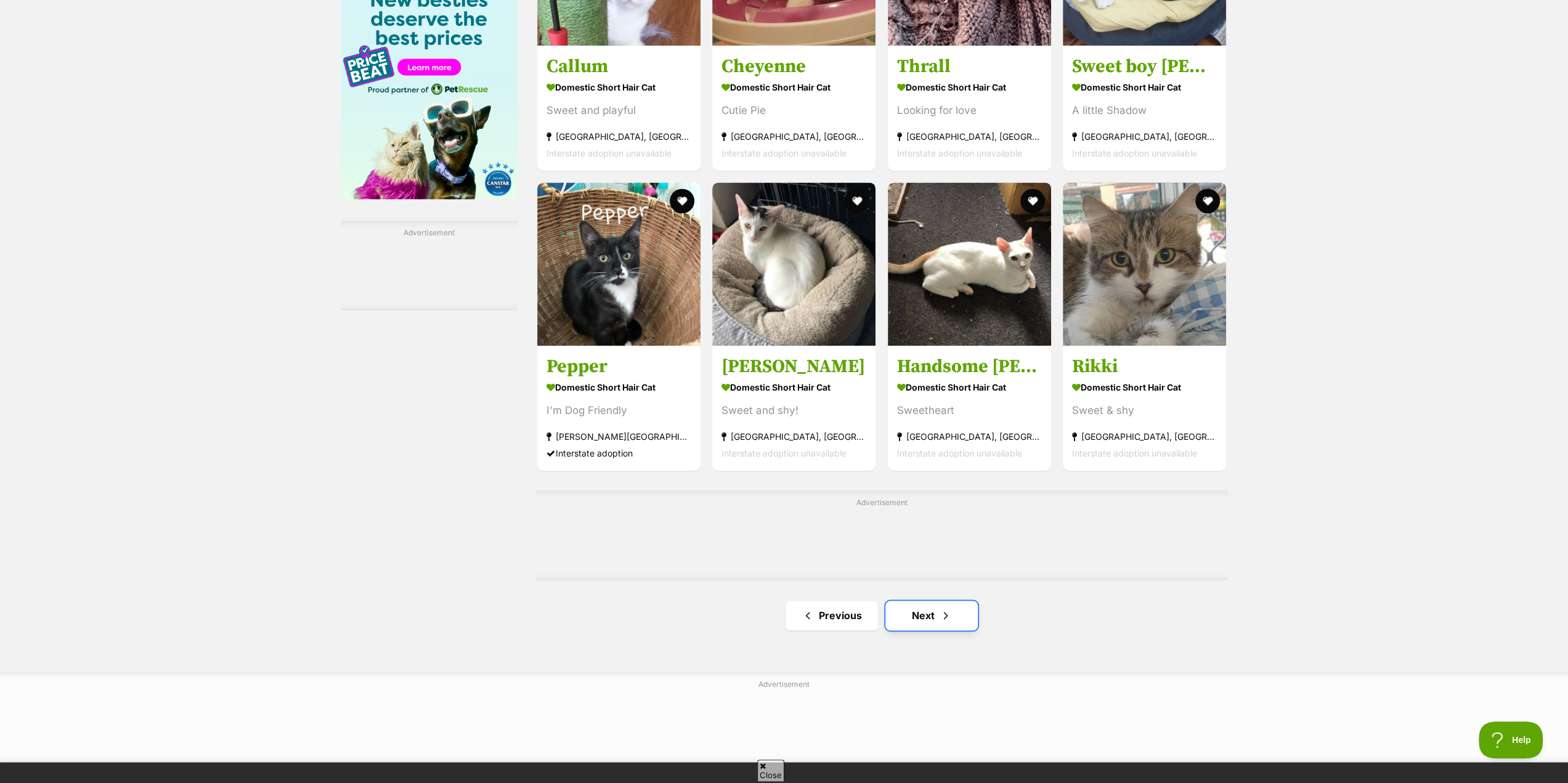
click at [934, 620] on link "Next" at bounding box center [932, 615] width 92 height 29
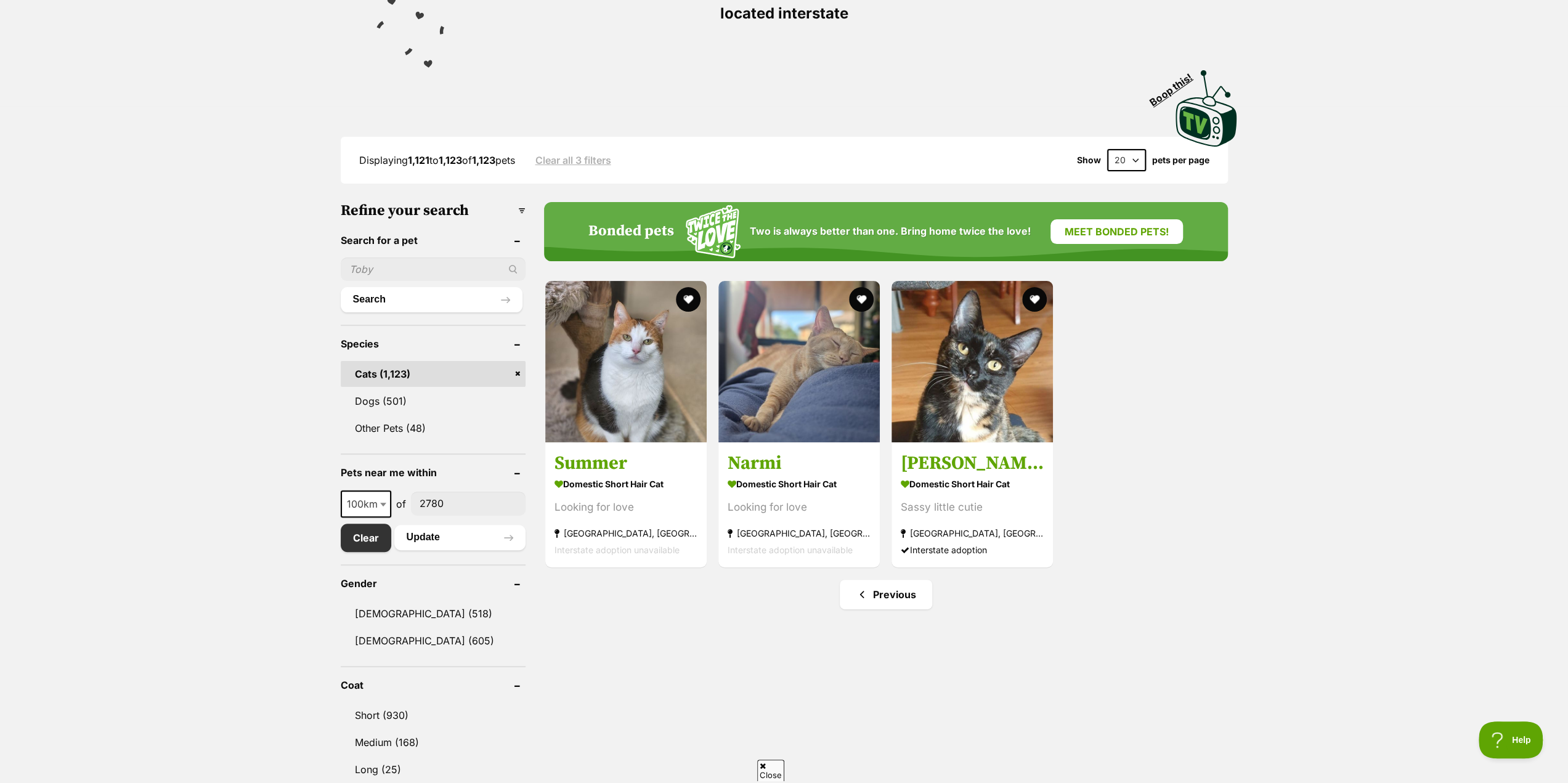
scroll to position [247, 0]
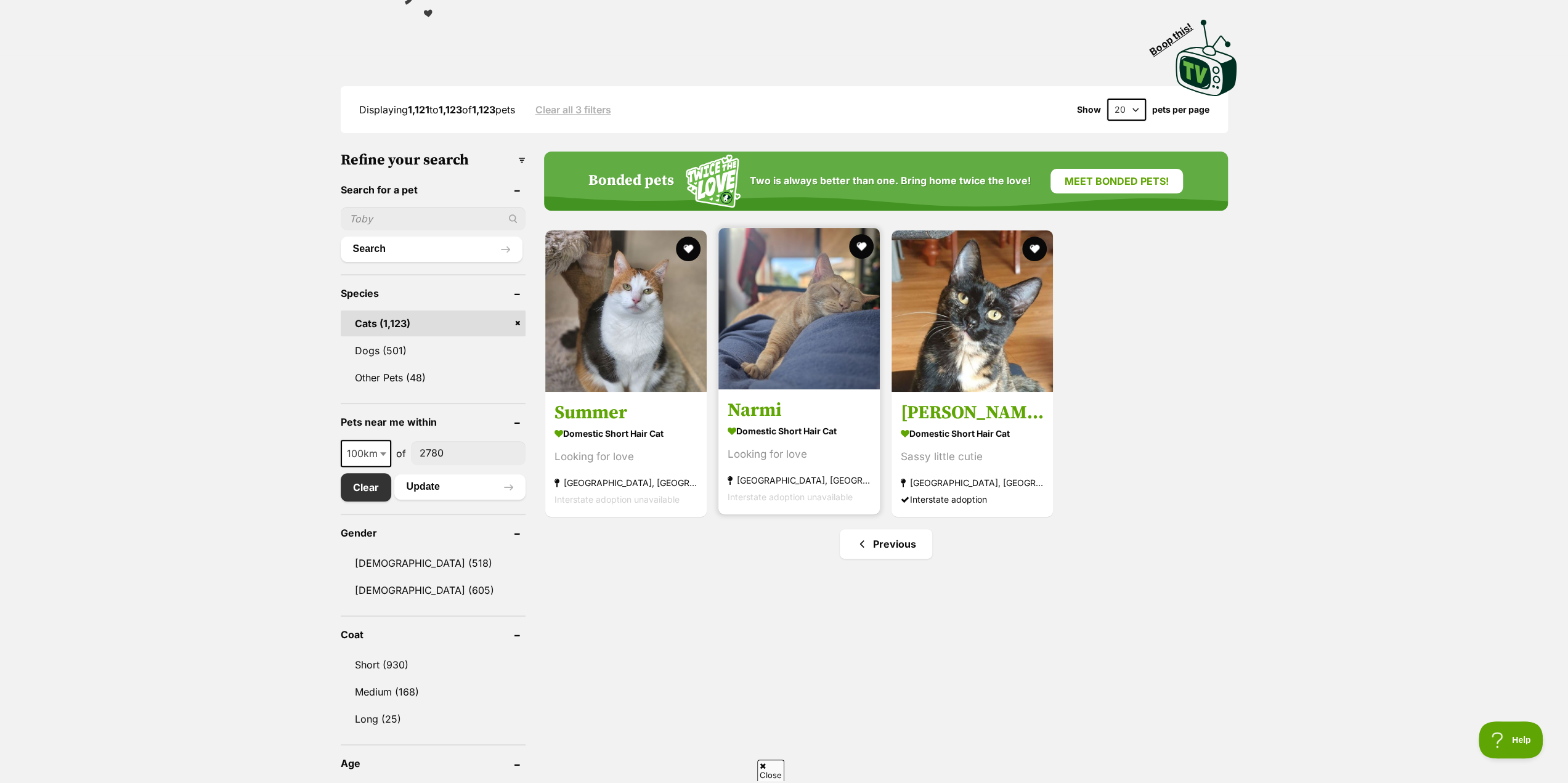
click at [766, 417] on h3 "Narmi" at bounding box center [799, 411] width 143 height 23
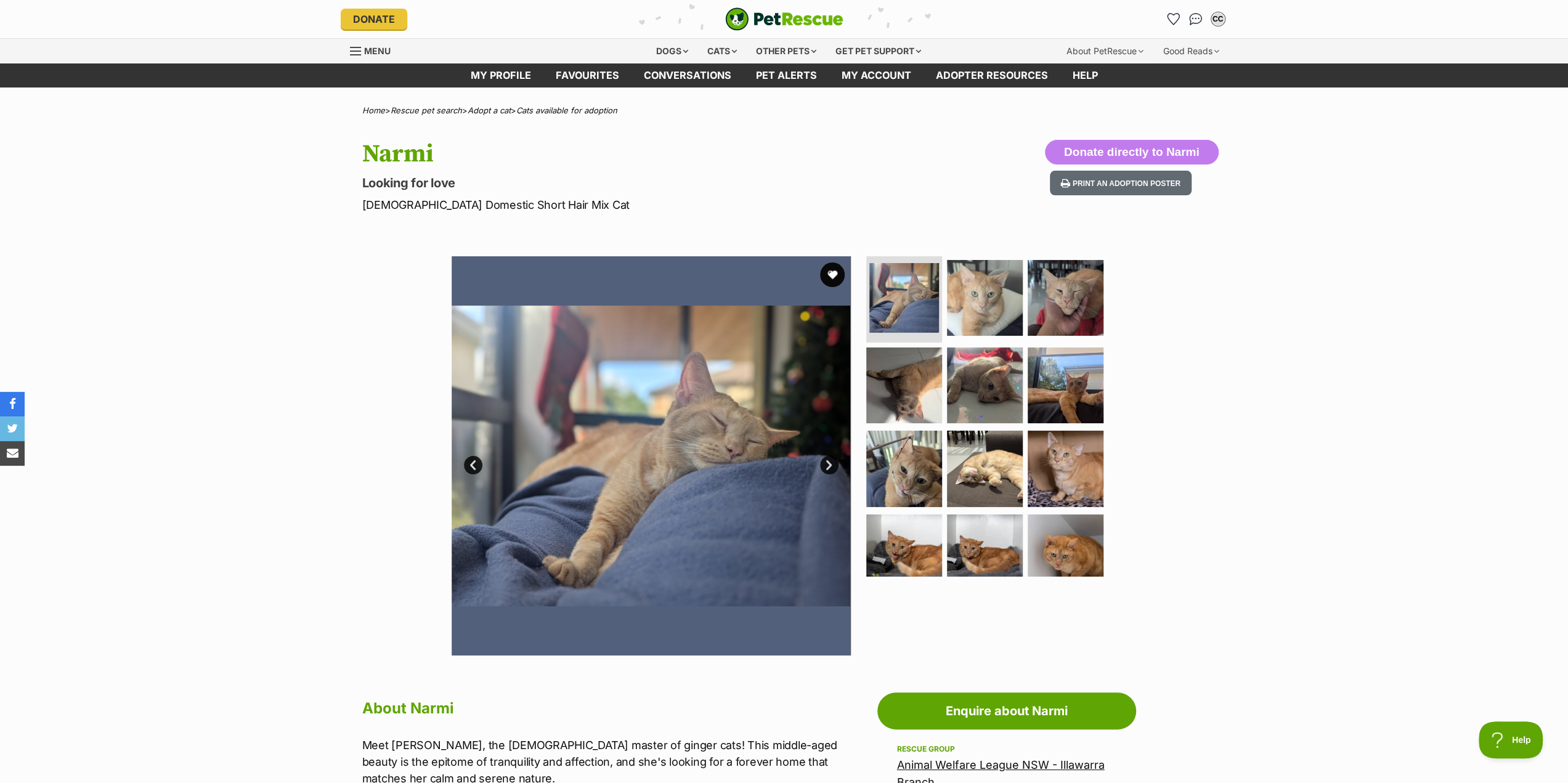
click at [831, 463] on link "Next" at bounding box center [829, 465] width 18 height 18
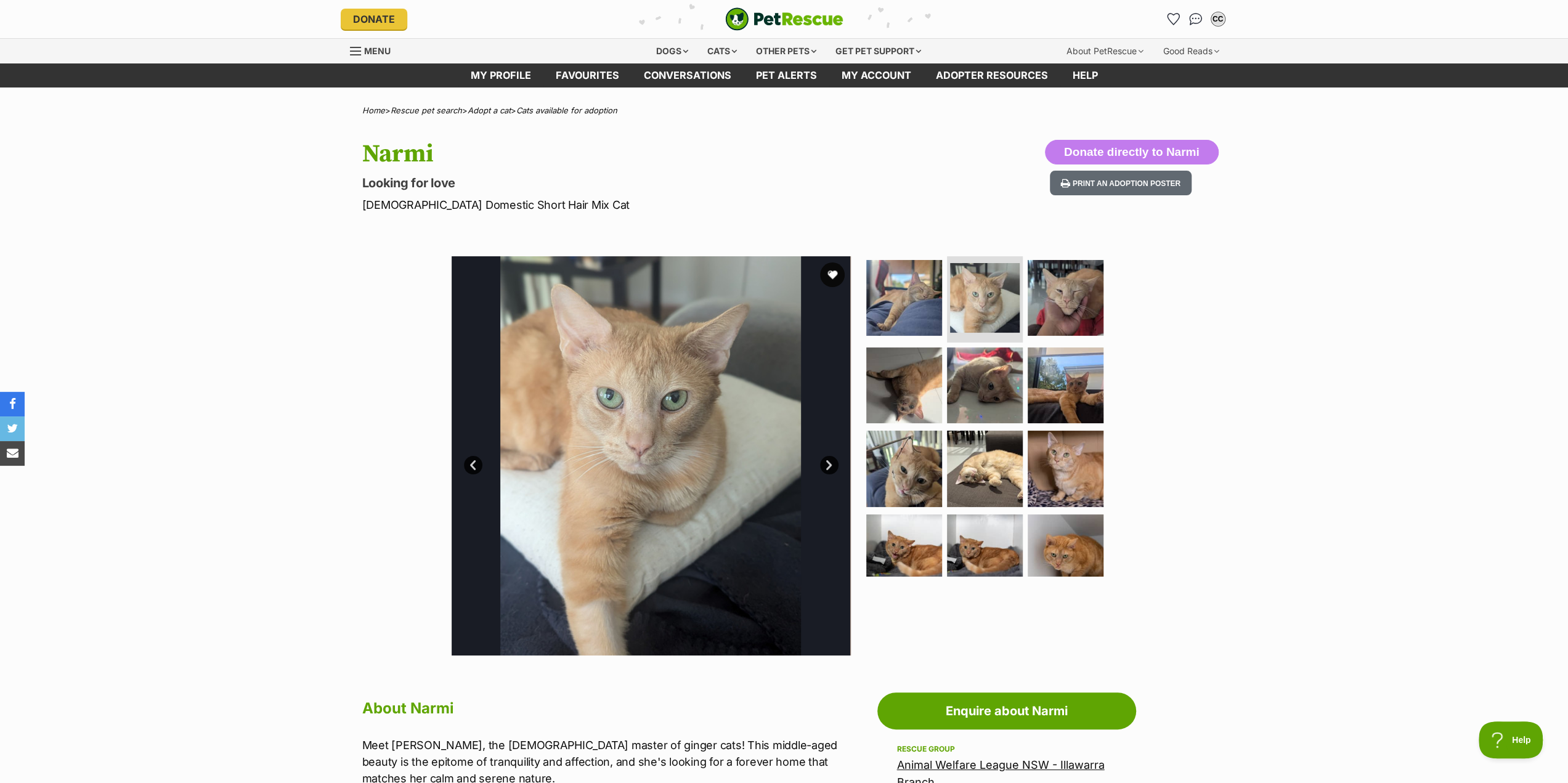
click at [831, 463] on link "Next" at bounding box center [829, 465] width 18 height 18
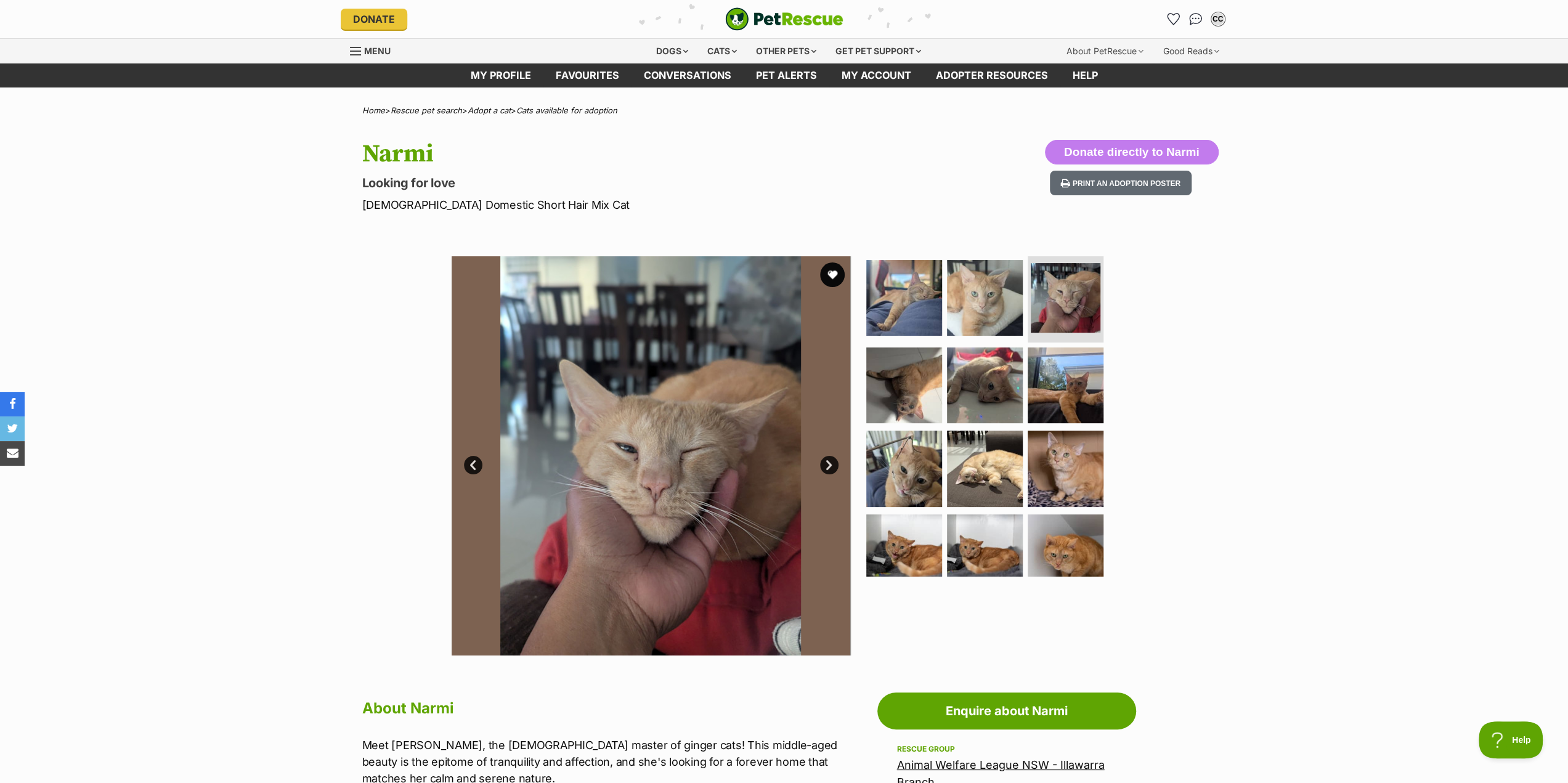
click at [831, 463] on link "Next" at bounding box center [829, 465] width 18 height 18
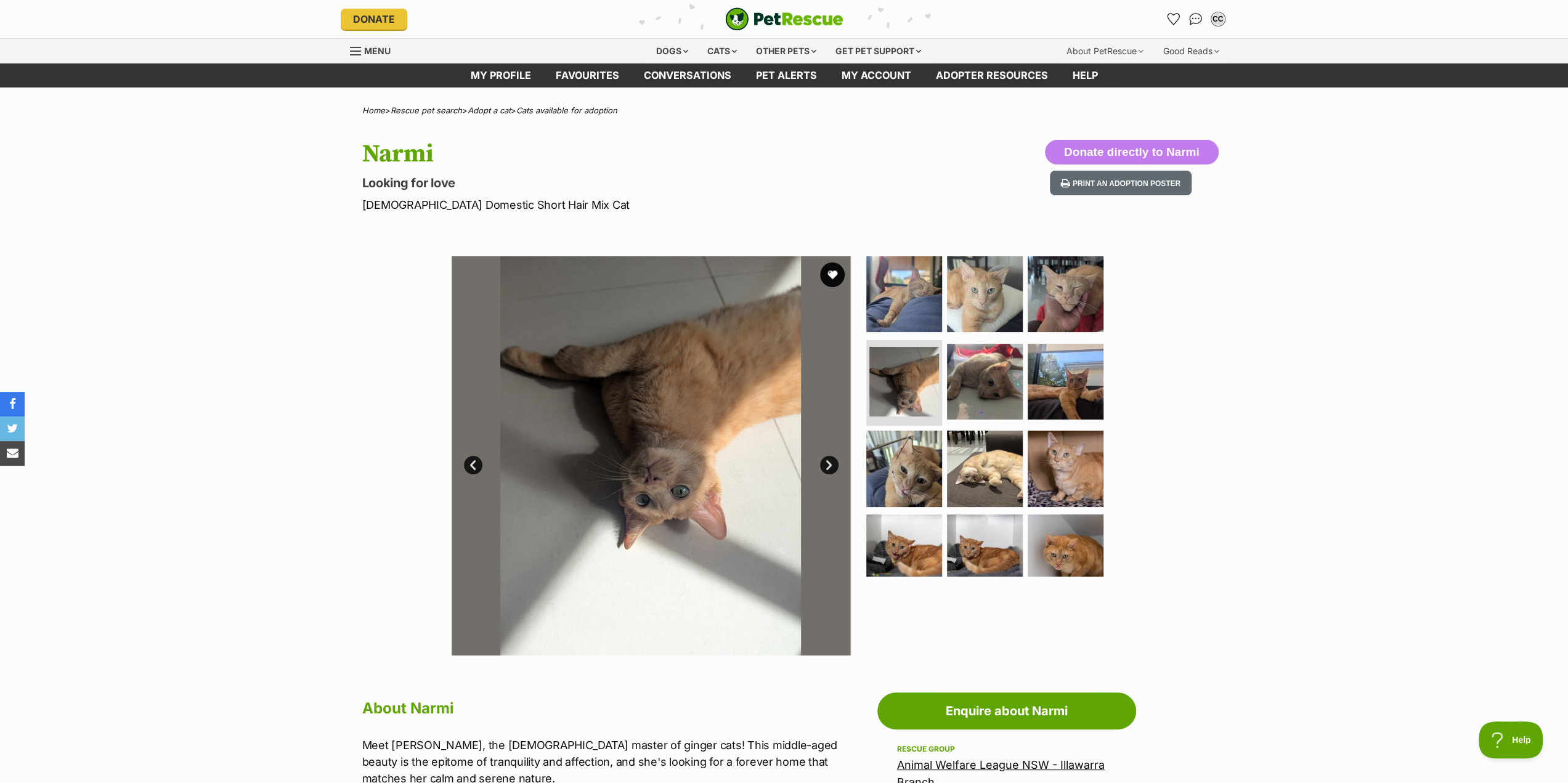
click at [831, 463] on link "Next" at bounding box center [829, 465] width 18 height 18
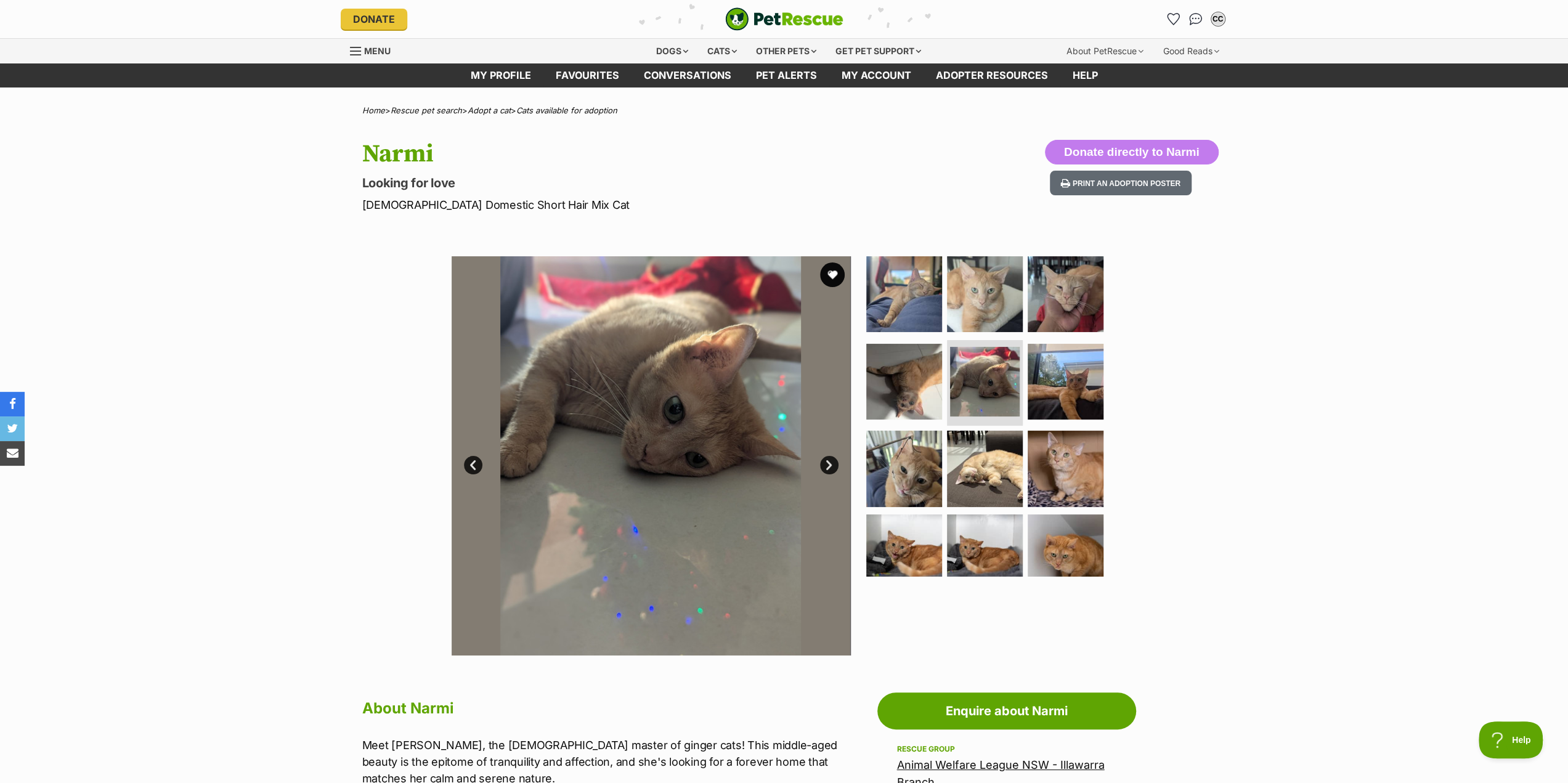
click at [830, 463] on link "Next" at bounding box center [829, 465] width 18 height 18
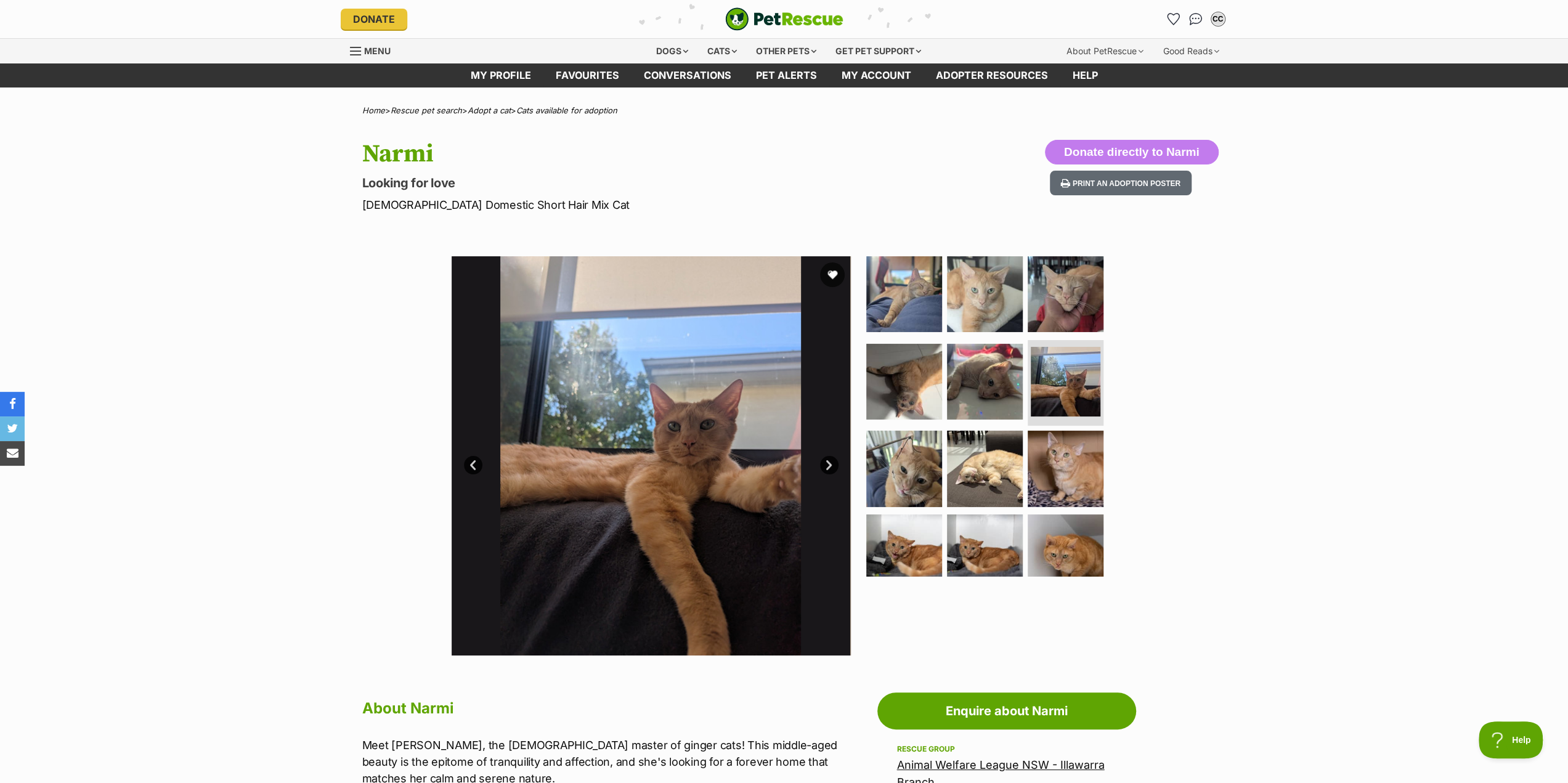
click at [828, 463] on link "Next" at bounding box center [829, 465] width 18 height 18
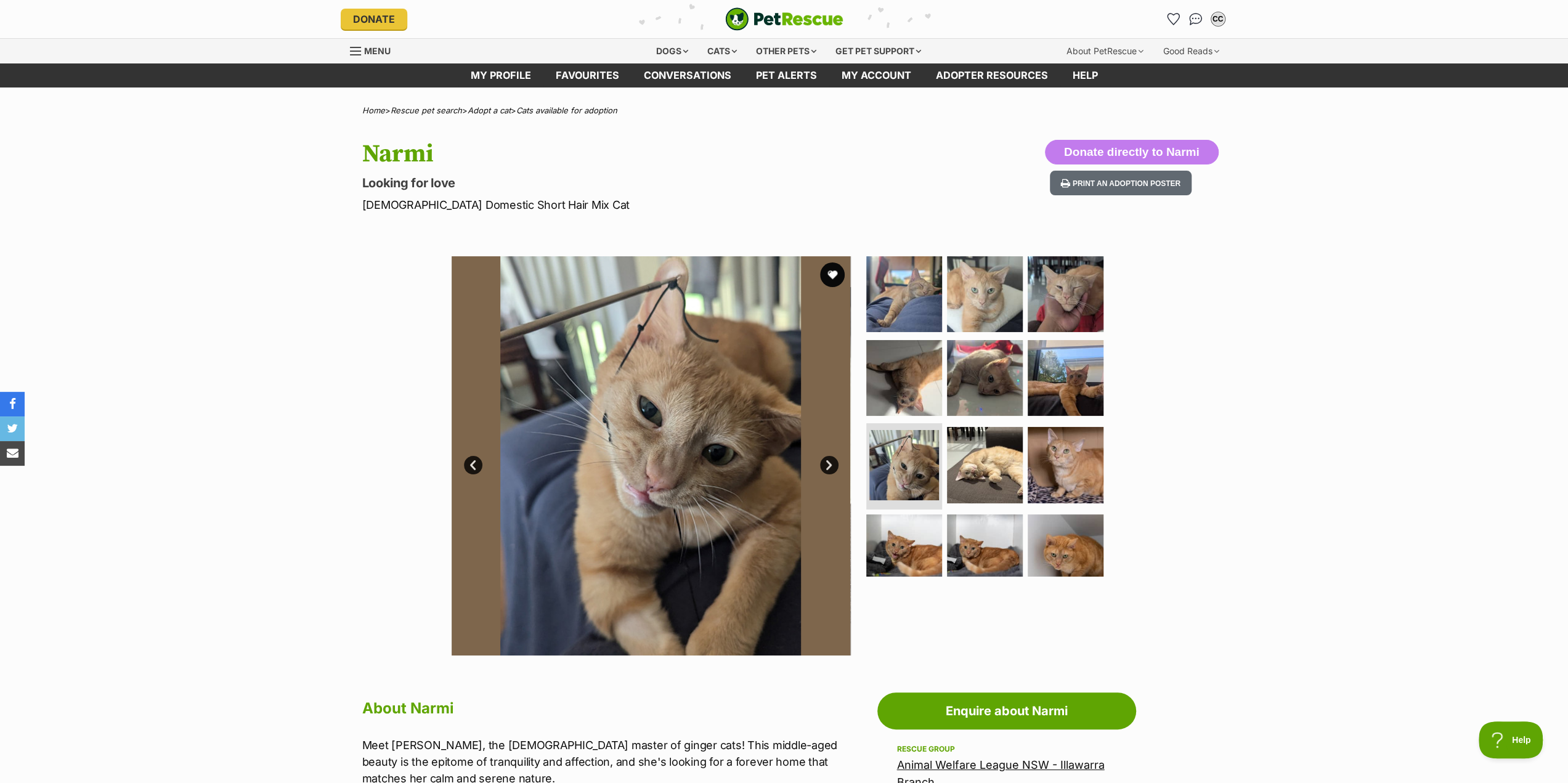
click at [828, 463] on link "Next" at bounding box center [829, 465] width 18 height 18
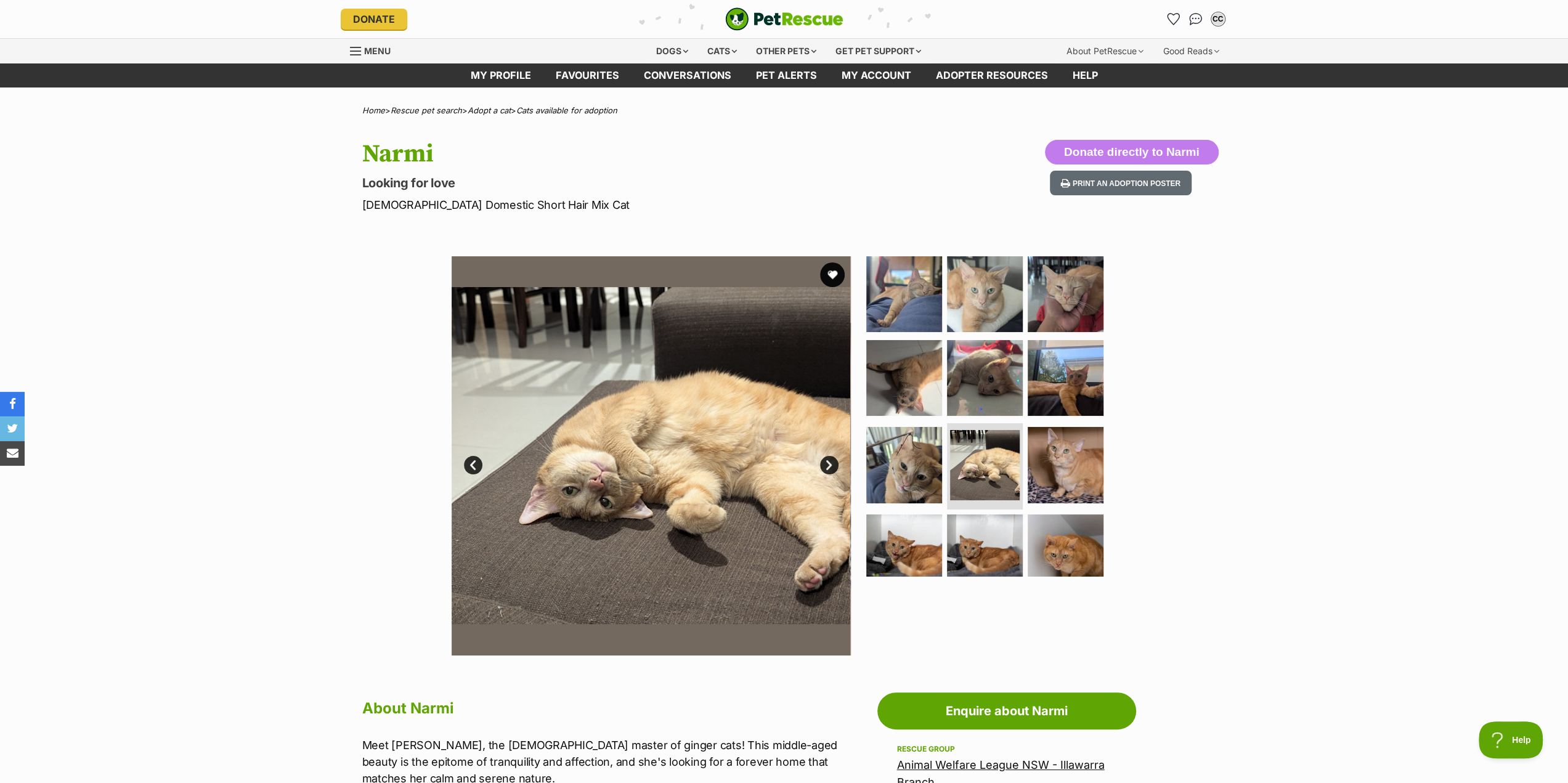
click at [828, 463] on link "Next" at bounding box center [829, 465] width 18 height 18
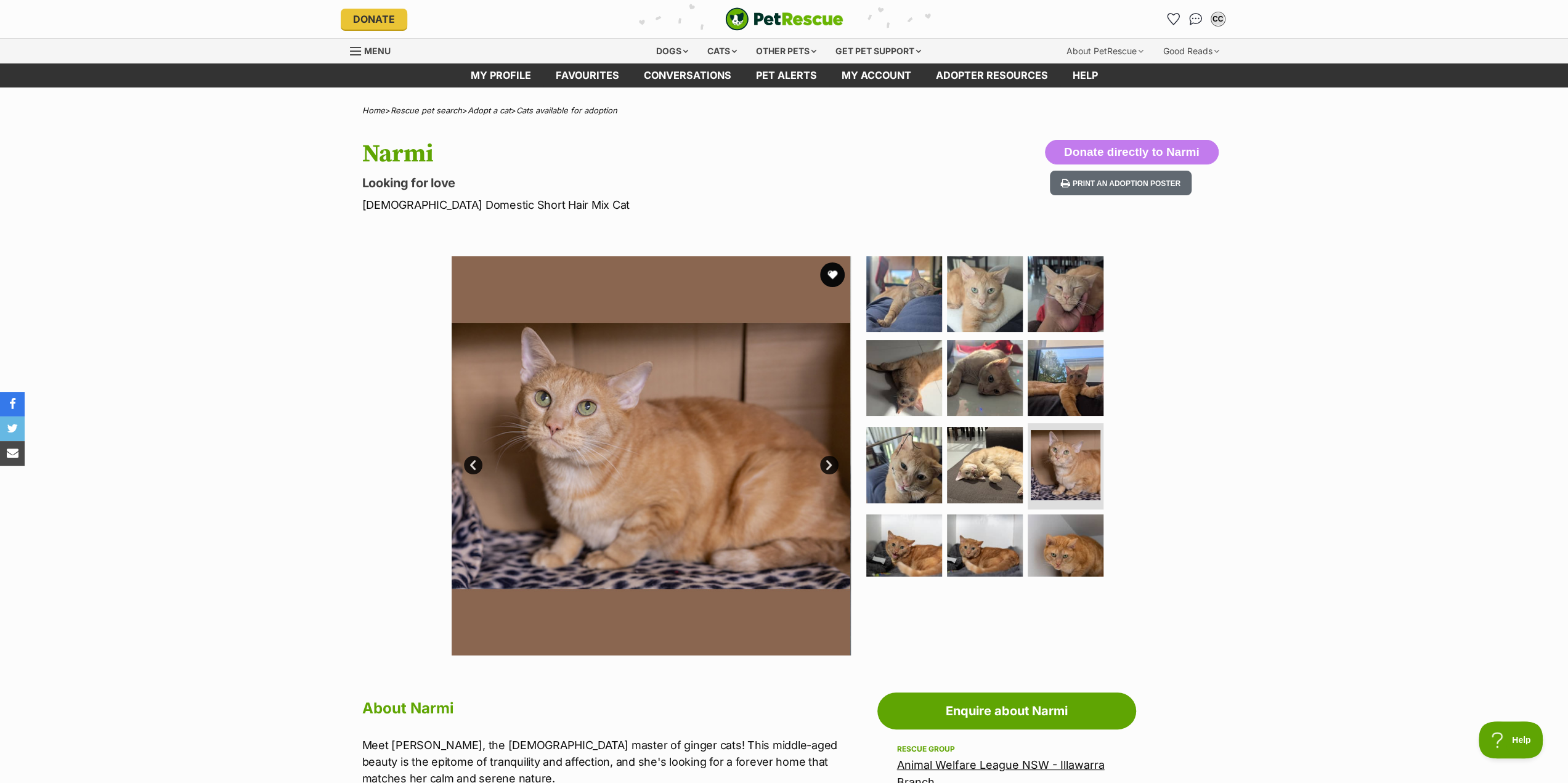
click at [828, 463] on link "Next" at bounding box center [829, 465] width 18 height 18
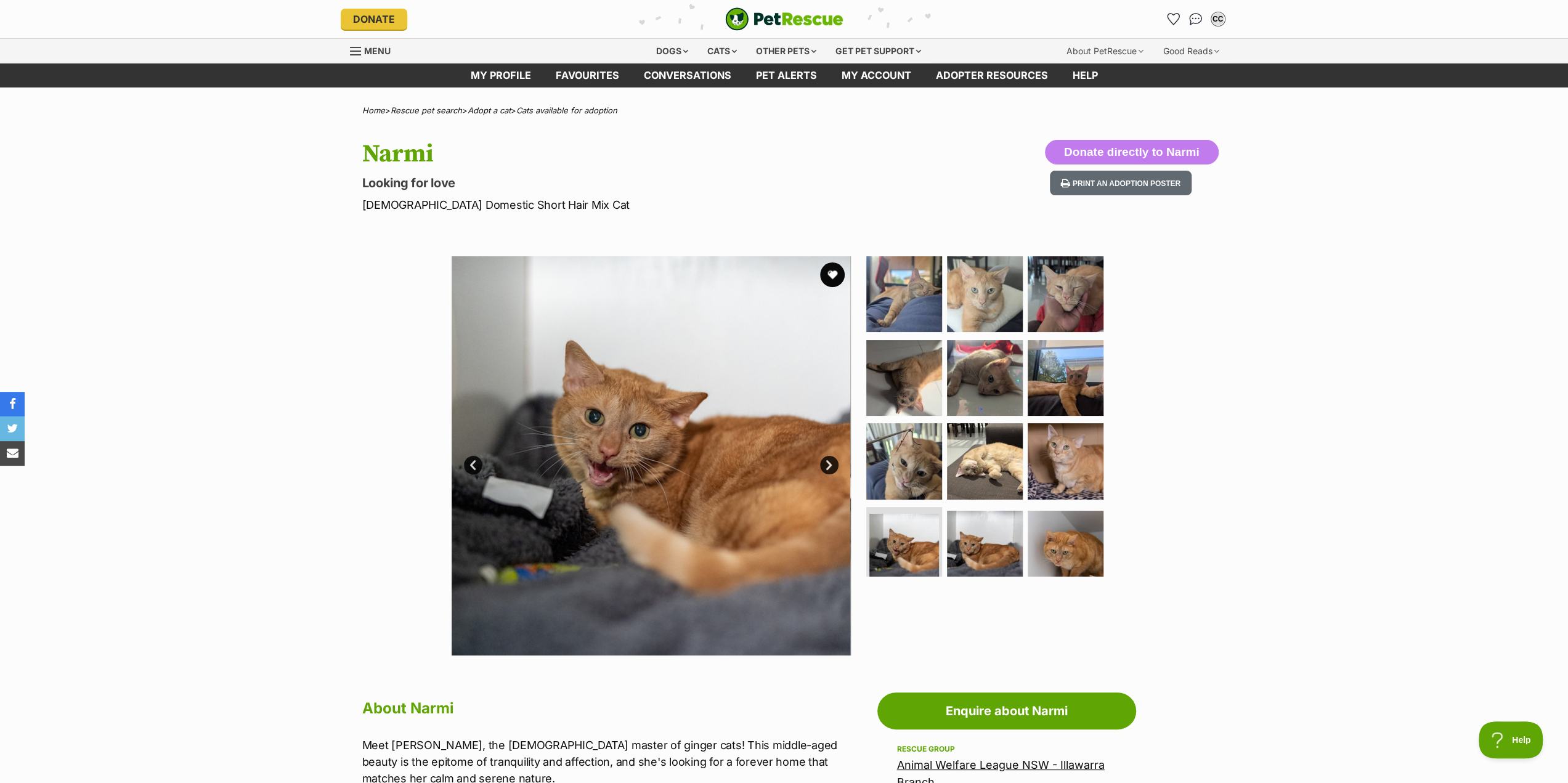
click at [828, 463] on link "Next" at bounding box center [829, 465] width 18 height 18
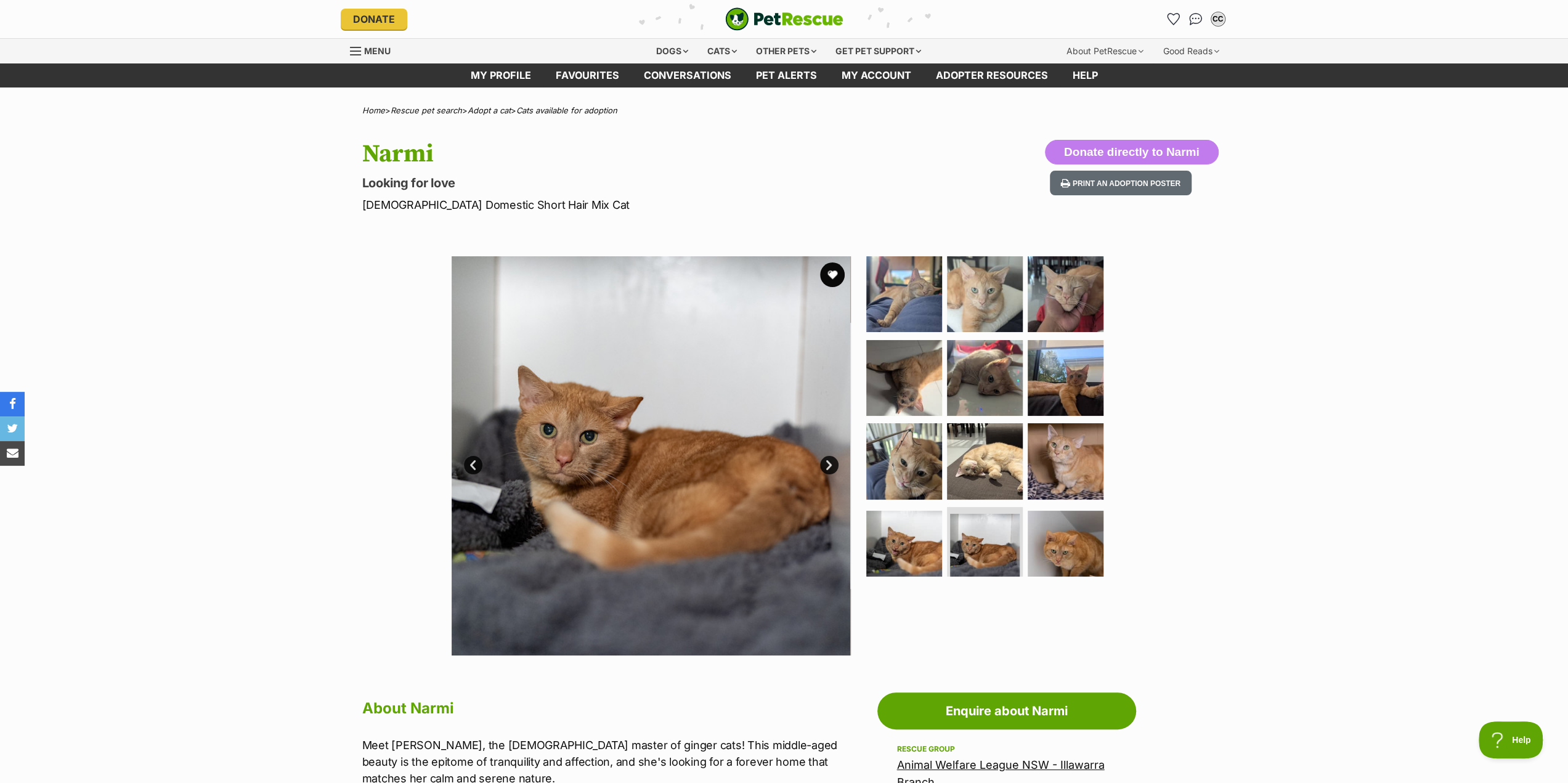
click at [828, 463] on link "Next" at bounding box center [829, 465] width 18 height 18
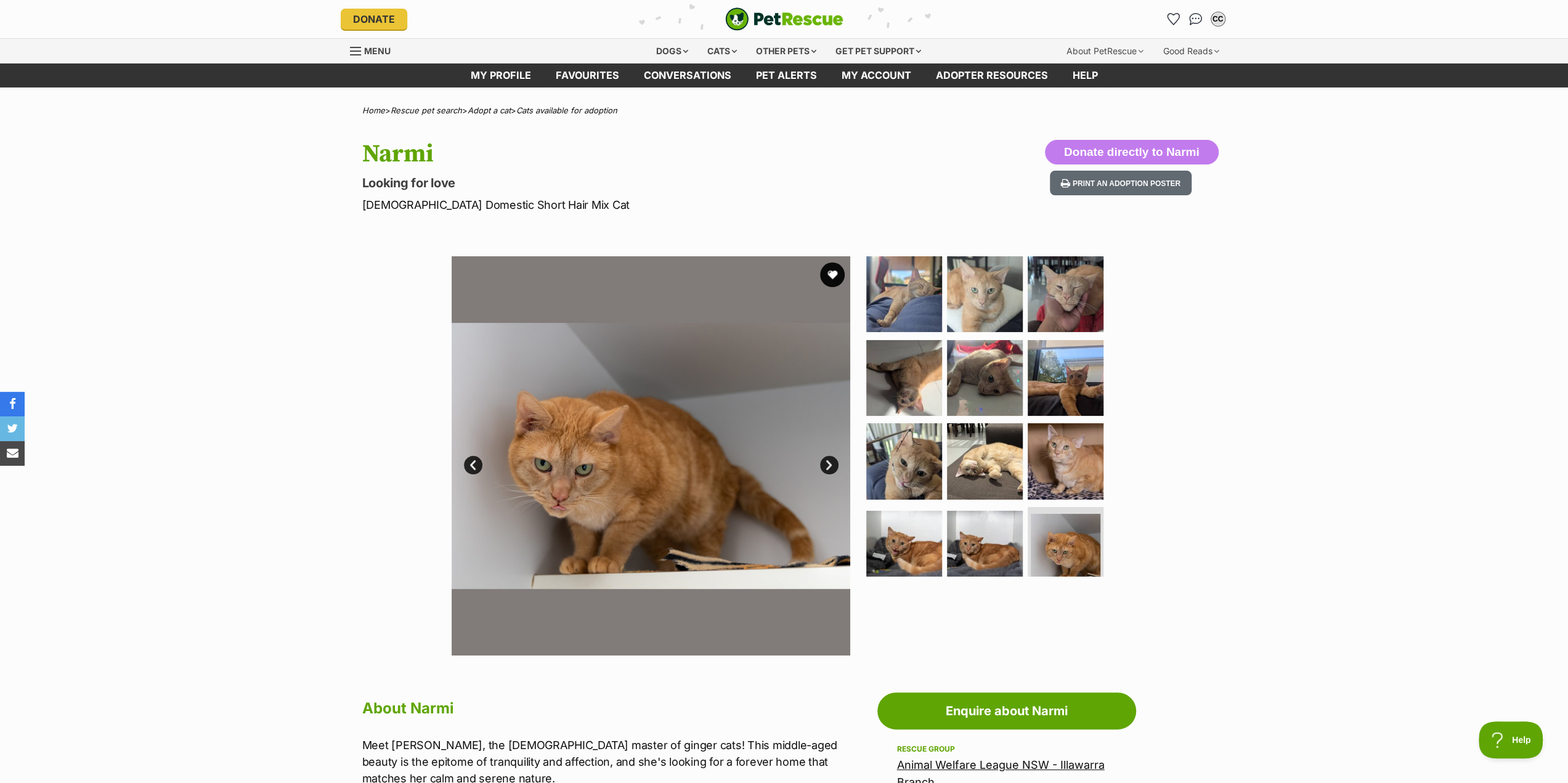
click at [828, 464] on link "Next" at bounding box center [829, 465] width 18 height 18
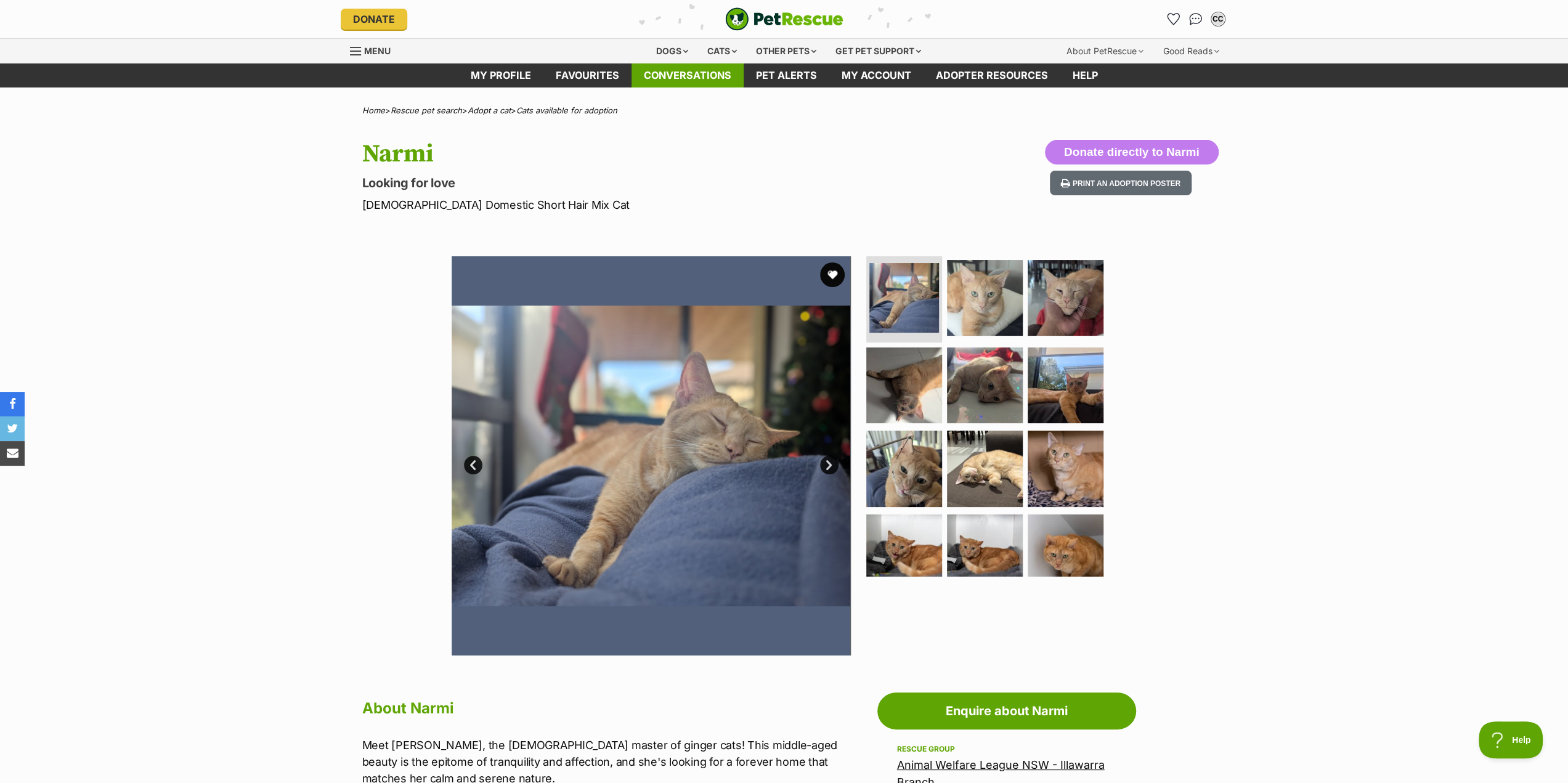
click at [683, 77] on link "Conversations" at bounding box center [688, 76] width 112 height 24
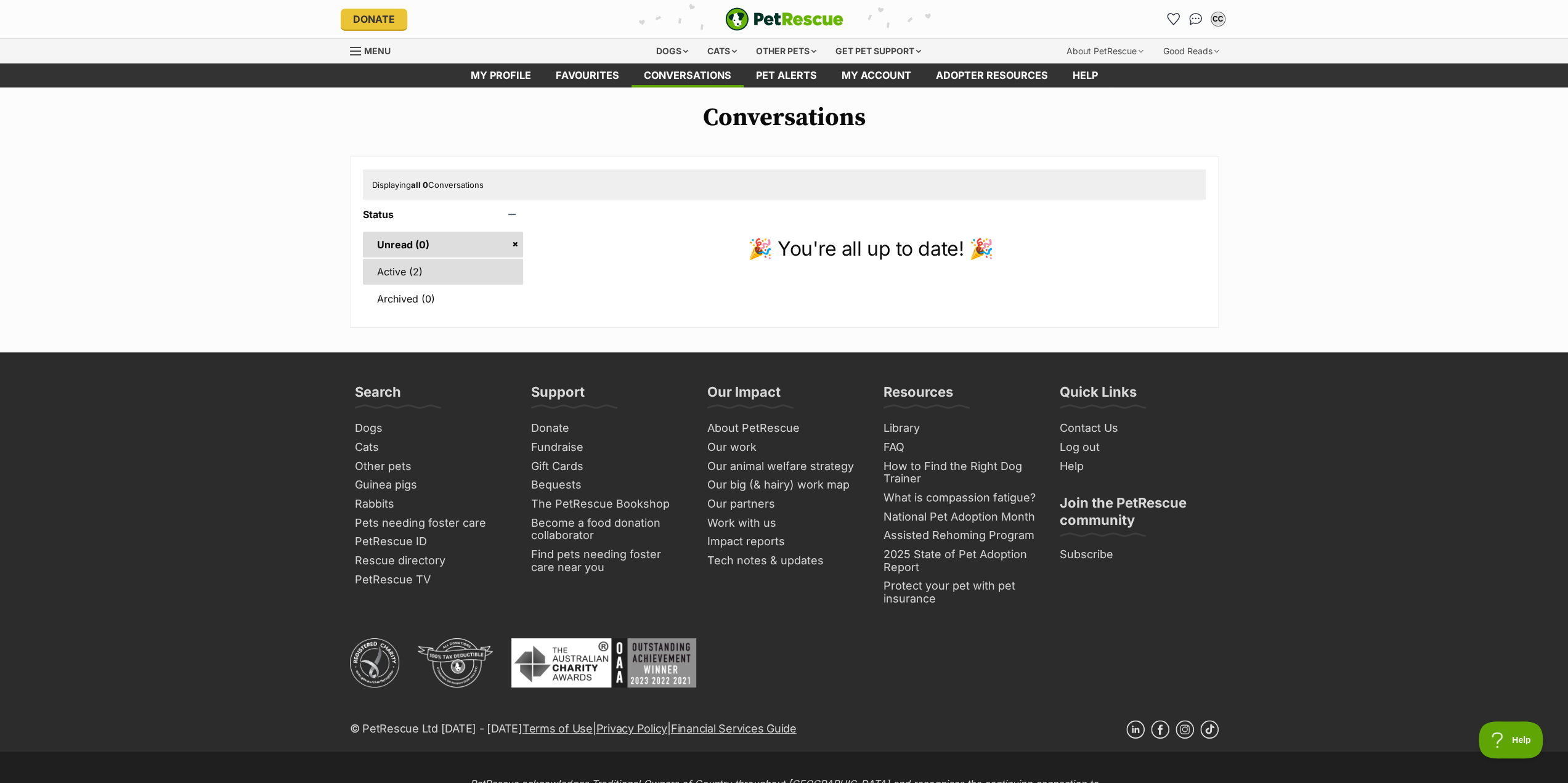
click at [411, 269] on link "Active (2)" at bounding box center [443, 272] width 161 height 26
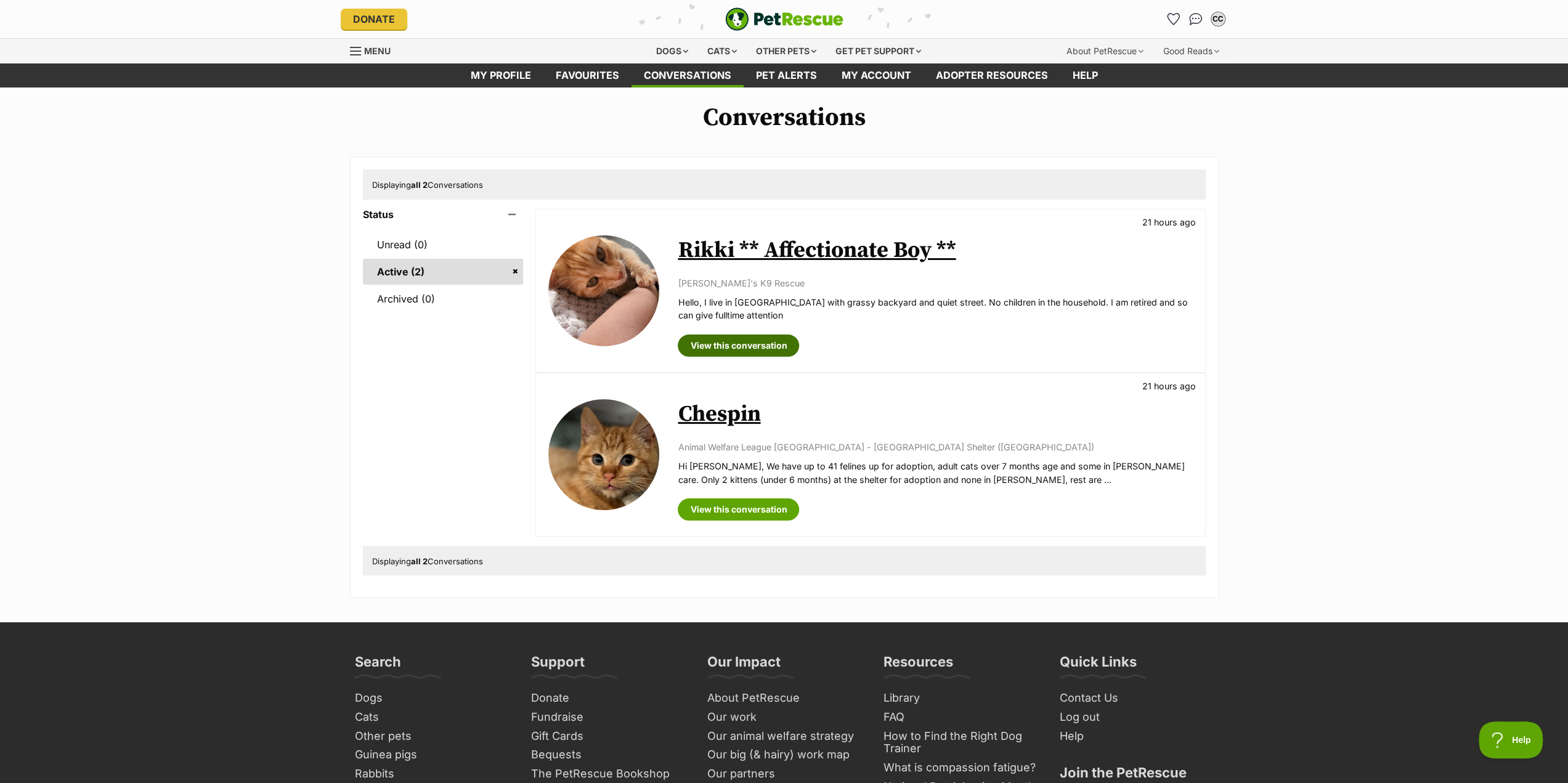
click at [765, 341] on link "View this conversation" at bounding box center [738, 346] width 122 height 22
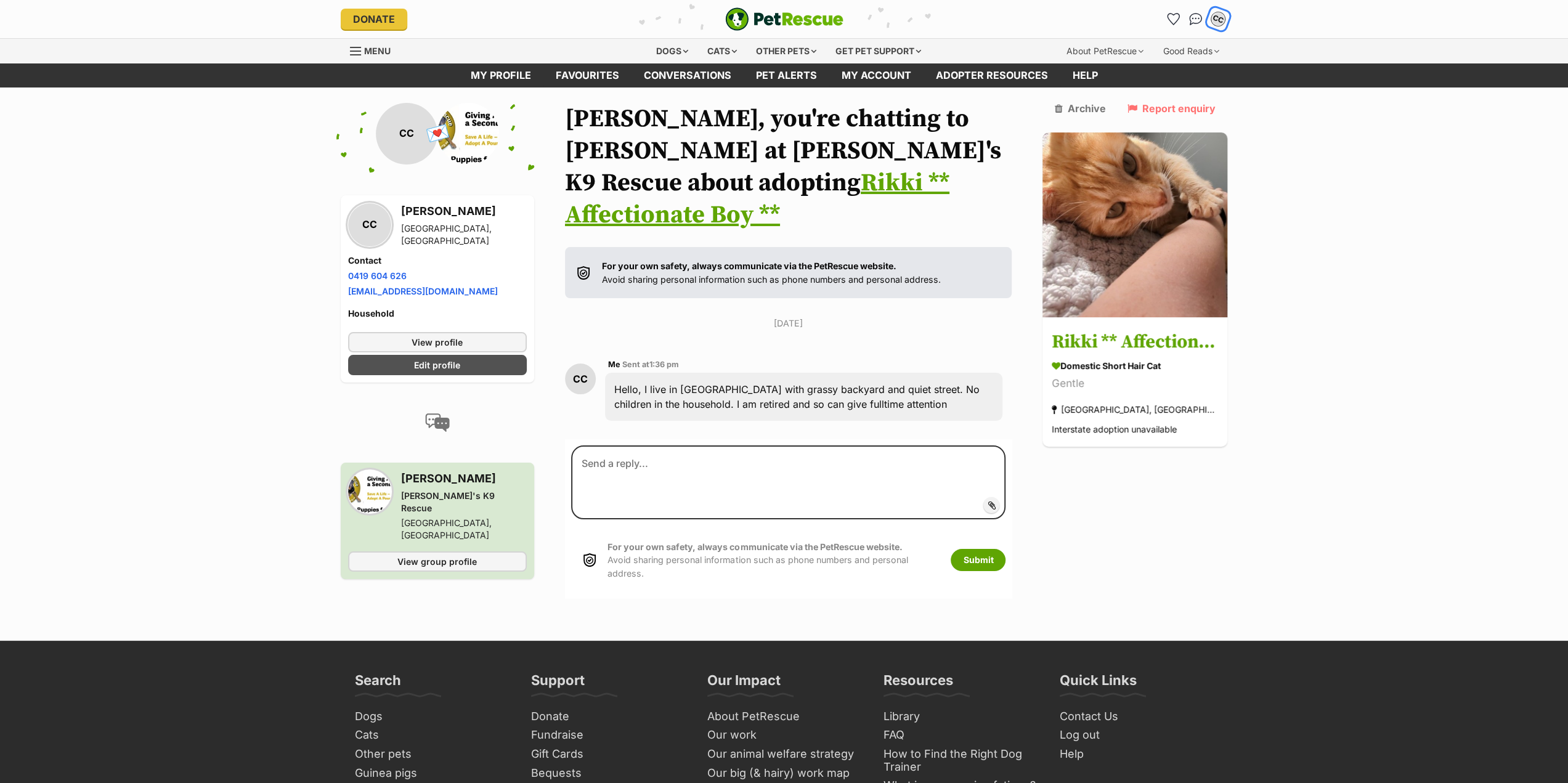
click at [1217, 16] on div "CC" at bounding box center [1218, 19] width 16 height 16
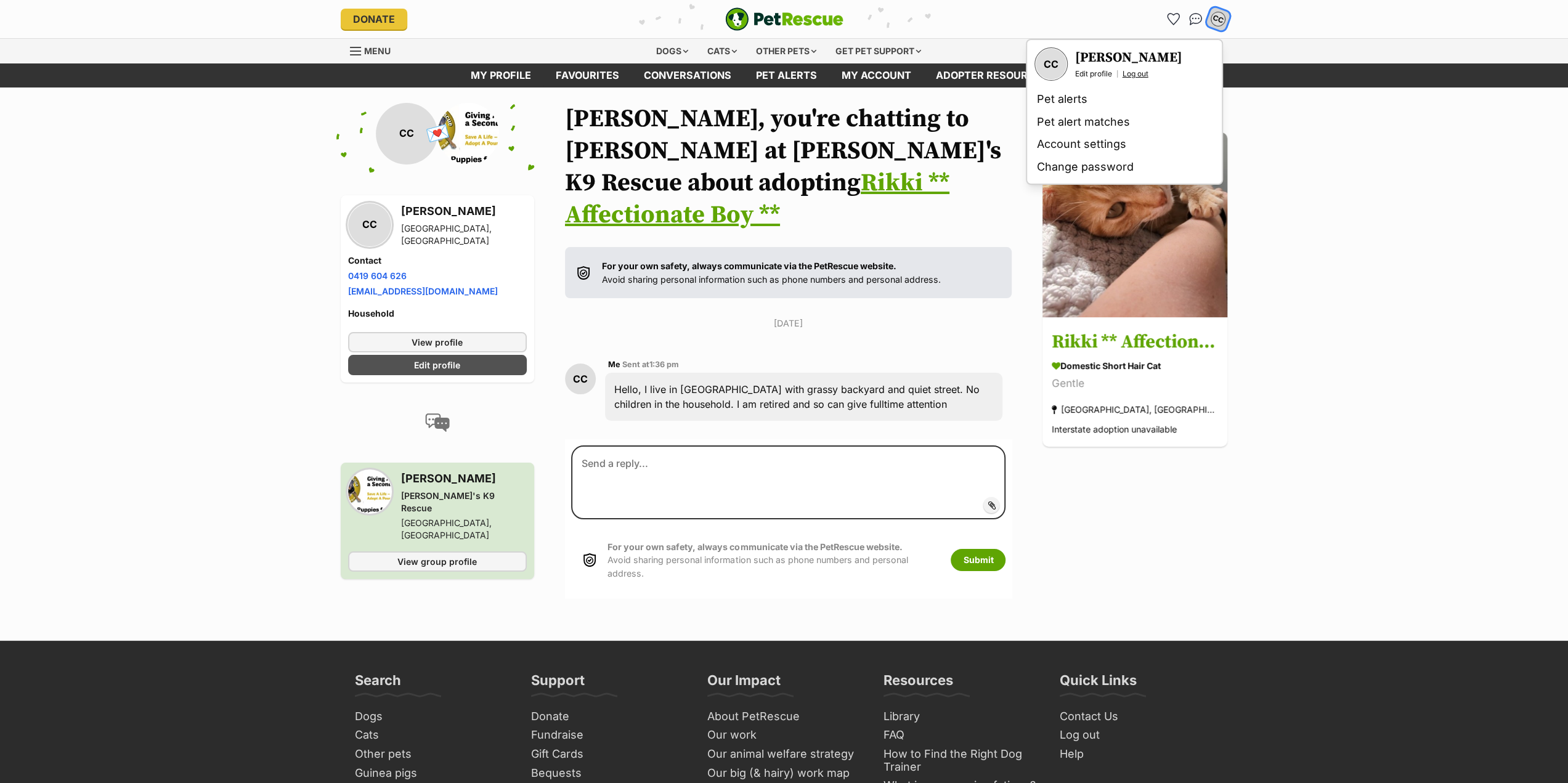
click at [1143, 74] on link "Log out" at bounding box center [1135, 74] width 26 height 10
